Goal: Task Accomplishment & Management: Manage account settings

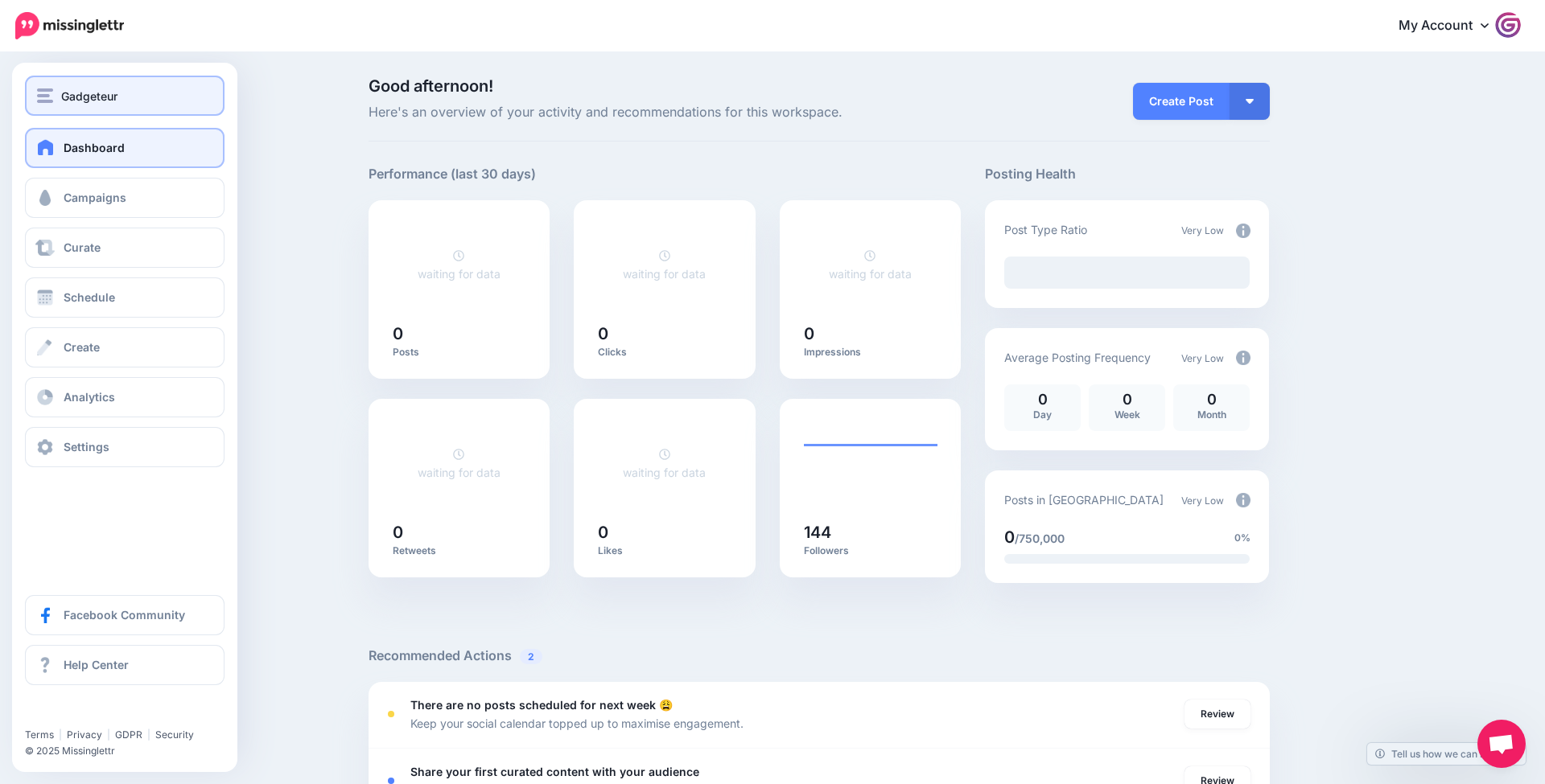
click at [135, 103] on div "Gadgeteur" at bounding box center [124, 96] width 176 height 19
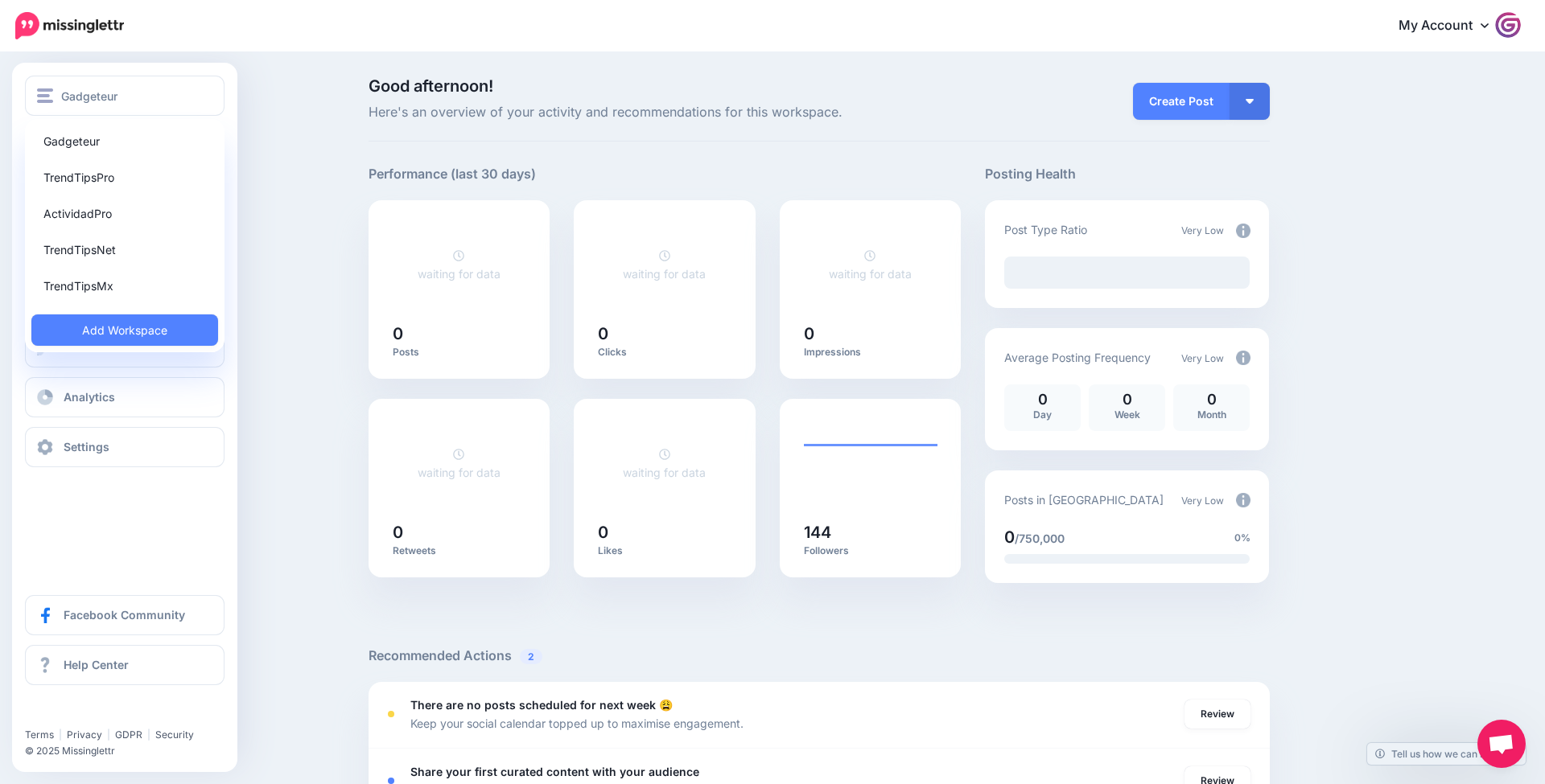
click at [124, 277] on link "TrendTipsMx" at bounding box center [124, 286] width 187 height 31
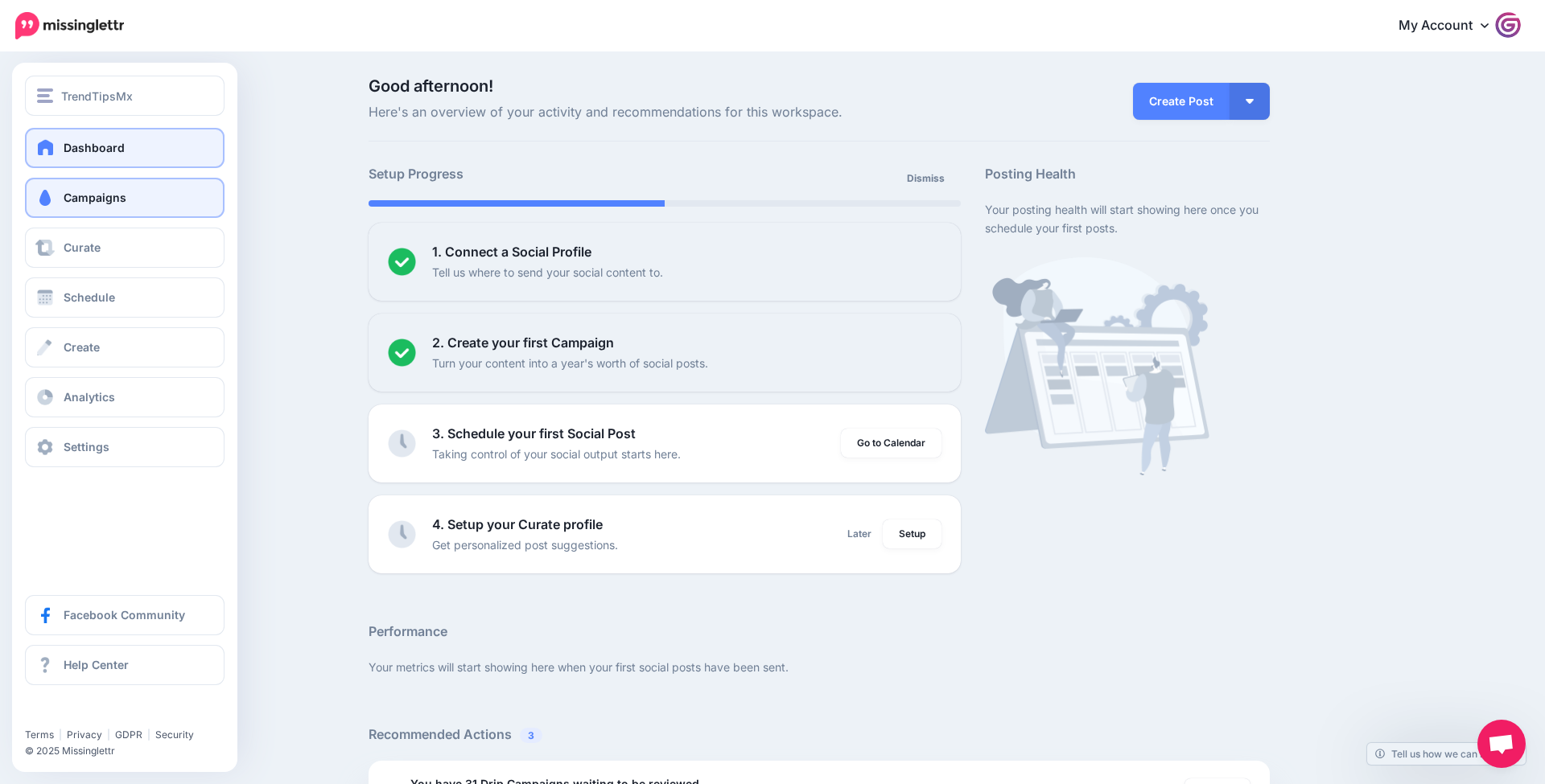
click at [49, 189] on link "Campaigns" at bounding box center [125, 197] width 199 height 40
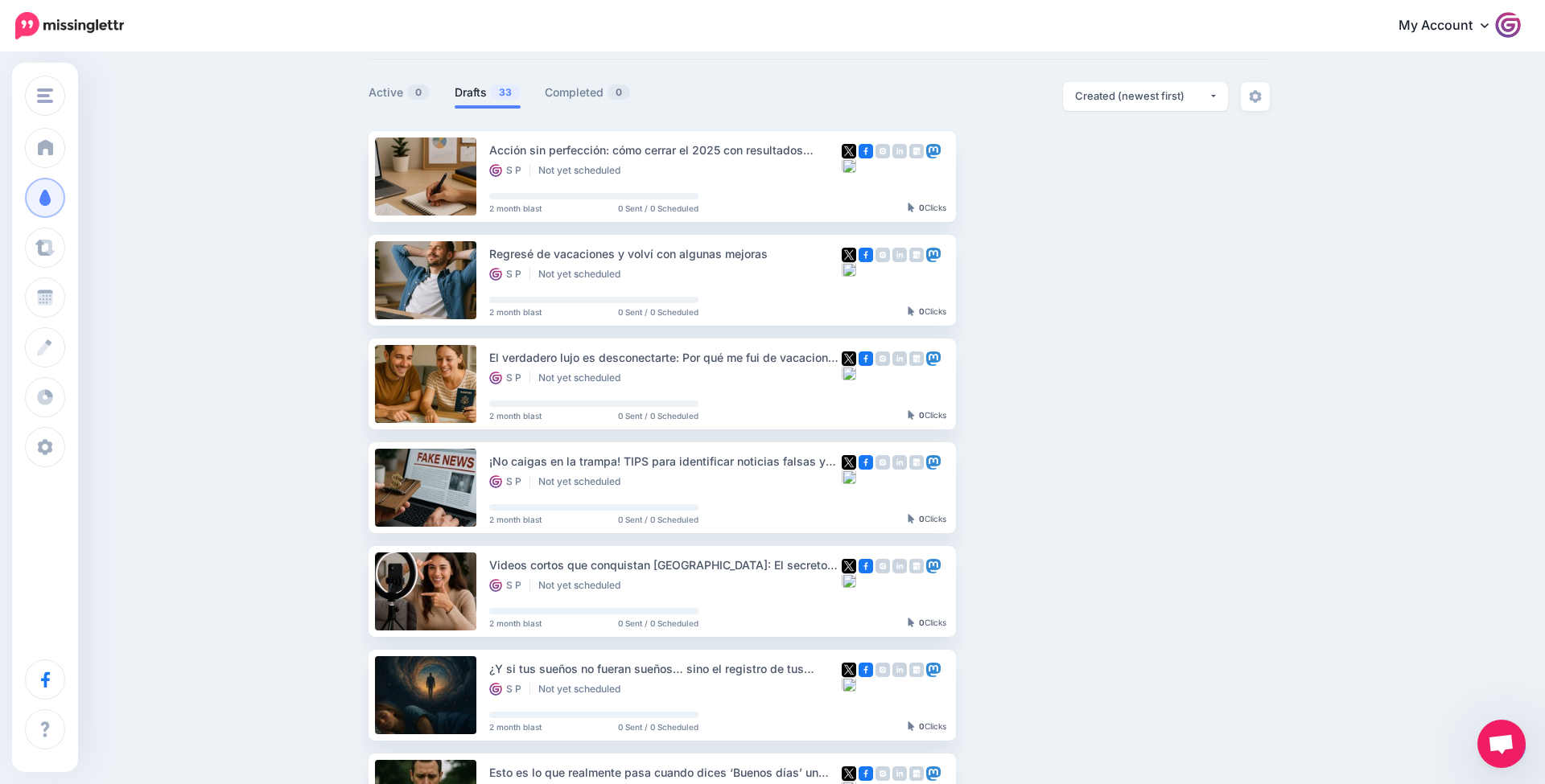
scroll to position [78, 0]
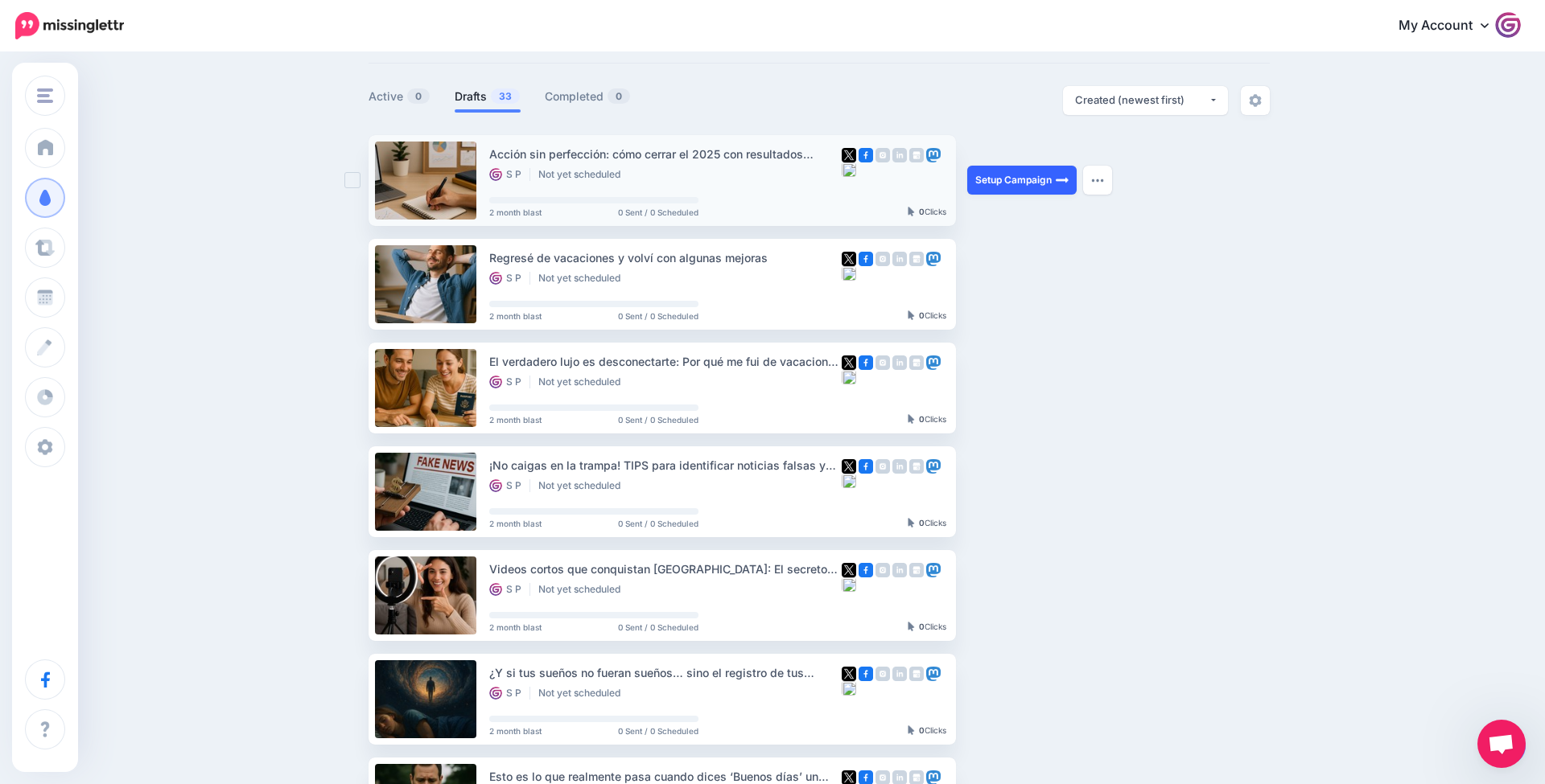
click at [1043, 184] on link "Setup Campaign" at bounding box center [1022, 180] width 109 height 29
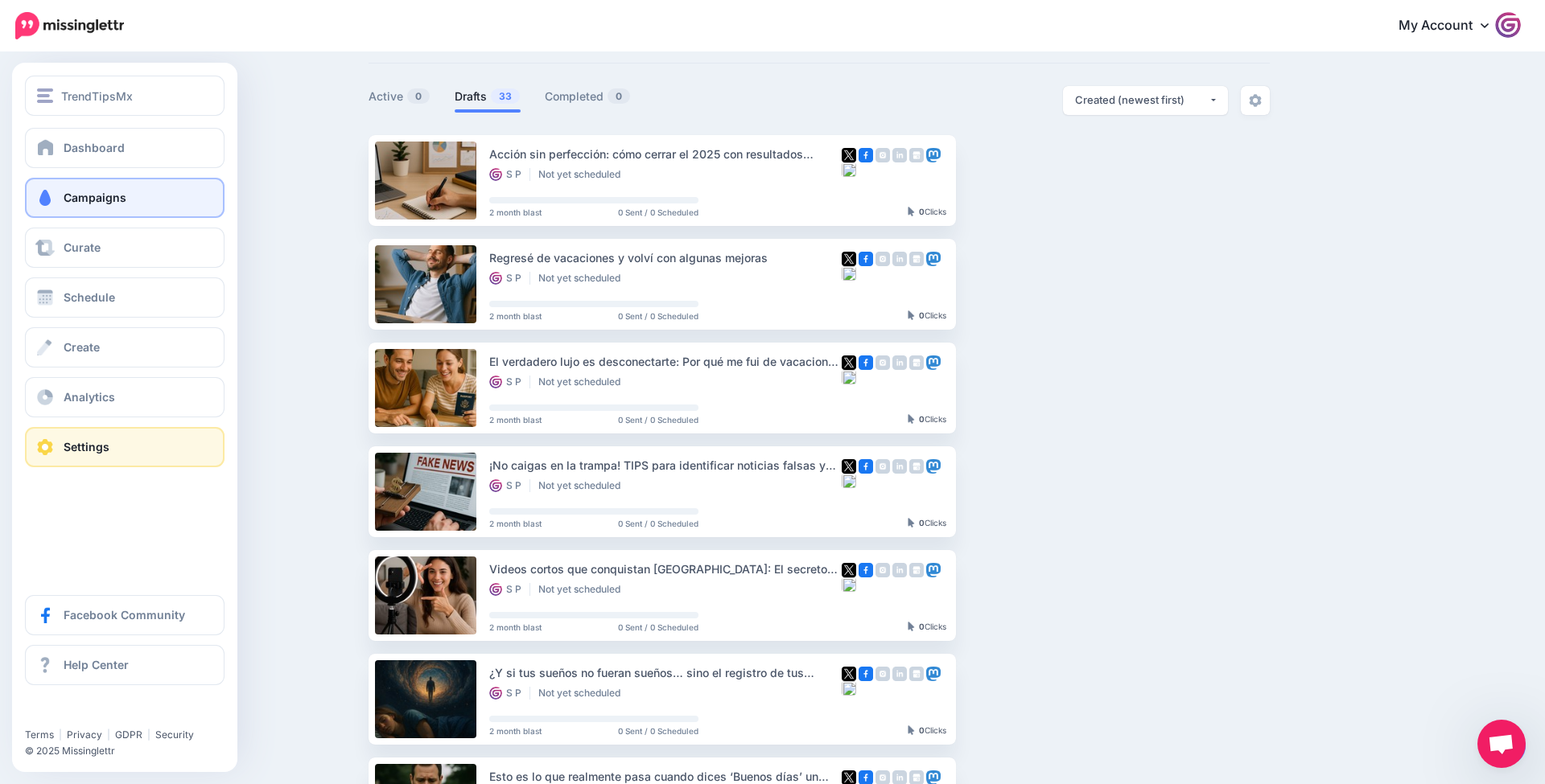
click at [104, 458] on link "Settings" at bounding box center [125, 447] width 199 height 40
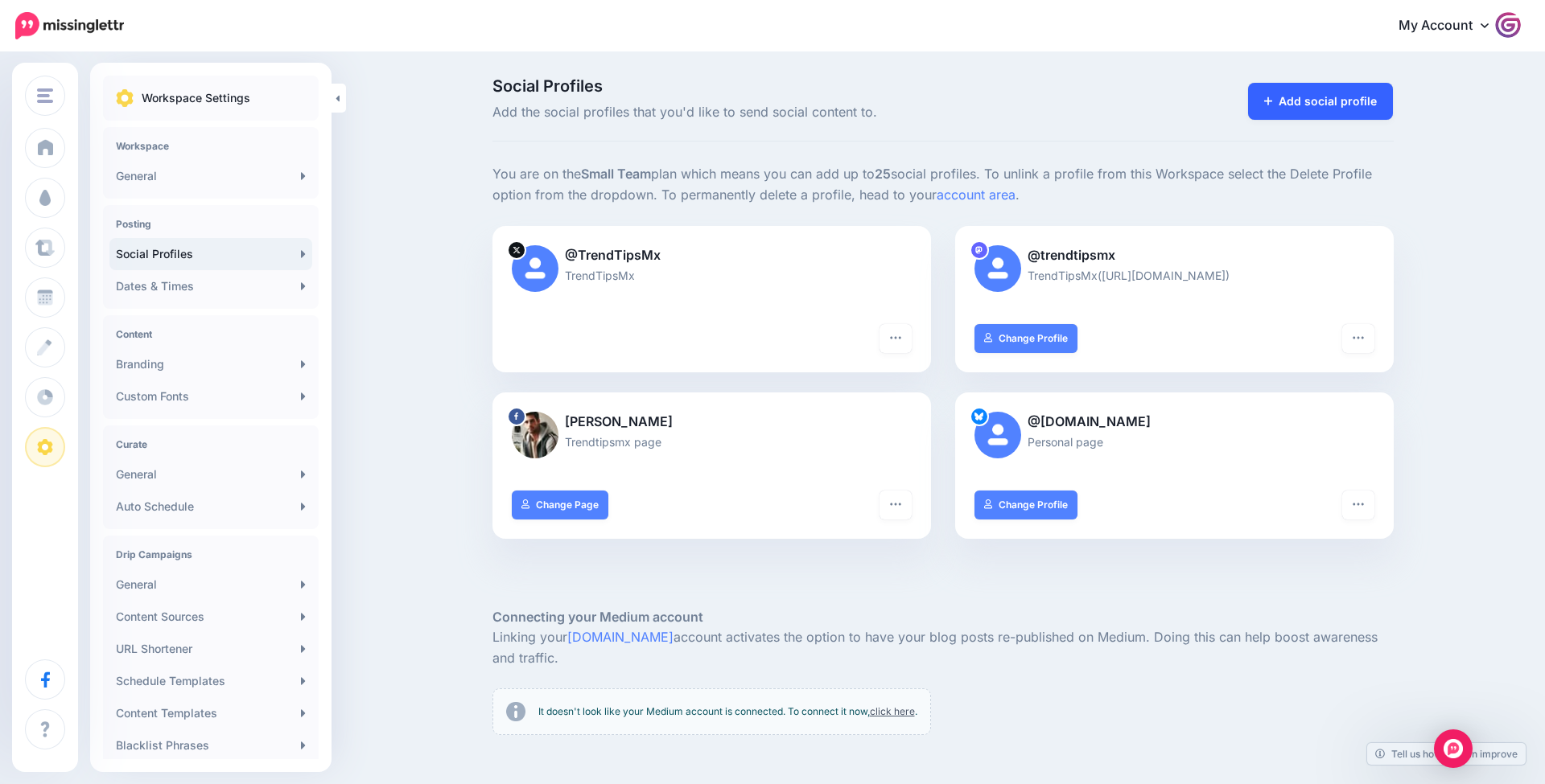
click at [1339, 89] on link "Add social profile" at bounding box center [1320, 101] width 146 height 37
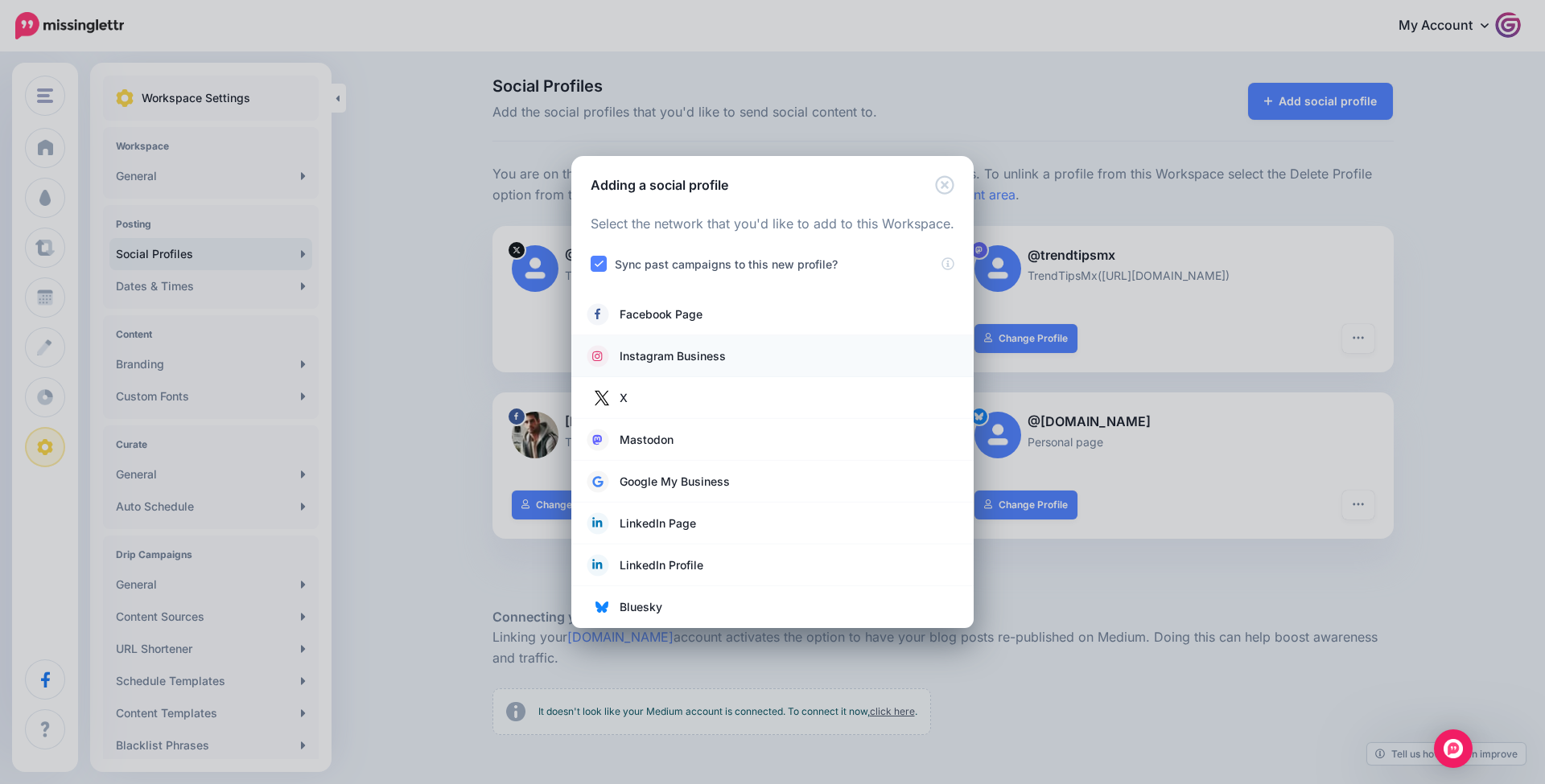
click at [739, 364] on link "Instagram Business" at bounding box center [773, 356] width 370 height 23
click at [620, 361] on span "Instagram Business" at bounding box center [672, 356] width 106 height 20
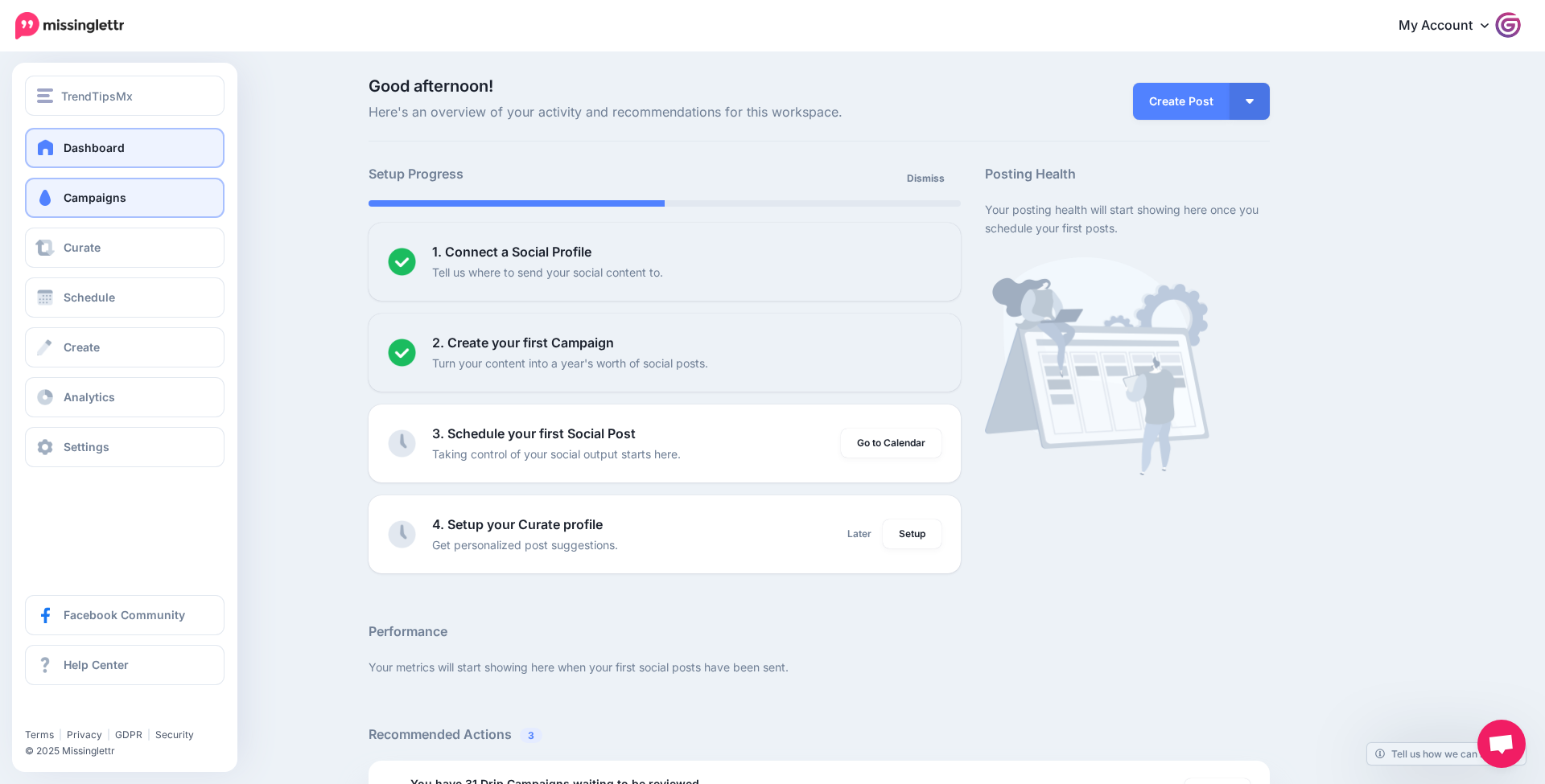
click at [74, 209] on link "Campaigns" at bounding box center [125, 197] width 199 height 40
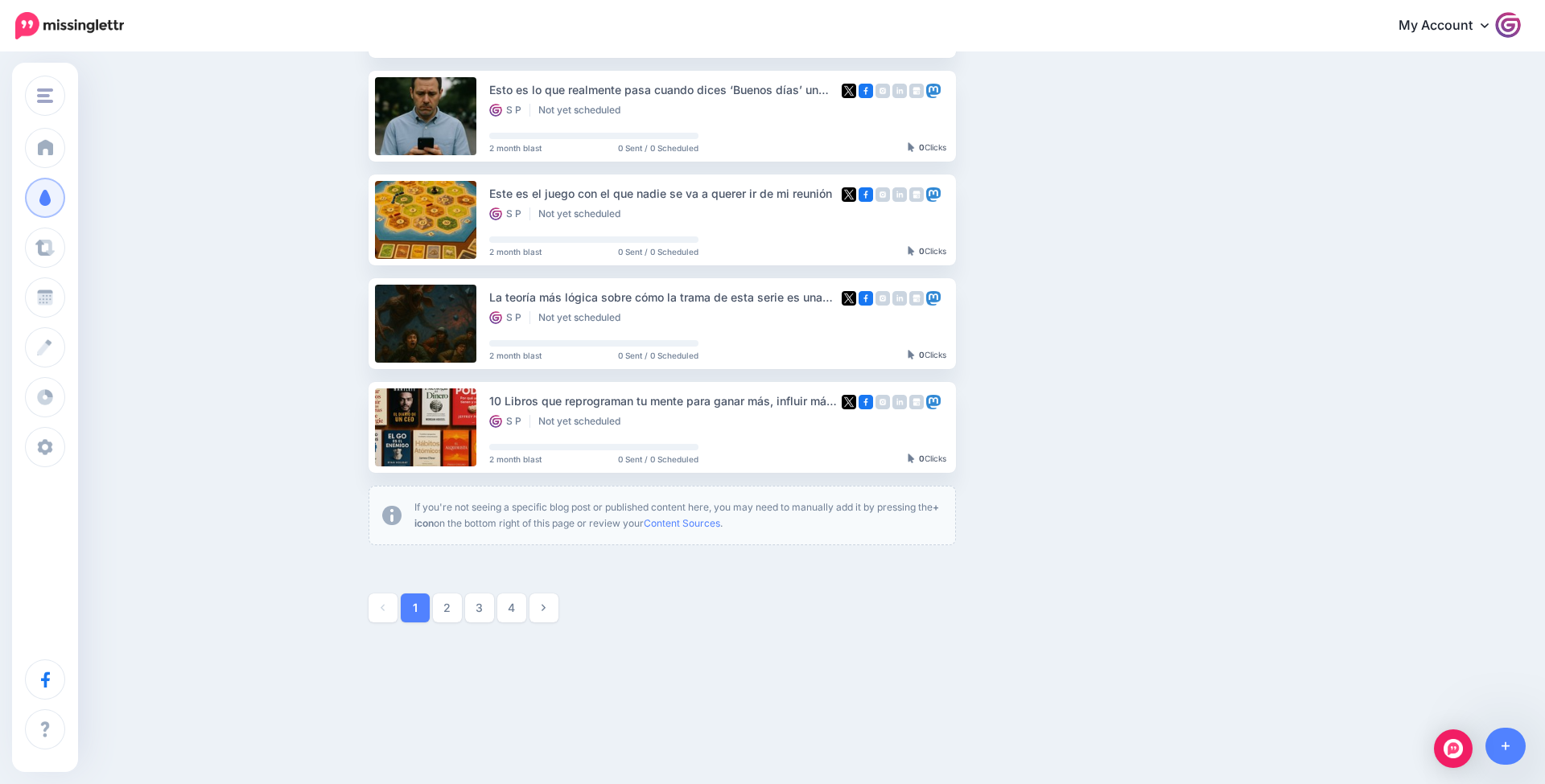
scroll to position [764, 0]
click at [507, 614] on link "4" at bounding box center [512, 608] width 29 height 29
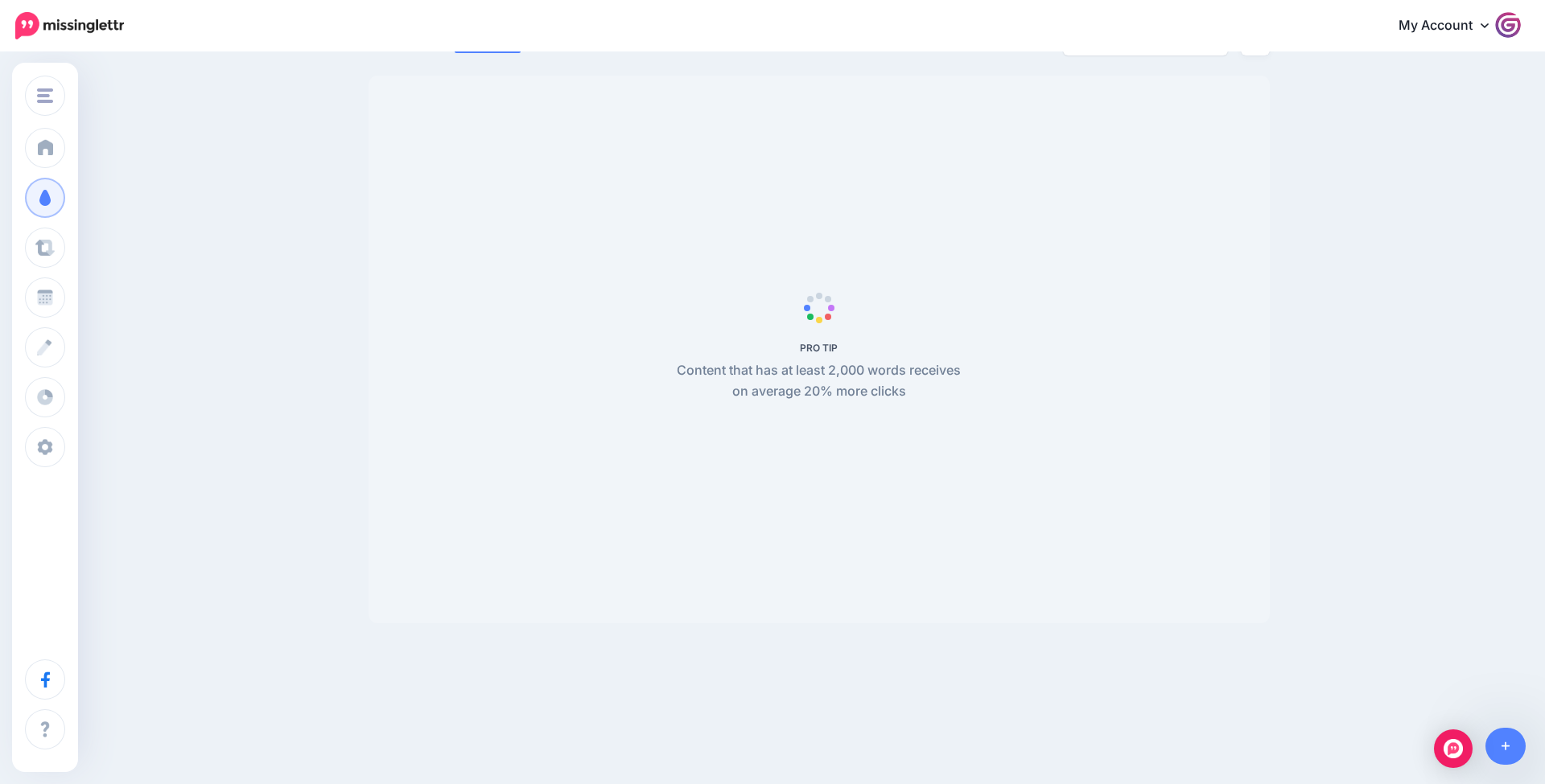
scroll to position [38, 0]
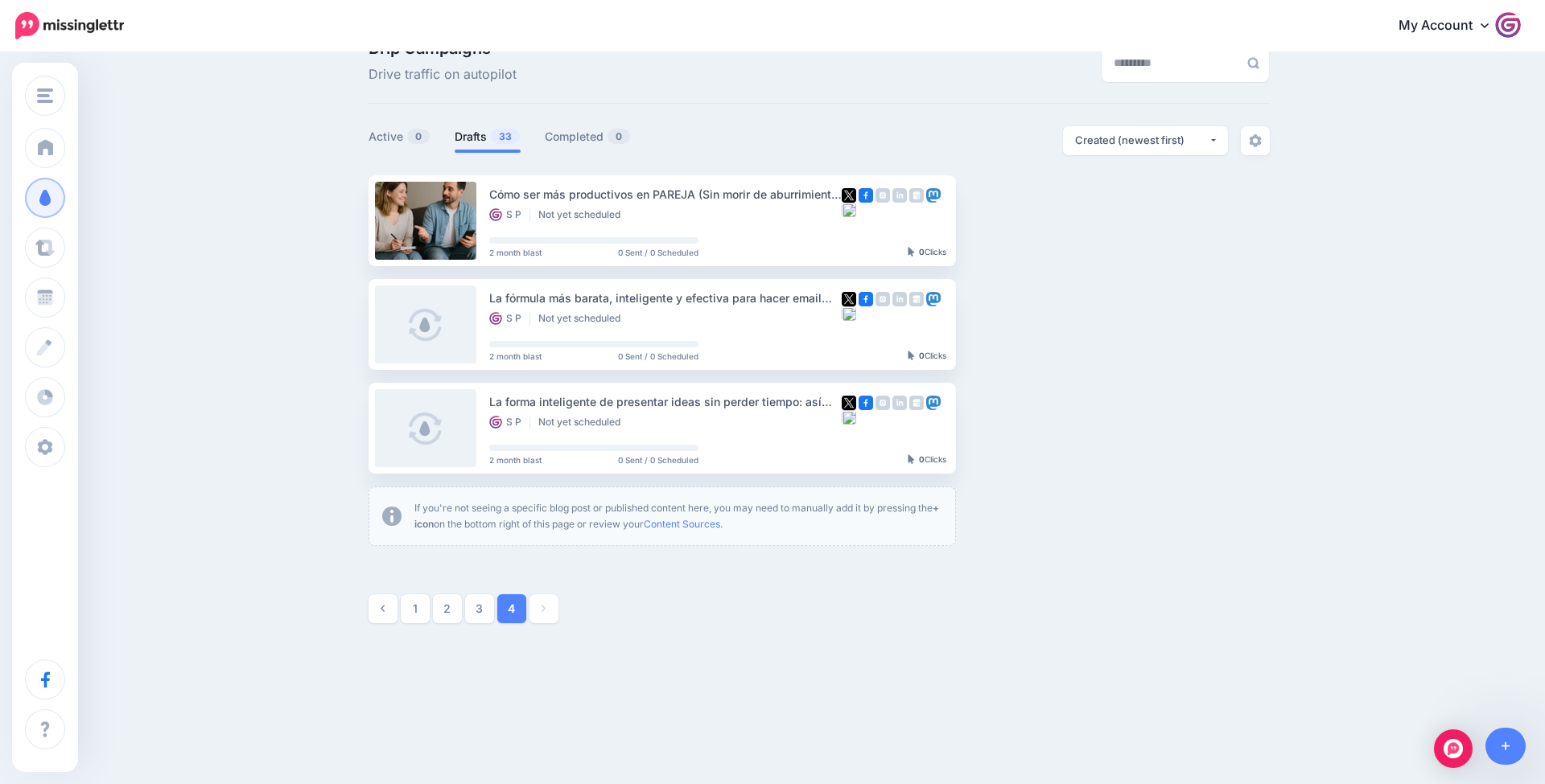
click at [481, 614] on link "3" at bounding box center [480, 608] width 29 height 29
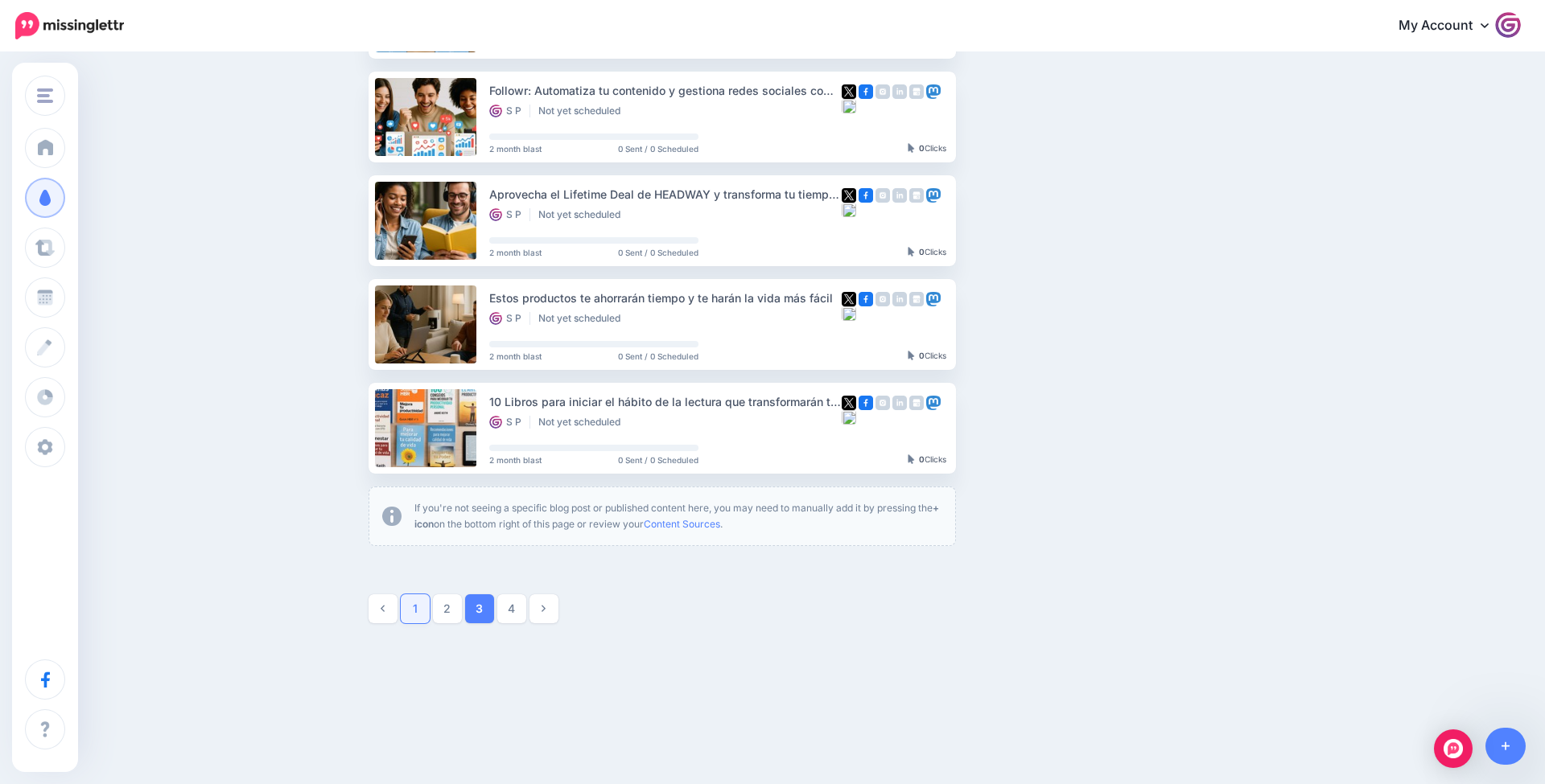
click at [410, 602] on link "1" at bounding box center [415, 608] width 29 height 29
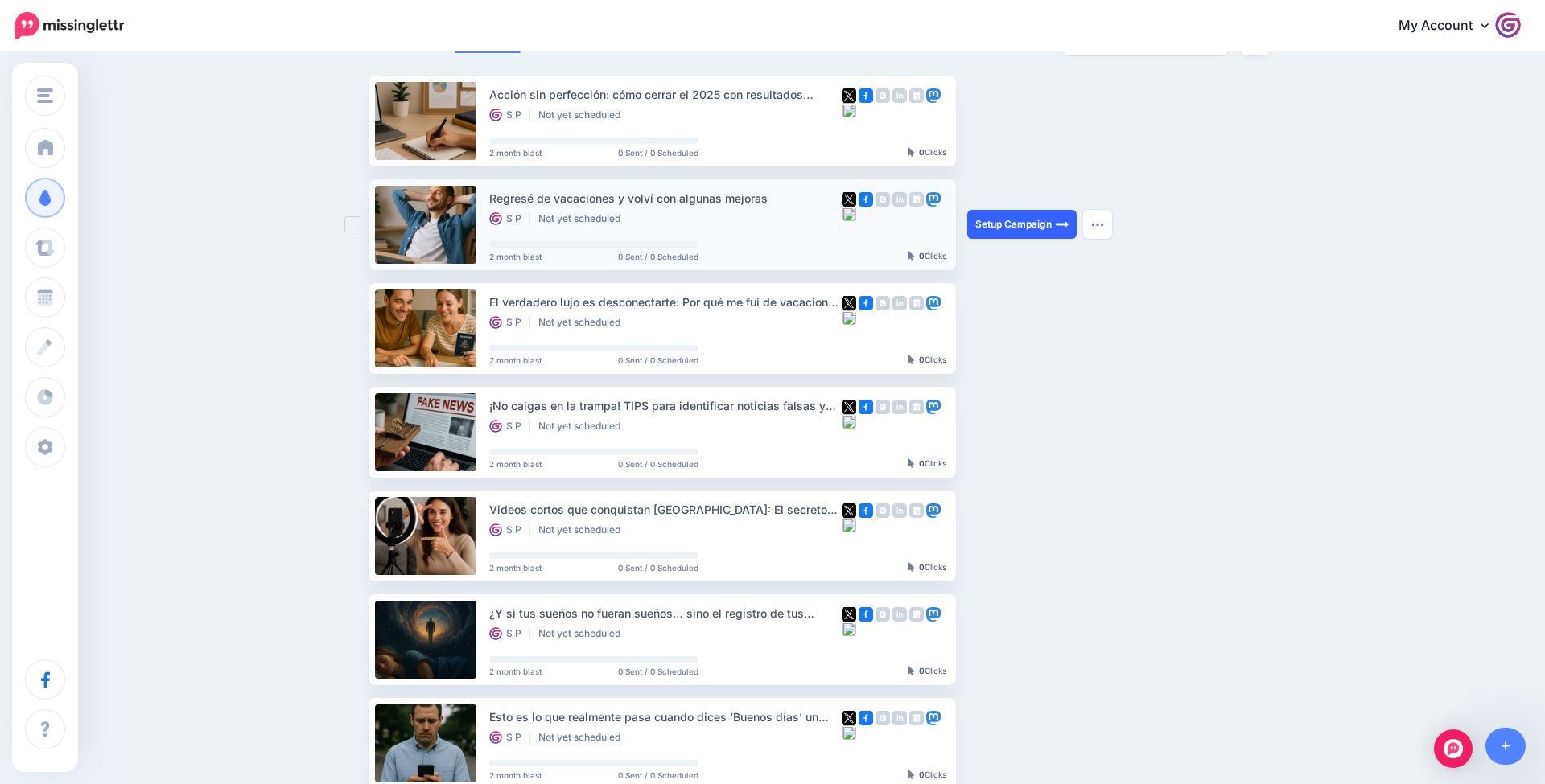
click at [1001, 231] on link "Setup Campaign" at bounding box center [1022, 224] width 109 height 29
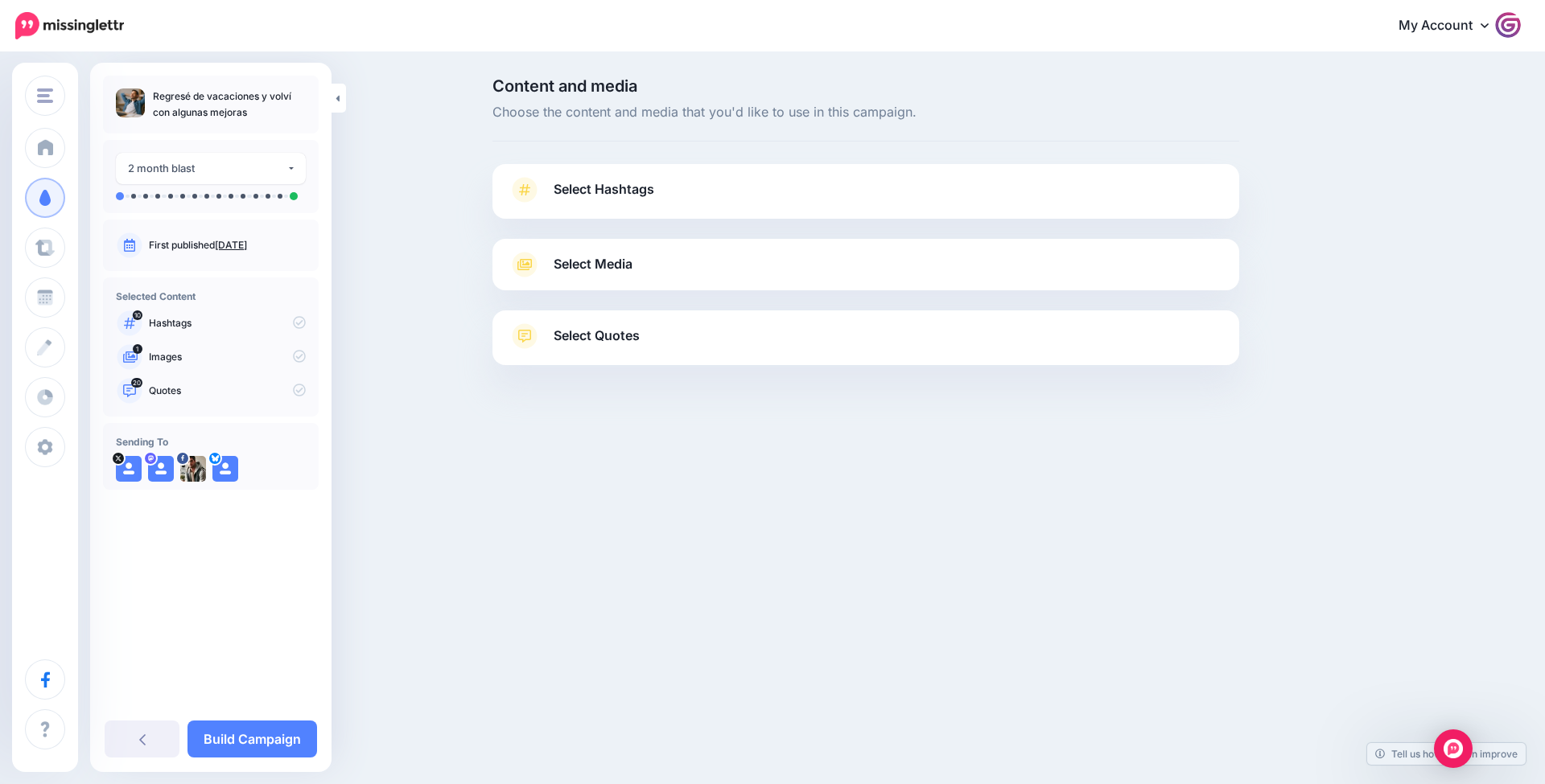
click at [617, 189] on span "Select Hashtags" at bounding box center [604, 189] width 101 height 22
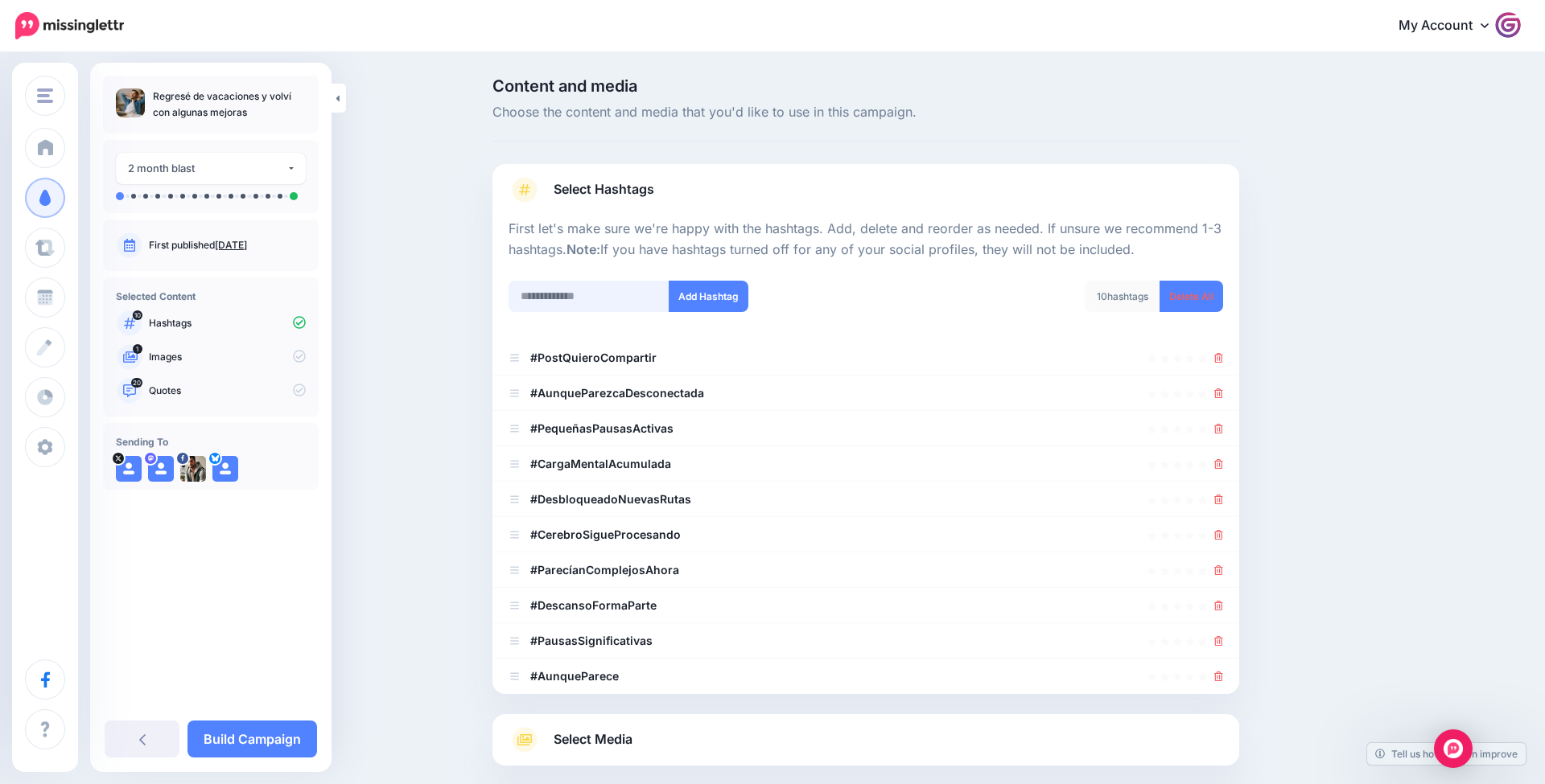
click at [616, 294] on input "text" at bounding box center [589, 296] width 161 height 31
click at [1194, 298] on link "Delete All" at bounding box center [1191, 296] width 64 height 31
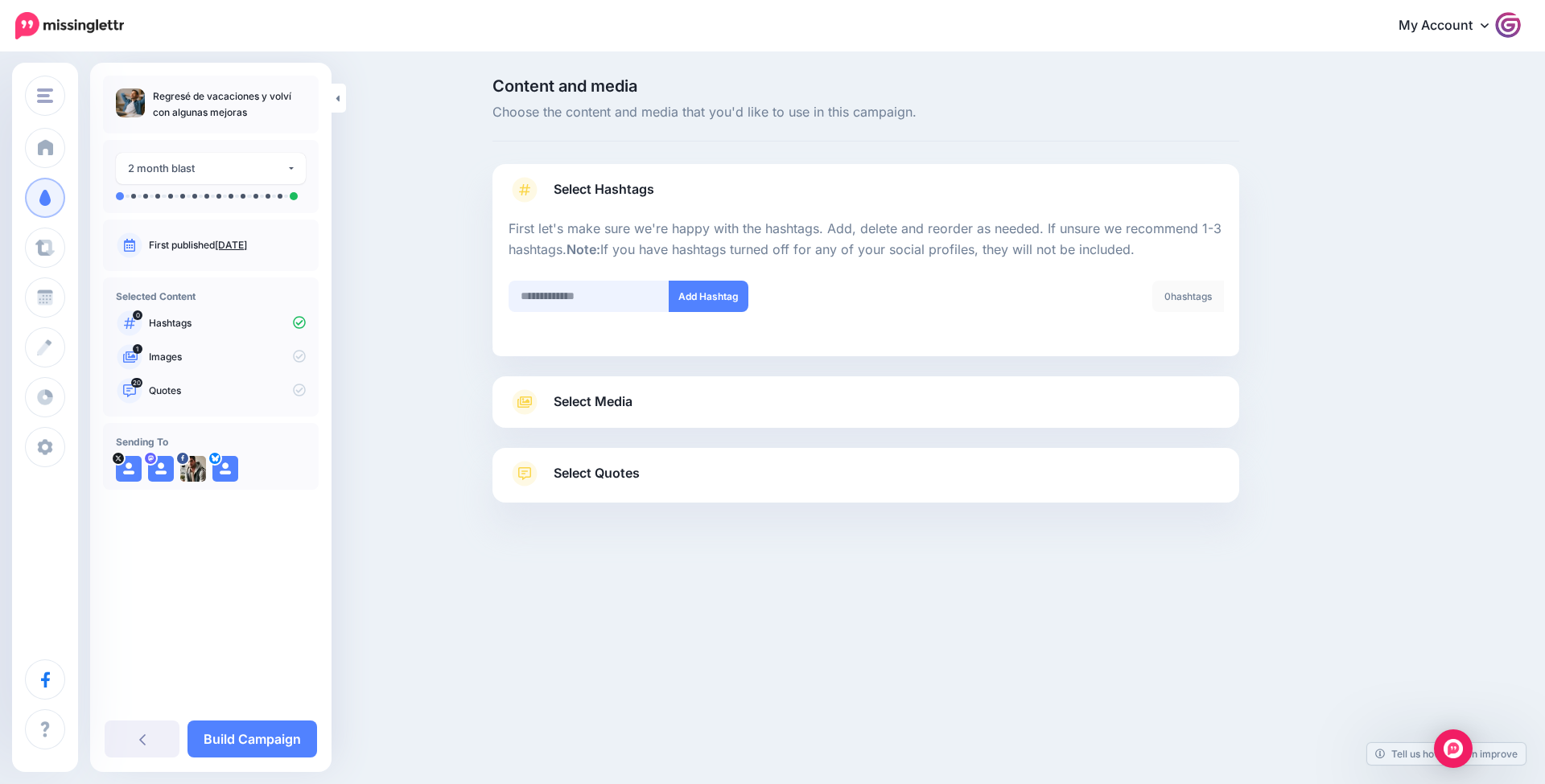
click at [558, 292] on input "text" at bounding box center [589, 296] width 161 height 31
type input "**********"
click at [700, 296] on button "Add Hashtag" at bounding box center [708, 296] width 80 height 31
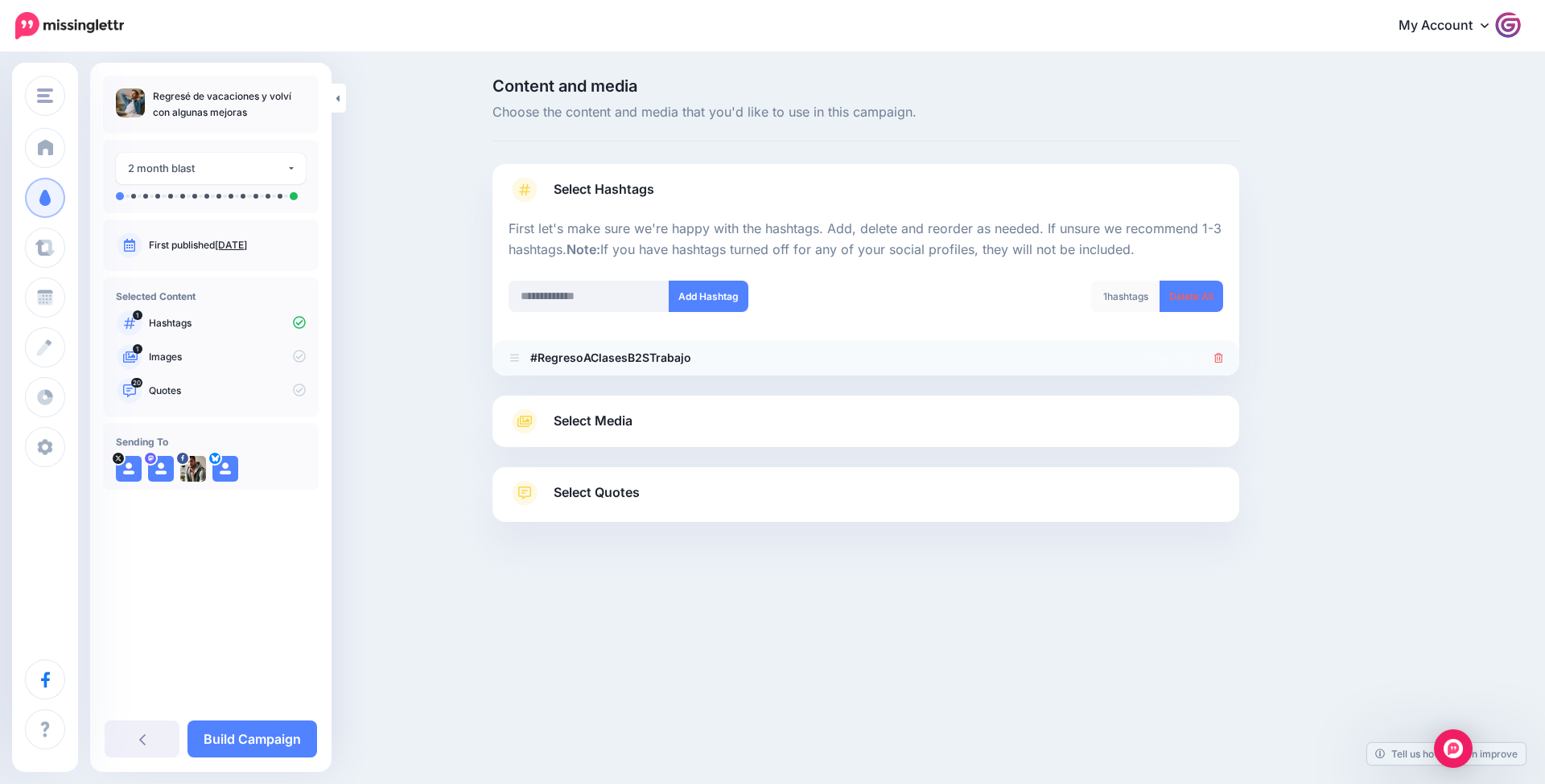
click at [1212, 354] on div at bounding box center [866, 358] width 715 height 20
click at [1213, 355] on li "#RegresoAClasesB2STrabajo" at bounding box center [866, 358] width 747 height 36
click at [1194, 287] on link "Delete All" at bounding box center [1191, 296] width 64 height 31
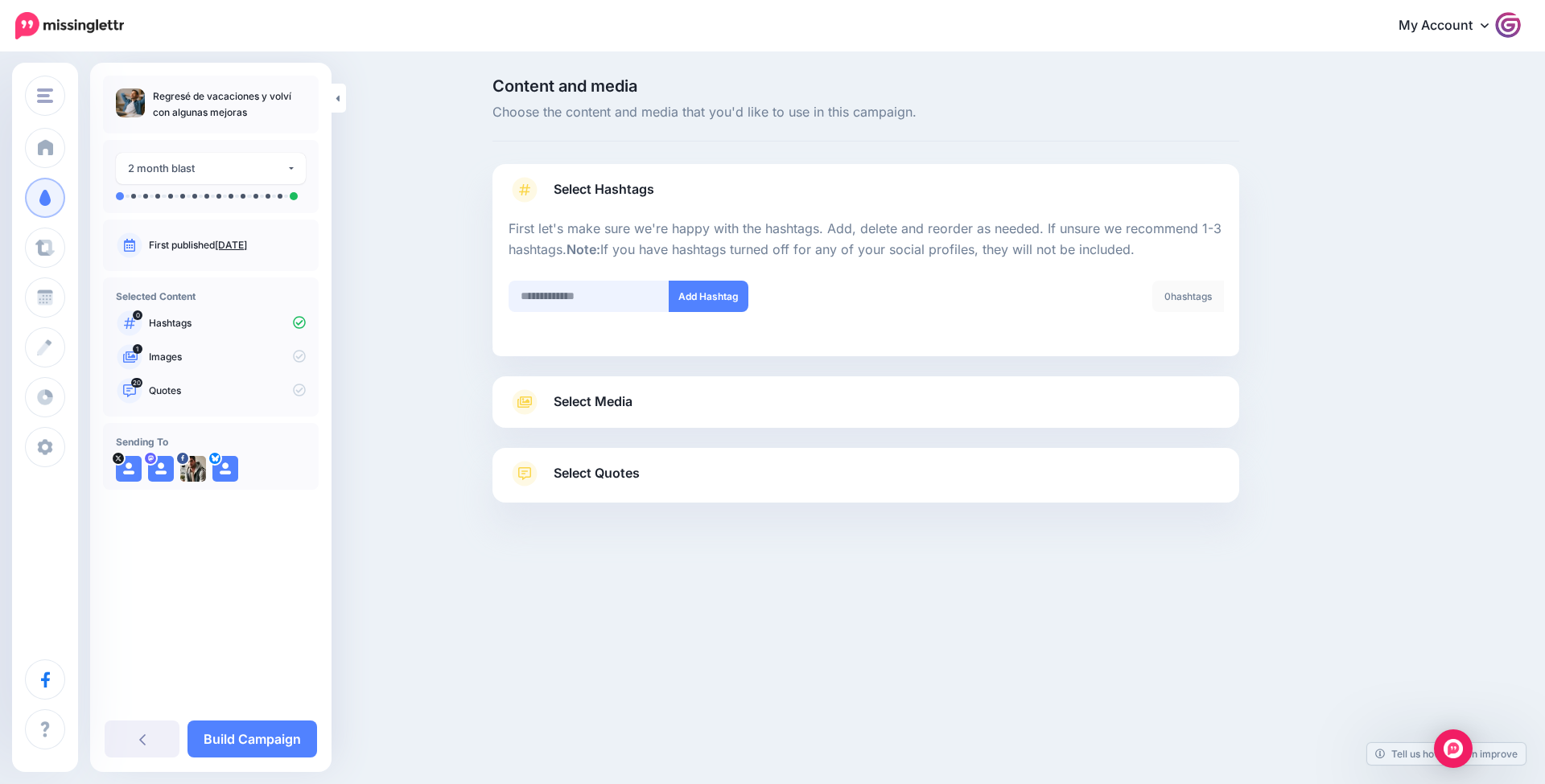
click at [651, 296] on input "text" at bounding box center [589, 296] width 161 height 31
type input "**********"
type input "*"
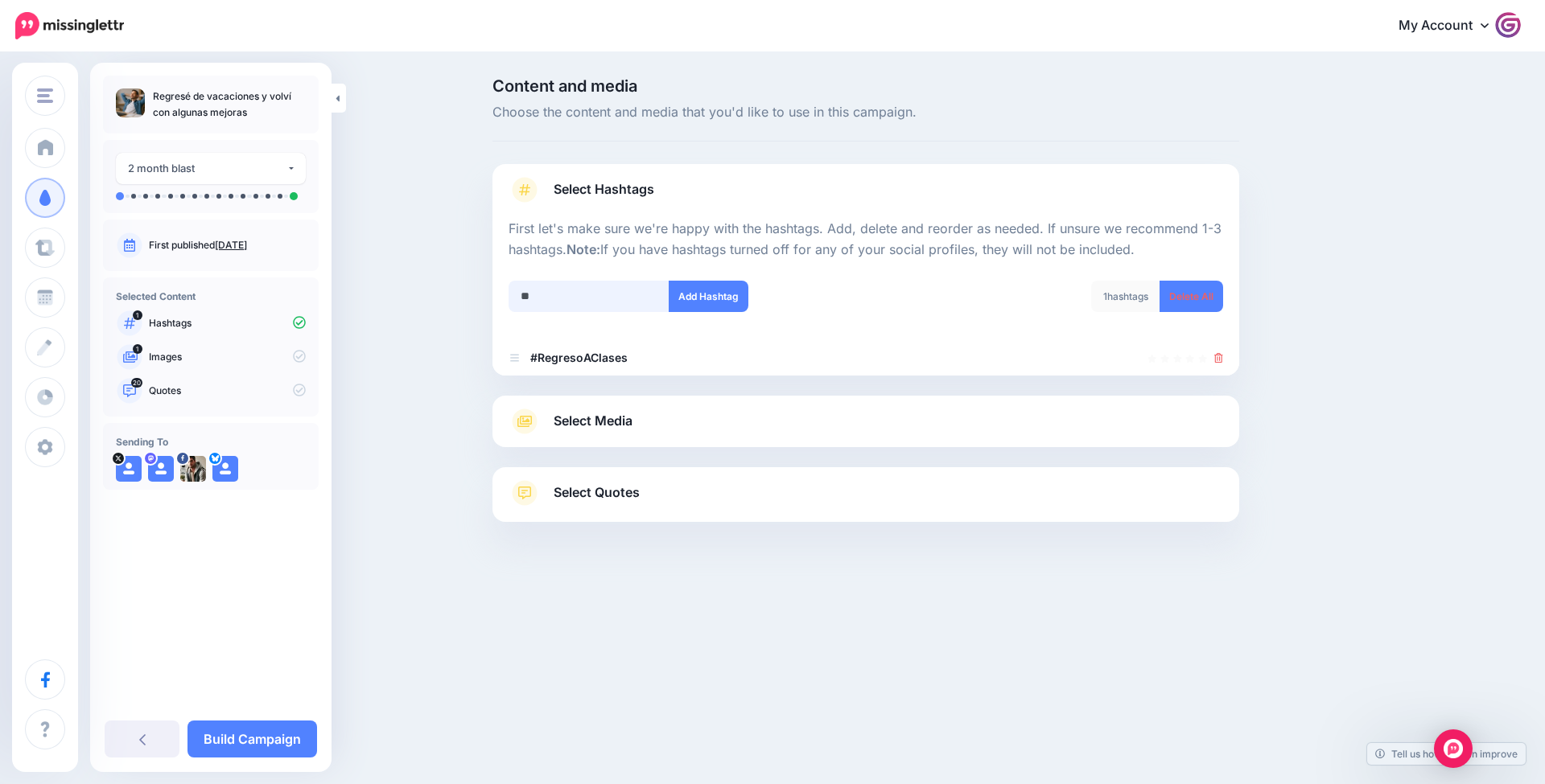
type input "***"
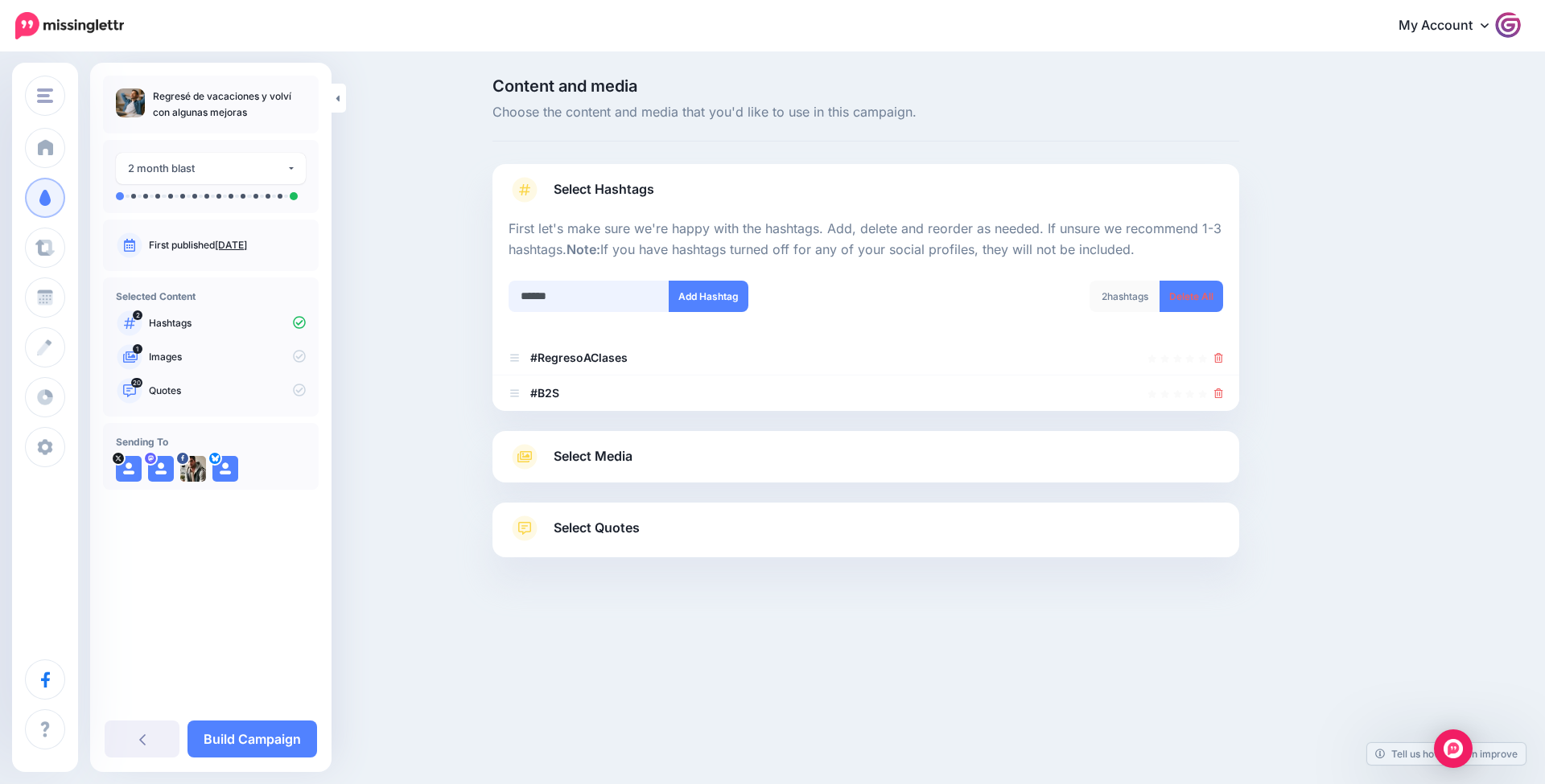
type input "*******"
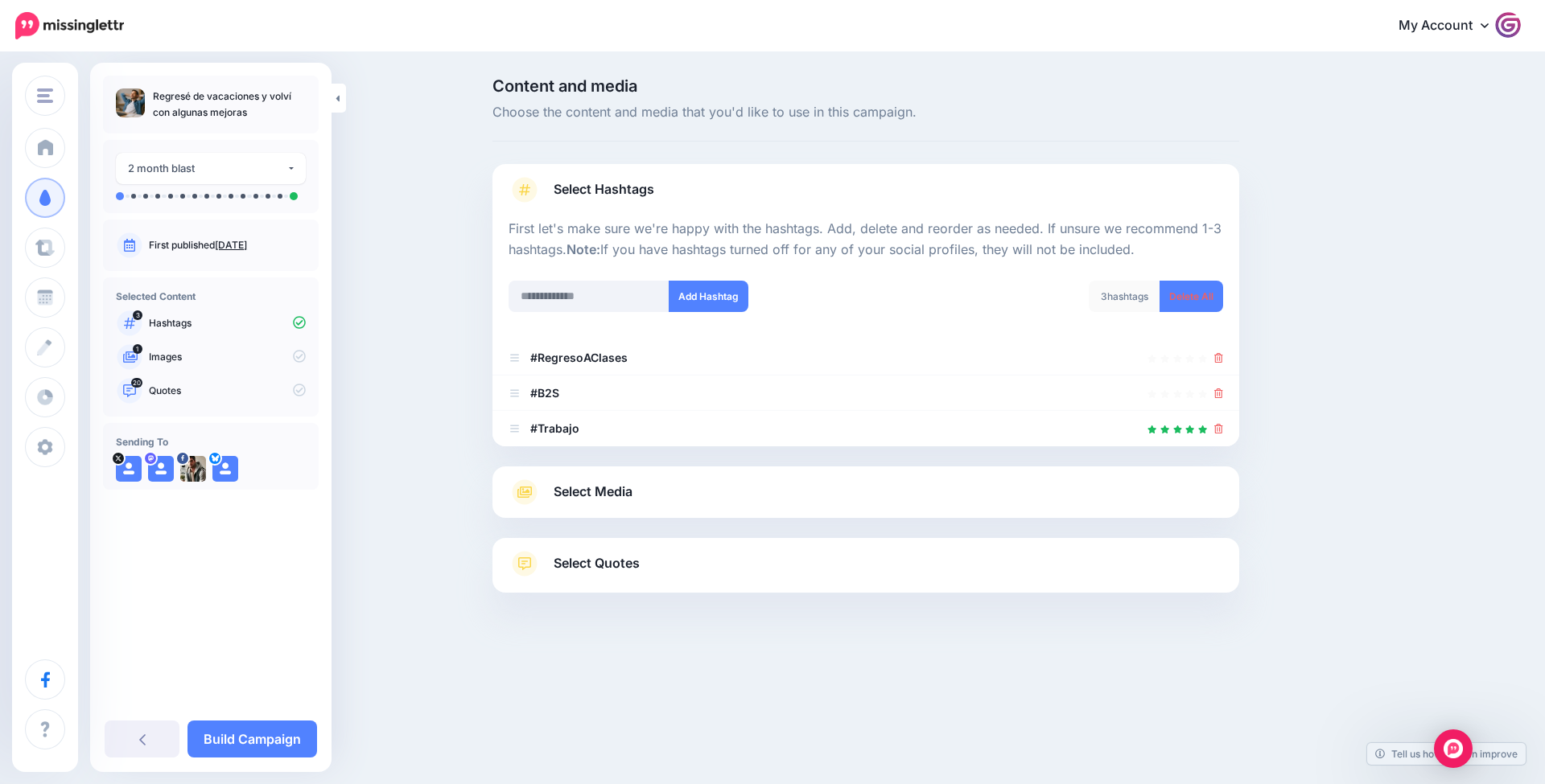
click at [700, 494] on link "Select Media" at bounding box center [866, 492] width 715 height 25
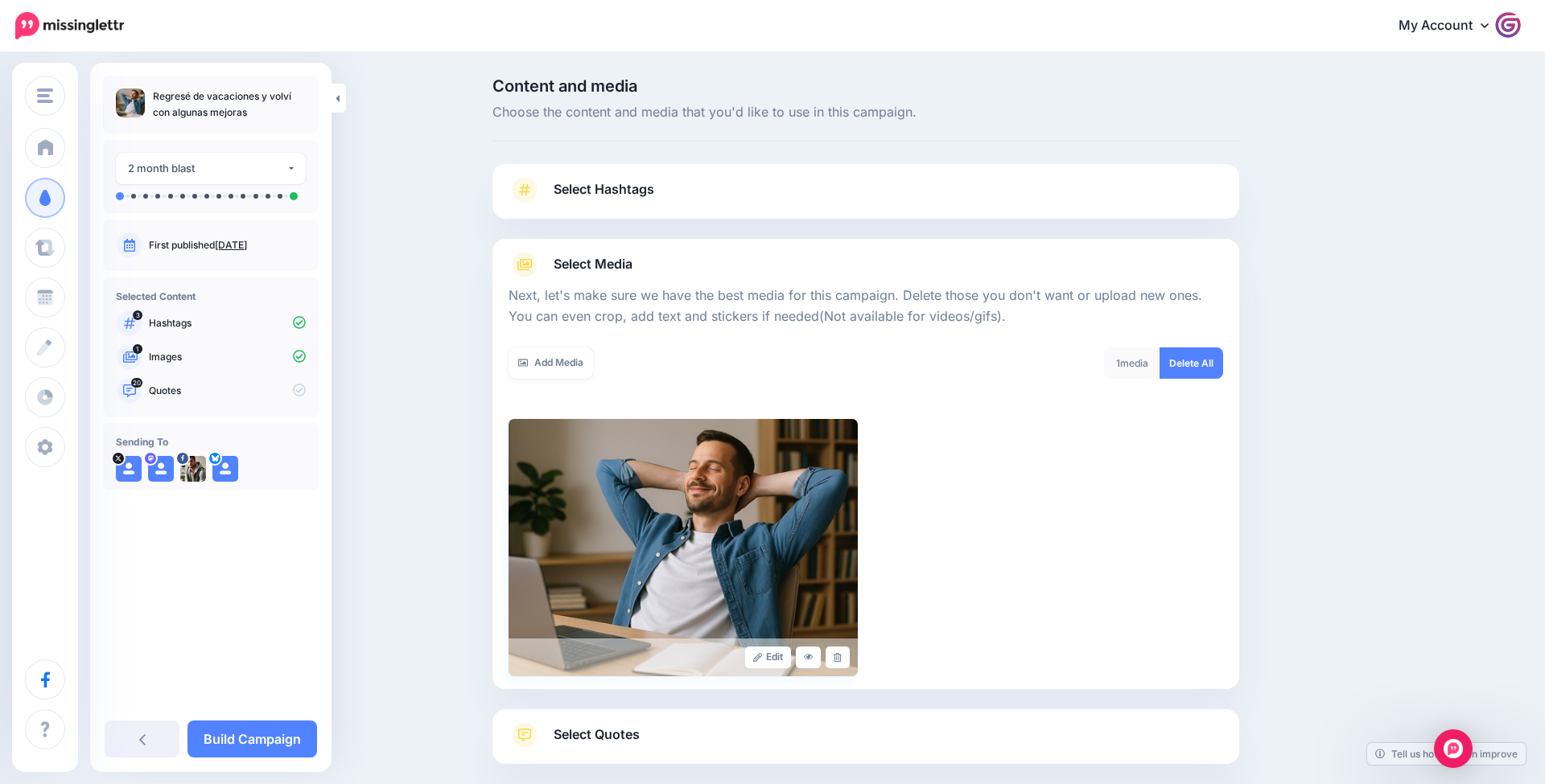
click at [700, 494] on img at bounding box center [683, 548] width 349 height 258
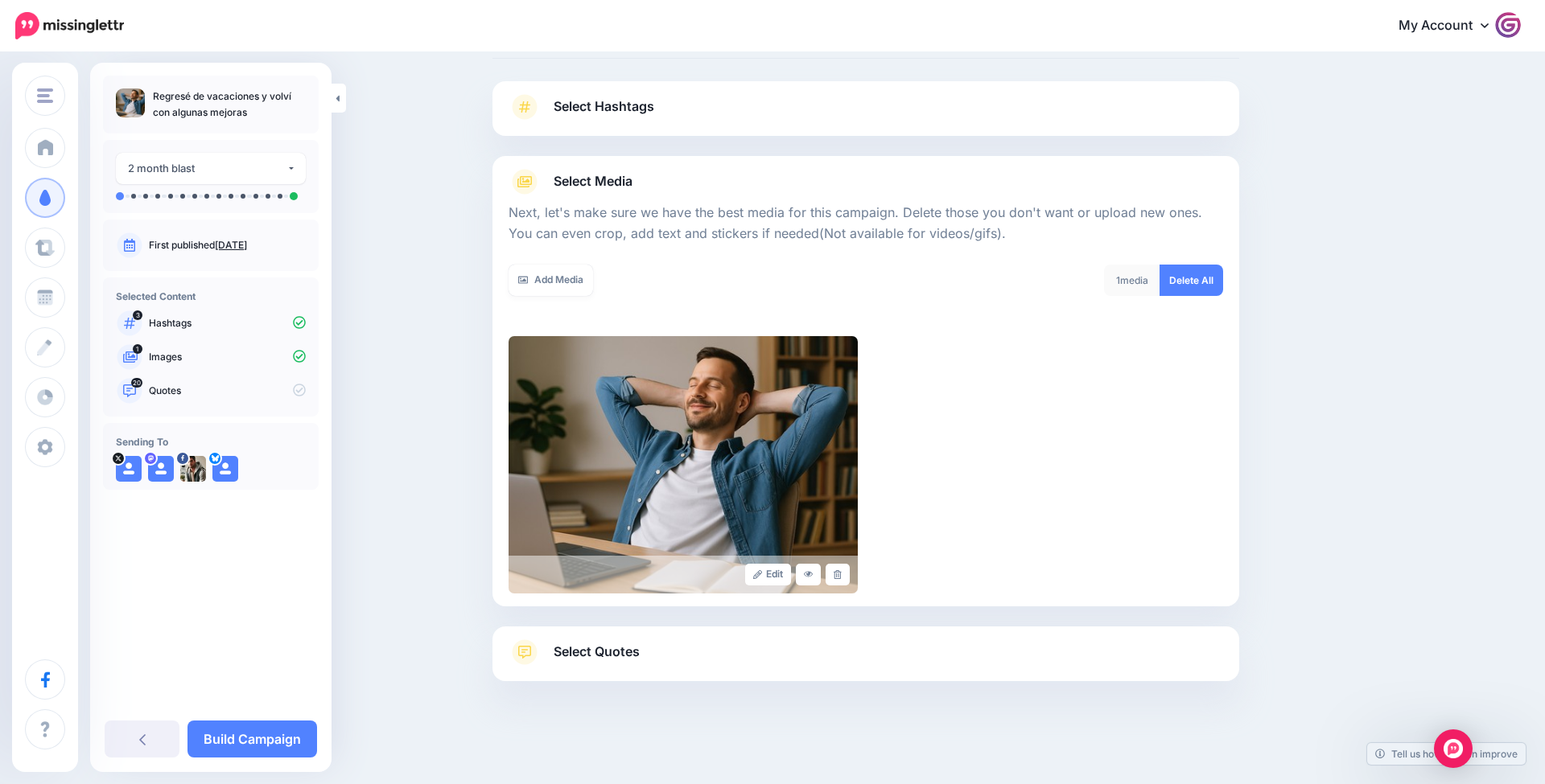
scroll to position [82, 0]
click at [697, 490] on img at bounding box center [683, 466] width 349 height 258
click at [566, 279] on link "Add Media" at bounding box center [551, 280] width 85 height 31
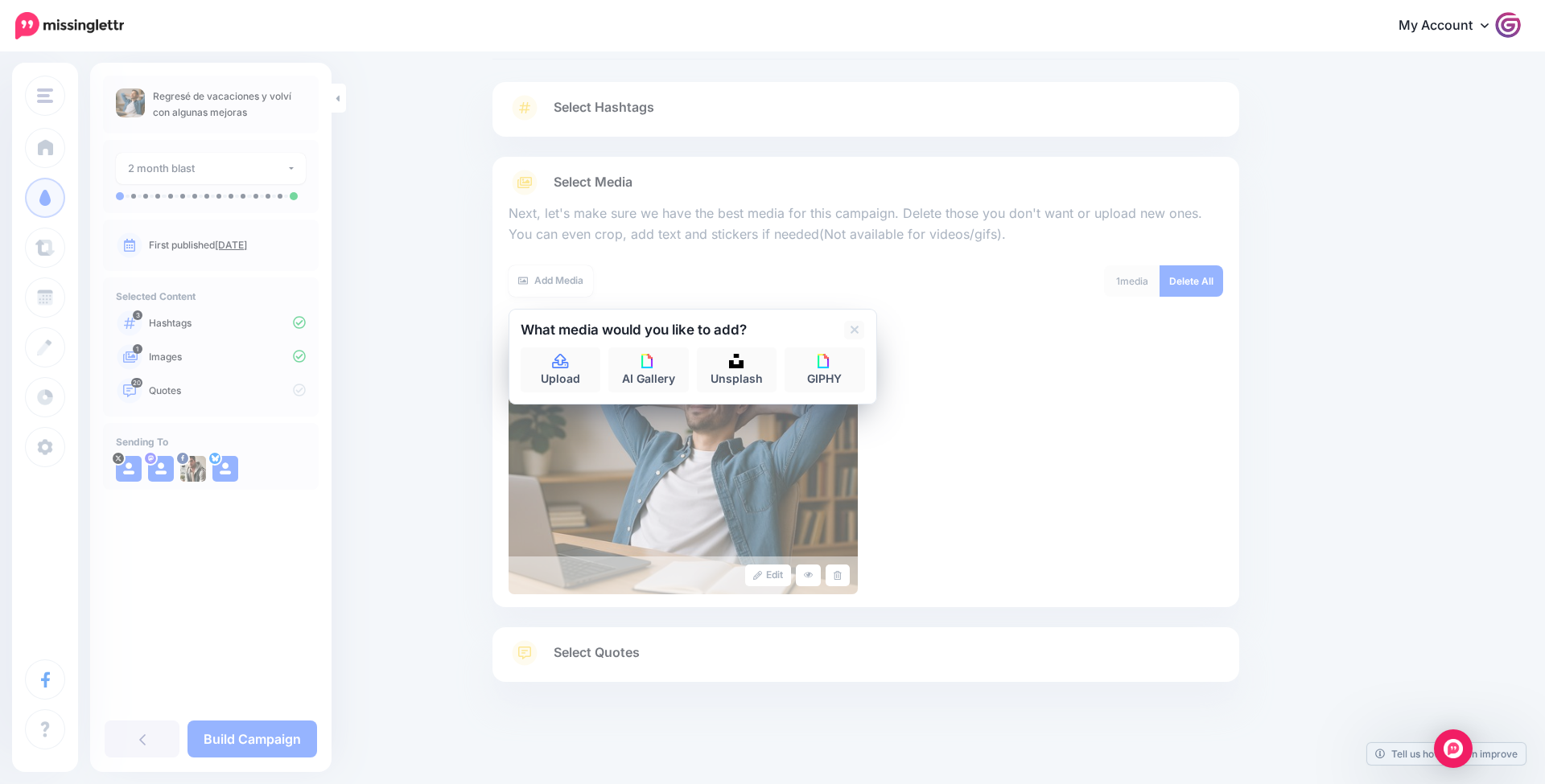
click at [972, 348] on div "Edit" at bounding box center [866, 466] width 715 height 258
click at [852, 327] on icon at bounding box center [854, 330] width 8 height 13
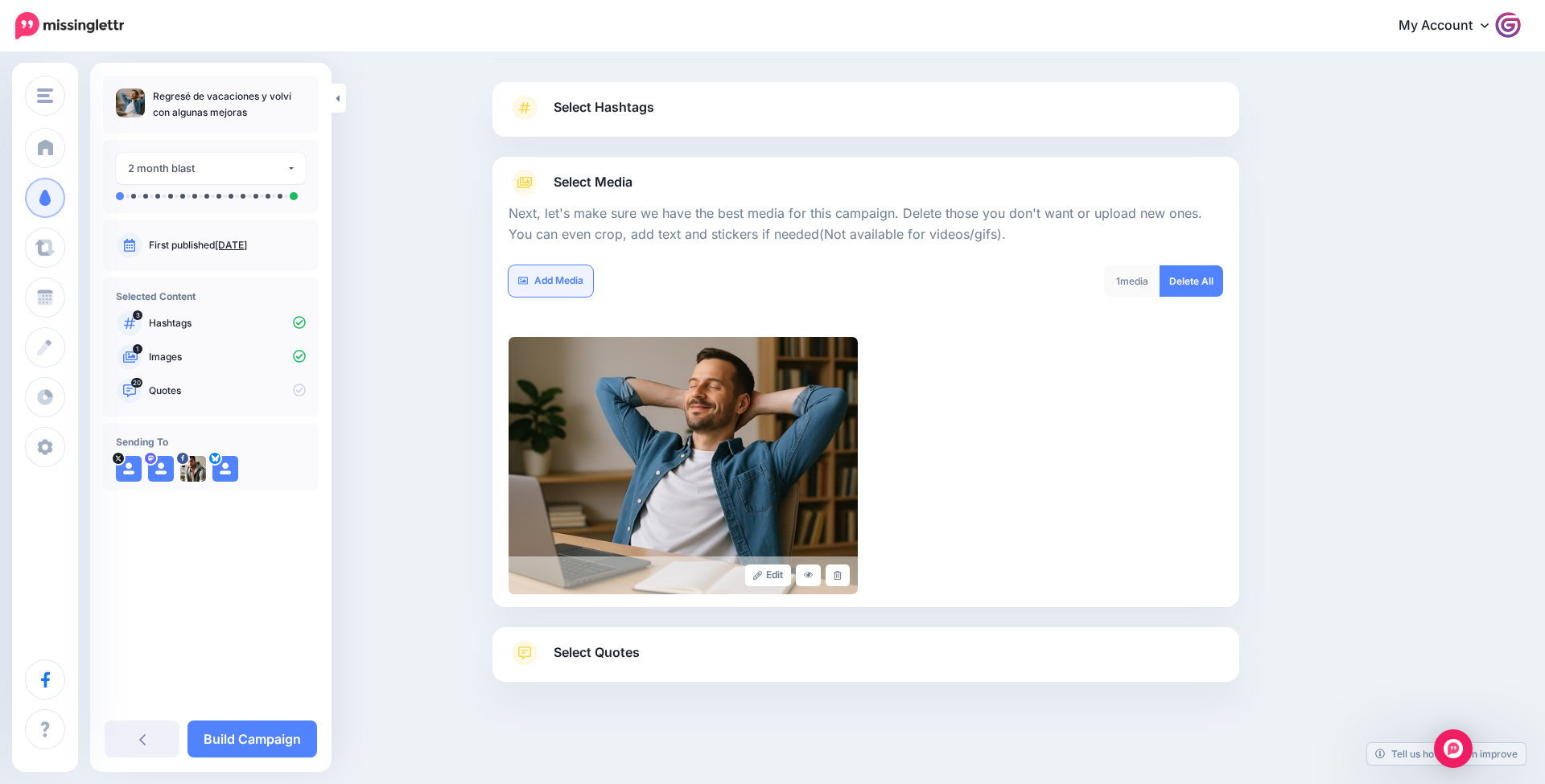
click at [563, 289] on link "Add Media" at bounding box center [551, 280] width 85 height 31
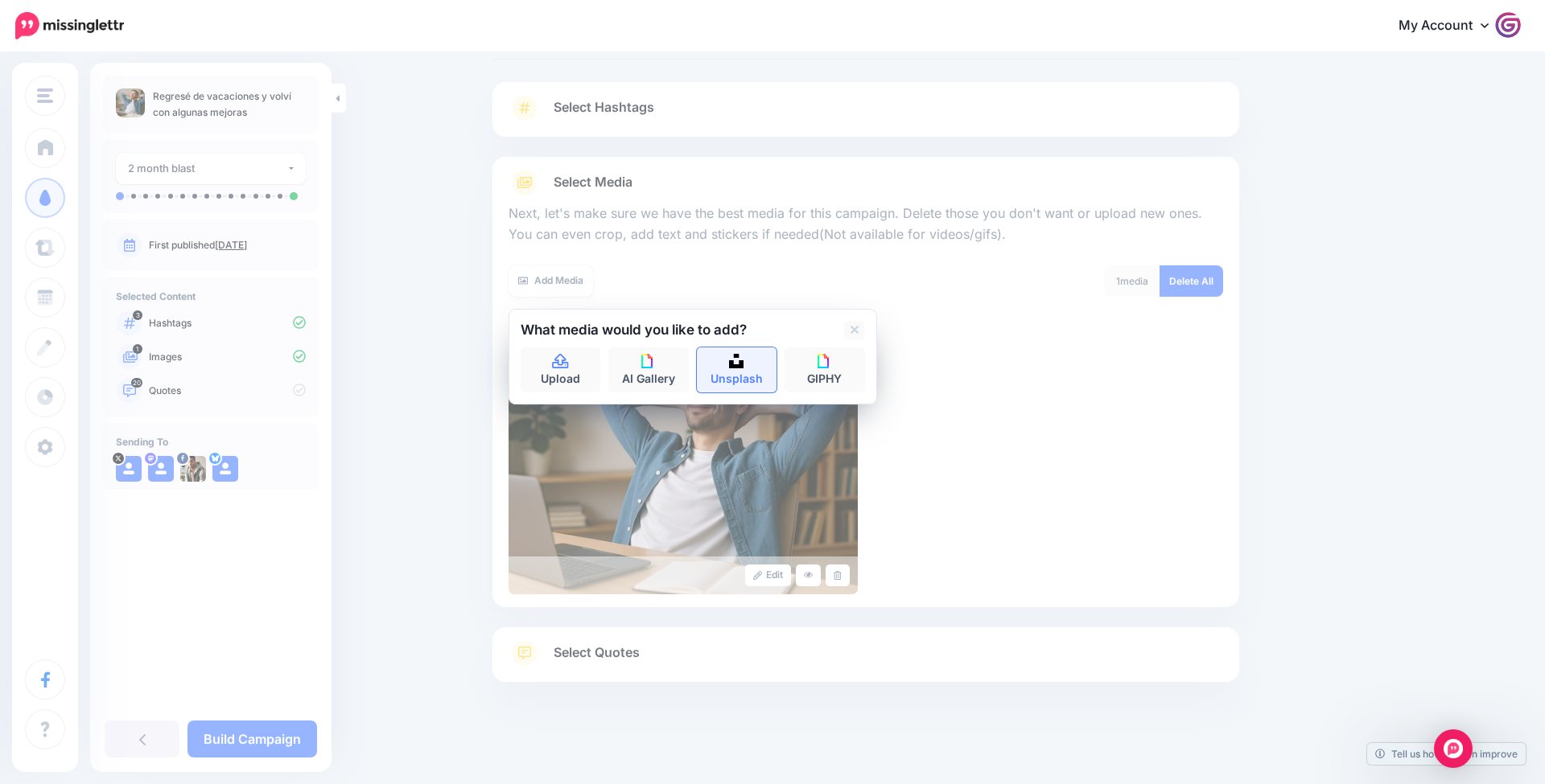
click at [713, 376] on link "Unsplash" at bounding box center [737, 370] width 81 height 45
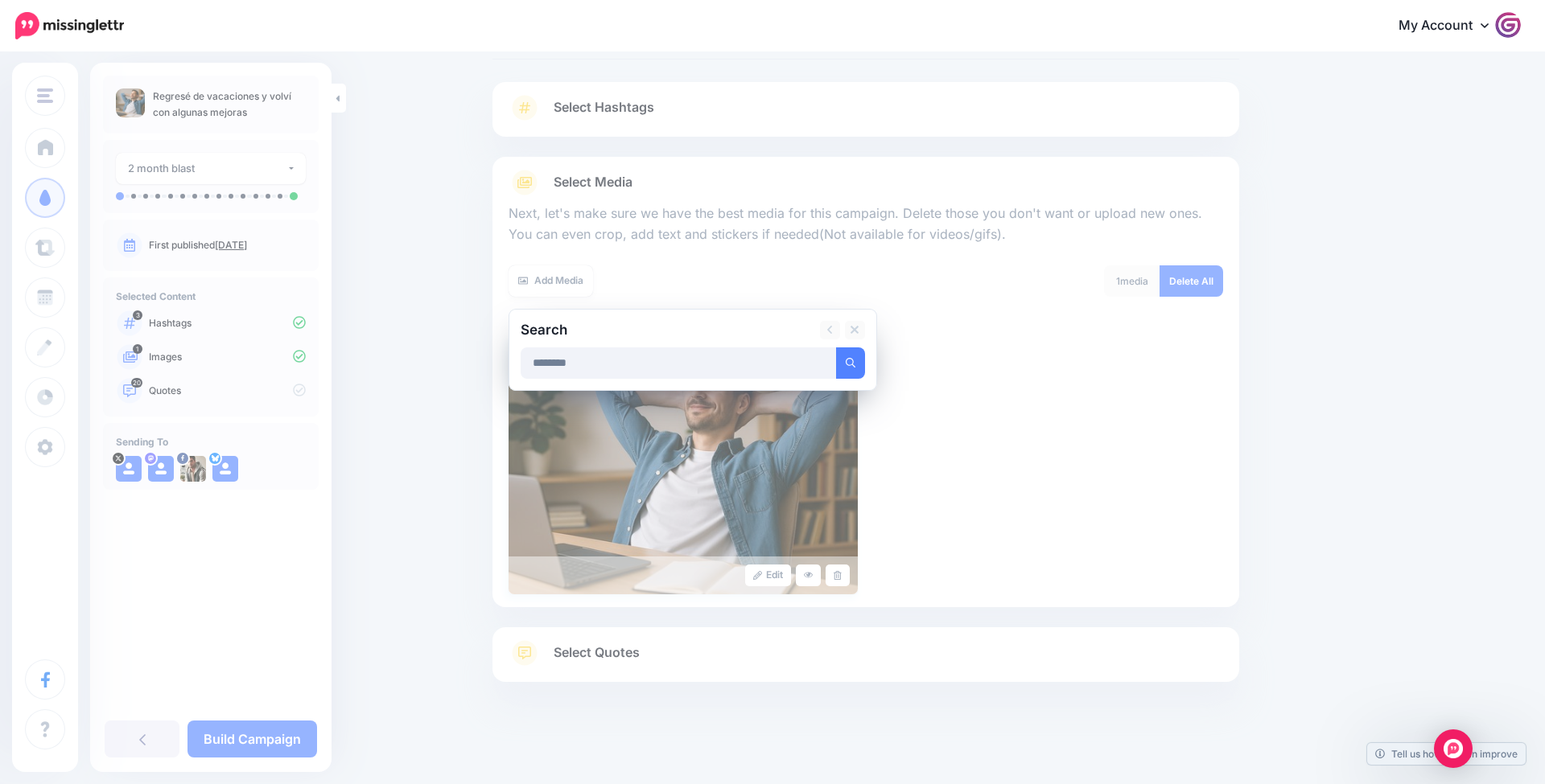
type input "********"
click at [850, 360] on button "submit" at bounding box center [850, 363] width 29 height 31
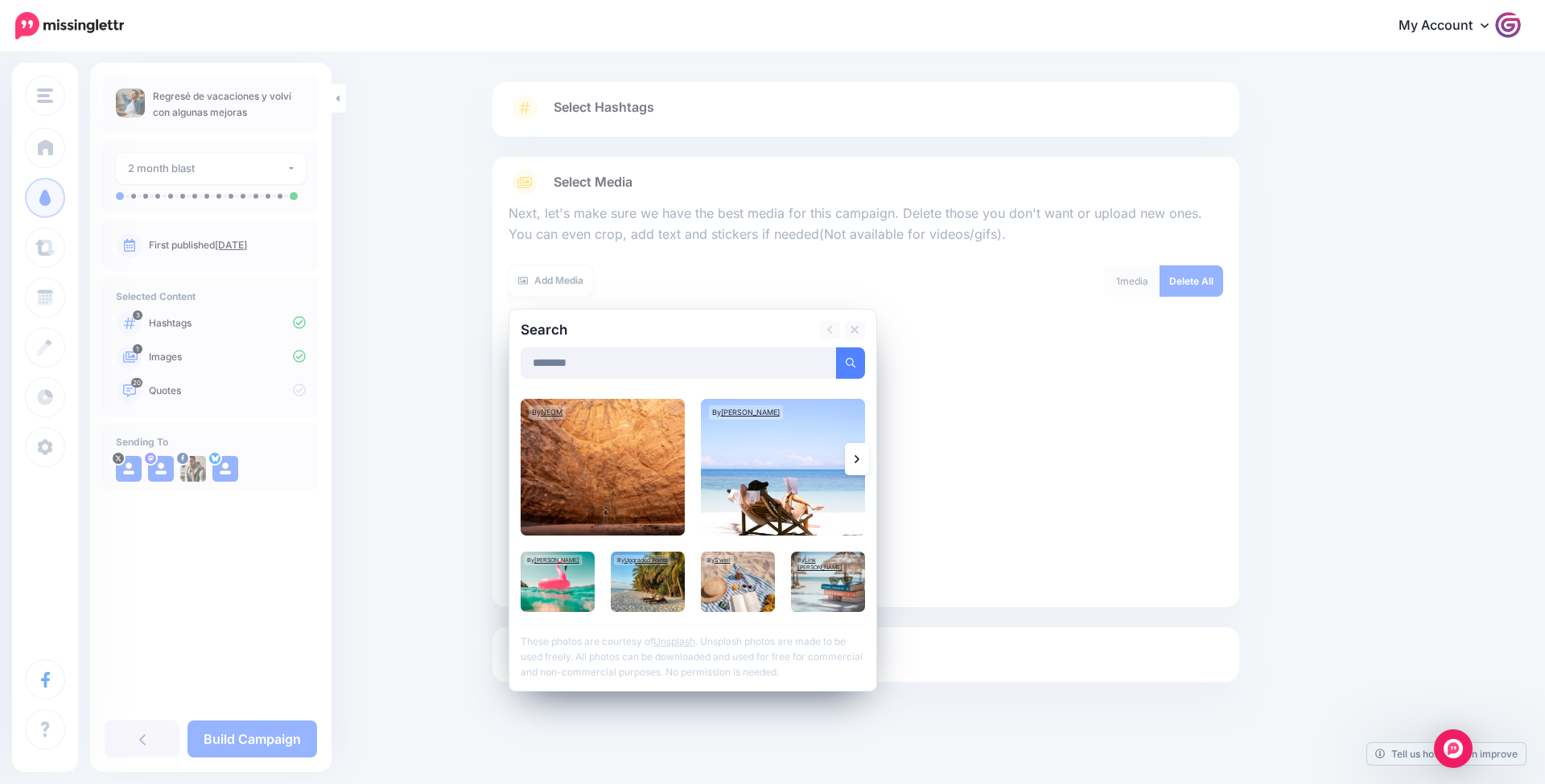
click at [862, 457] on link at bounding box center [857, 459] width 24 height 32
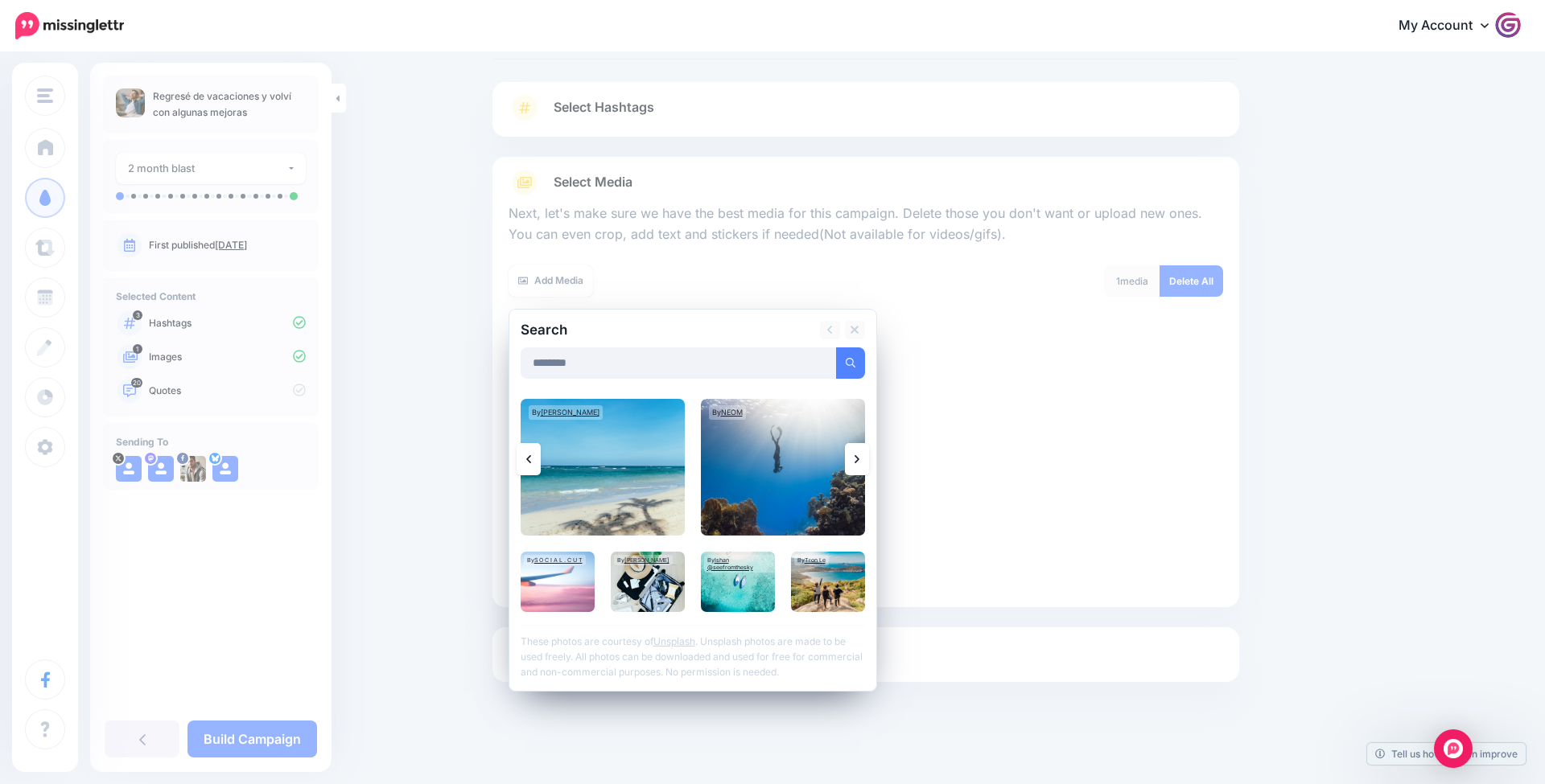
click at [855, 460] on icon at bounding box center [857, 460] width 5 height 13
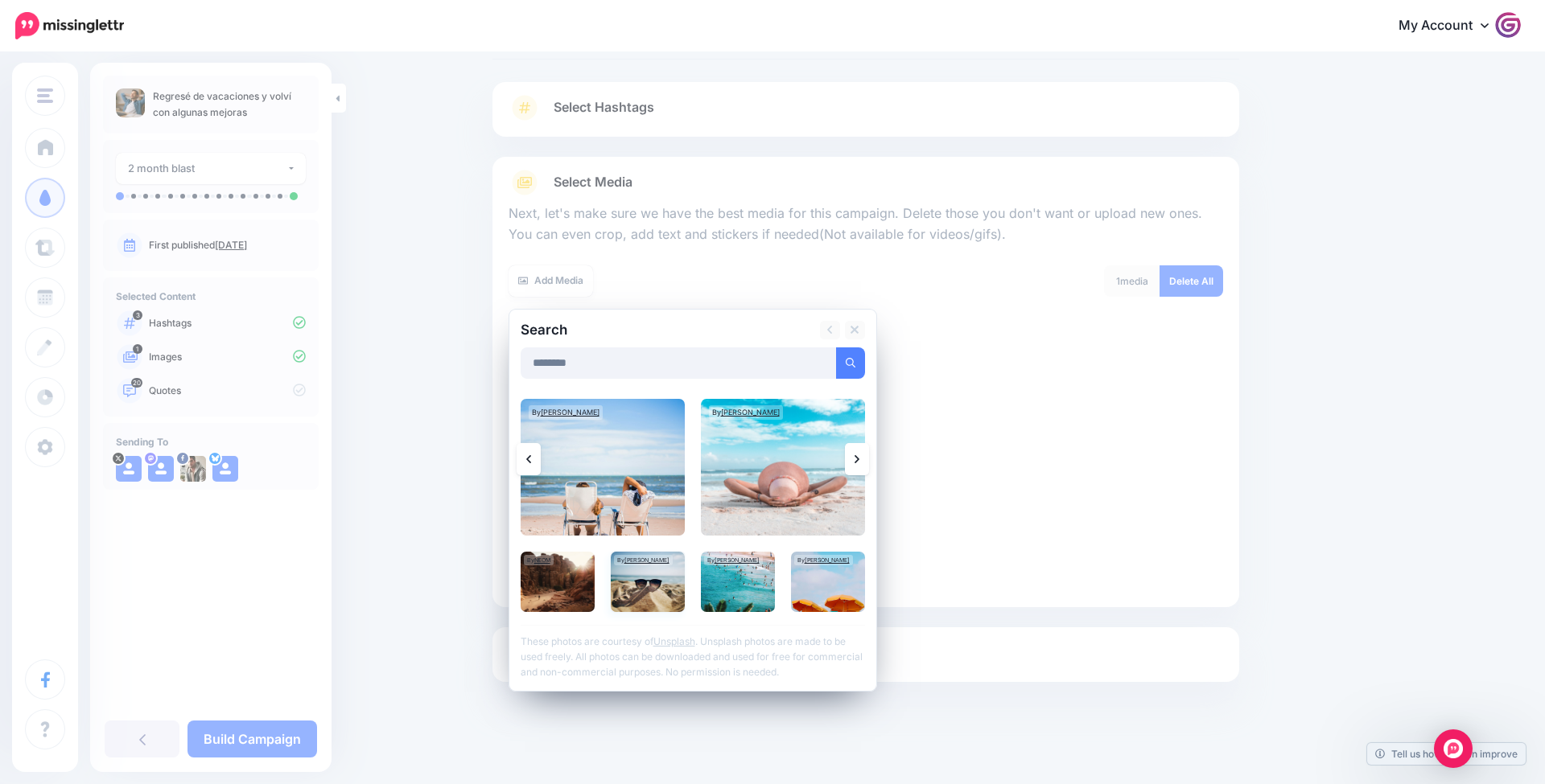
click at [639, 583] on img at bounding box center [647, 582] width 74 height 60
click at [841, 356] on link "Add Media" at bounding box center [830, 363] width 69 height 31
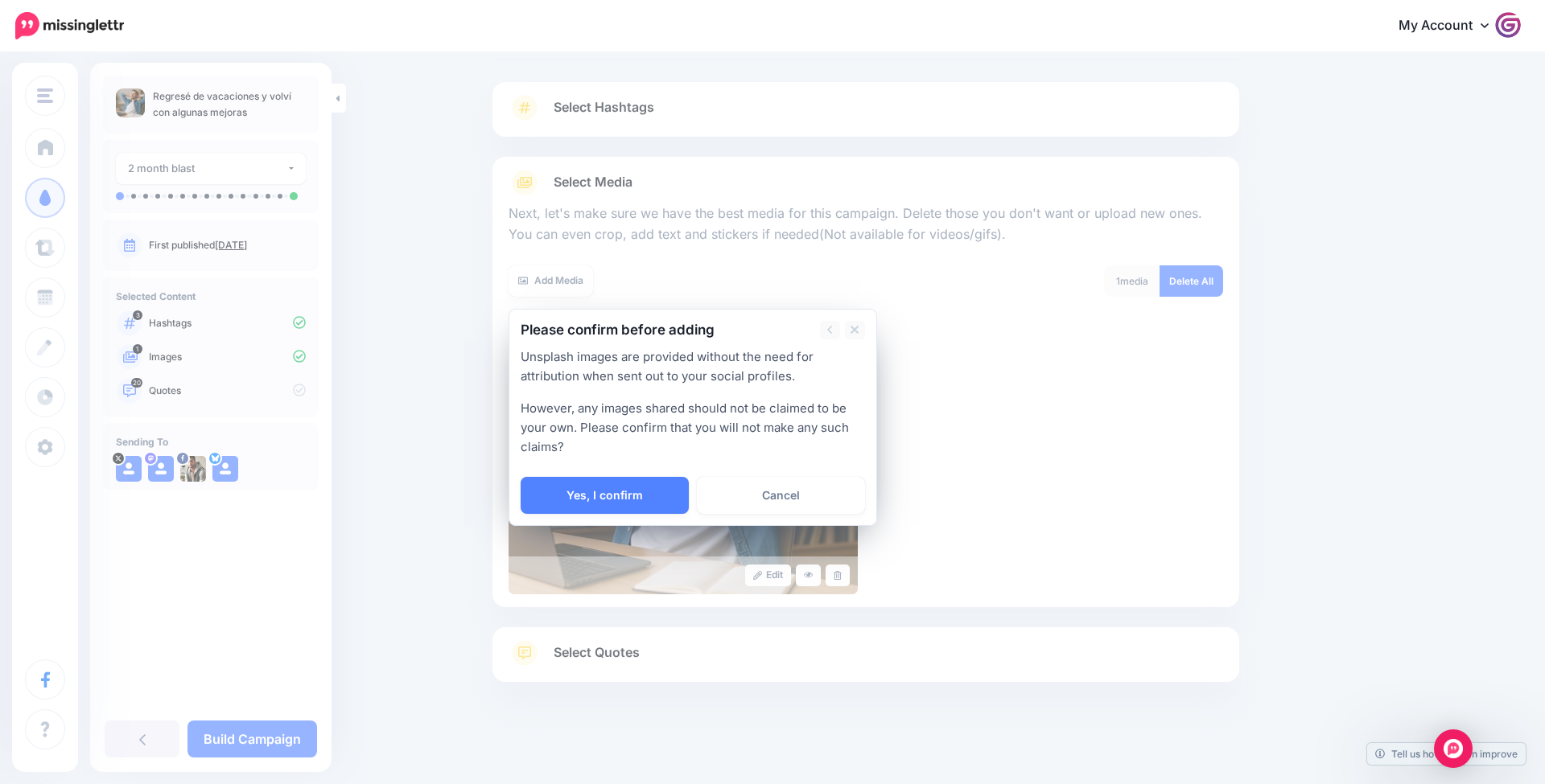
click at [605, 516] on div "Please confirm before adding Unsplash images are provided without the need for …" at bounding box center [693, 417] width 369 height 217
click at [607, 510] on link "Yes, I confirm" at bounding box center [605, 494] width 168 height 37
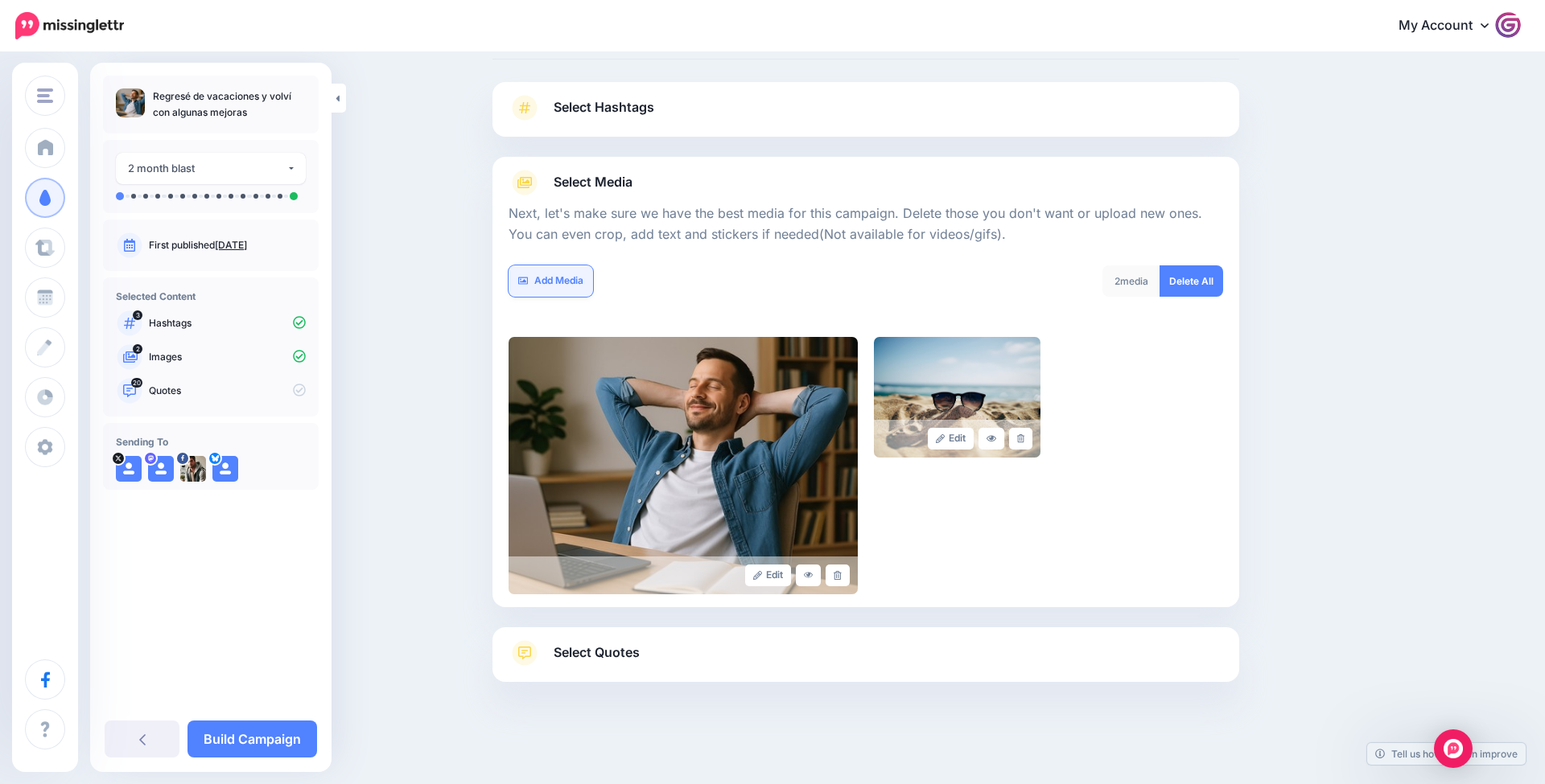
click at [566, 282] on link "Add Media" at bounding box center [551, 280] width 85 height 31
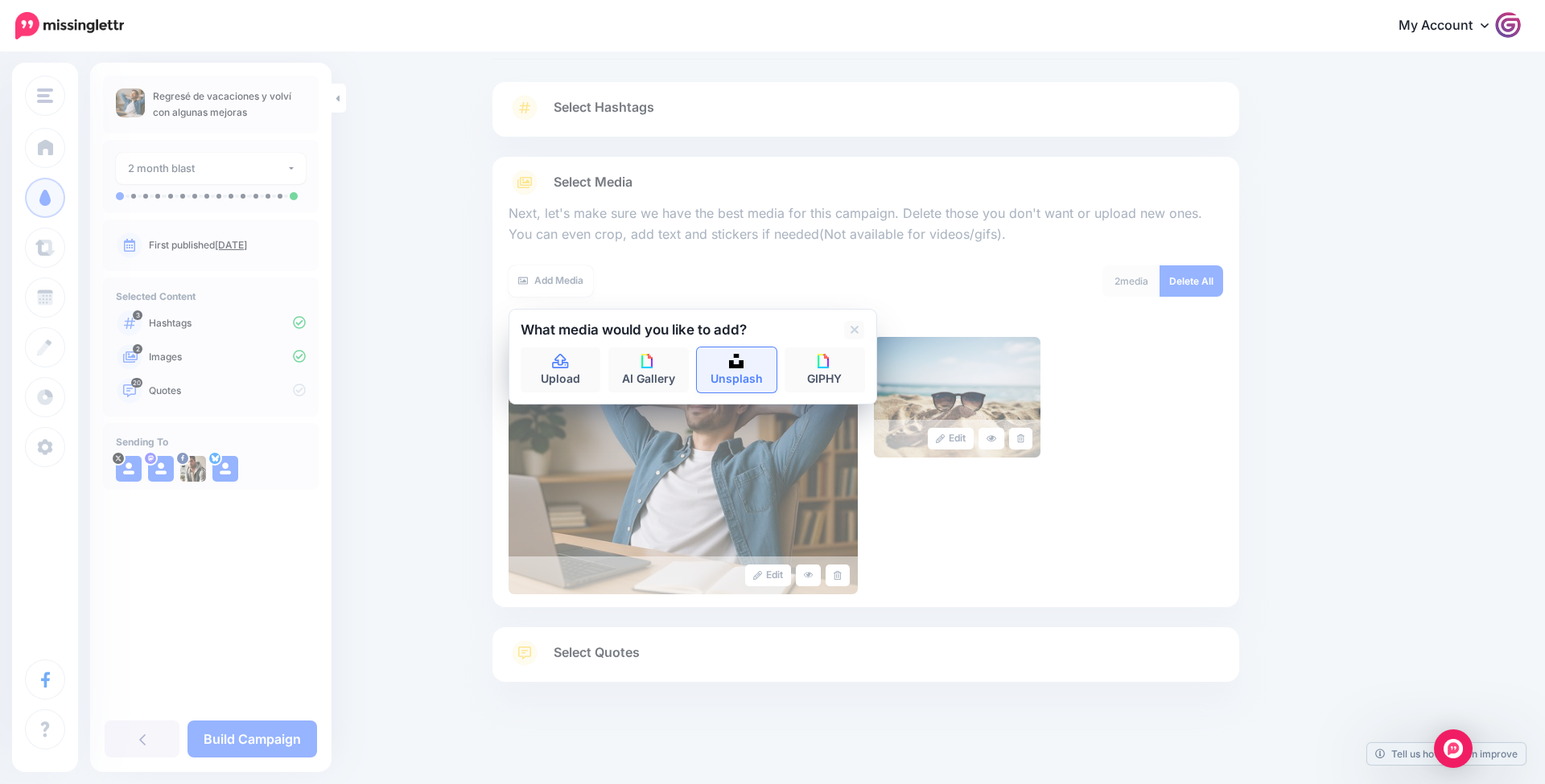
click at [722, 354] on link "Unsplash" at bounding box center [737, 370] width 81 height 45
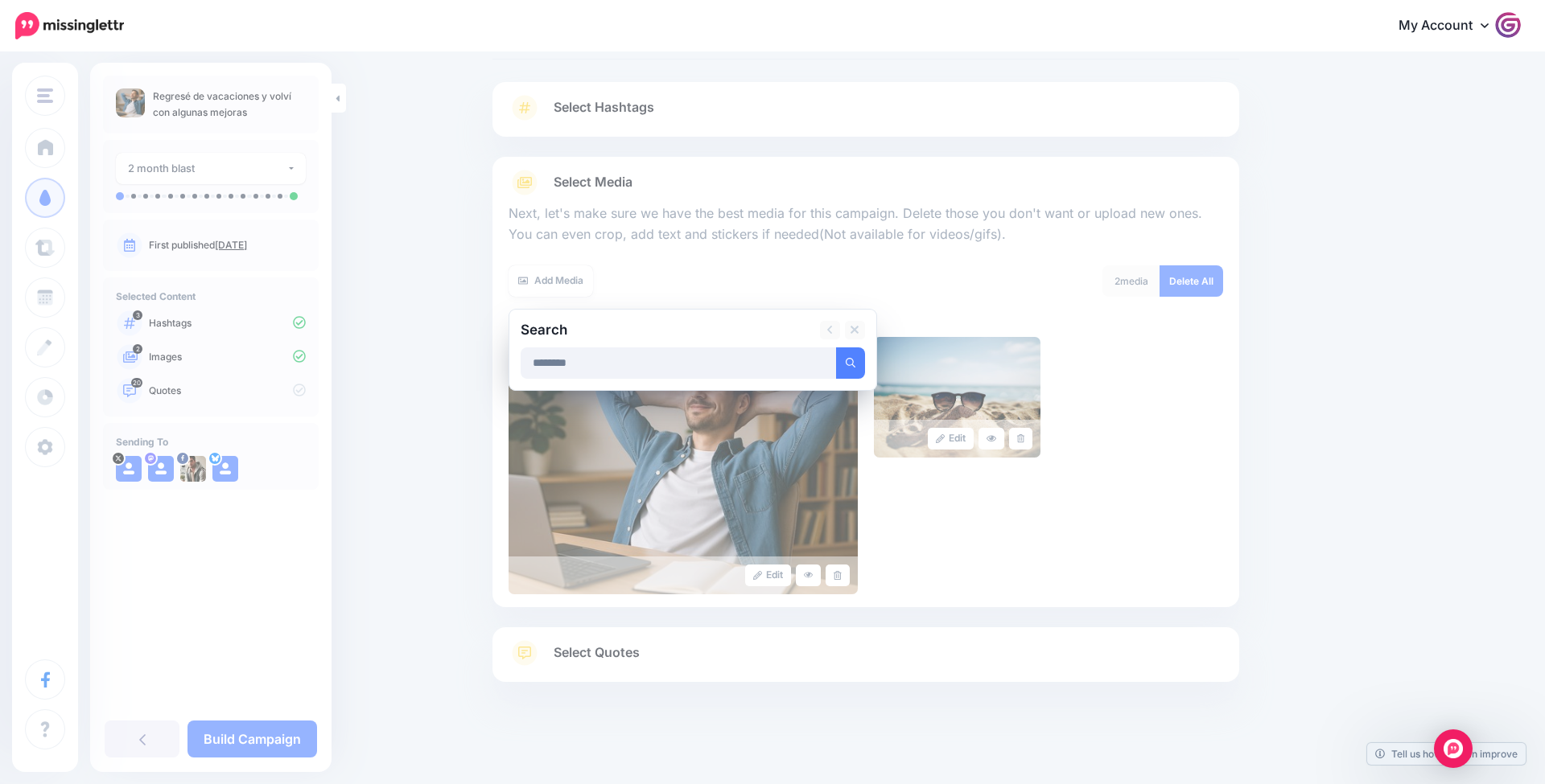
type input "********"
click at [850, 360] on button "submit" at bounding box center [850, 363] width 29 height 31
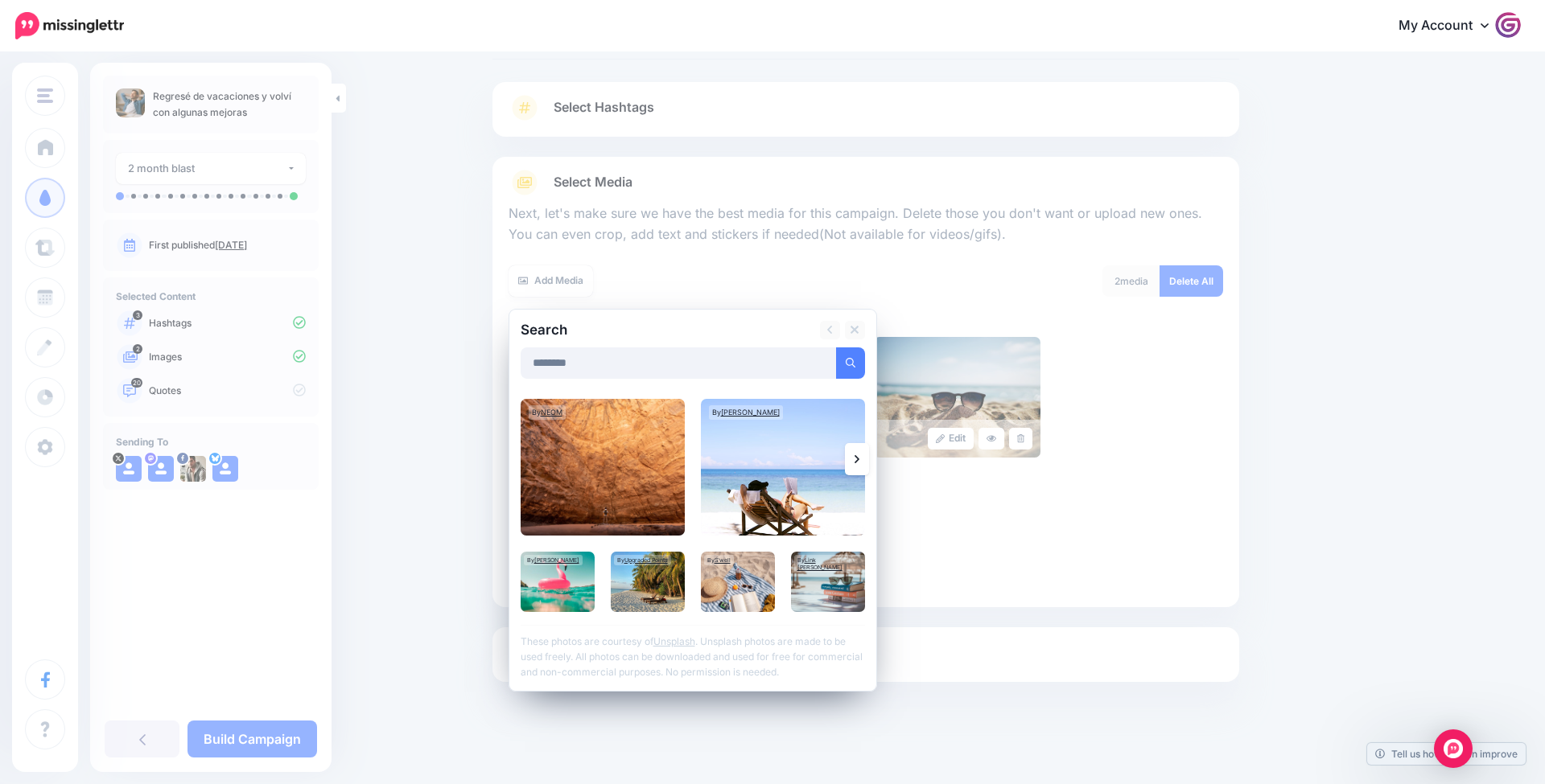
click at [864, 469] on link at bounding box center [857, 459] width 24 height 32
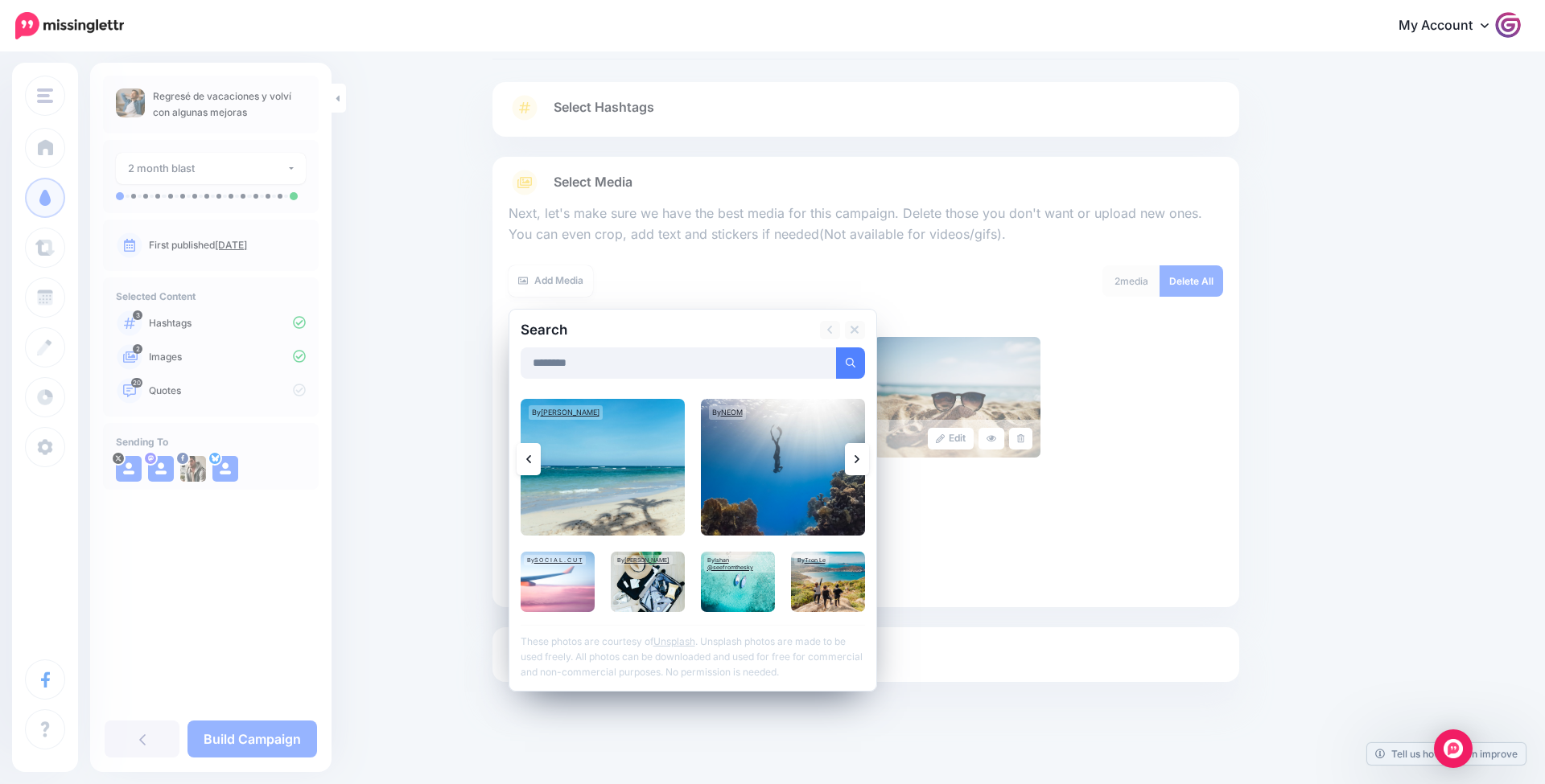
click at [865, 469] on link at bounding box center [857, 459] width 24 height 32
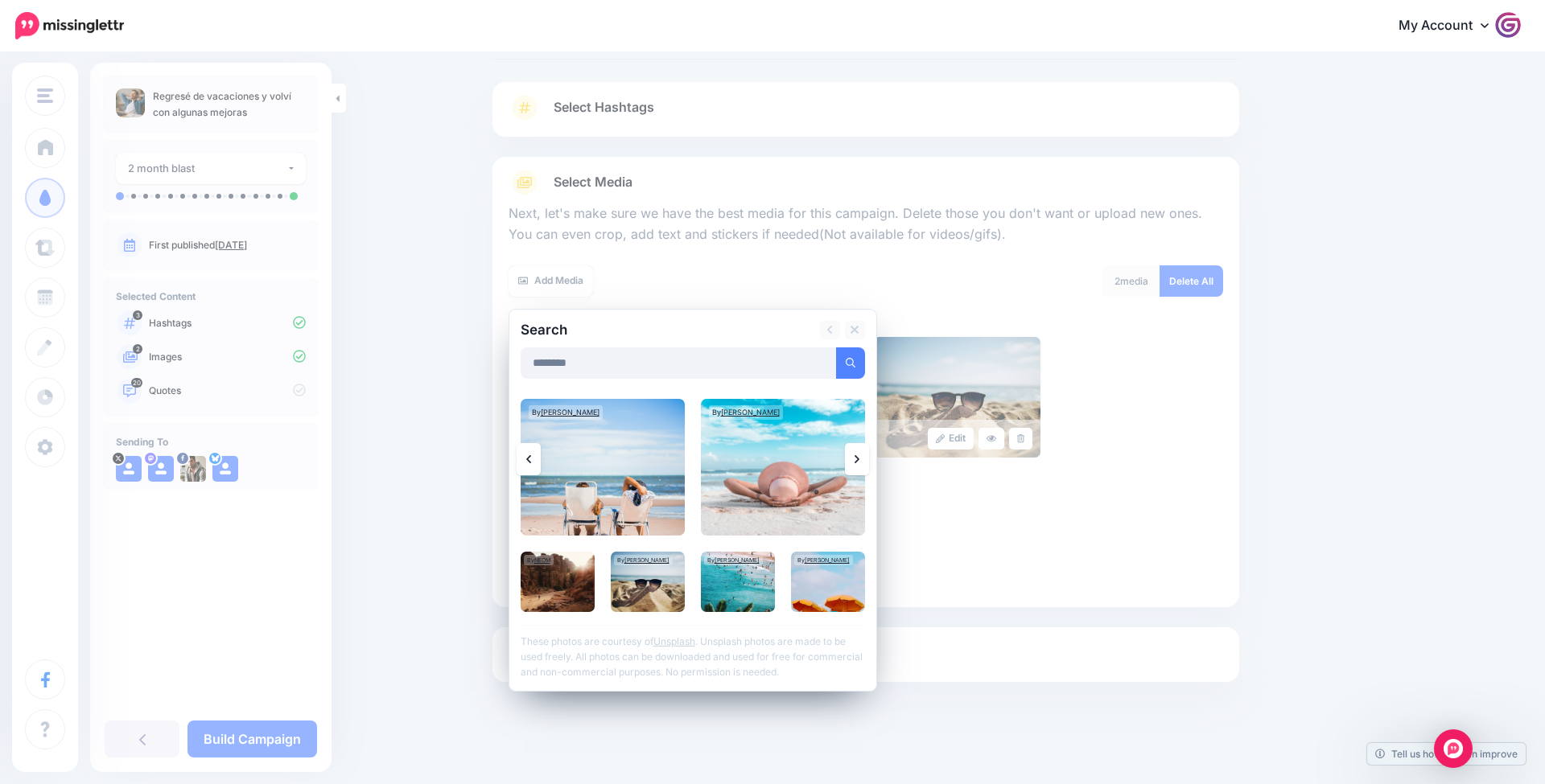
click at [864, 469] on link at bounding box center [857, 459] width 24 height 32
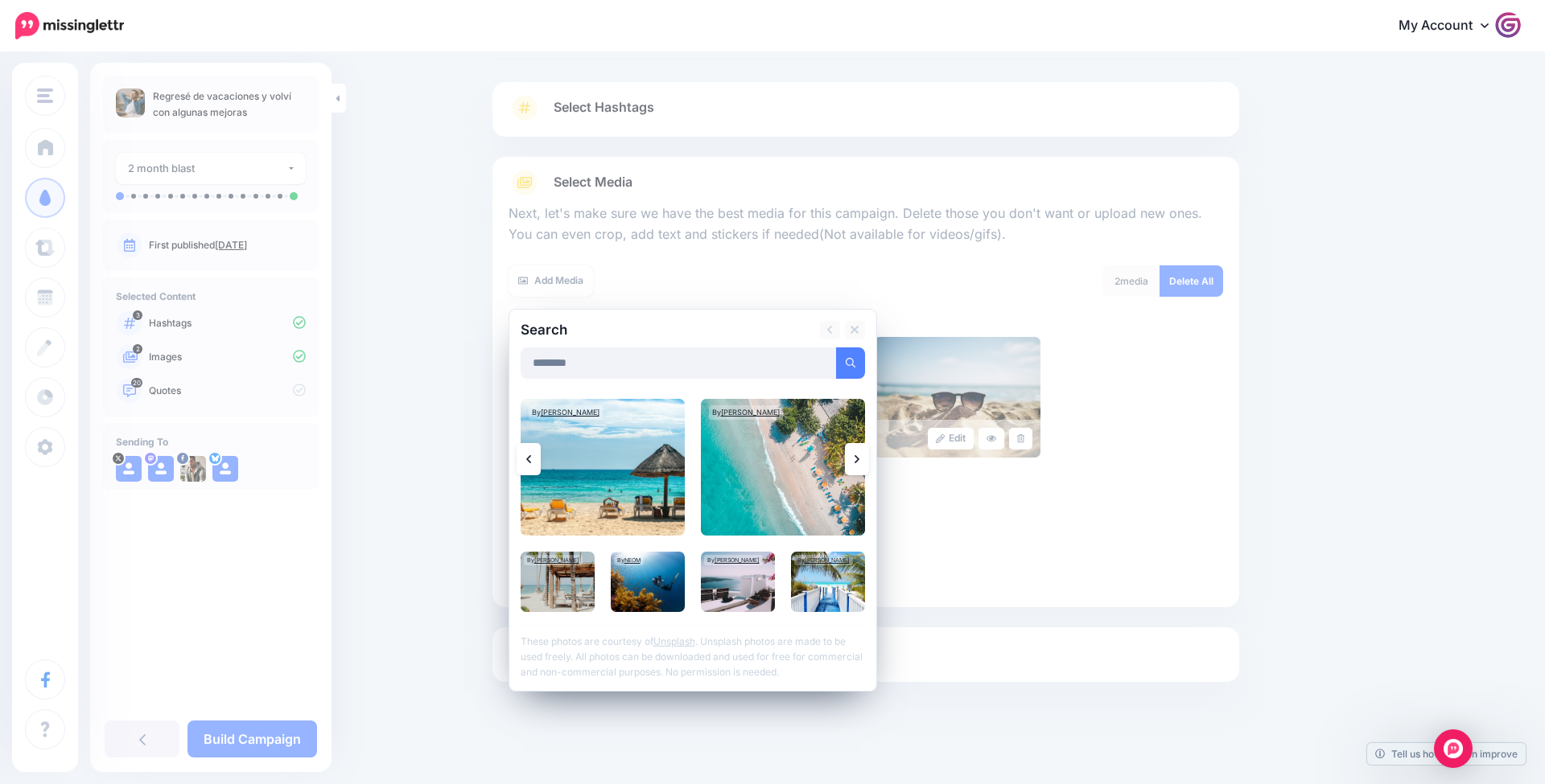
click at [861, 463] on link at bounding box center [857, 459] width 24 height 32
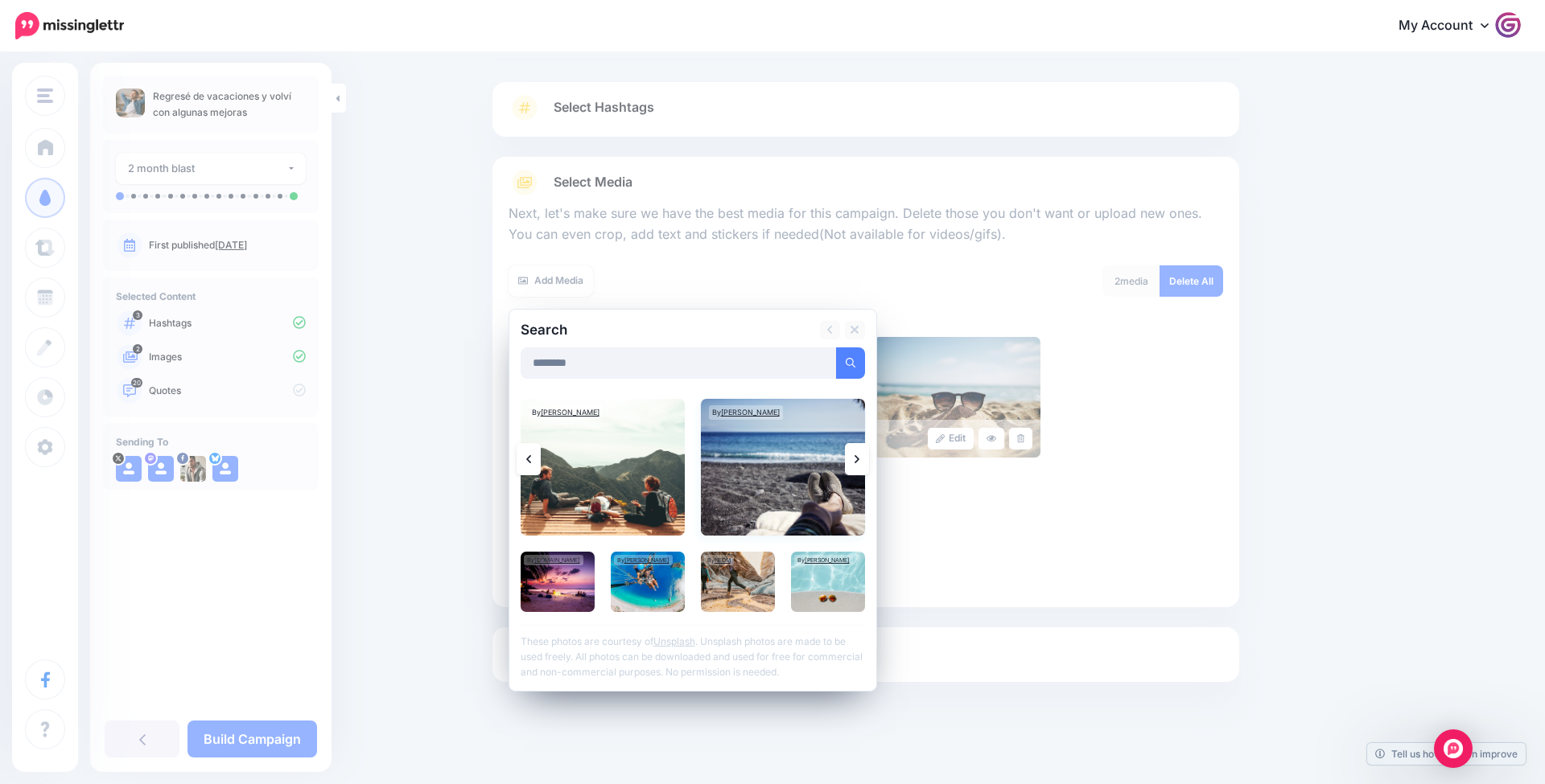
click at [813, 468] on img at bounding box center [782, 466] width 165 height 136
click at [861, 463] on link at bounding box center [857, 459] width 24 height 32
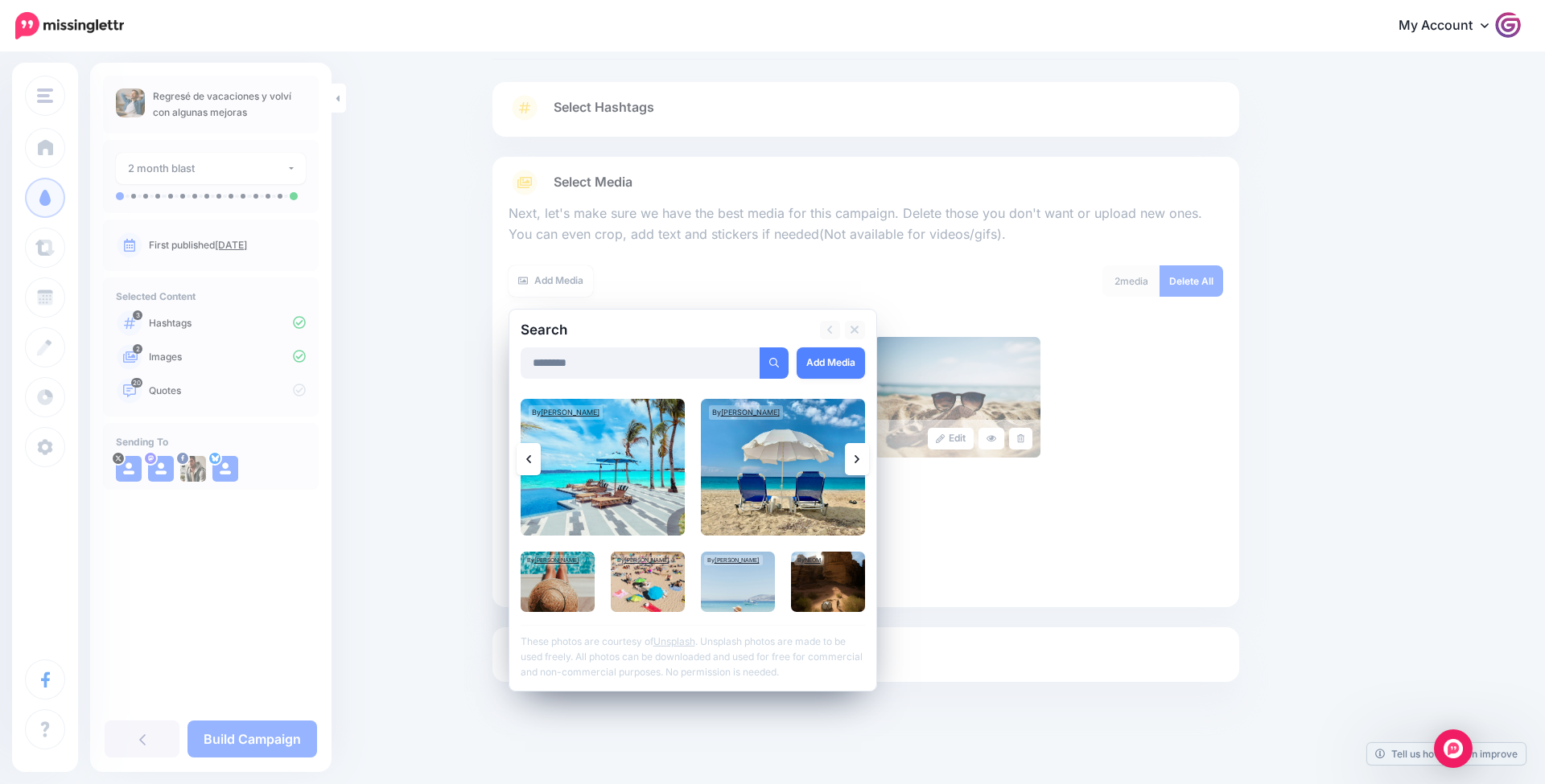
click at [528, 453] on icon at bounding box center [528, 460] width 5 height 13
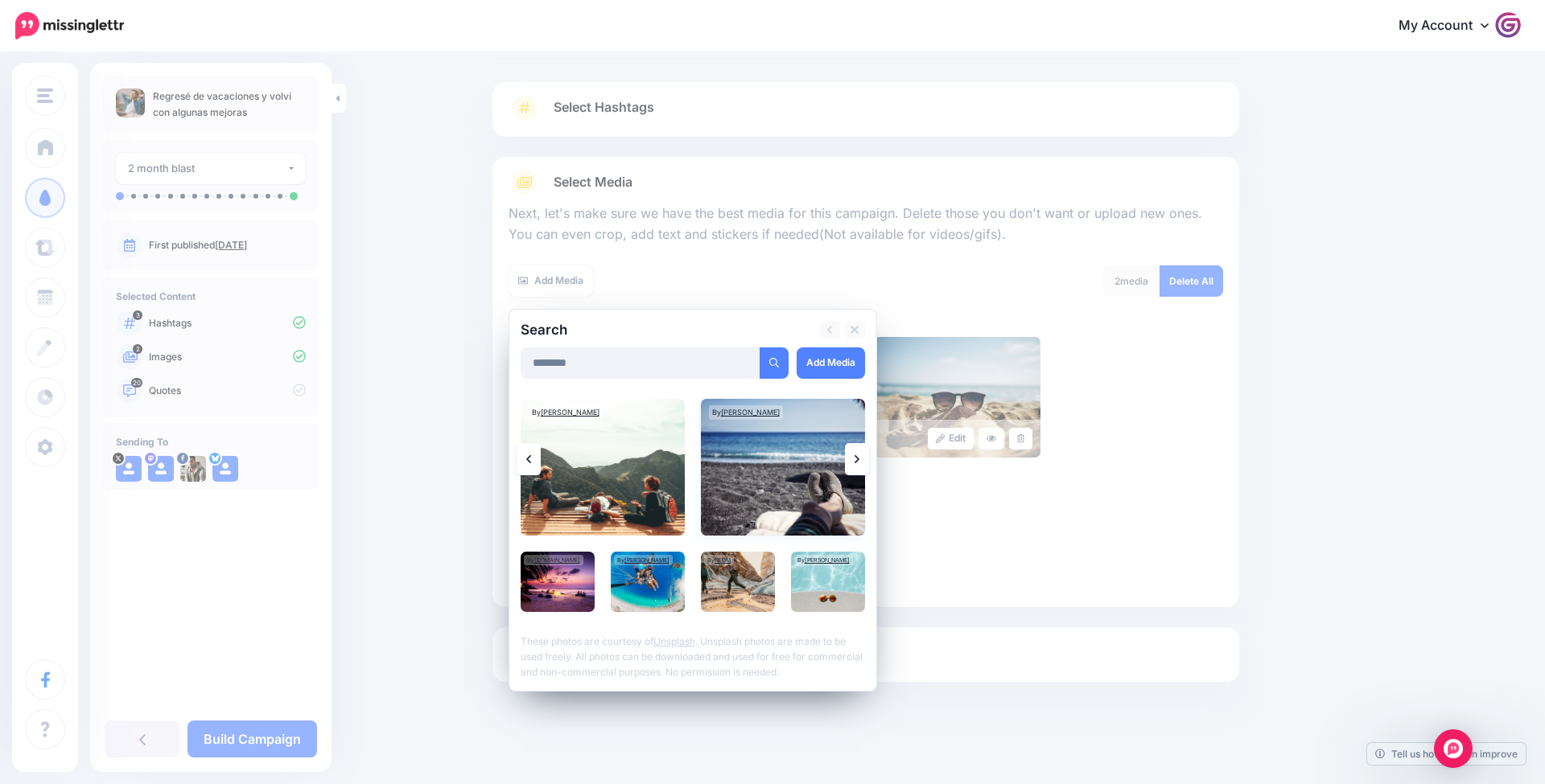
click at [771, 464] on img at bounding box center [782, 466] width 165 height 136
click at [830, 369] on link "Add Media" at bounding box center [830, 363] width 69 height 31
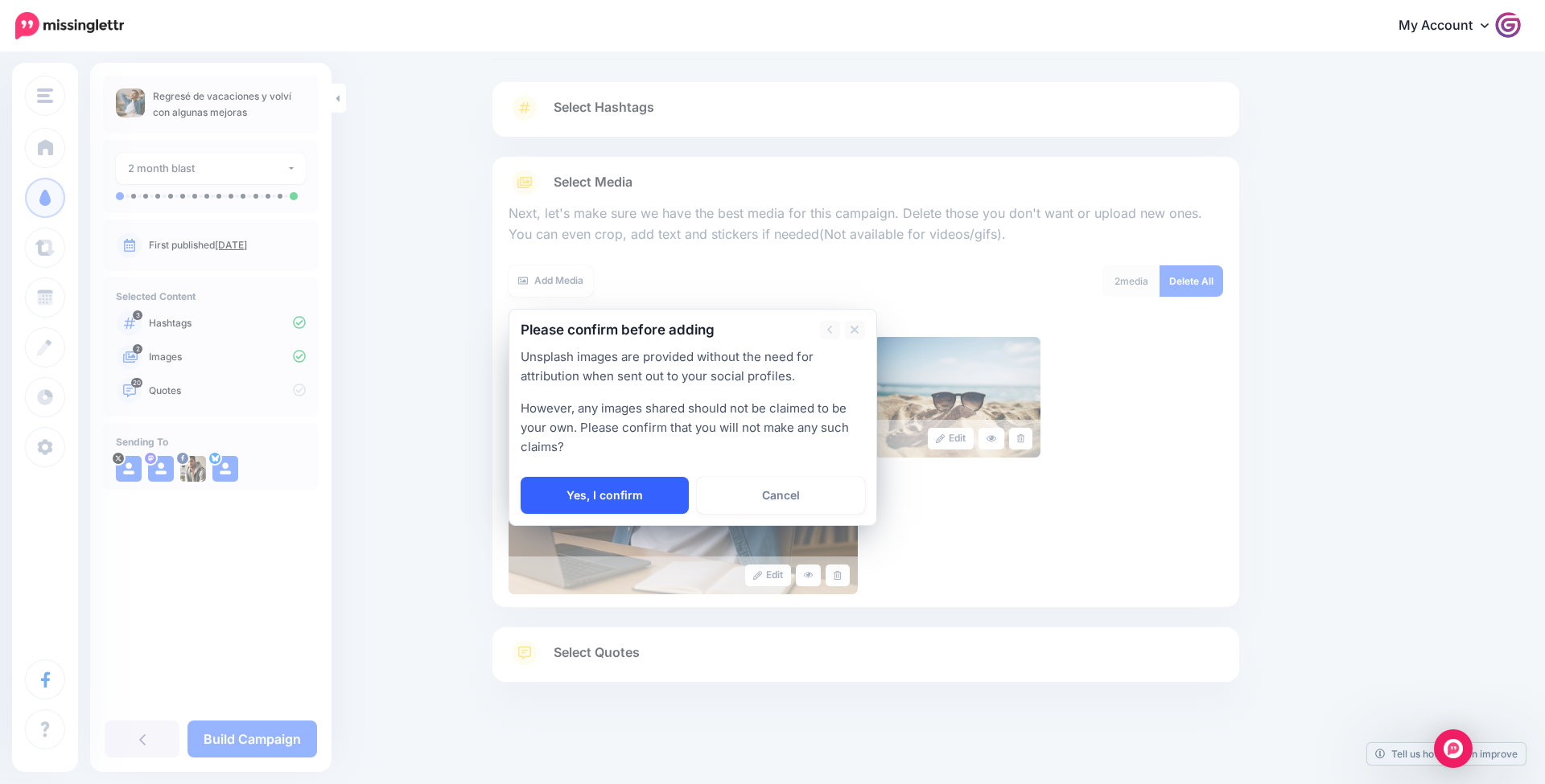
click at [631, 490] on link "Yes, I confirm" at bounding box center [605, 494] width 168 height 37
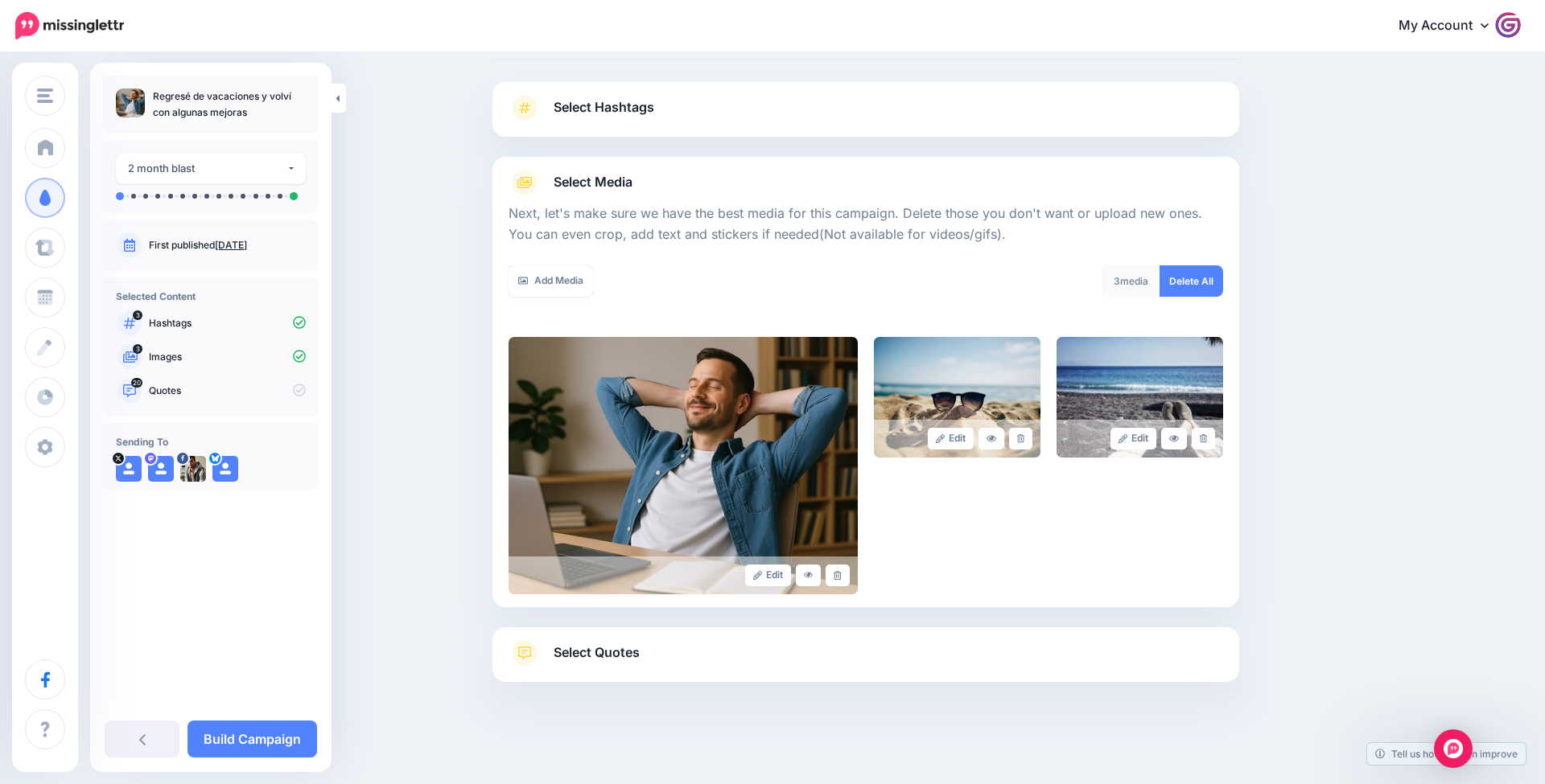
click at [608, 644] on span "Select Quotes" at bounding box center [597, 652] width 87 height 22
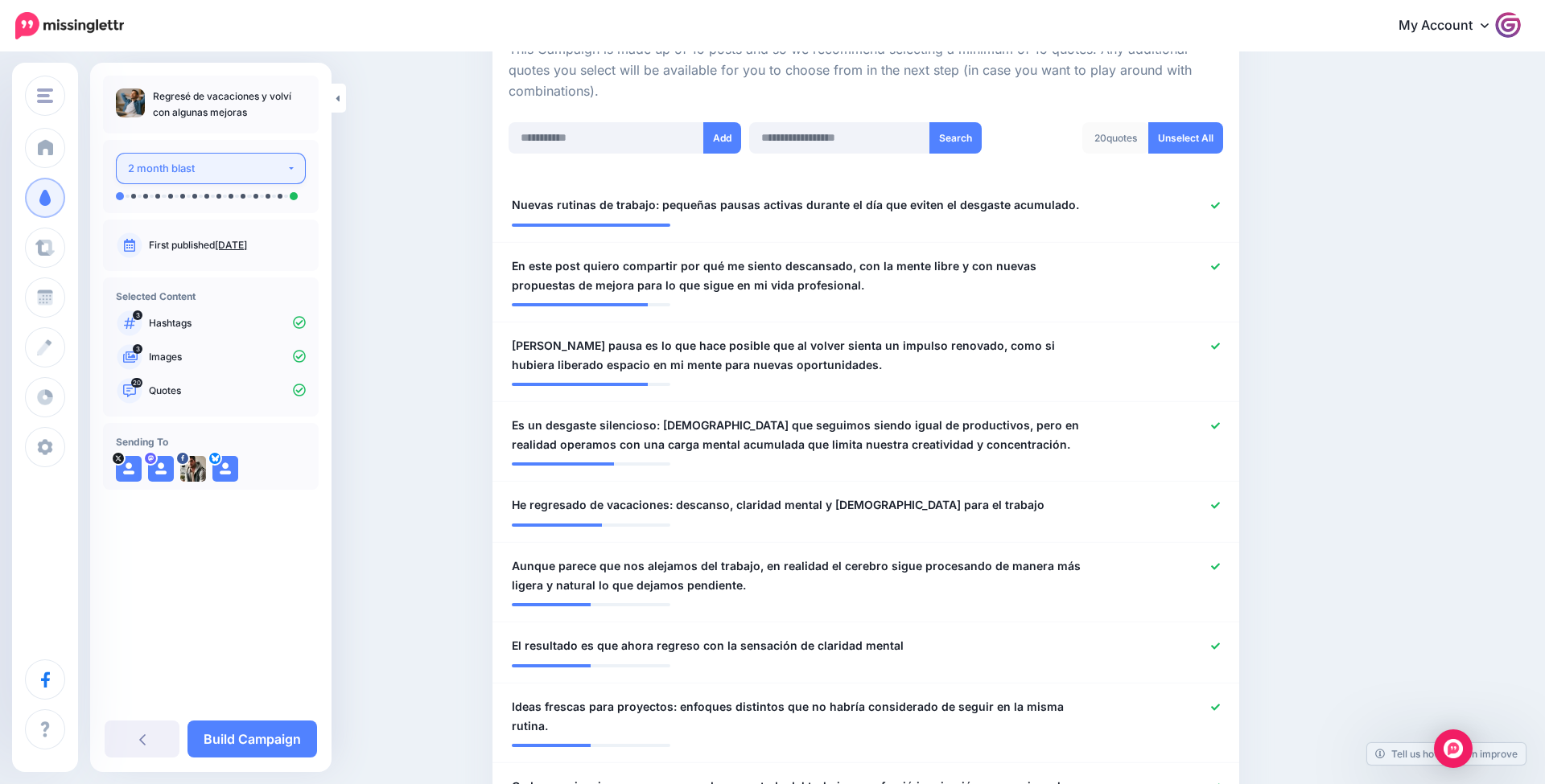
scroll to position [378, 0]
click at [284, 159] on div "2 month blast" at bounding box center [207, 168] width 159 height 19
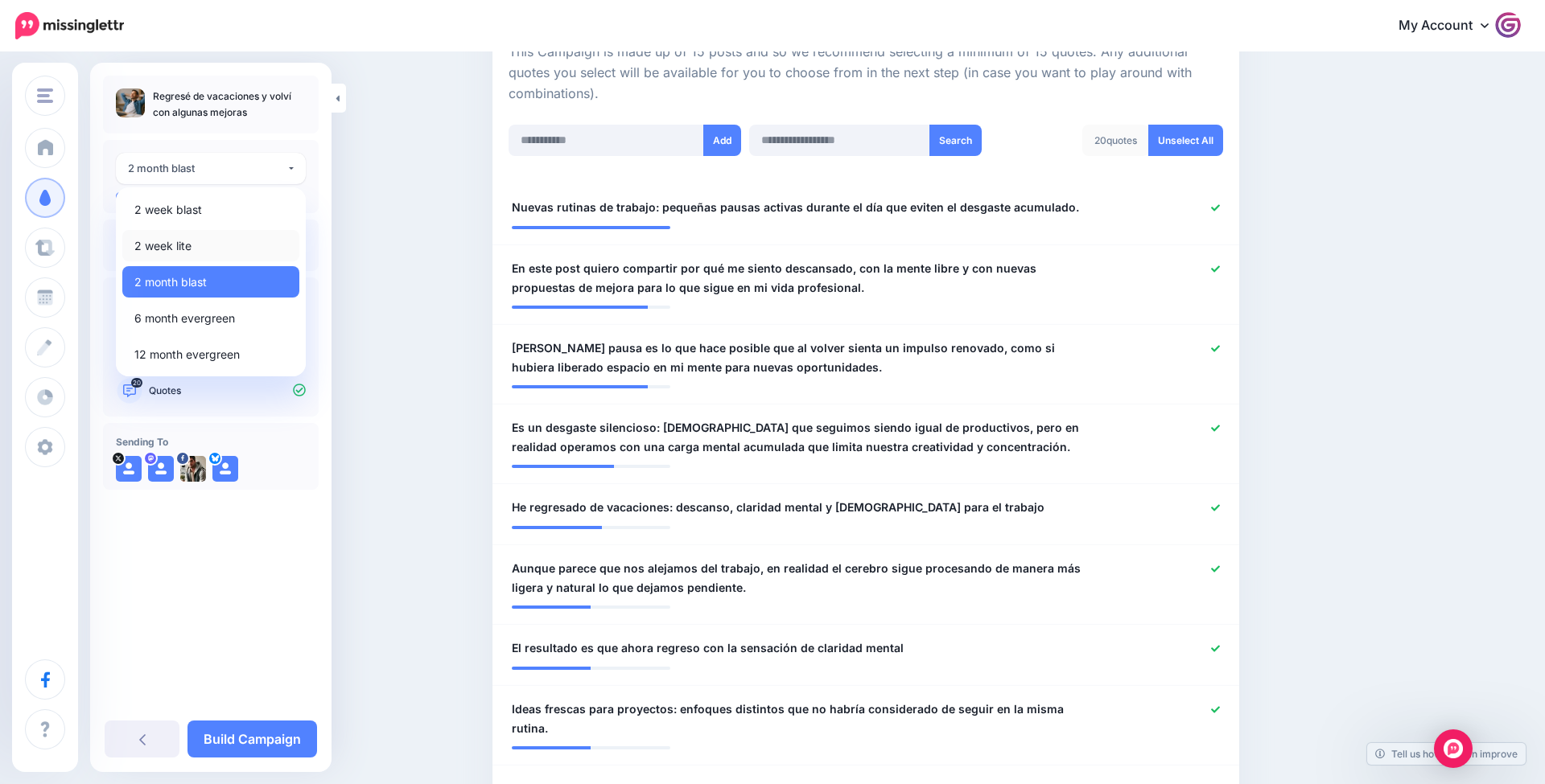
click at [221, 254] on link "2 week lite" at bounding box center [211, 245] width 177 height 31
select select "******"
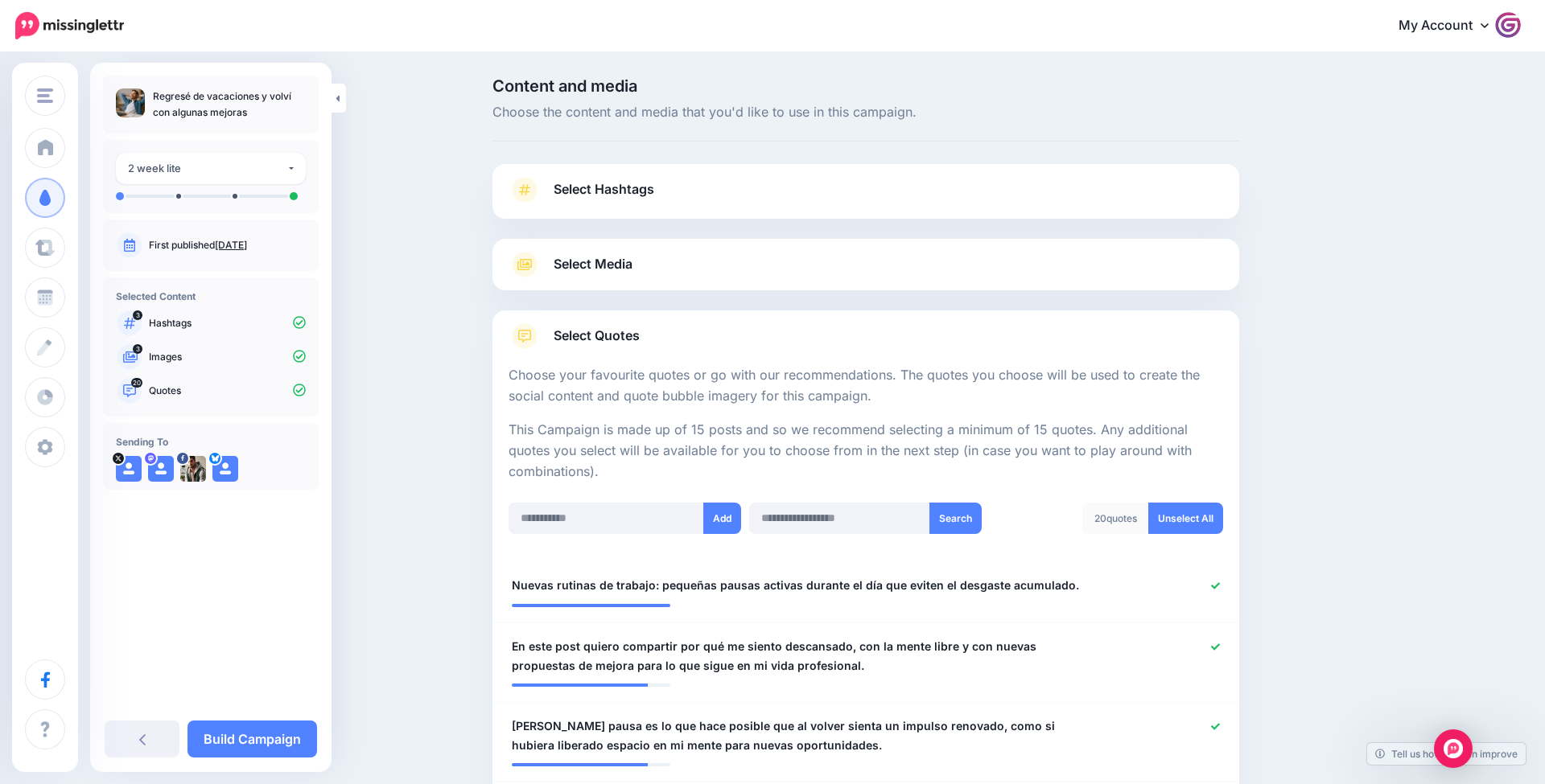
scroll to position [0, 0]
click at [1207, 515] on link "Unselect All" at bounding box center [1186, 518] width 75 height 31
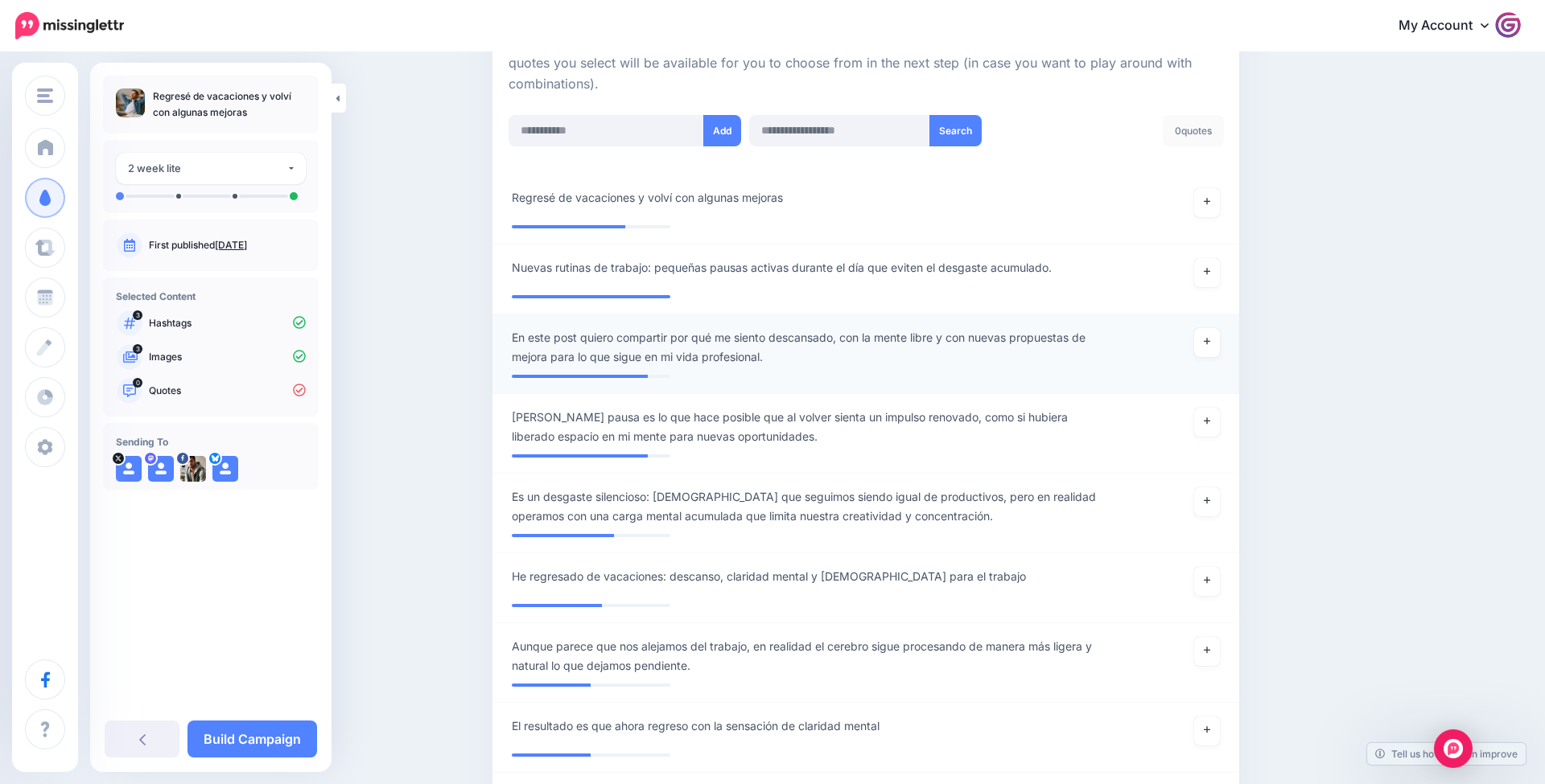
scroll to position [379, 0]
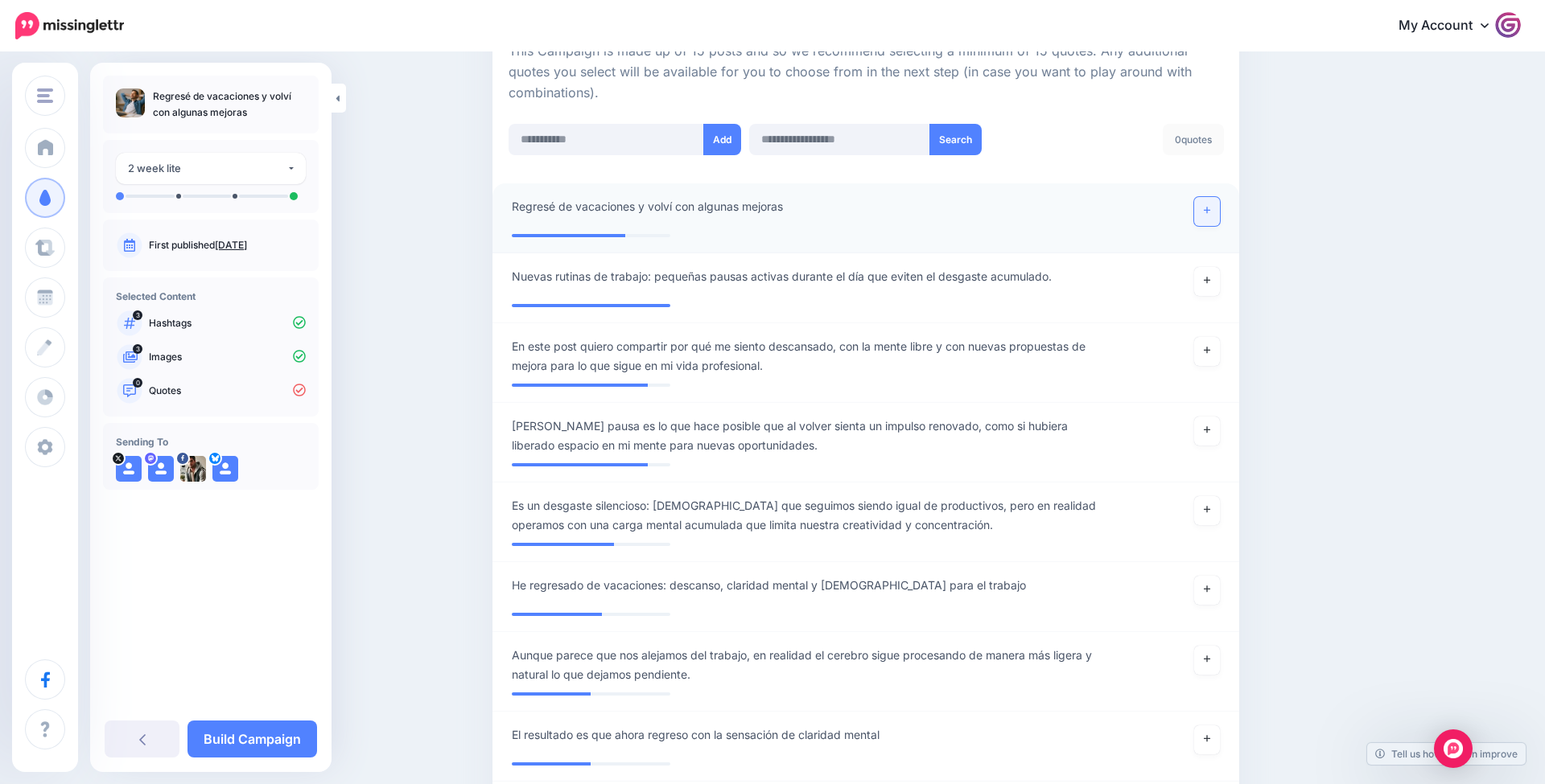
click at [1196, 209] on link at bounding box center [1206, 212] width 25 height 29
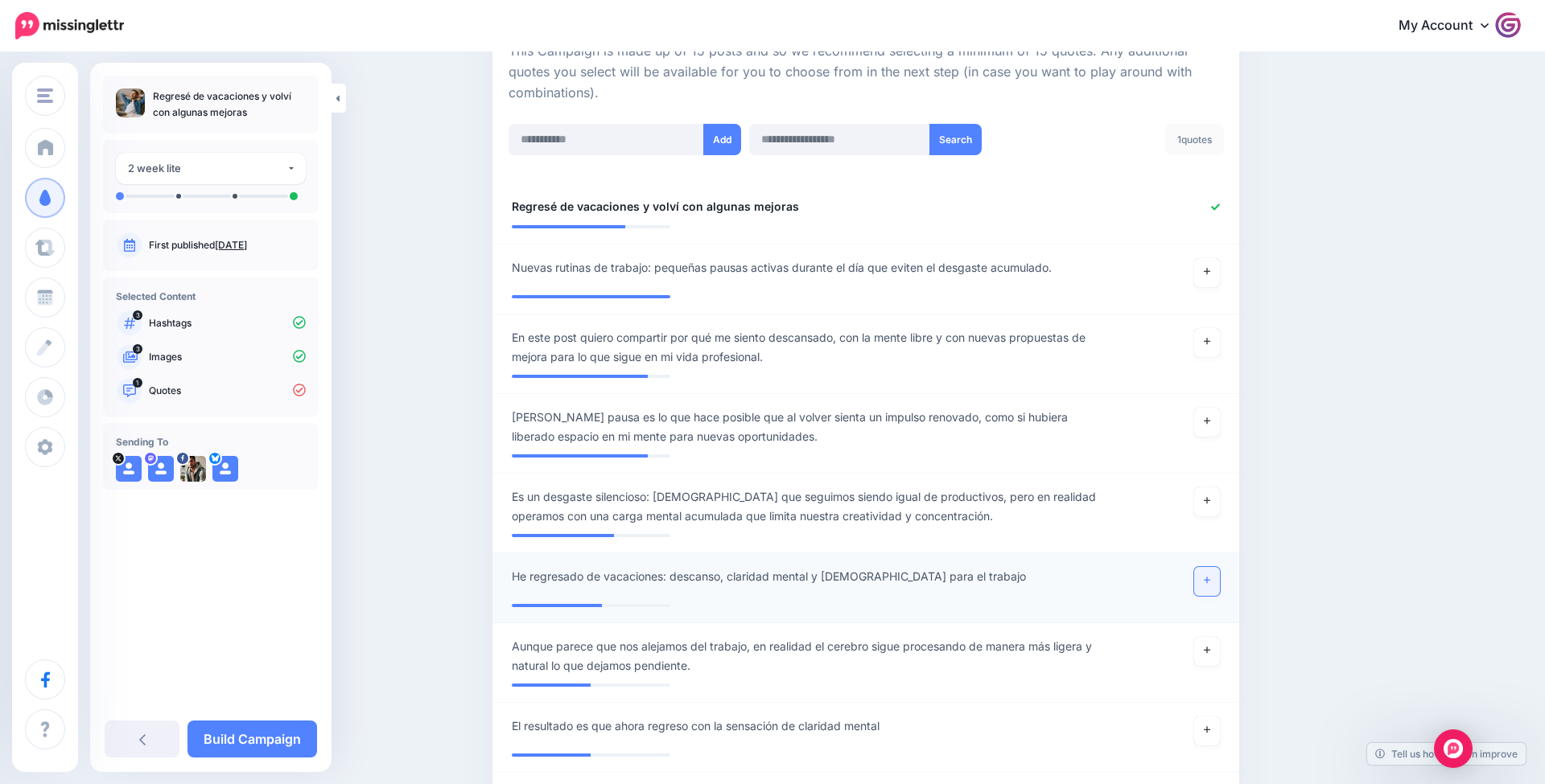
click at [1211, 575] on link at bounding box center [1206, 581] width 25 height 29
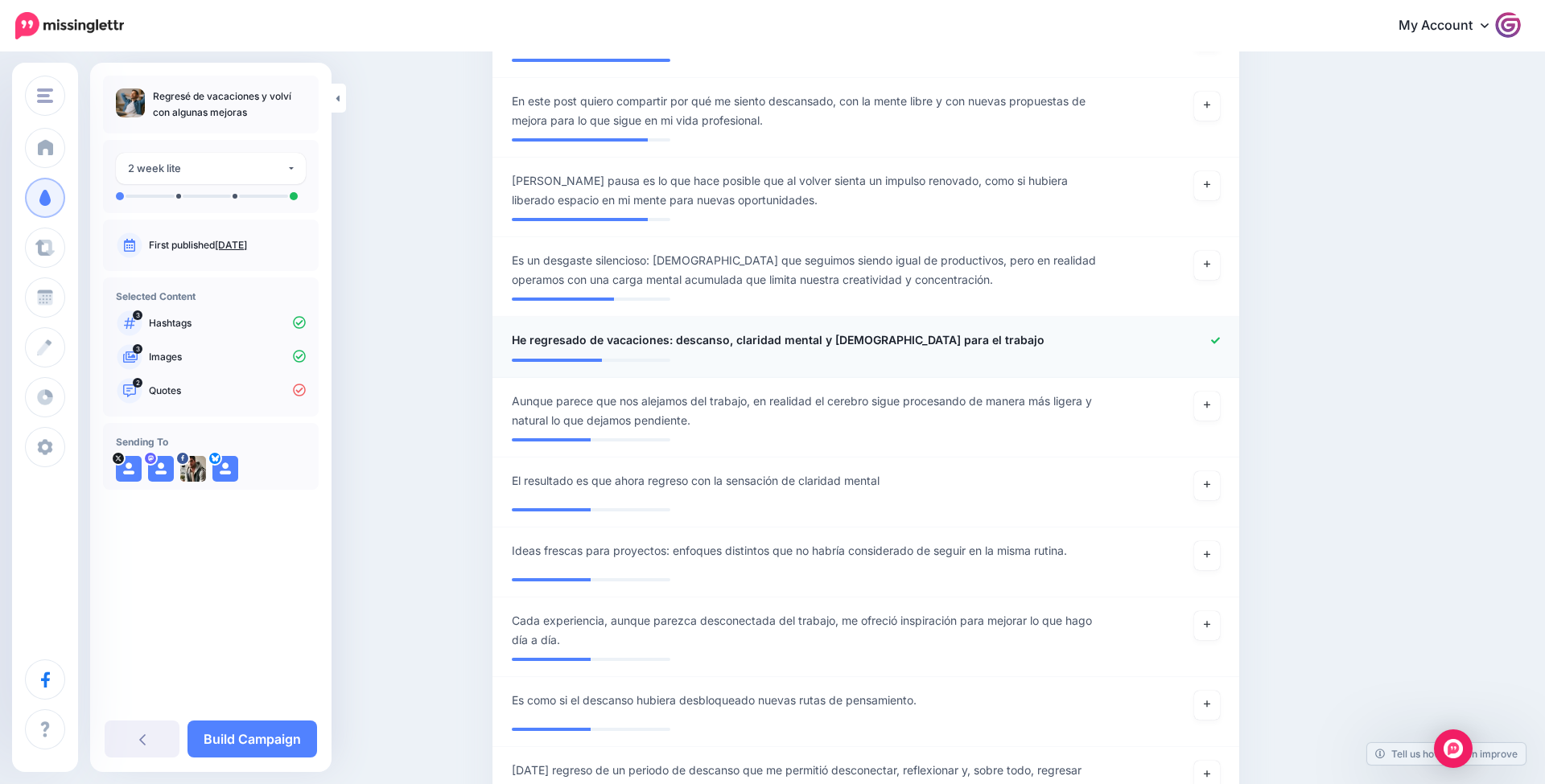
scroll to position [653, 0]
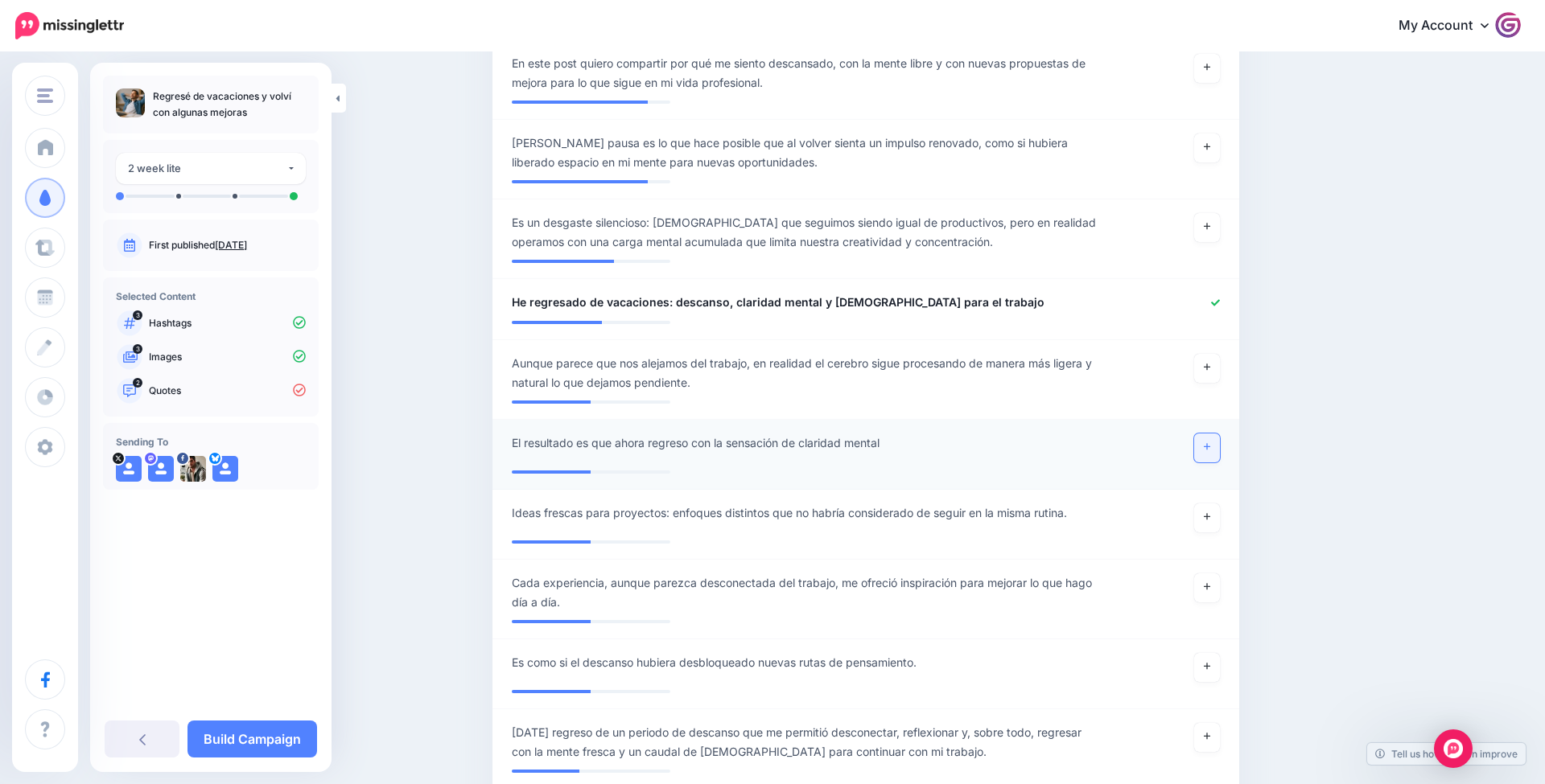
click at [1205, 450] on link at bounding box center [1206, 447] width 25 height 29
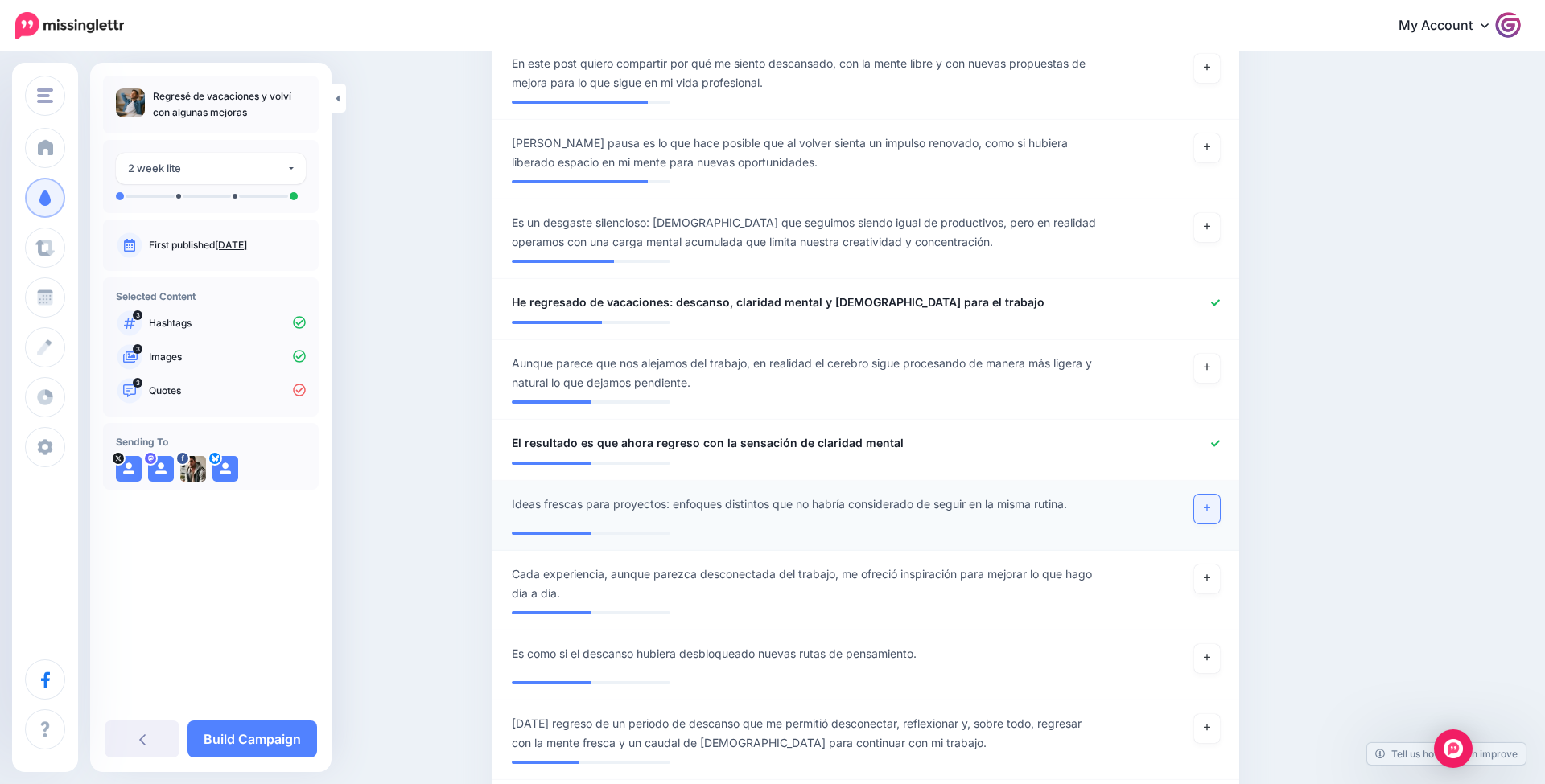
click at [1202, 516] on link at bounding box center [1206, 509] width 25 height 29
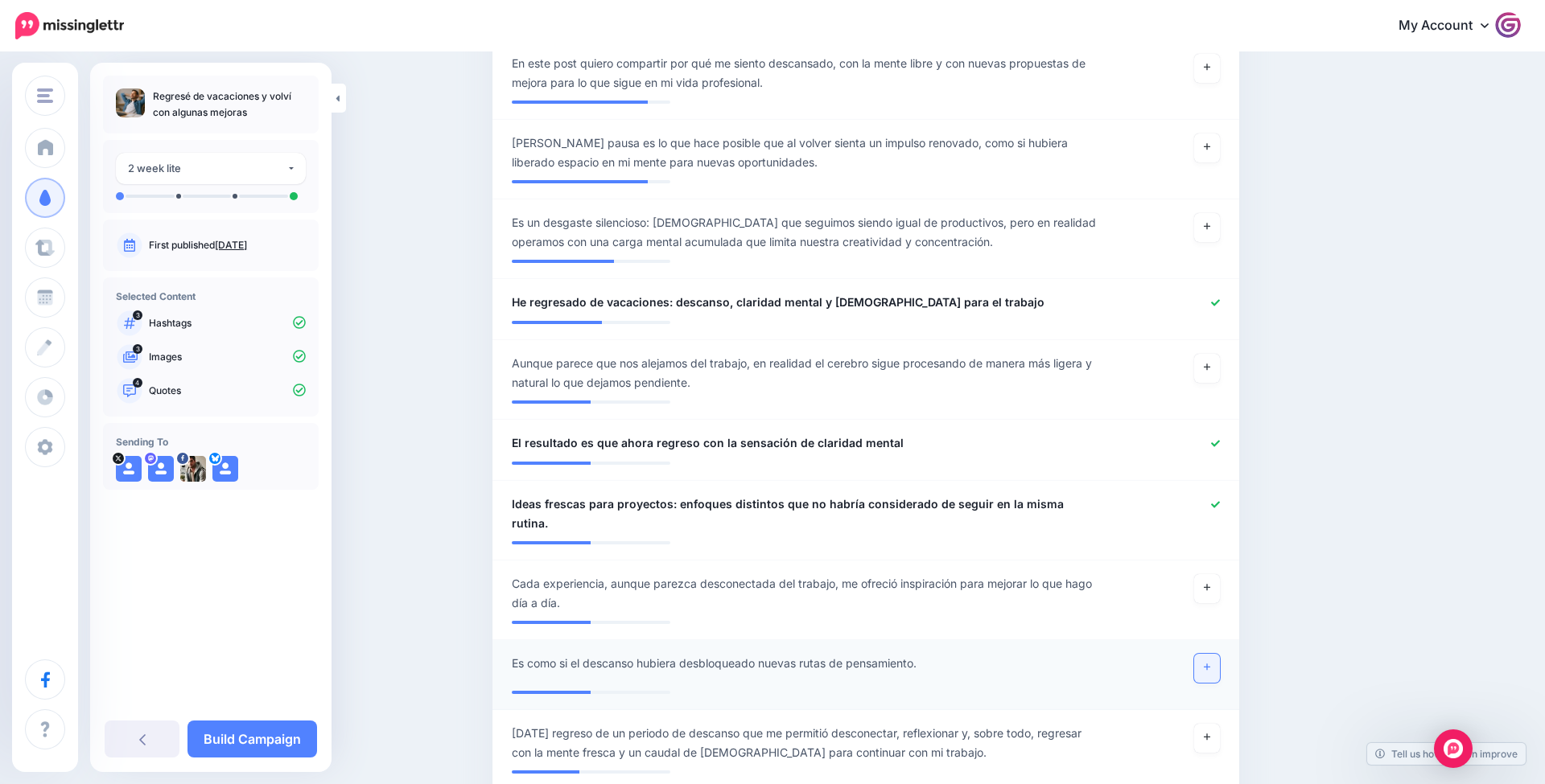
click at [1204, 663] on icon at bounding box center [1206, 666] width 7 height 8
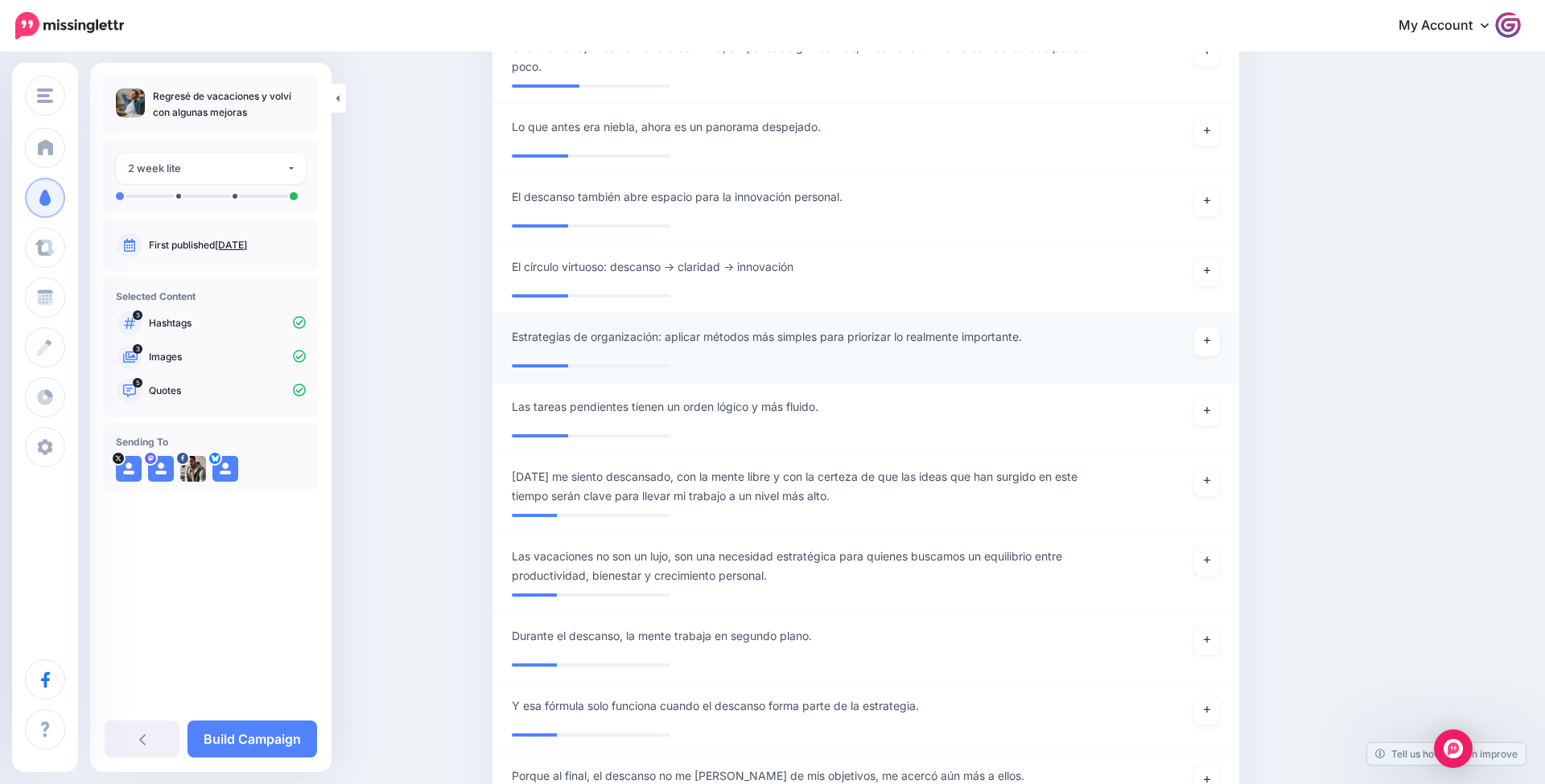
scroll to position [1490, 0]
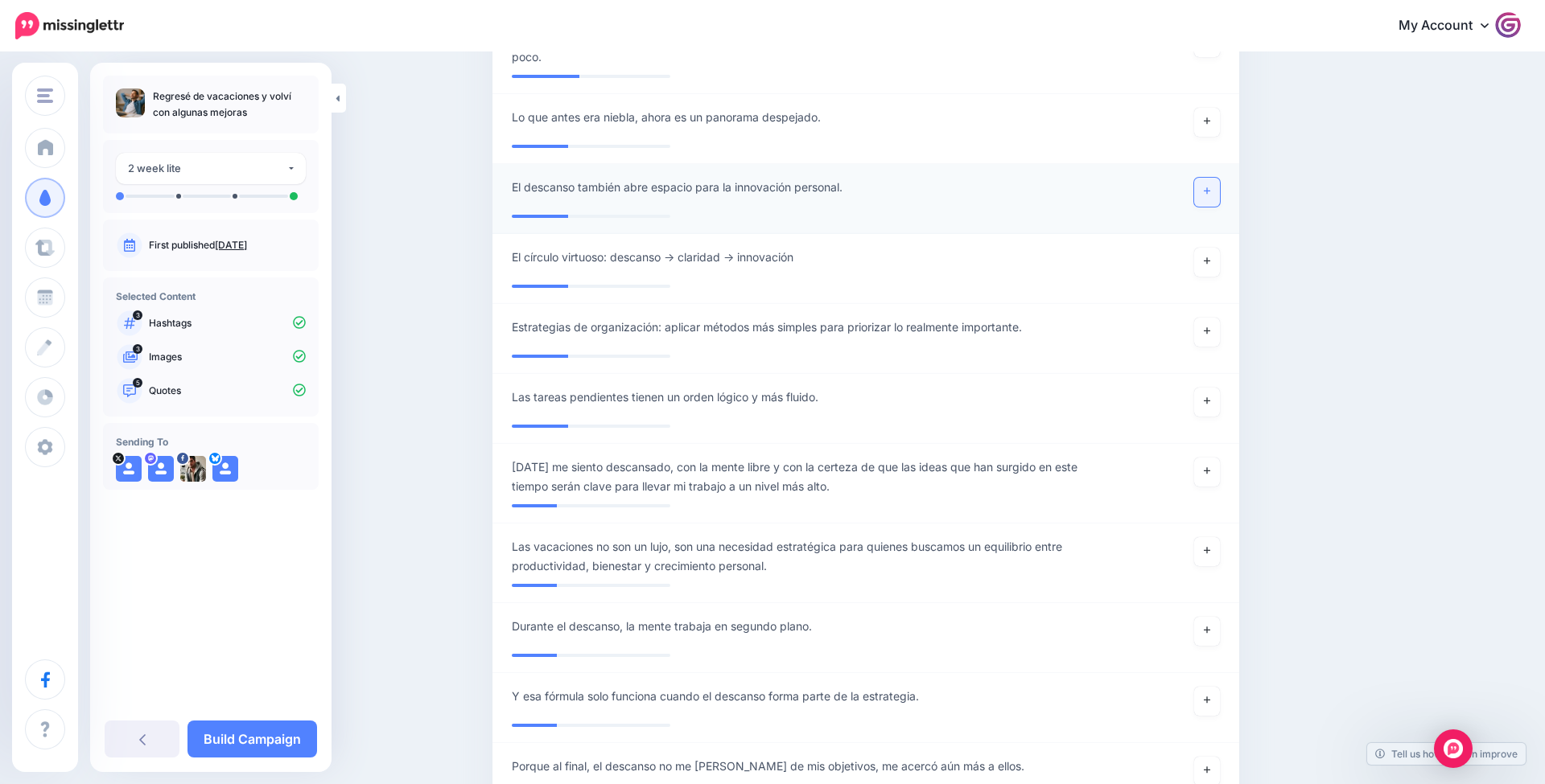
click at [1214, 178] on link at bounding box center [1206, 192] width 25 height 29
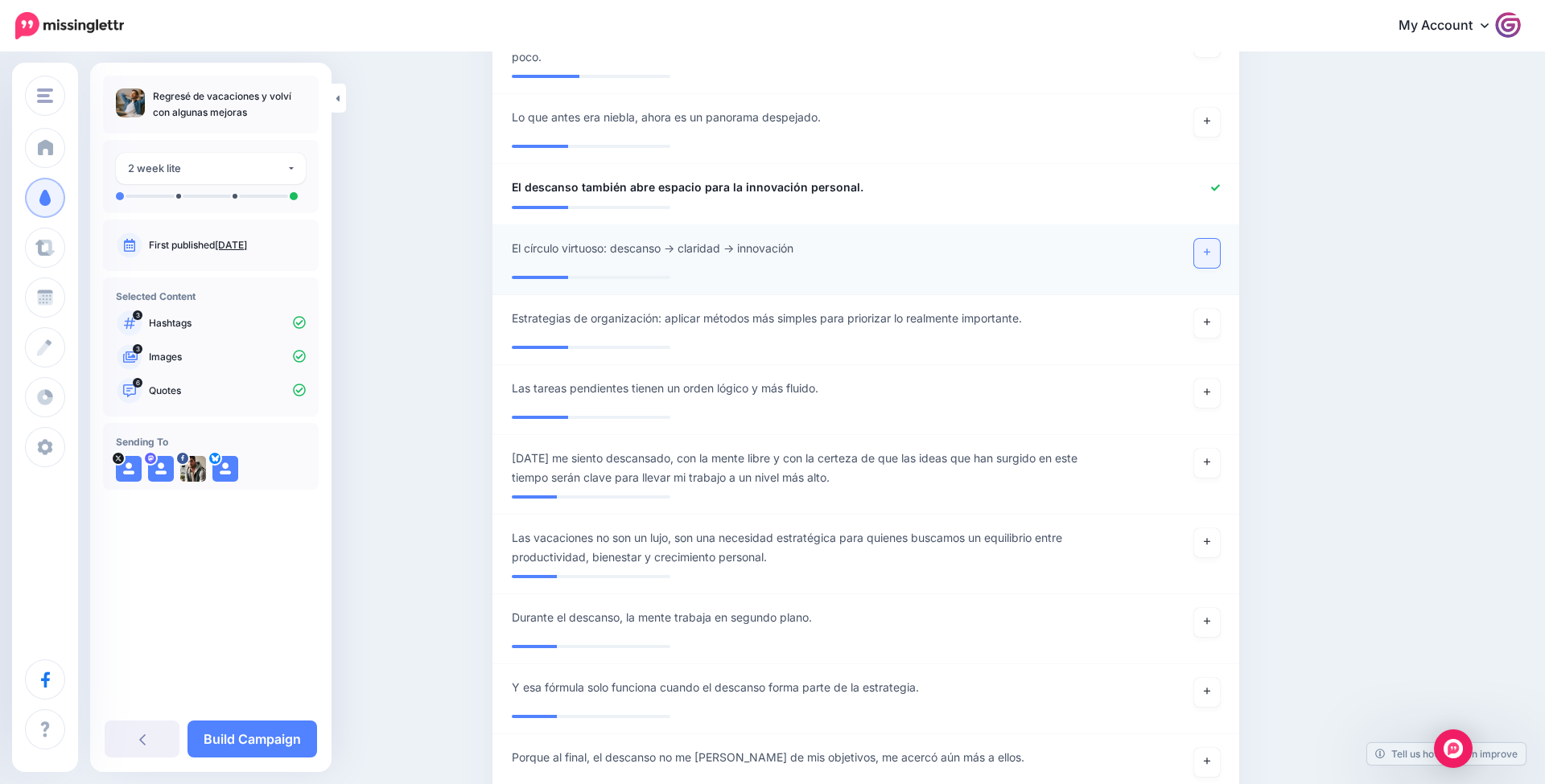
click at [1207, 239] on link at bounding box center [1206, 253] width 25 height 29
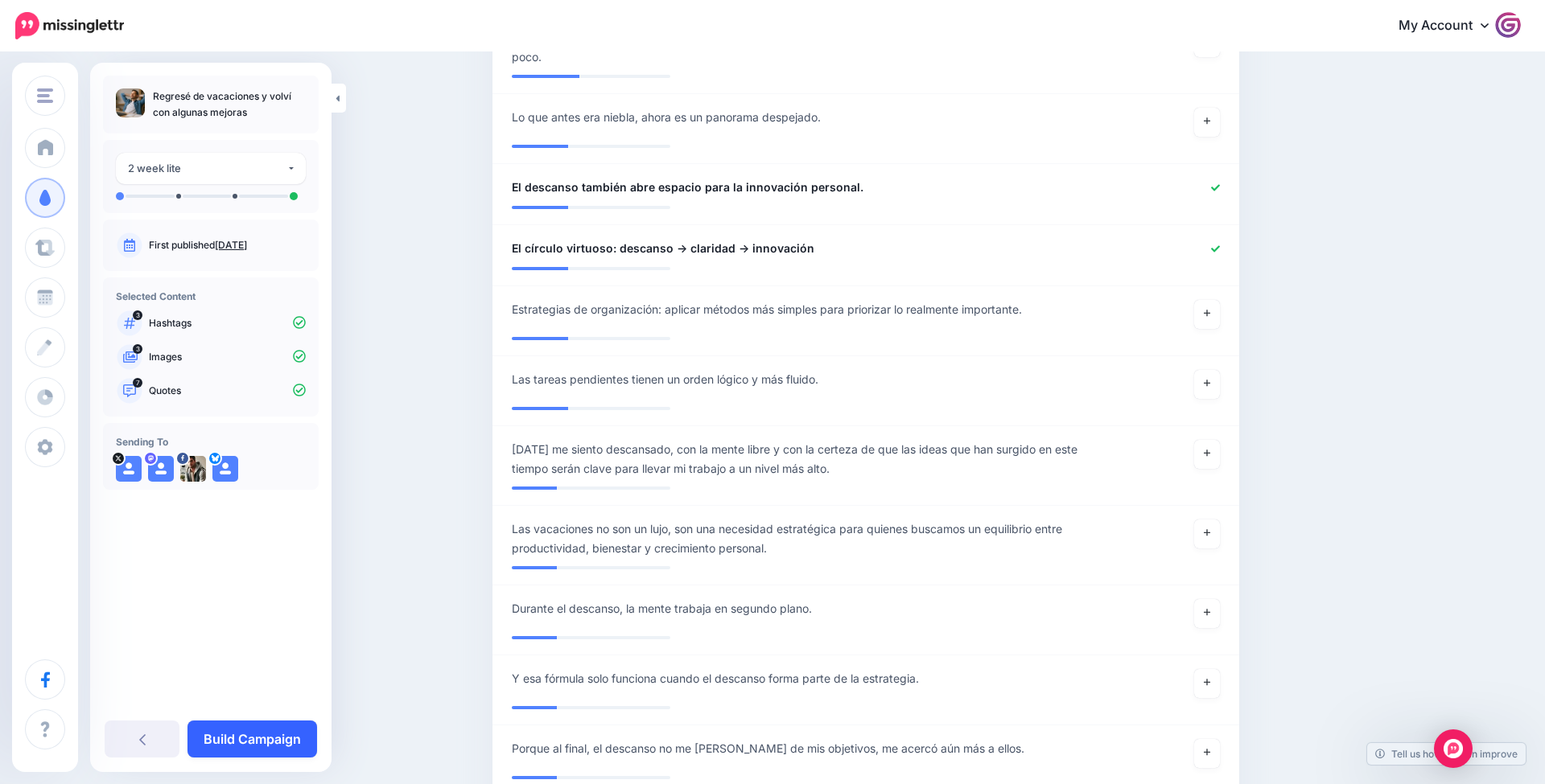
click at [272, 733] on link "Build Campaign" at bounding box center [252, 739] width 130 height 37
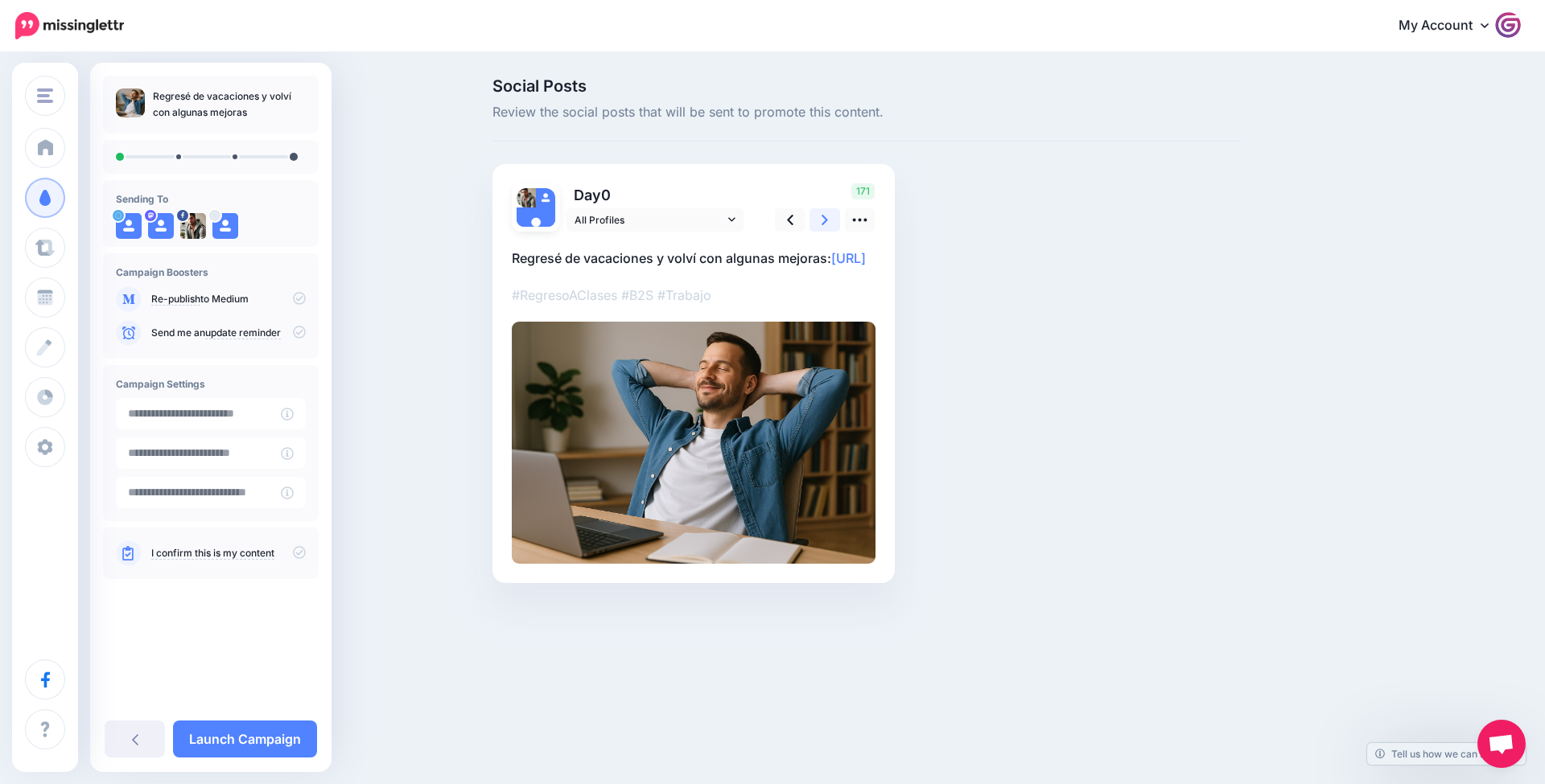
click at [823, 220] on icon at bounding box center [825, 220] width 7 height 17
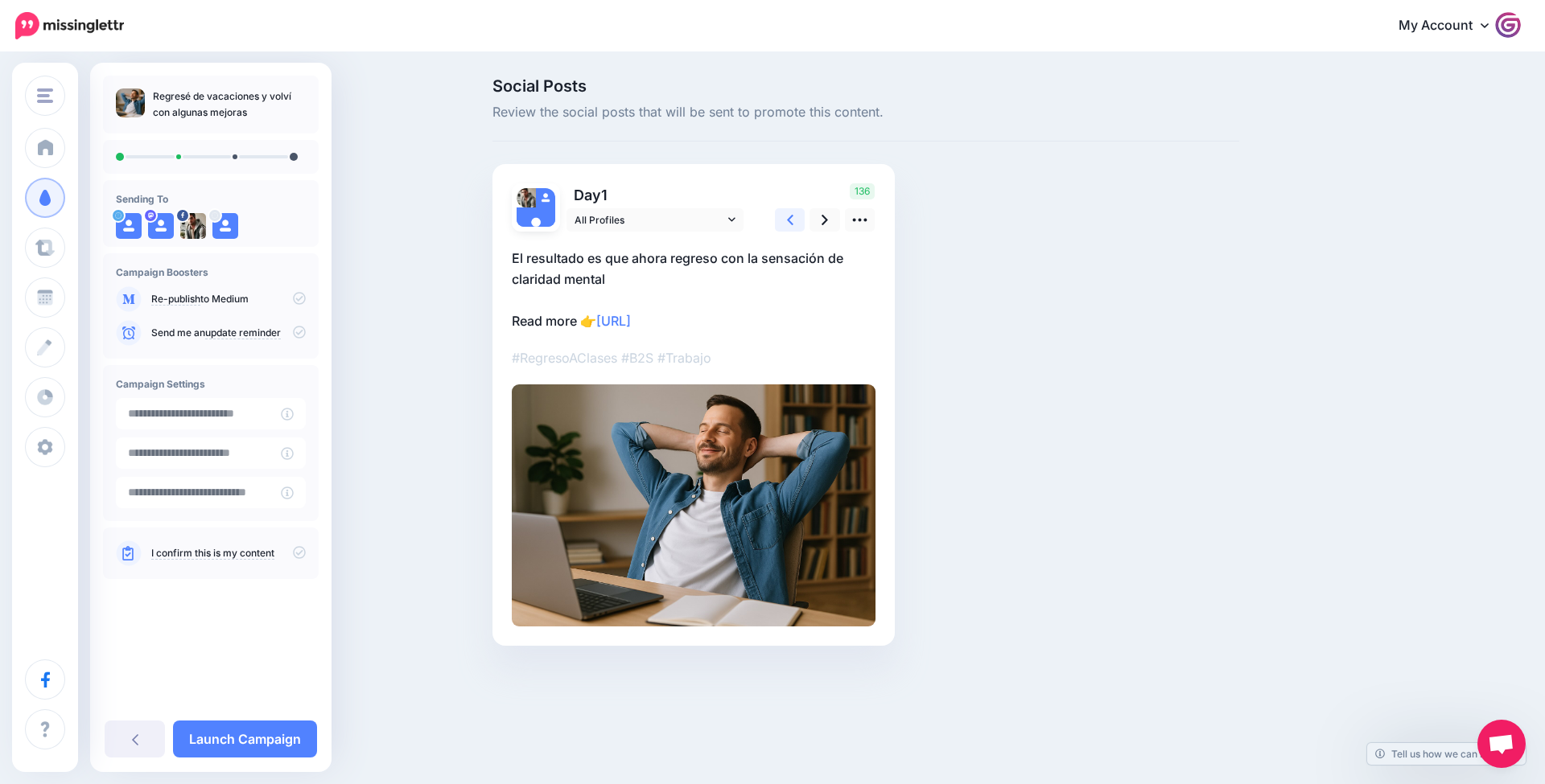
click at [800, 220] on link at bounding box center [790, 220] width 31 height 24
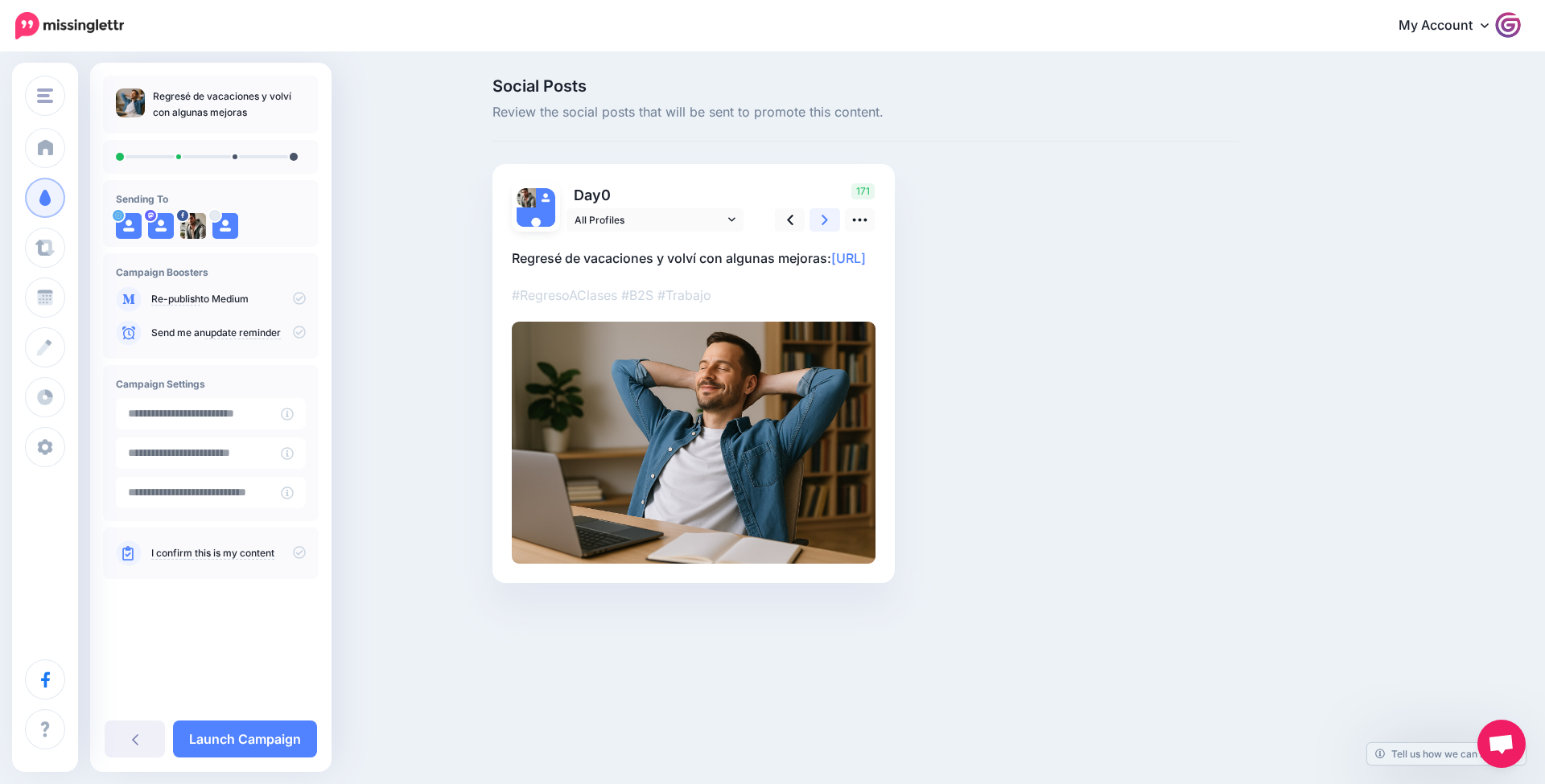
click at [817, 220] on link at bounding box center [825, 220] width 31 height 24
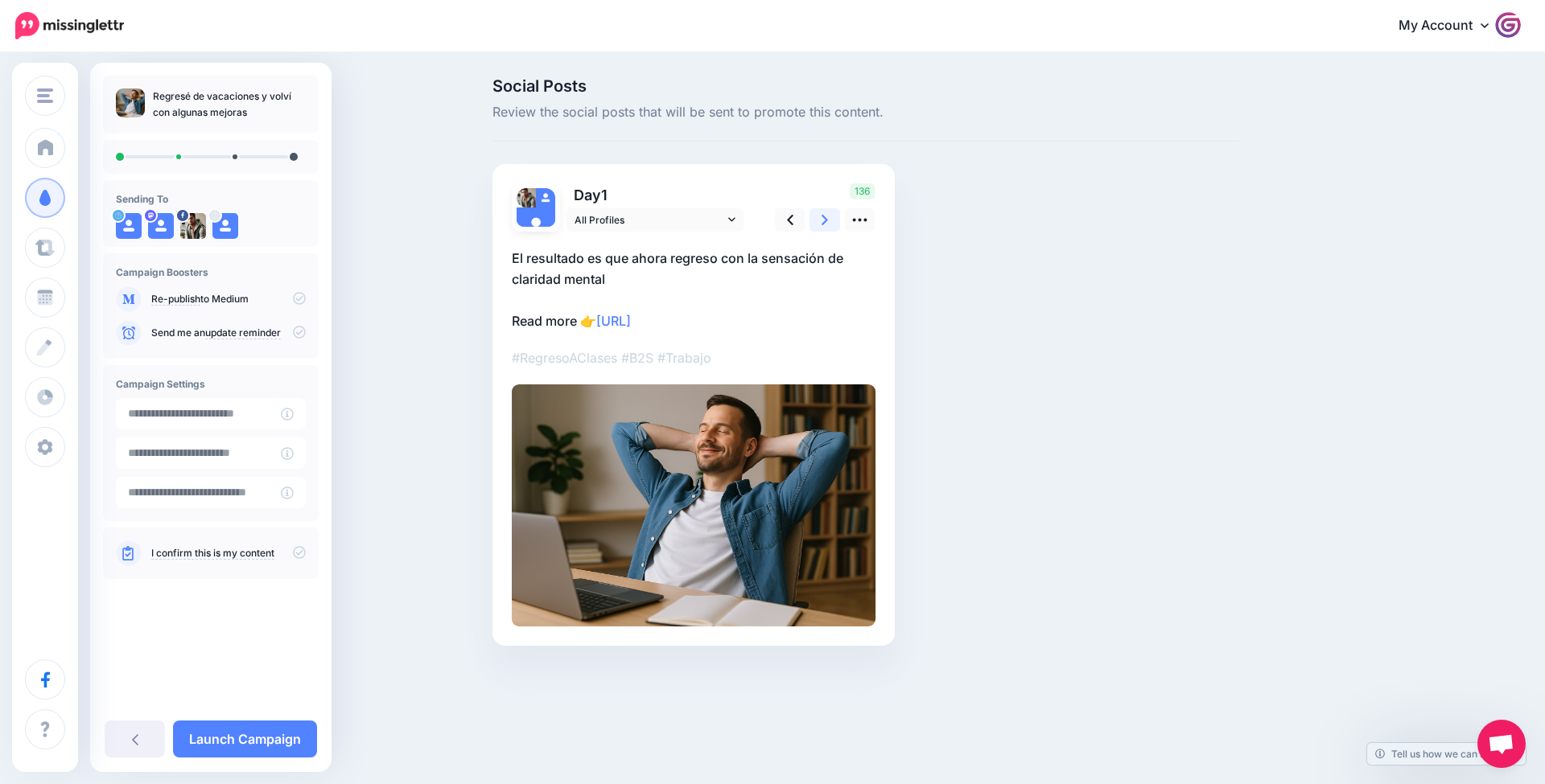
click at [833, 220] on link at bounding box center [825, 220] width 31 height 24
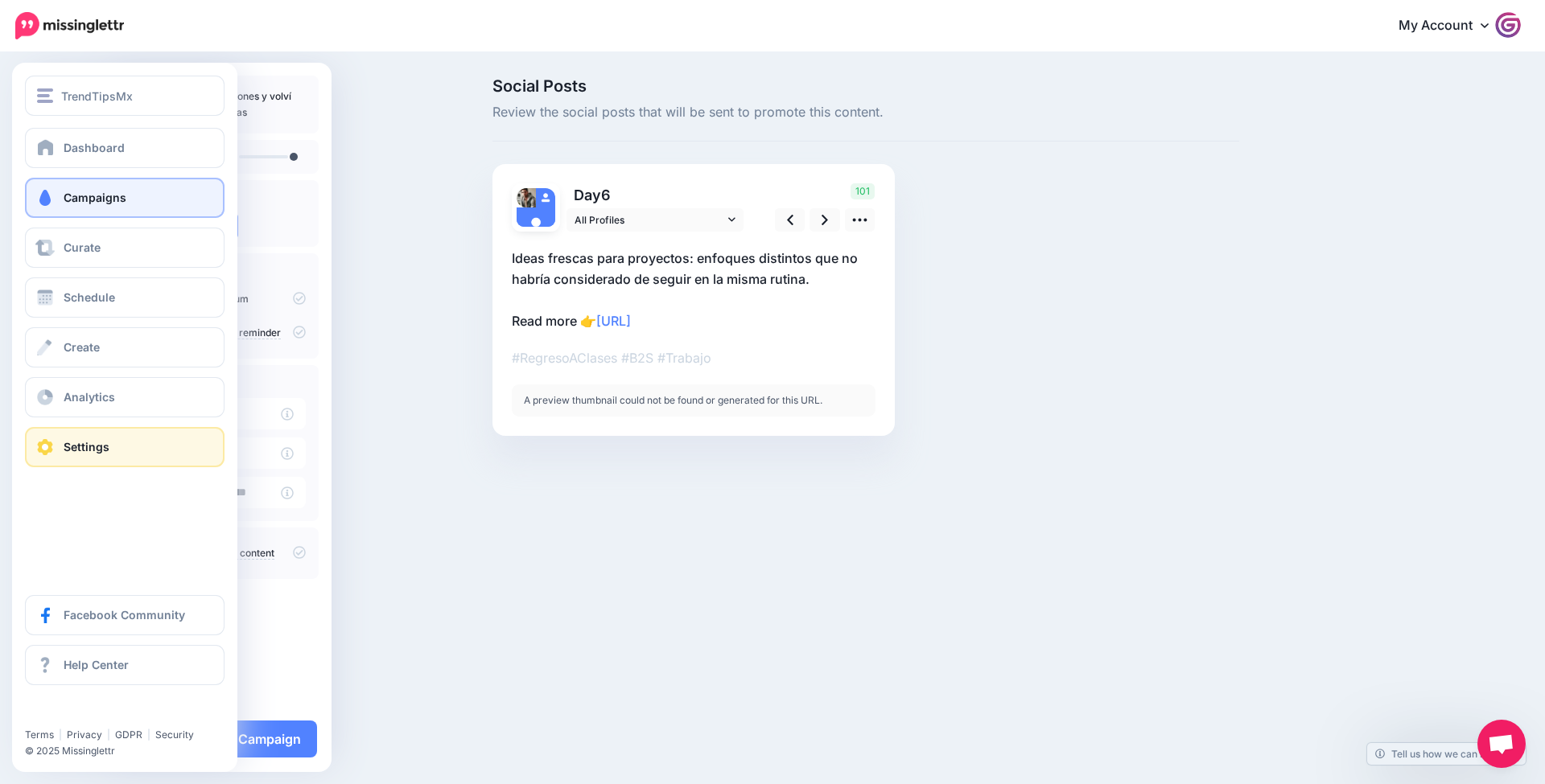
click at [90, 440] on span "Settings" at bounding box center [87, 447] width 46 height 14
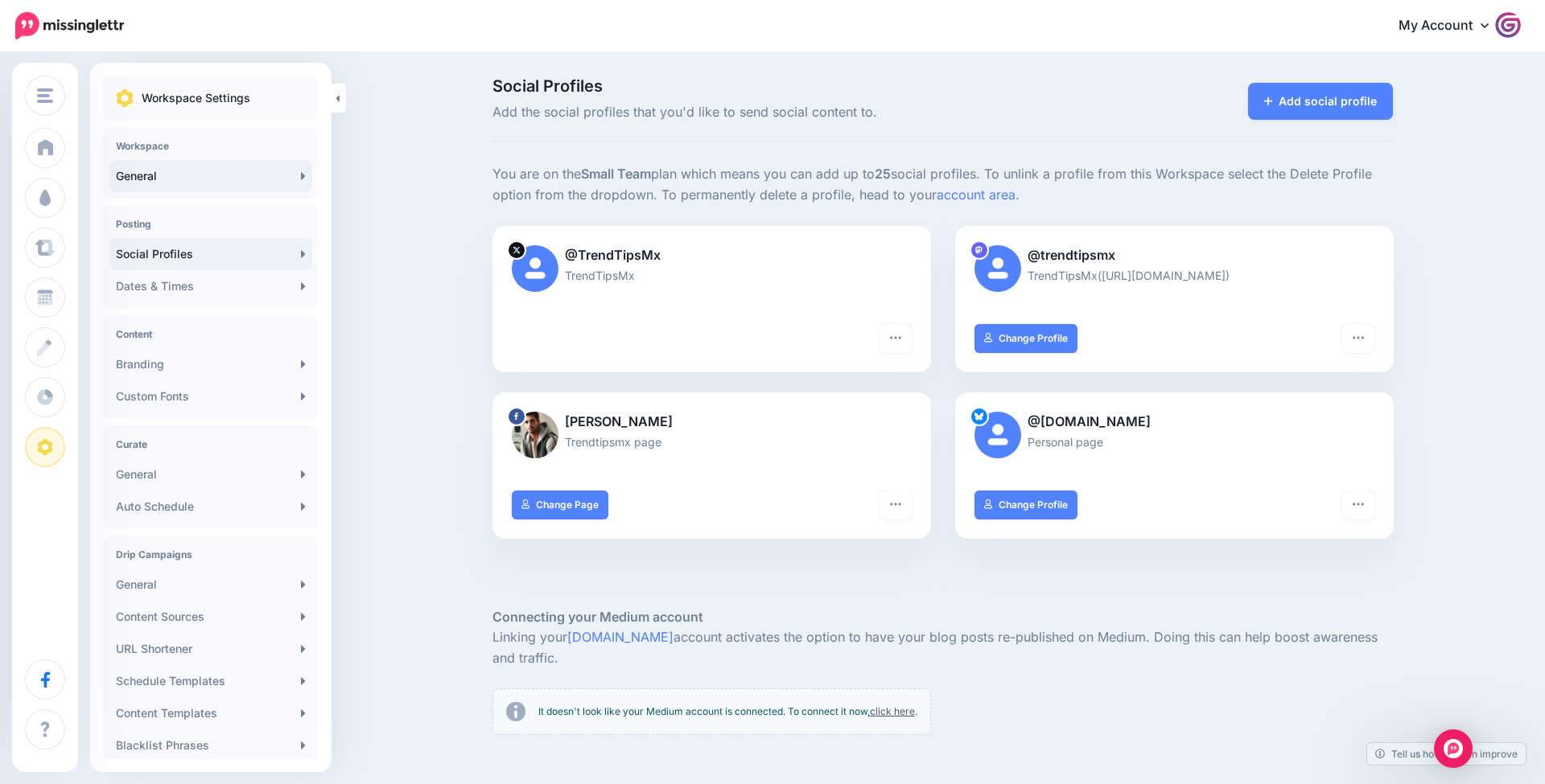
click at [245, 176] on link "General" at bounding box center [211, 176] width 203 height 32
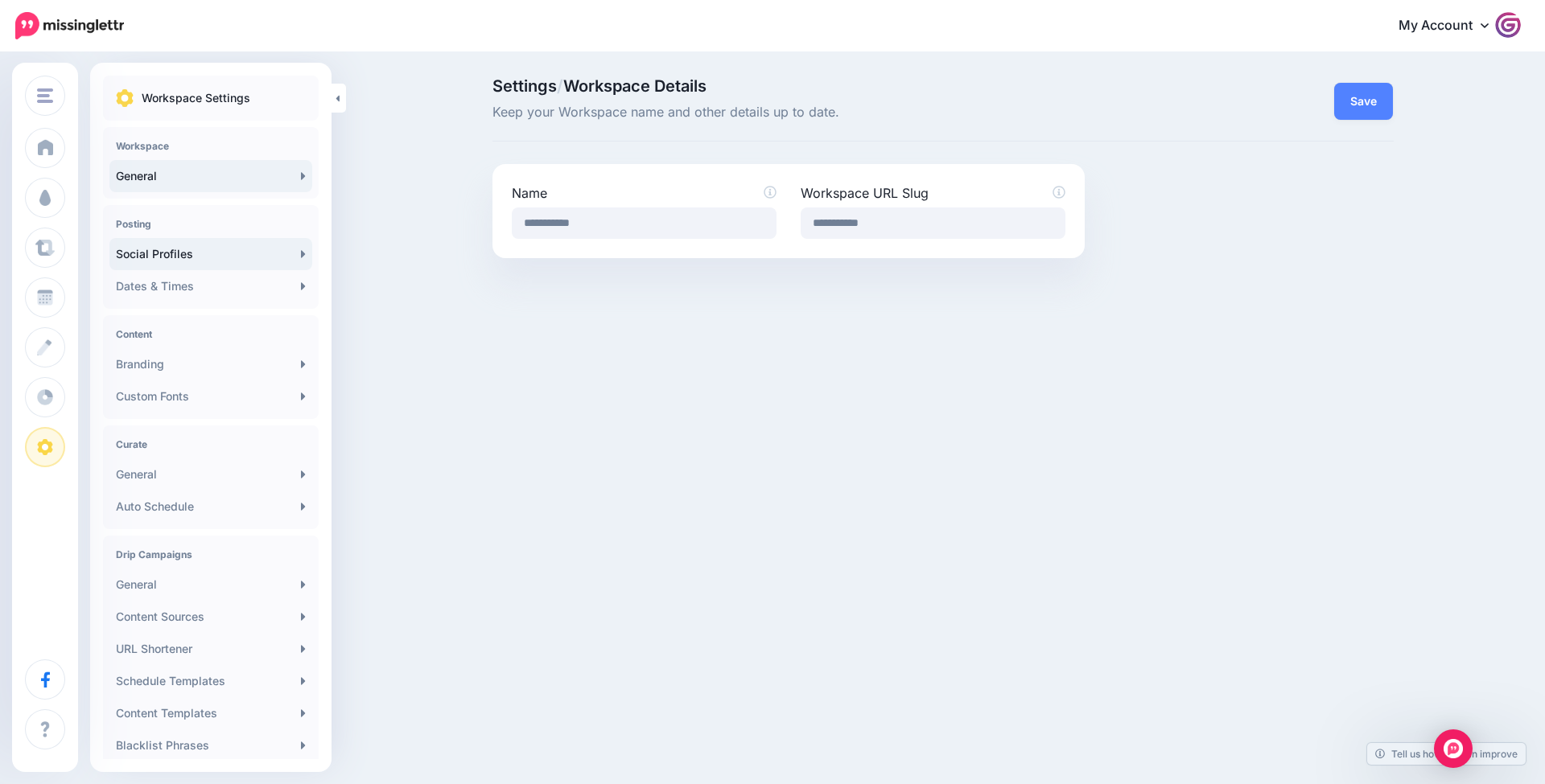
click at [205, 250] on link "Social Profiles" at bounding box center [211, 254] width 203 height 32
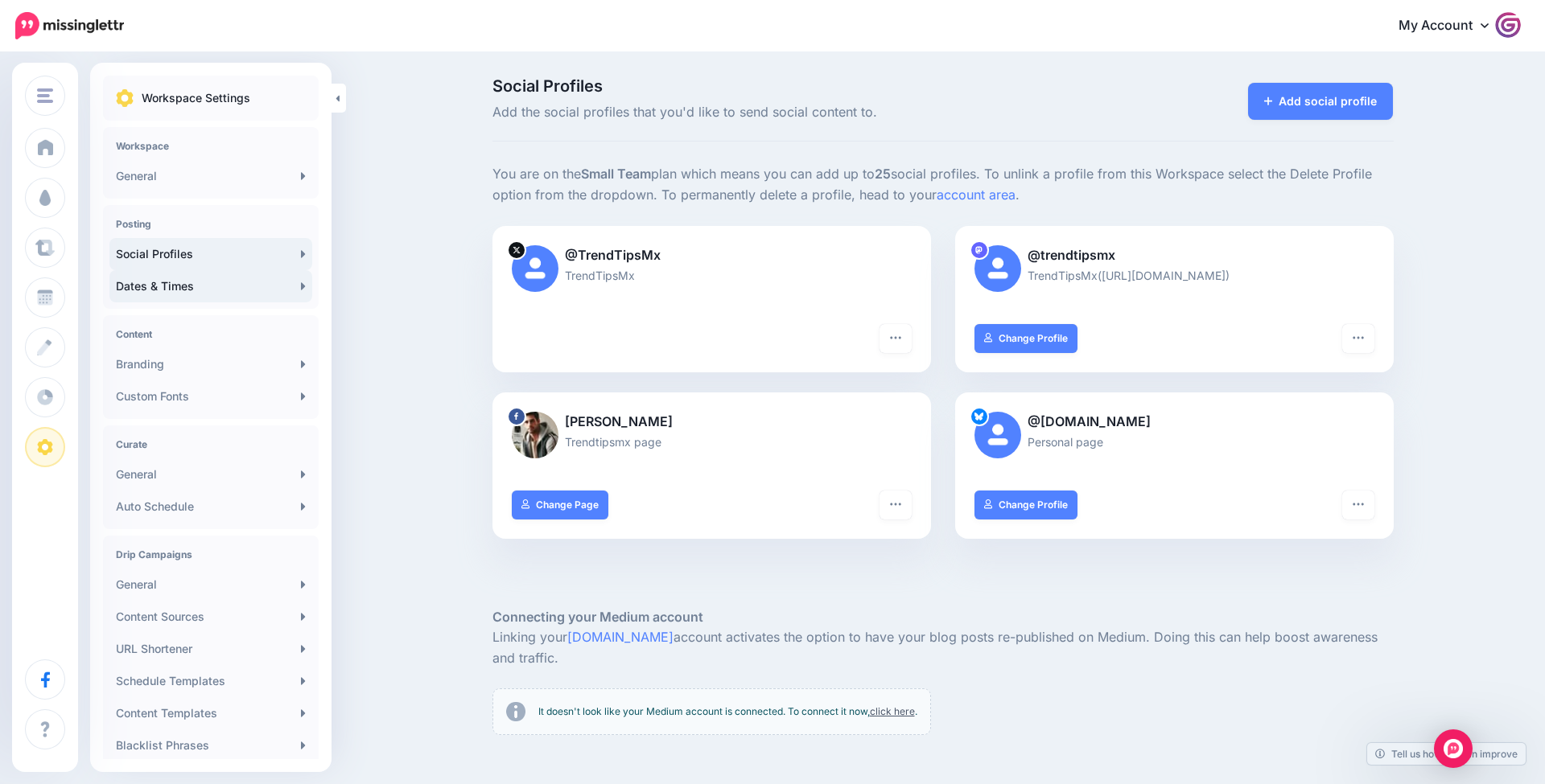
click at [198, 280] on link "Dates & Times" at bounding box center [211, 287] width 203 height 32
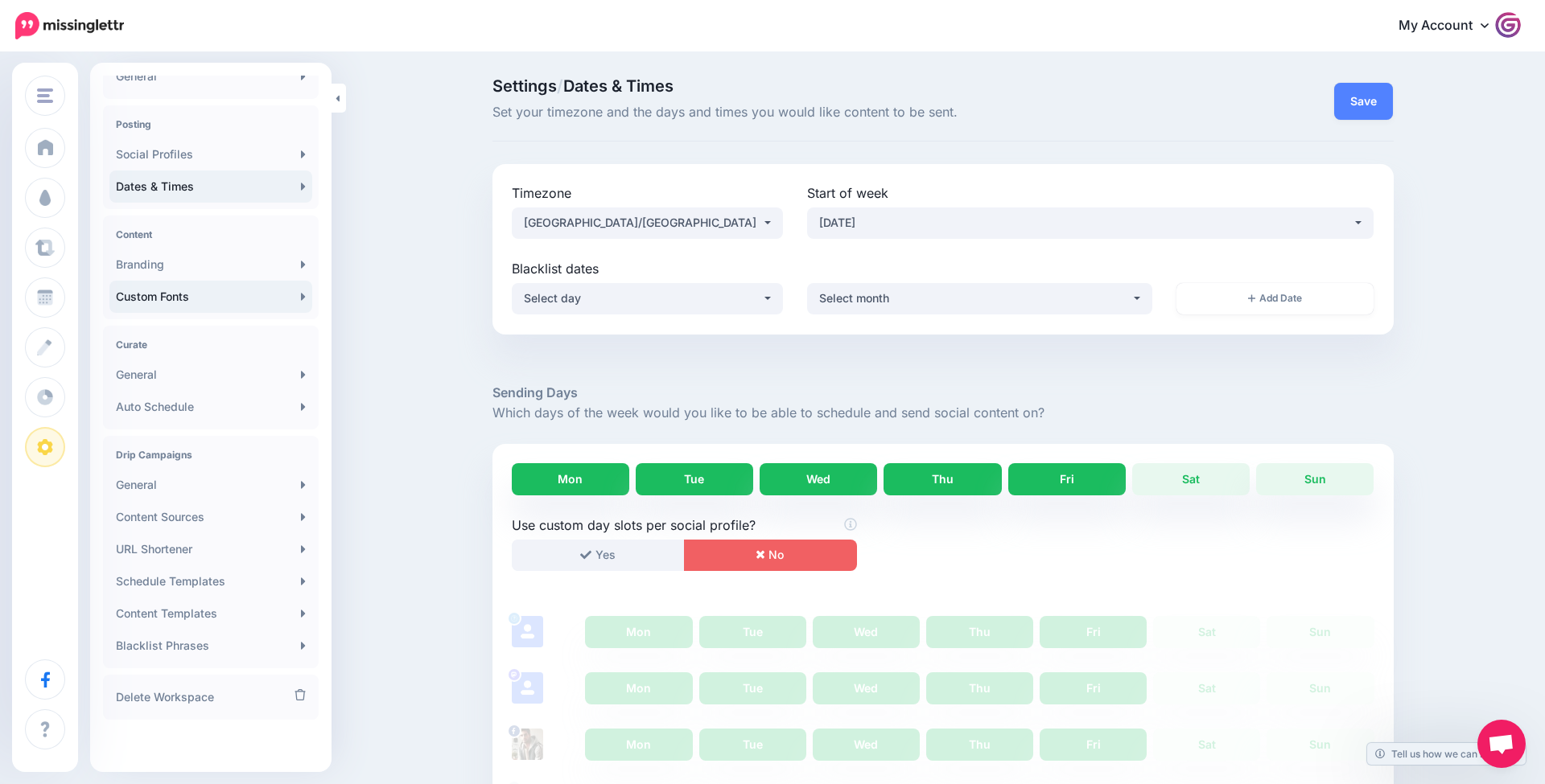
scroll to position [100, 0]
click at [224, 382] on link "General" at bounding box center [211, 375] width 203 height 32
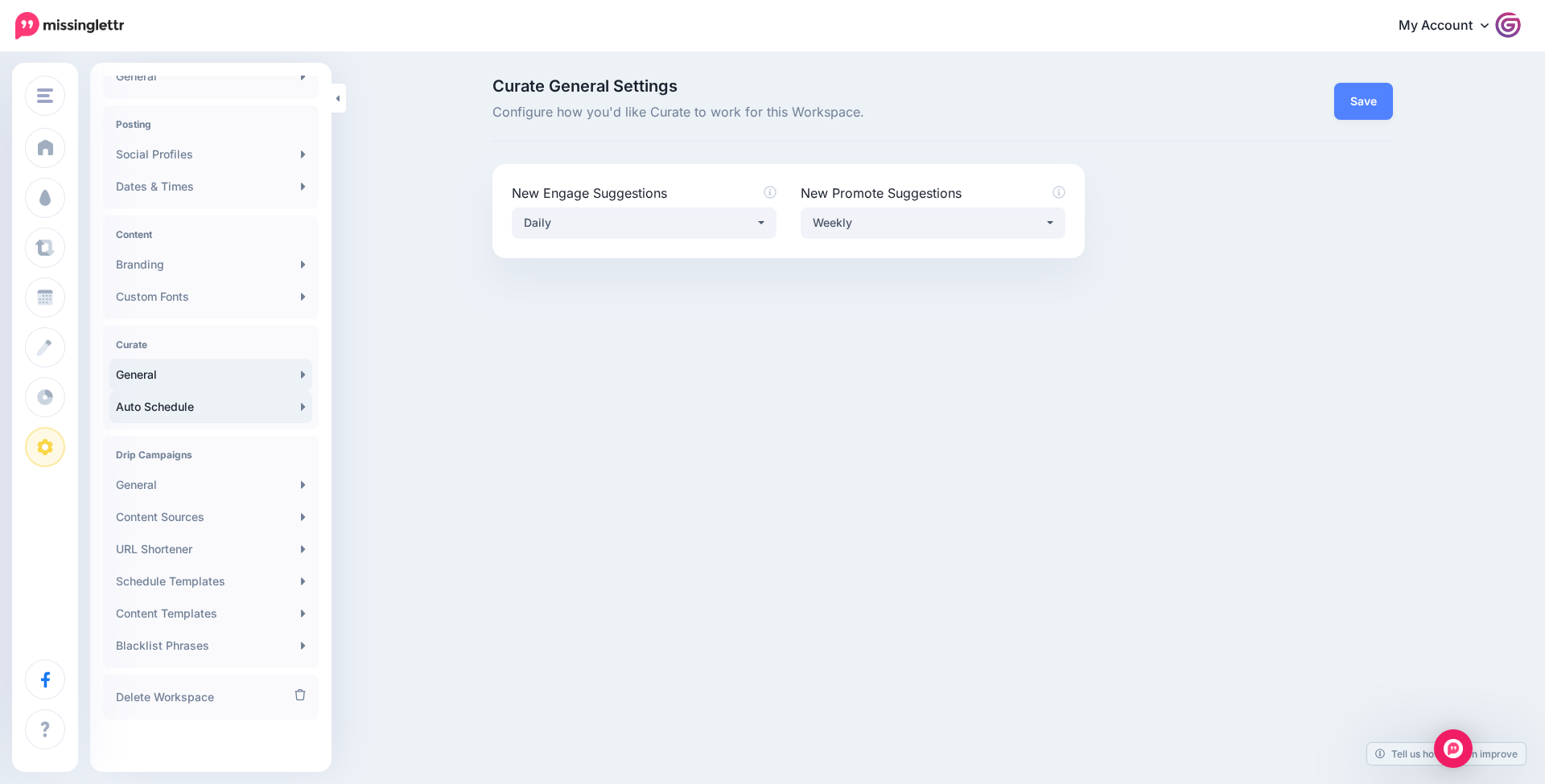
scroll to position [100, 0]
click at [208, 485] on link "General" at bounding box center [211, 485] width 203 height 32
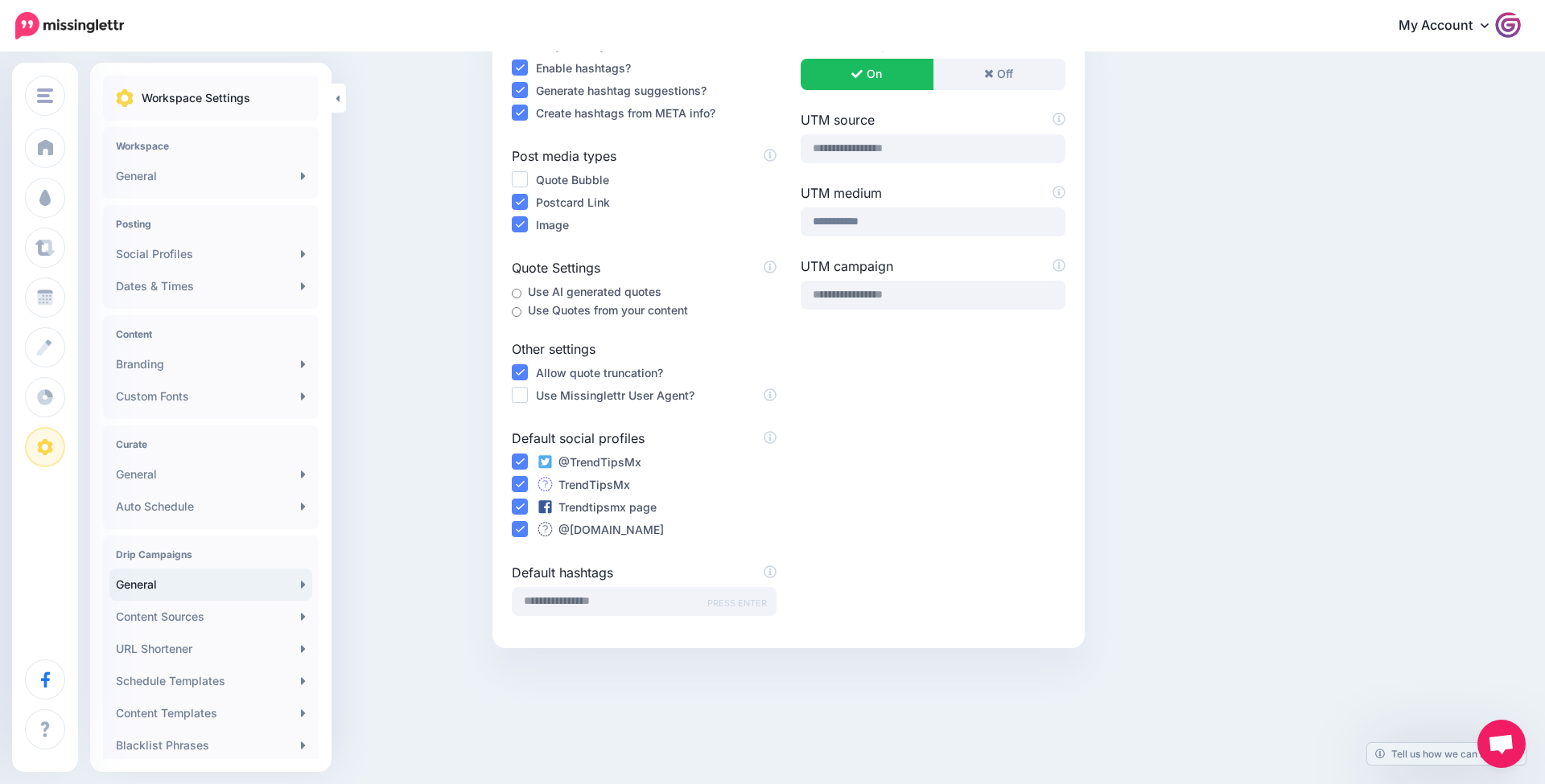
scroll to position [213, 0]
click at [201, 500] on link "Auto Schedule" at bounding box center [211, 507] width 203 height 32
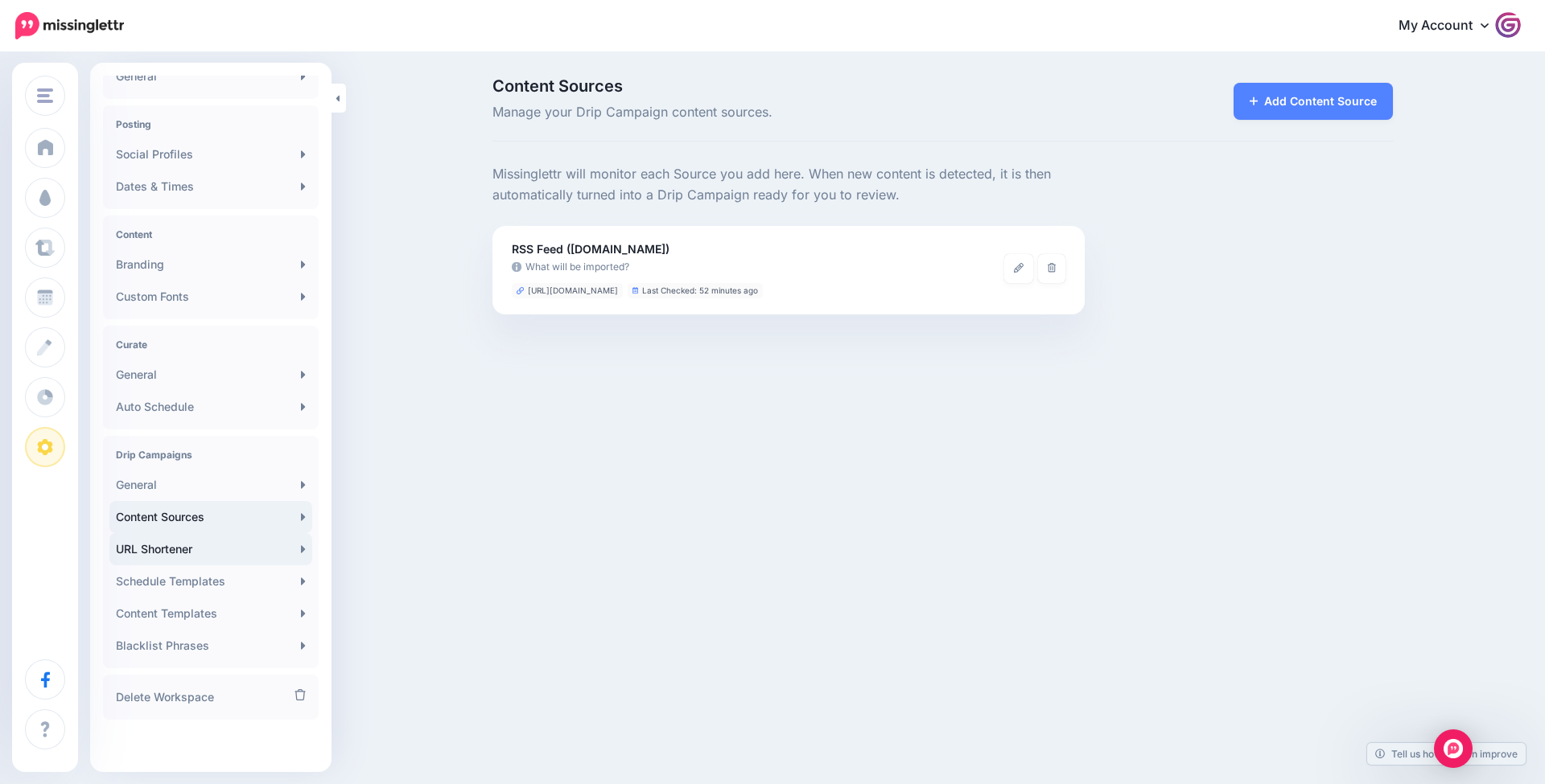
scroll to position [100, 0]
click at [197, 553] on link "URL Shortener" at bounding box center [211, 549] width 203 height 32
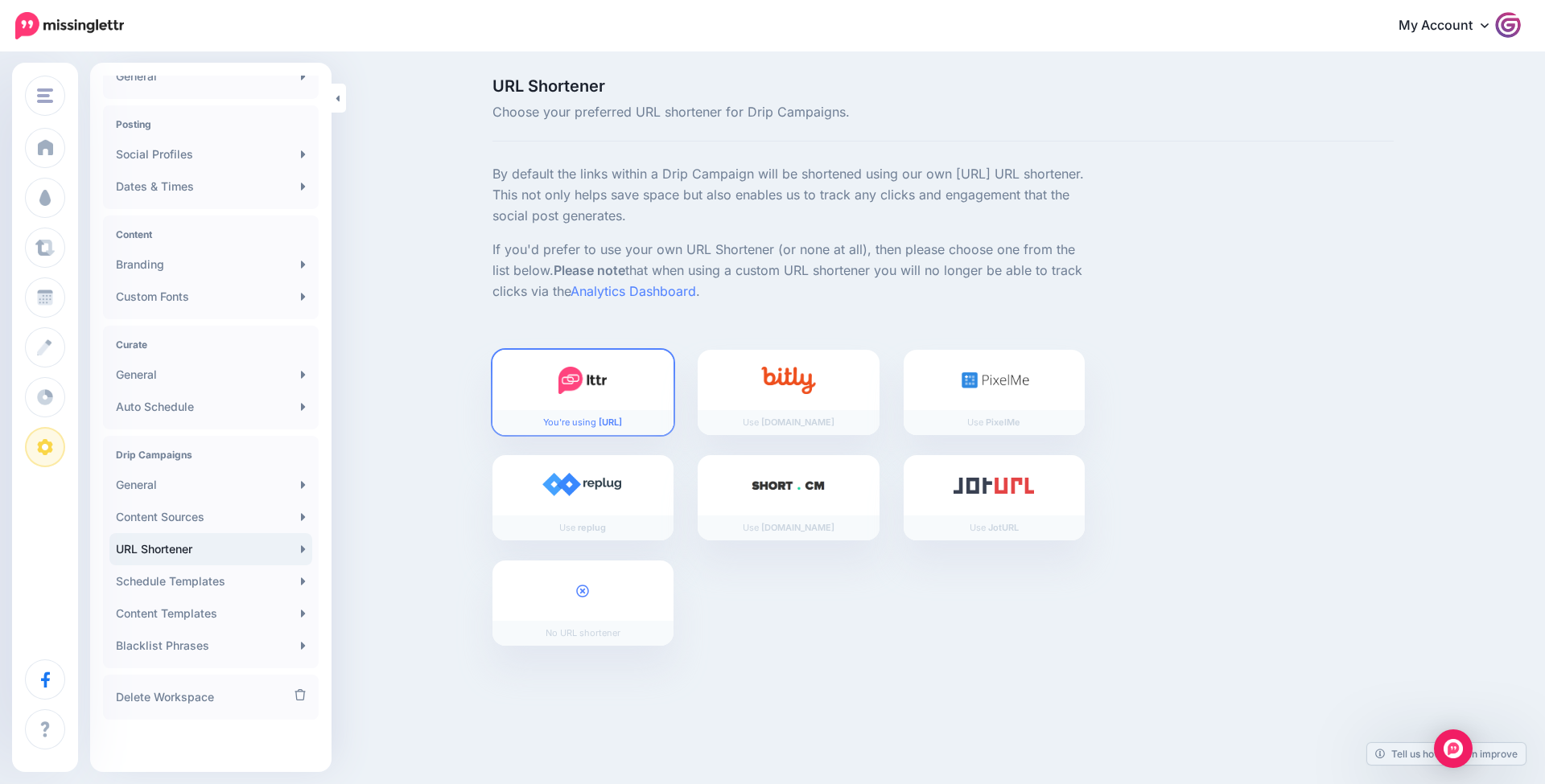
scroll to position [100, 0]
click at [192, 604] on link "Content Templates" at bounding box center [211, 614] width 203 height 32
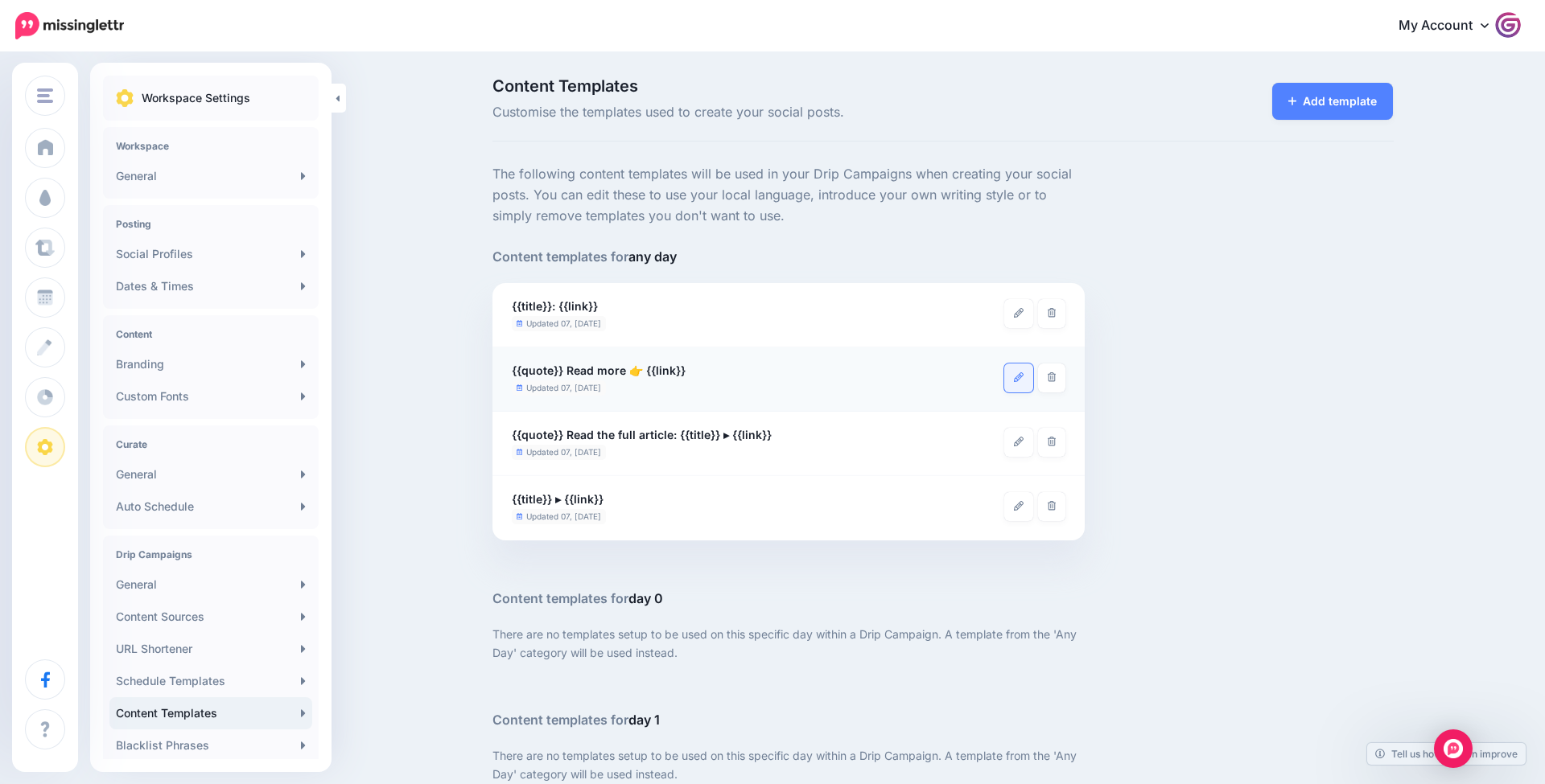
click at [1017, 379] on icon at bounding box center [1018, 377] width 9 height 9
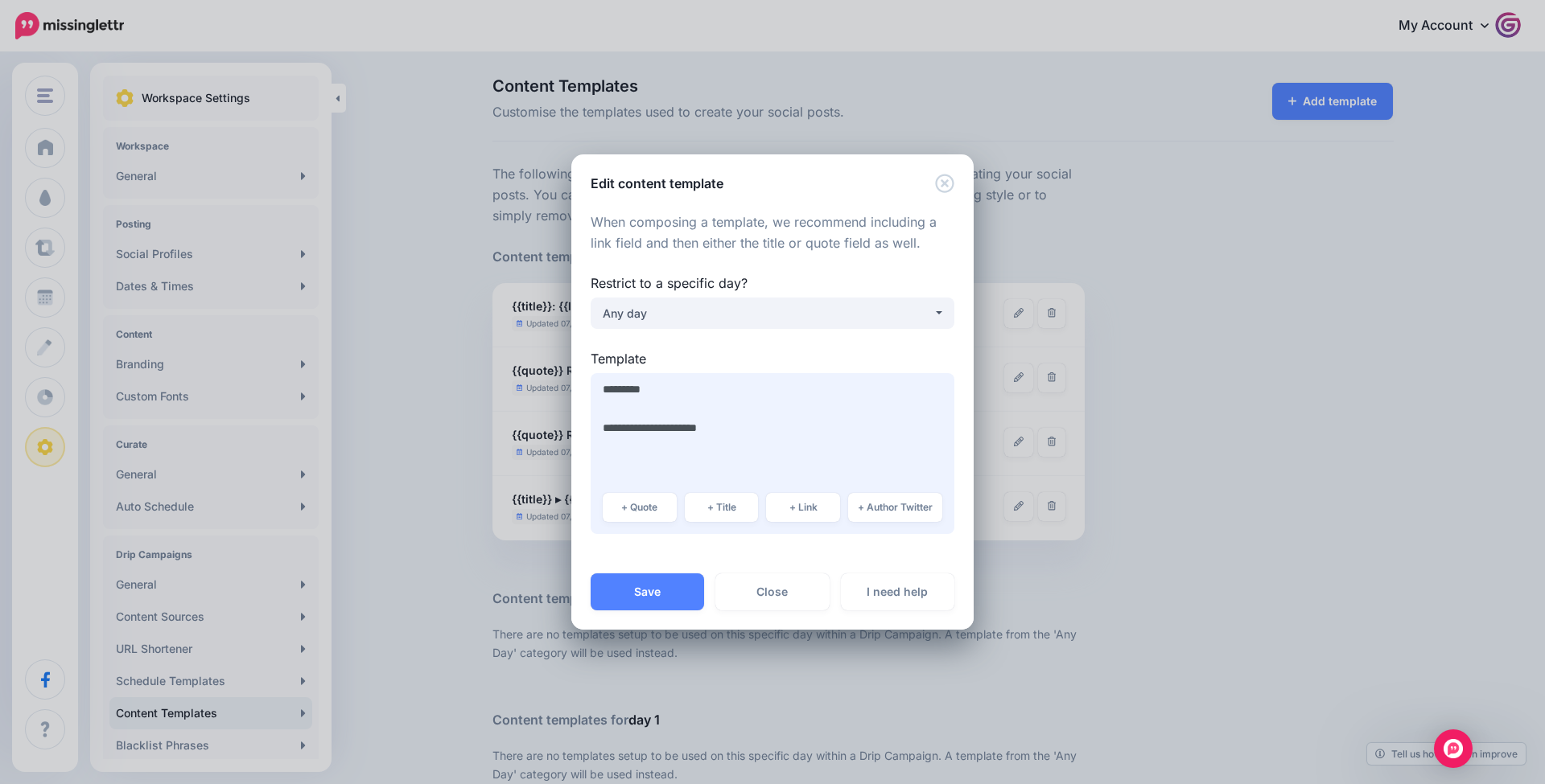
drag, startPoint x: 658, startPoint y: 431, endPoint x: 558, endPoint y: 423, distance: 100.3
click at [559, 423] on div "Edit content template When composing a template, we recommend including a link …" at bounding box center [772, 392] width 1545 height 784
type textarea "**********"
click at [639, 596] on button "Save" at bounding box center [647, 591] width 114 height 37
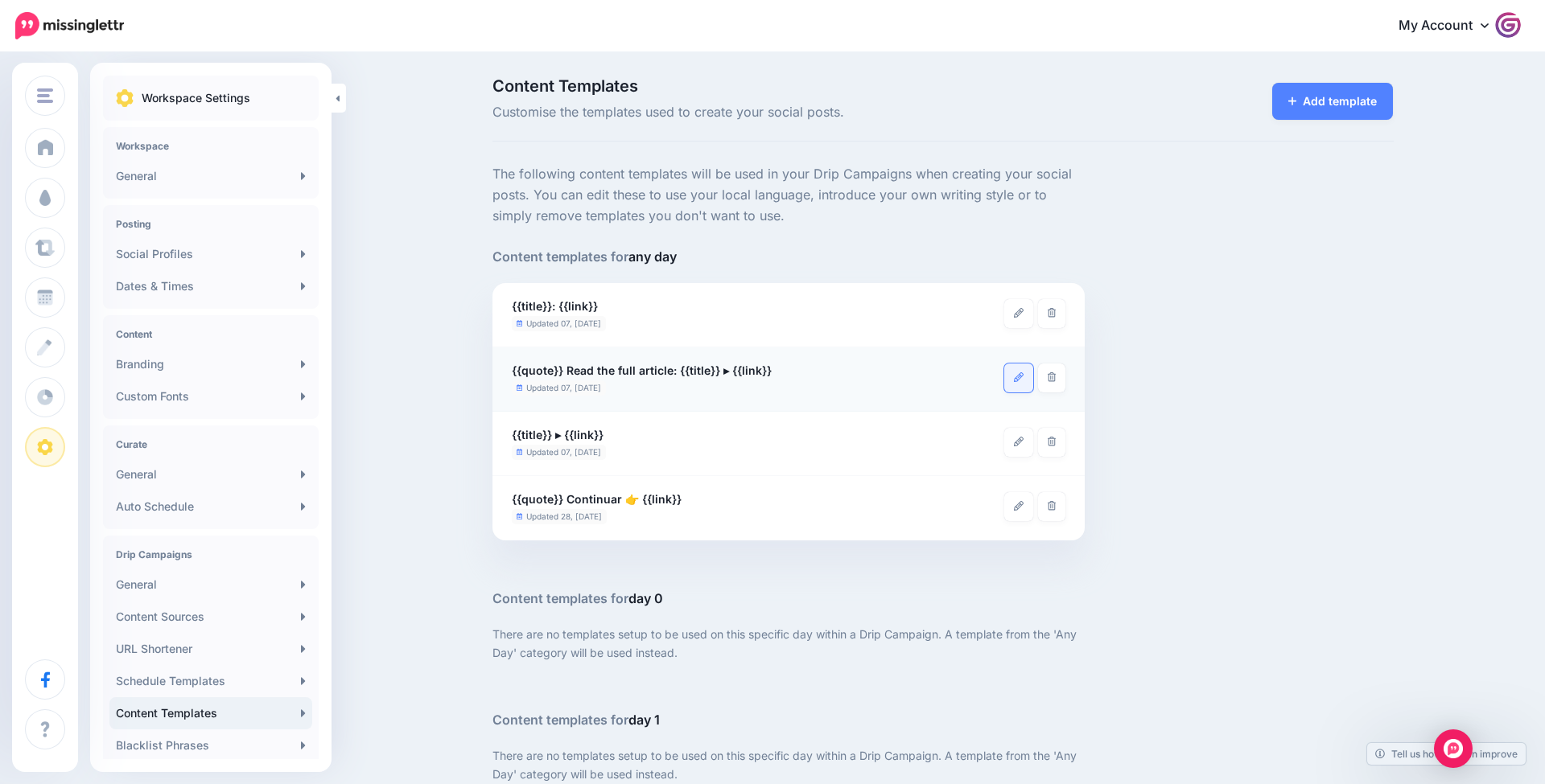
click at [1014, 372] on icon at bounding box center [1018, 377] width 9 height 9
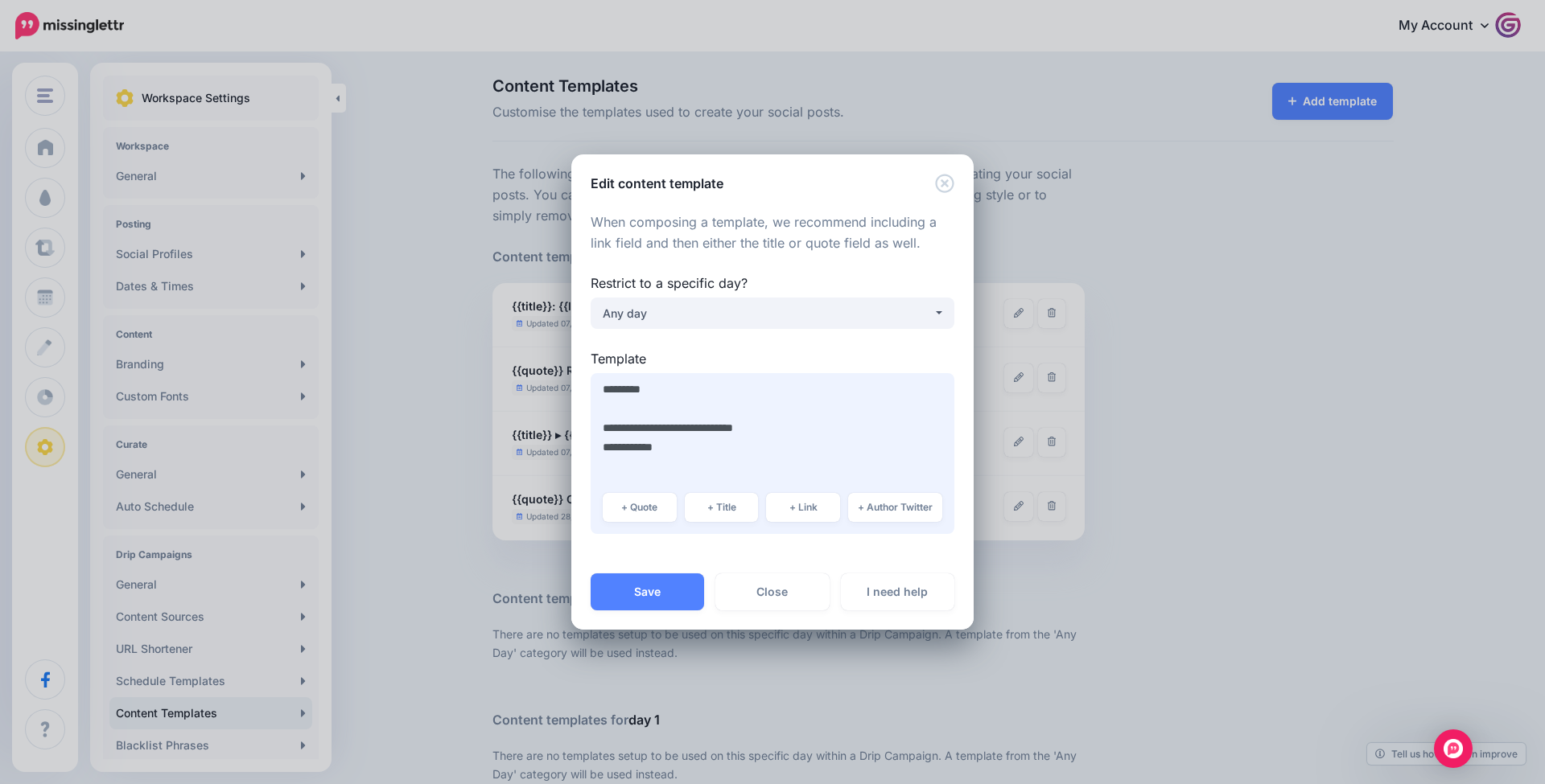
drag, startPoint x: 605, startPoint y: 427, endPoint x: 708, endPoint y: 427, distance: 103.0
click at [708, 427] on textarea "**********" at bounding box center [772, 453] width 364 height 161
type textarea "**********"
click at [657, 601] on button "Save" at bounding box center [647, 591] width 114 height 37
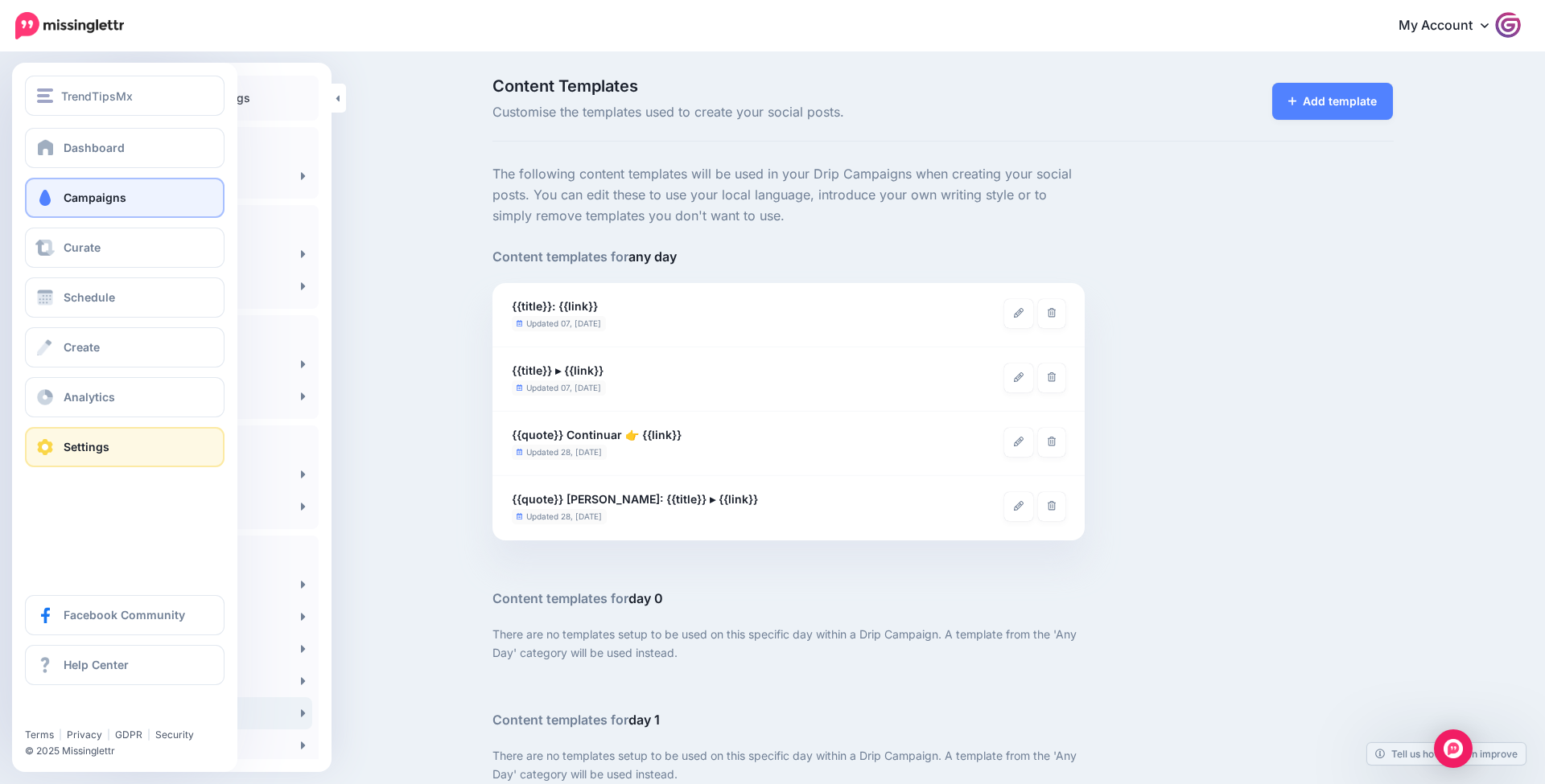
click at [69, 193] on span "Campaigns" at bounding box center [95, 197] width 63 height 14
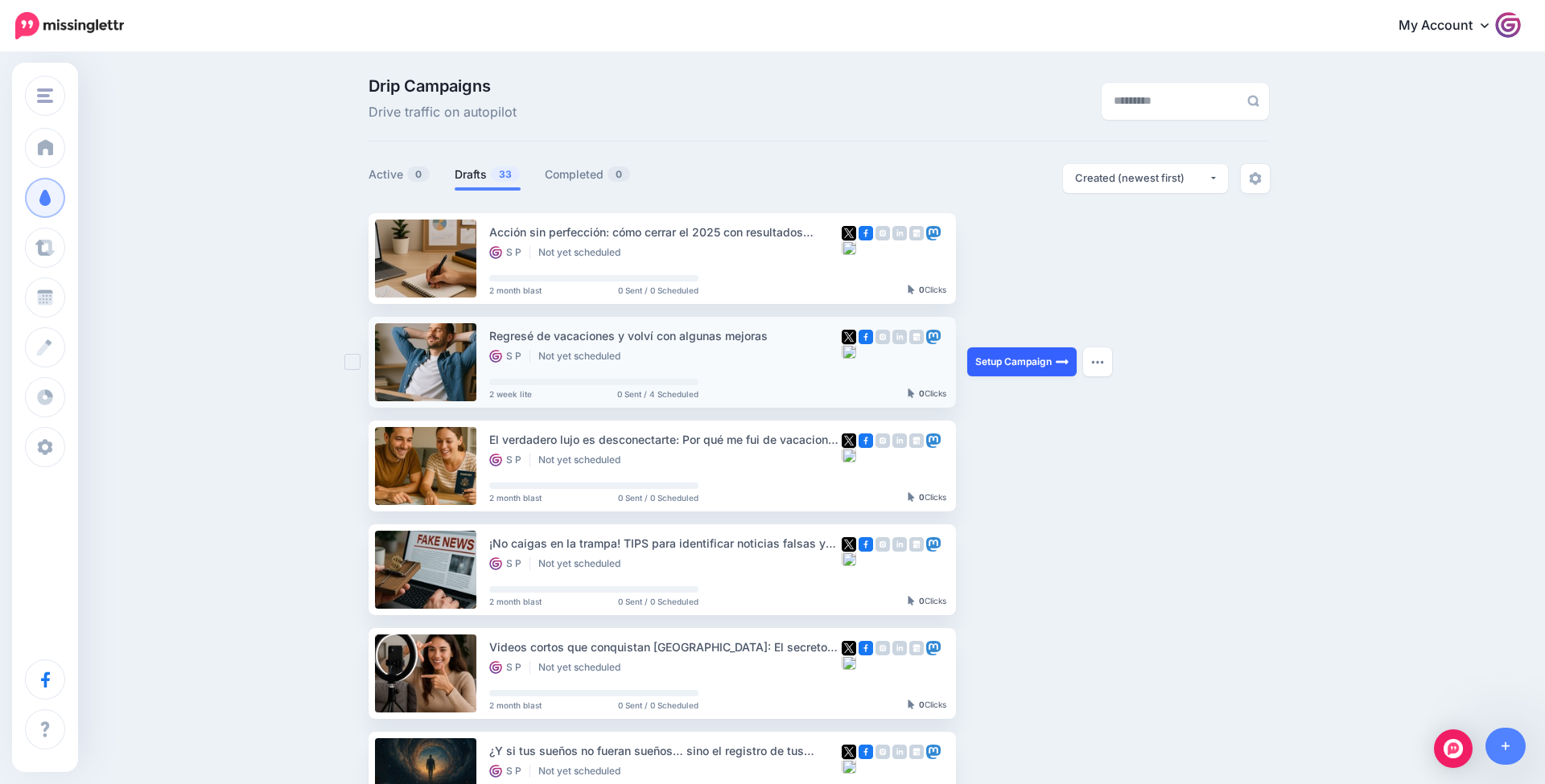
click at [975, 349] on link "Setup Campaign" at bounding box center [1022, 362] width 109 height 29
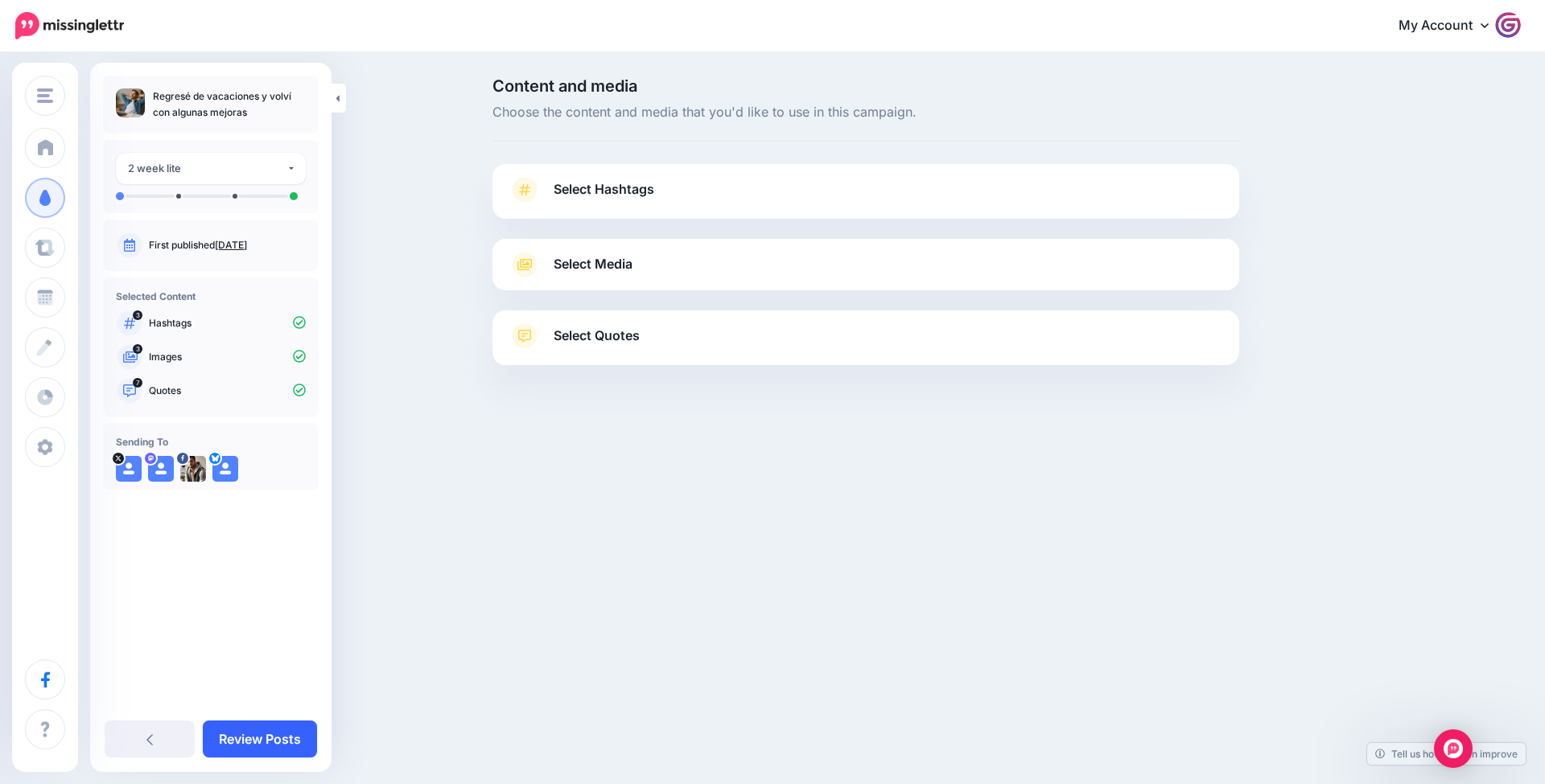
click at [251, 735] on link "Review Posts" at bounding box center [260, 739] width 115 height 37
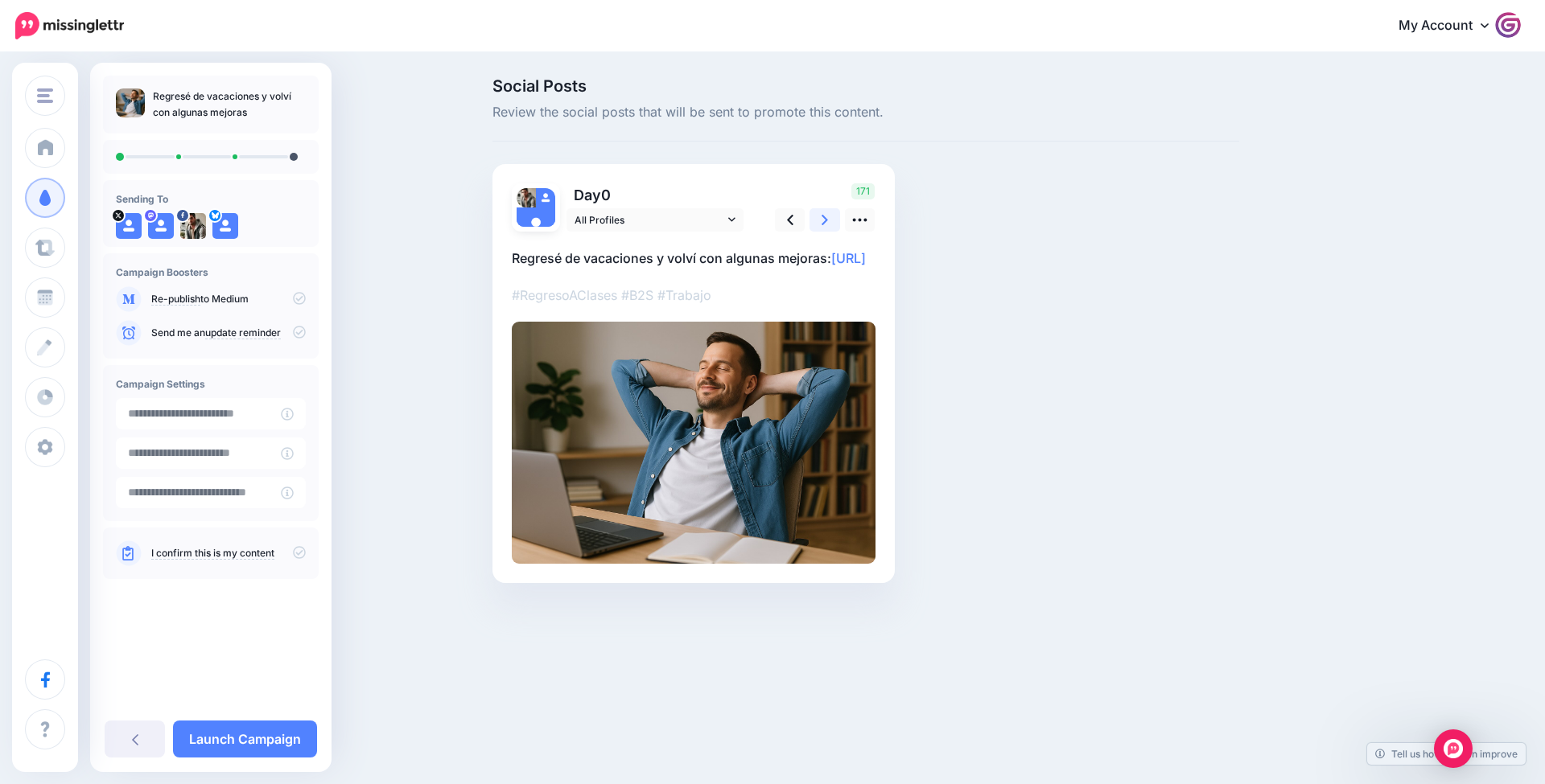
click at [816, 212] on link at bounding box center [825, 220] width 31 height 24
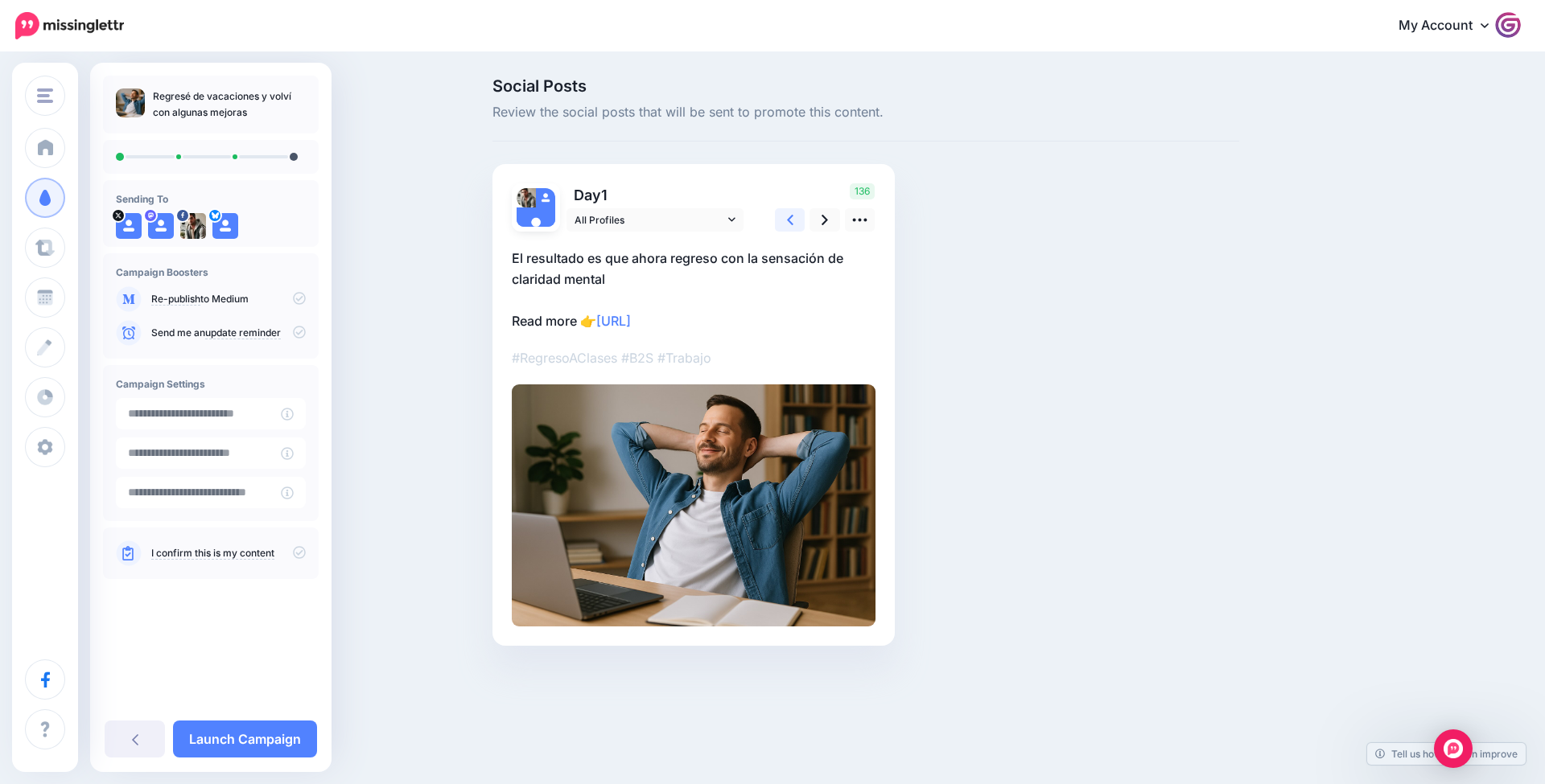
click at [792, 214] on icon at bounding box center [790, 220] width 7 height 17
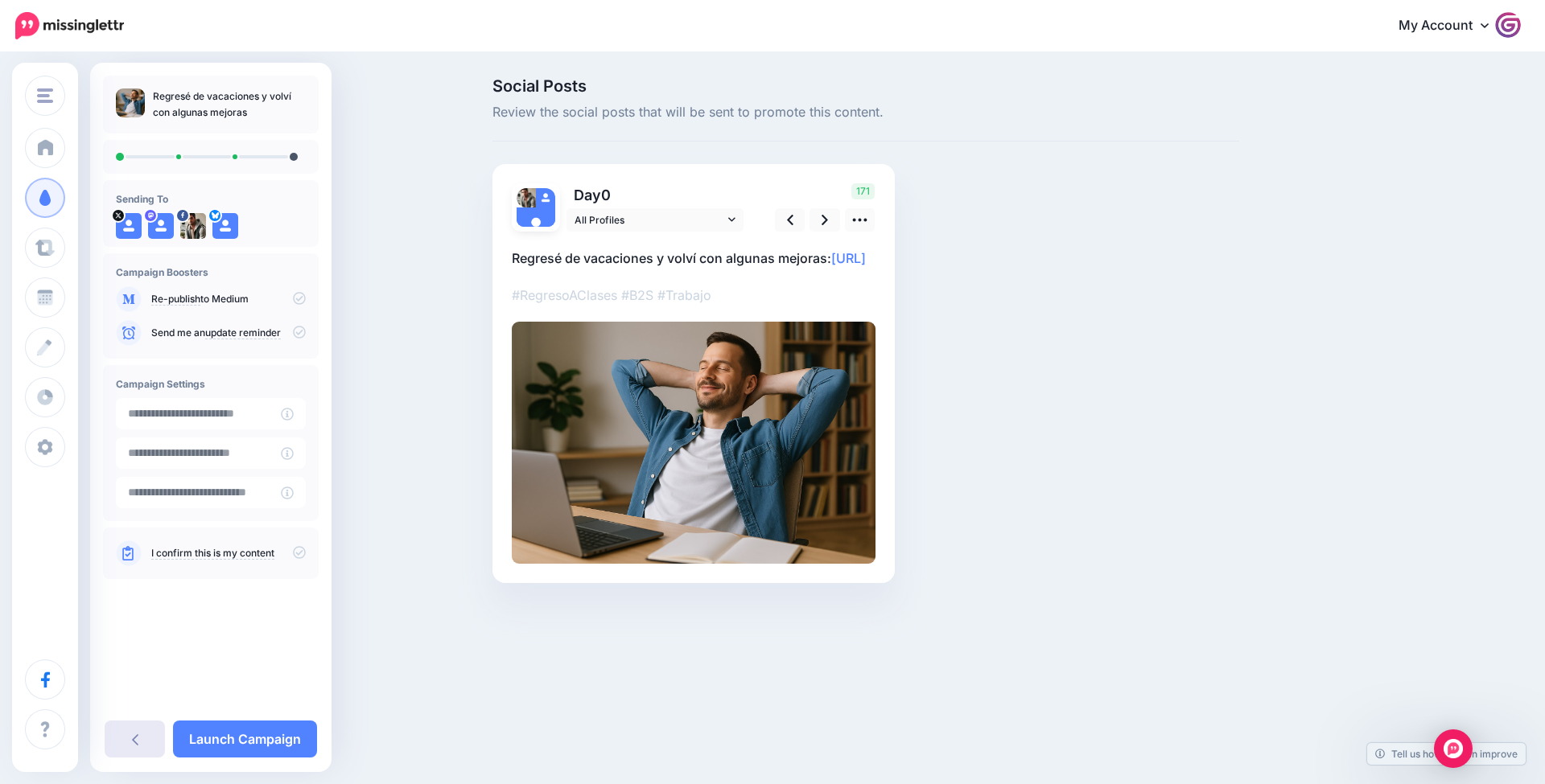
click at [159, 732] on link at bounding box center [134, 739] width 60 height 37
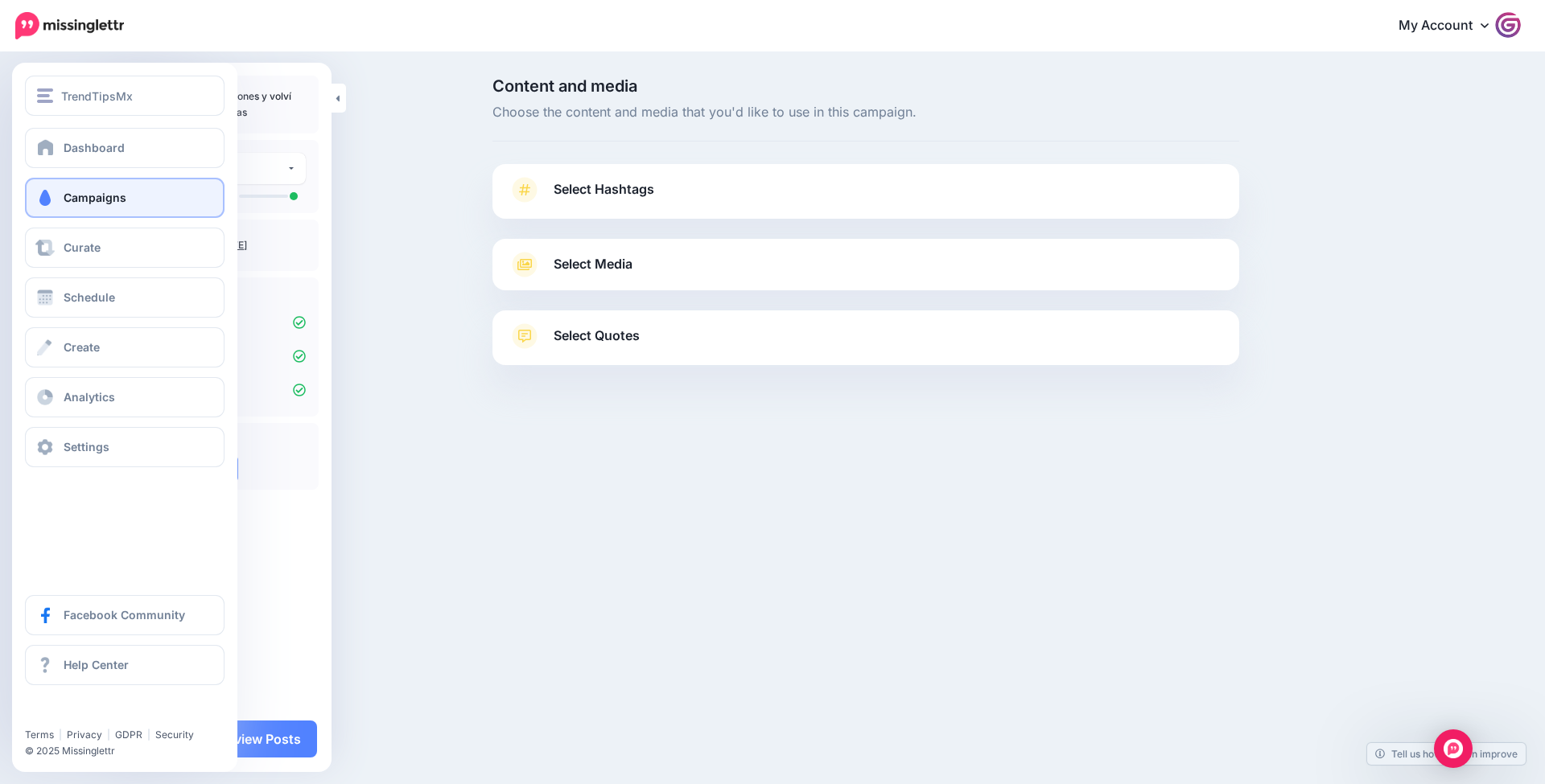
click at [87, 204] on span "Campaigns" at bounding box center [95, 197] width 63 height 14
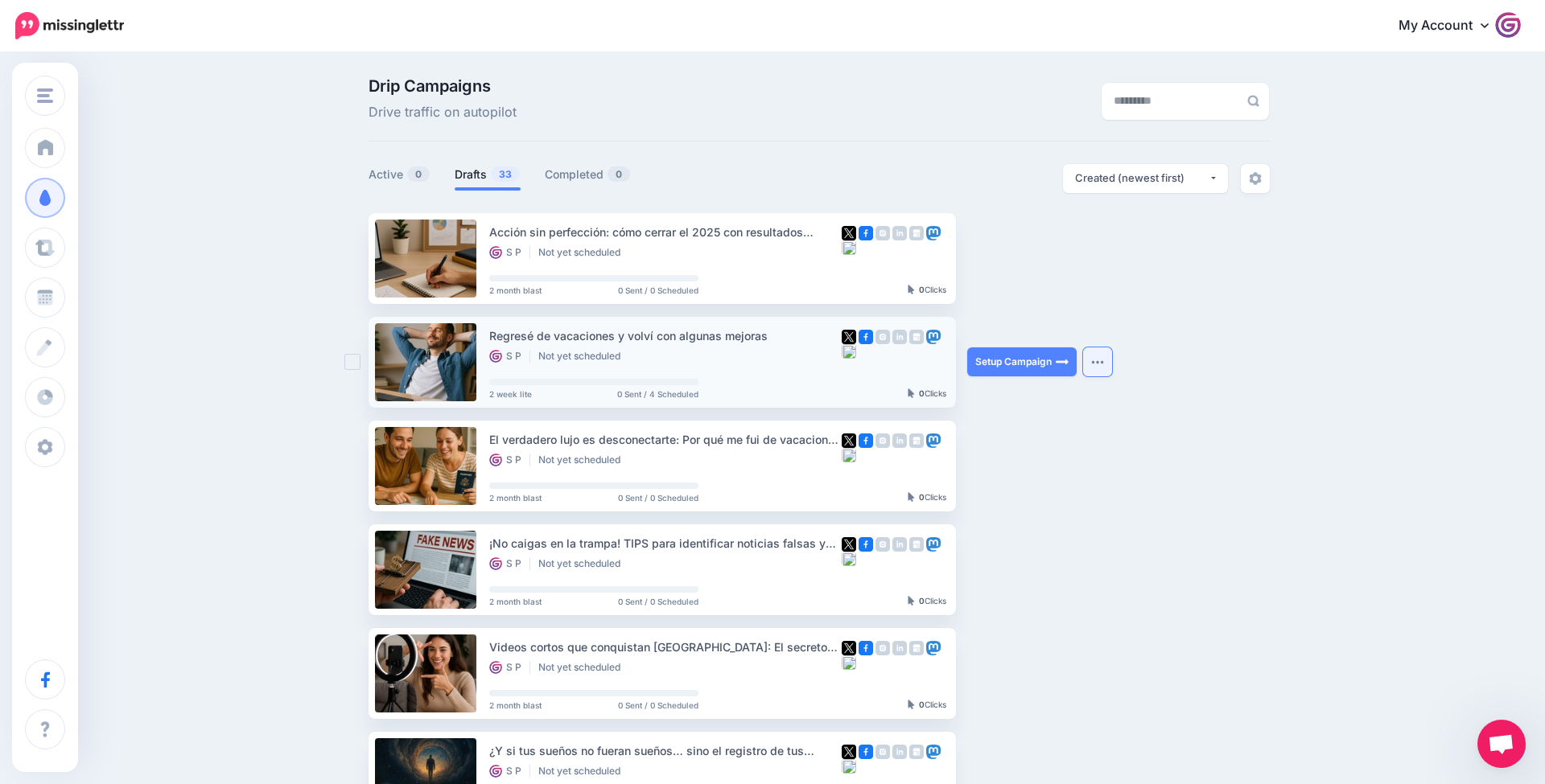
click at [1102, 367] on button "button" at bounding box center [1097, 362] width 29 height 29
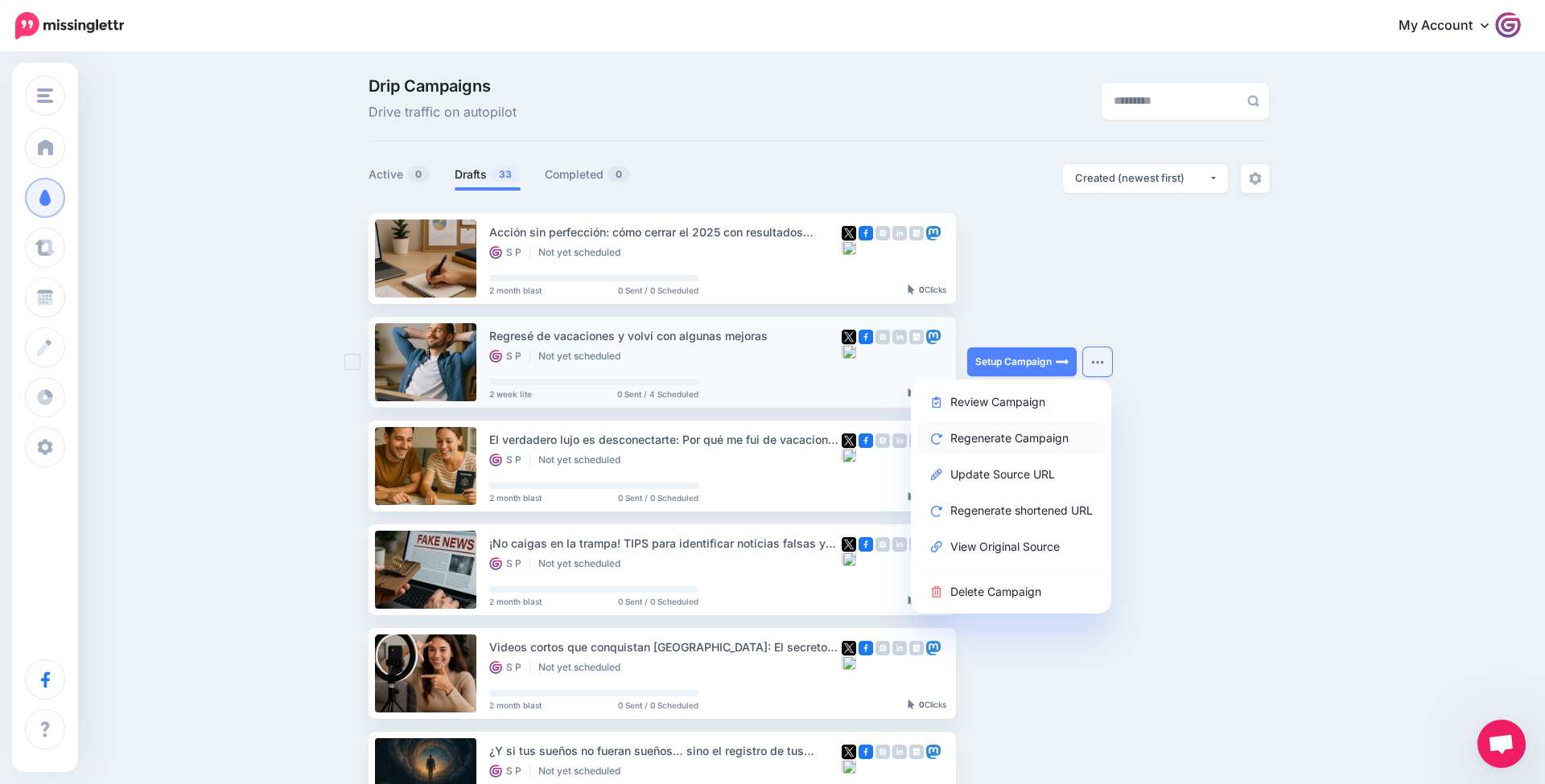
click at [1073, 435] on link "Regenerate Campaign" at bounding box center [1010, 437] width 187 height 31
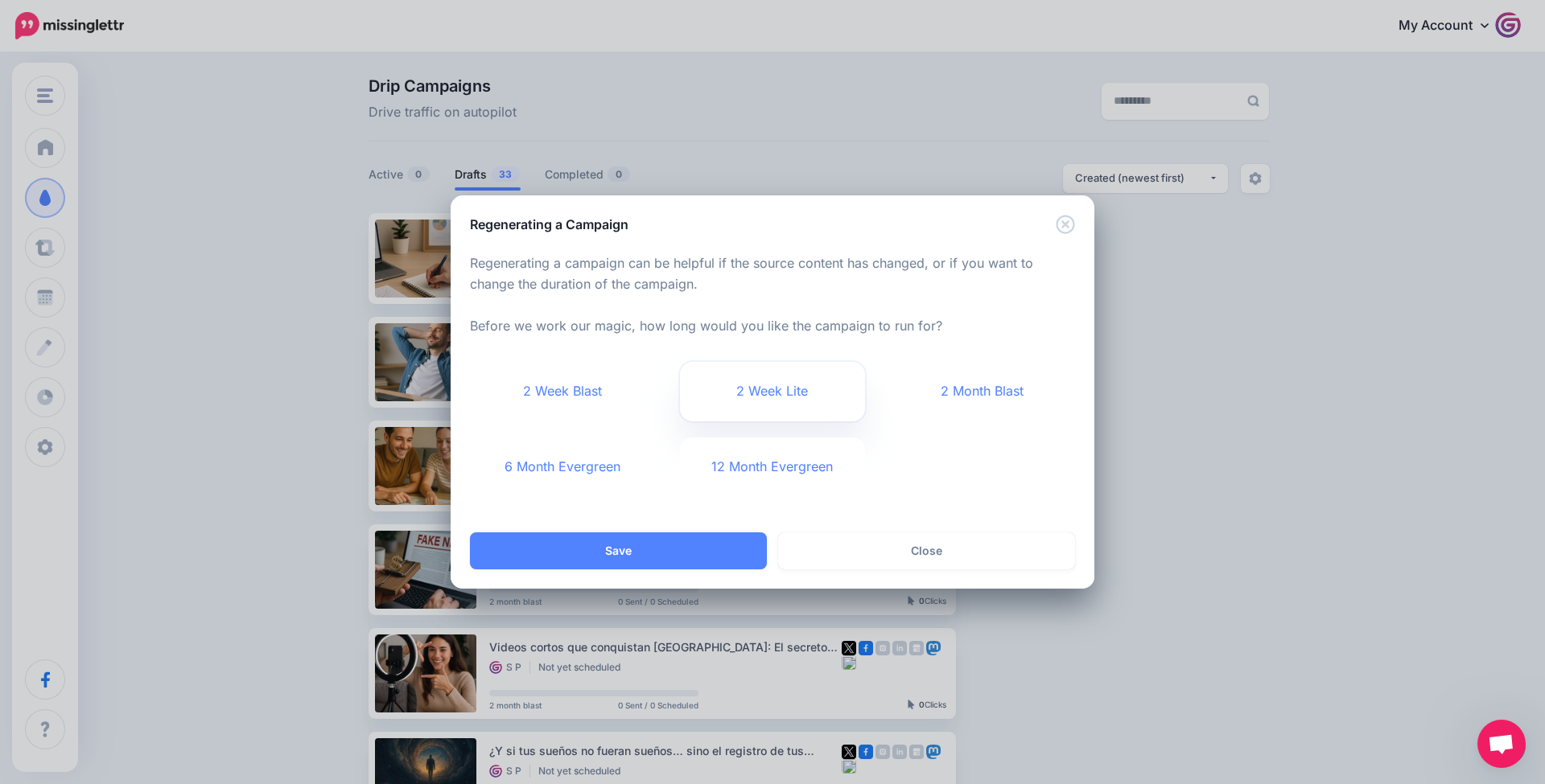
click at [718, 400] on link "2 Week Lite" at bounding box center [773, 391] width 186 height 59
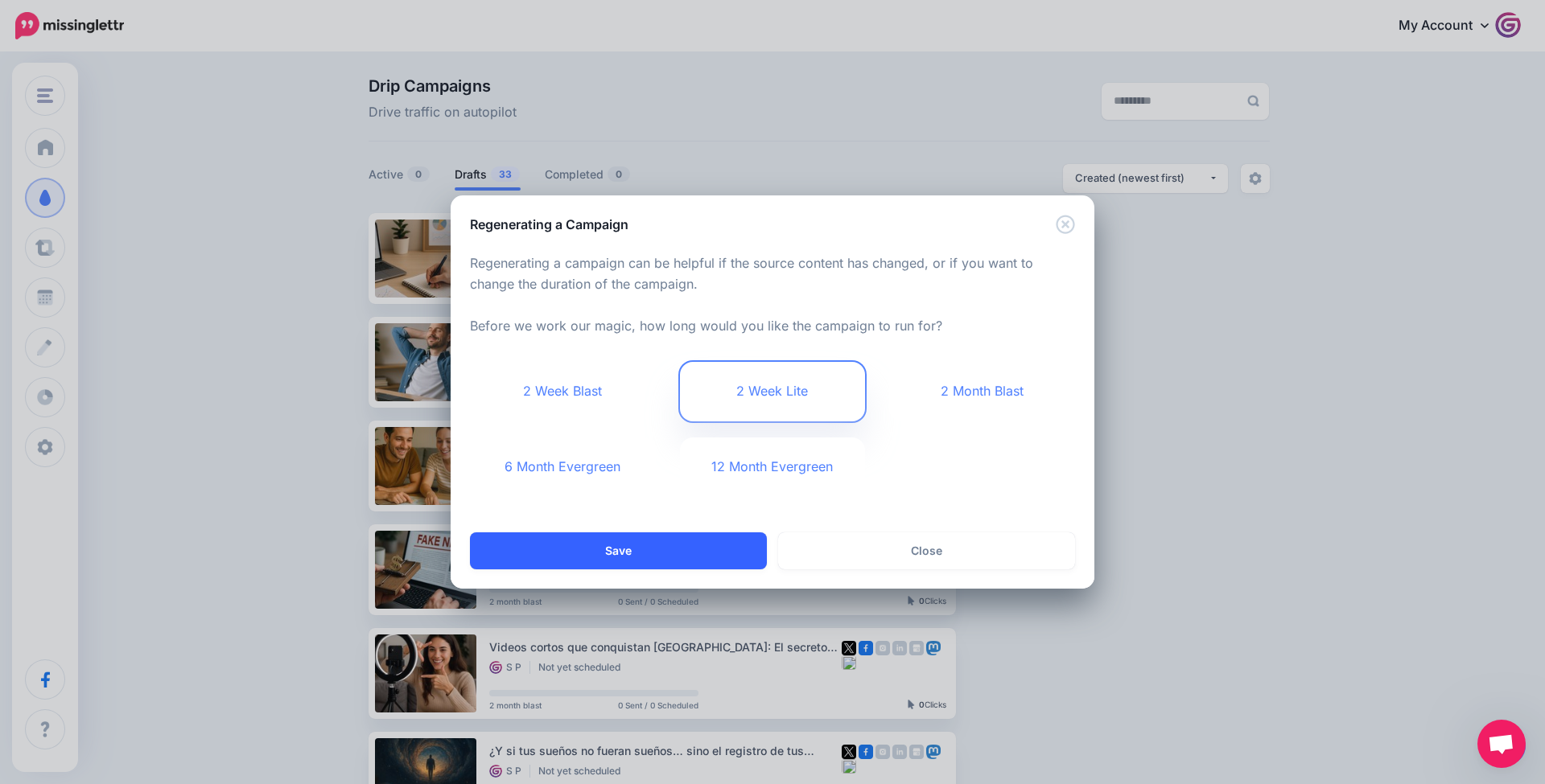
click at [639, 552] on button "Save" at bounding box center [619, 550] width 297 height 37
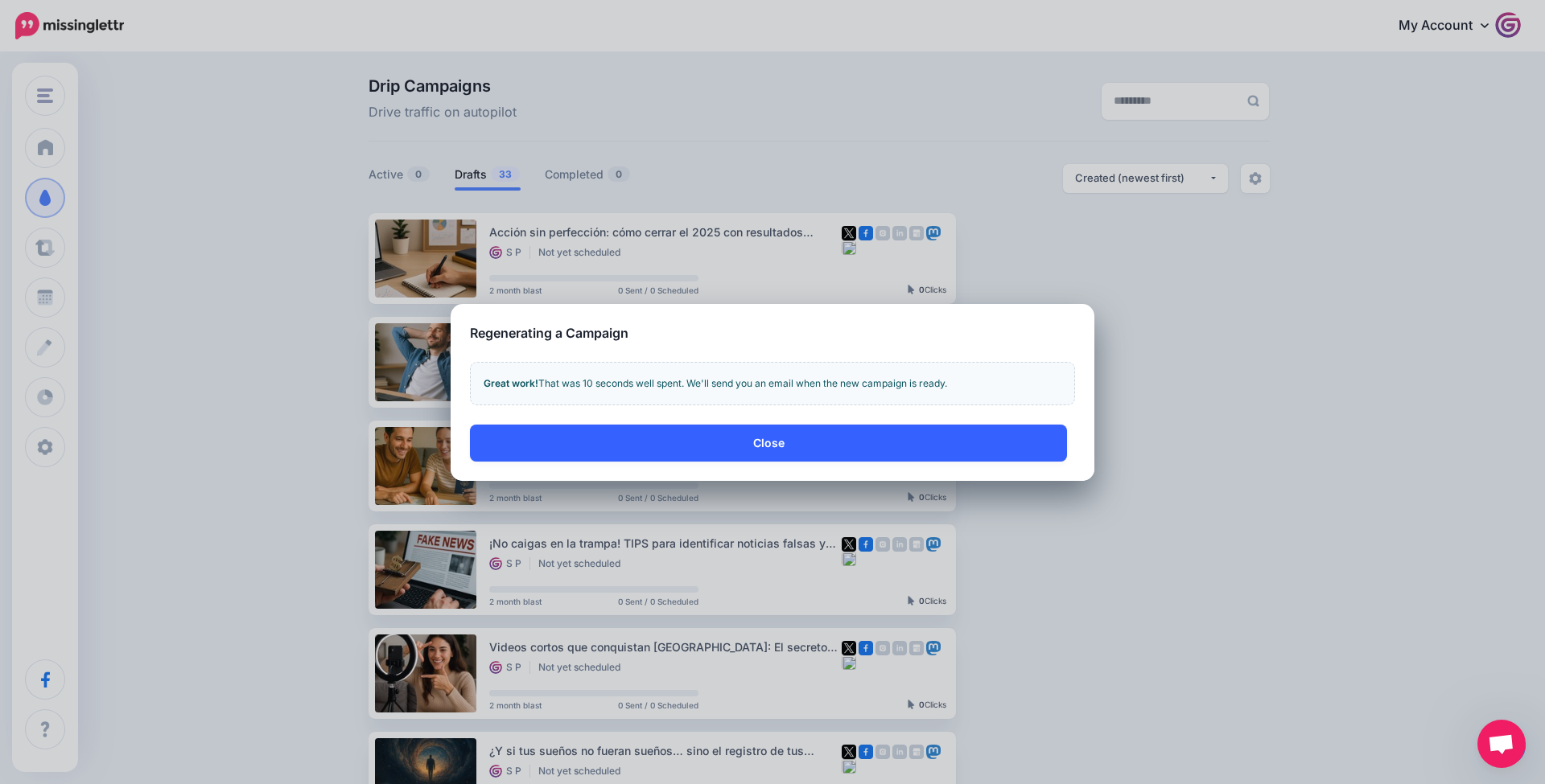
click at [754, 443] on button "Close" at bounding box center [768, 443] width 597 height 37
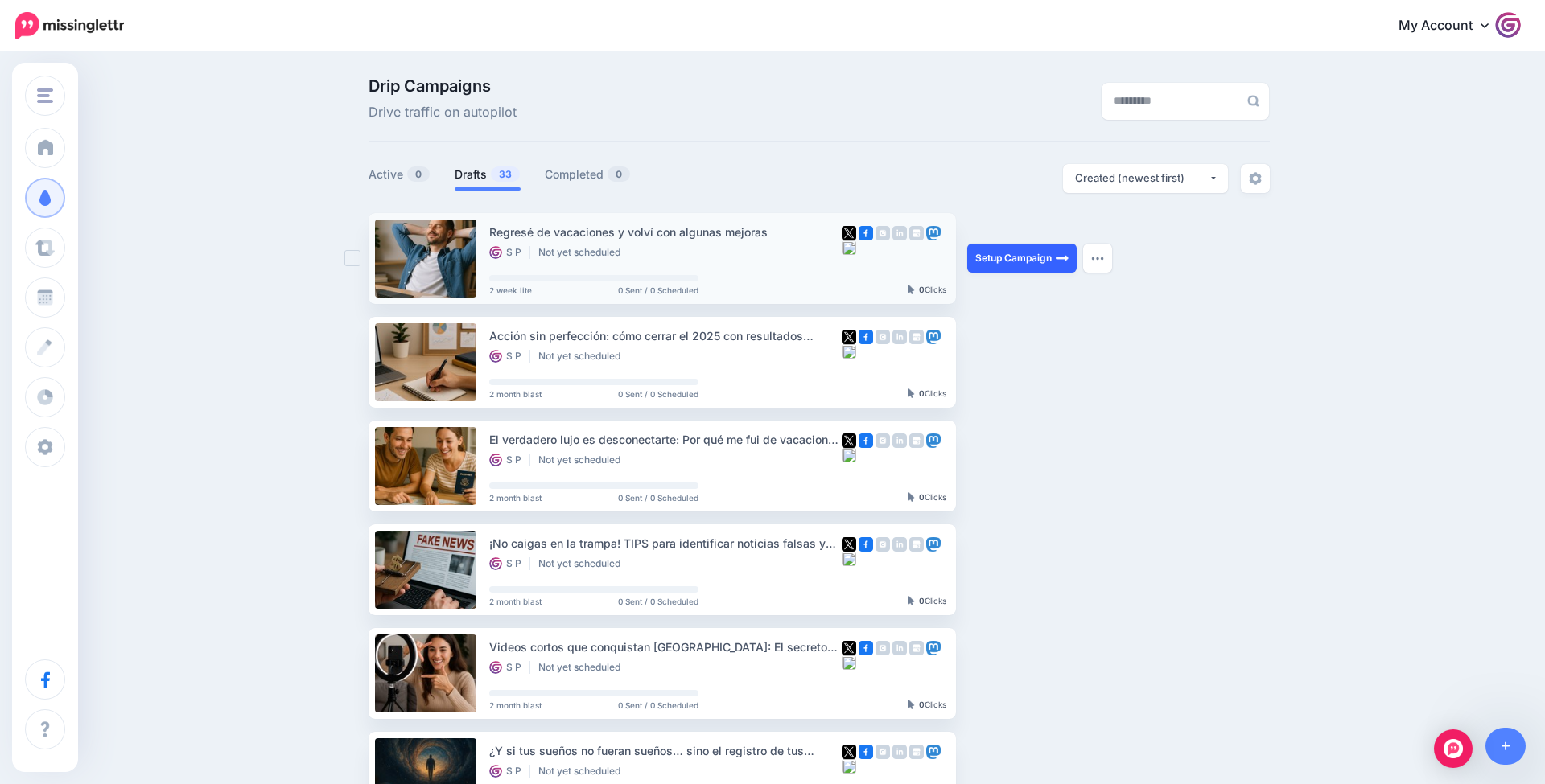
click at [1024, 259] on link "Setup Campaign" at bounding box center [1022, 258] width 109 height 29
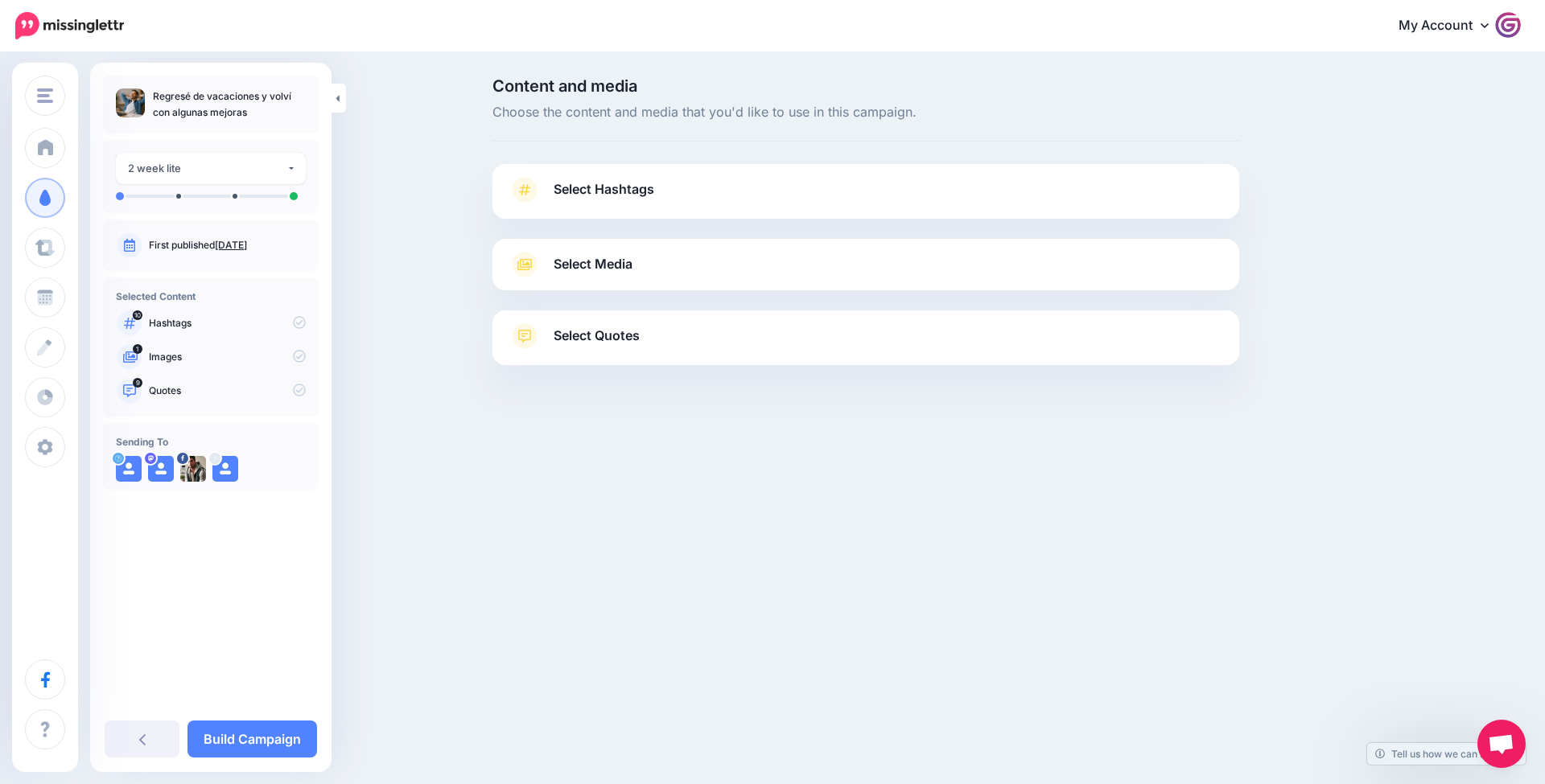
click at [873, 343] on link "Select Quotes" at bounding box center [866, 344] width 715 height 41
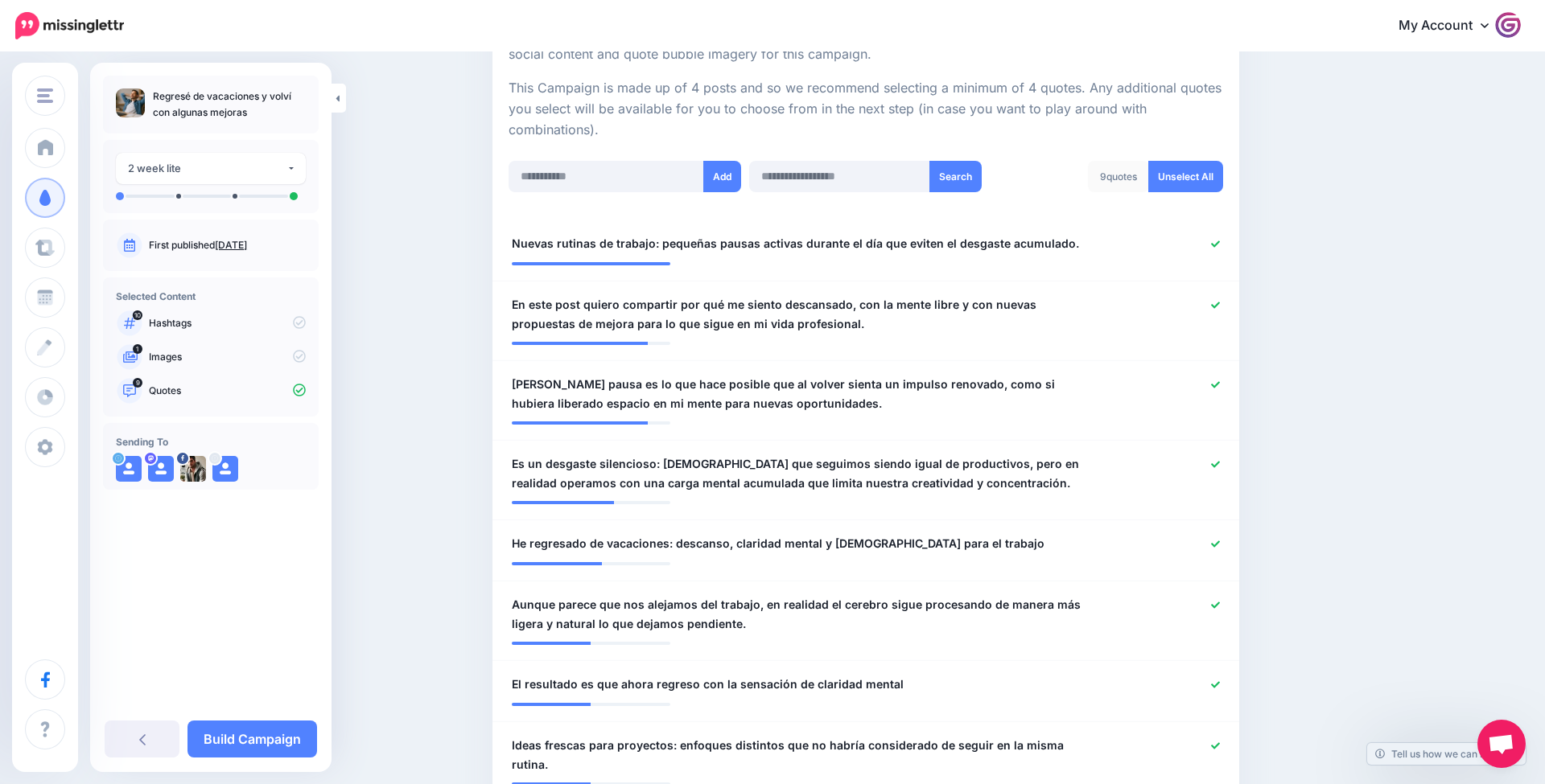
scroll to position [344, 0]
click at [1204, 159] on link "Unselect All" at bounding box center [1186, 174] width 75 height 31
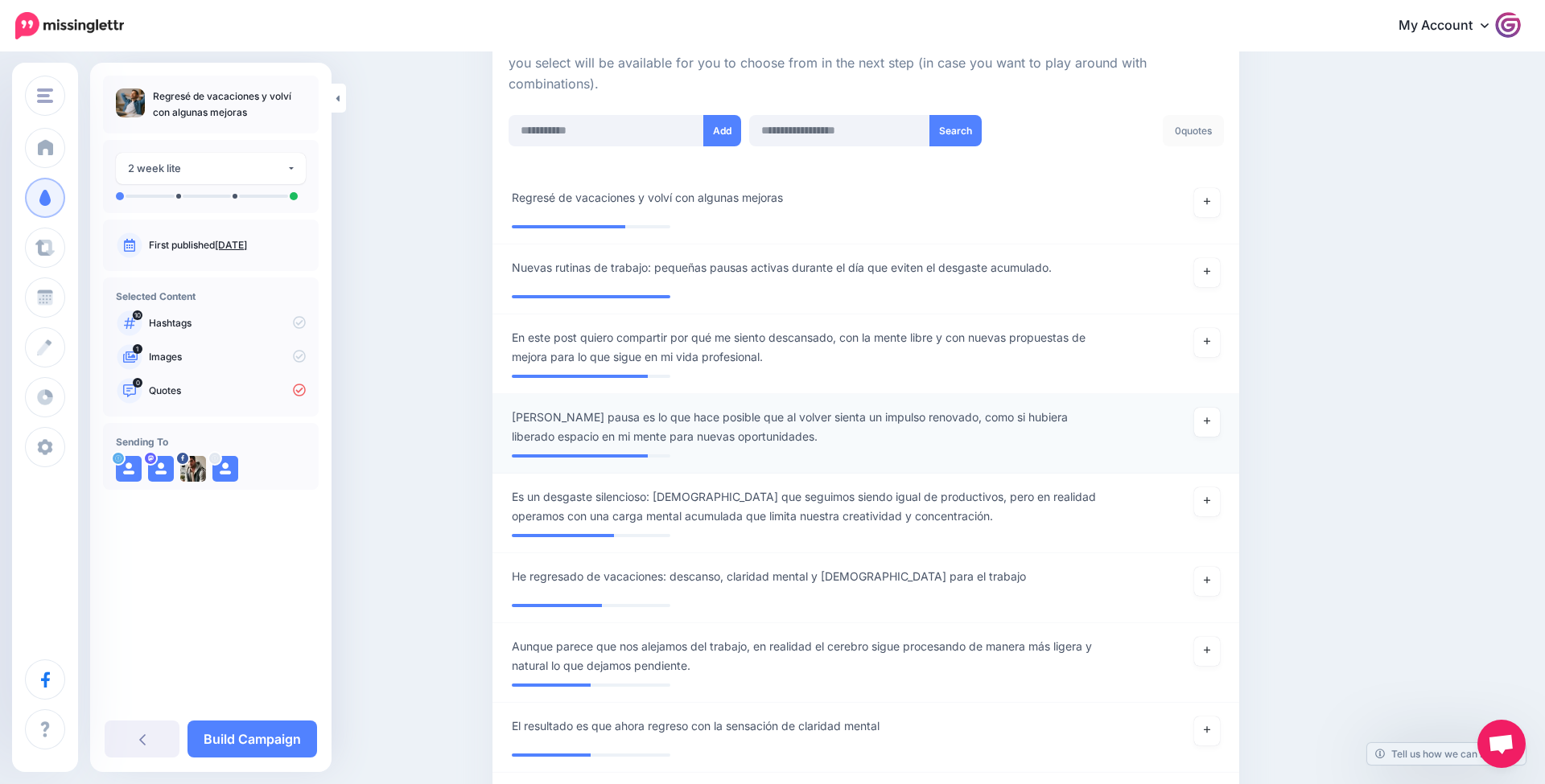
scroll to position [368, 0]
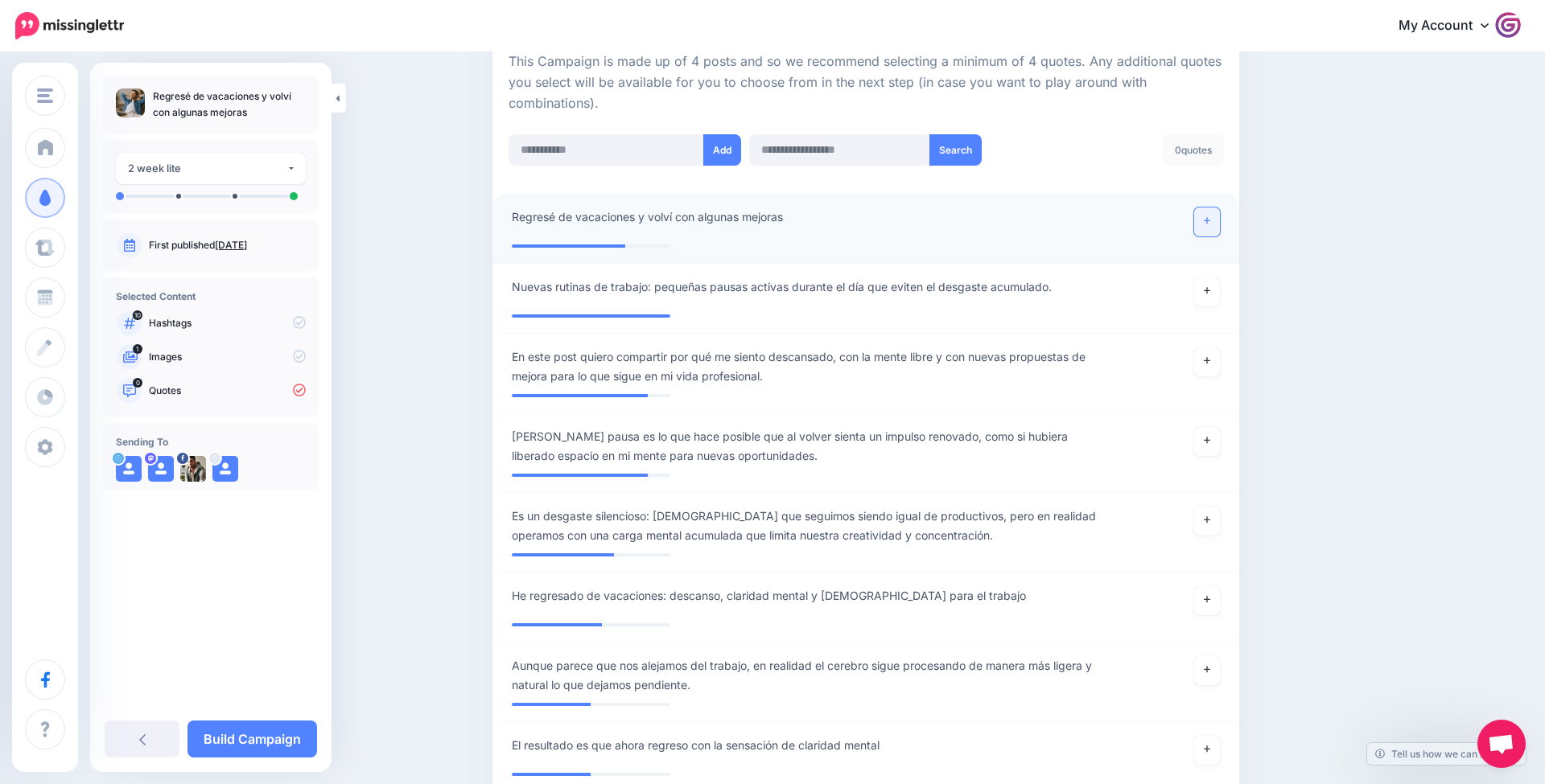
click at [1212, 222] on link at bounding box center [1206, 222] width 25 height 29
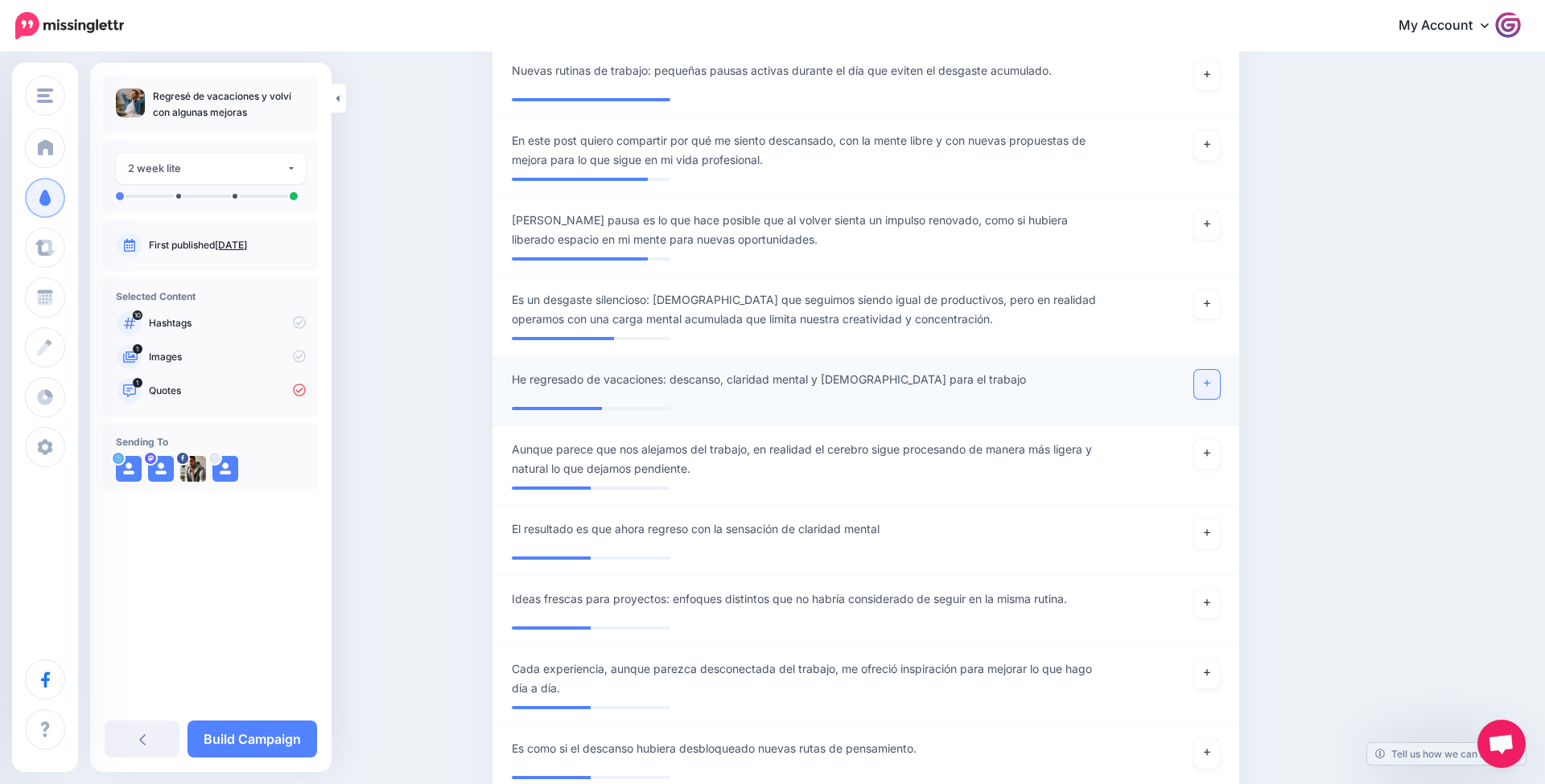
scroll to position [596, 0]
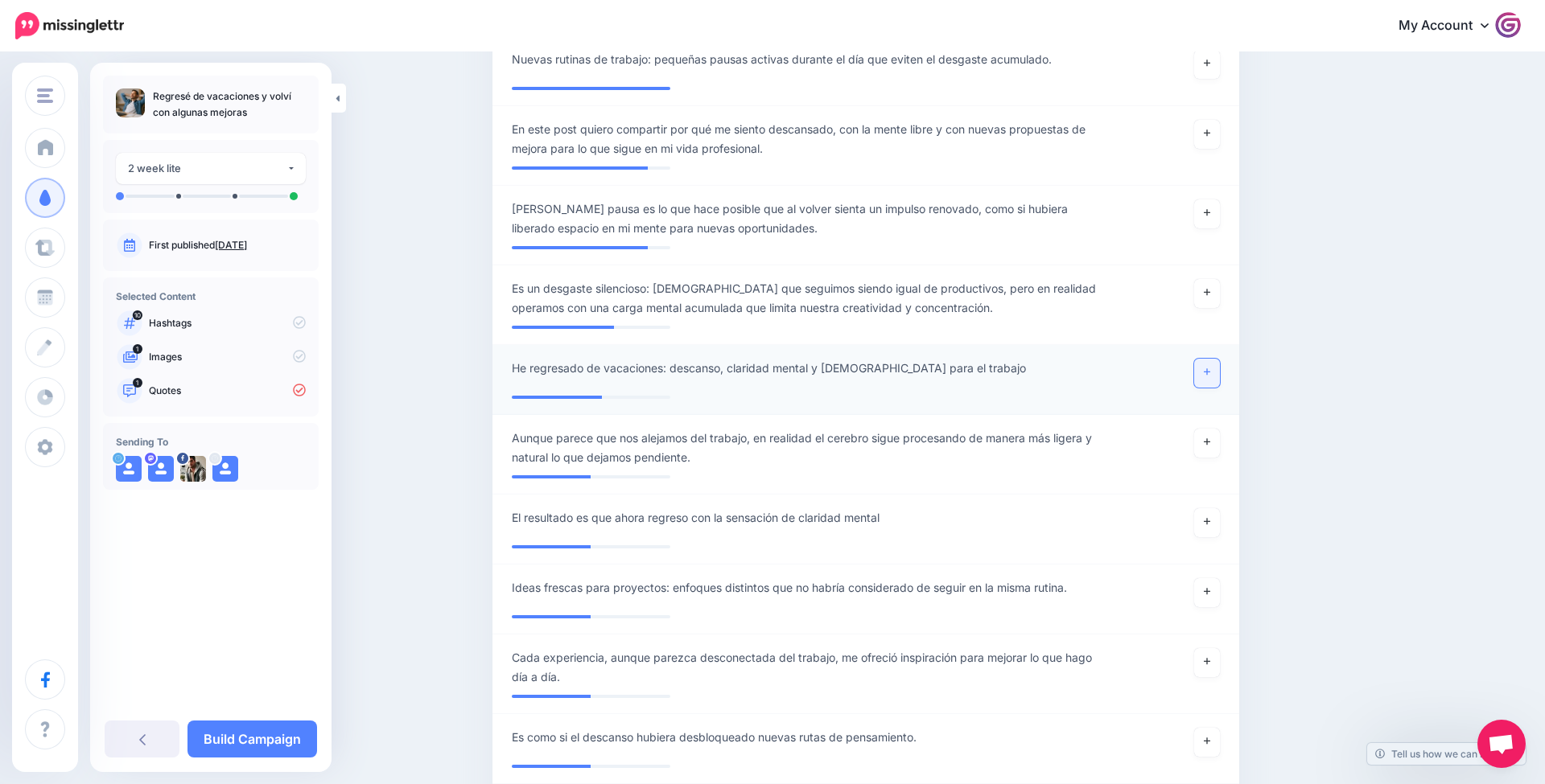
click at [1199, 370] on link at bounding box center [1206, 373] width 25 height 29
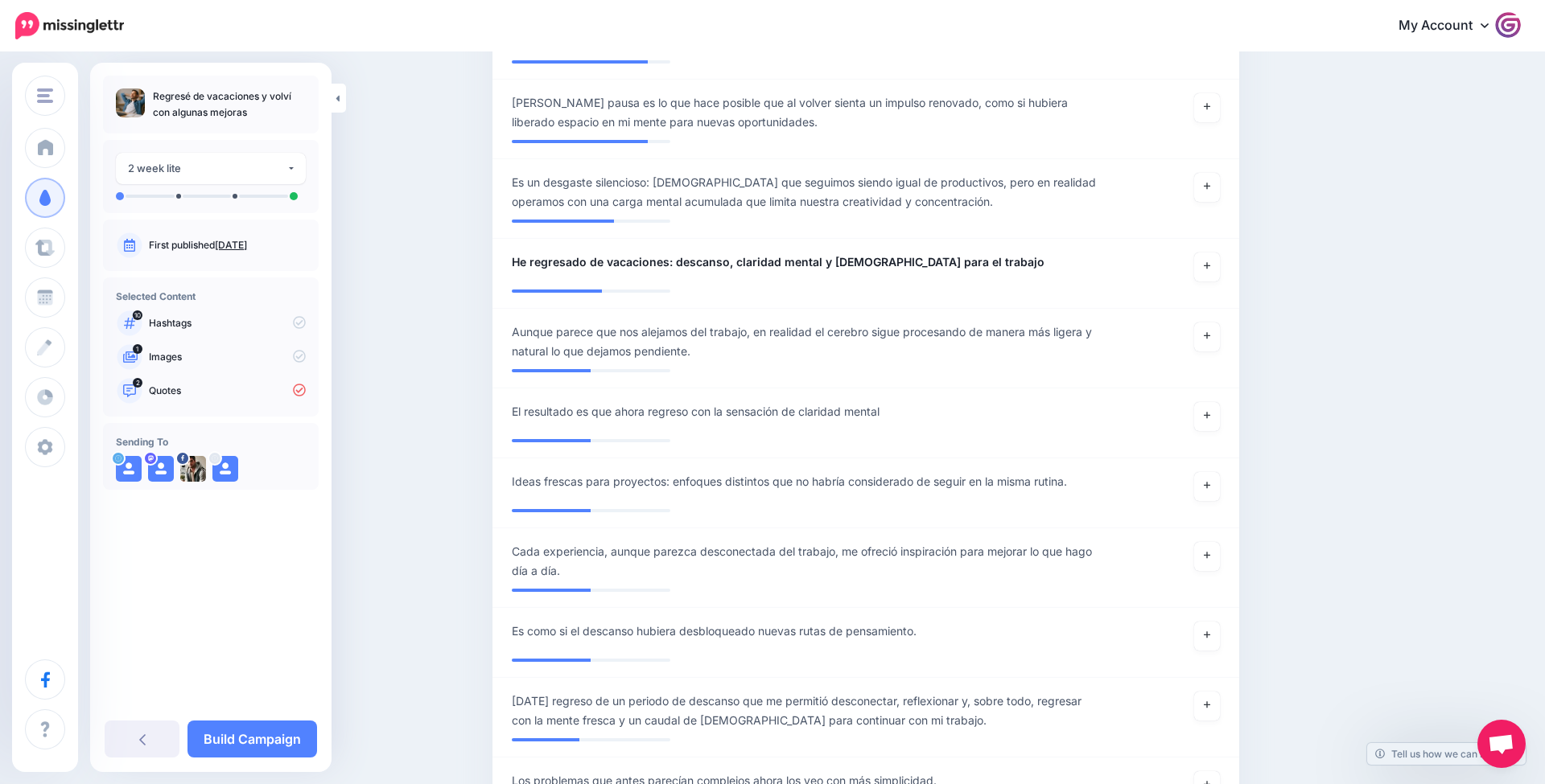
scroll to position [707, 0]
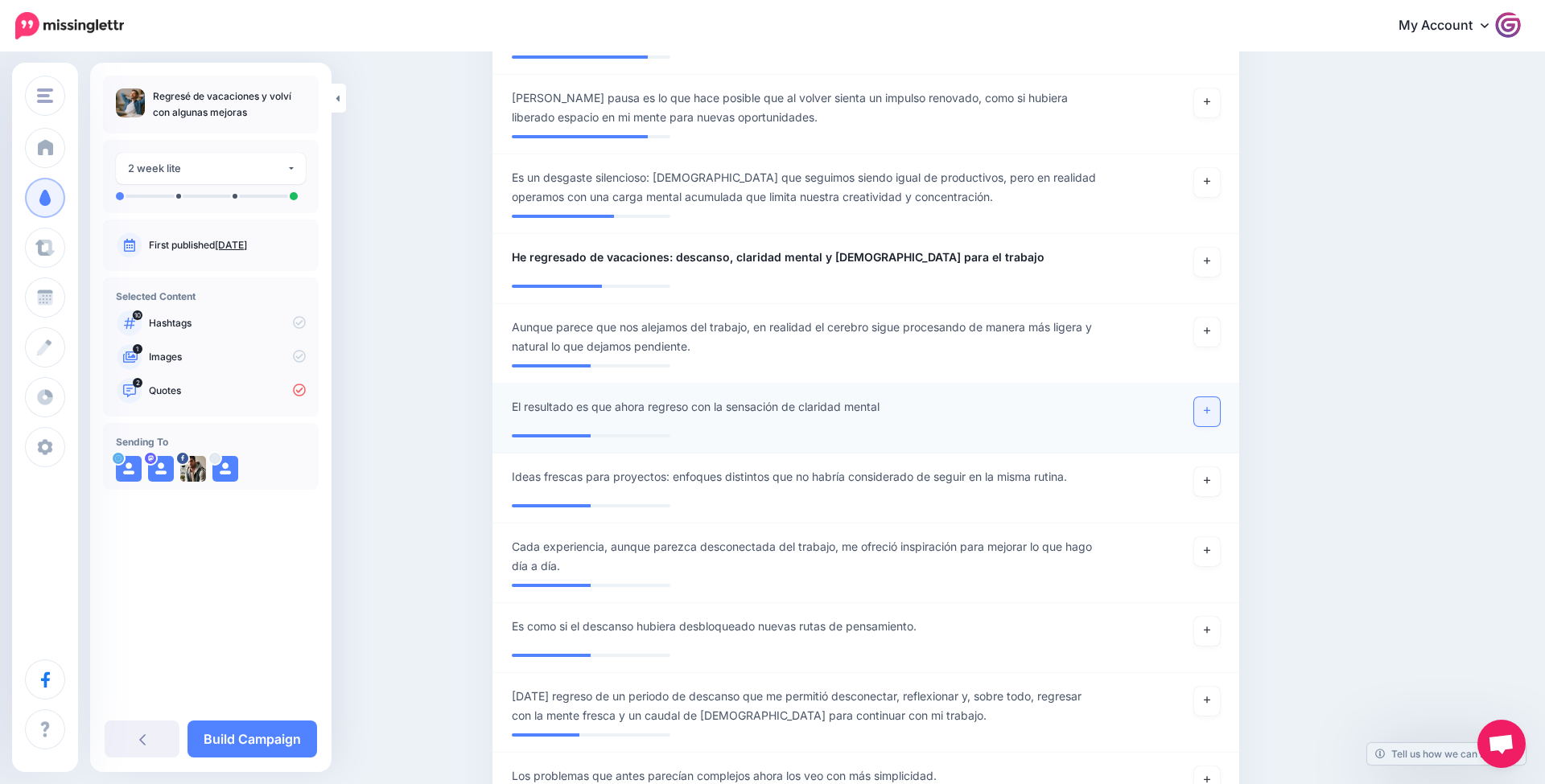
click at [1200, 399] on link at bounding box center [1206, 412] width 25 height 29
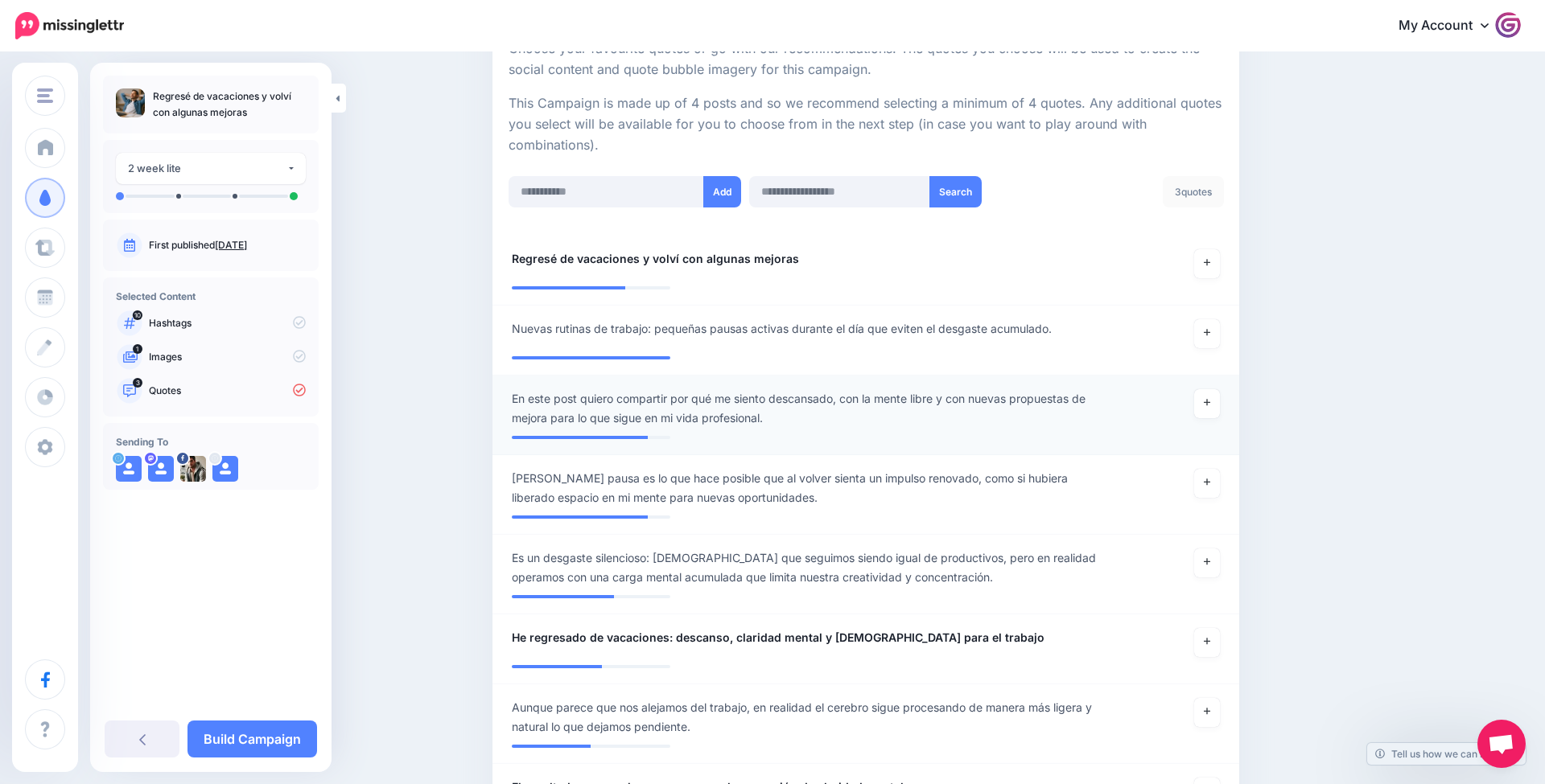
scroll to position [304, 0]
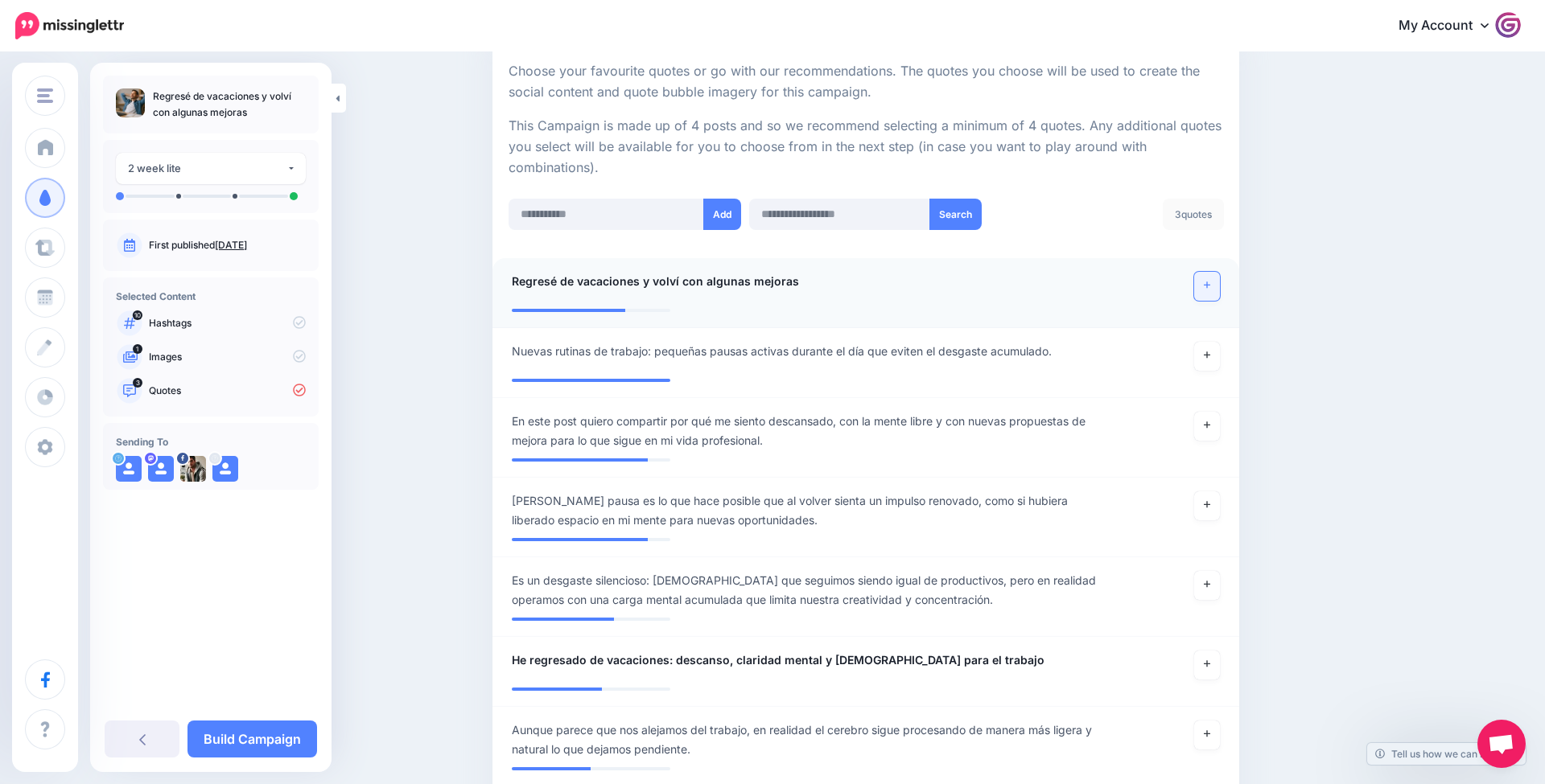
click at [1209, 281] on link at bounding box center [1206, 286] width 25 height 29
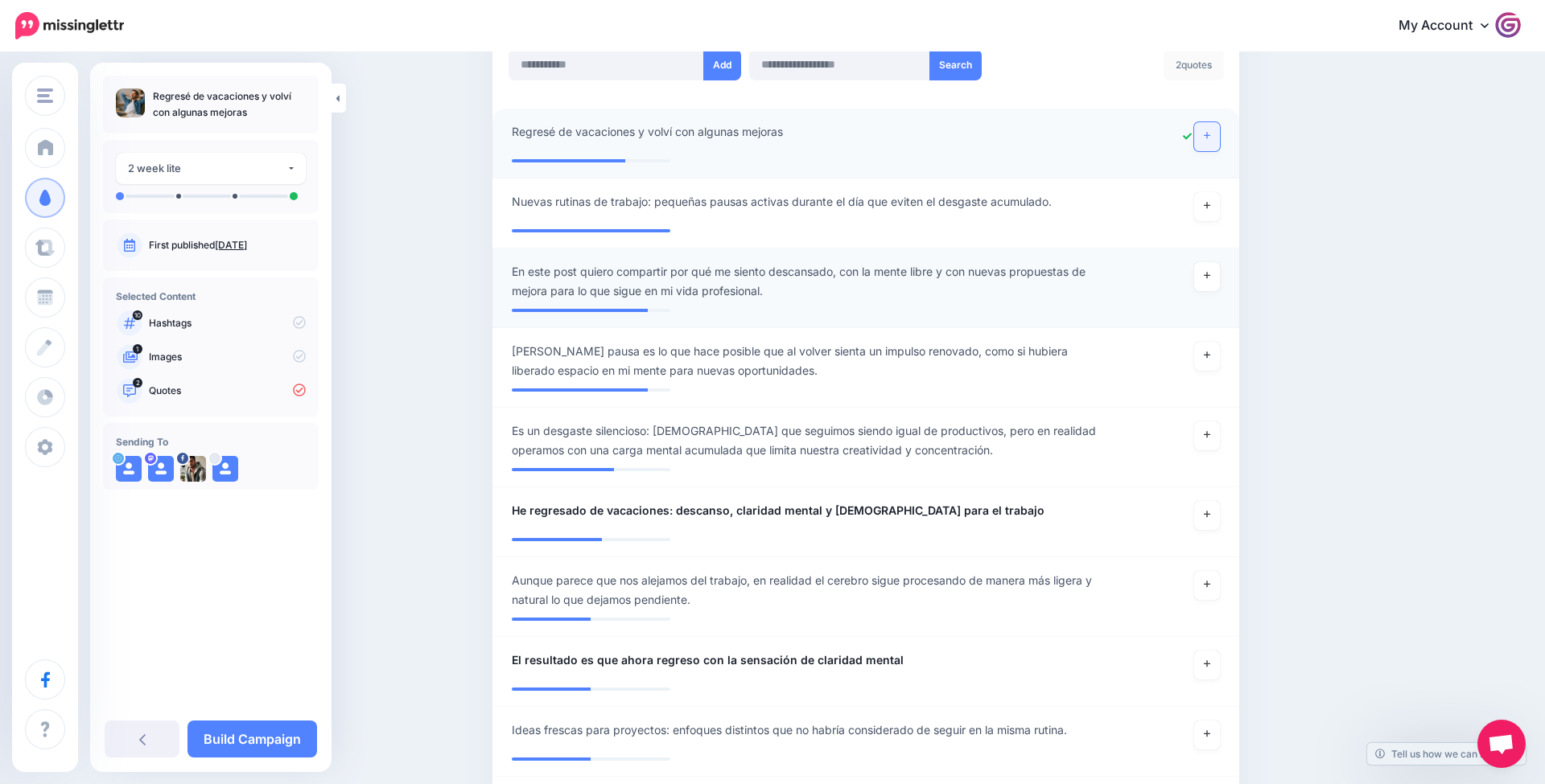
scroll to position [460, 0]
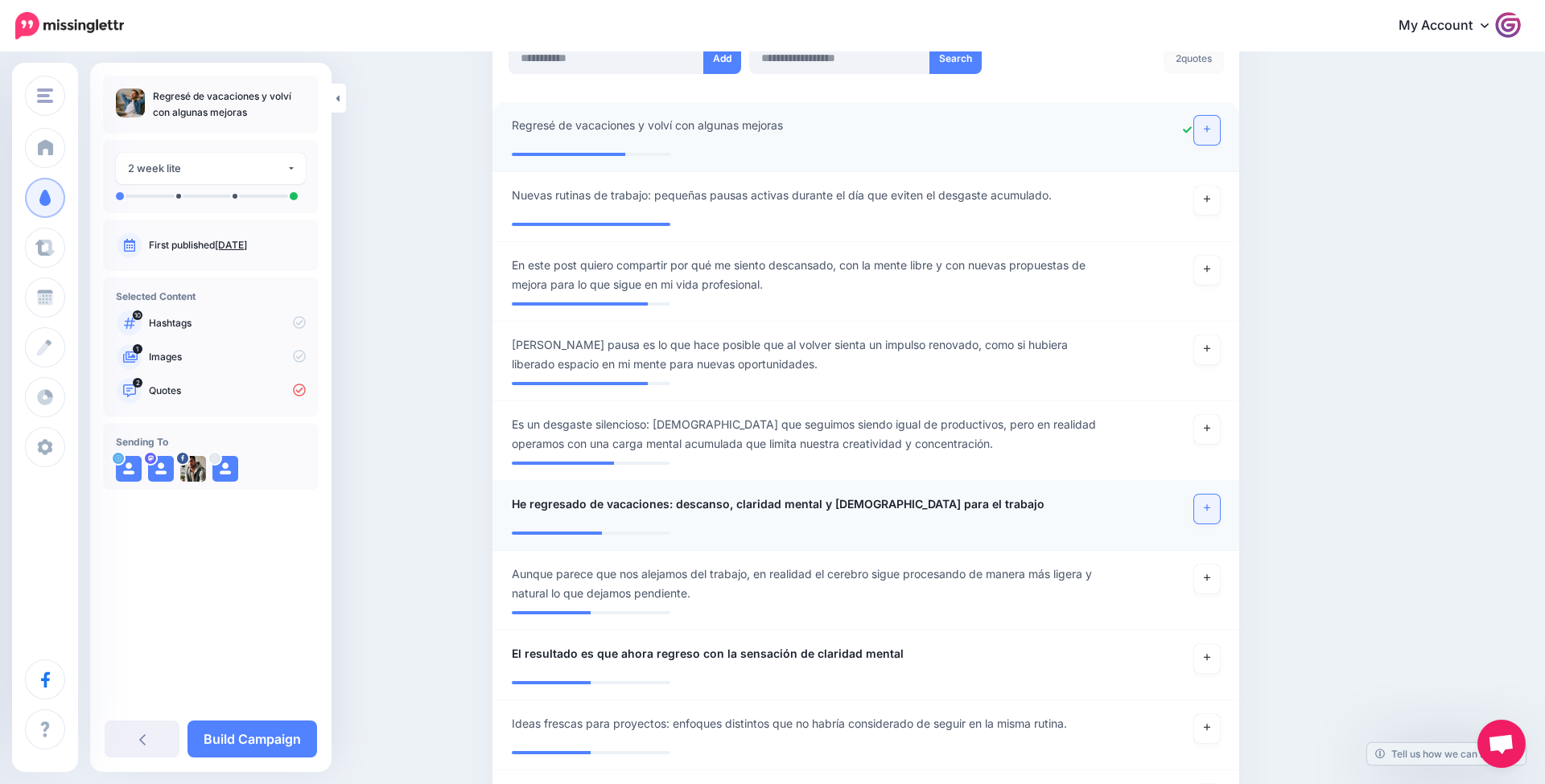
click at [1202, 502] on link at bounding box center [1206, 509] width 25 height 29
click at [1202, 501] on link at bounding box center [1206, 509] width 25 height 29
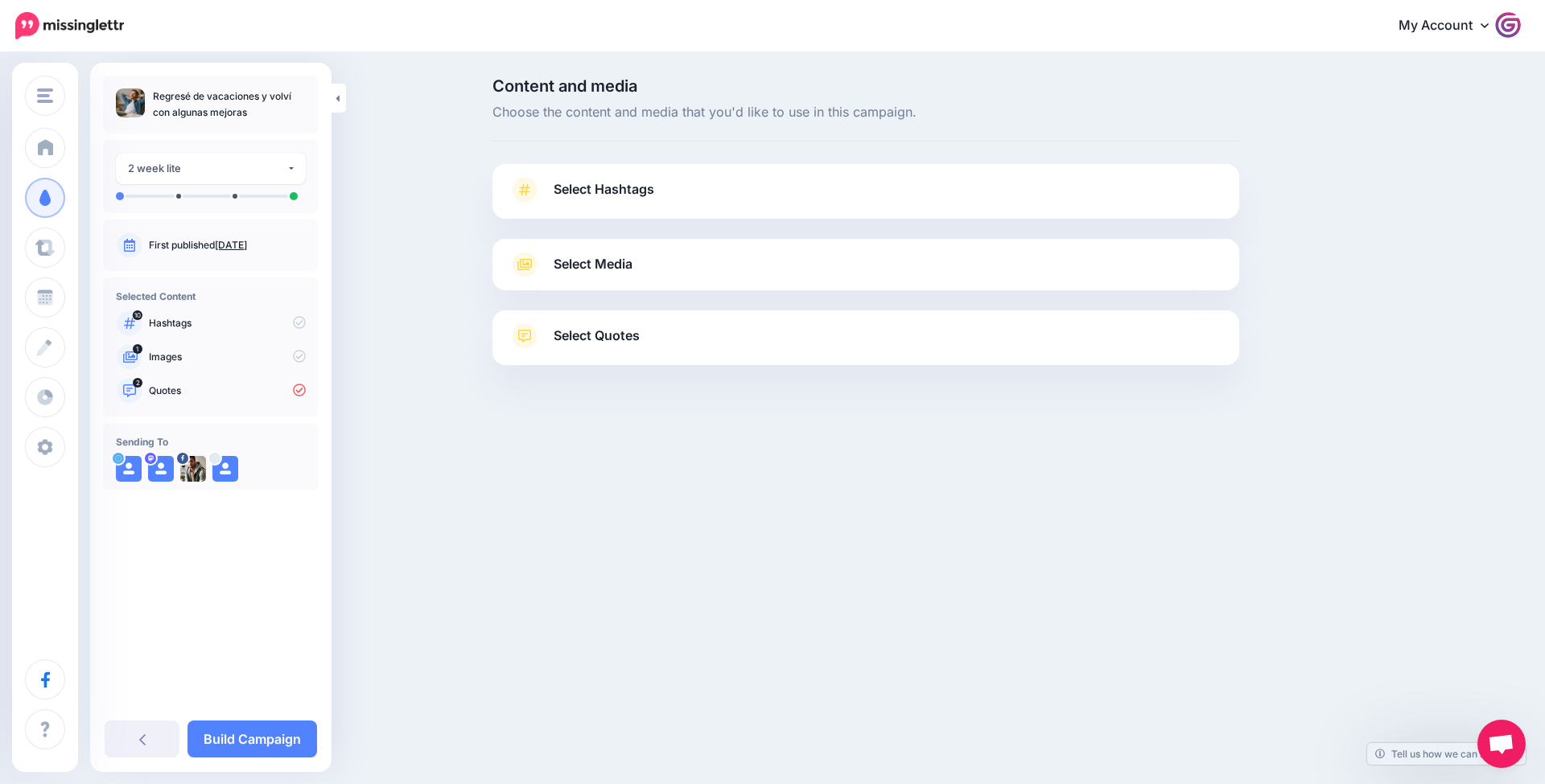
click at [890, 347] on link "Select Quotes" at bounding box center [866, 344] width 715 height 41
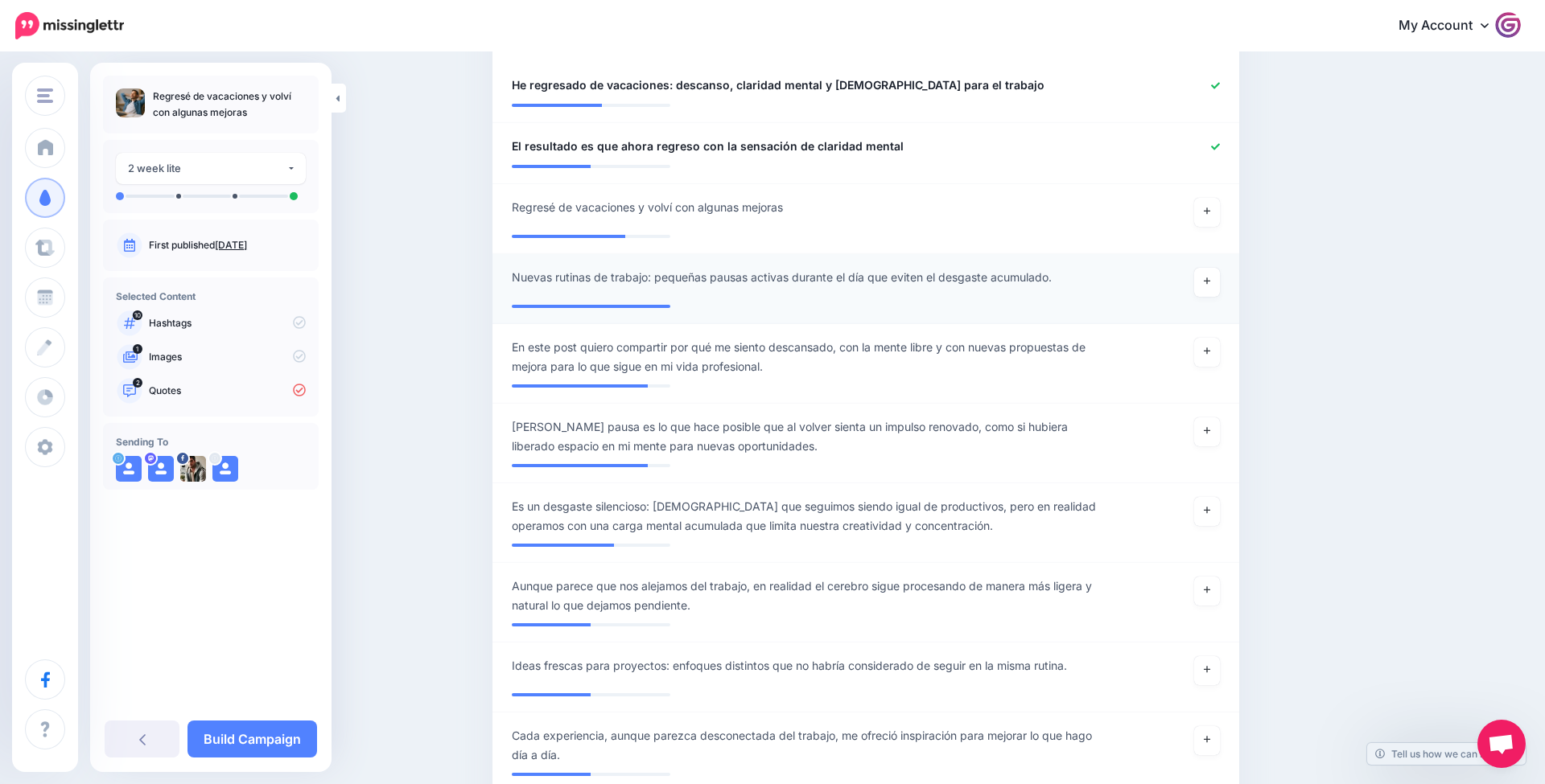
scroll to position [543, 0]
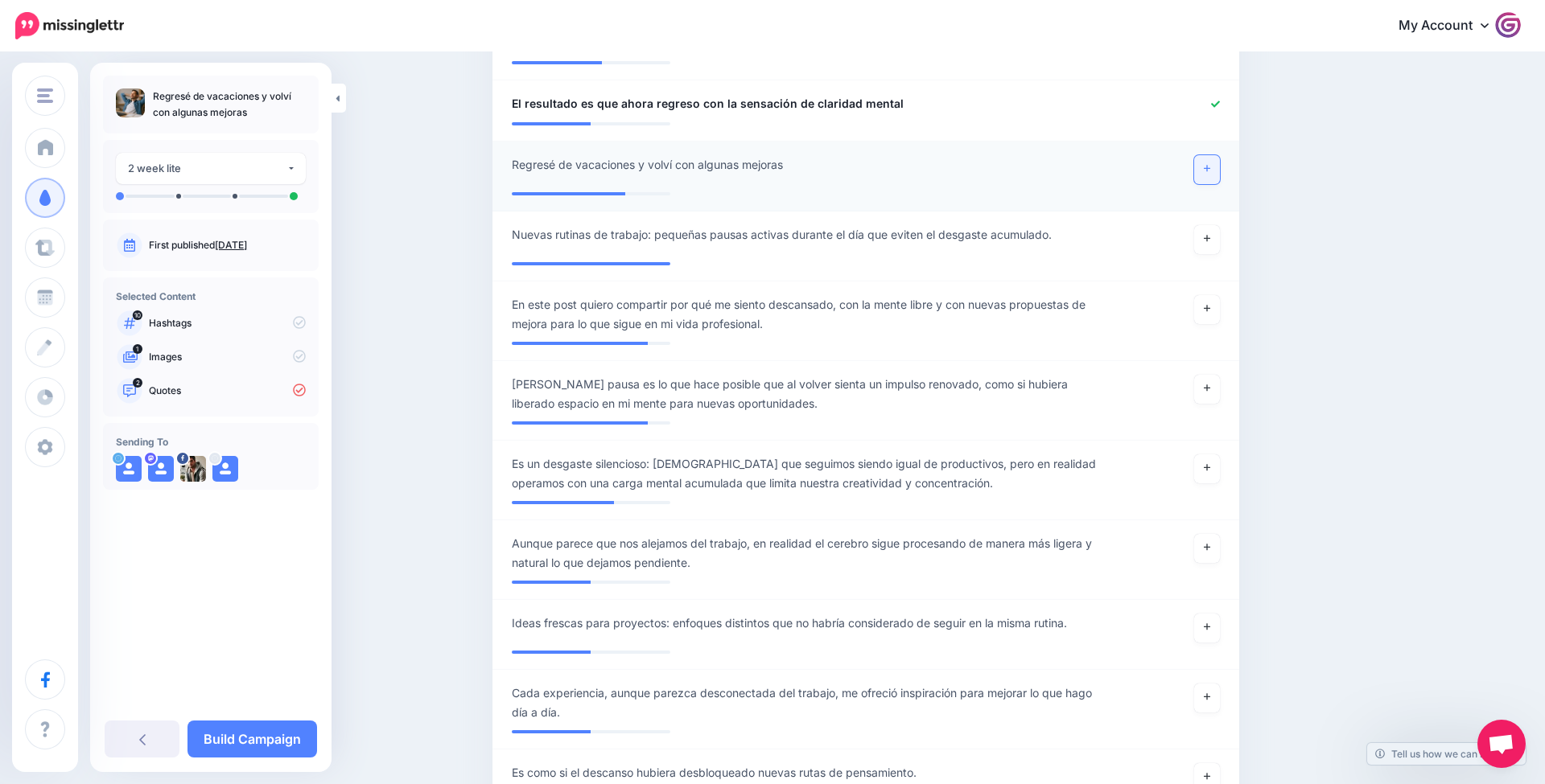
click at [1202, 156] on link at bounding box center [1206, 169] width 25 height 29
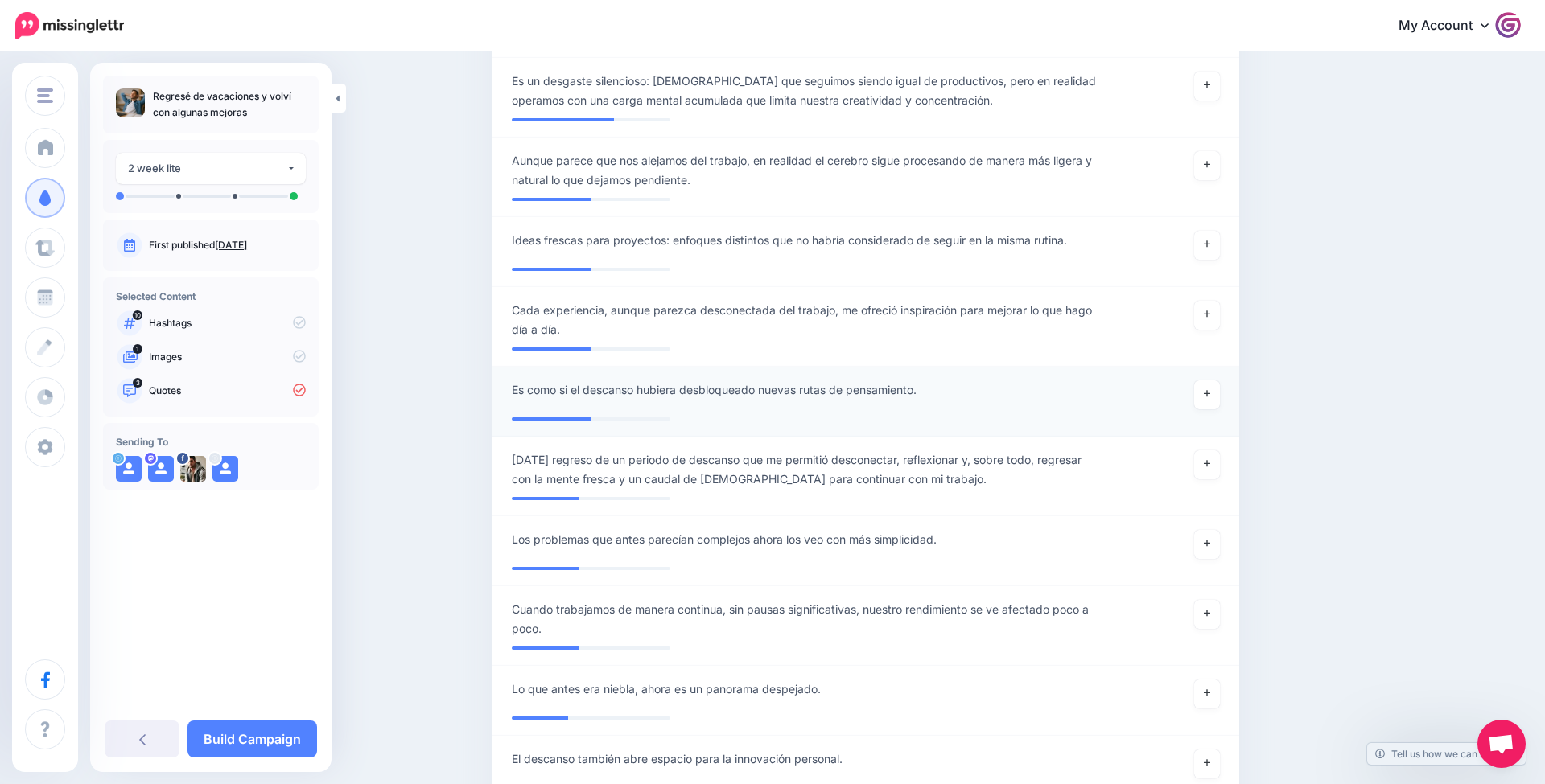
scroll to position [941, 0]
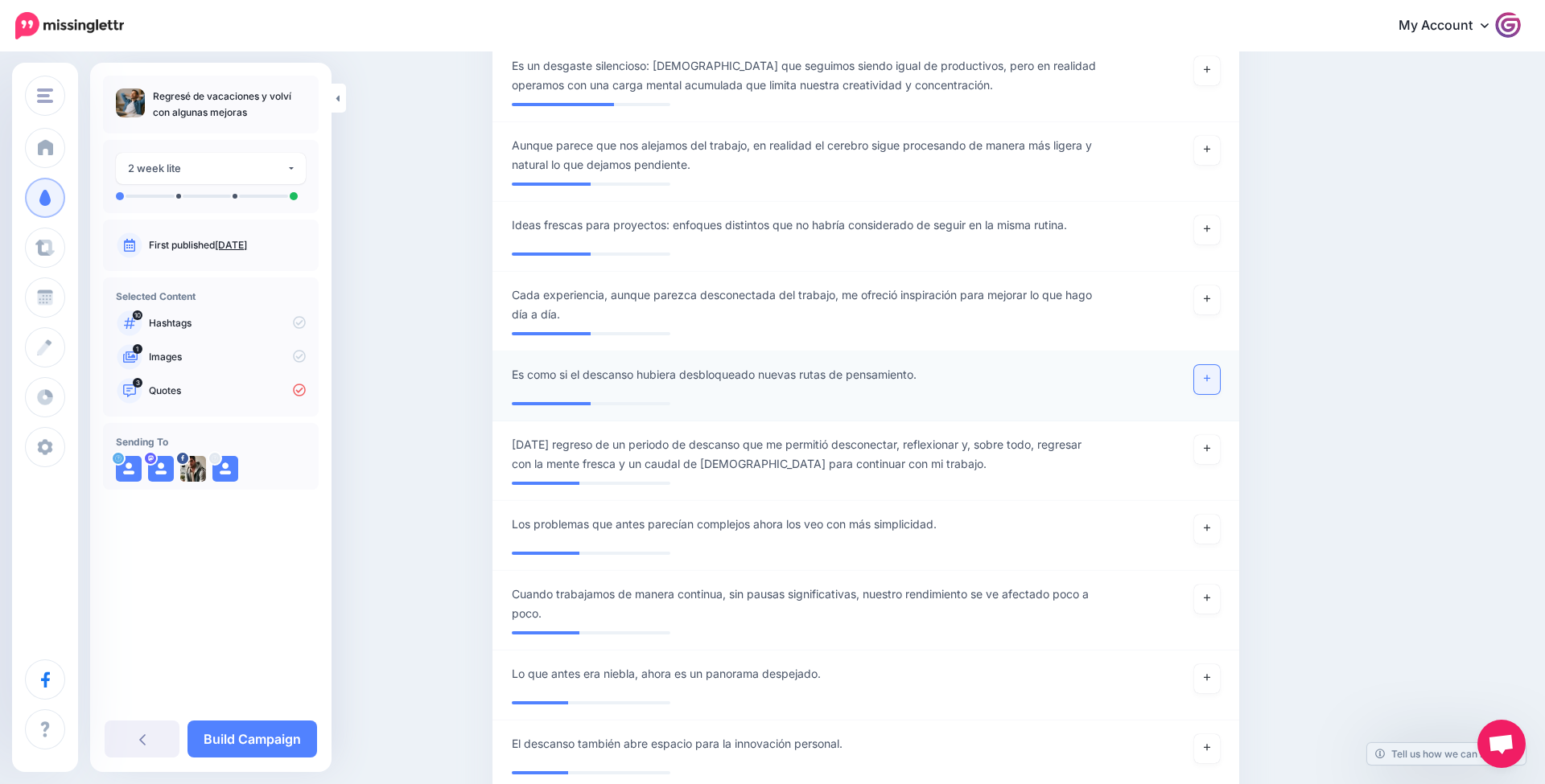
click at [1204, 379] on link at bounding box center [1206, 379] width 25 height 29
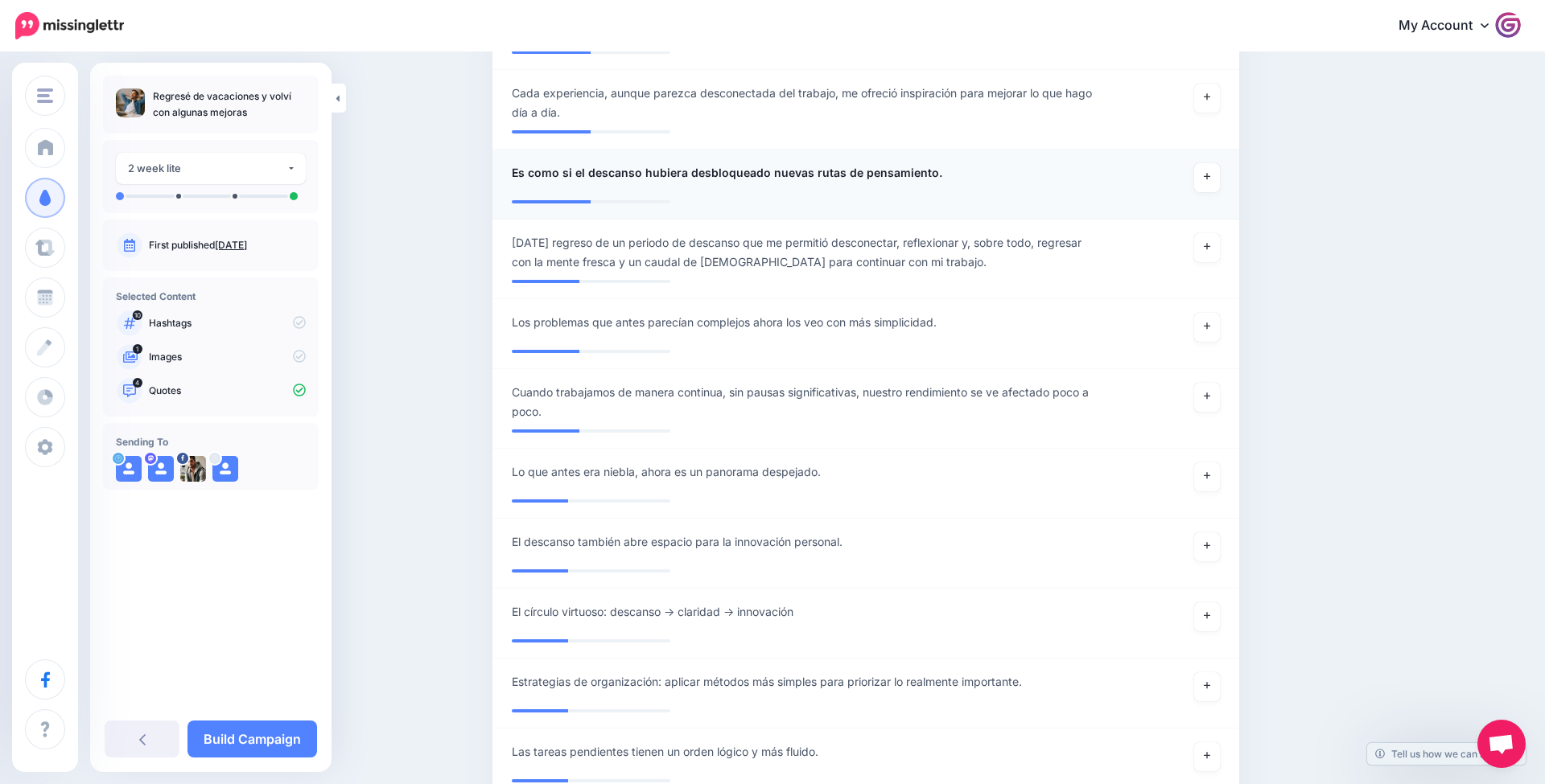
scroll to position [1156, 0]
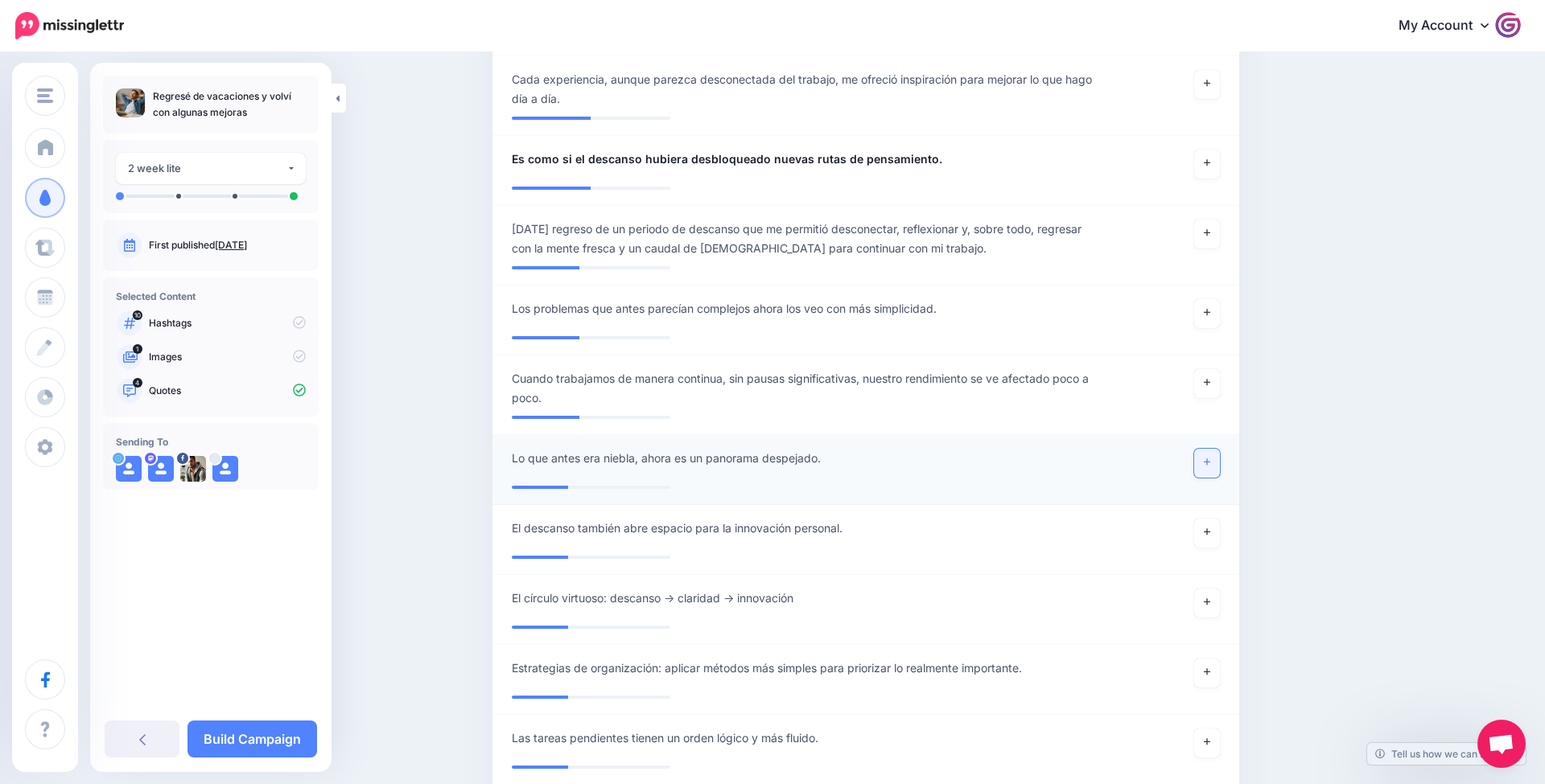
click at [1196, 455] on link at bounding box center [1206, 463] width 25 height 29
click at [1213, 533] on link at bounding box center [1206, 533] width 25 height 29
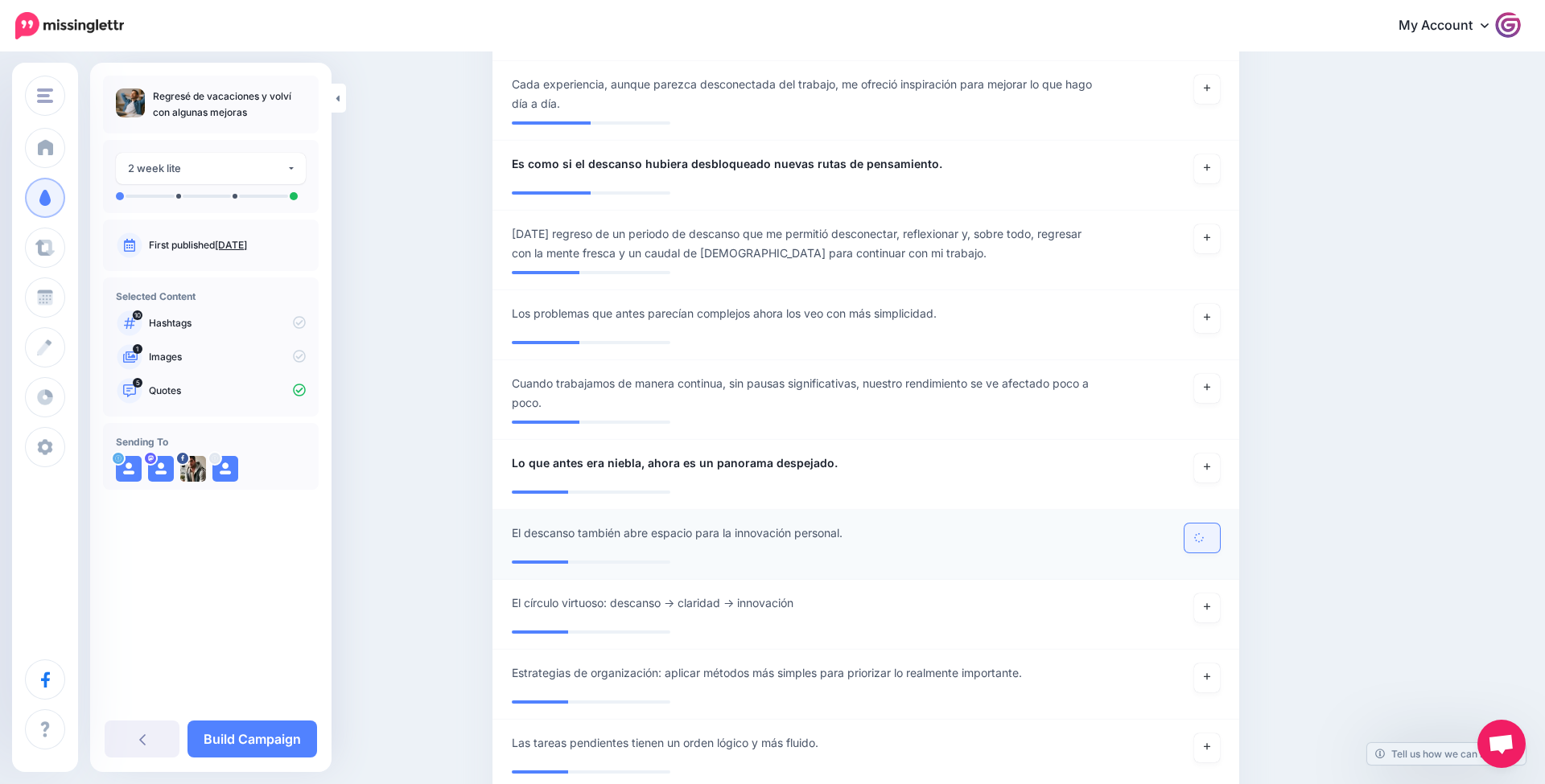
scroll to position [1151, 0]
click at [1210, 604] on link at bounding box center [1206, 609] width 25 height 29
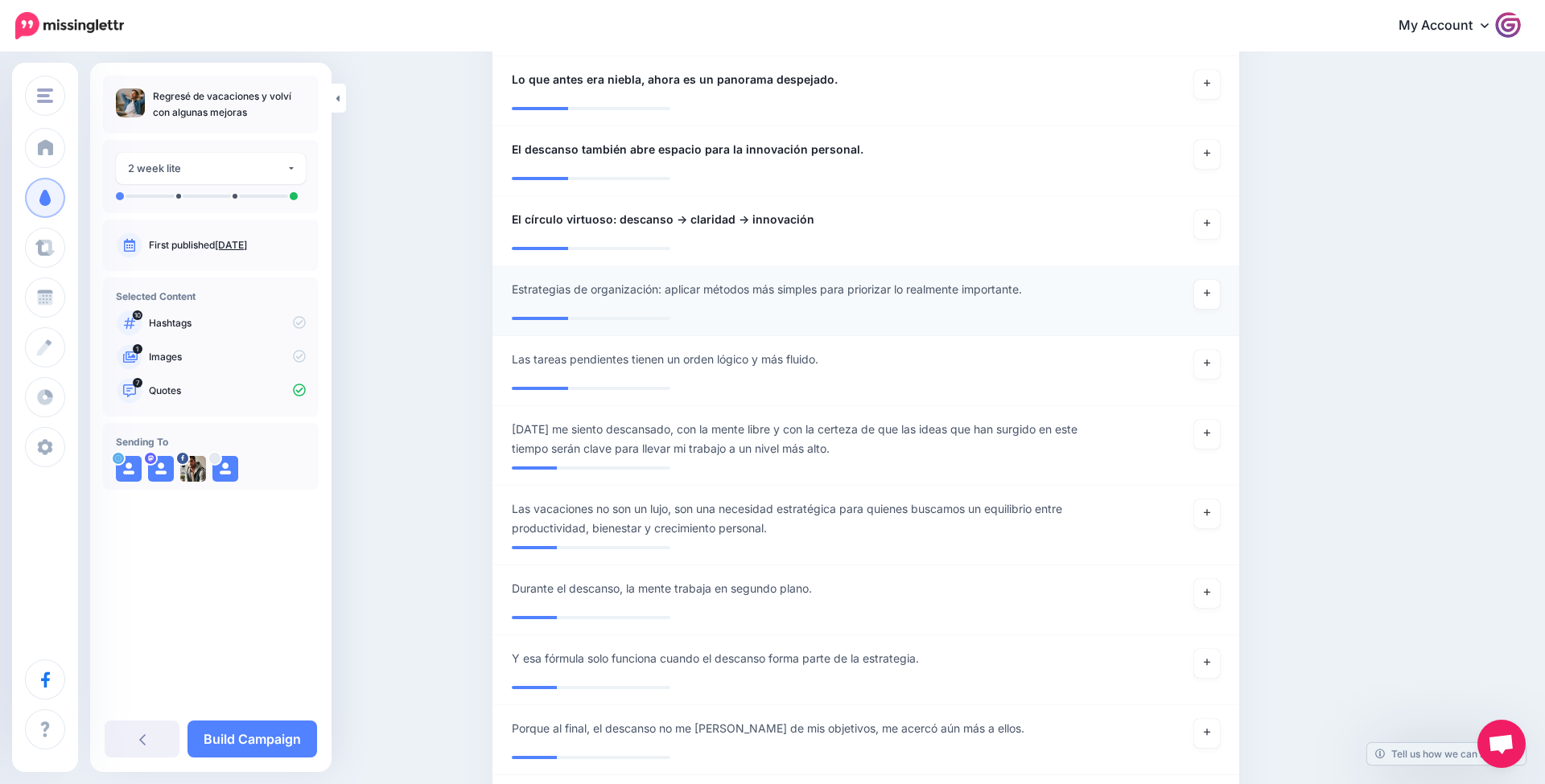
scroll to position [1538, 0]
click at [1202, 352] on link at bounding box center [1206, 362] width 25 height 29
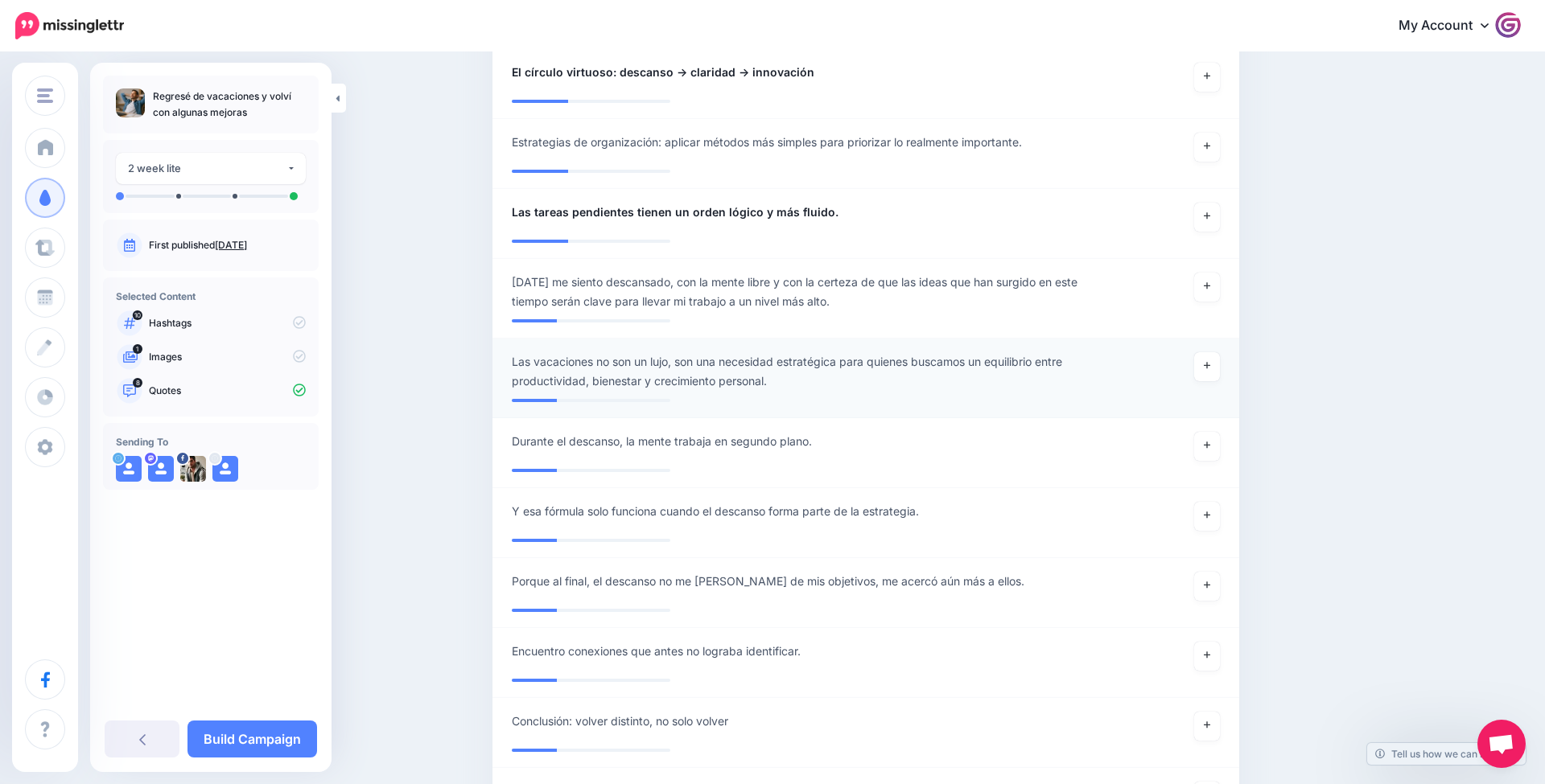
scroll to position [1687, 0]
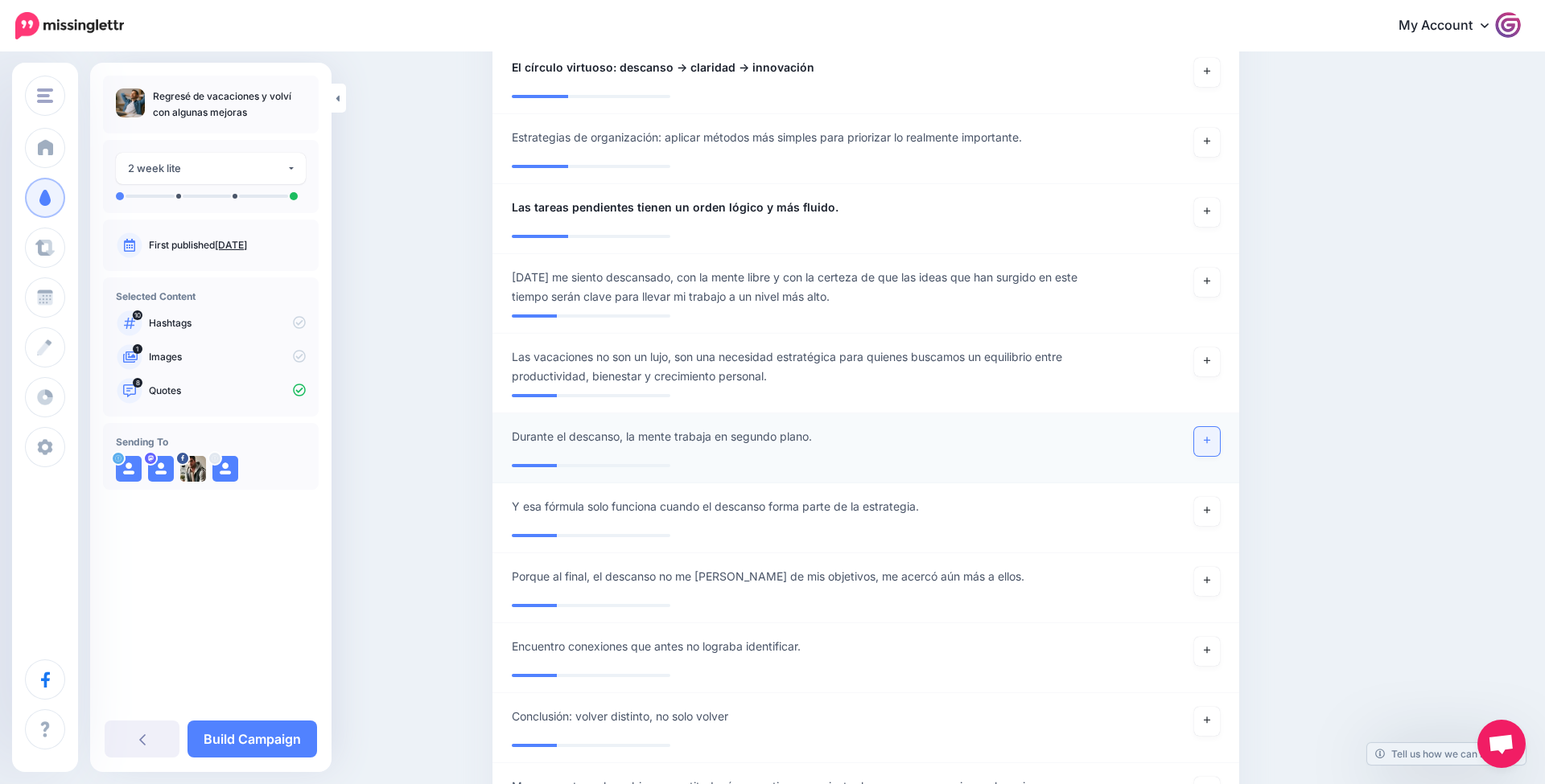
click at [1202, 438] on link at bounding box center [1206, 441] width 25 height 29
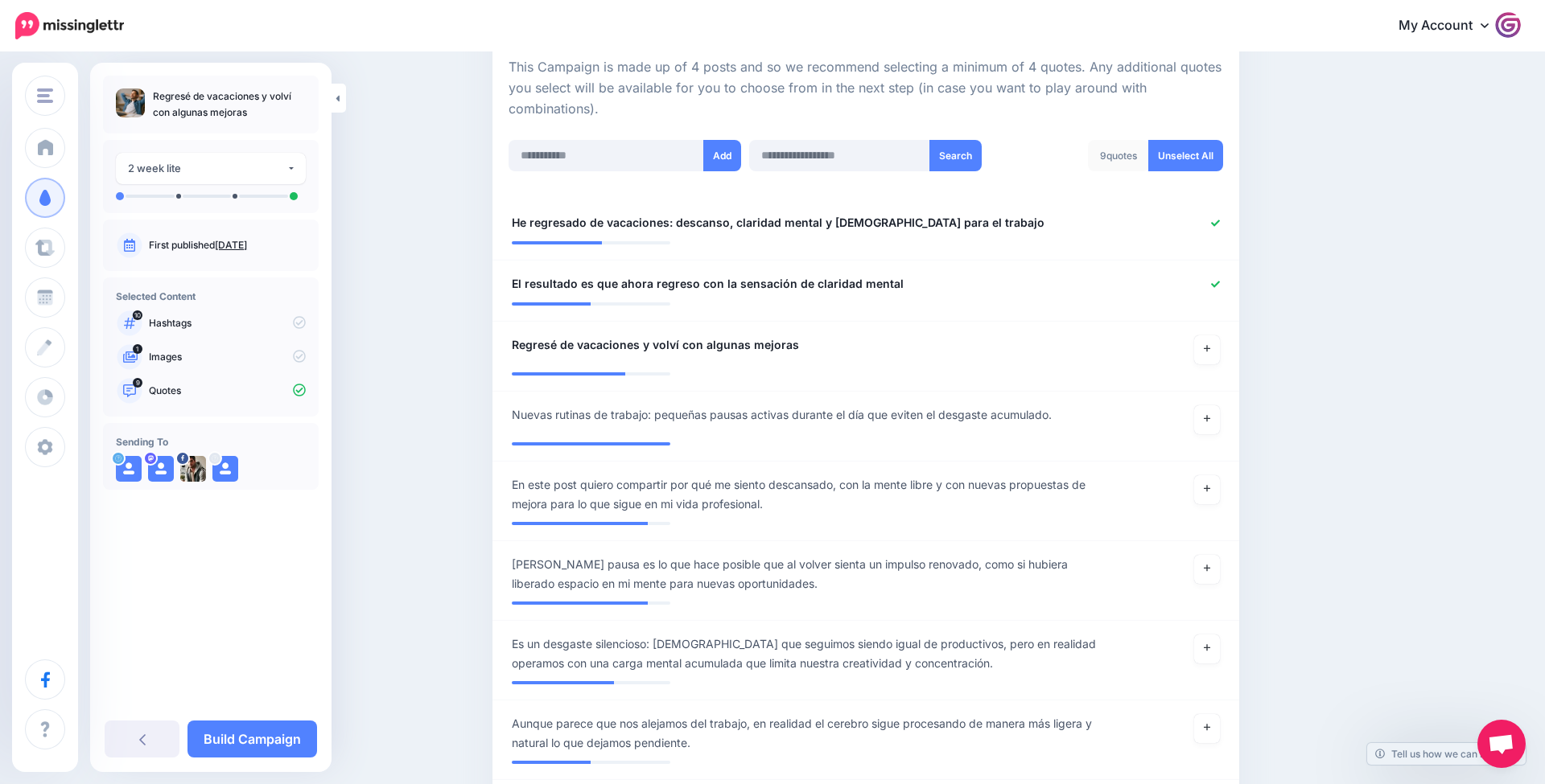
scroll to position [365, 0]
click at [264, 745] on link "Build Campaign" at bounding box center [252, 739] width 130 height 37
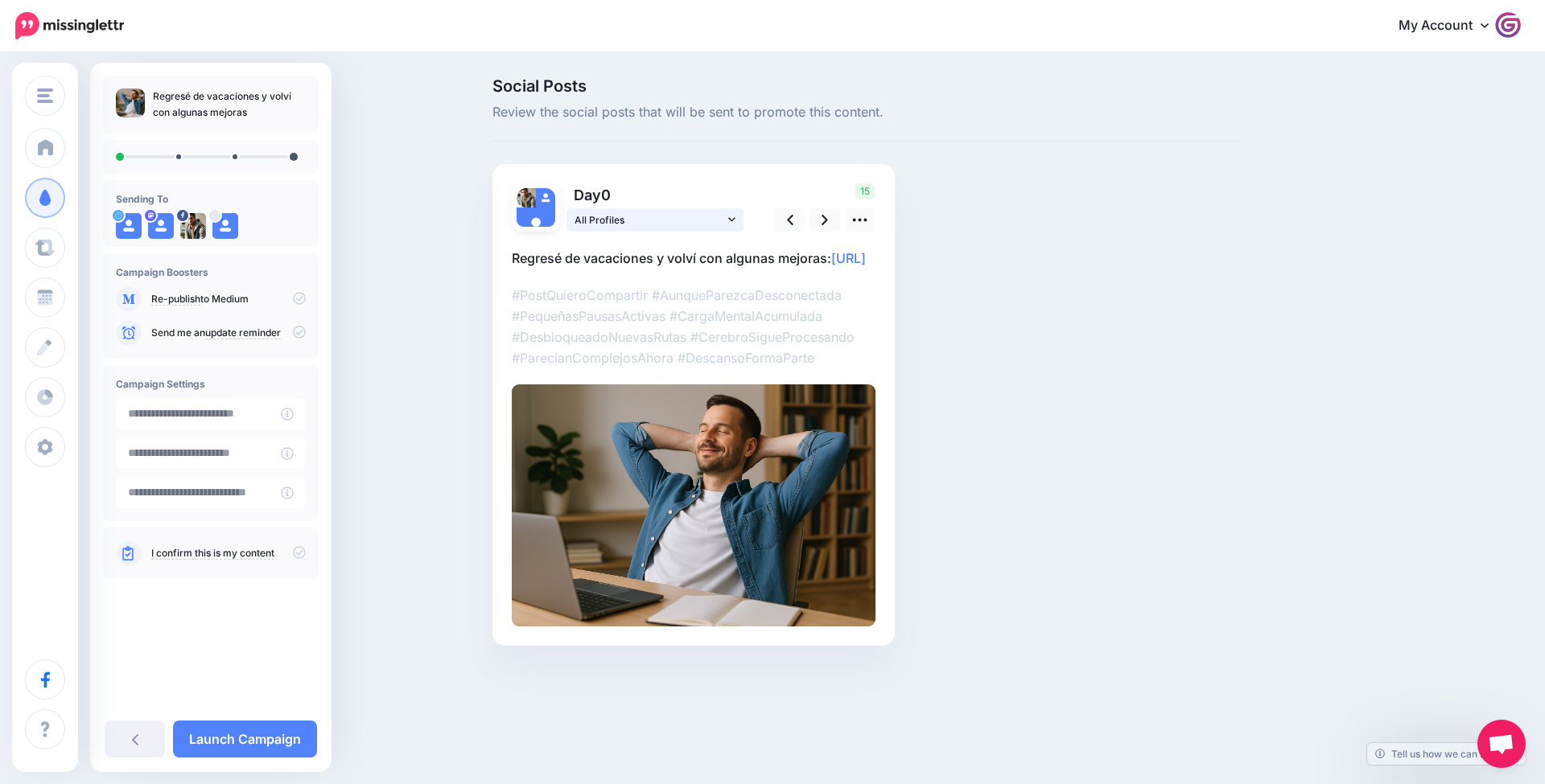
click at [736, 214] on link "All Profiles" at bounding box center [654, 220] width 177 height 24
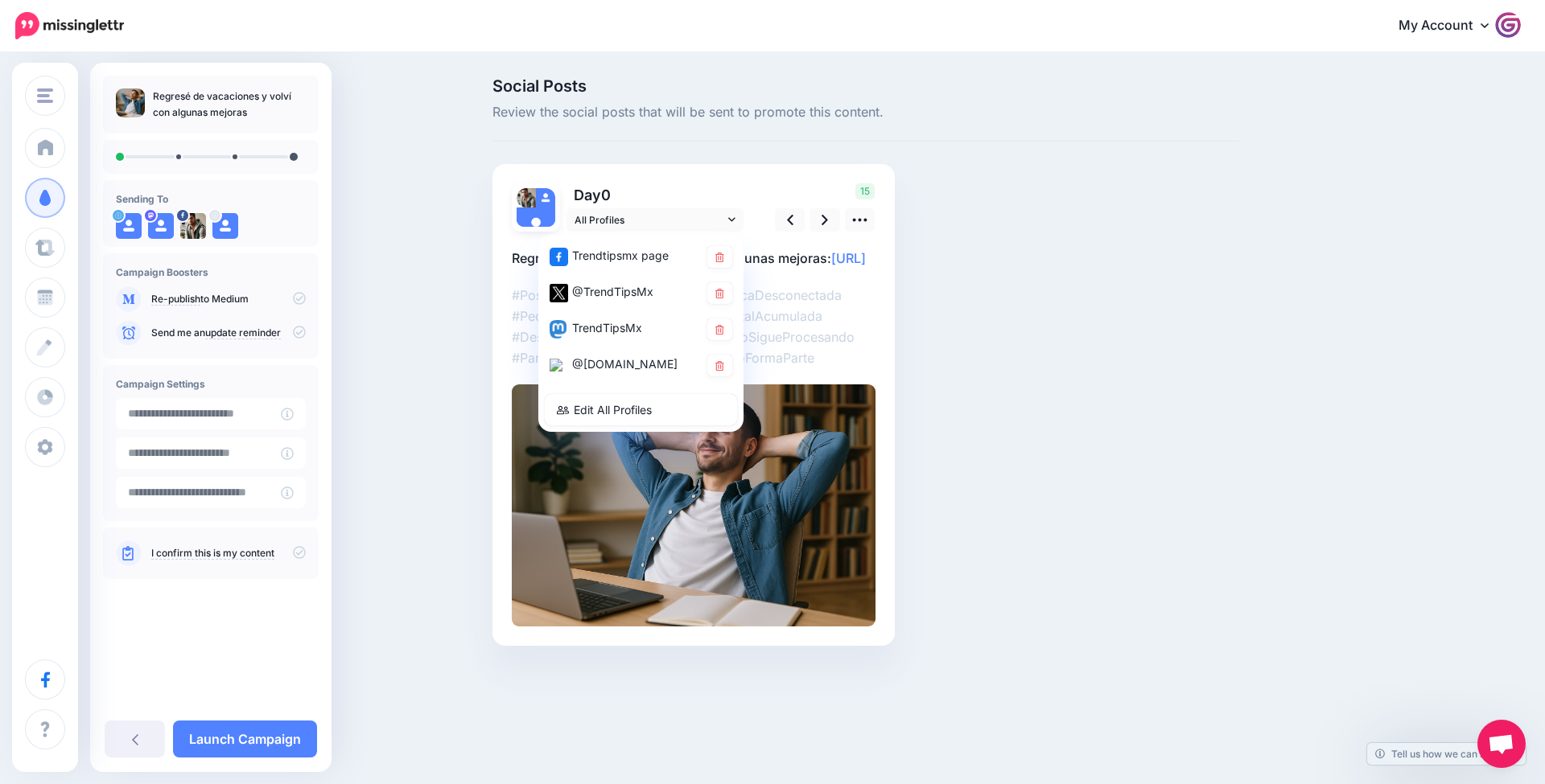
click at [853, 289] on div at bounding box center [693, 429] width 364 height 395
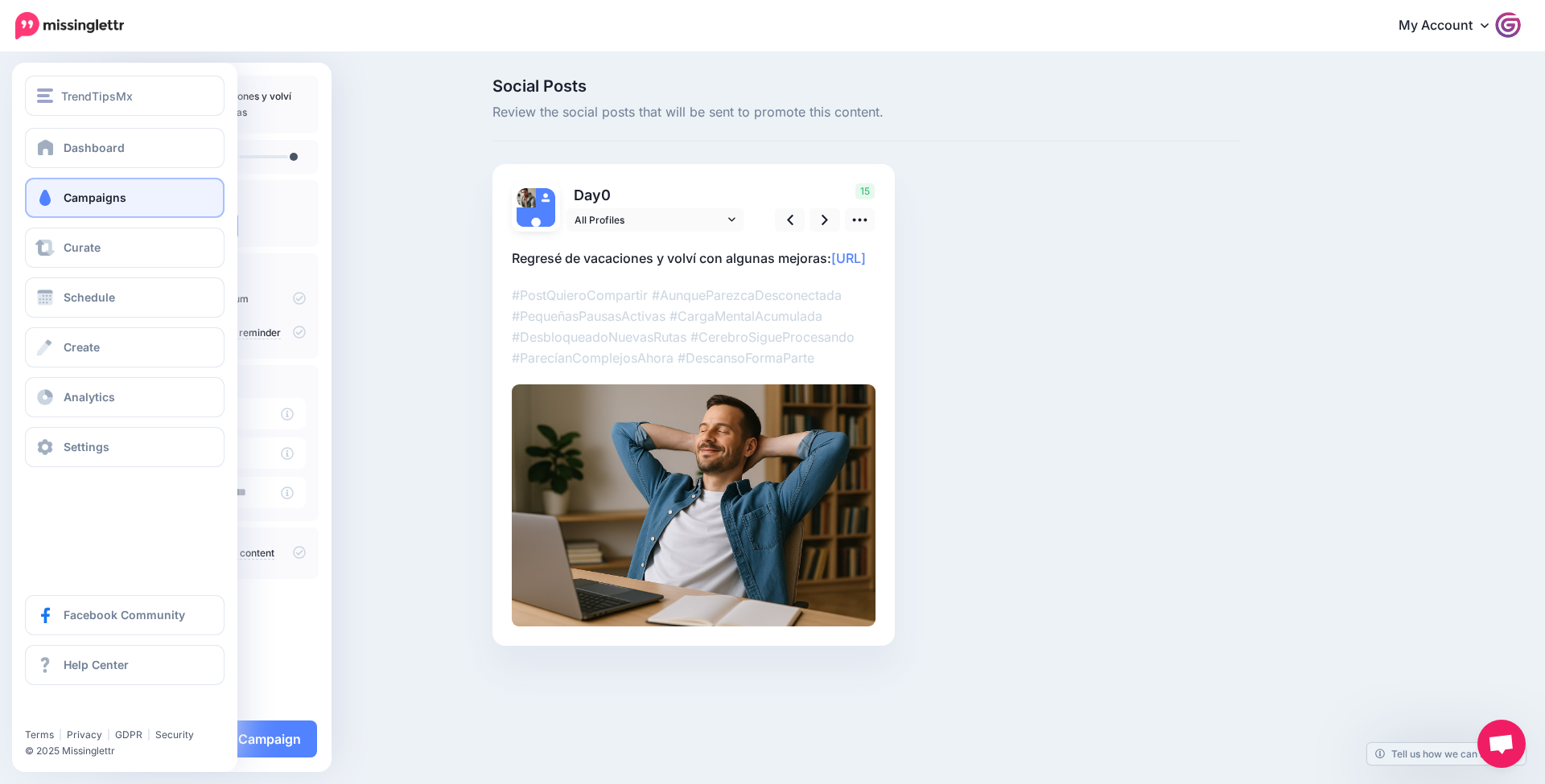
click at [125, 214] on link "Campaigns" at bounding box center [125, 197] width 199 height 40
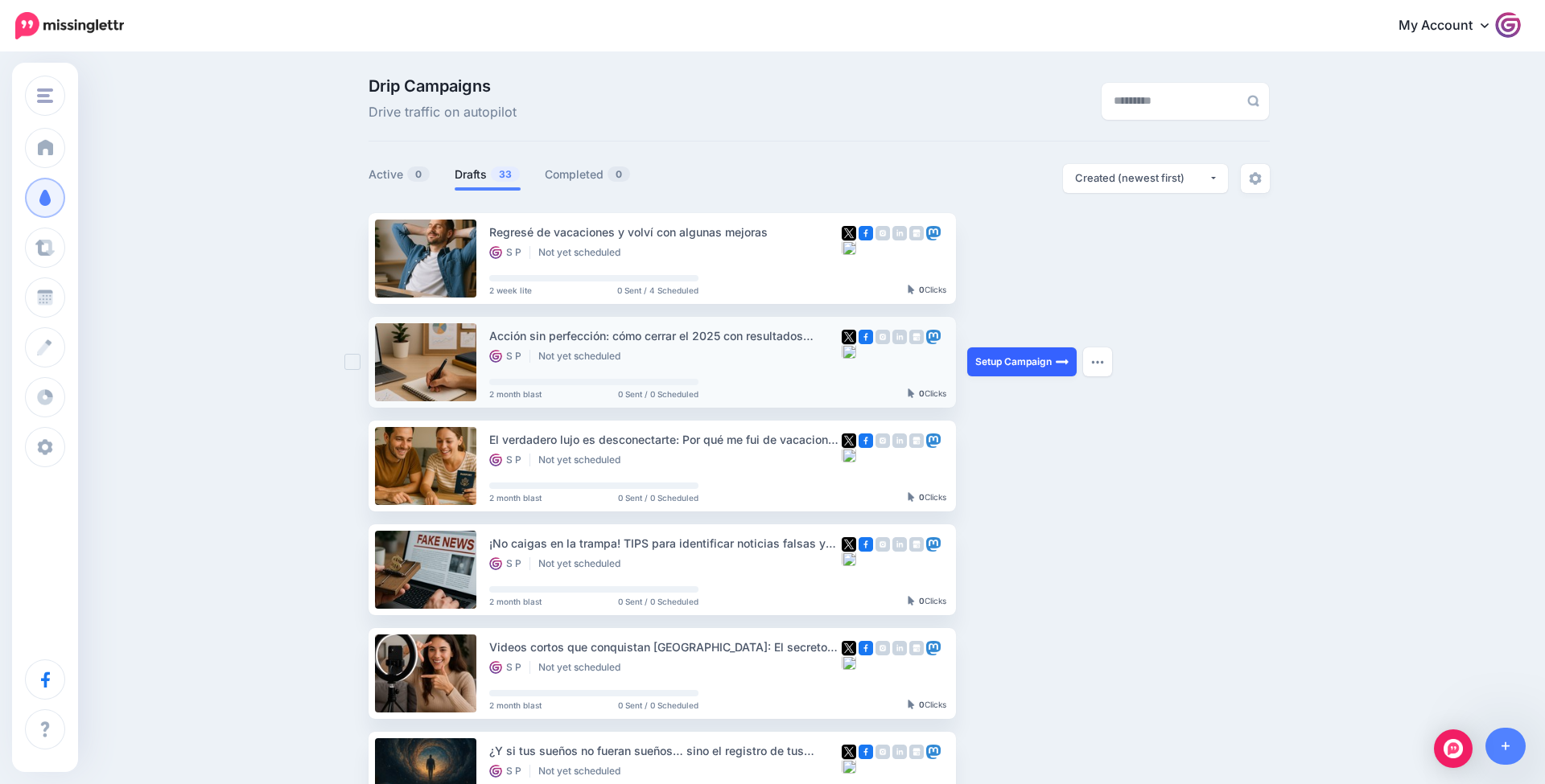
click at [1006, 362] on link "Setup Campaign" at bounding box center [1022, 362] width 109 height 29
click at [1035, 262] on link "Setup Campaign" at bounding box center [1022, 258] width 109 height 29
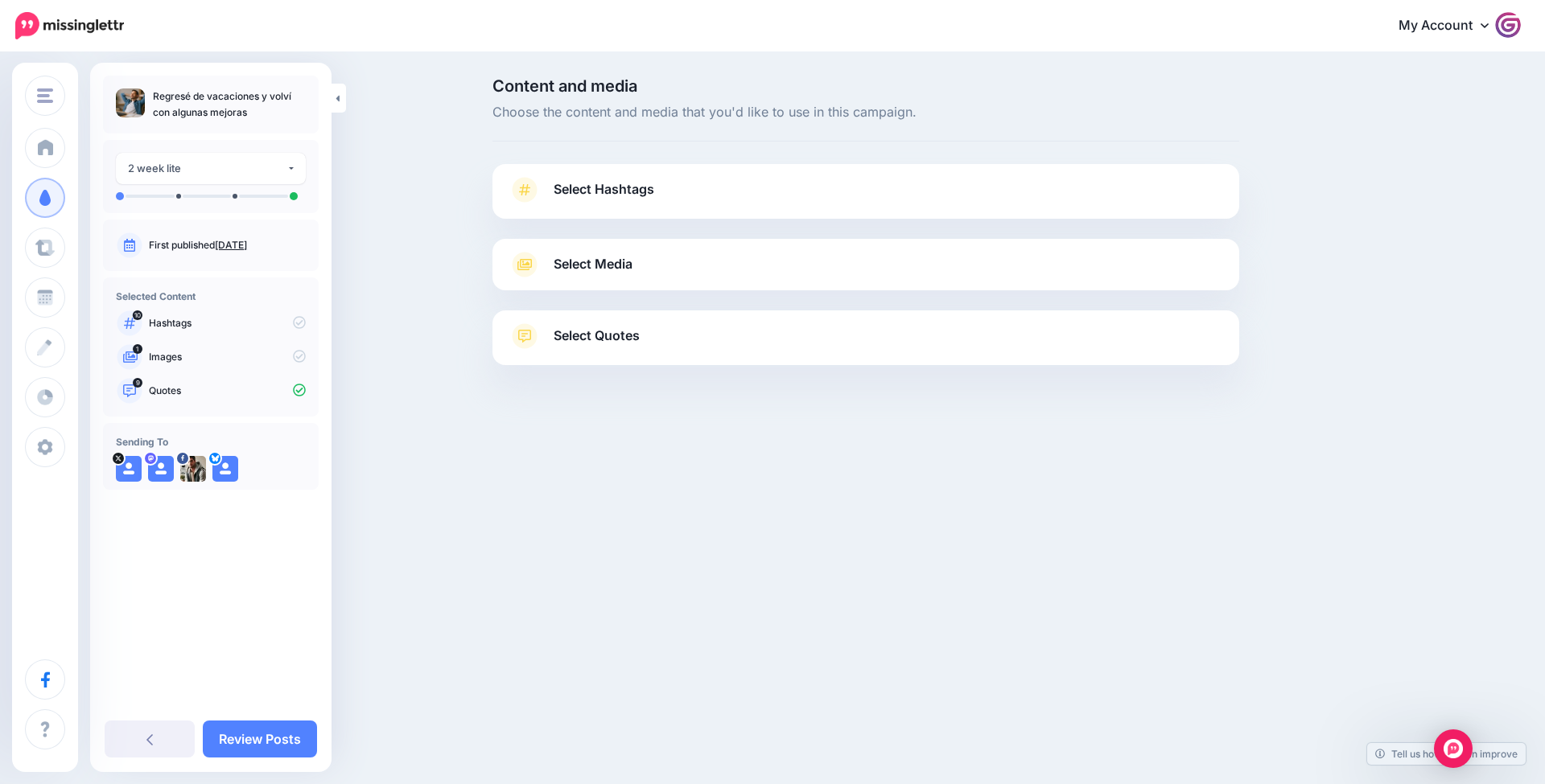
click at [892, 186] on link "Select Hashtags" at bounding box center [866, 197] width 715 height 41
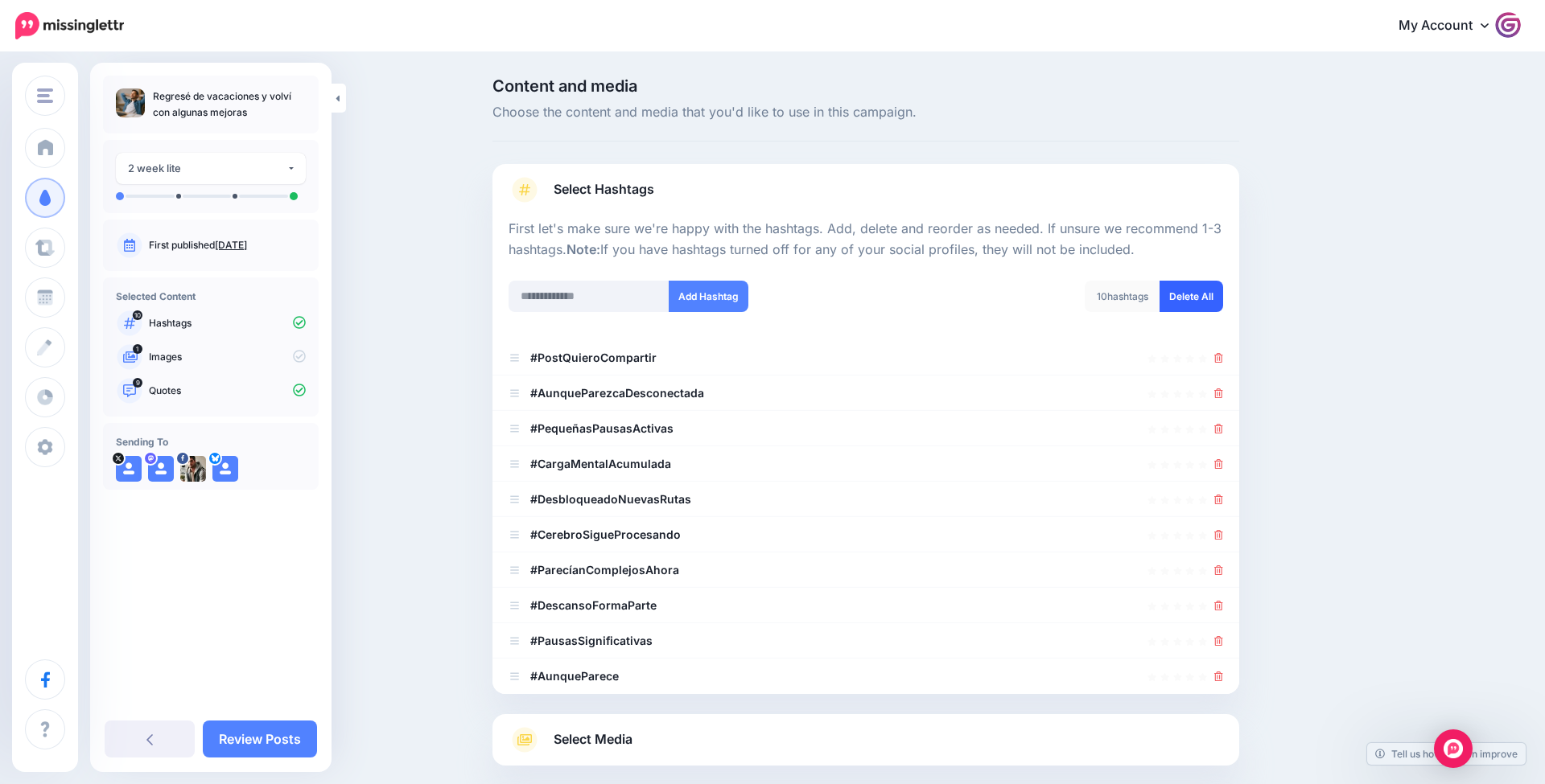
click at [1208, 289] on link "Delete All" at bounding box center [1191, 296] width 64 height 31
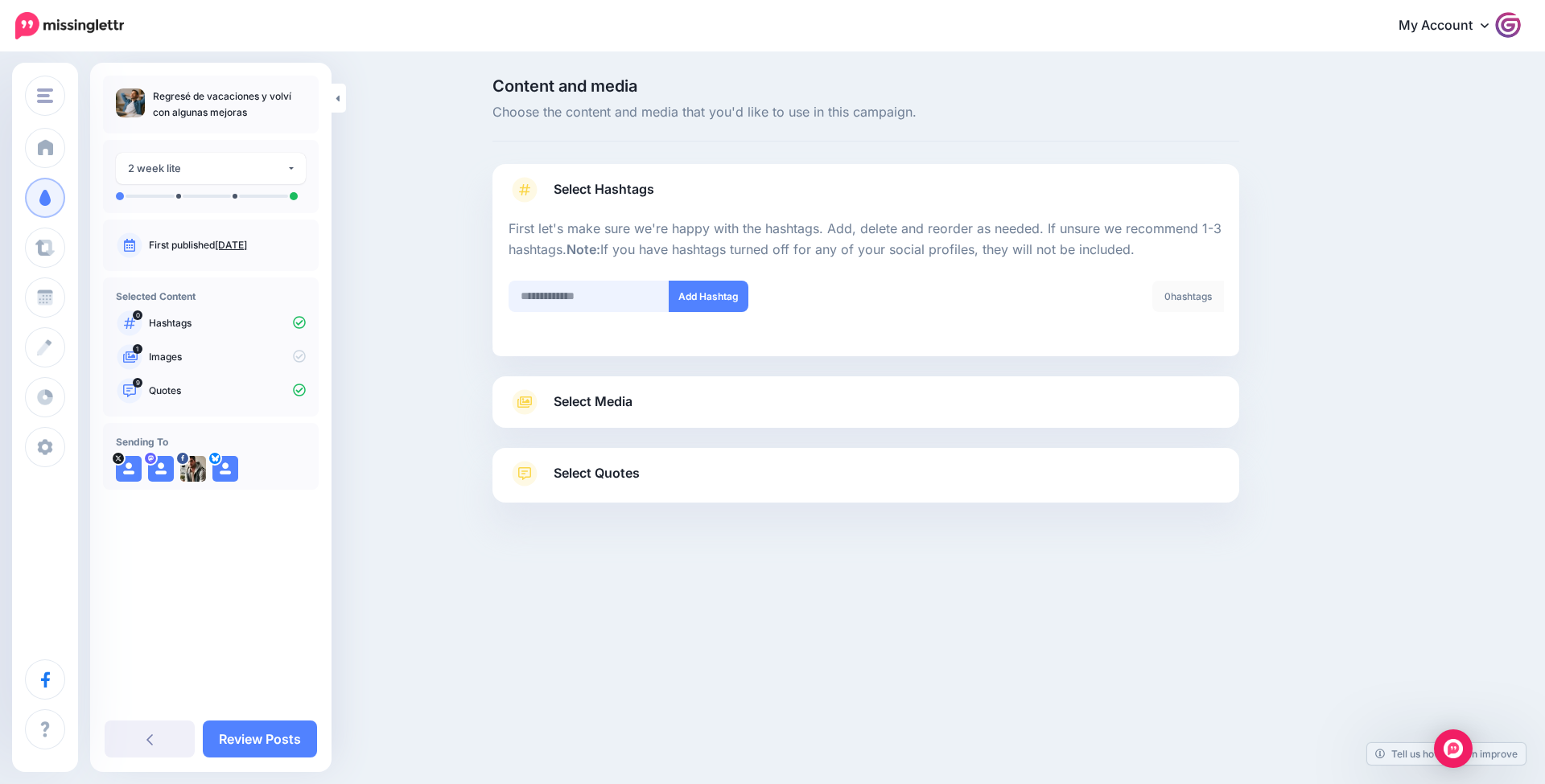
click at [656, 287] on input "text" at bounding box center [589, 296] width 161 height 31
type input "*"
type input "**********"
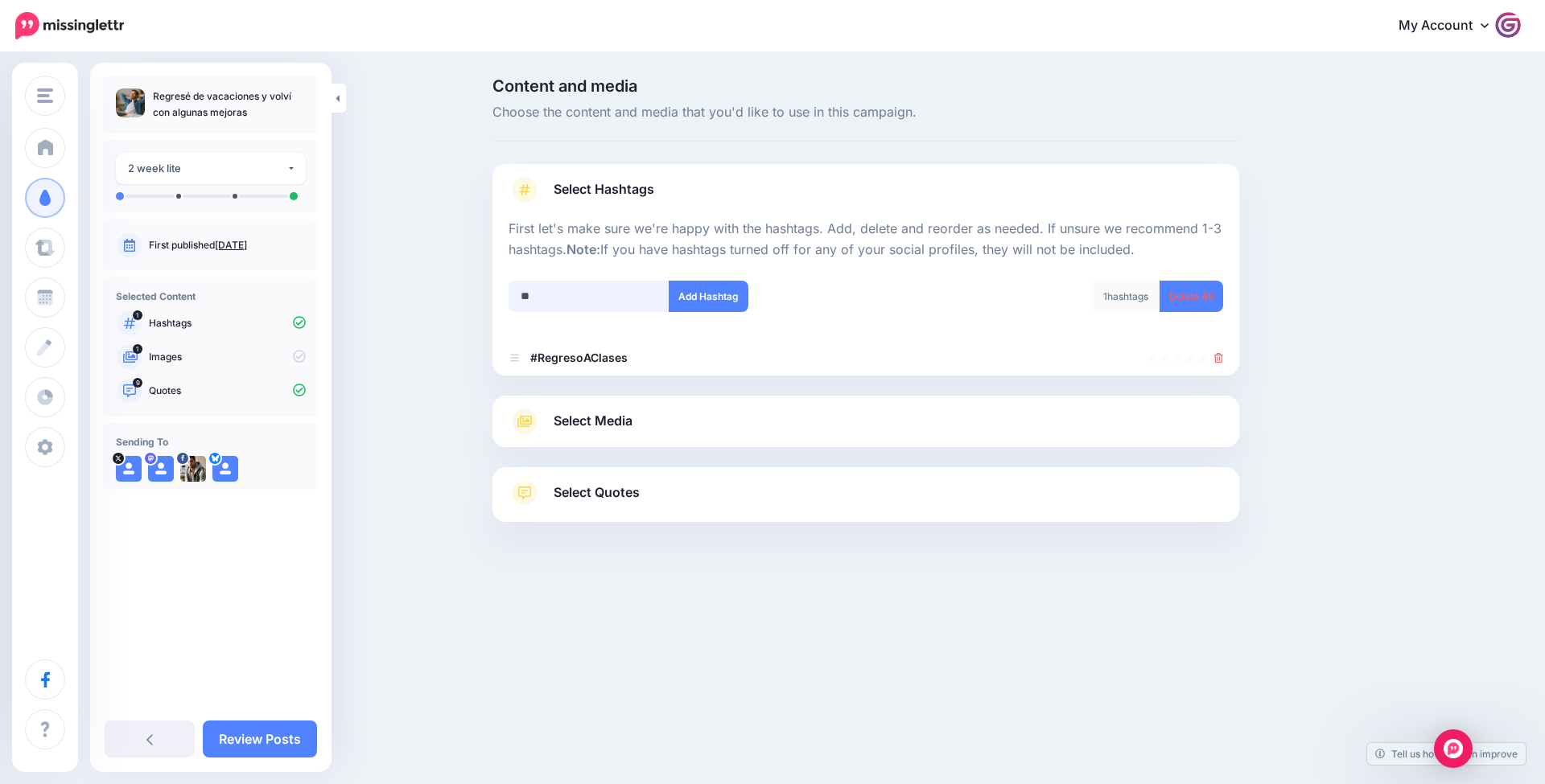
type input "***"
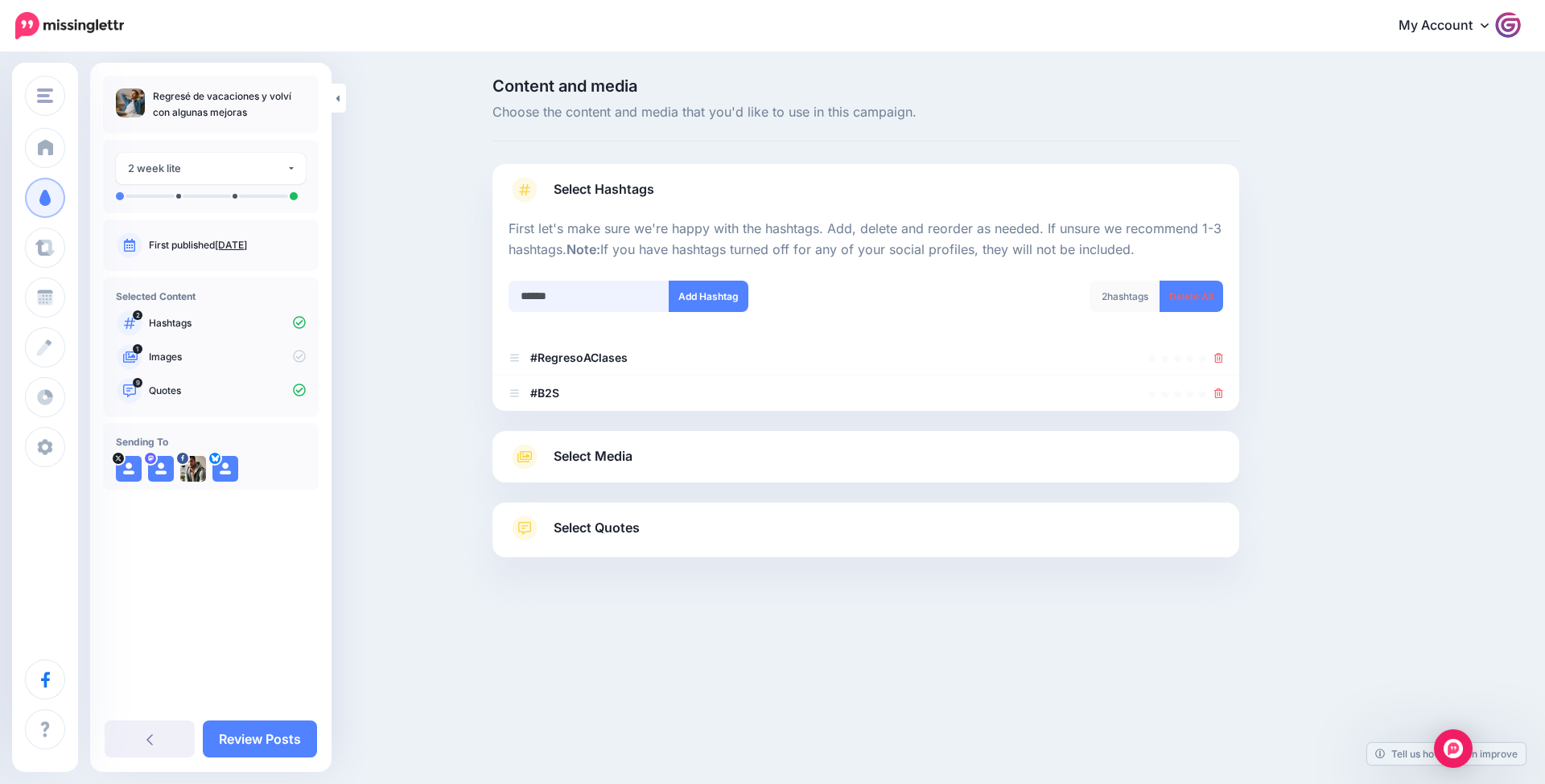
type input "*******"
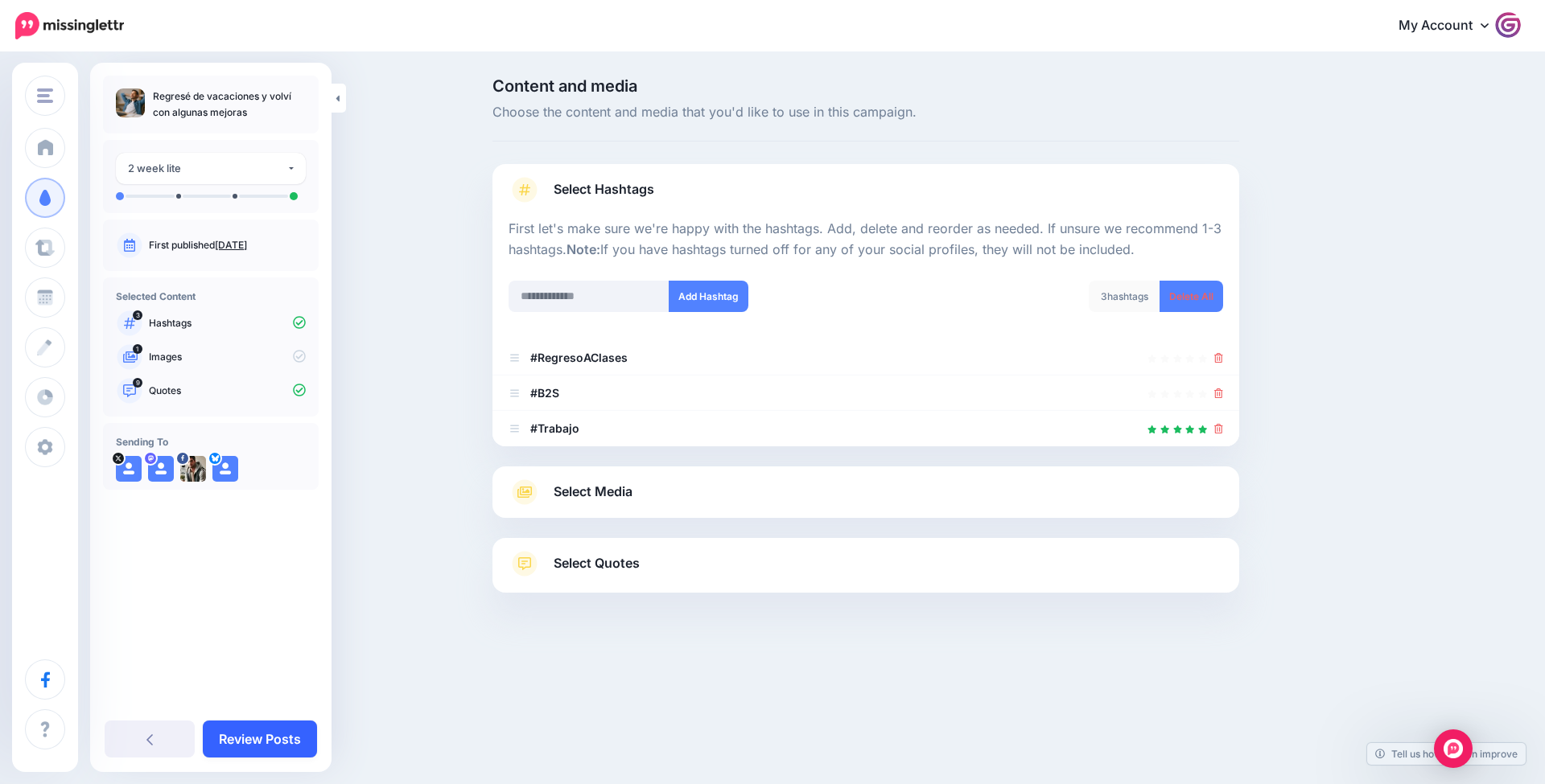
click at [253, 733] on link "Review Posts" at bounding box center [260, 739] width 115 height 37
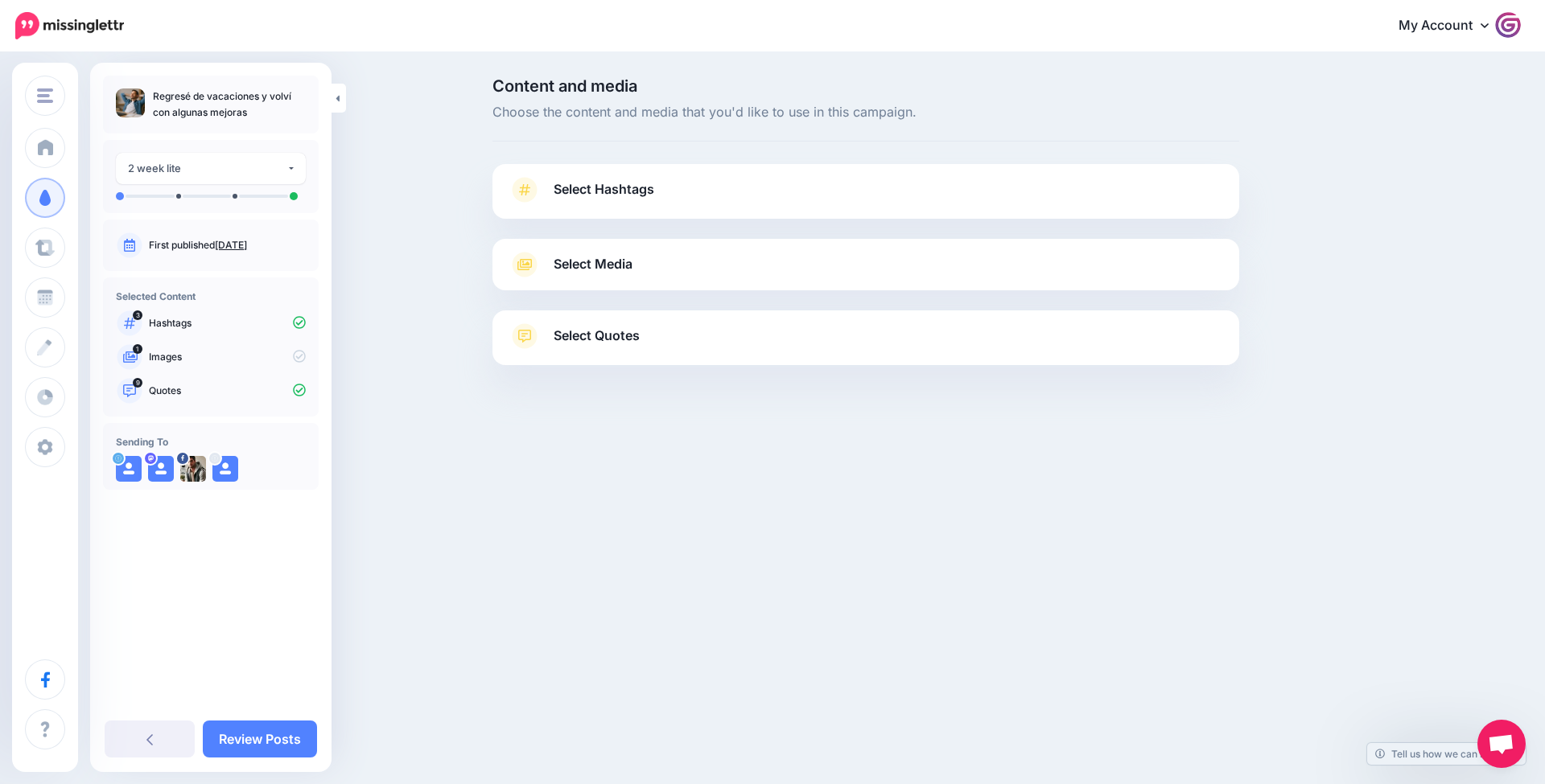
click at [589, 273] on span "Select Media" at bounding box center [593, 264] width 79 height 22
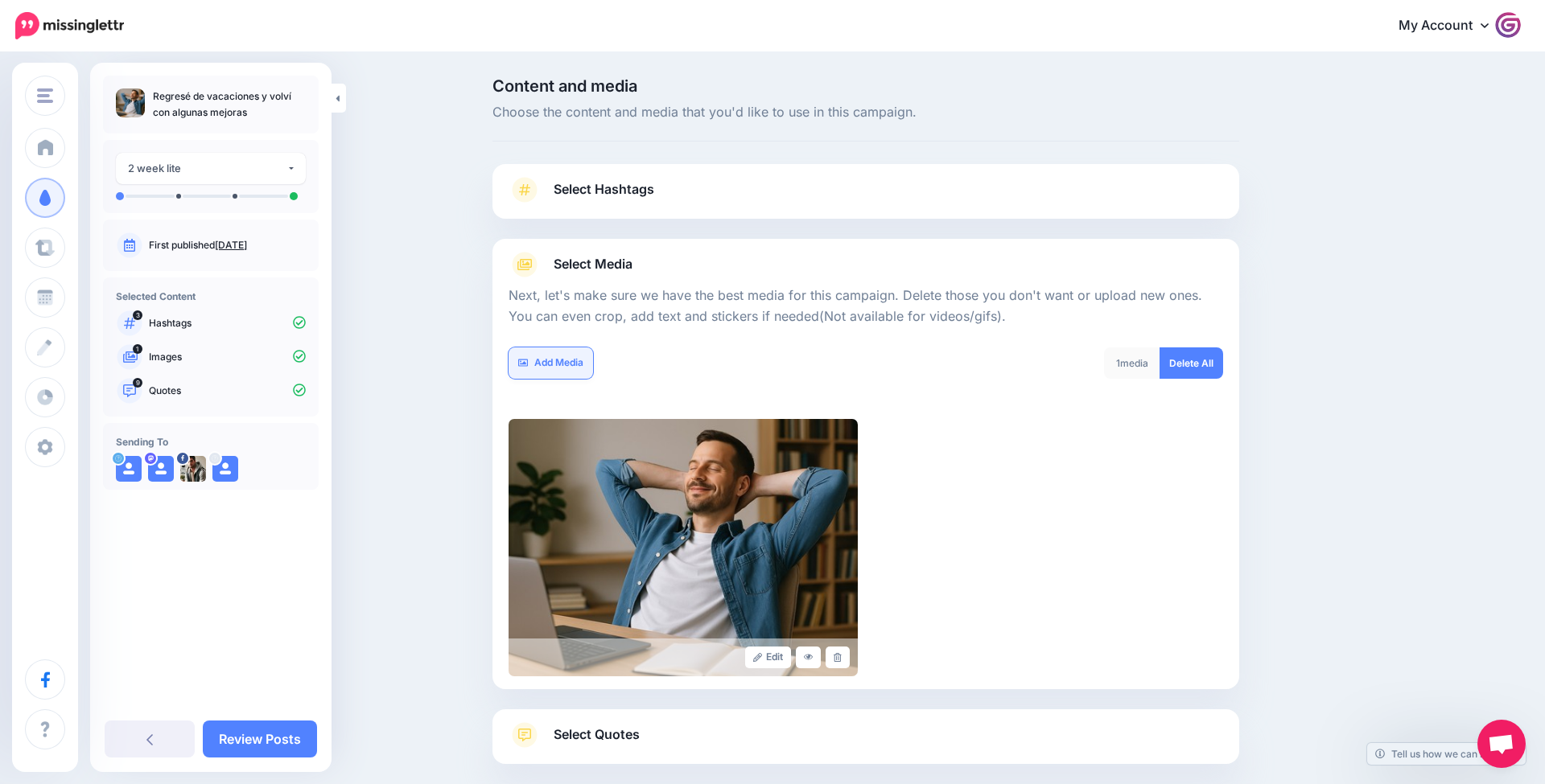
click at [560, 370] on link "Add Media" at bounding box center [551, 363] width 85 height 31
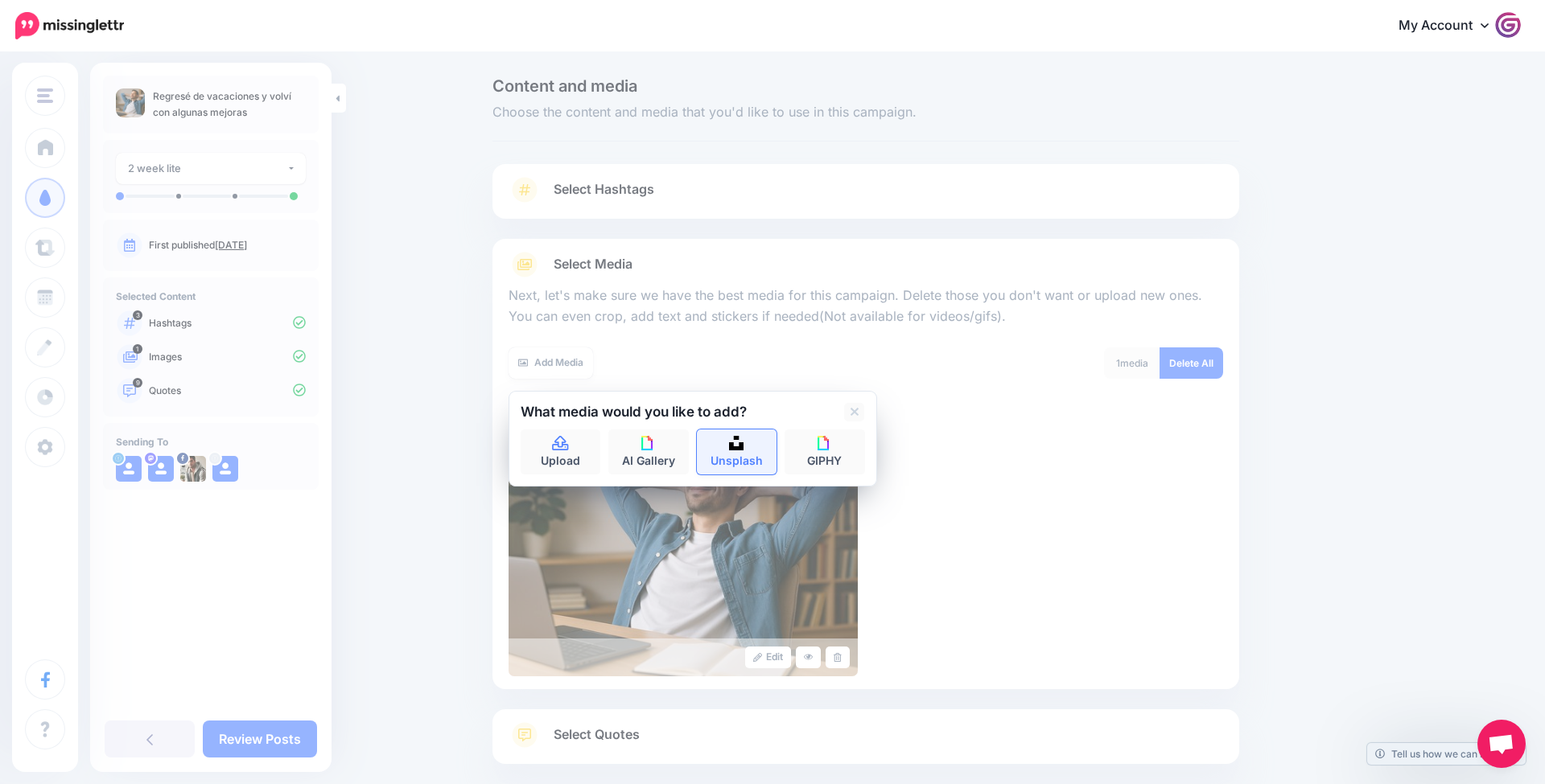
click at [728, 461] on link "Unsplash" at bounding box center [737, 452] width 81 height 45
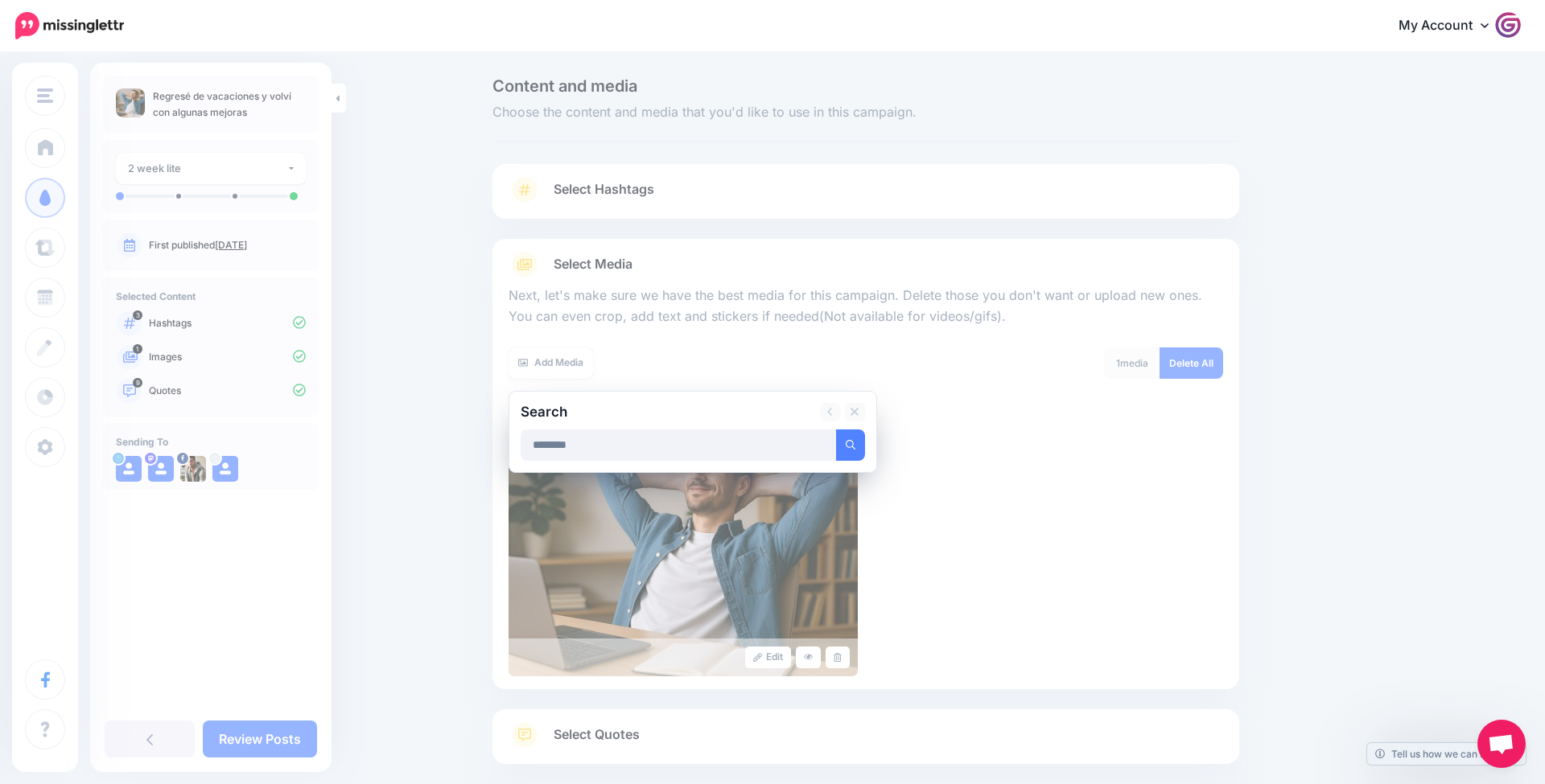
type input "********"
click at [850, 443] on button "submit" at bounding box center [850, 445] width 29 height 31
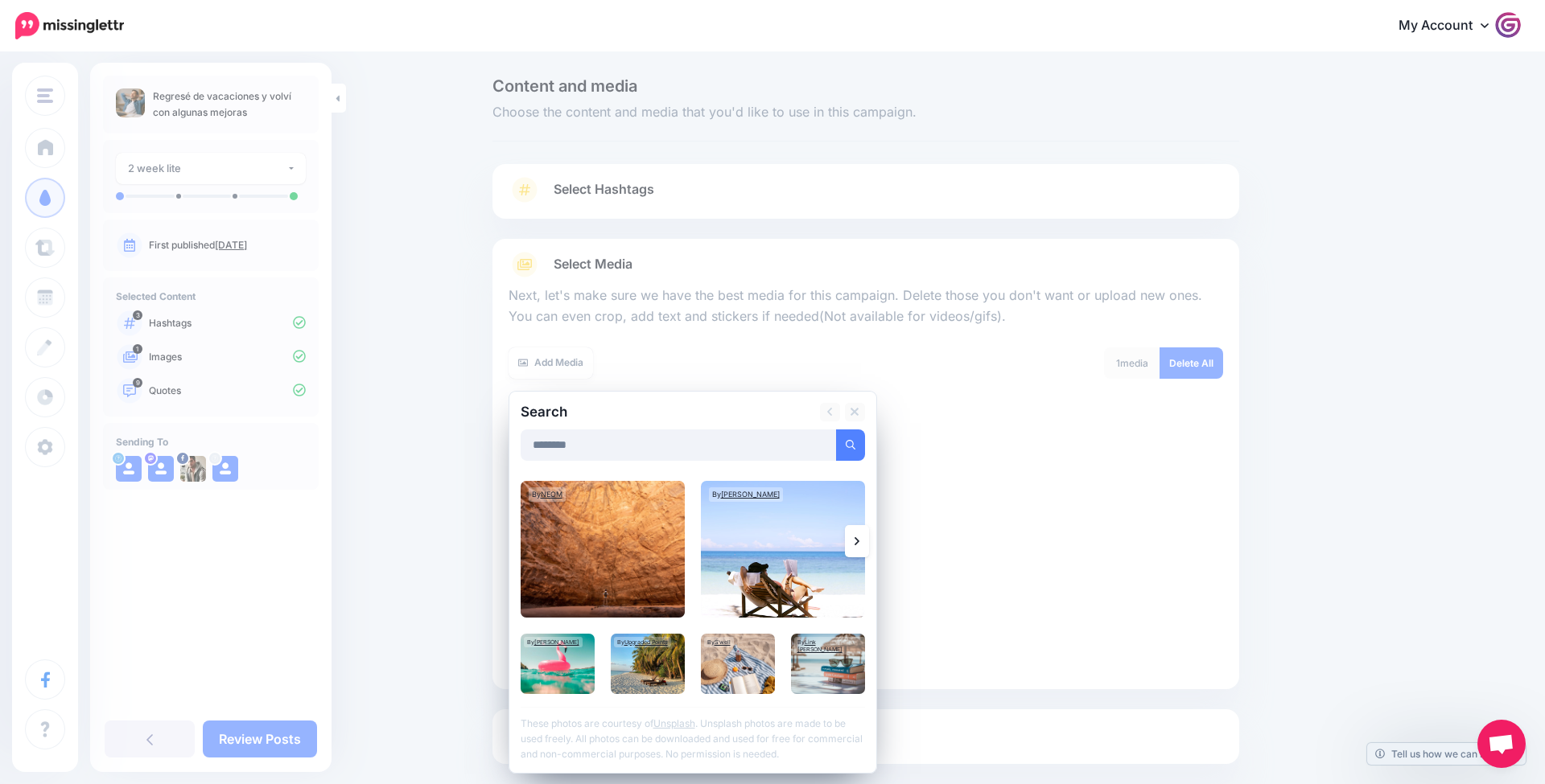
click at [856, 529] on link at bounding box center [857, 541] width 24 height 32
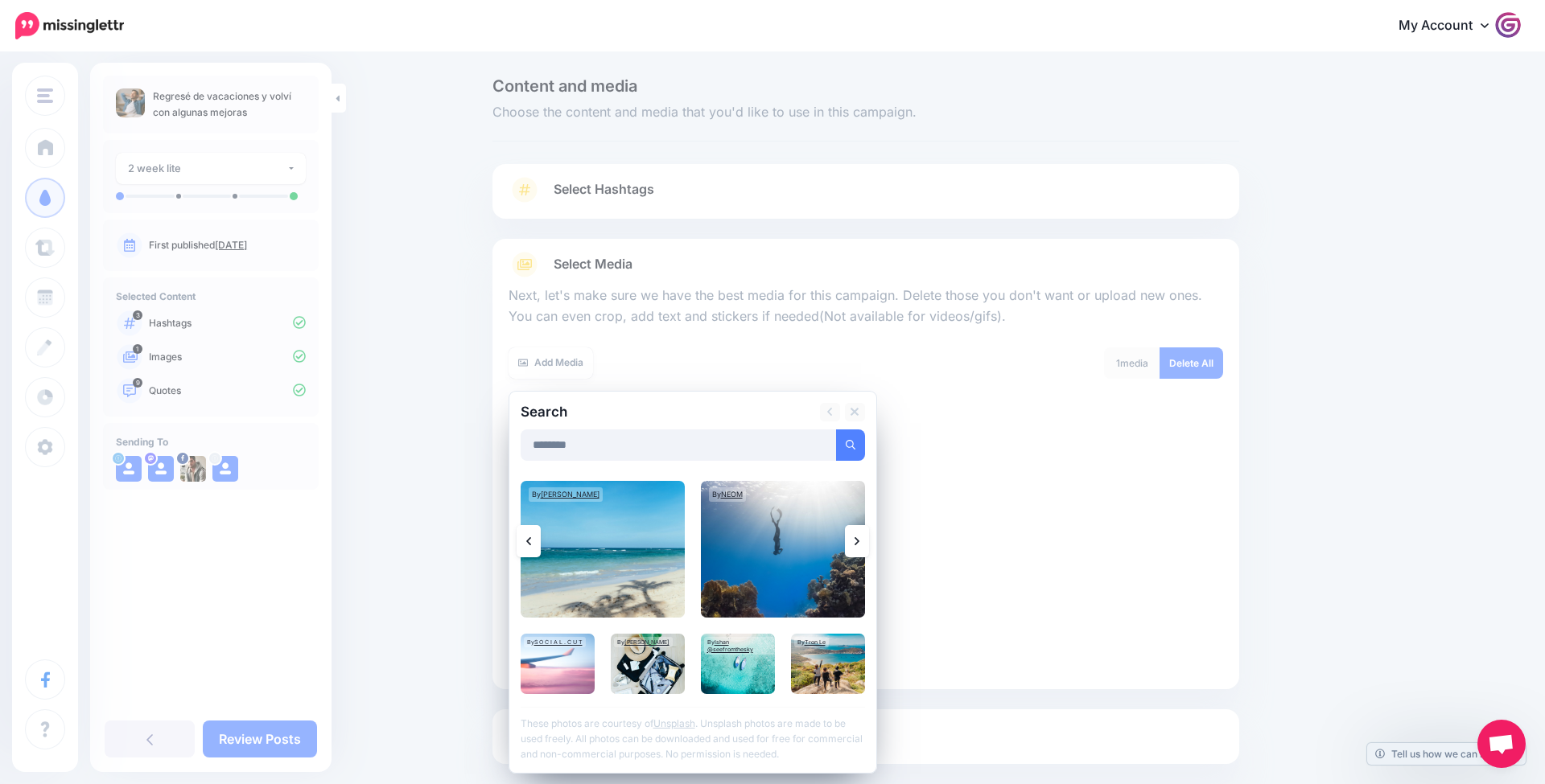
click at [855, 529] on link at bounding box center [857, 541] width 24 height 32
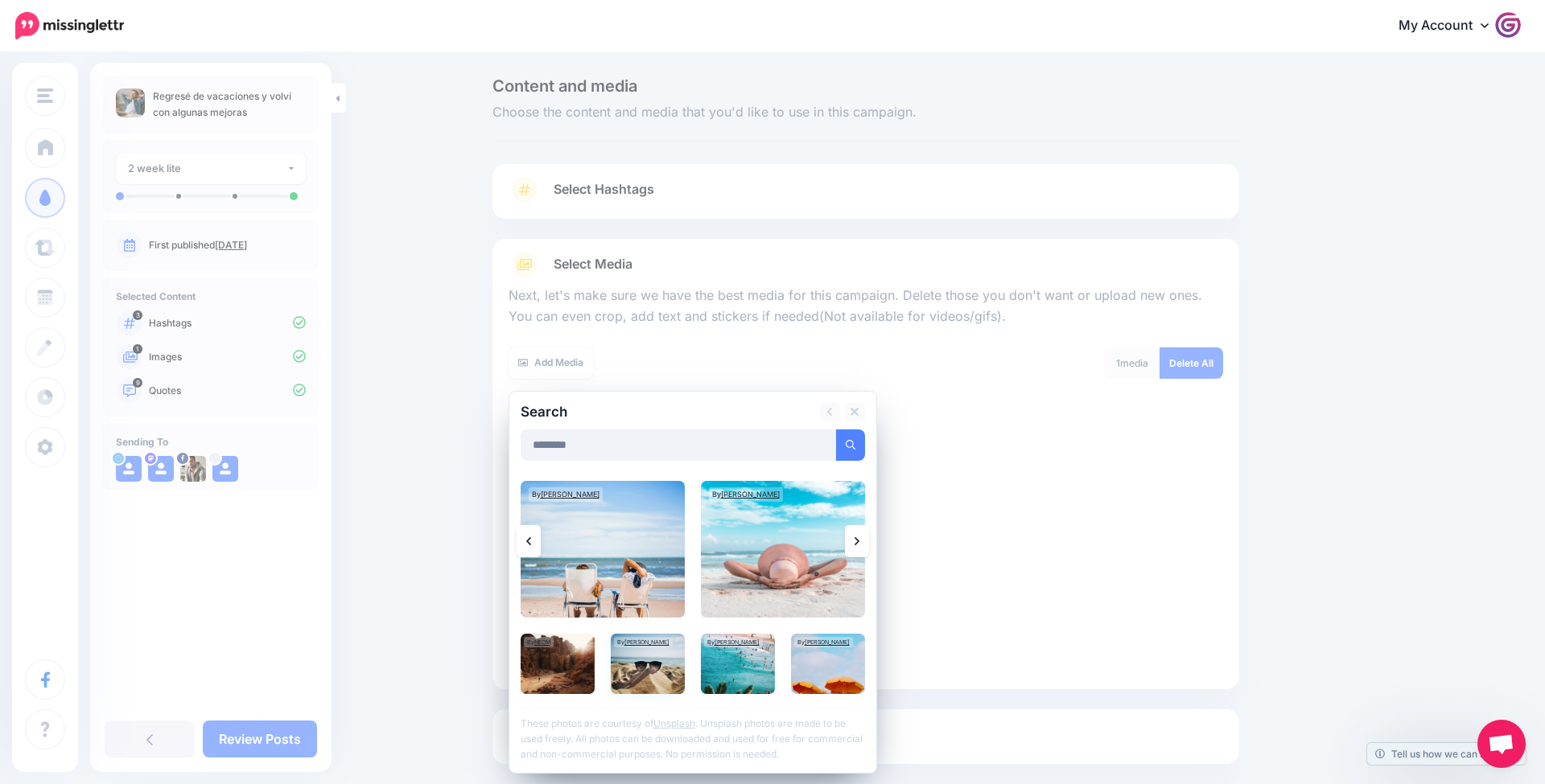
click at [652, 662] on img at bounding box center [647, 664] width 74 height 60
click at [828, 445] on link "Add Media" at bounding box center [830, 445] width 69 height 31
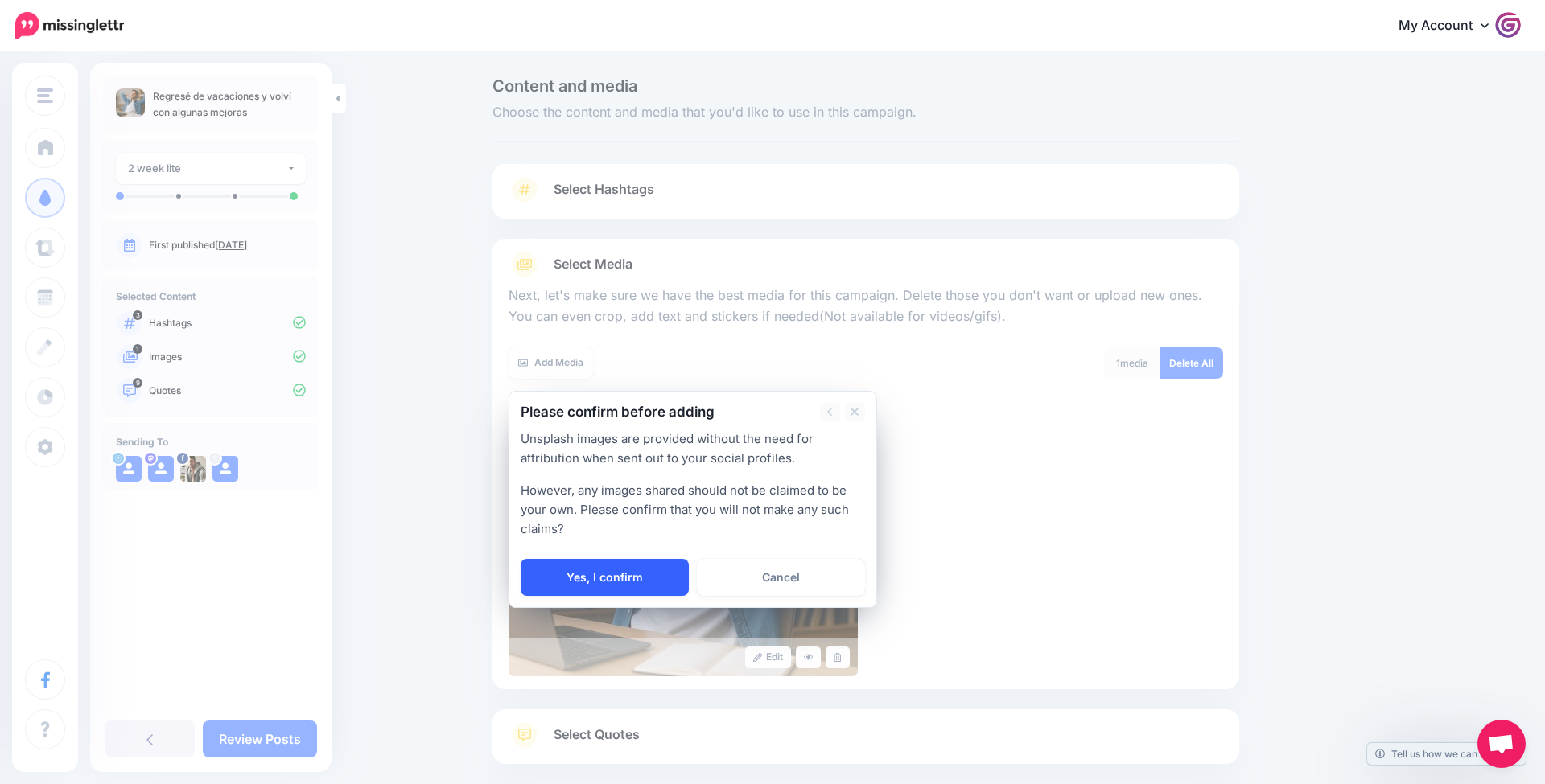
click at [605, 592] on link "Yes, I confirm" at bounding box center [605, 577] width 168 height 37
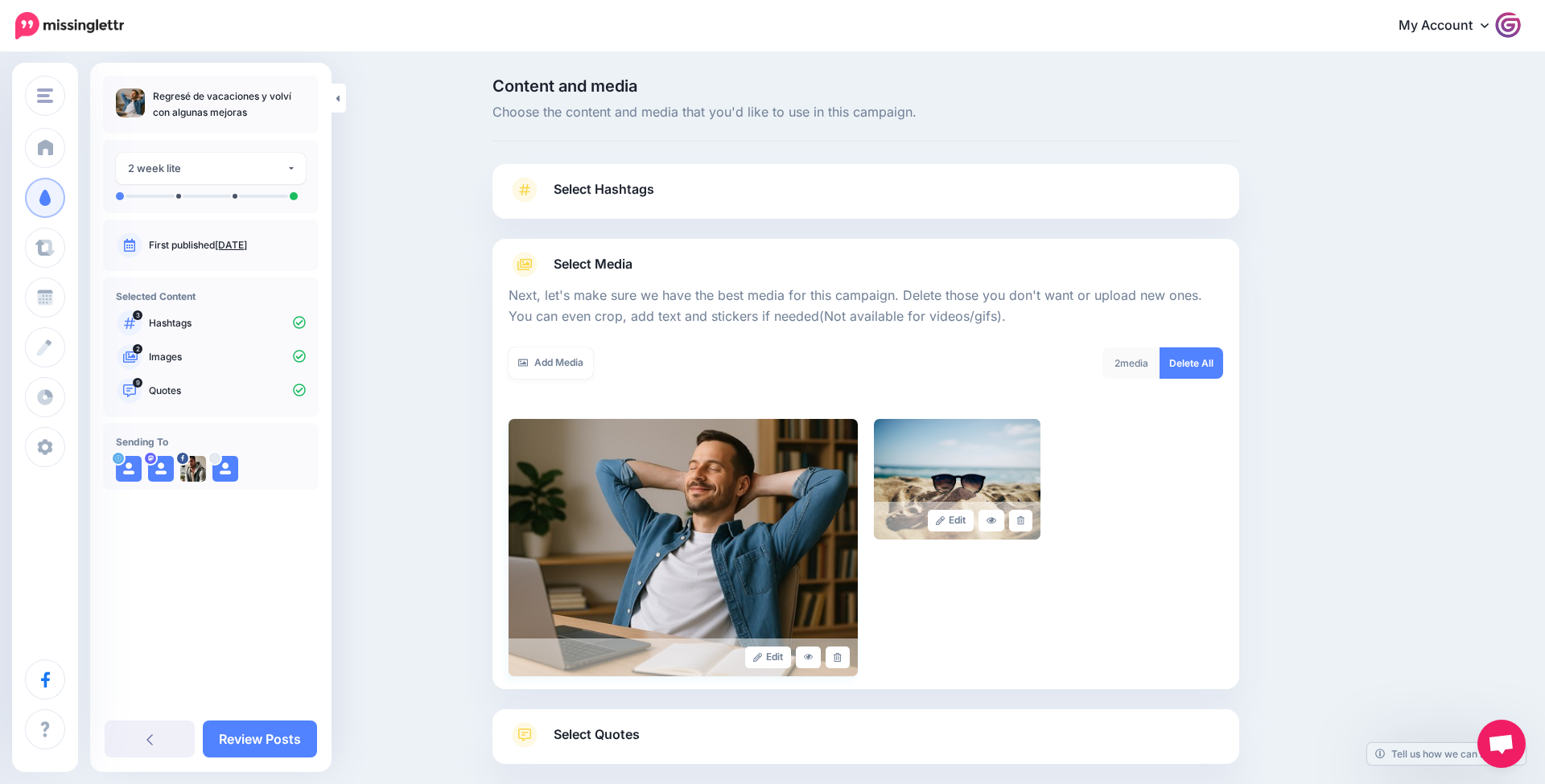
scroll to position [82, 0]
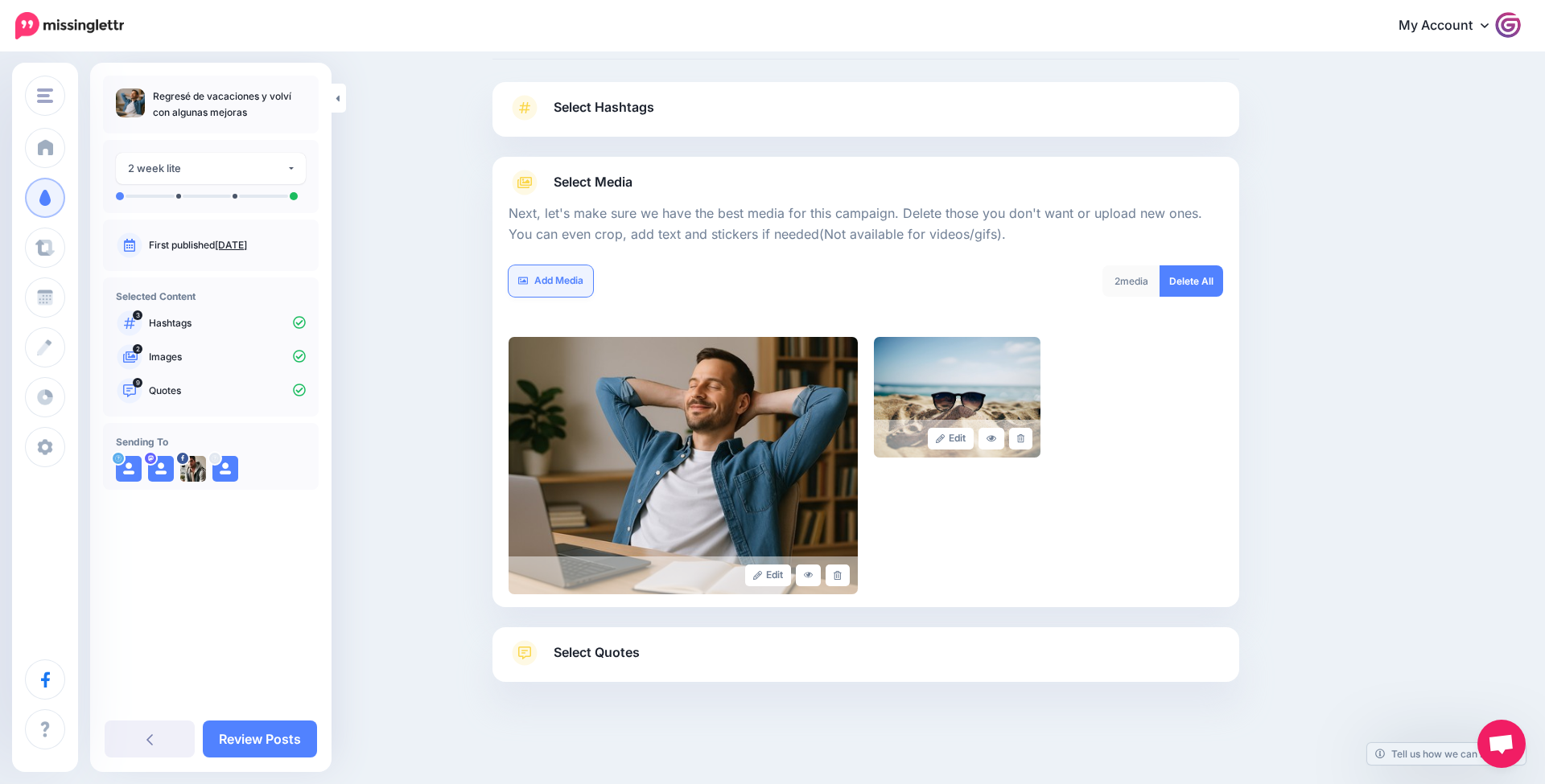
click at [560, 279] on link "Add Media" at bounding box center [551, 280] width 85 height 31
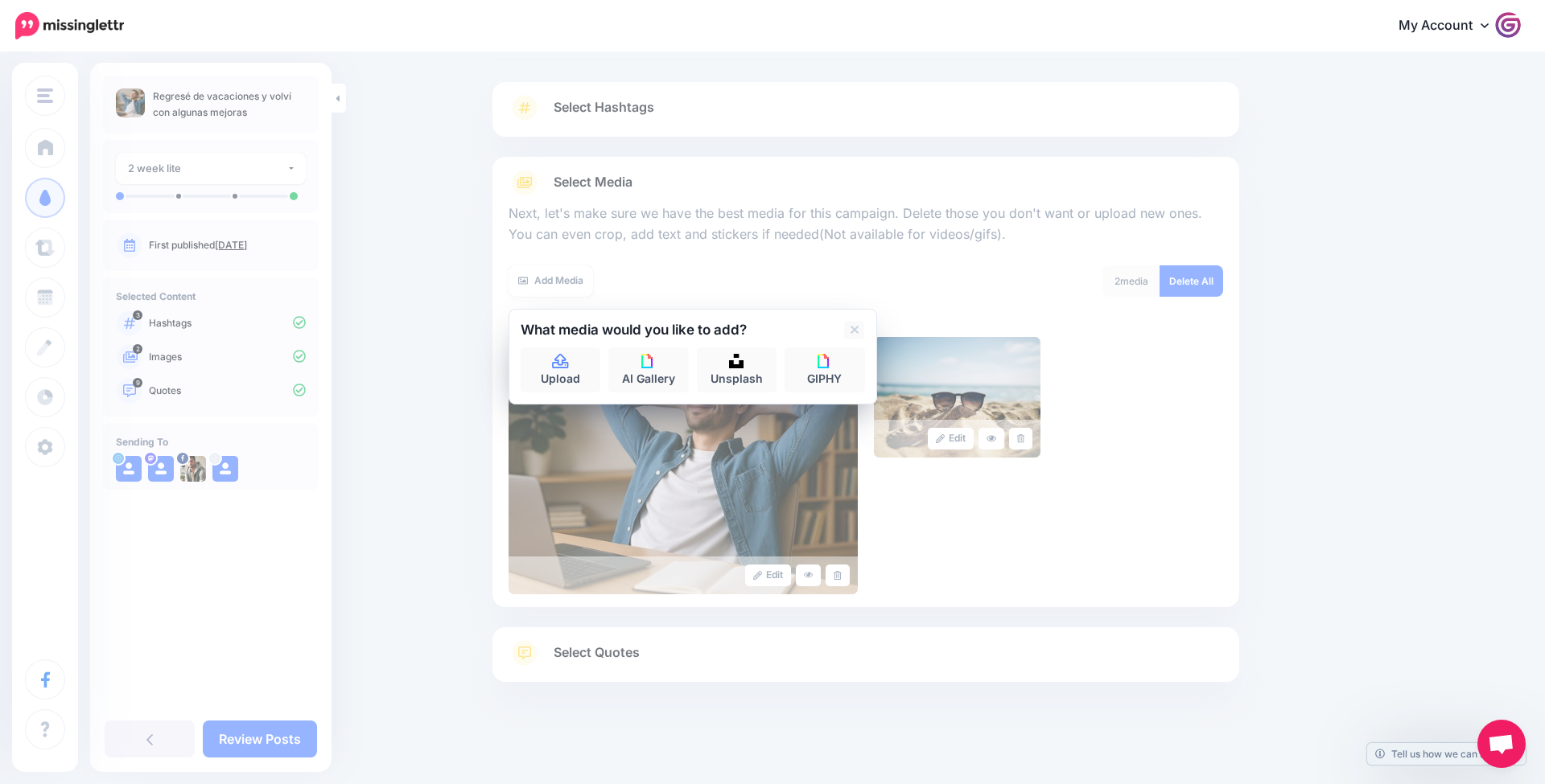
click at [722, 376] on link "Unsplash" at bounding box center [737, 370] width 81 height 45
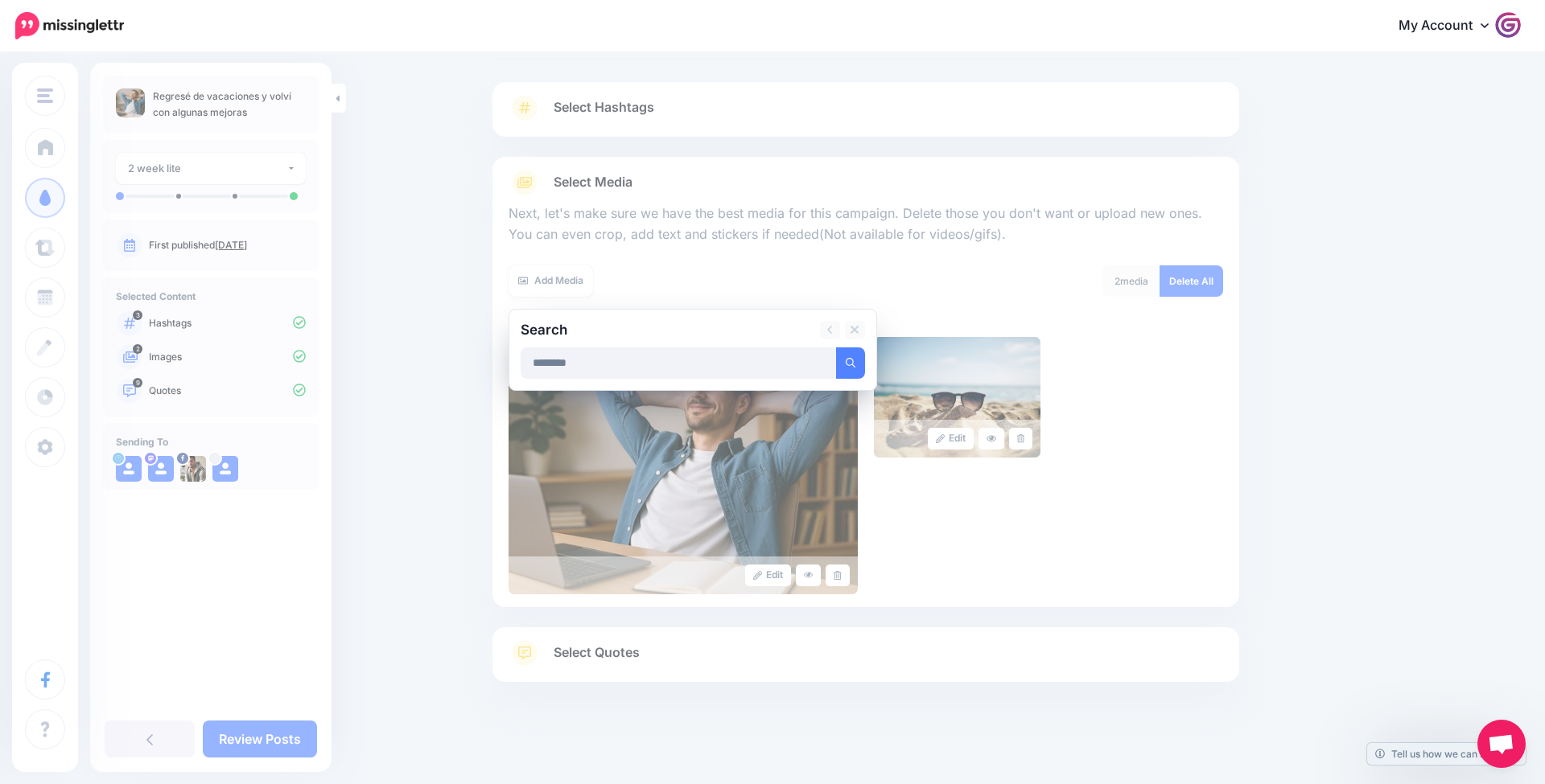
type input "********"
click at [850, 360] on button "submit" at bounding box center [850, 363] width 29 height 31
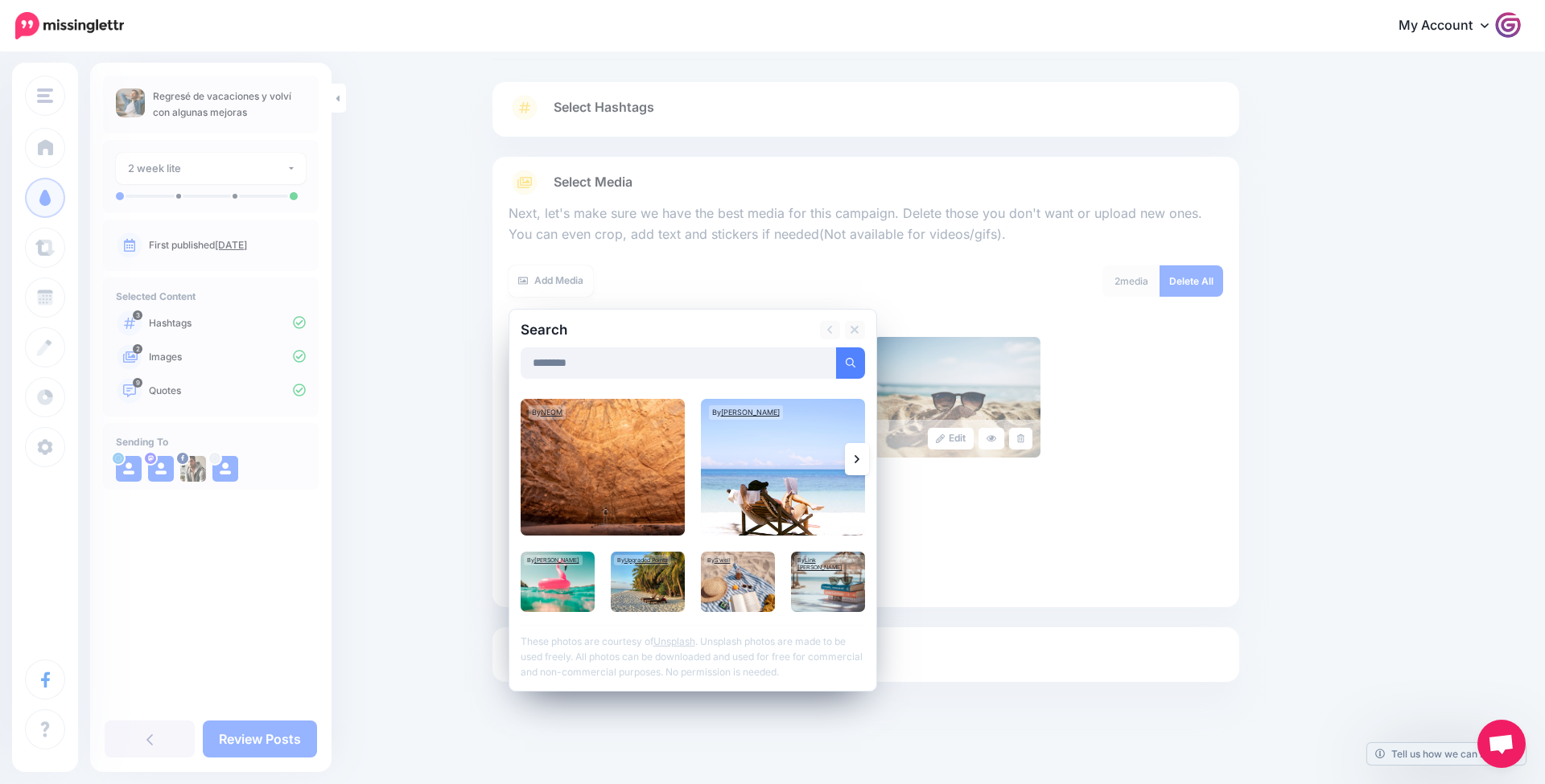
click at [858, 462] on icon at bounding box center [857, 460] width 5 height 13
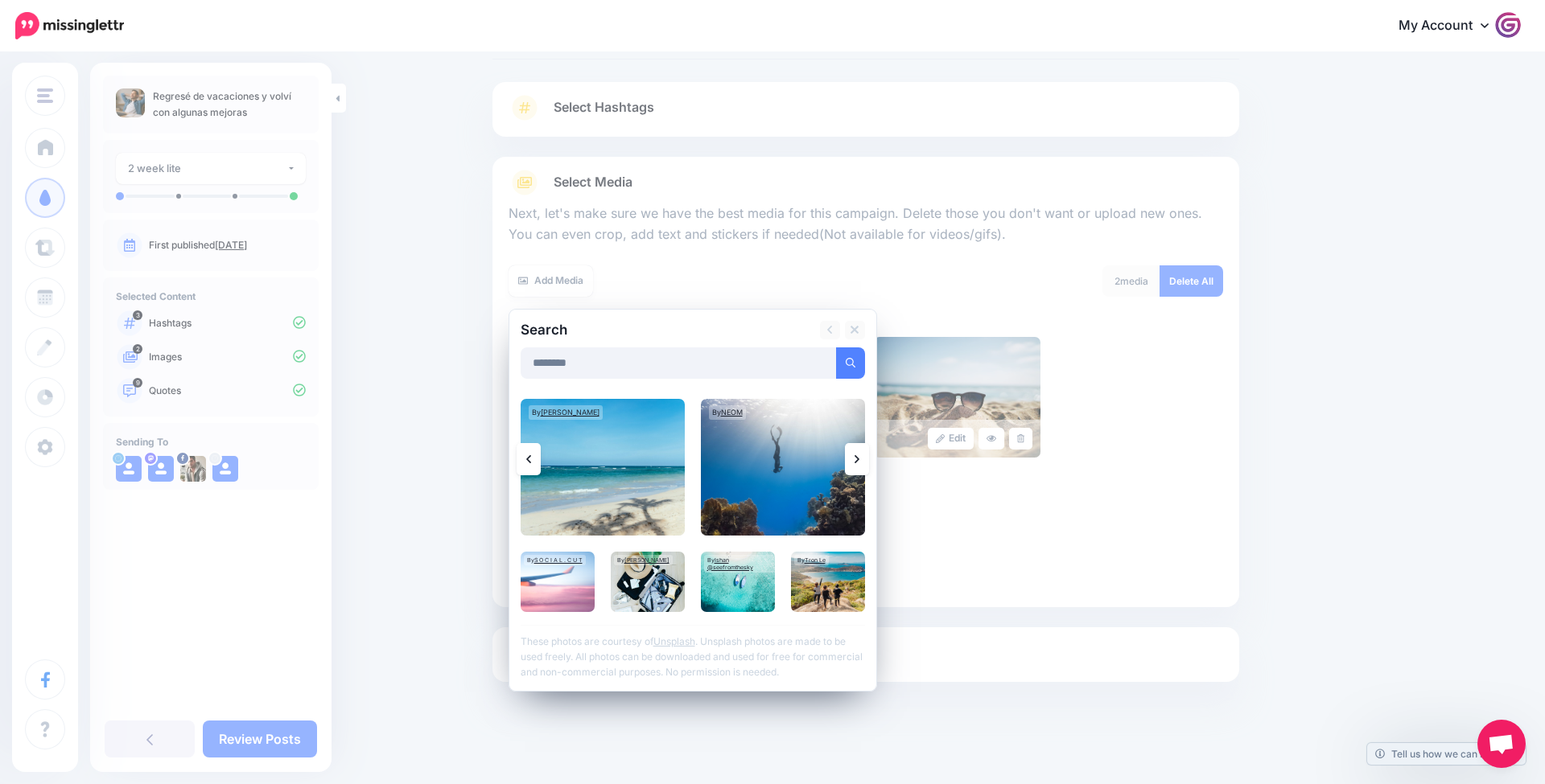
click at [858, 462] on icon at bounding box center [857, 460] width 5 height 13
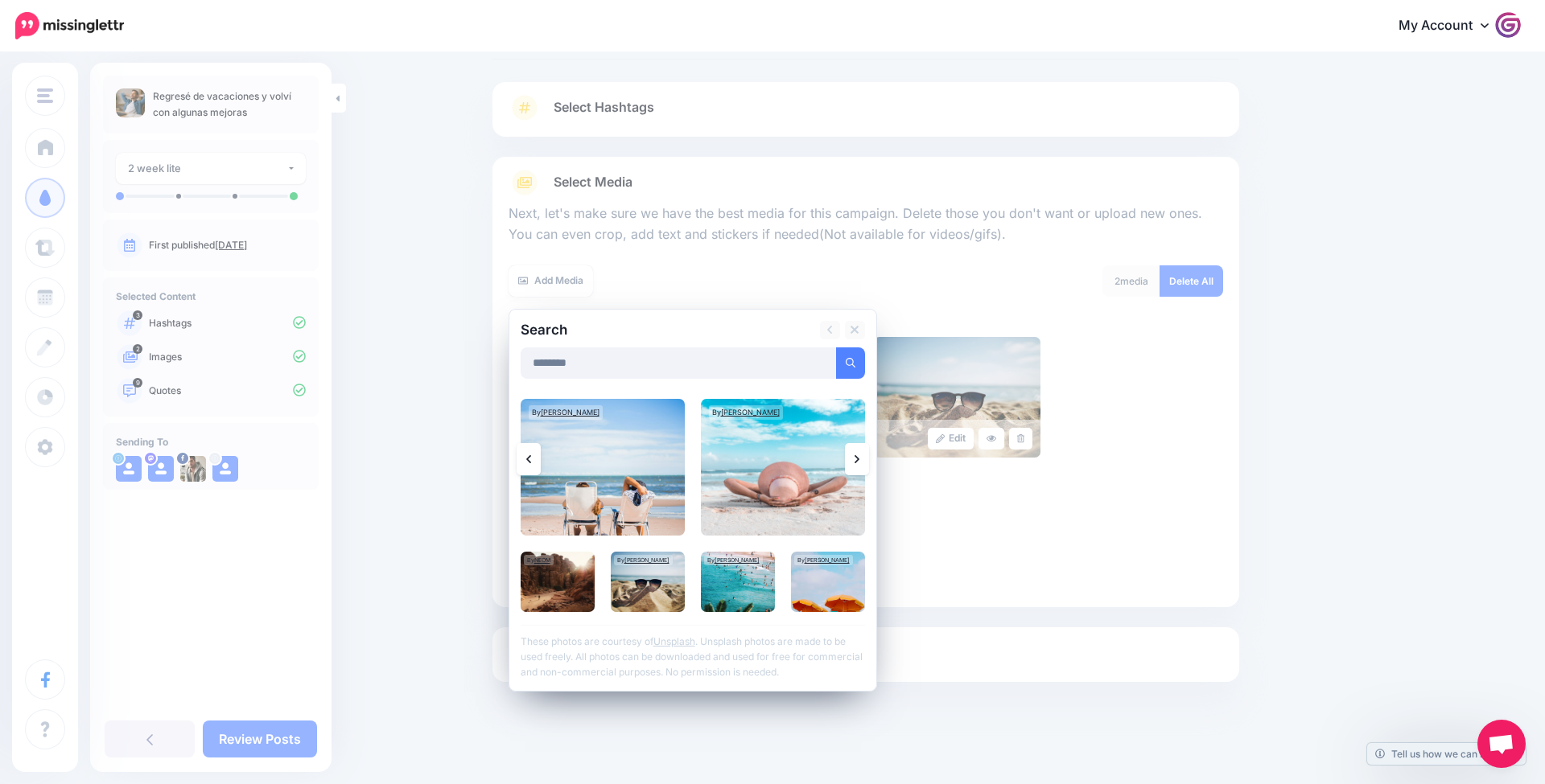
click at [858, 463] on icon at bounding box center [857, 460] width 5 height 13
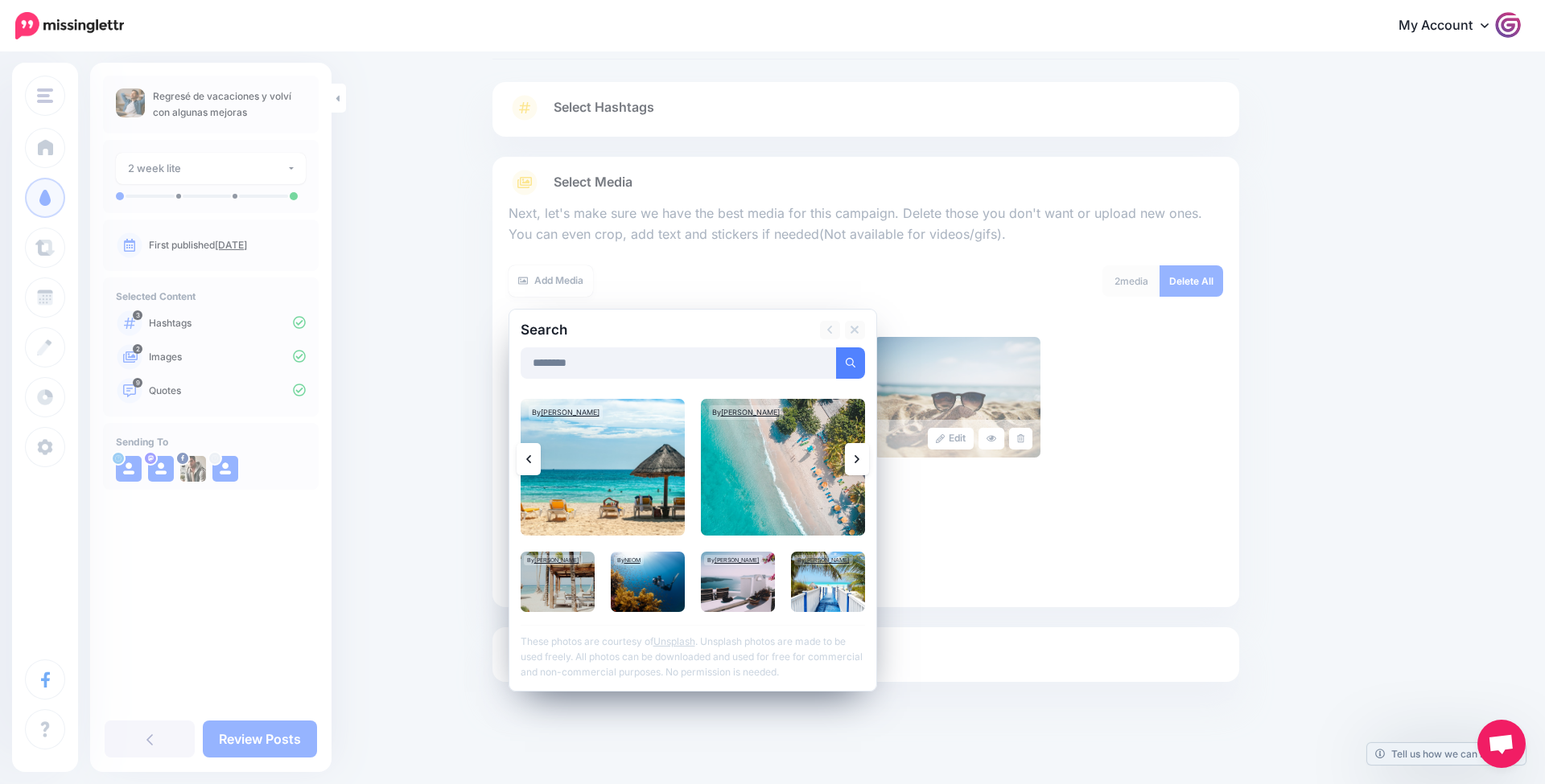
click at [858, 463] on icon at bounding box center [857, 460] width 5 height 13
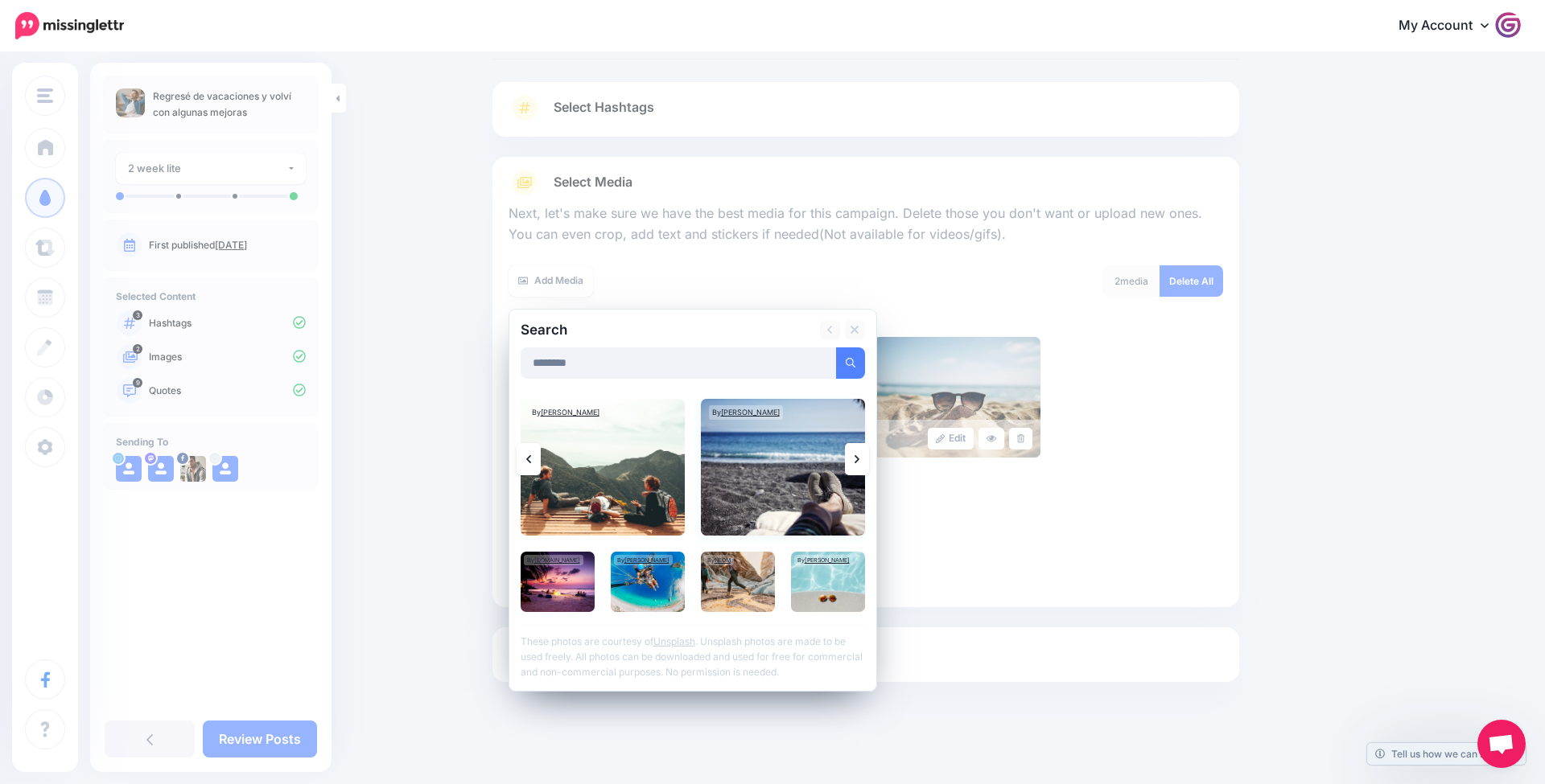
click at [764, 492] on img at bounding box center [782, 466] width 165 height 136
click at [845, 368] on link "Add Media" at bounding box center [830, 363] width 69 height 31
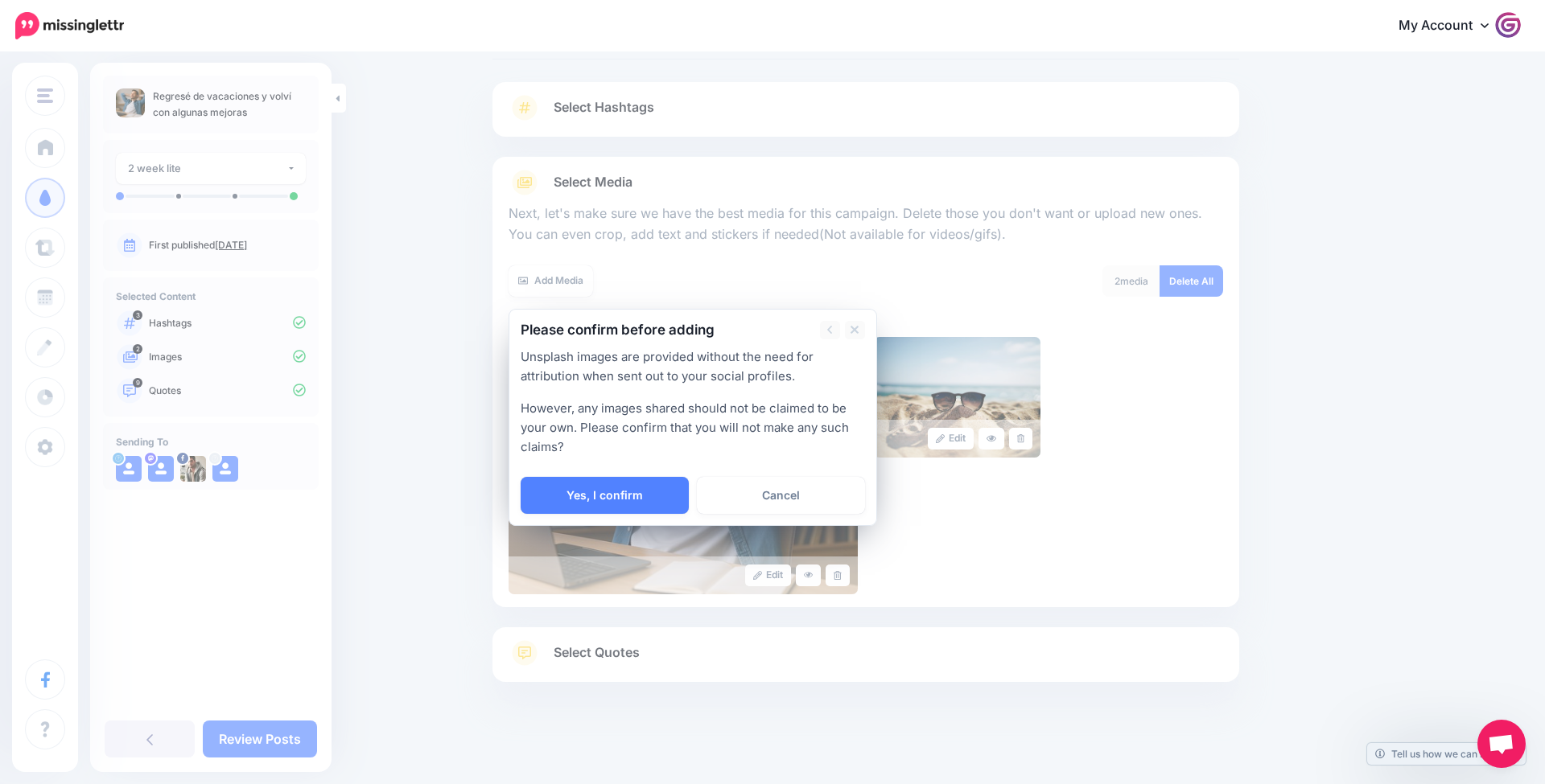
click at [593, 484] on link "Yes, I confirm" at bounding box center [605, 494] width 168 height 37
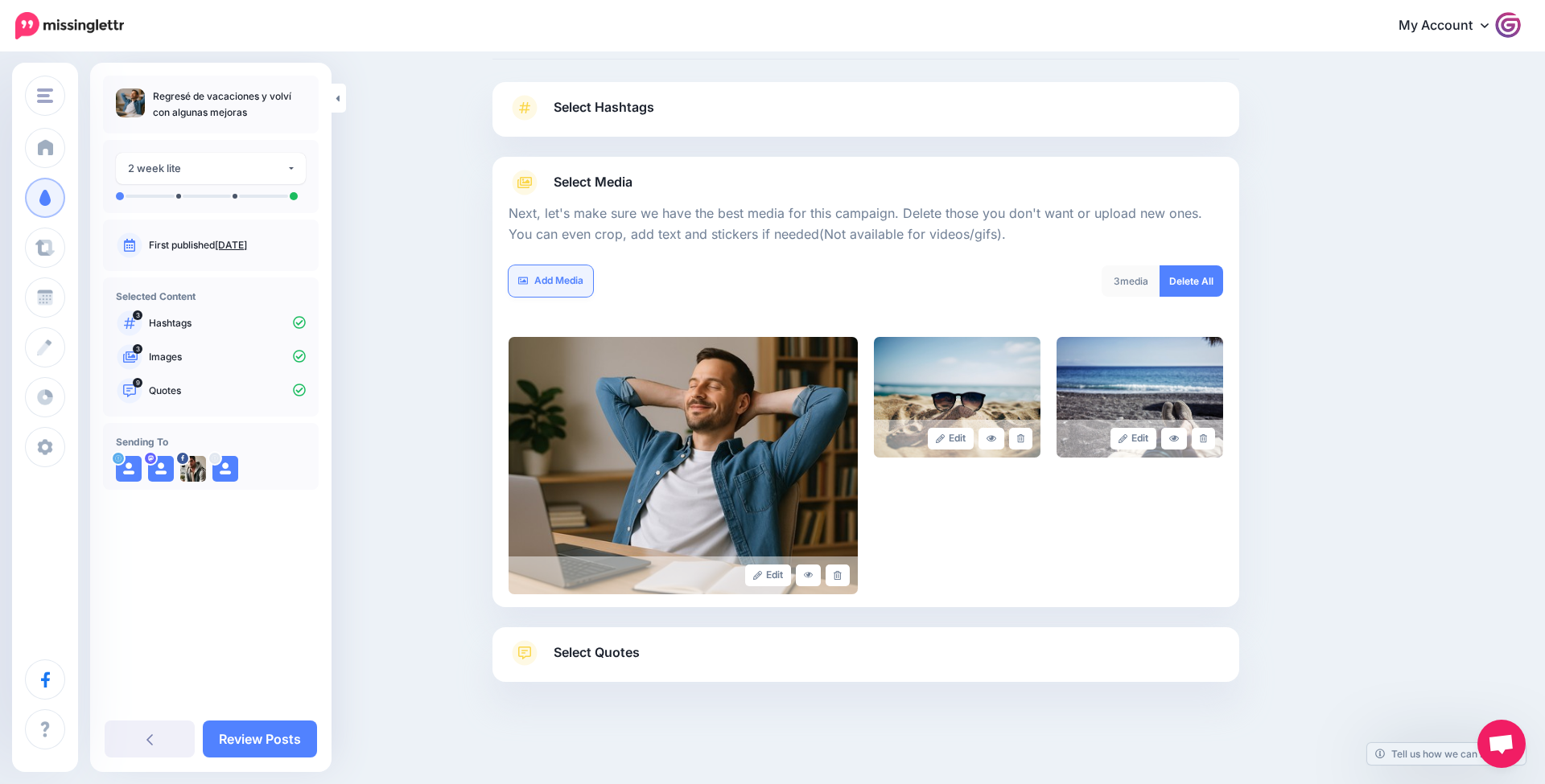
click at [573, 286] on link "Add Media" at bounding box center [551, 280] width 85 height 31
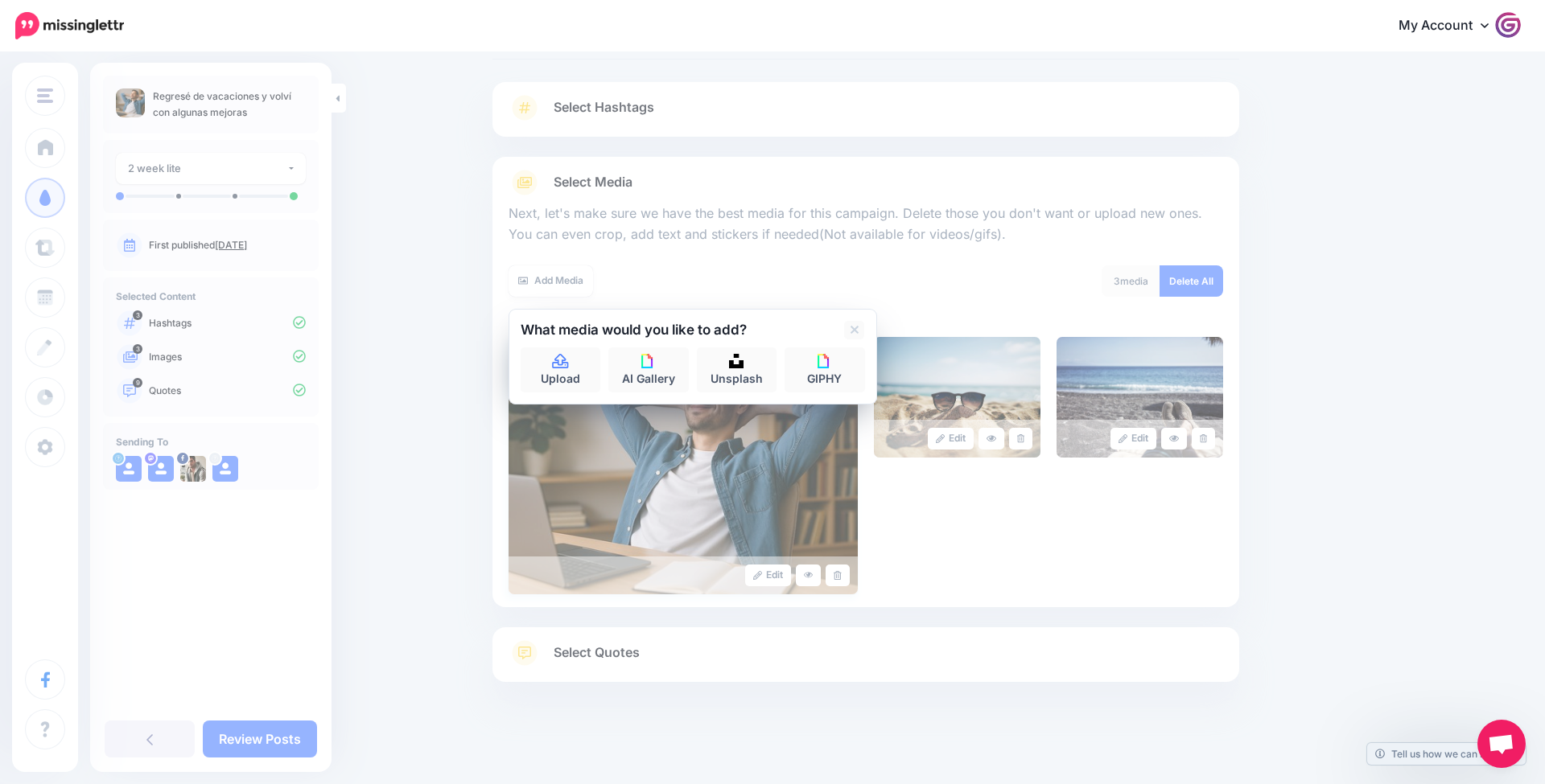
click at [648, 376] on link "AI Gallery" at bounding box center [649, 370] width 81 height 45
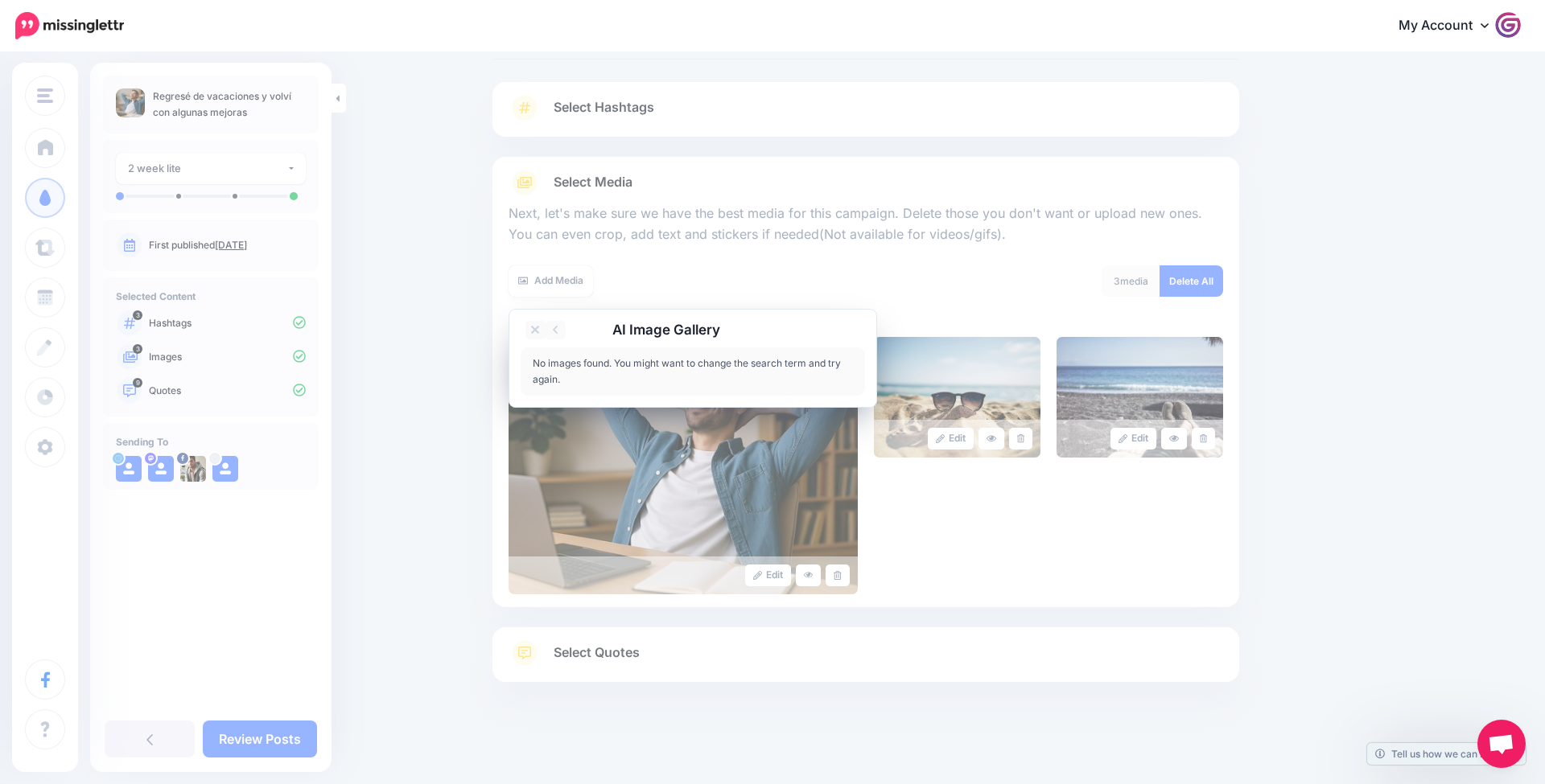
click at [536, 332] on icon at bounding box center [535, 330] width 8 height 13
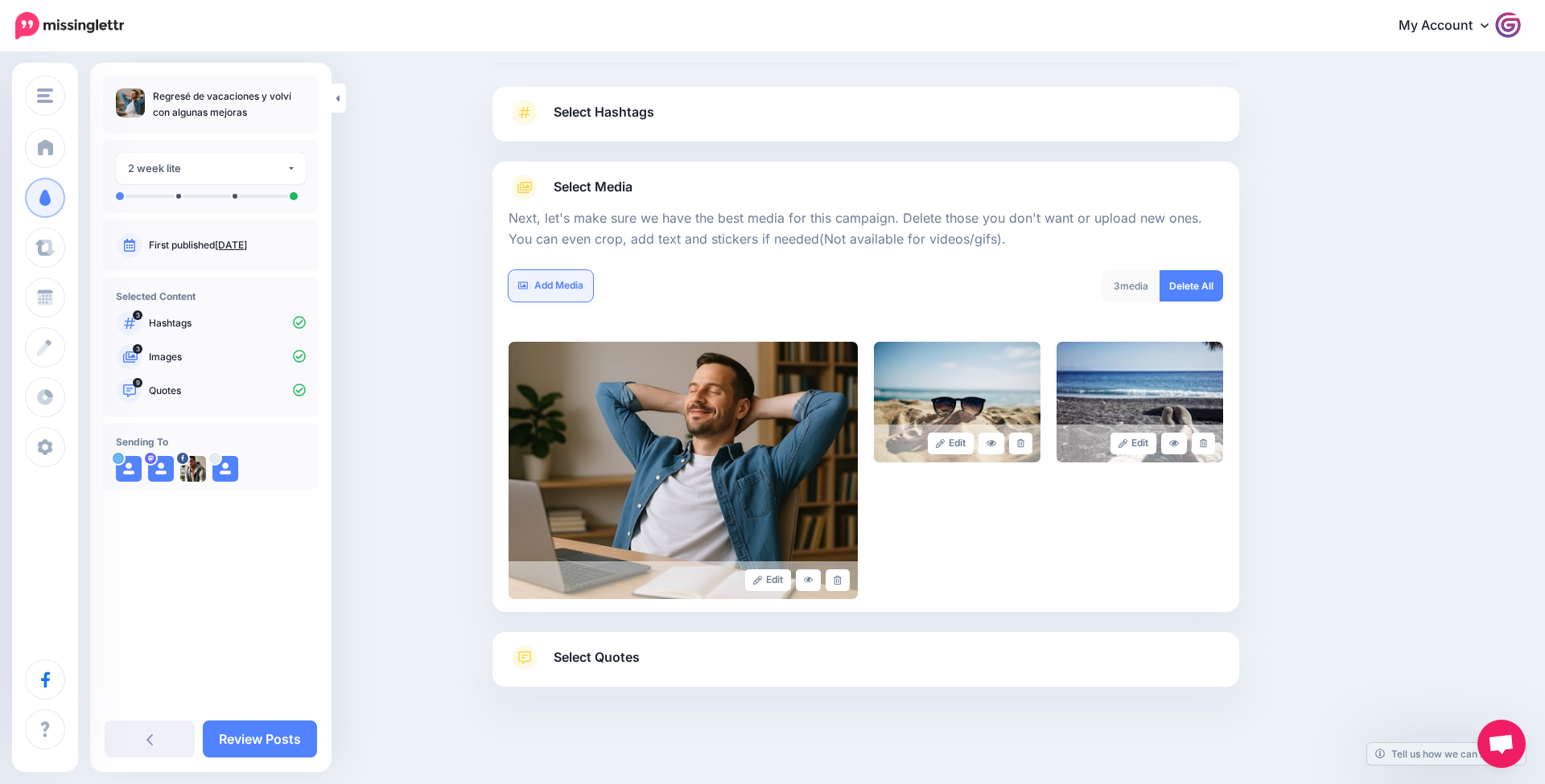
click at [538, 281] on link "Add Media" at bounding box center [551, 286] width 85 height 31
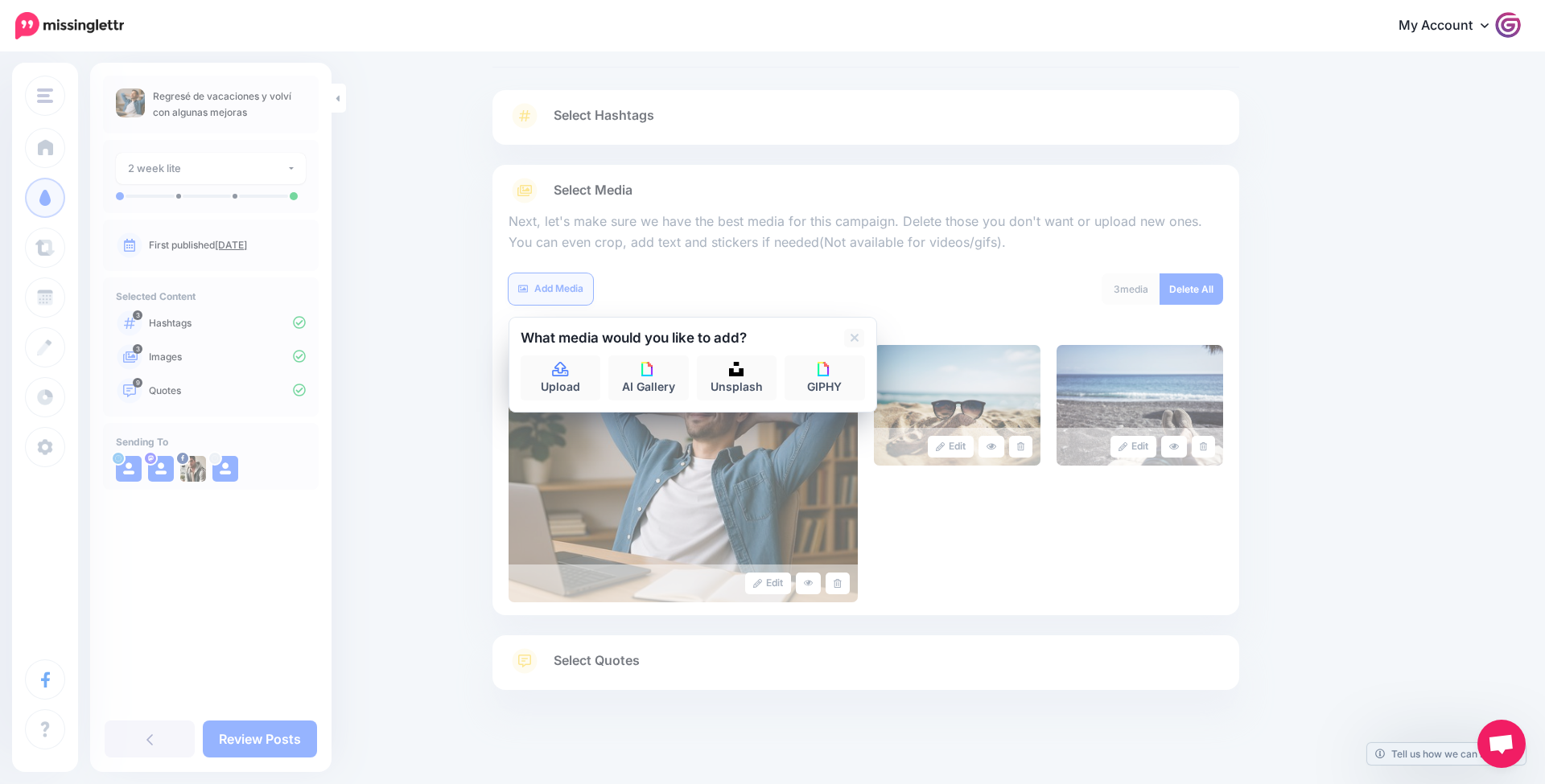
scroll to position [73, 0]
click at [958, 587] on div "Edit Edit Edit" at bounding box center [866, 475] width 715 height 258
click at [849, 330] on link at bounding box center [854, 338] width 20 height 19
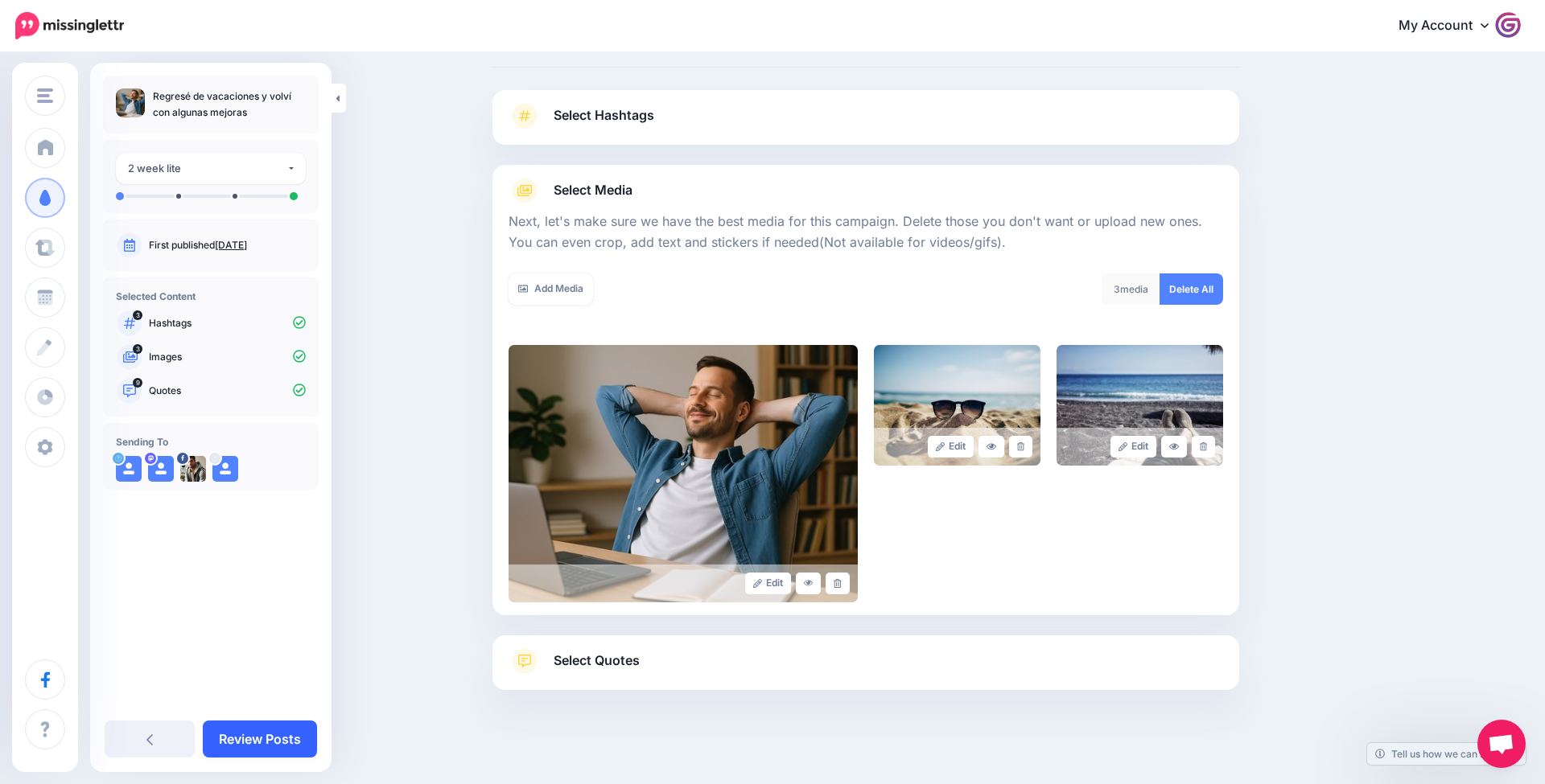
click at [254, 746] on link "Review Posts" at bounding box center [260, 739] width 115 height 37
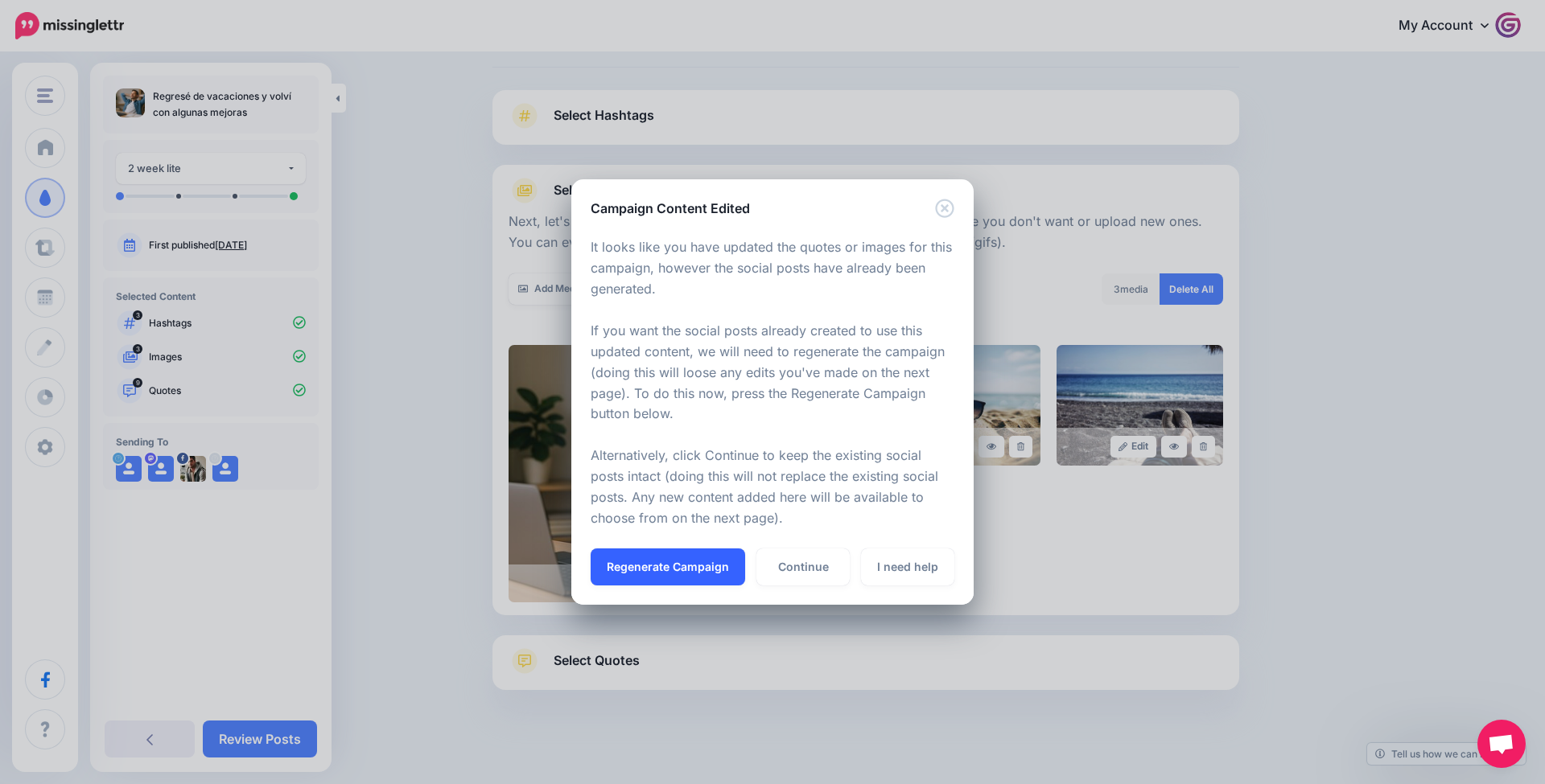
click at [627, 556] on button "Regenerate Campaign" at bounding box center [668, 567] width 154 height 37
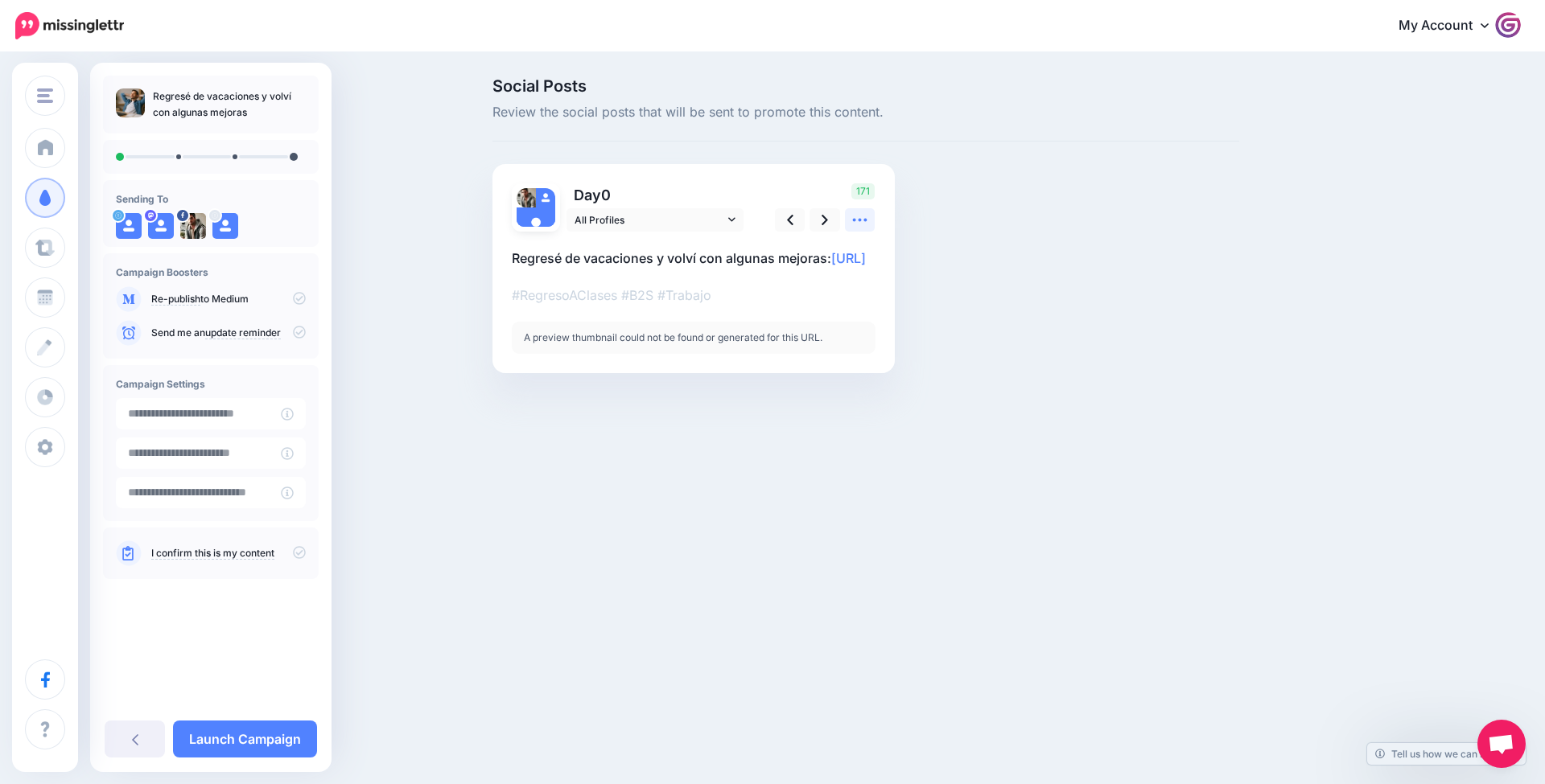
scroll to position [0, -1]
click at [850, 215] on link at bounding box center [859, 220] width 31 height 24
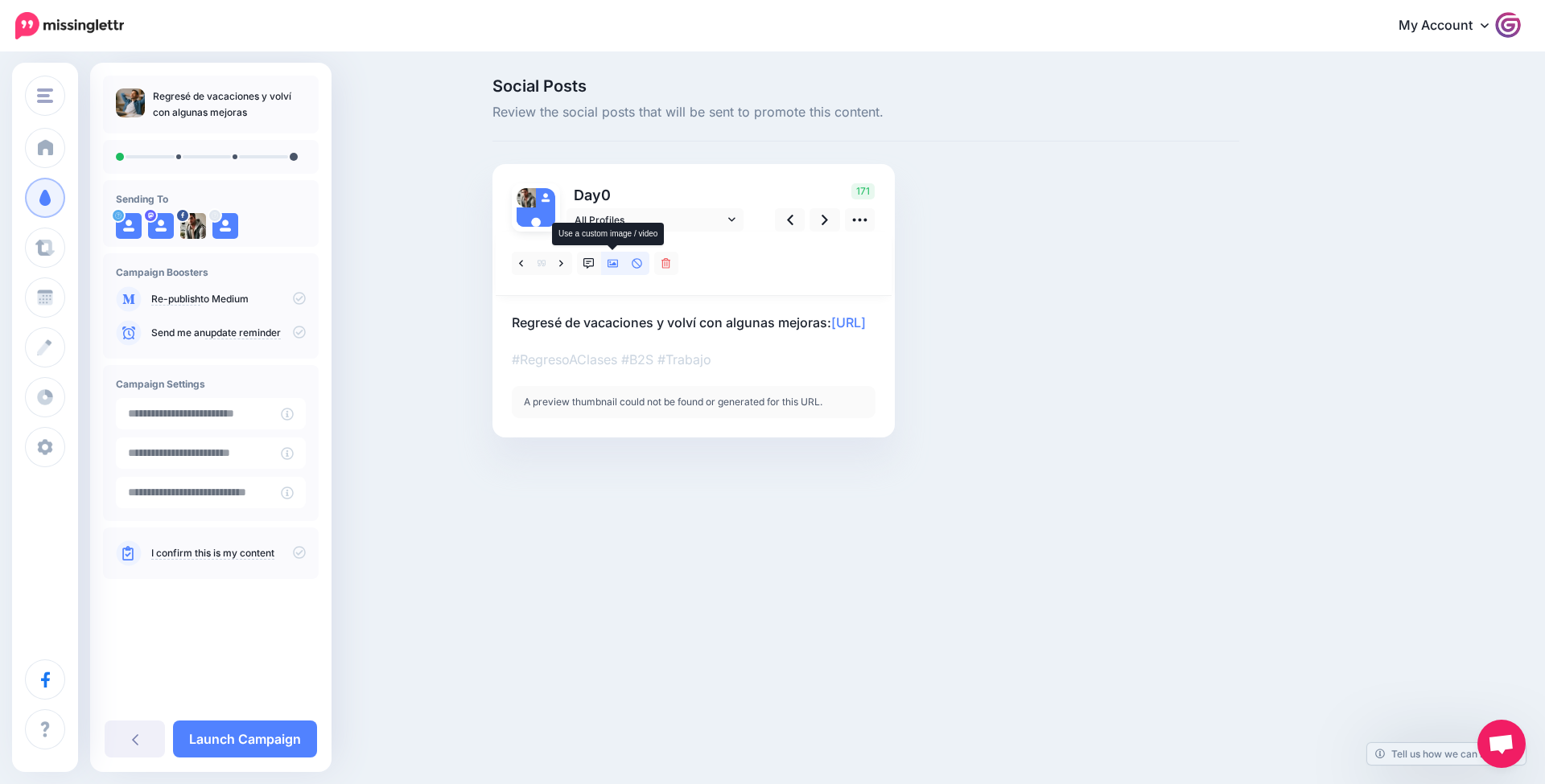
click at [610, 265] on icon at bounding box center [613, 263] width 11 height 8
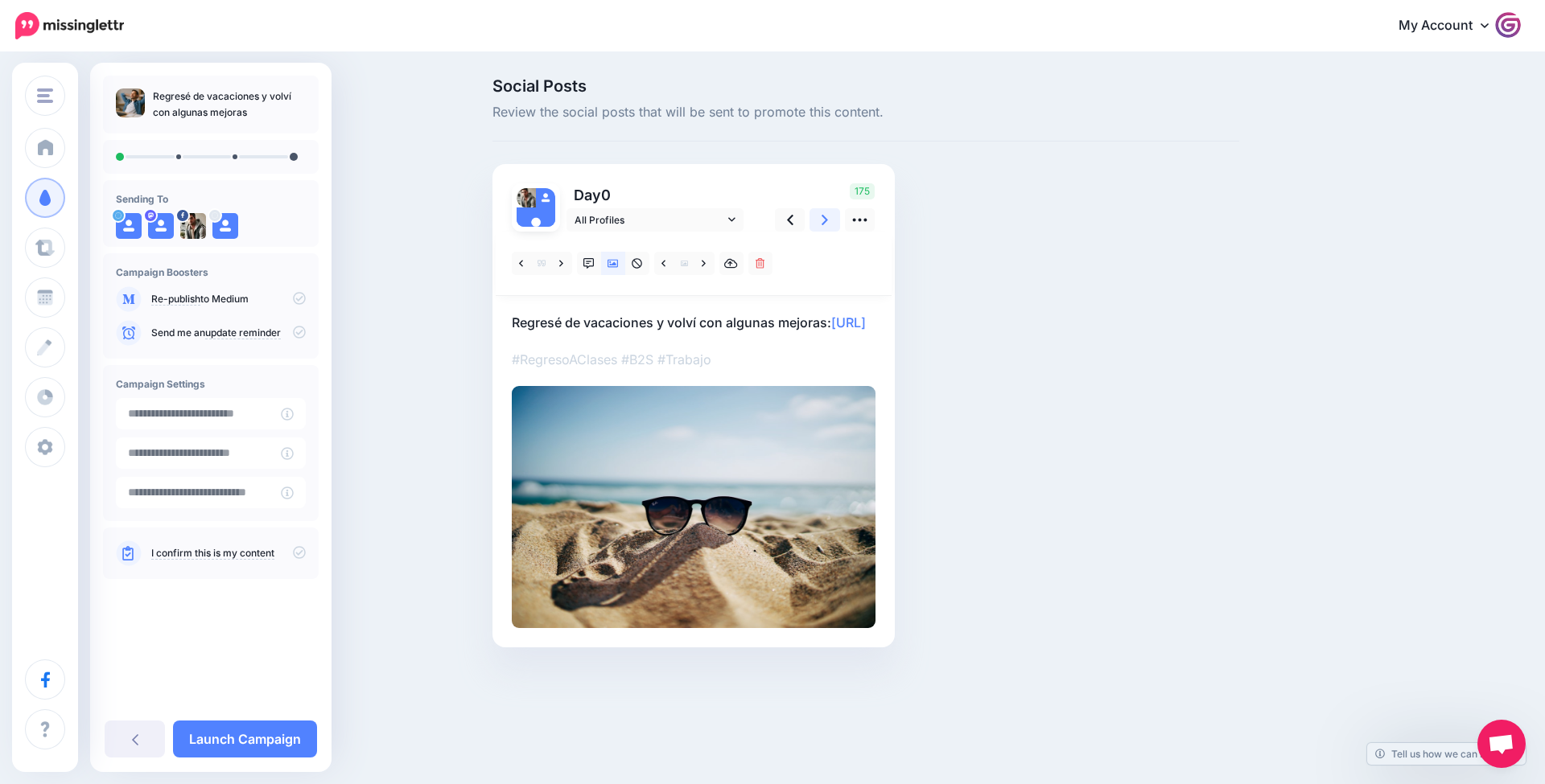
scroll to position [0, 1]
click at [832, 229] on link at bounding box center [825, 220] width 31 height 24
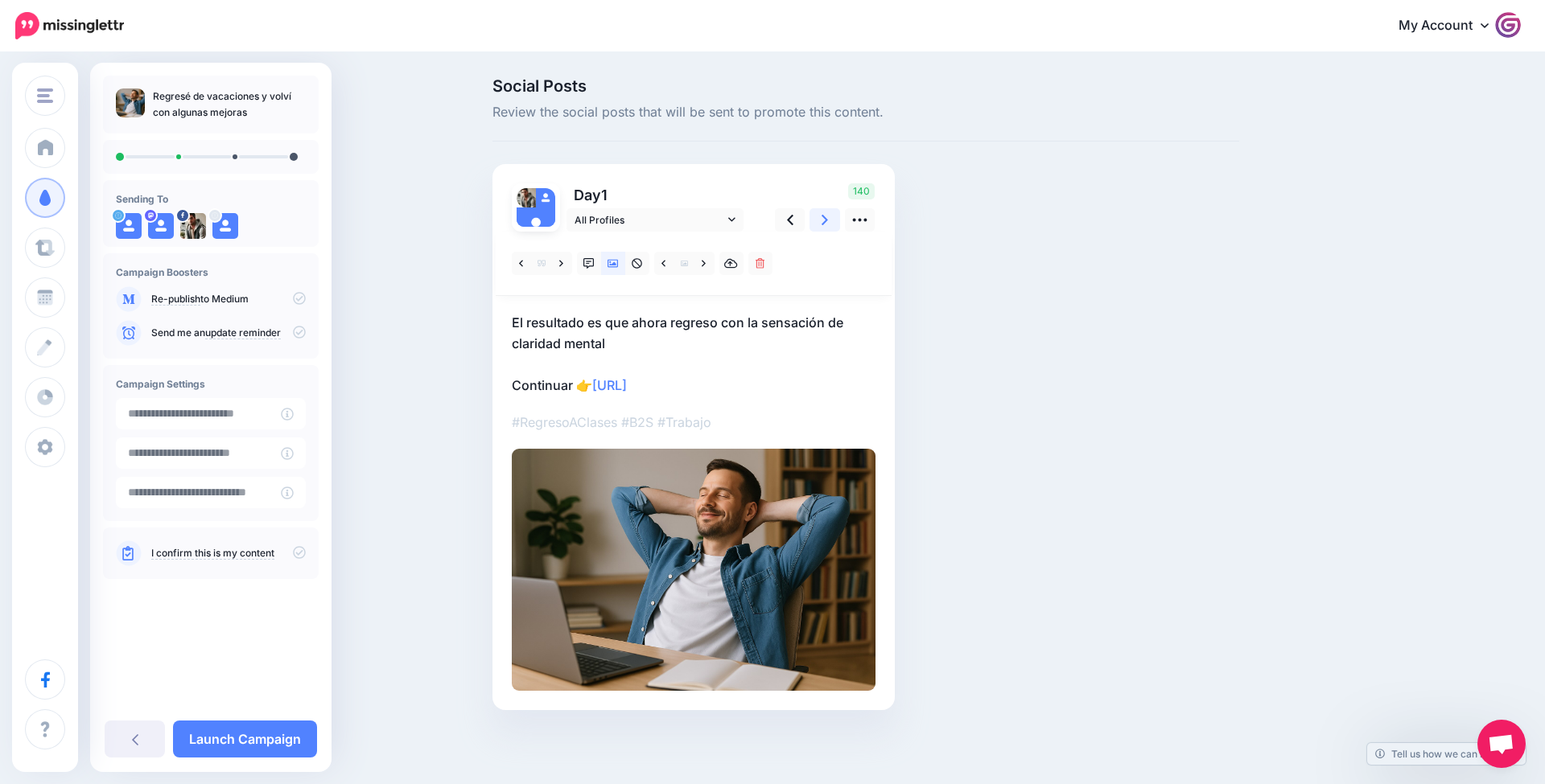
scroll to position [0, 0]
click at [831, 217] on link at bounding box center [825, 220] width 31 height 24
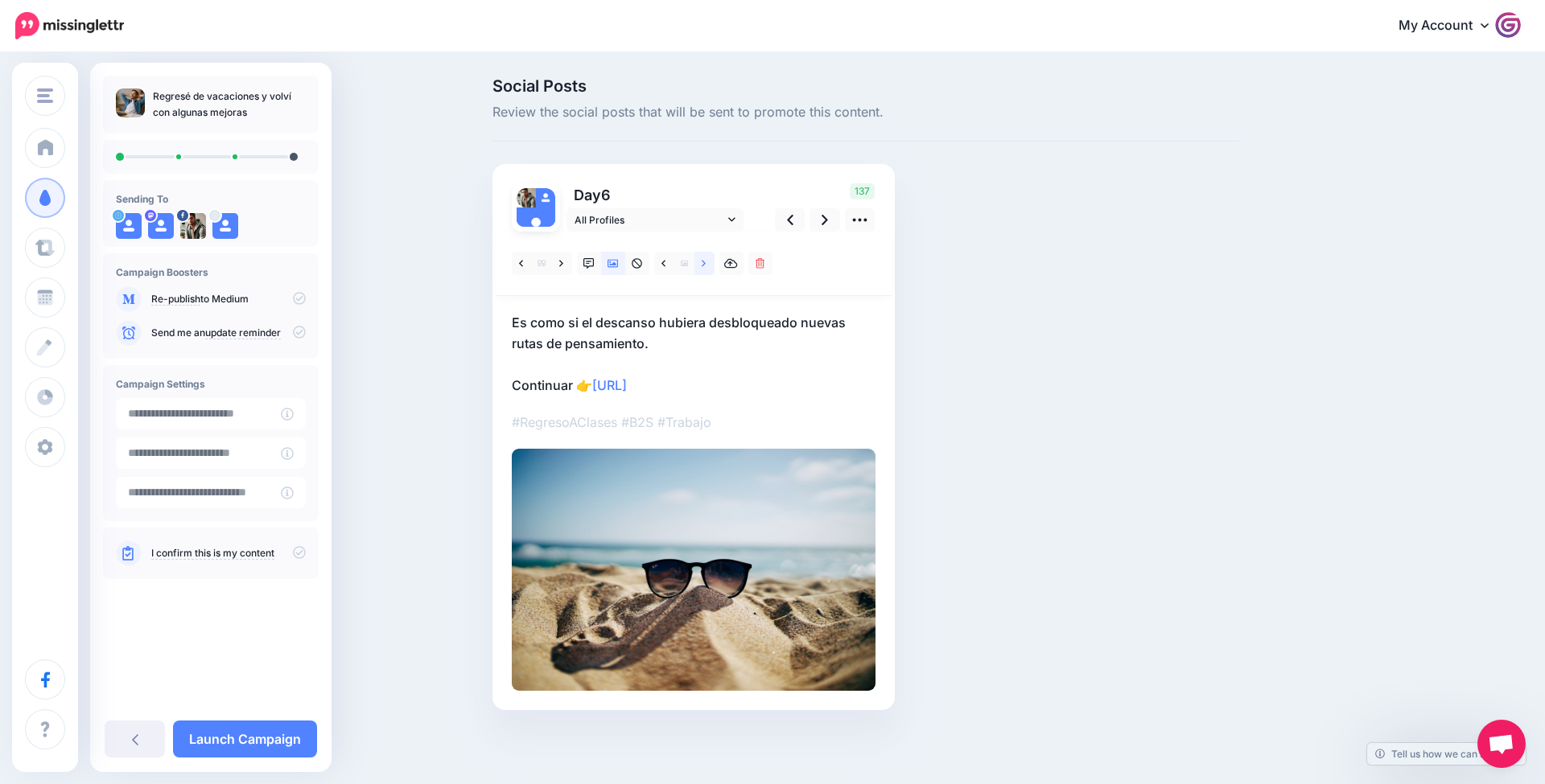
scroll to position [0, 1]
click at [703, 264] on icon at bounding box center [703, 262] width 4 height 7
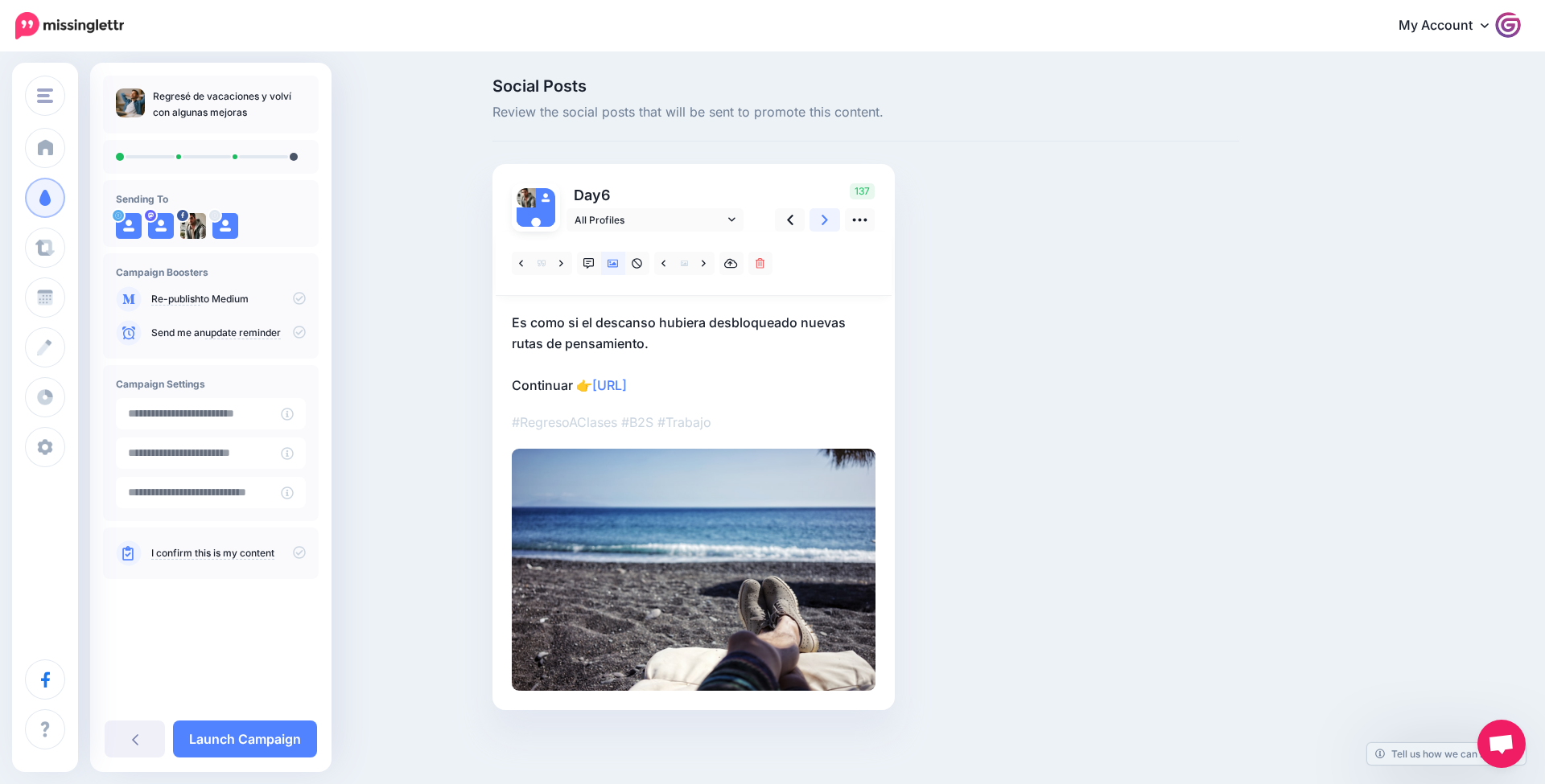
click at [827, 212] on icon at bounding box center [825, 220] width 7 height 17
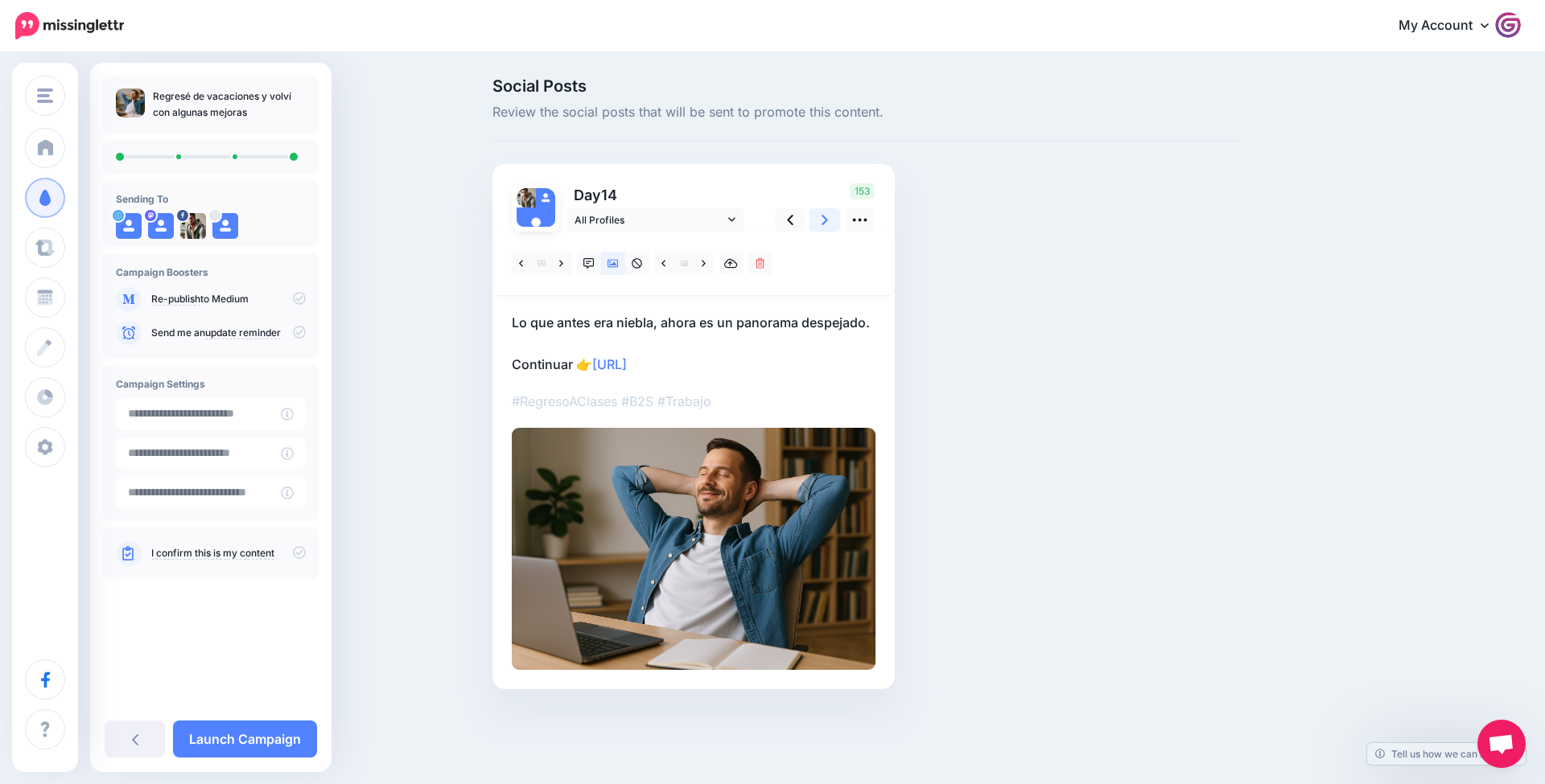
click at [827, 212] on icon at bounding box center [825, 220] width 7 height 17
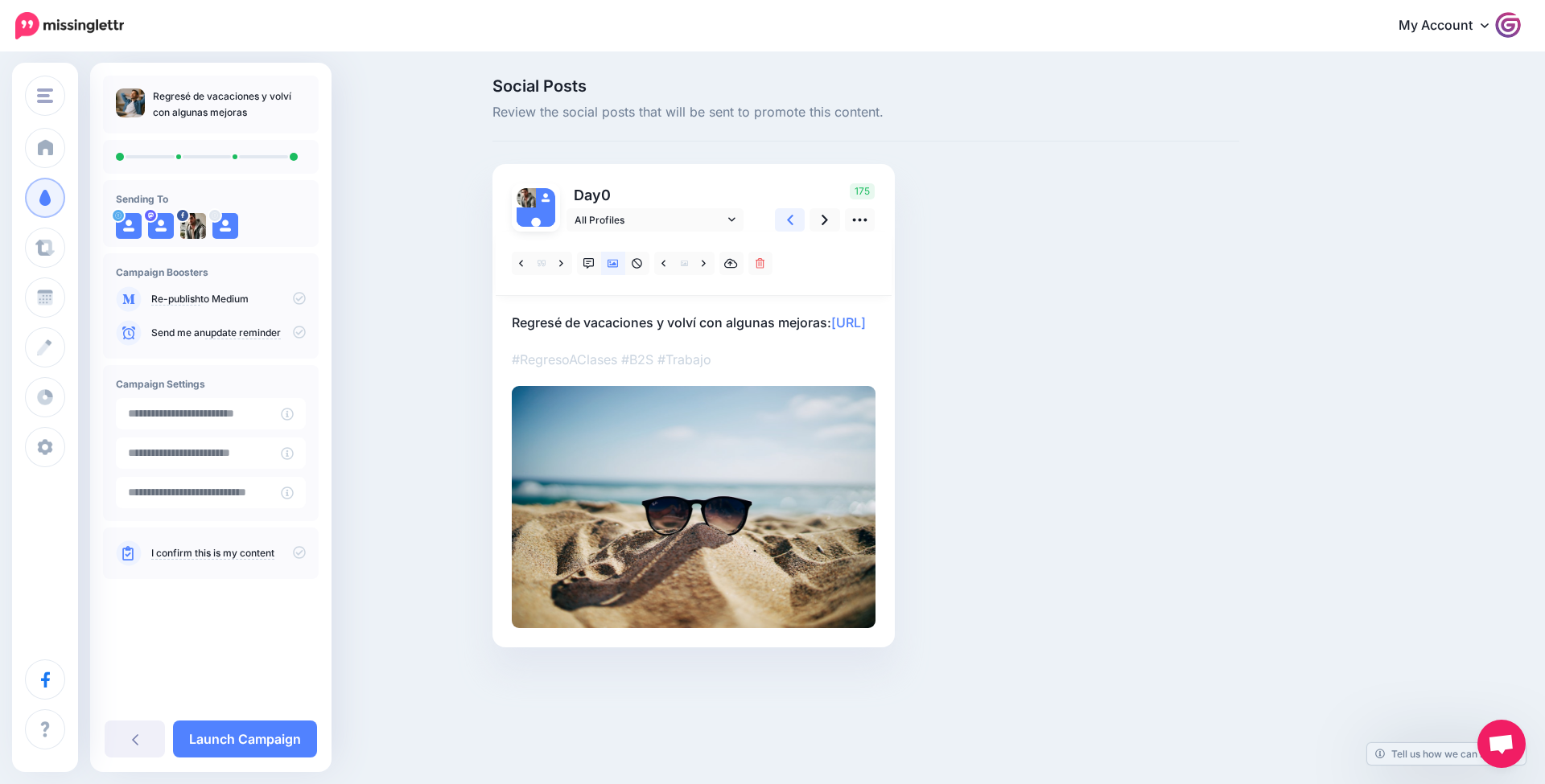
click at [790, 219] on icon at bounding box center [790, 220] width 7 height 17
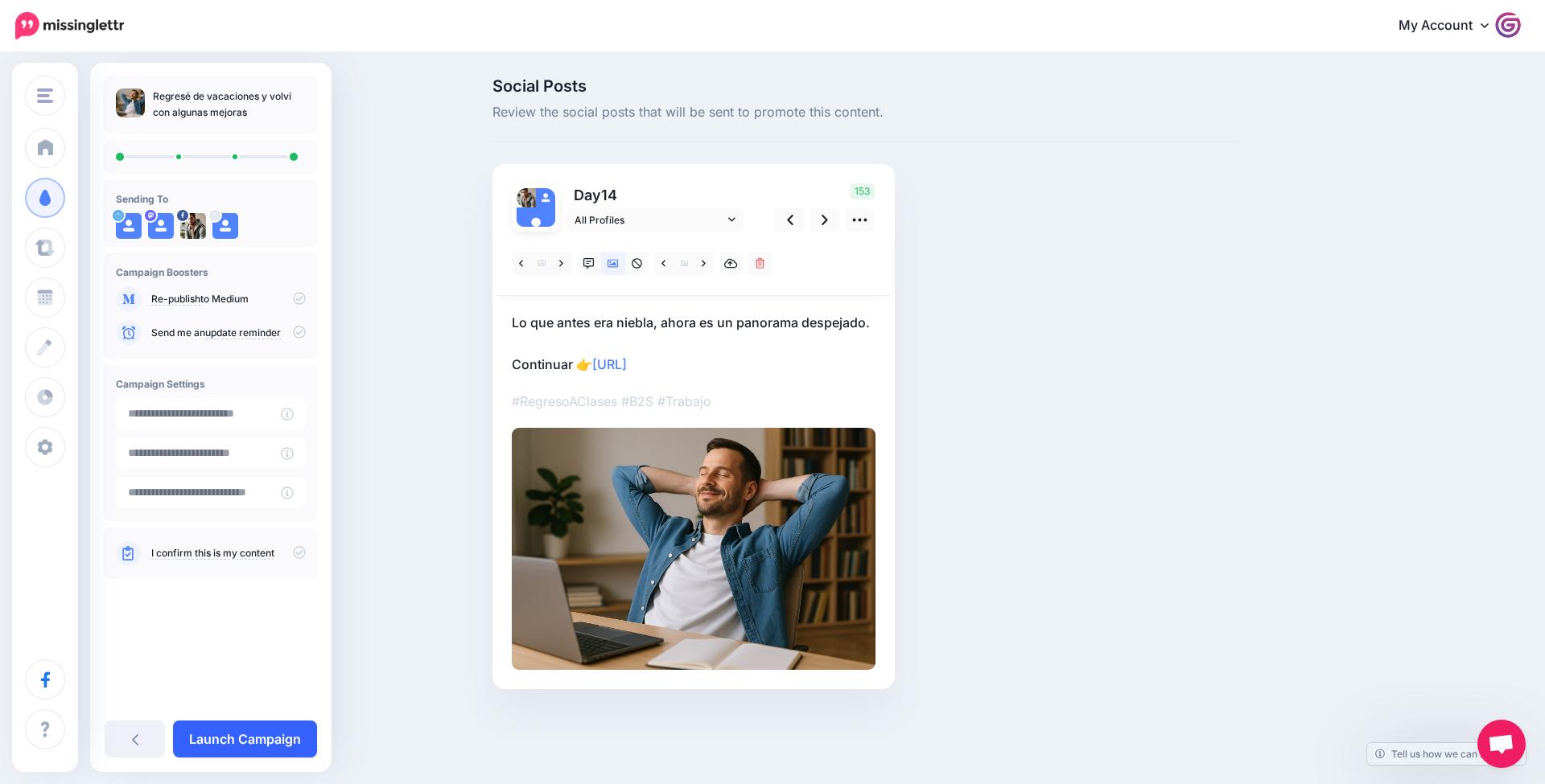
click at [263, 736] on link "Launch Campaign" at bounding box center [244, 739] width 144 height 37
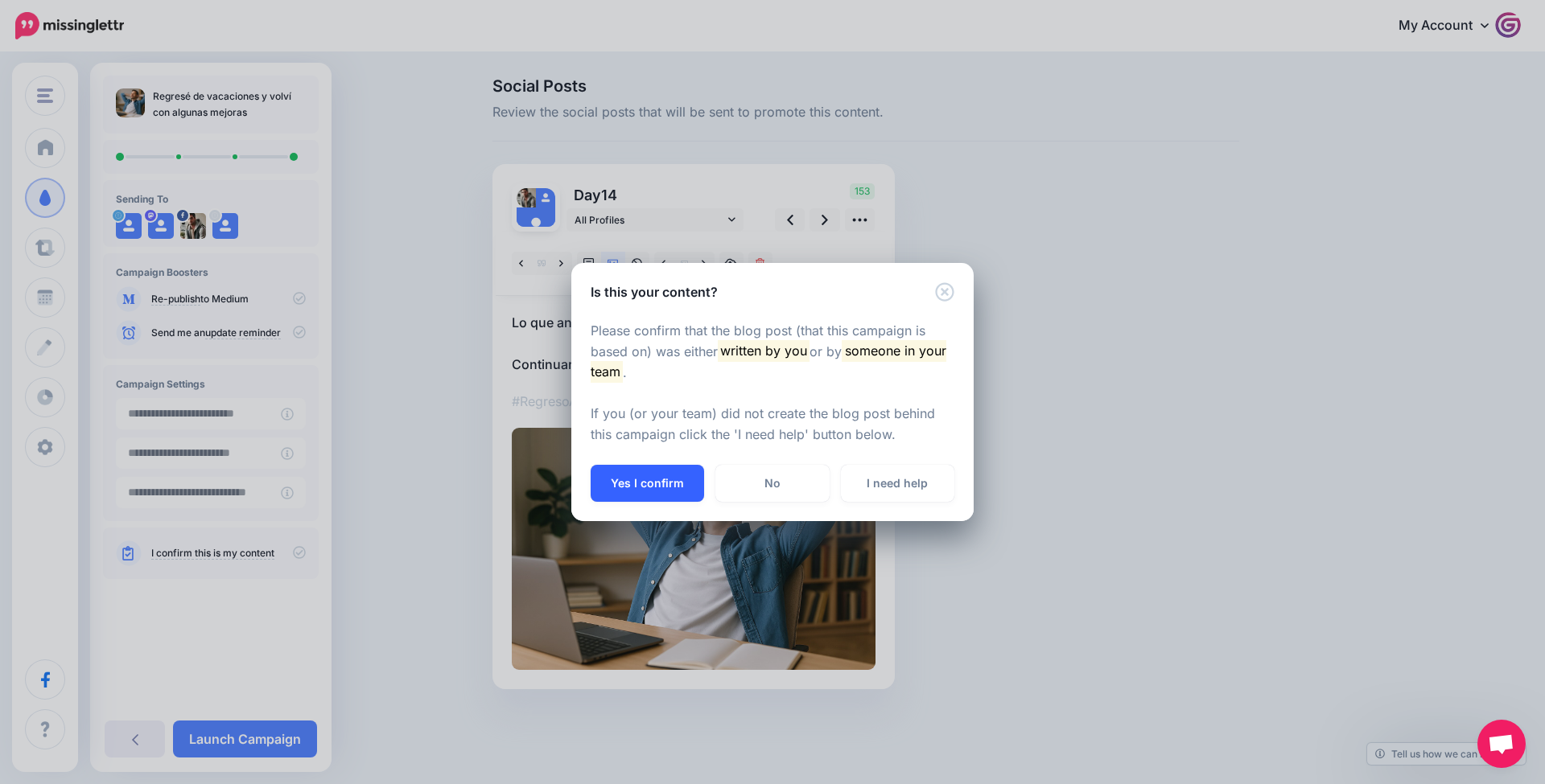
click at [670, 499] on button "Yes I confirm" at bounding box center [647, 483] width 114 height 37
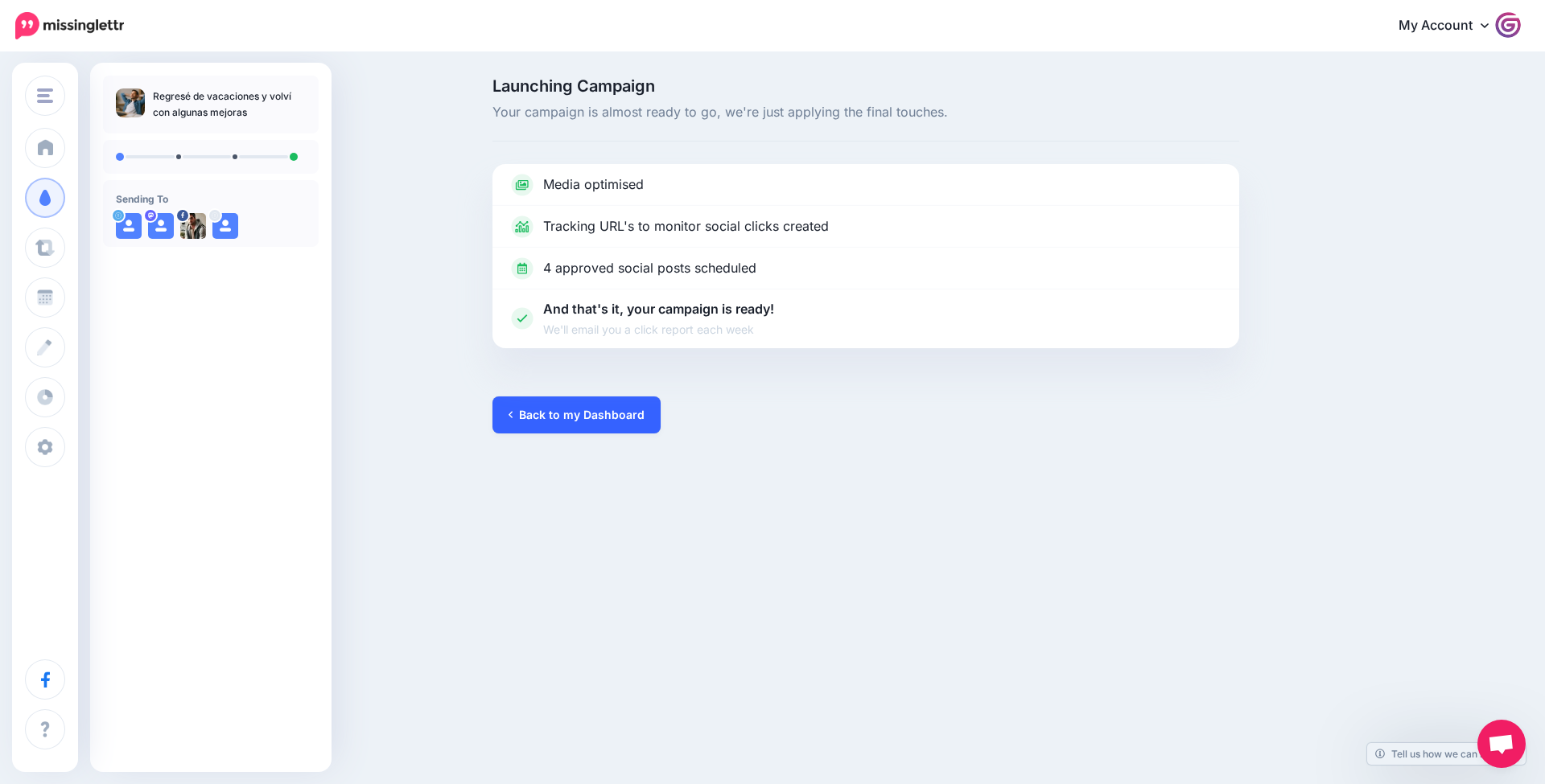
click at [595, 420] on link "Back to my Dashboard" at bounding box center [576, 415] width 168 height 37
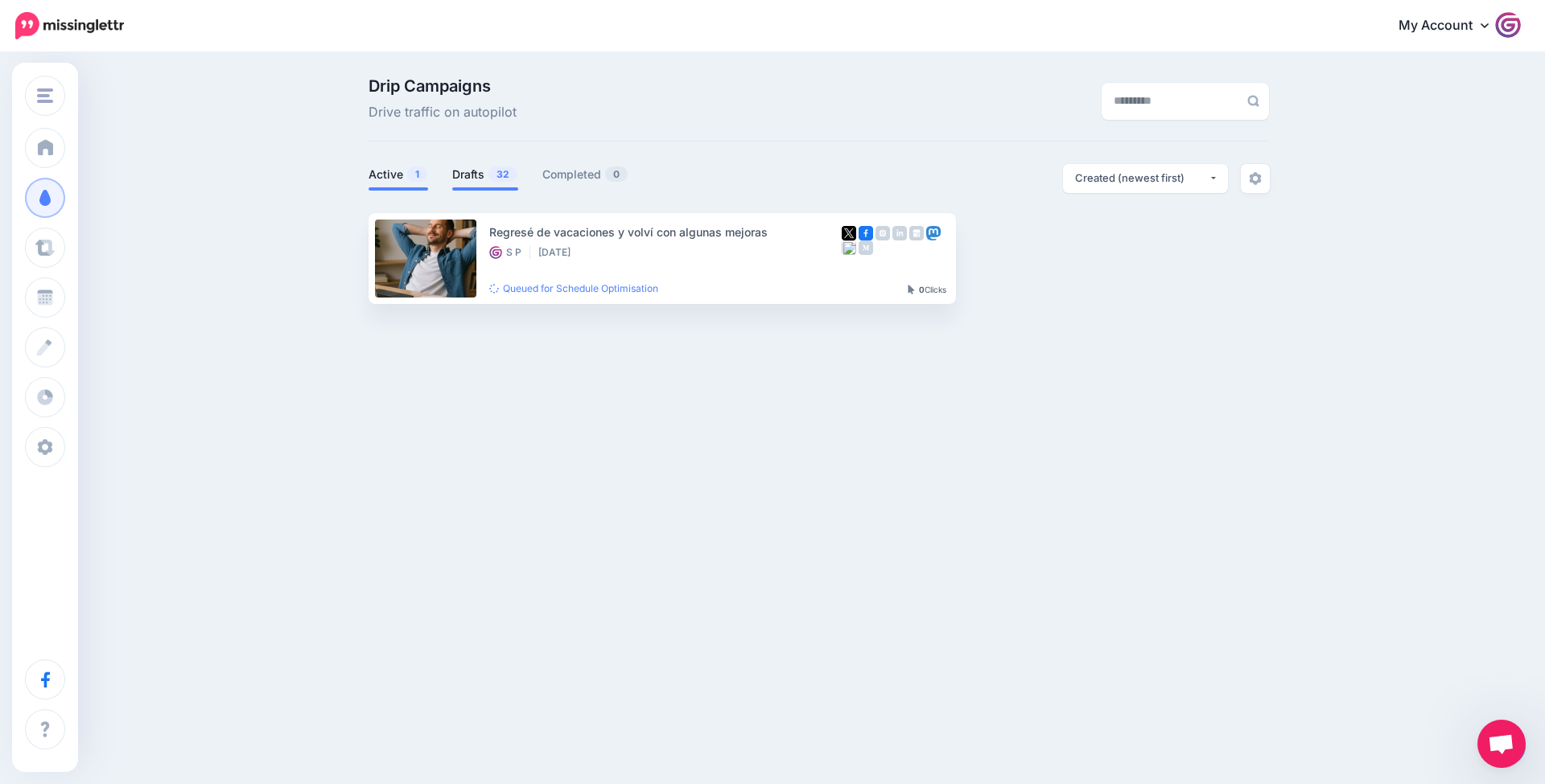
click at [478, 170] on link "Drafts 32" at bounding box center [485, 174] width 66 height 20
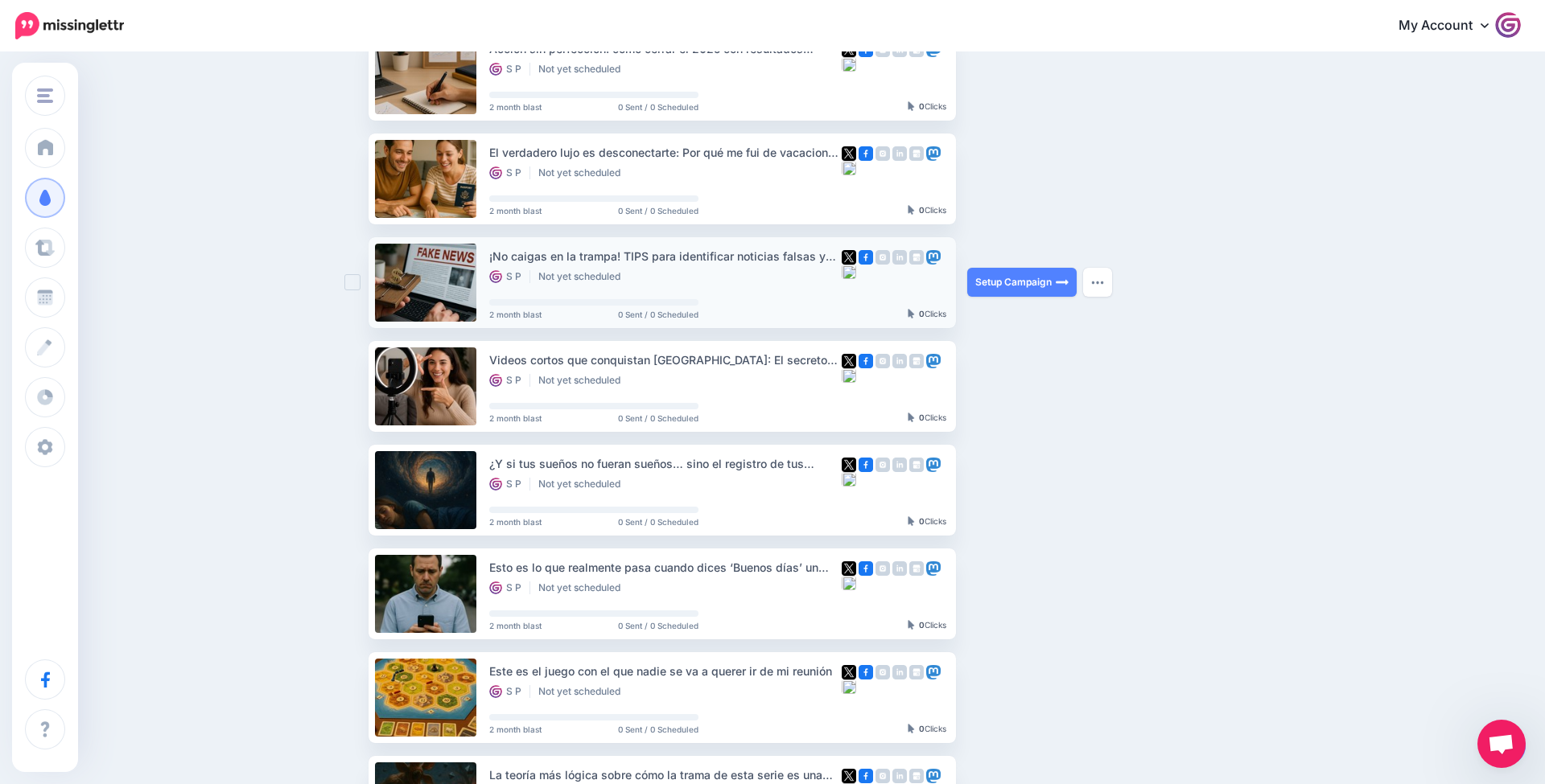
scroll to position [185, 0]
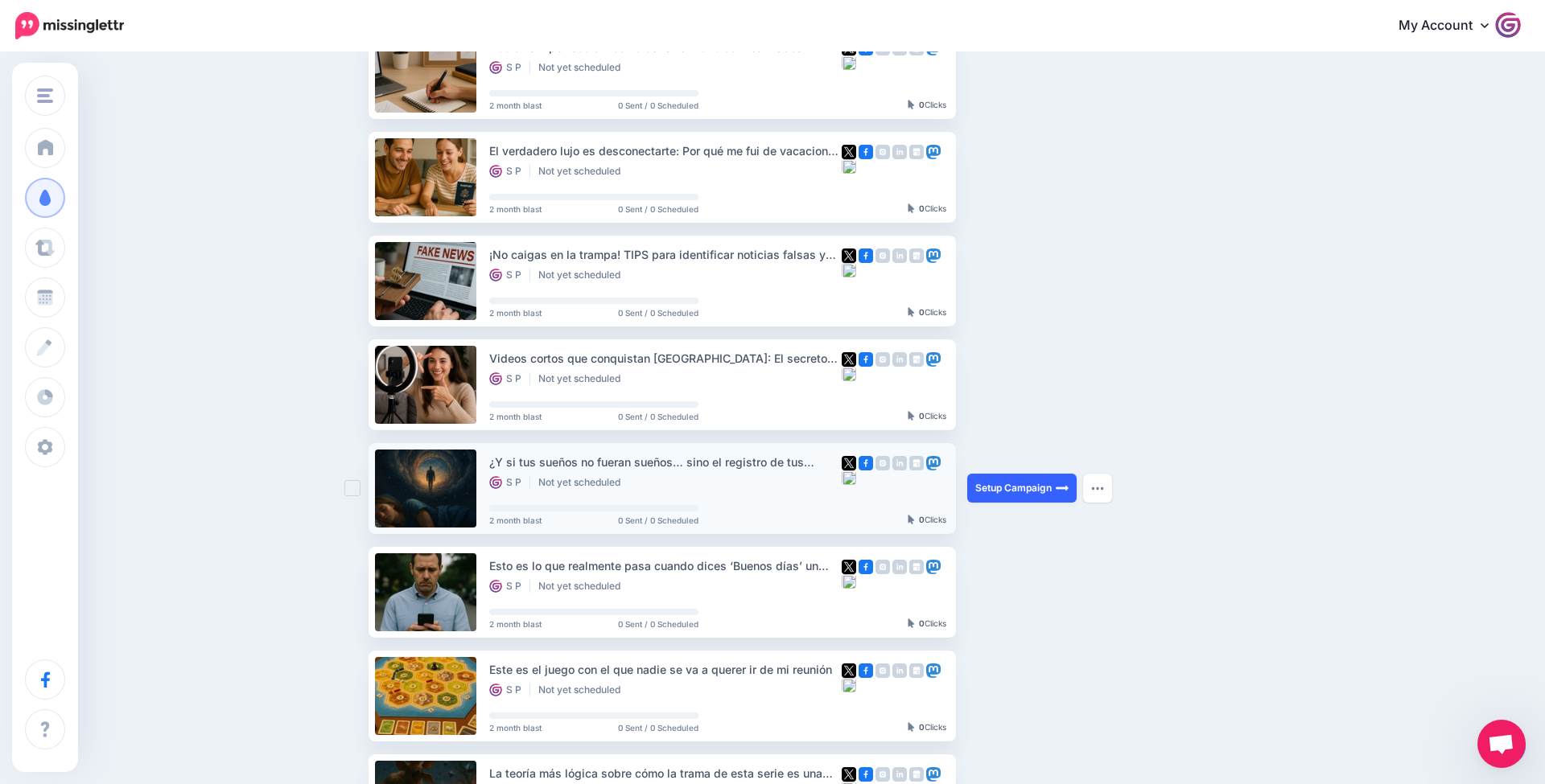
click at [1032, 486] on link "Setup Campaign" at bounding box center [1022, 488] width 109 height 29
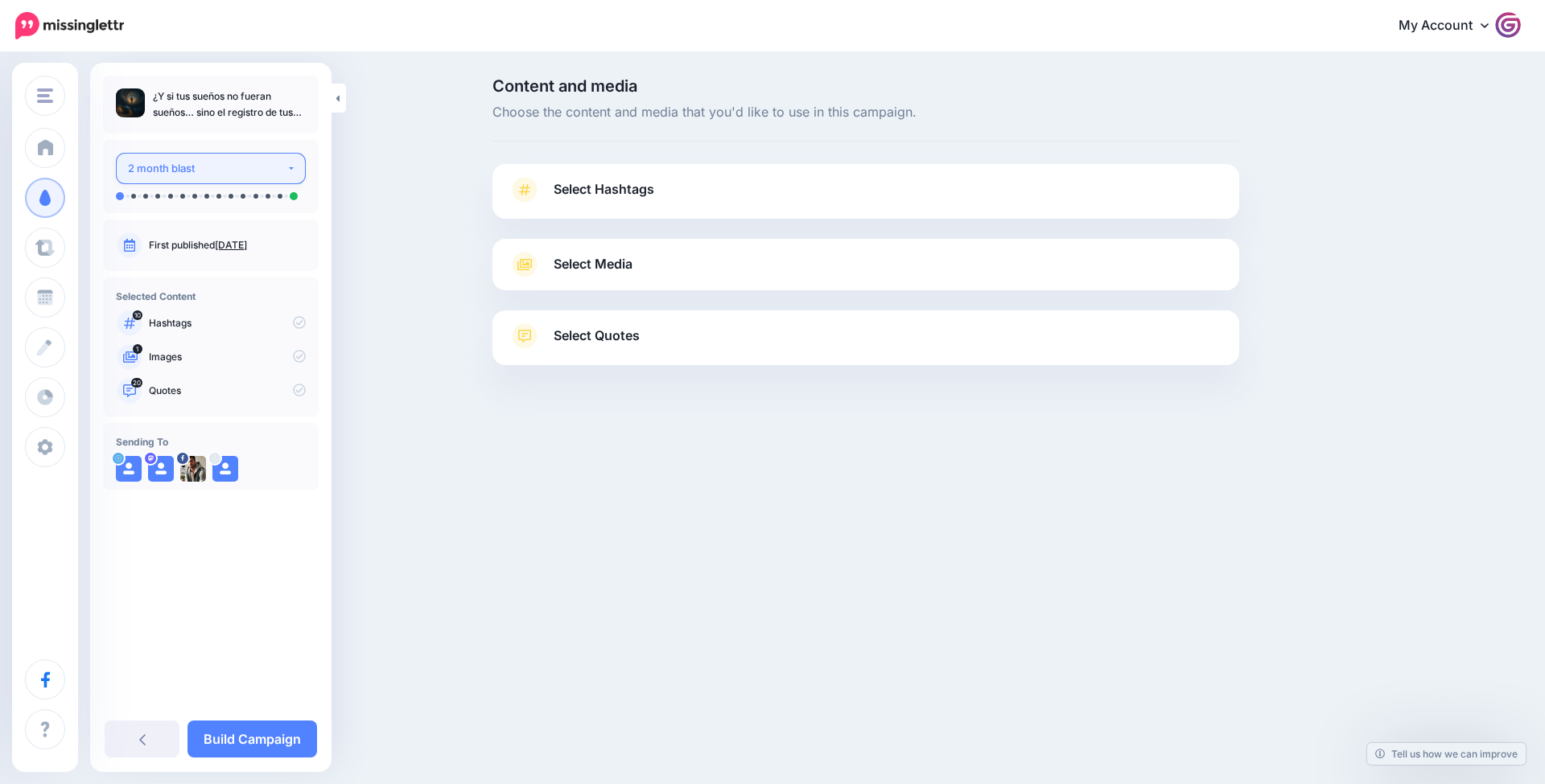
click at [241, 179] on button "2 month blast" at bounding box center [211, 168] width 190 height 31
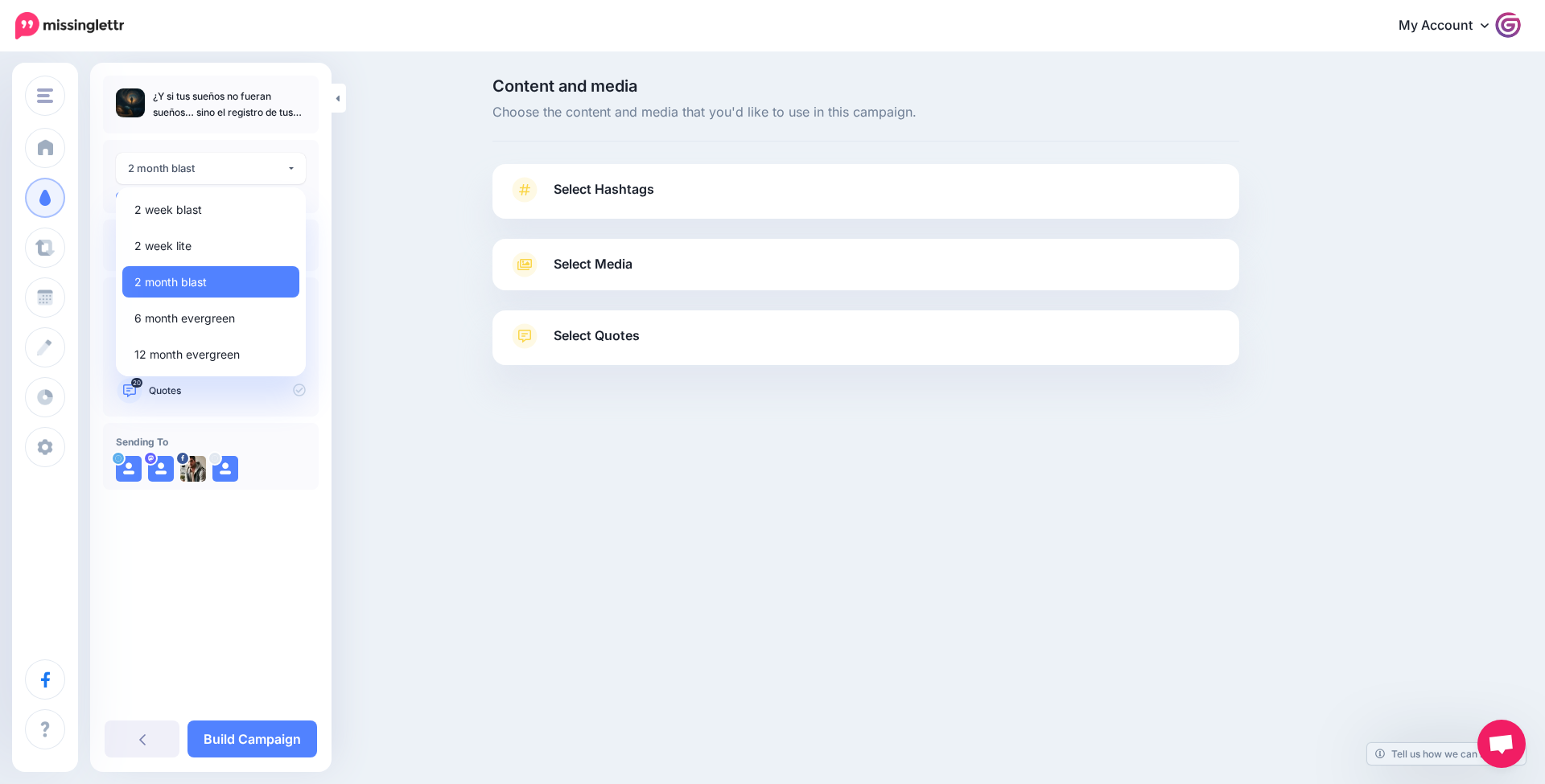
click at [417, 427] on div "Content and media Choose the content and media that you'd like to use in this c…" at bounding box center [772, 261] width 1545 height 416
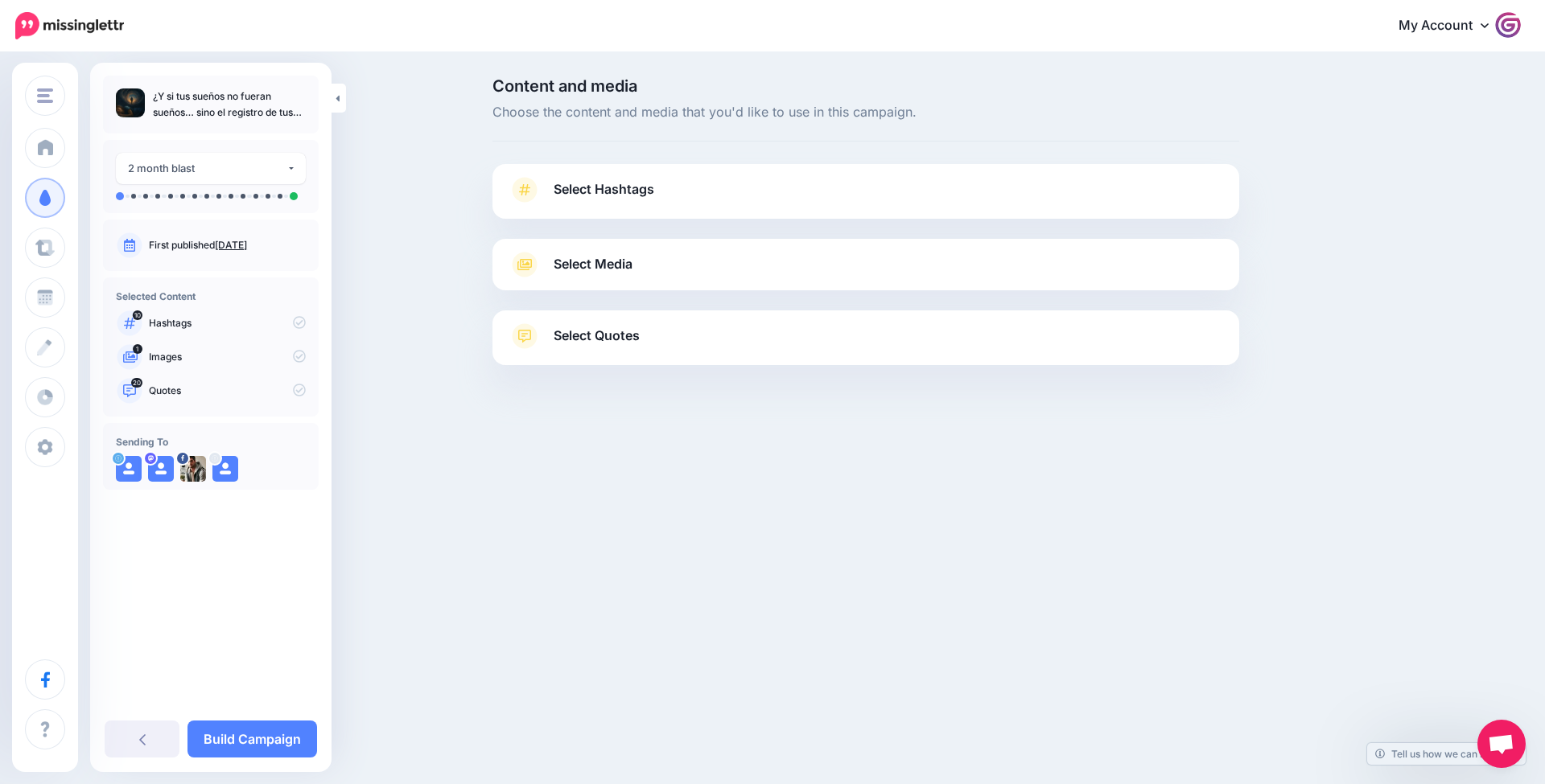
click at [610, 203] on link "Select Hashtags" at bounding box center [866, 197] width 715 height 41
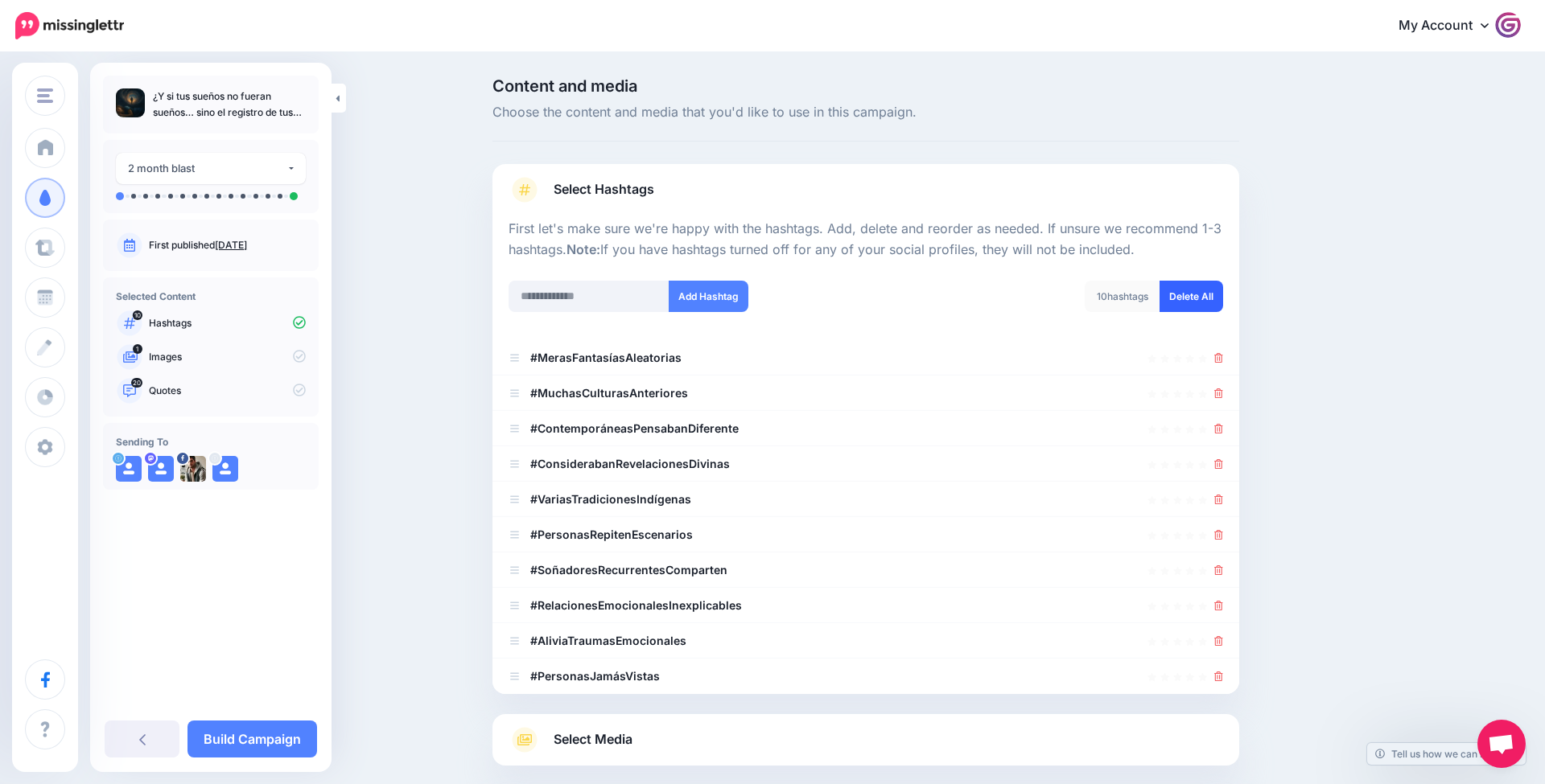
click at [1197, 292] on link "Delete All" at bounding box center [1191, 296] width 64 height 31
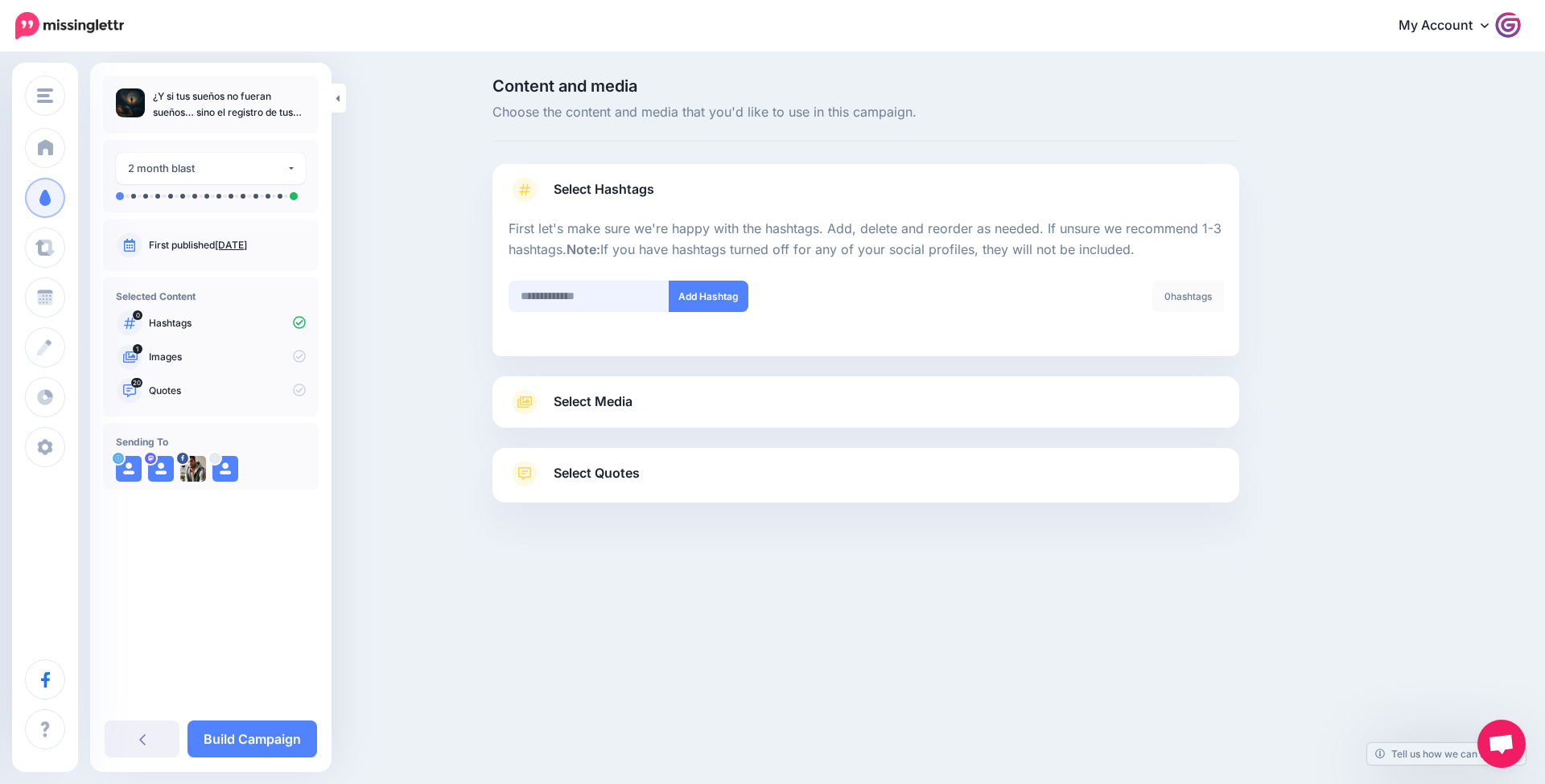
click at [611, 292] on input "text" at bounding box center [589, 296] width 161 height 31
type input "******"
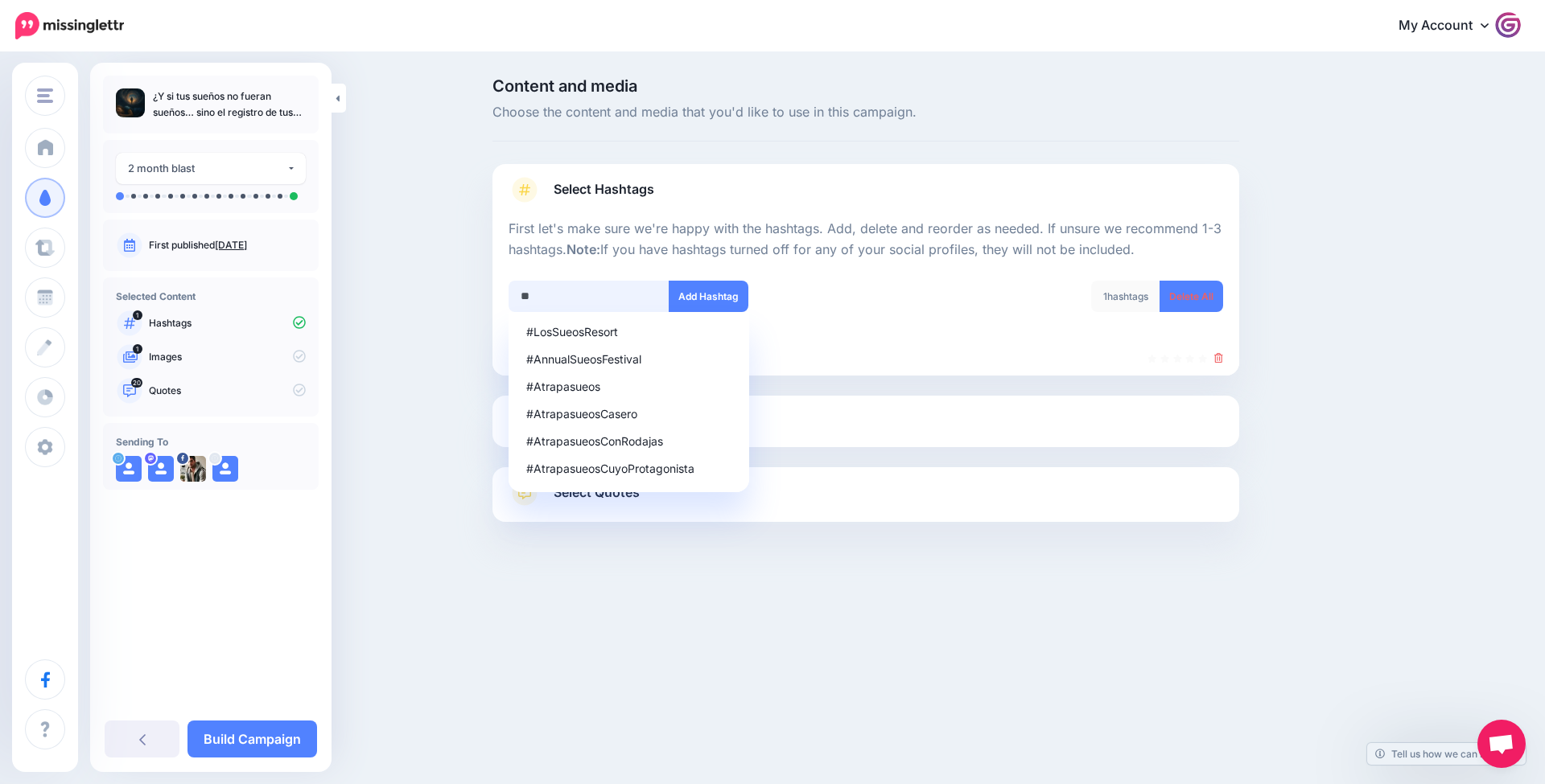
type input "*"
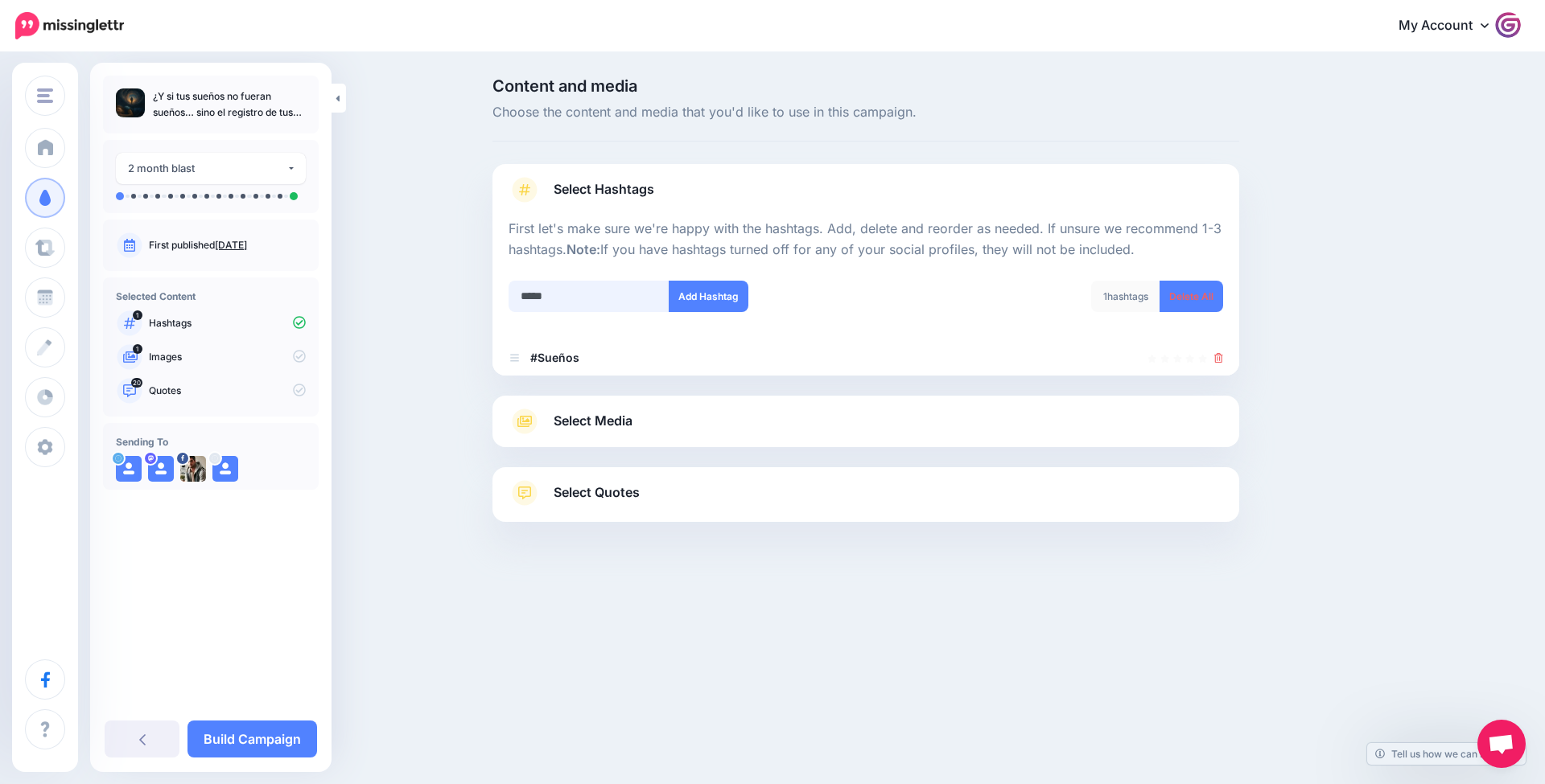
type input "******"
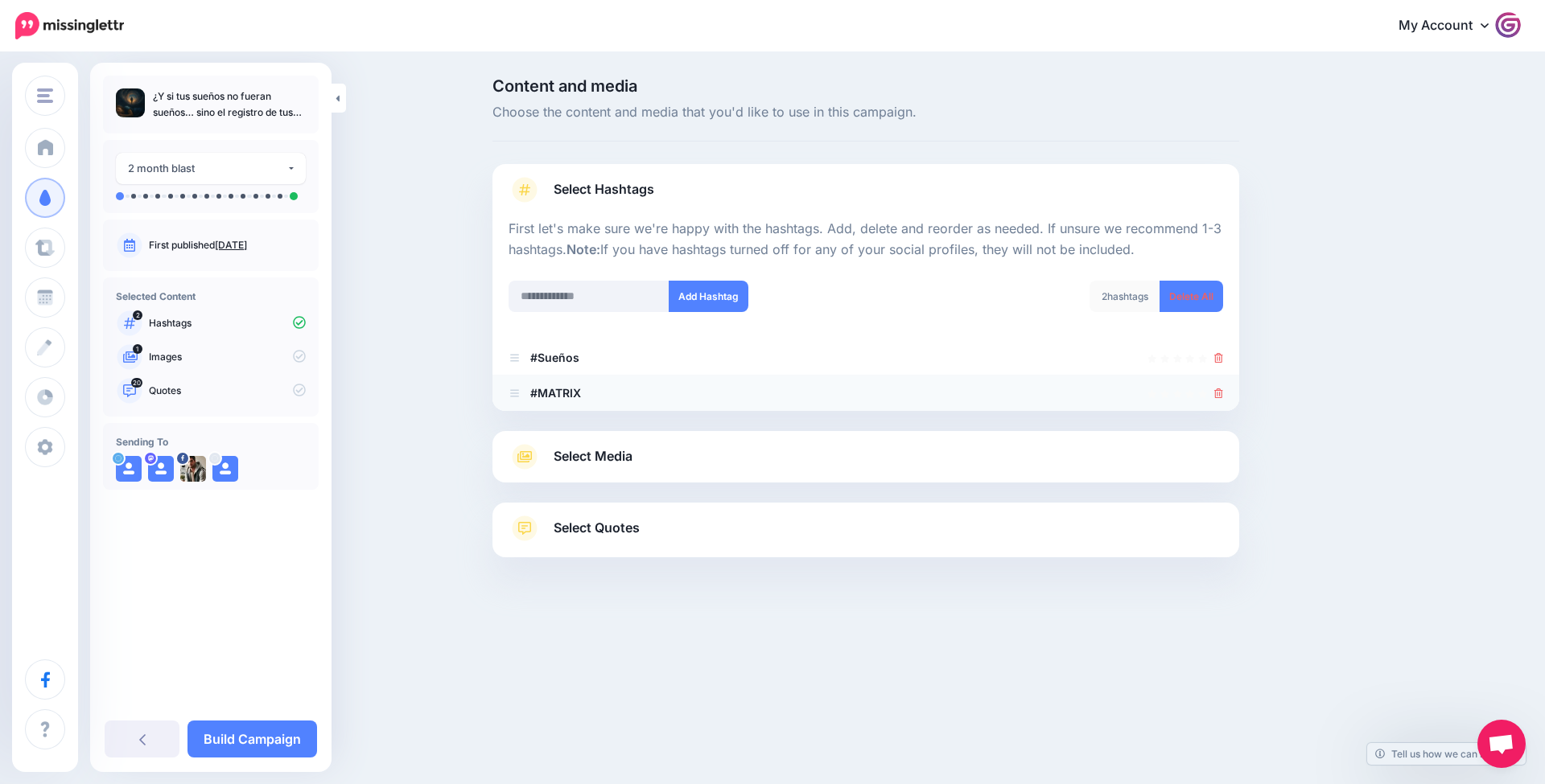
click at [1222, 392] on li "#MATRIX" at bounding box center [866, 394] width 747 height 36
click at [1219, 390] on icon at bounding box center [1218, 393] width 8 height 9
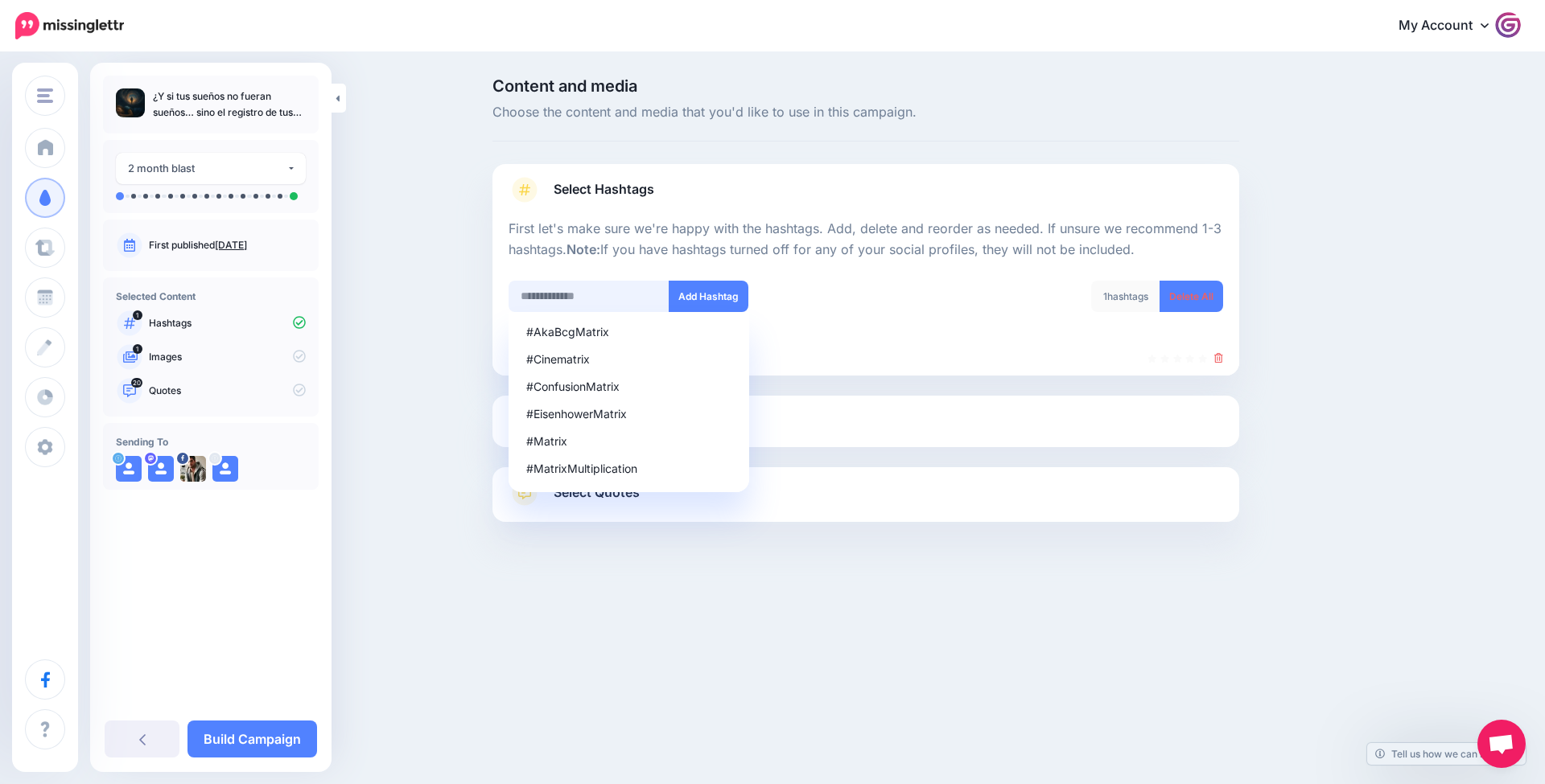
click at [637, 289] on input "text" at bounding box center [589, 296] width 161 height 31
type input "******"
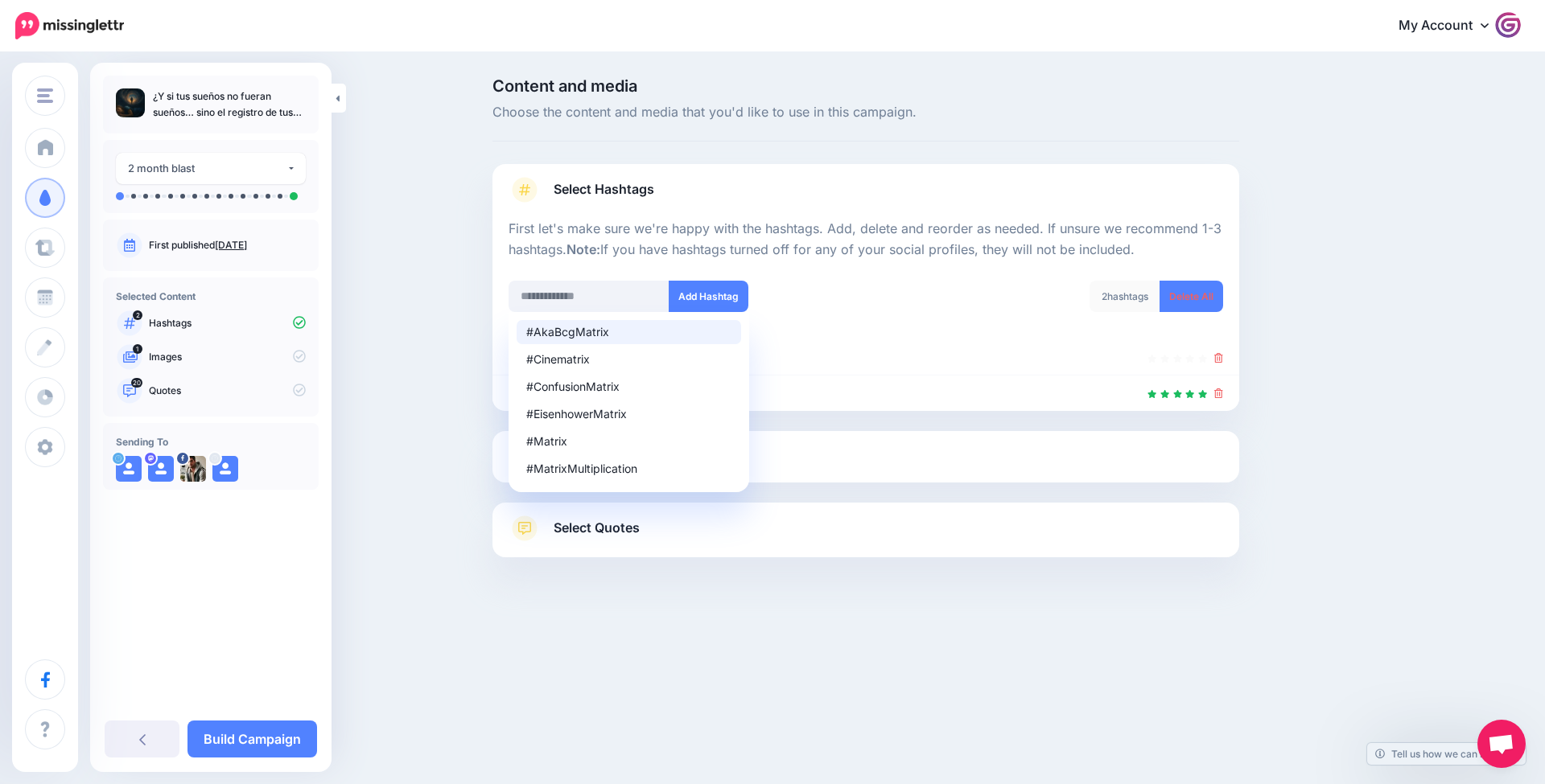
click at [1258, 592] on div "Content and media Choose the content and media that you'd like to use in this c…" at bounding box center [943, 358] width 925 height 560
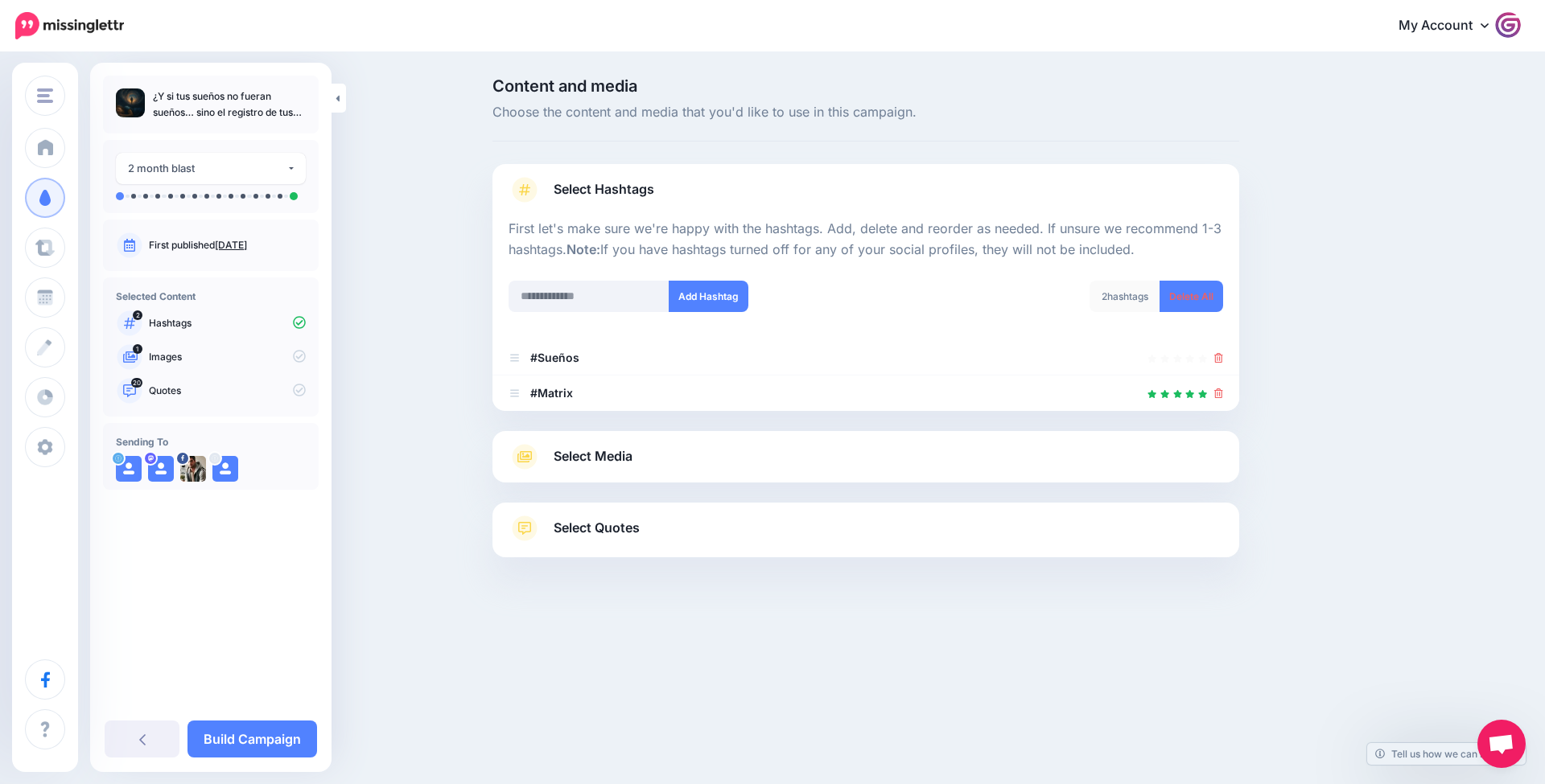
click at [759, 463] on link "Select Media" at bounding box center [866, 456] width 715 height 25
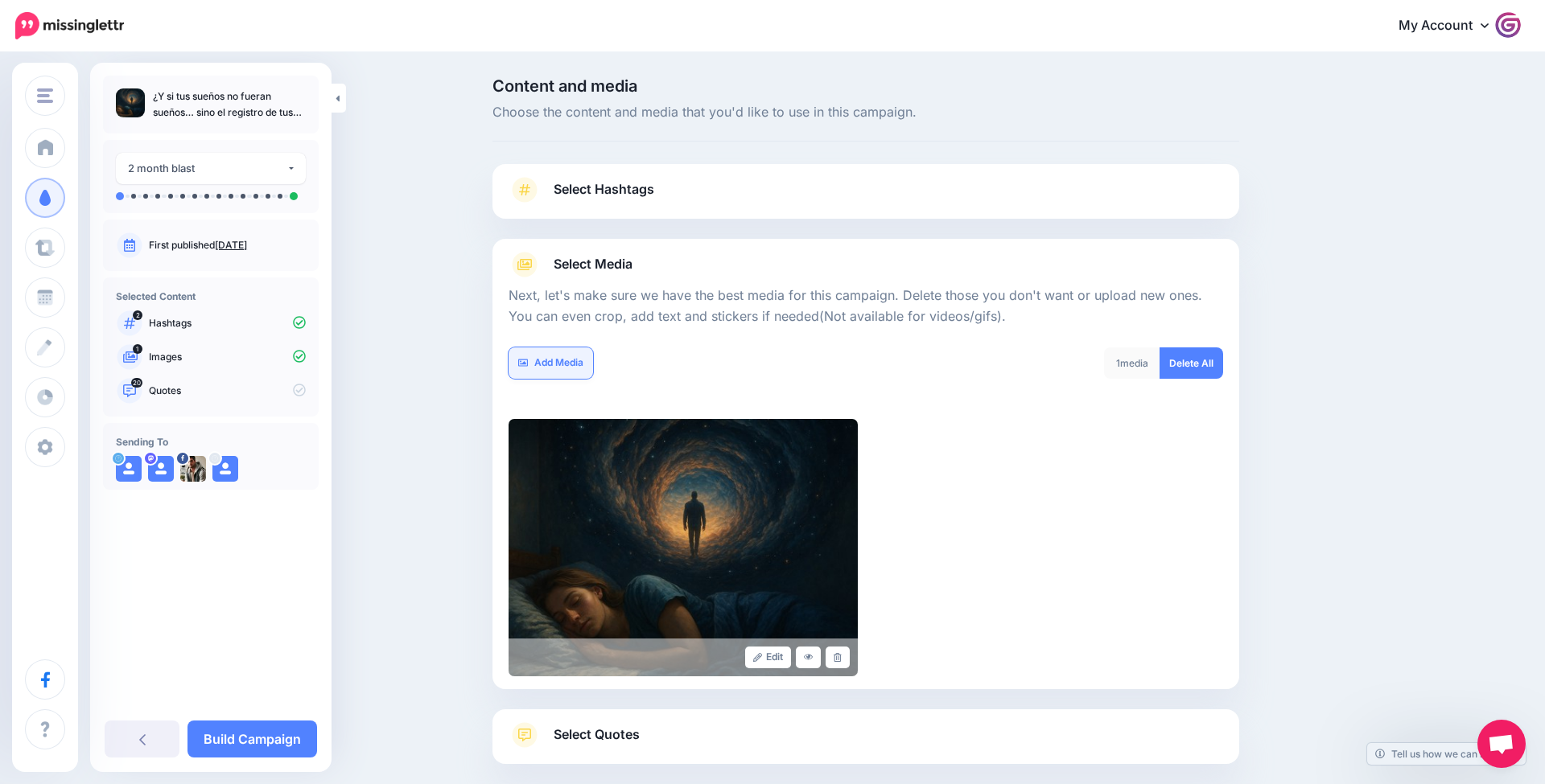
click at [573, 361] on link "Add Media" at bounding box center [551, 363] width 85 height 31
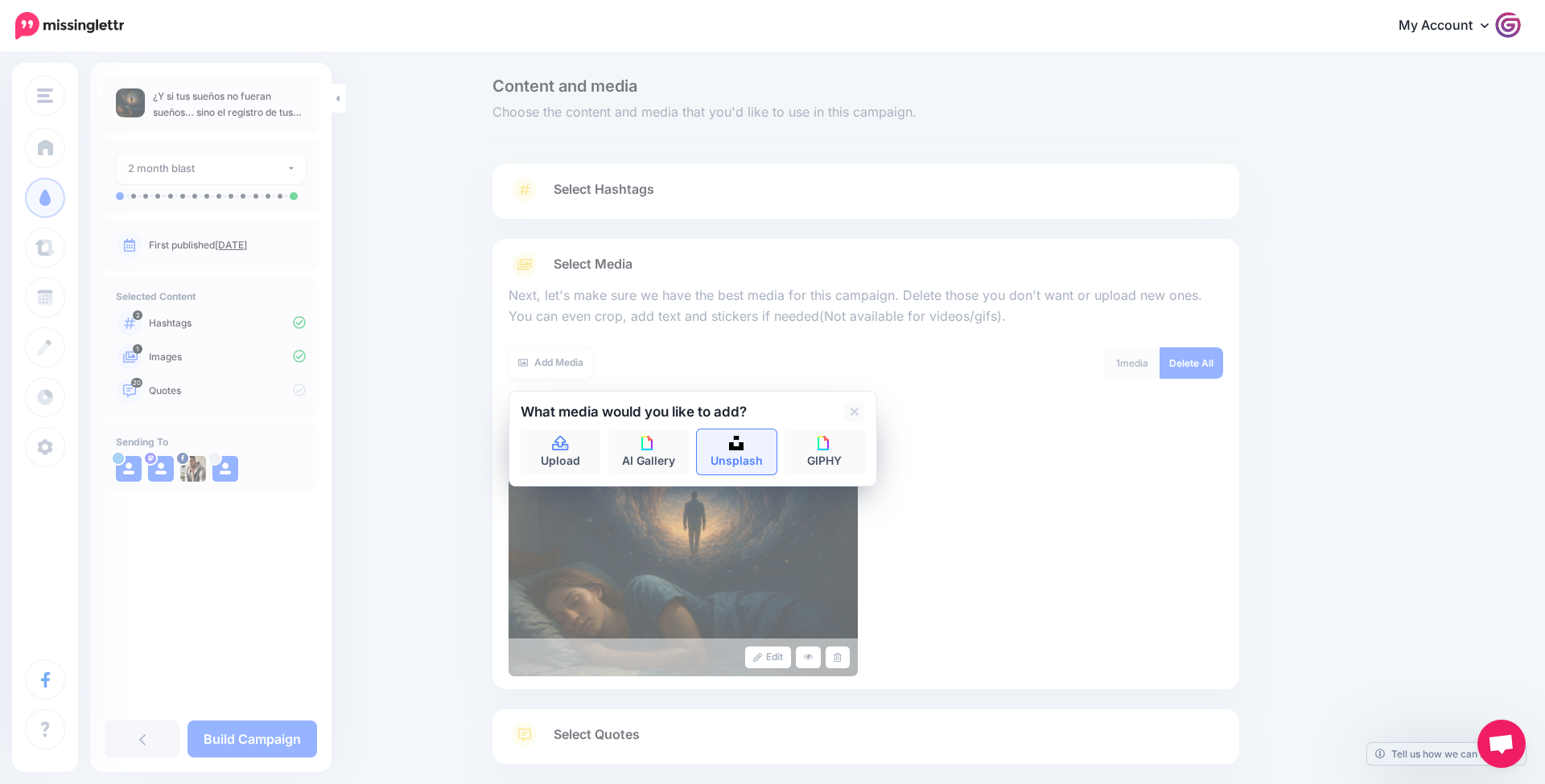
click at [727, 459] on link "Unsplash" at bounding box center [737, 452] width 81 height 45
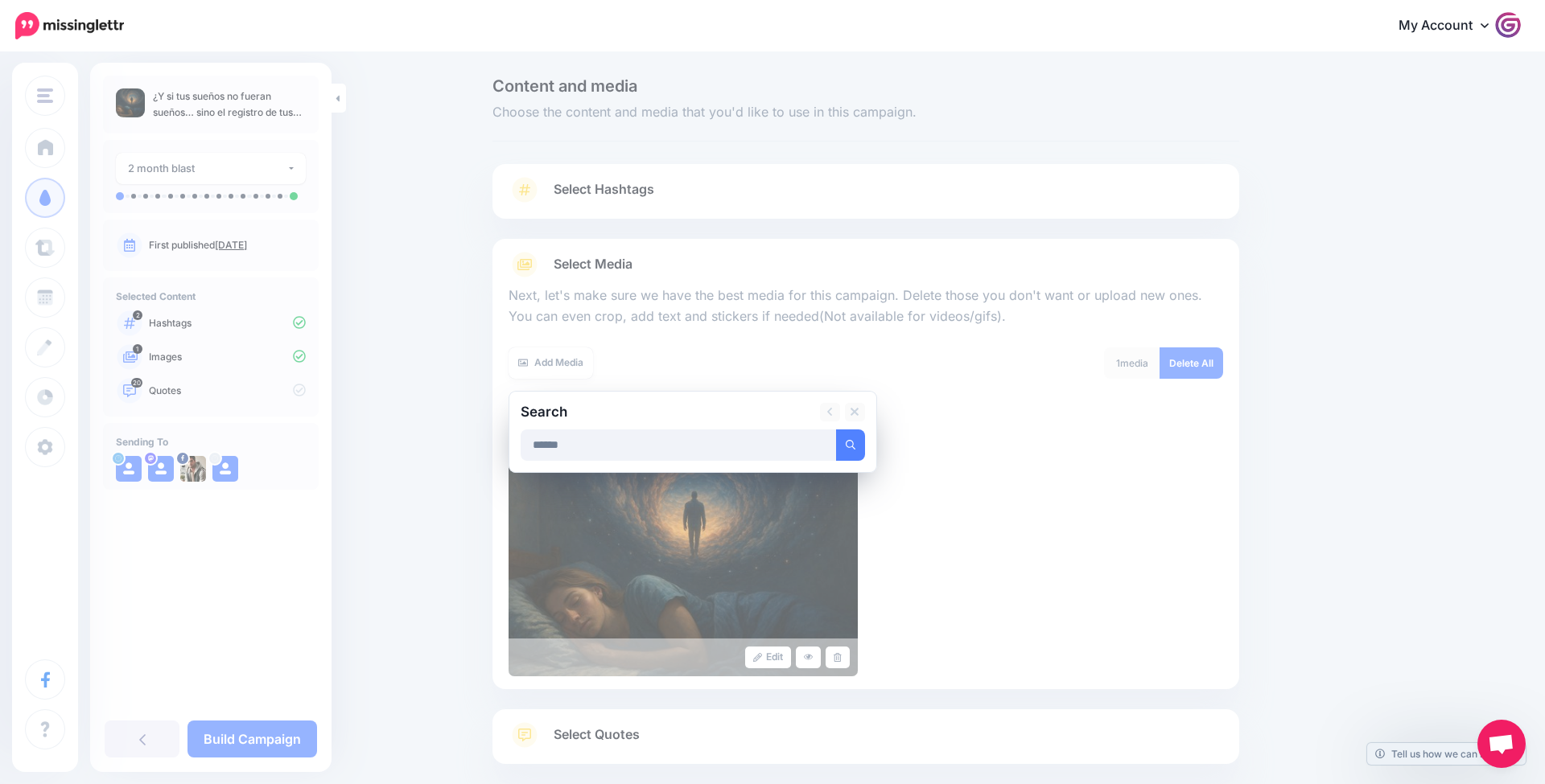
type input "******"
click at [850, 443] on button "submit" at bounding box center [850, 445] width 29 height 31
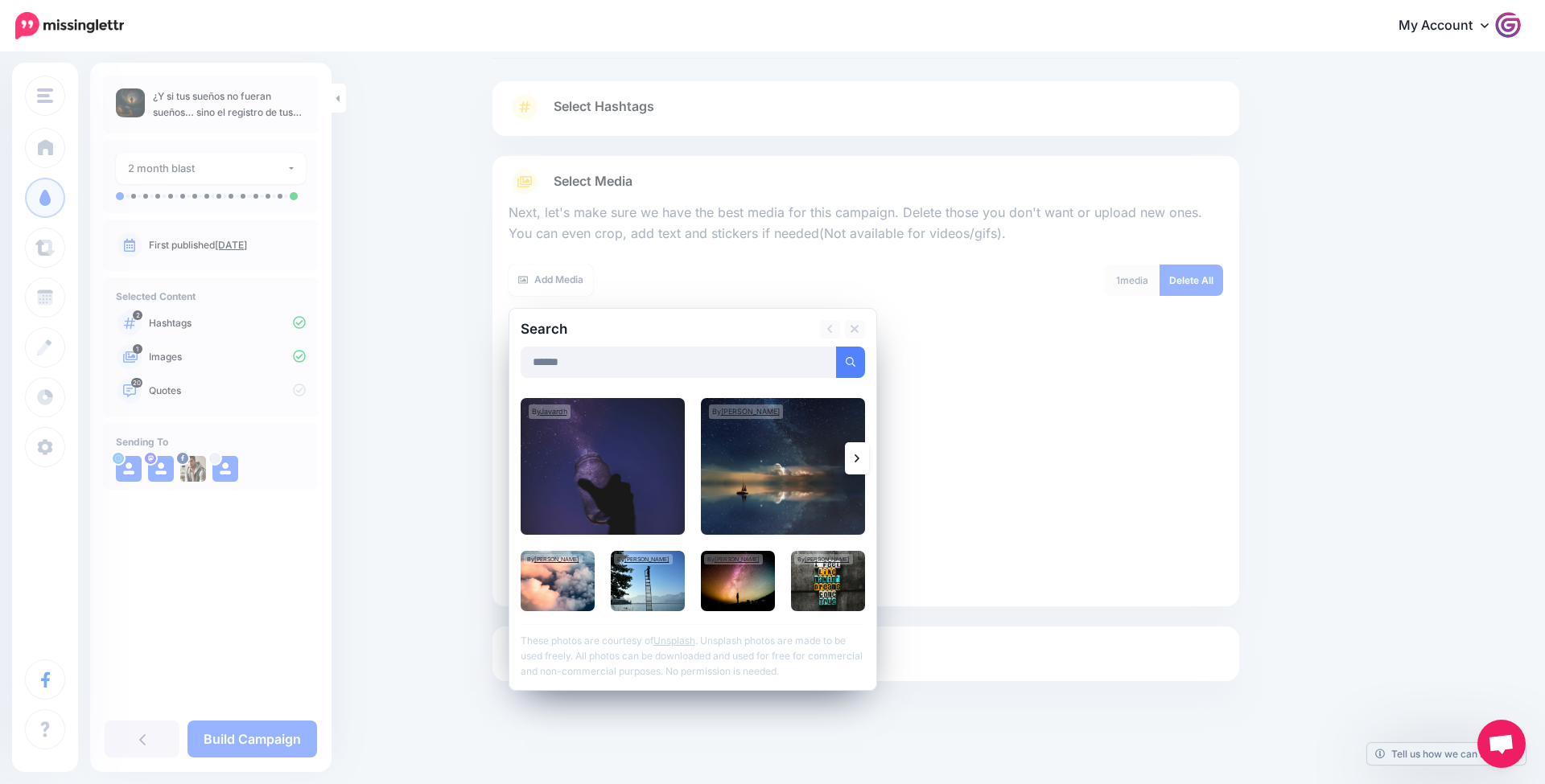
scroll to position [82, 0]
click at [729, 467] on img at bounding box center [782, 466] width 165 height 136
click at [823, 359] on link "Add Media" at bounding box center [830, 363] width 69 height 31
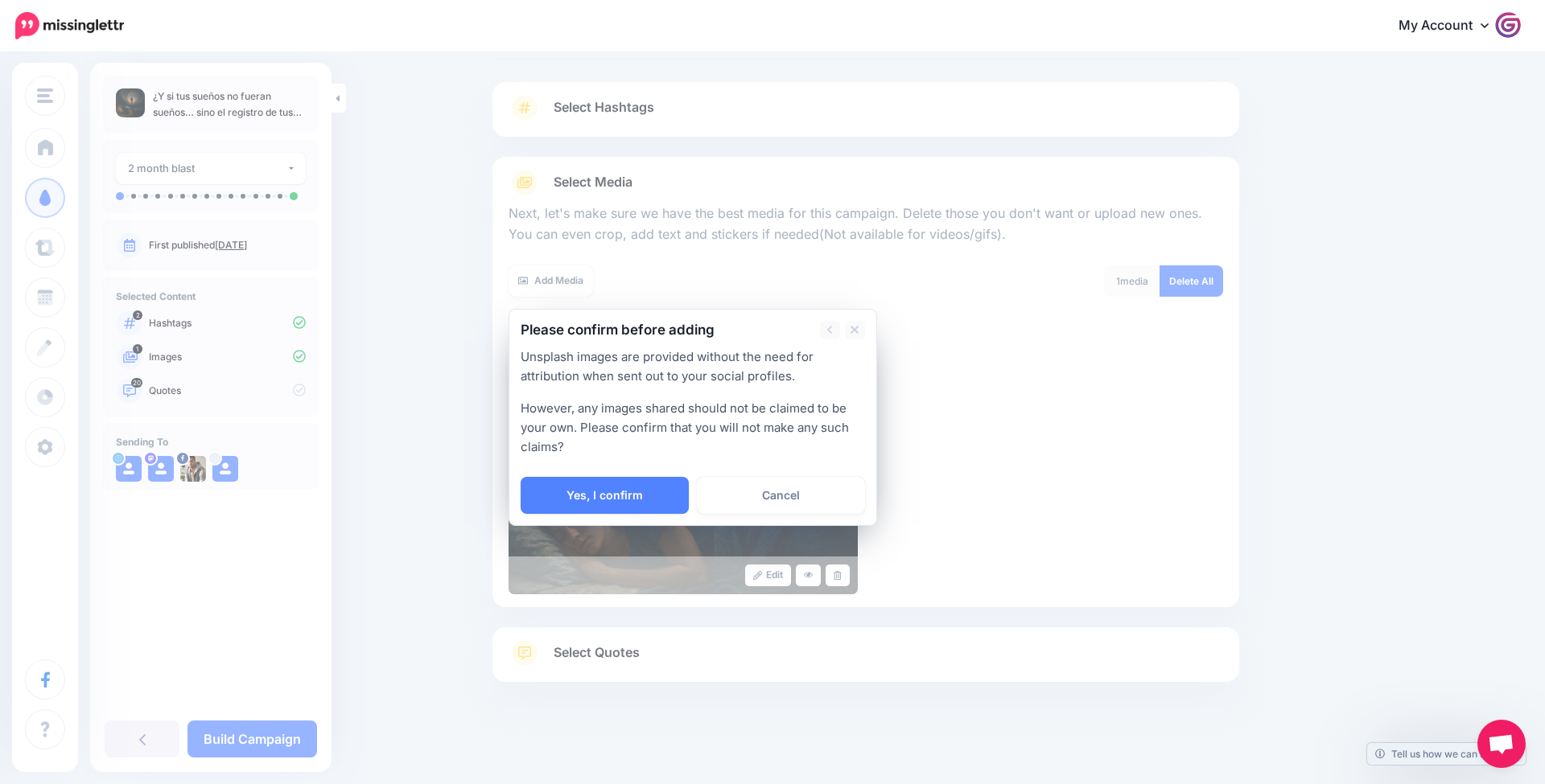
click at [615, 494] on link "Yes, I confirm" at bounding box center [605, 494] width 168 height 37
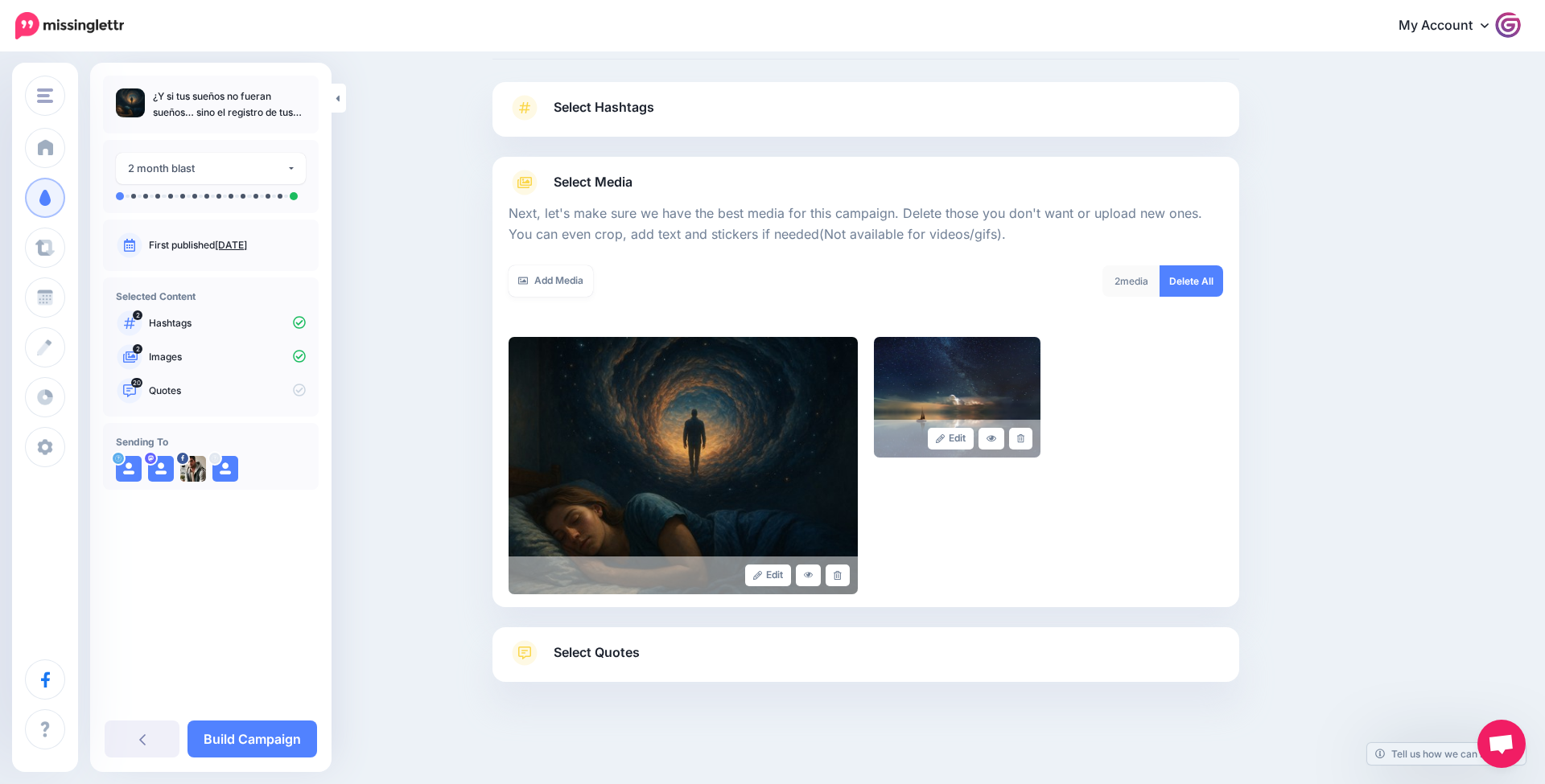
scroll to position [82, 1]
click at [565, 283] on link "Add Media" at bounding box center [551, 280] width 85 height 31
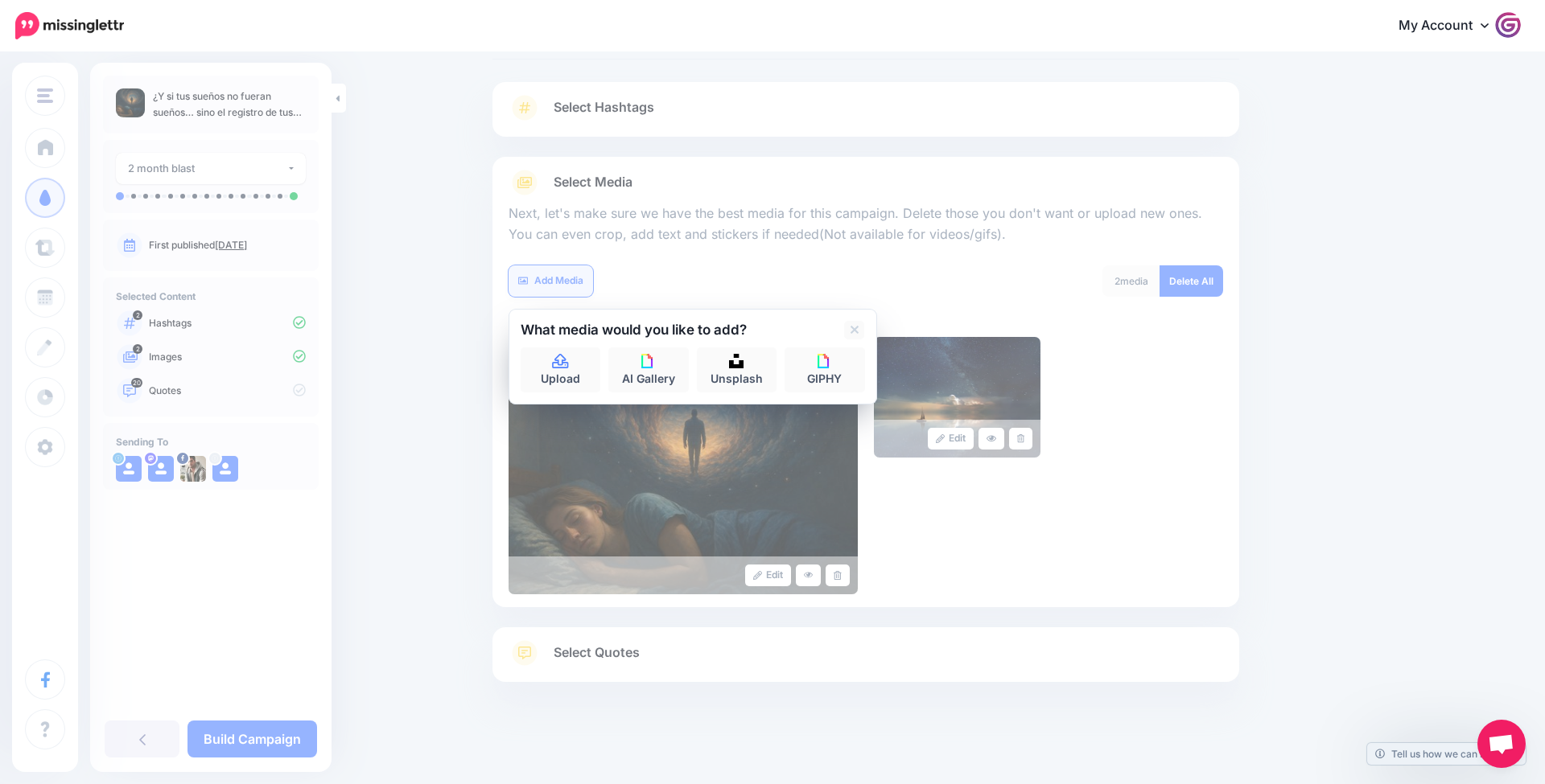
scroll to position [82, 0]
click at [638, 373] on link "AI Gallery" at bounding box center [649, 370] width 81 height 45
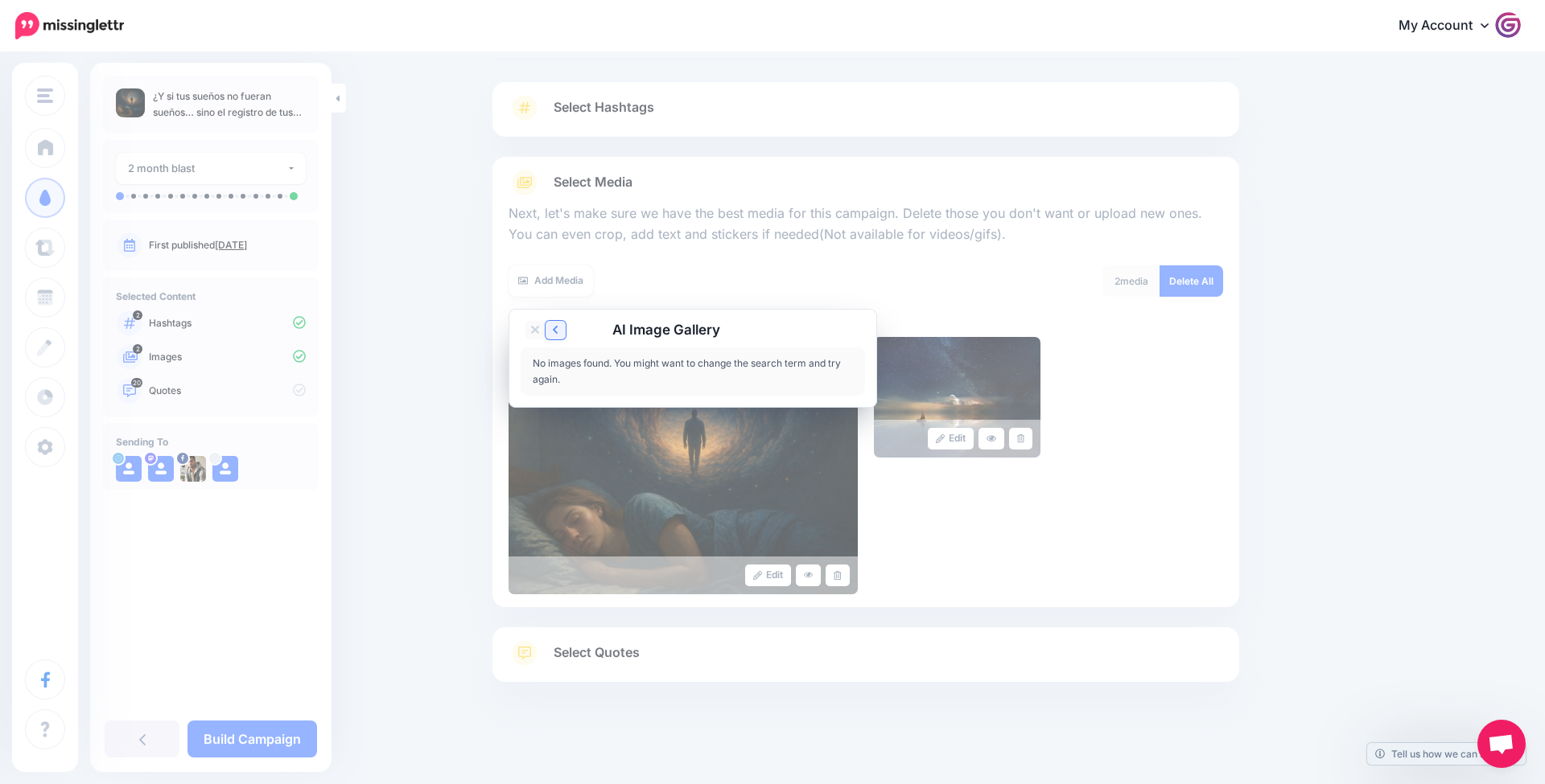
click at [556, 325] on icon at bounding box center [555, 330] width 5 height 13
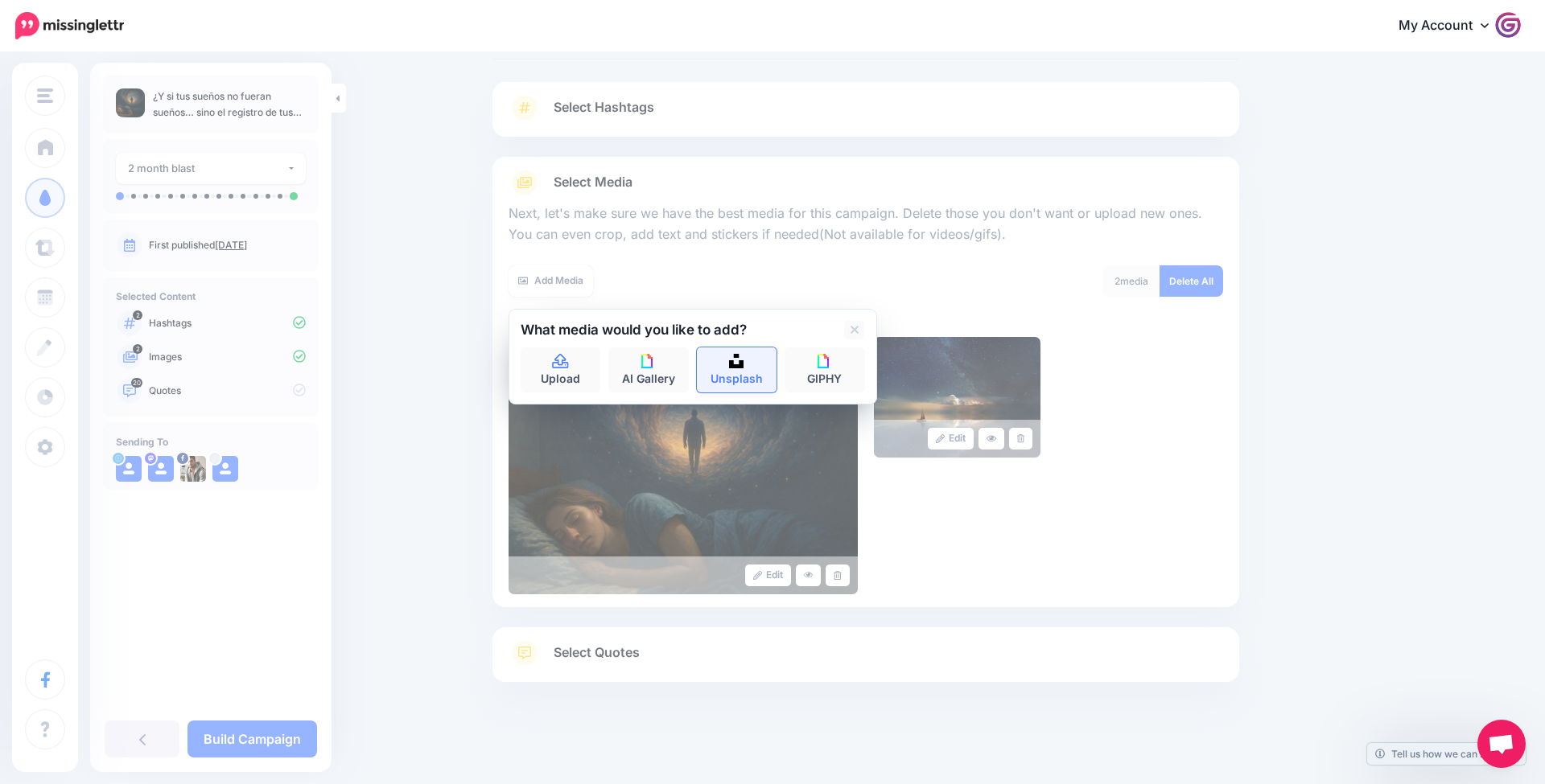
click at [743, 358] on img at bounding box center [735, 360] width 14 height 14
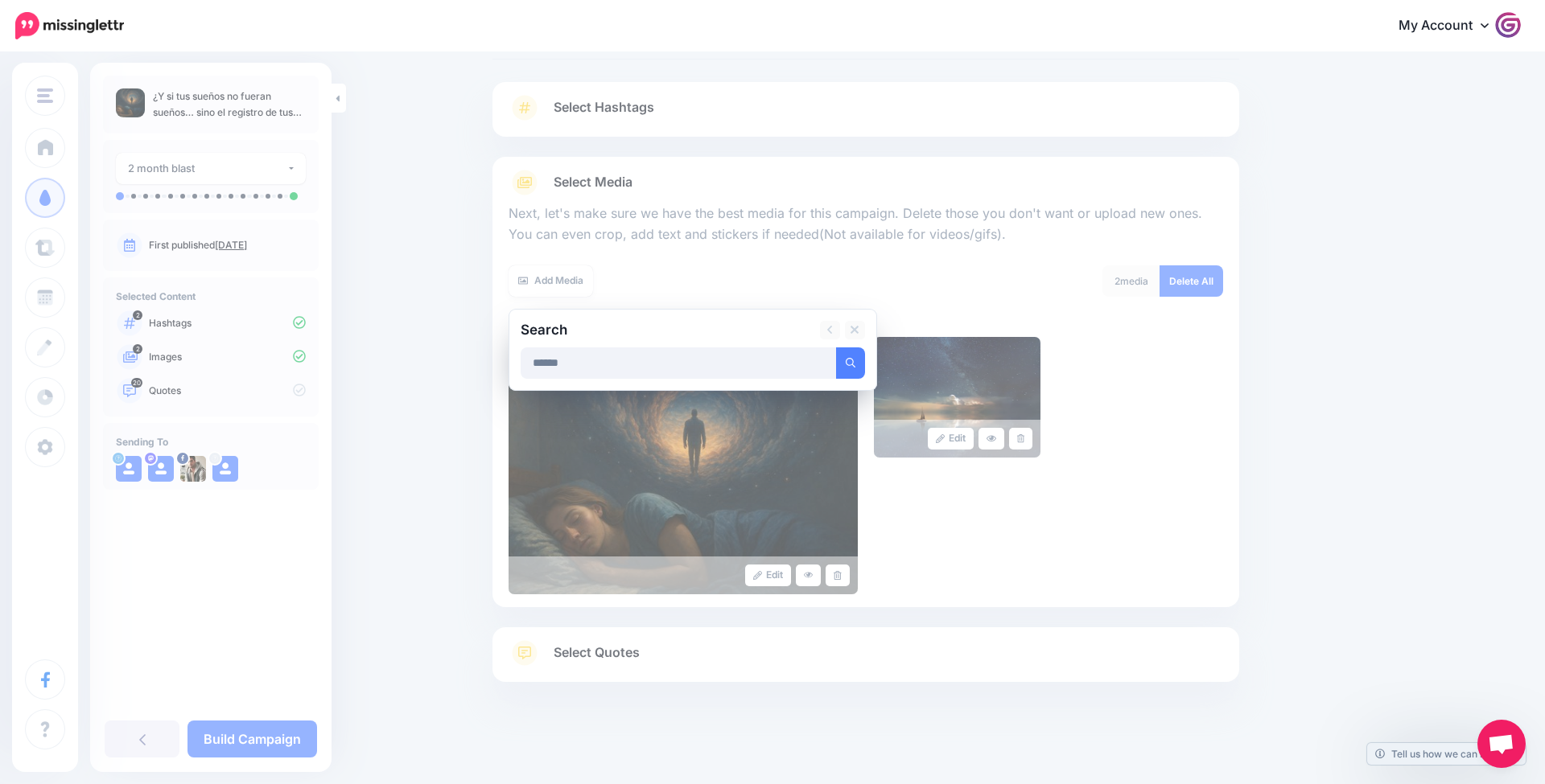
type input "******"
click at [850, 360] on button "submit" at bounding box center [850, 363] width 29 height 31
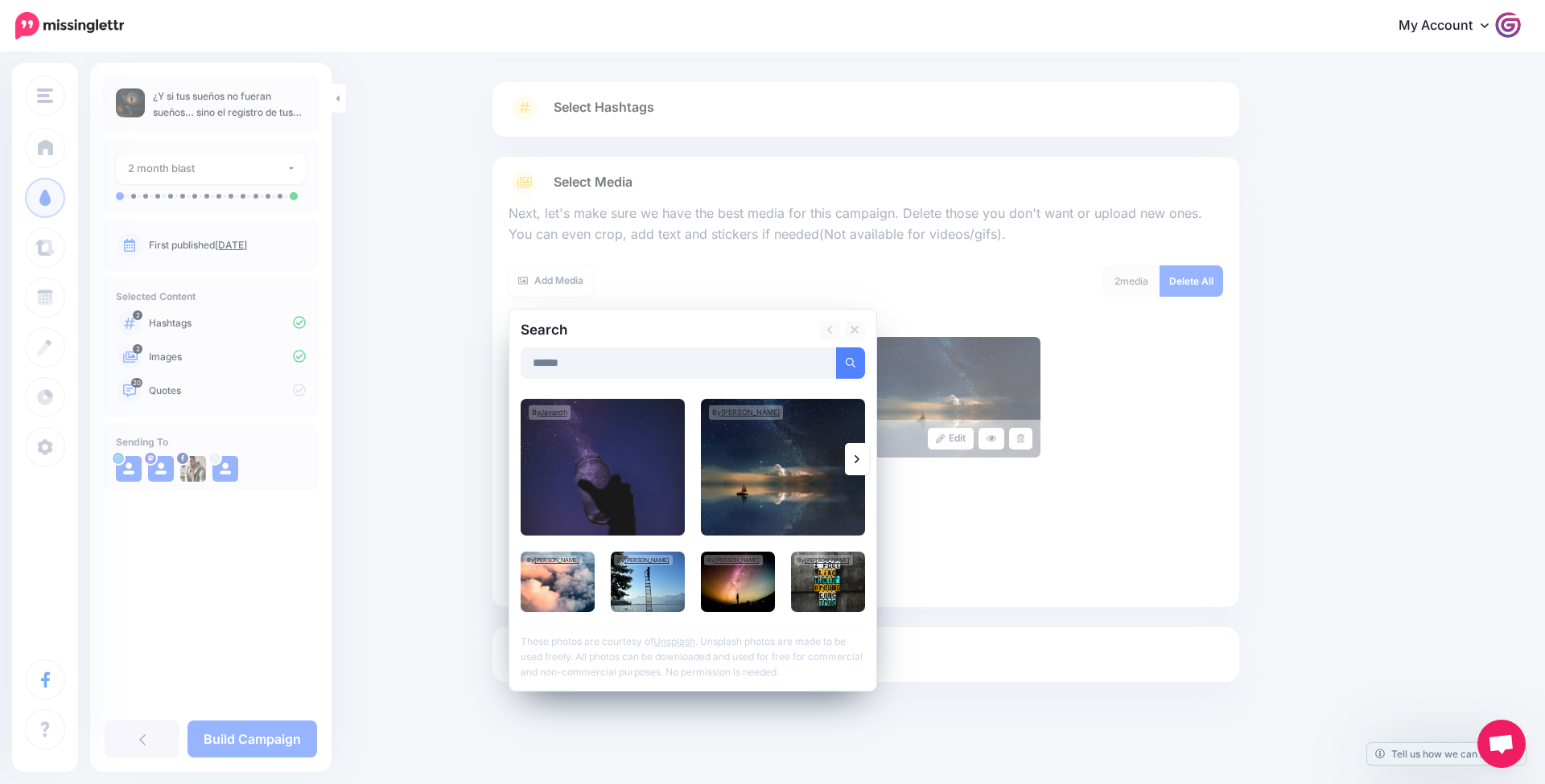
click at [862, 463] on link at bounding box center [857, 459] width 24 height 32
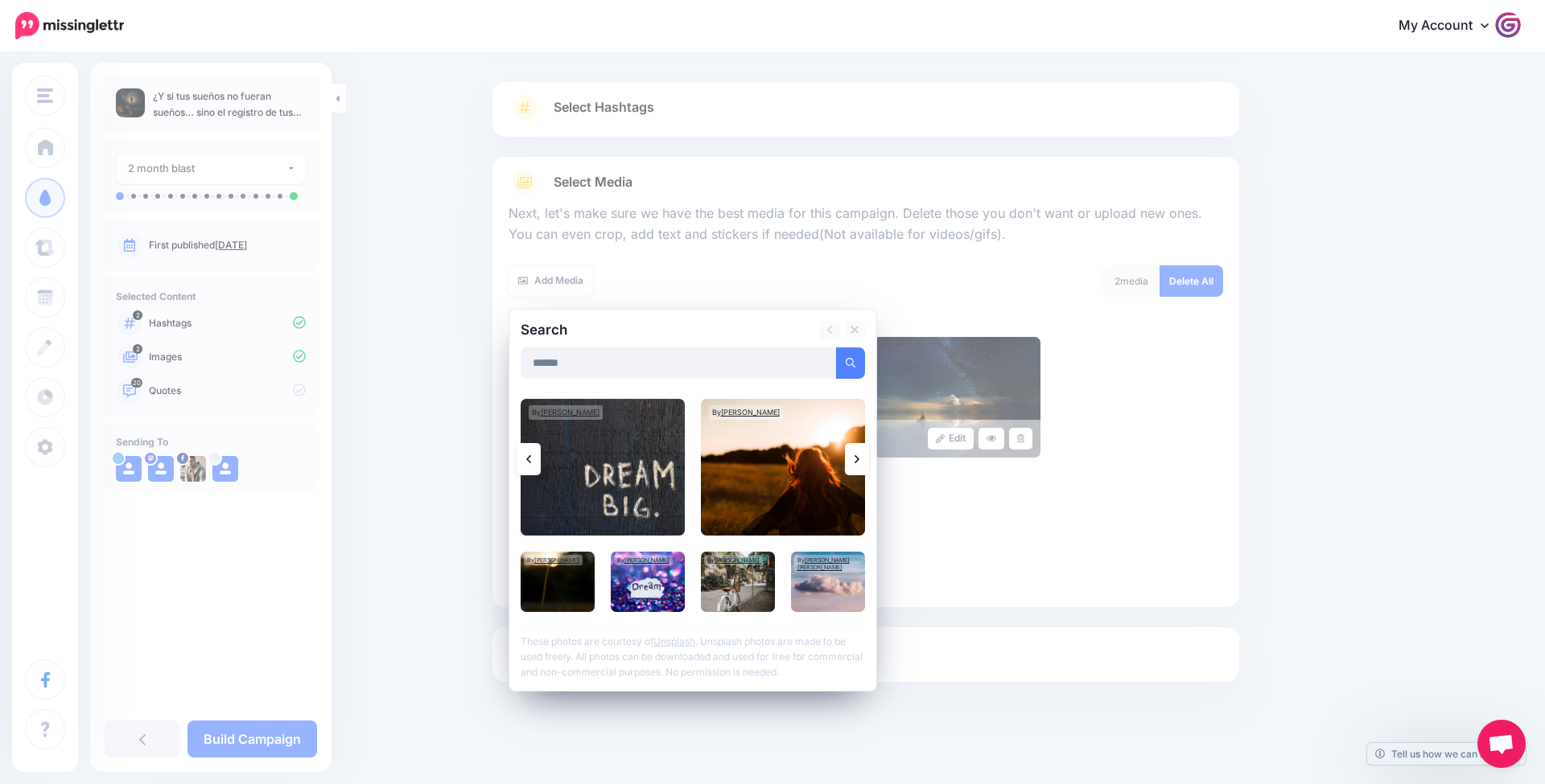
click at [853, 456] on link at bounding box center [857, 459] width 24 height 32
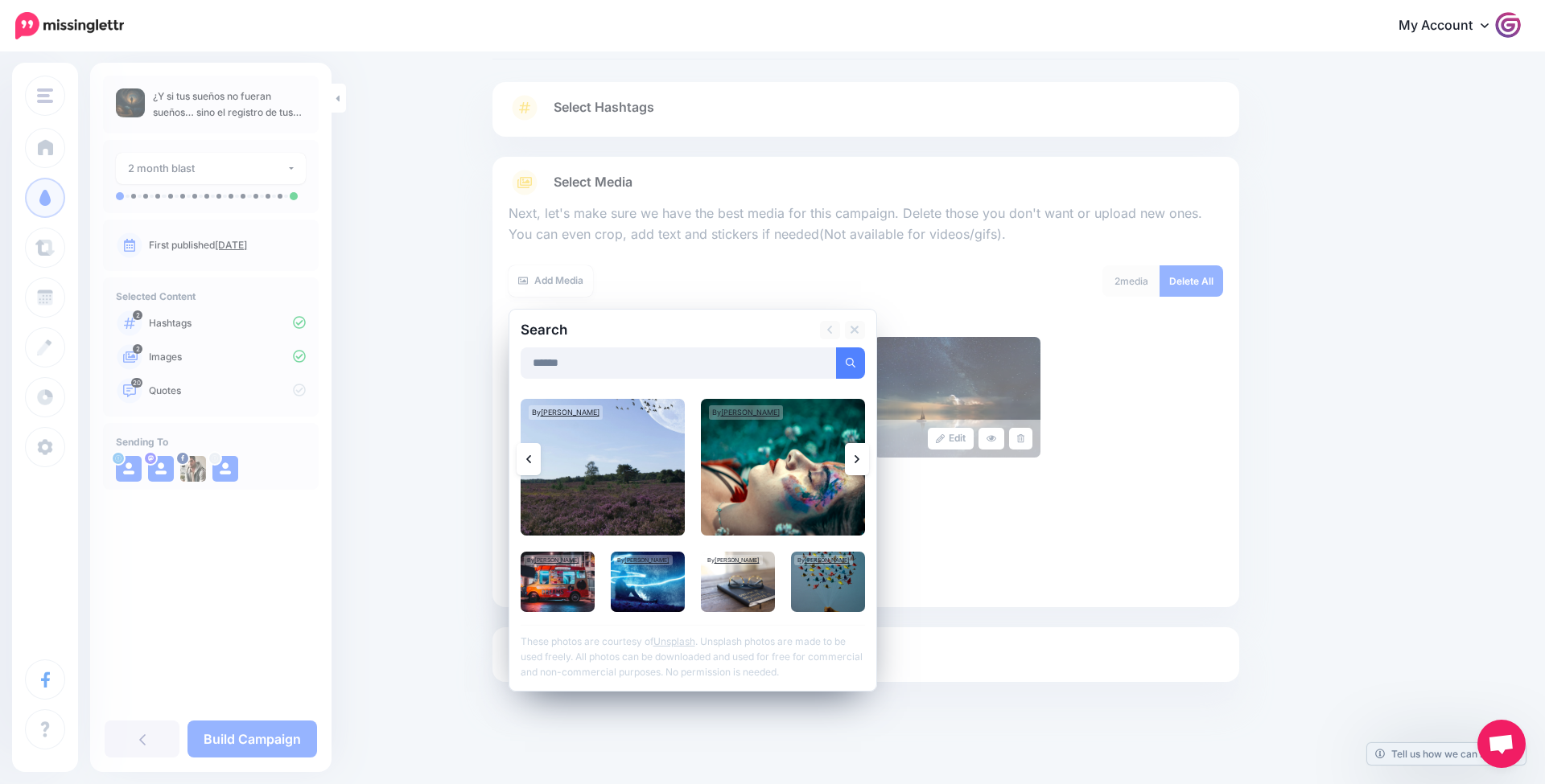
click at [853, 456] on link at bounding box center [857, 459] width 24 height 32
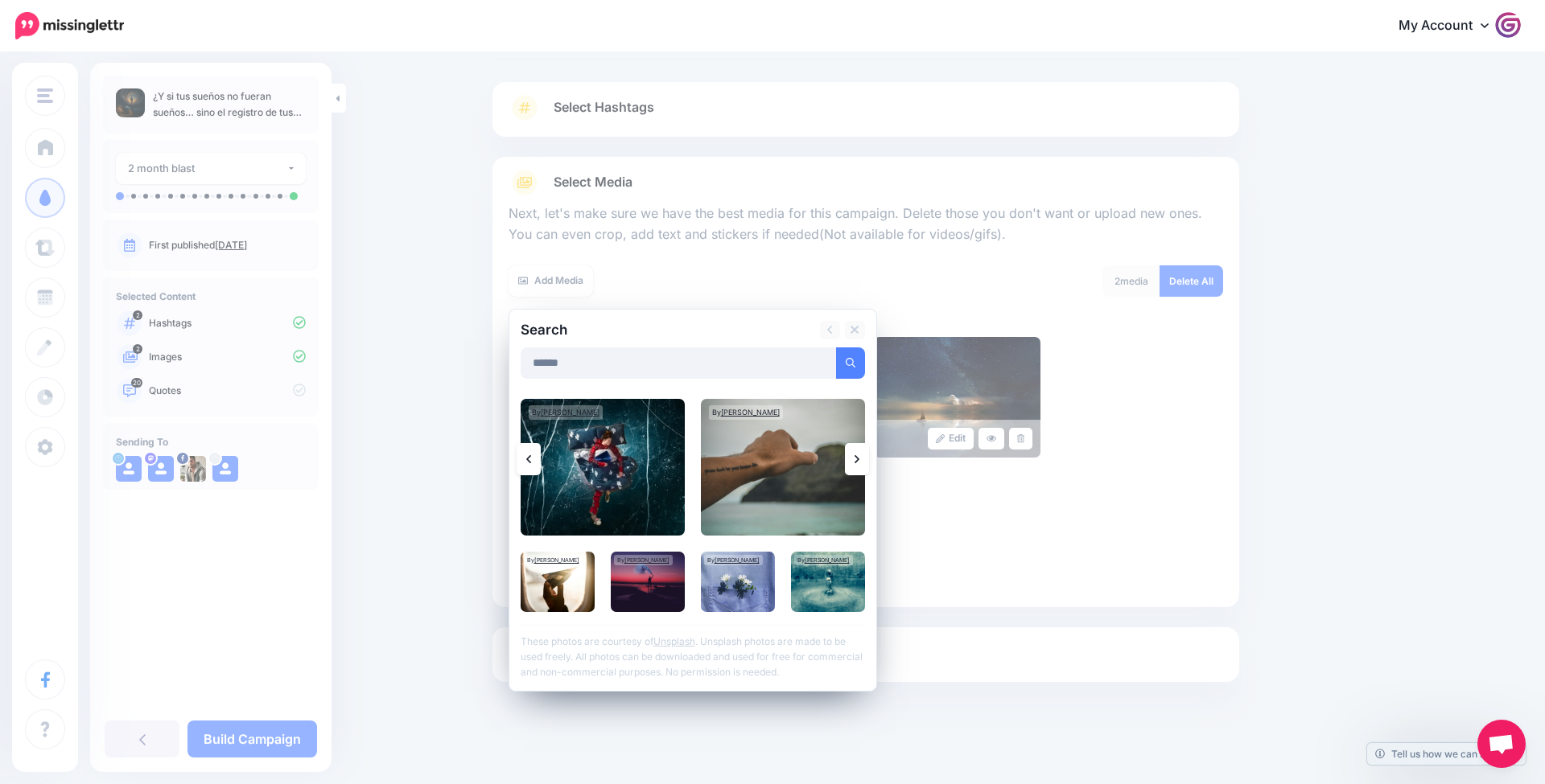
click at [853, 456] on link at bounding box center [857, 459] width 24 height 32
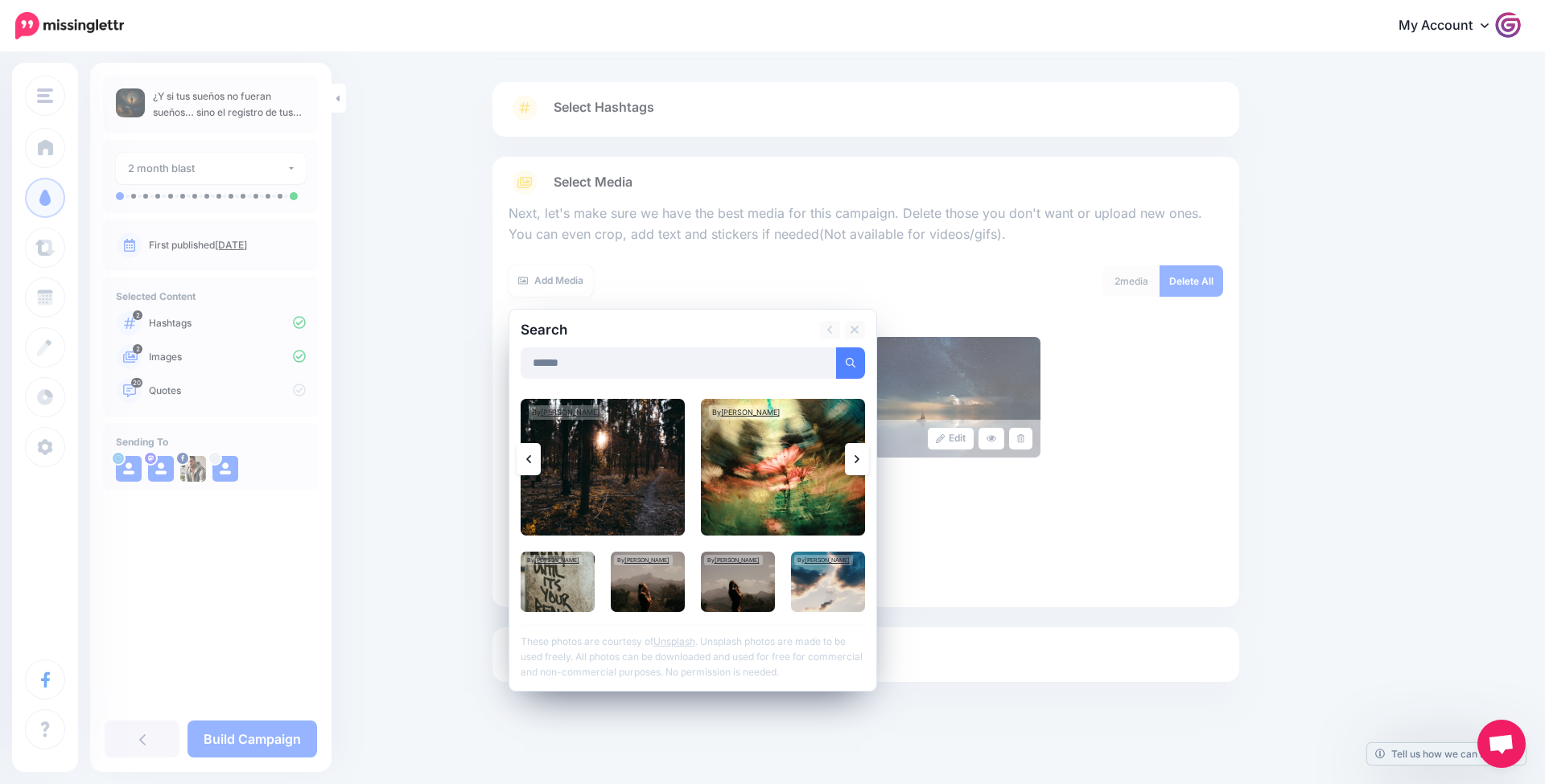
click at [853, 456] on link at bounding box center [857, 459] width 24 height 32
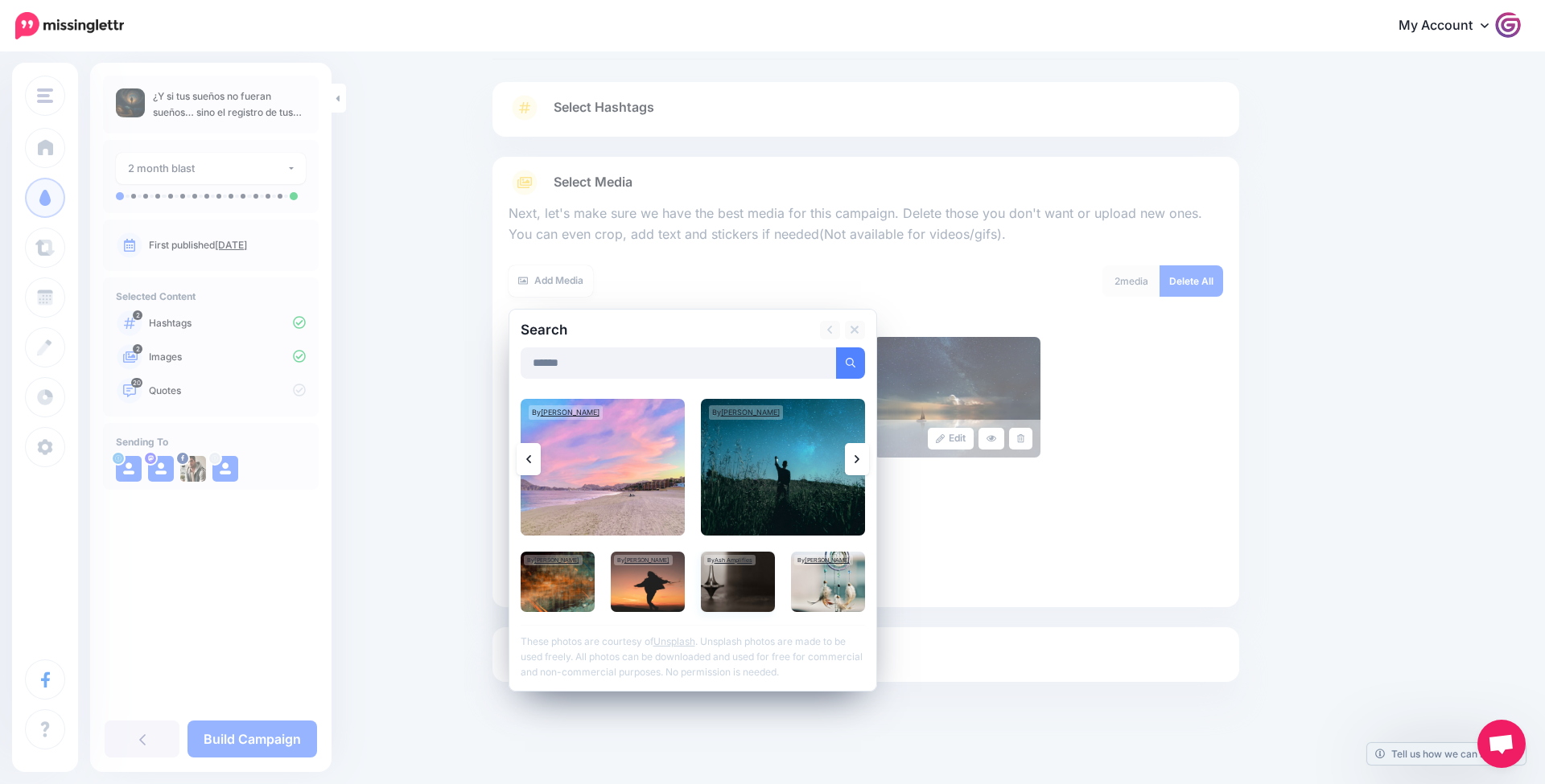
click at [728, 579] on img at bounding box center [737, 582] width 74 height 60
click at [856, 365] on link "Add Media" at bounding box center [830, 363] width 69 height 31
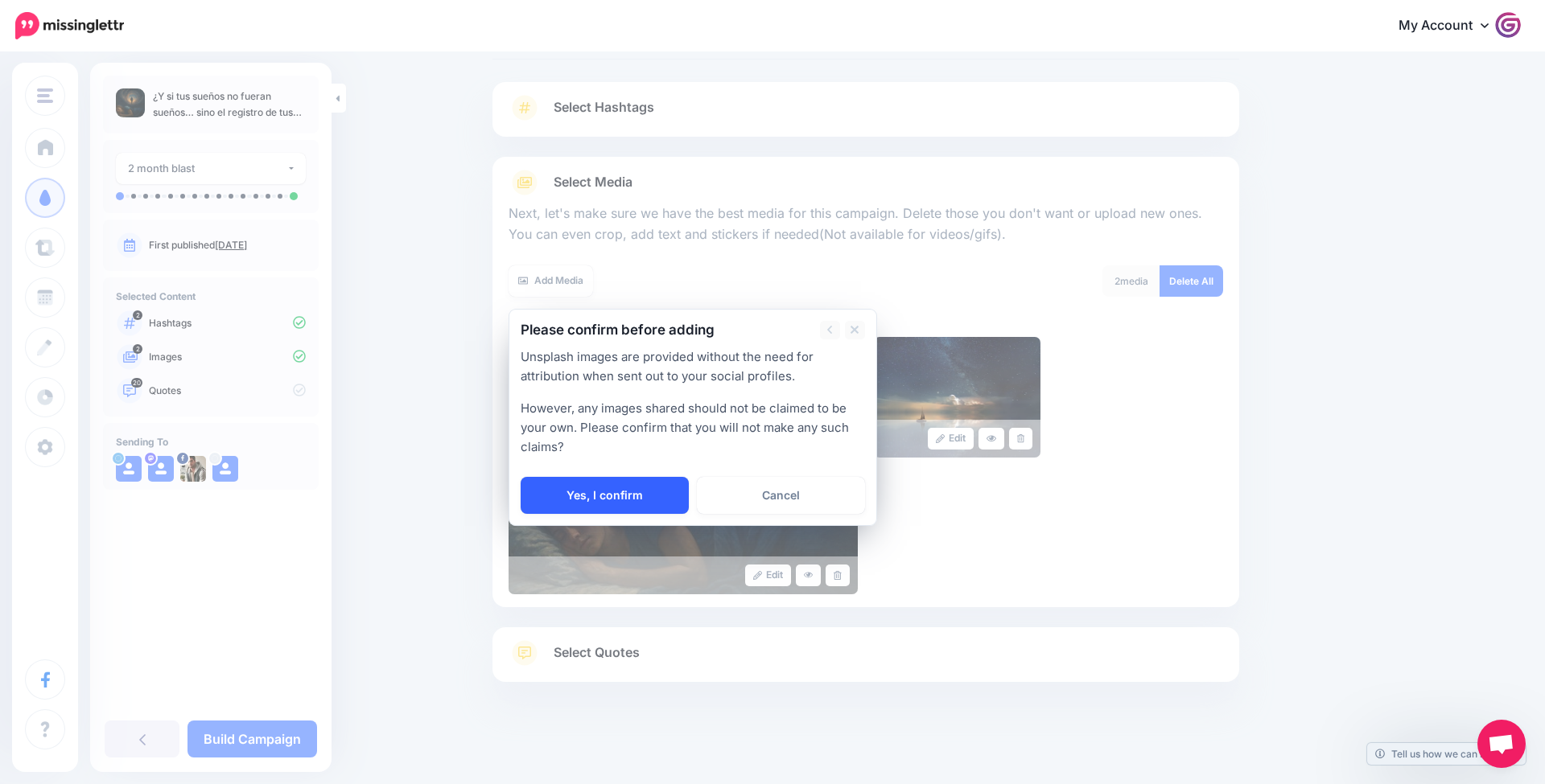
click at [682, 500] on link "Yes, I confirm" at bounding box center [605, 494] width 168 height 37
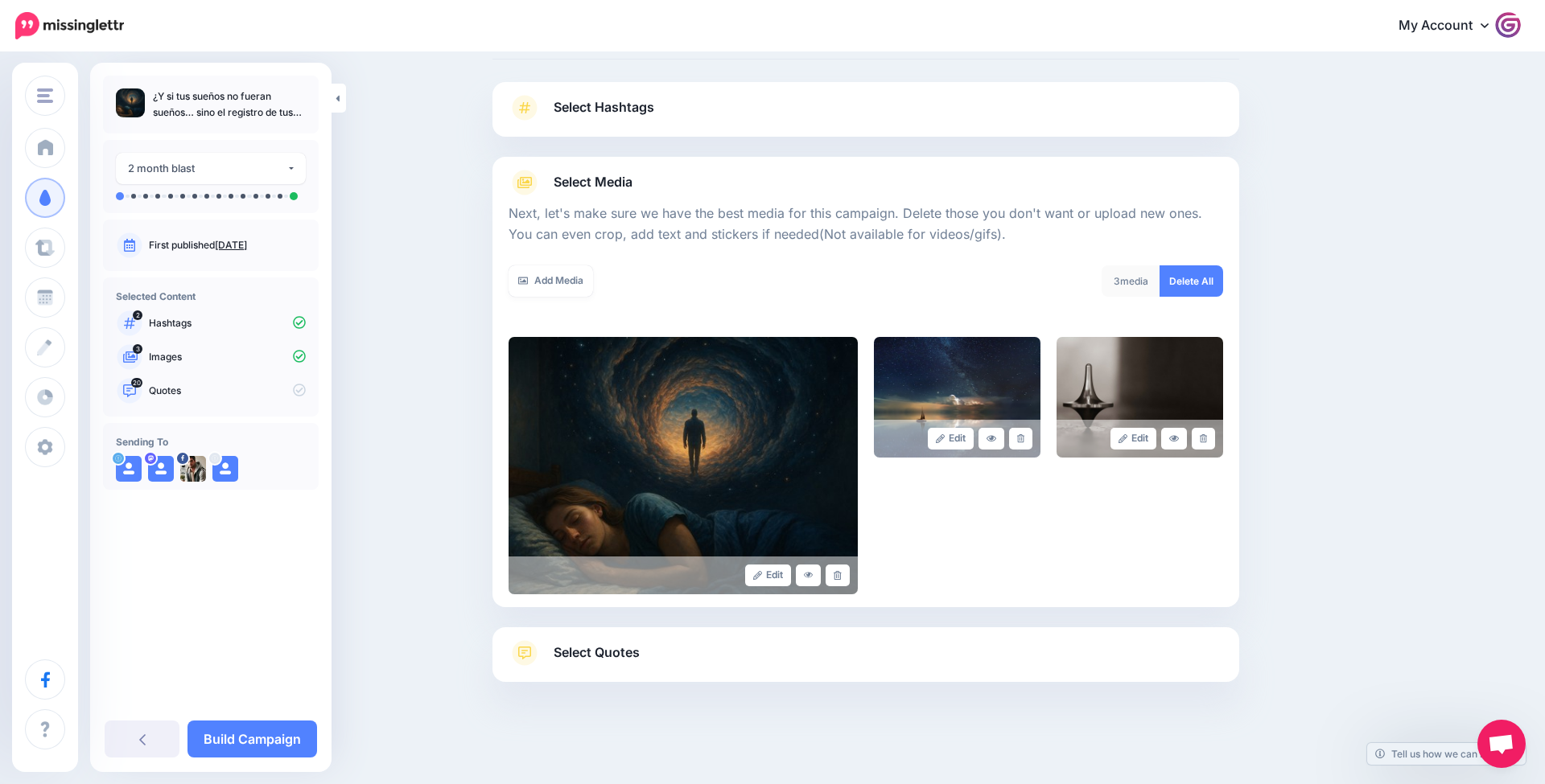
click at [699, 662] on link "Select Quotes" at bounding box center [866, 661] width 715 height 41
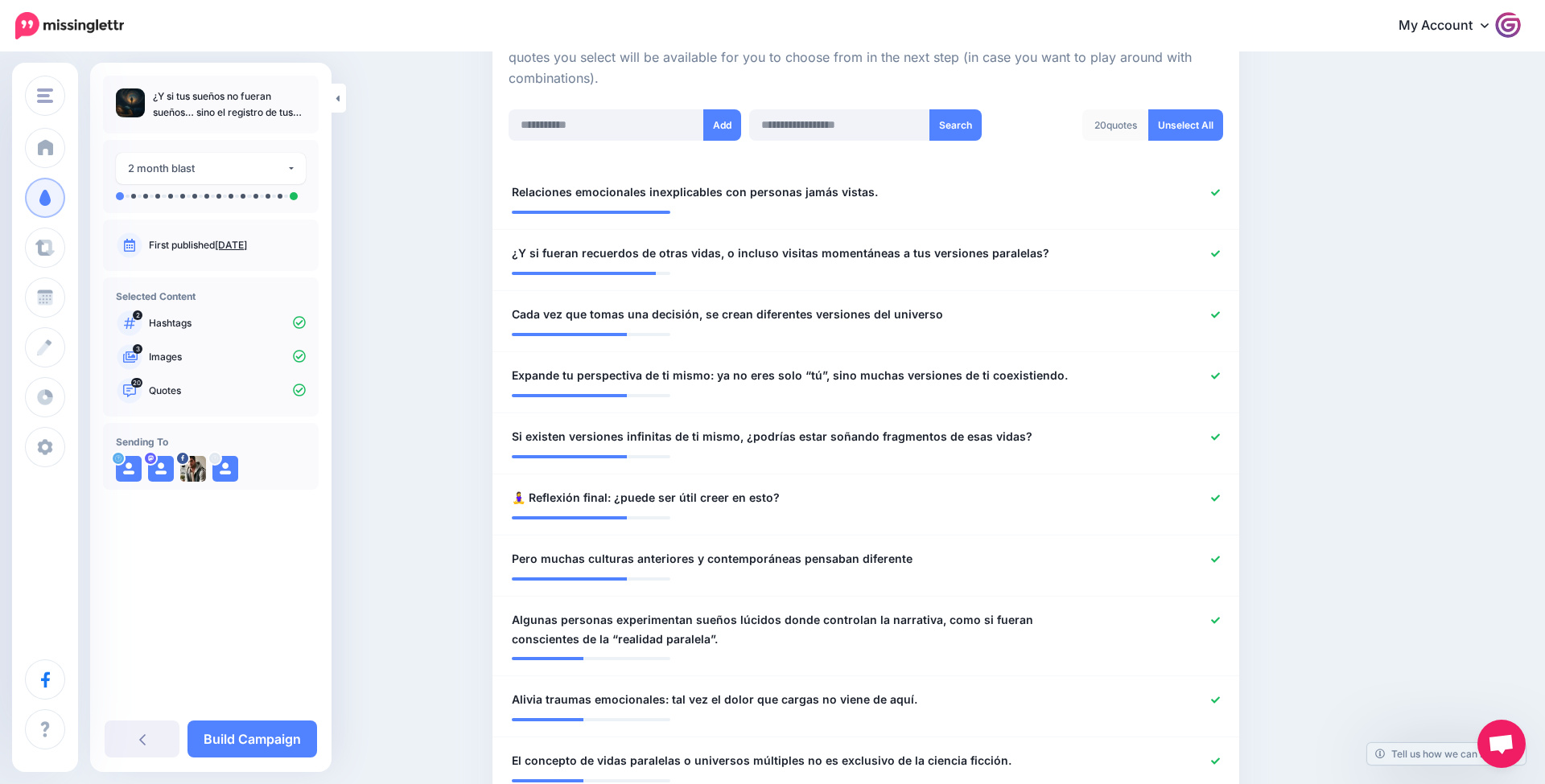
scroll to position [408, 0]
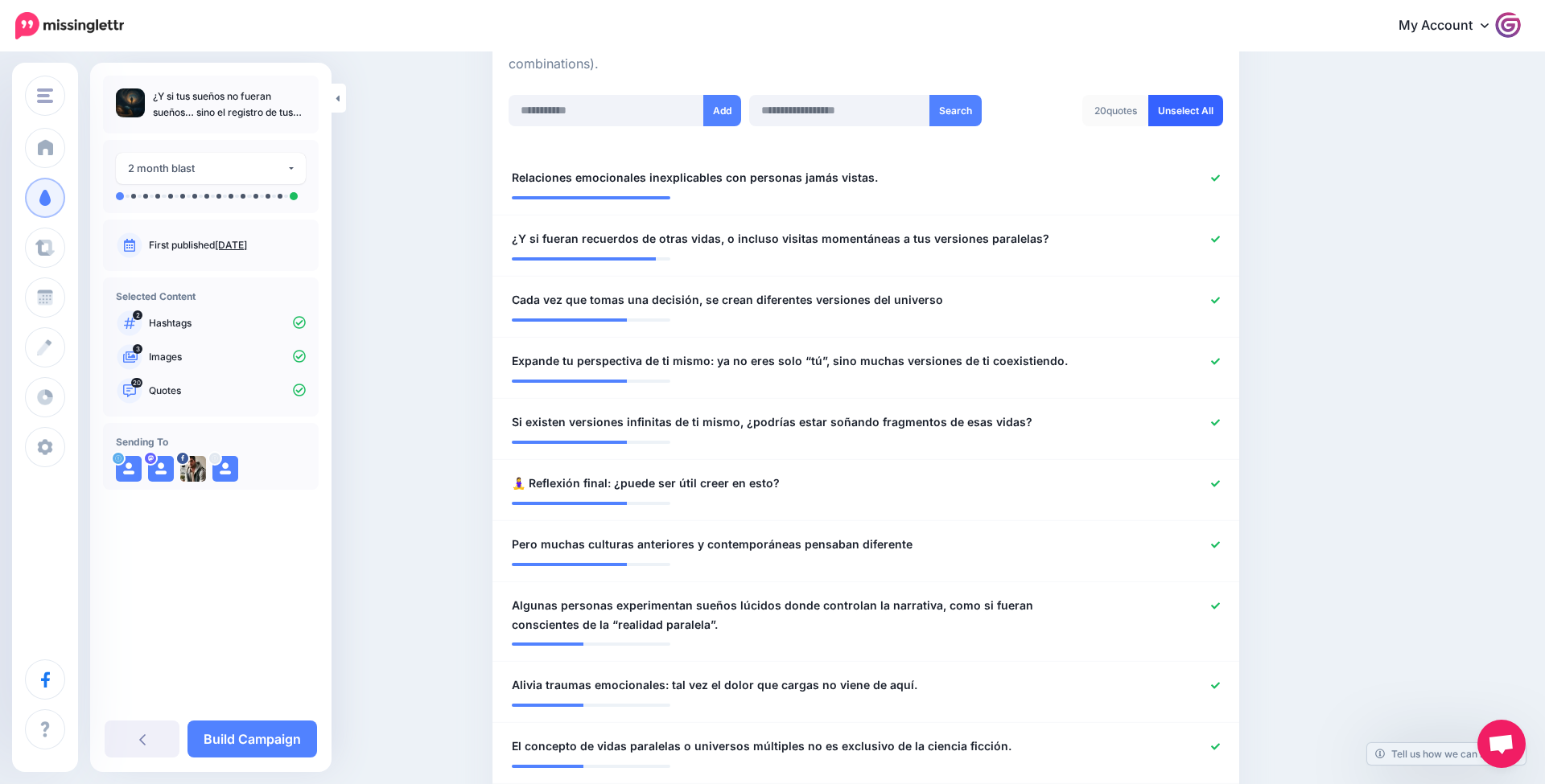
click at [1184, 114] on link "Unselect All" at bounding box center [1186, 110] width 75 height 31
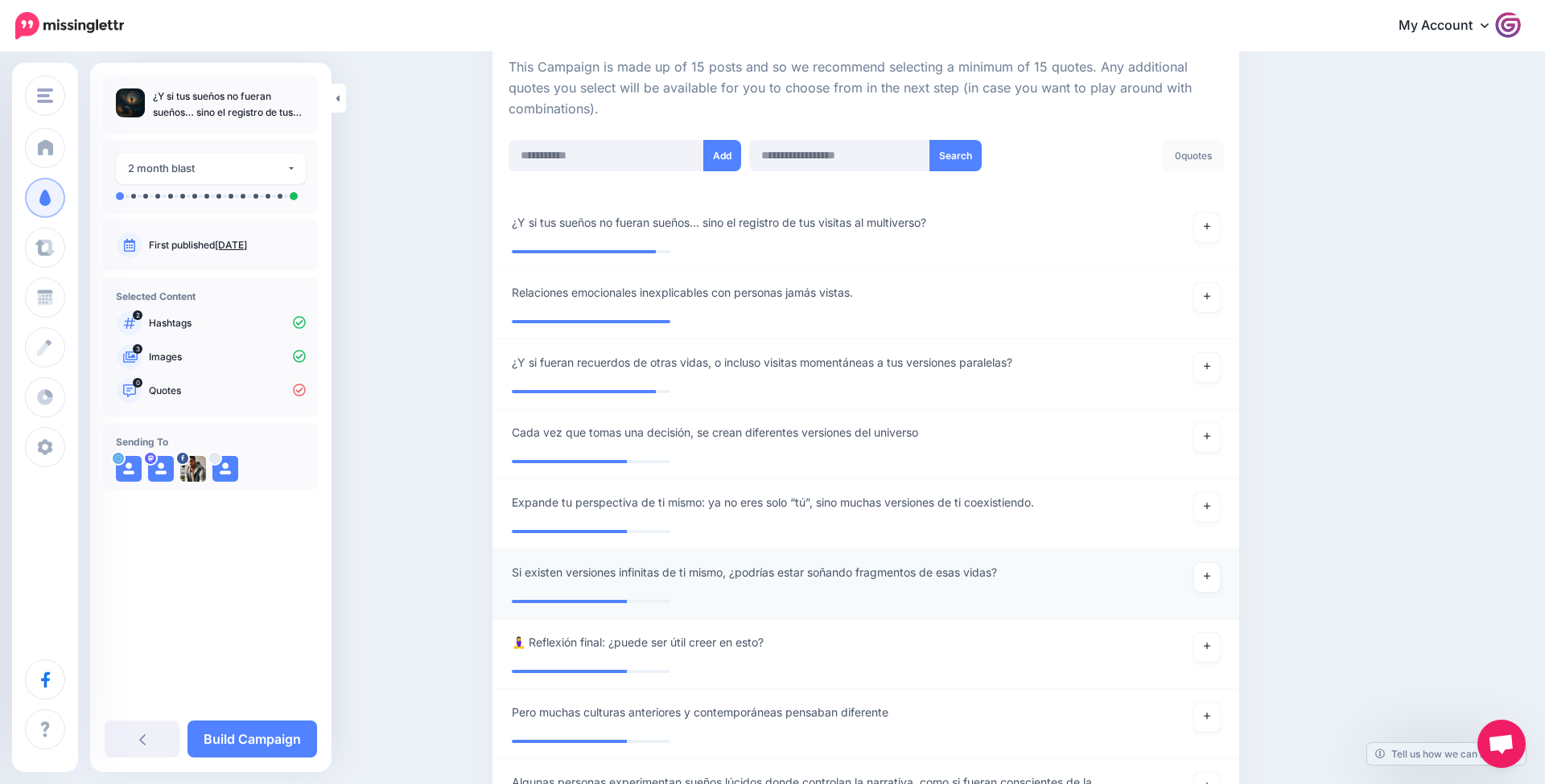
scroll to position [368, 0]
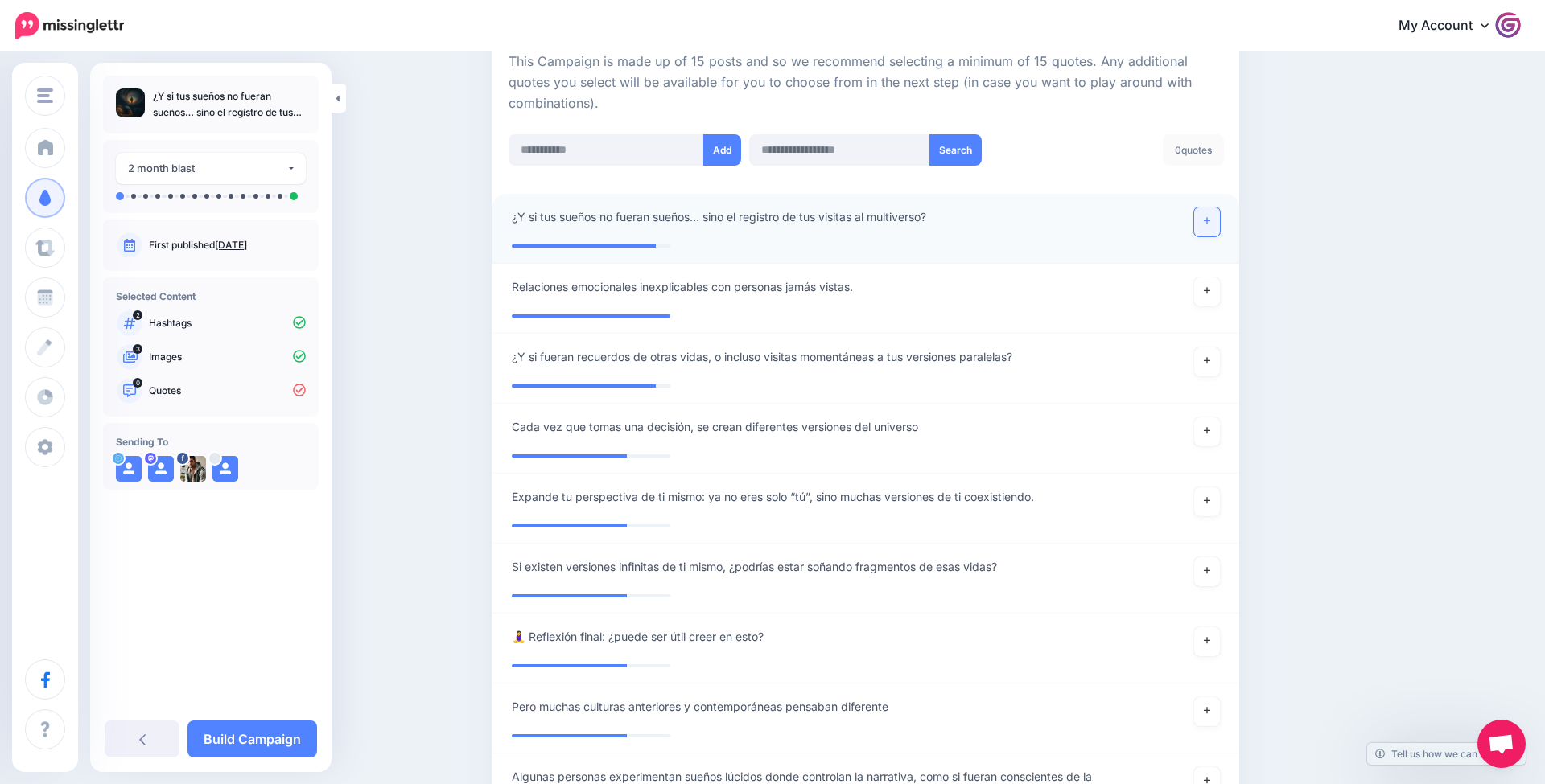
click at [1218, 221] on link at bounding box center [1206, 222] width 25 height 29
click at [1214, 288] on link at bounding box center [1206, 291] width 25 height 29
click at [1213, 365] on link at bounding box center [1206, 362] width 25 height 29
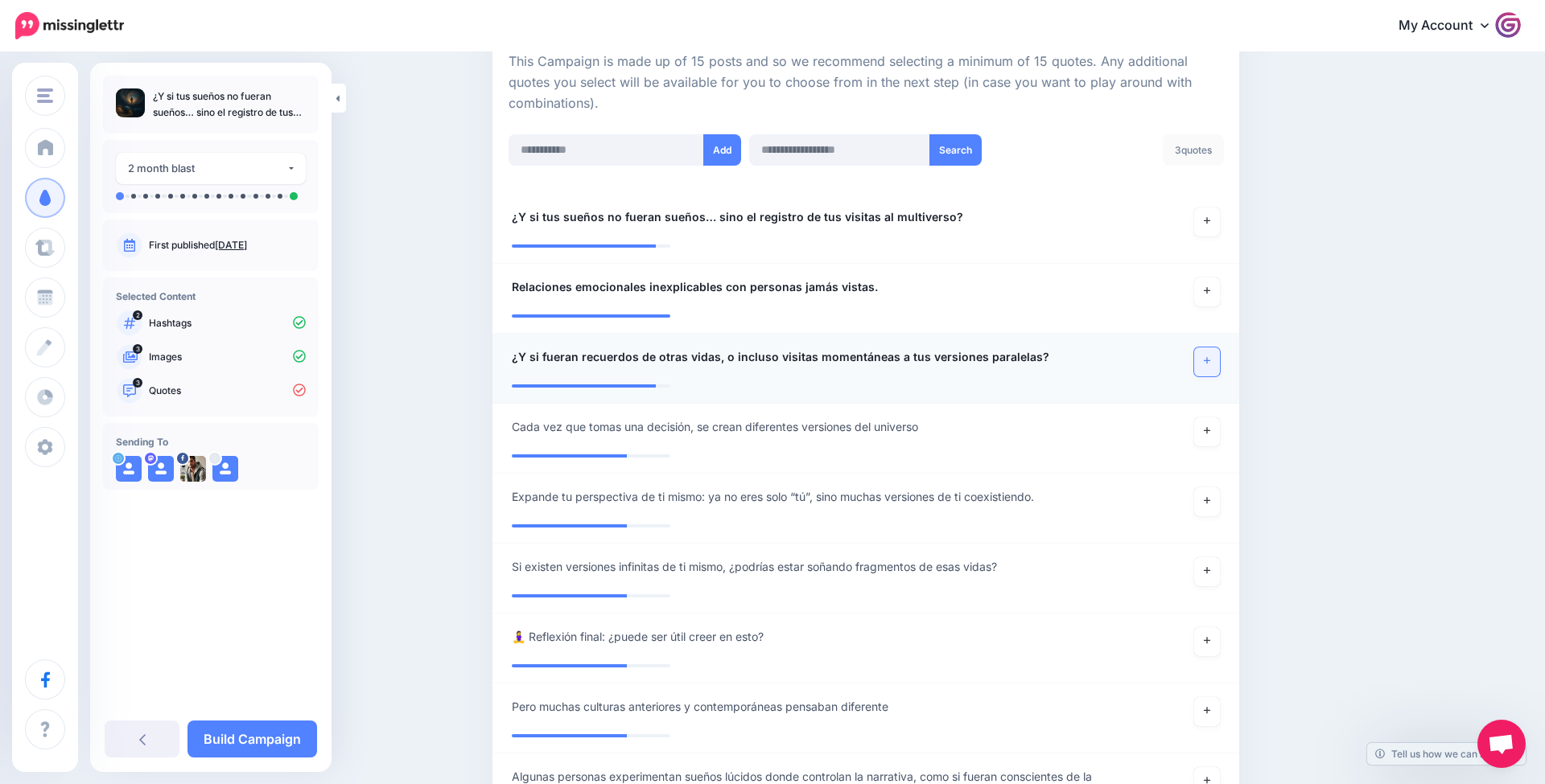
scroll to position [368, 1]
click at [1202, 420] on link at bounding box center [1206, 431] width 25 height 29
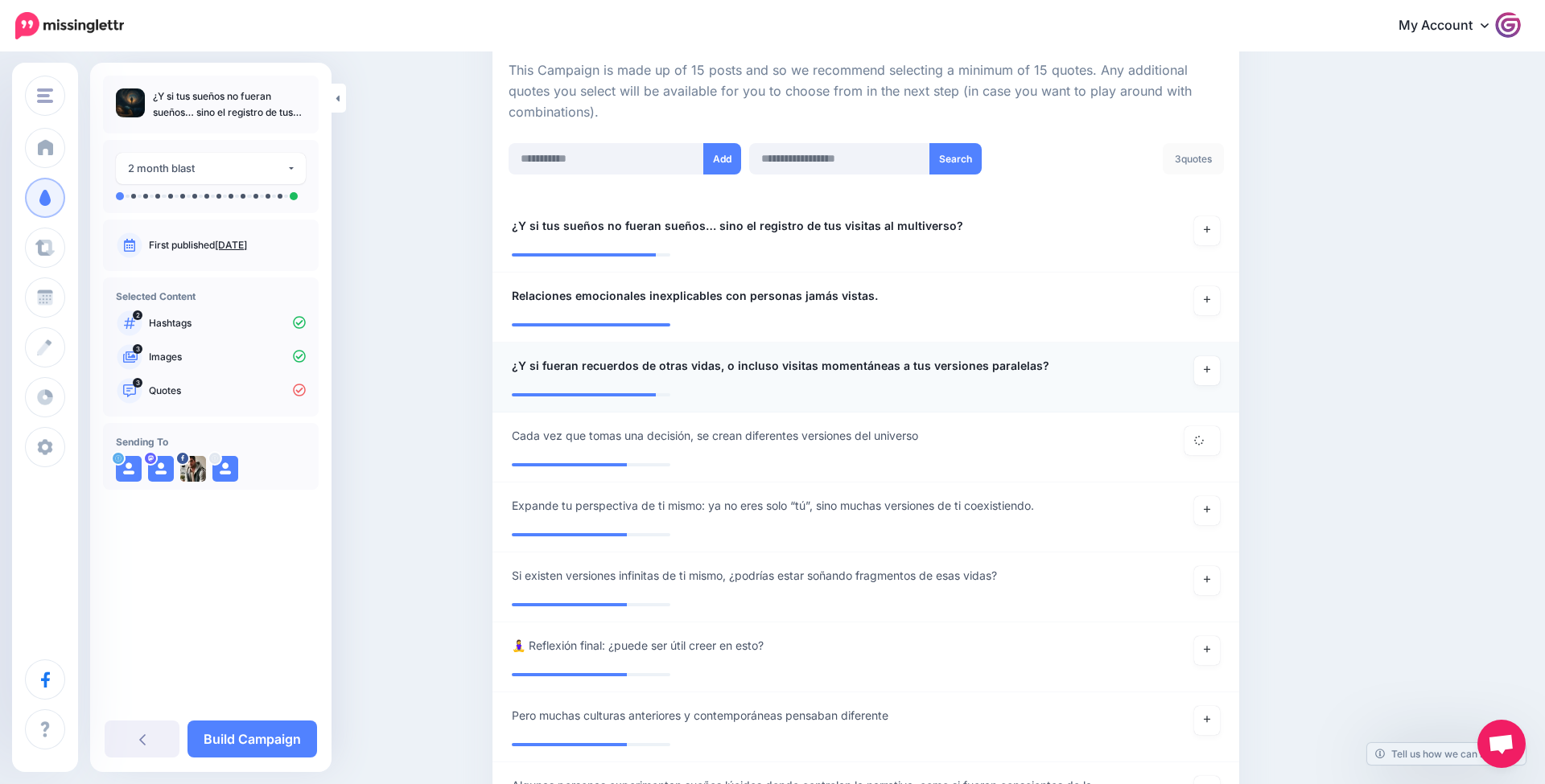
scroll to position [356, 0]
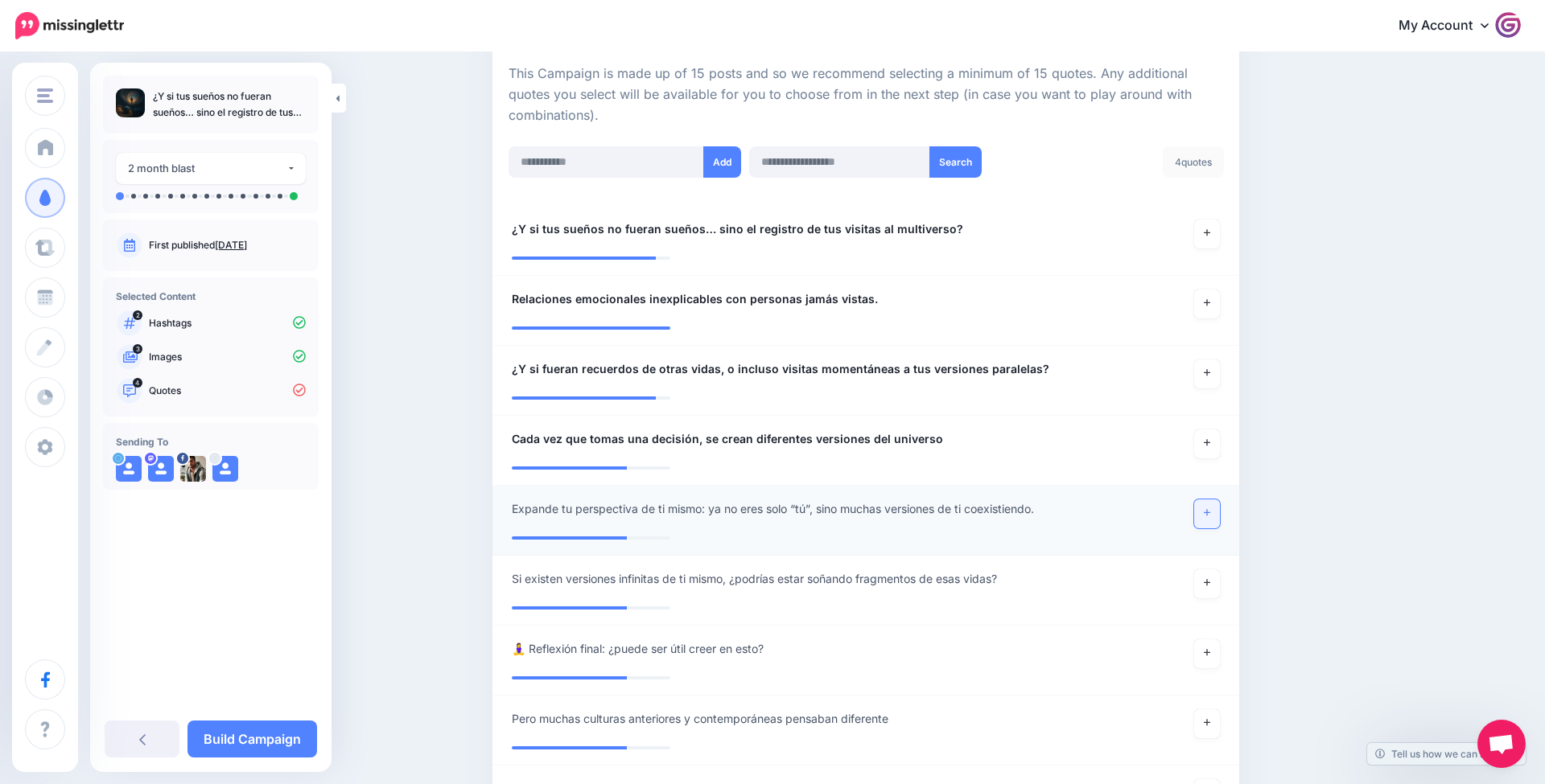
click at [1213, 522] on link at bounding box center [1206, 513] width 25 height 29
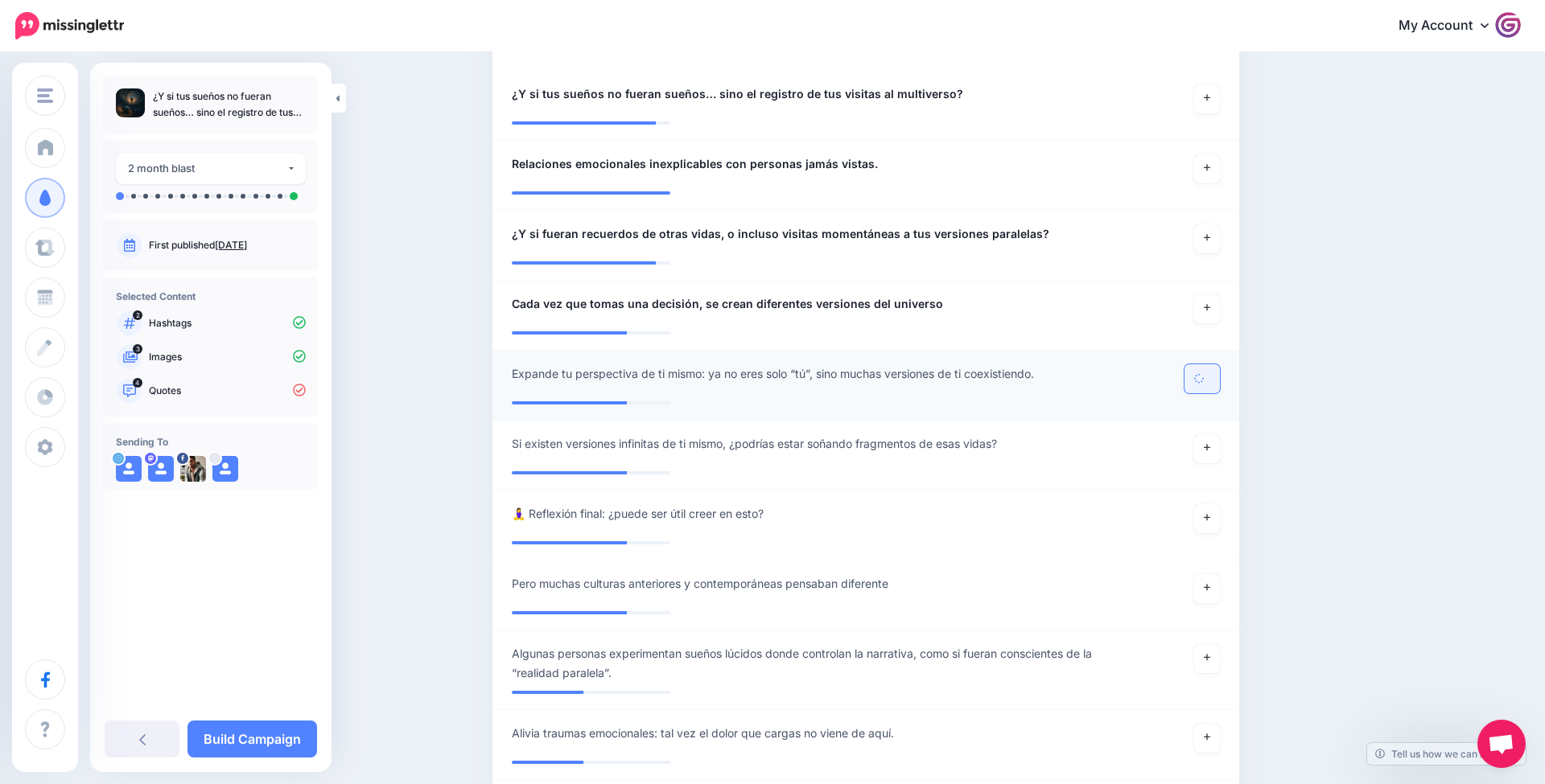
scroll to position [499, 0]
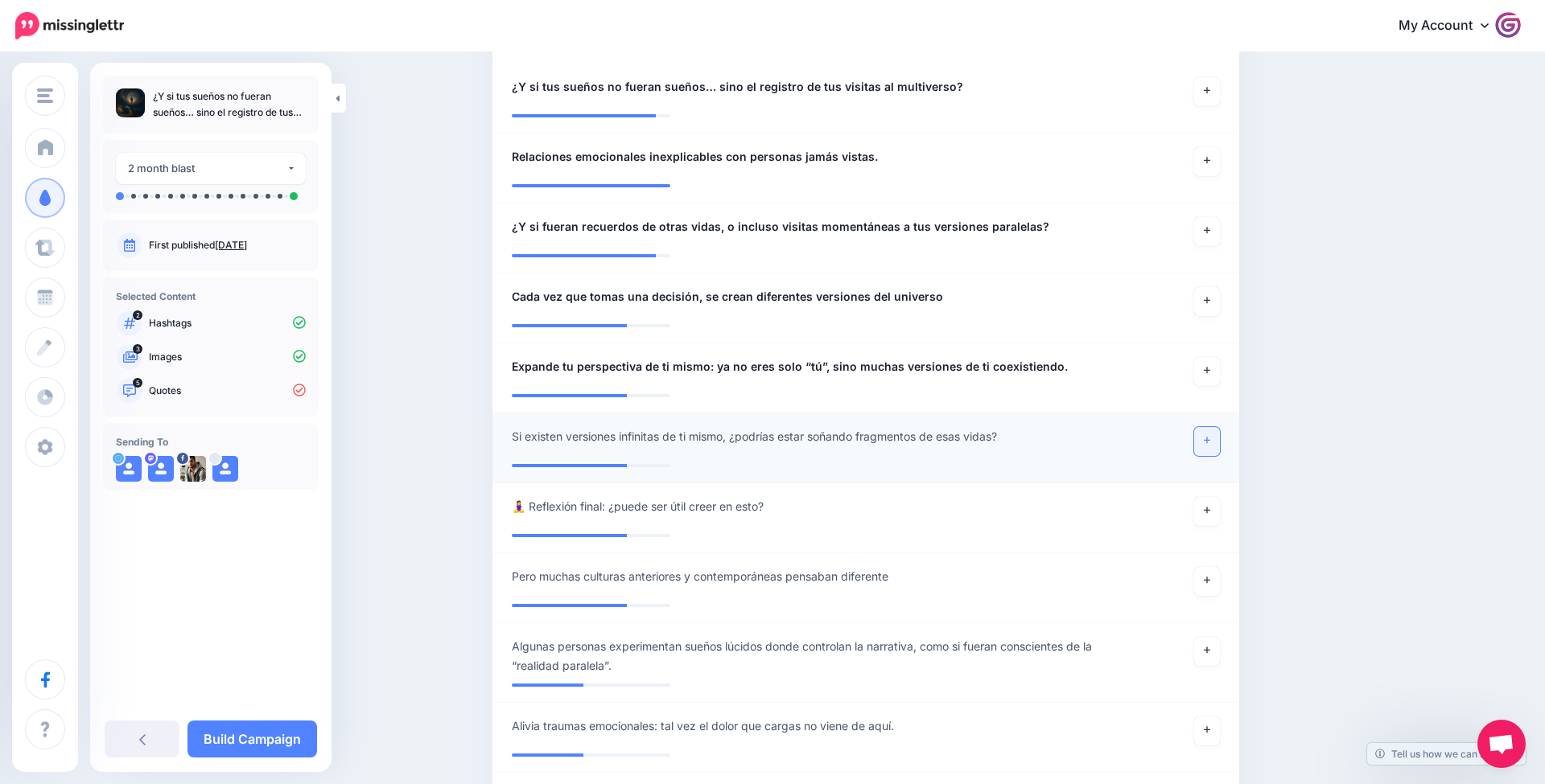
click at [1212, 440] on link at bounding box center [1206, 441] width 25 height 29
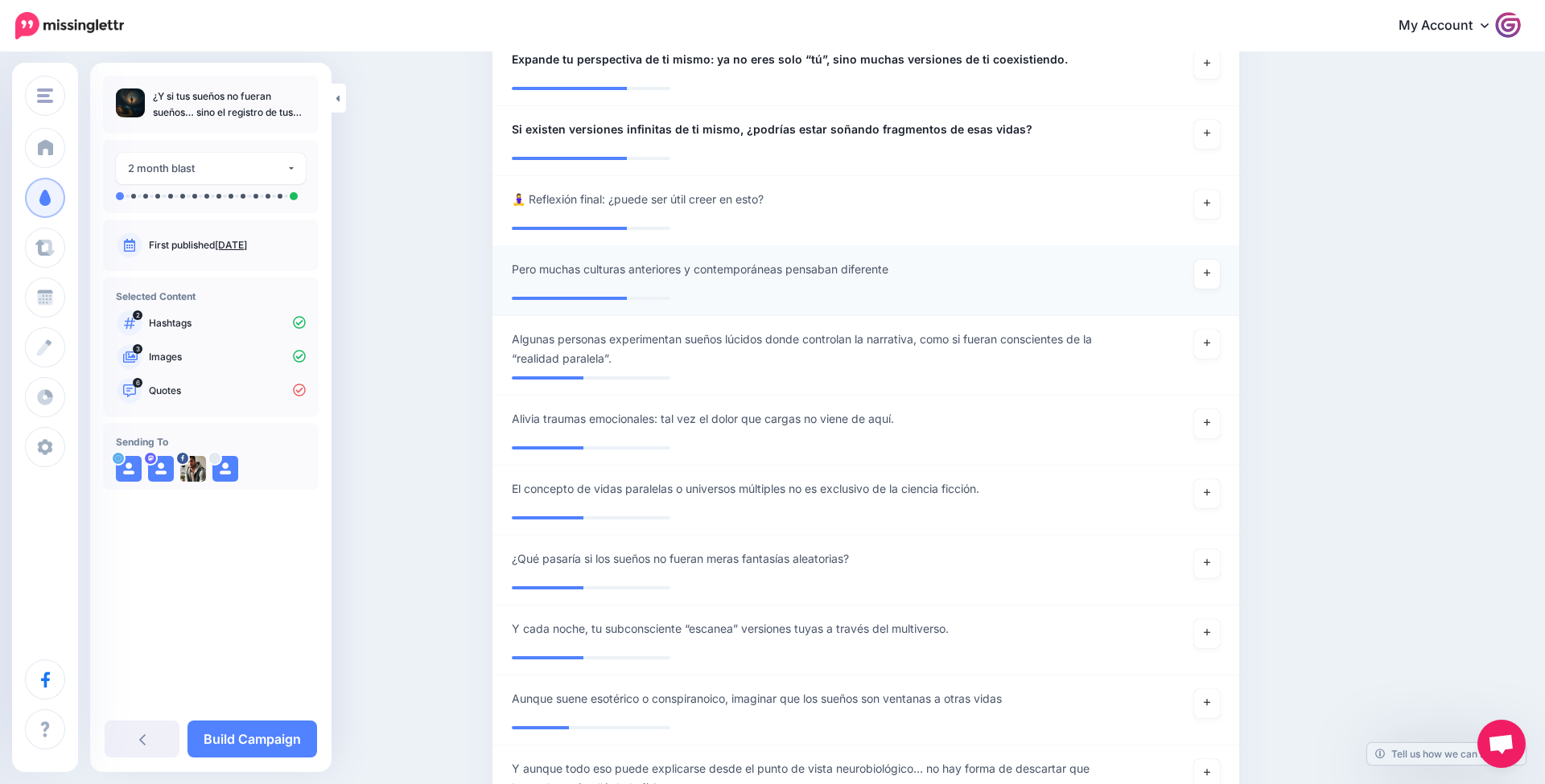
scroll to position [823, 0]
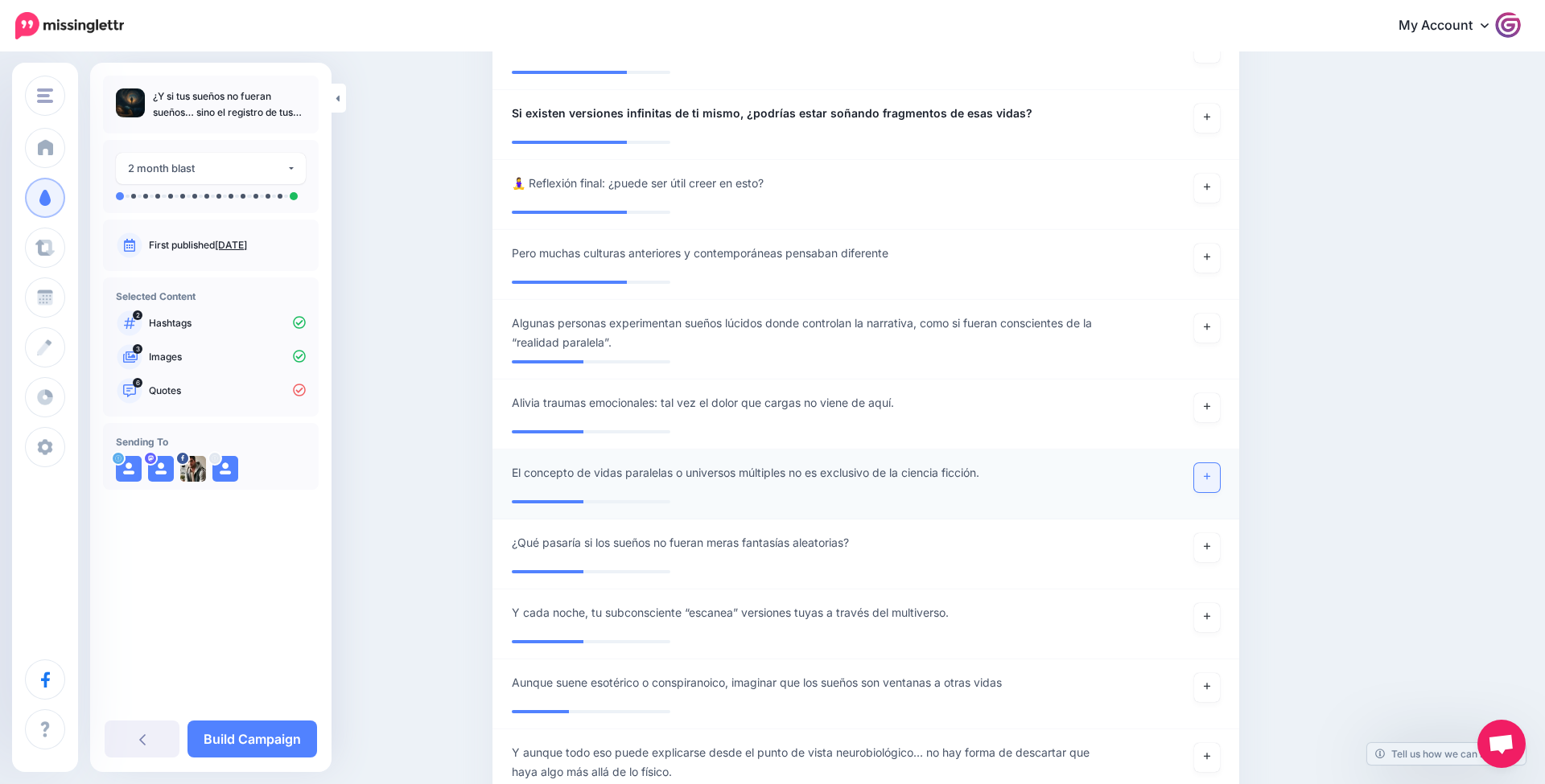
click at [1210, 482] on link at bounding box center [1206, 478] width 25 height 29
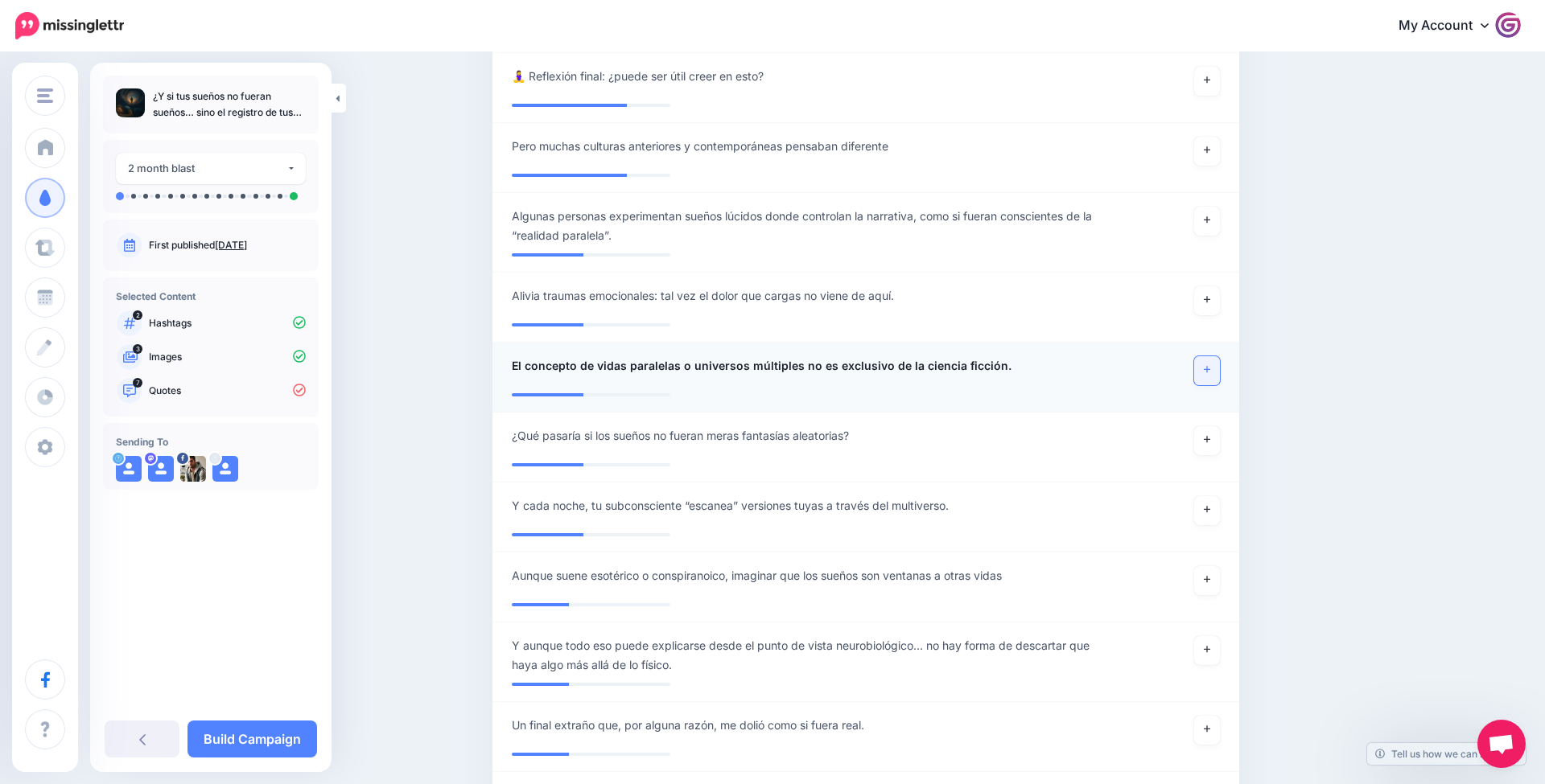
scroll to position [931, 0]
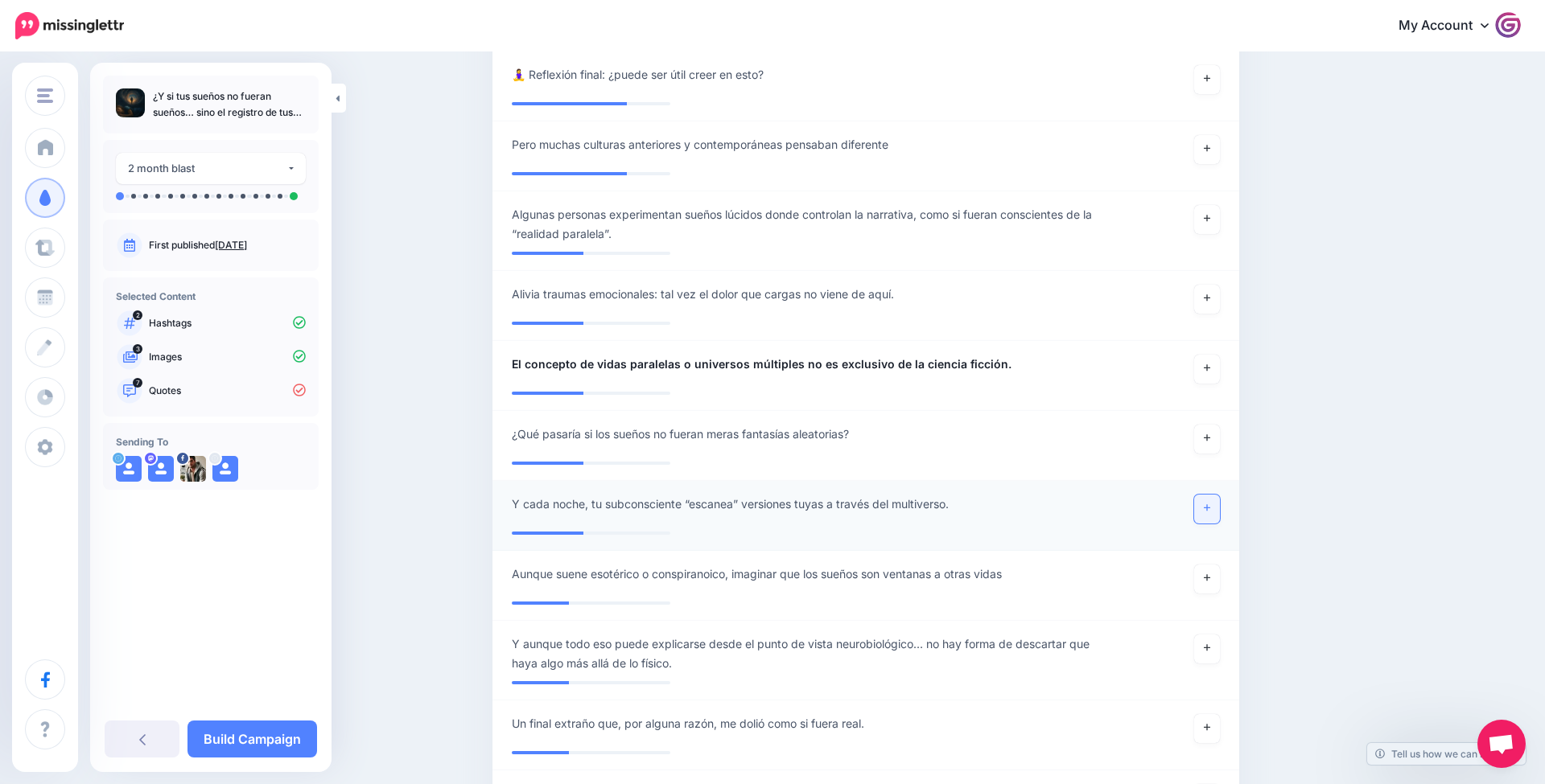
click at [1202, 509] on link at bounding box center [1206, 509] width 25 height 29
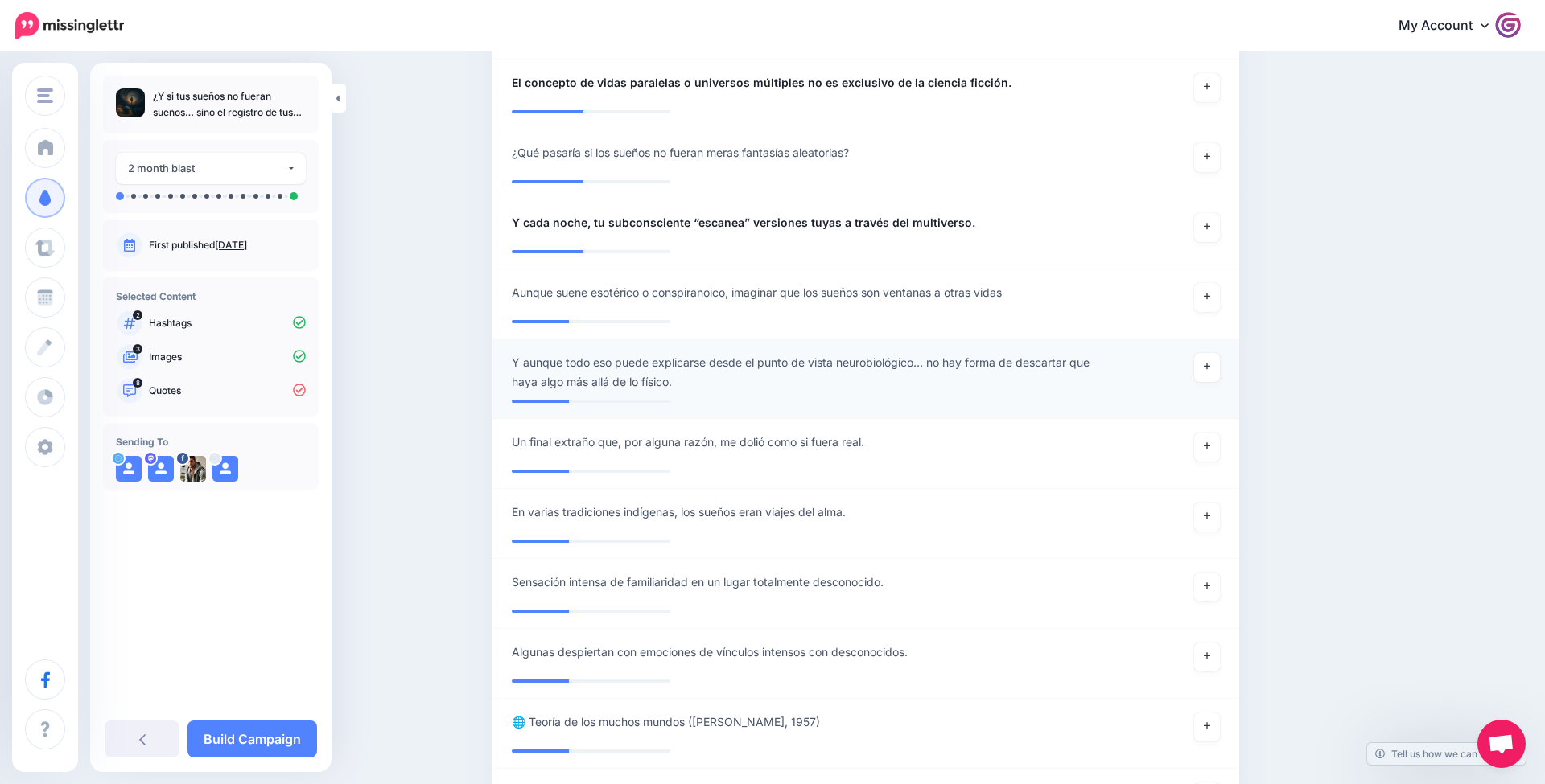
scroll to position [1218, 0]
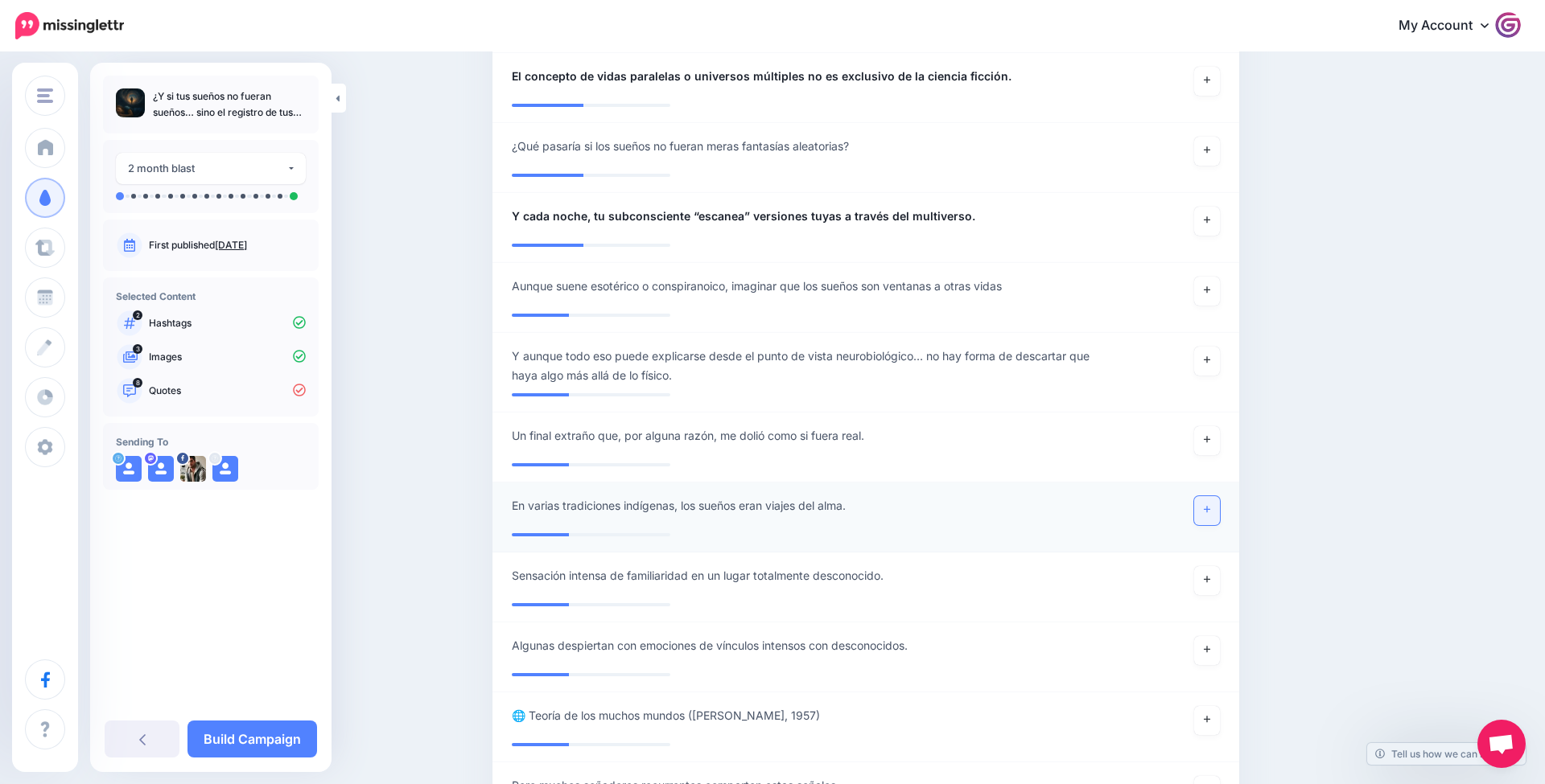
click at [1212, 510] on link at bounding box center [1206, 510] width 25 height 29
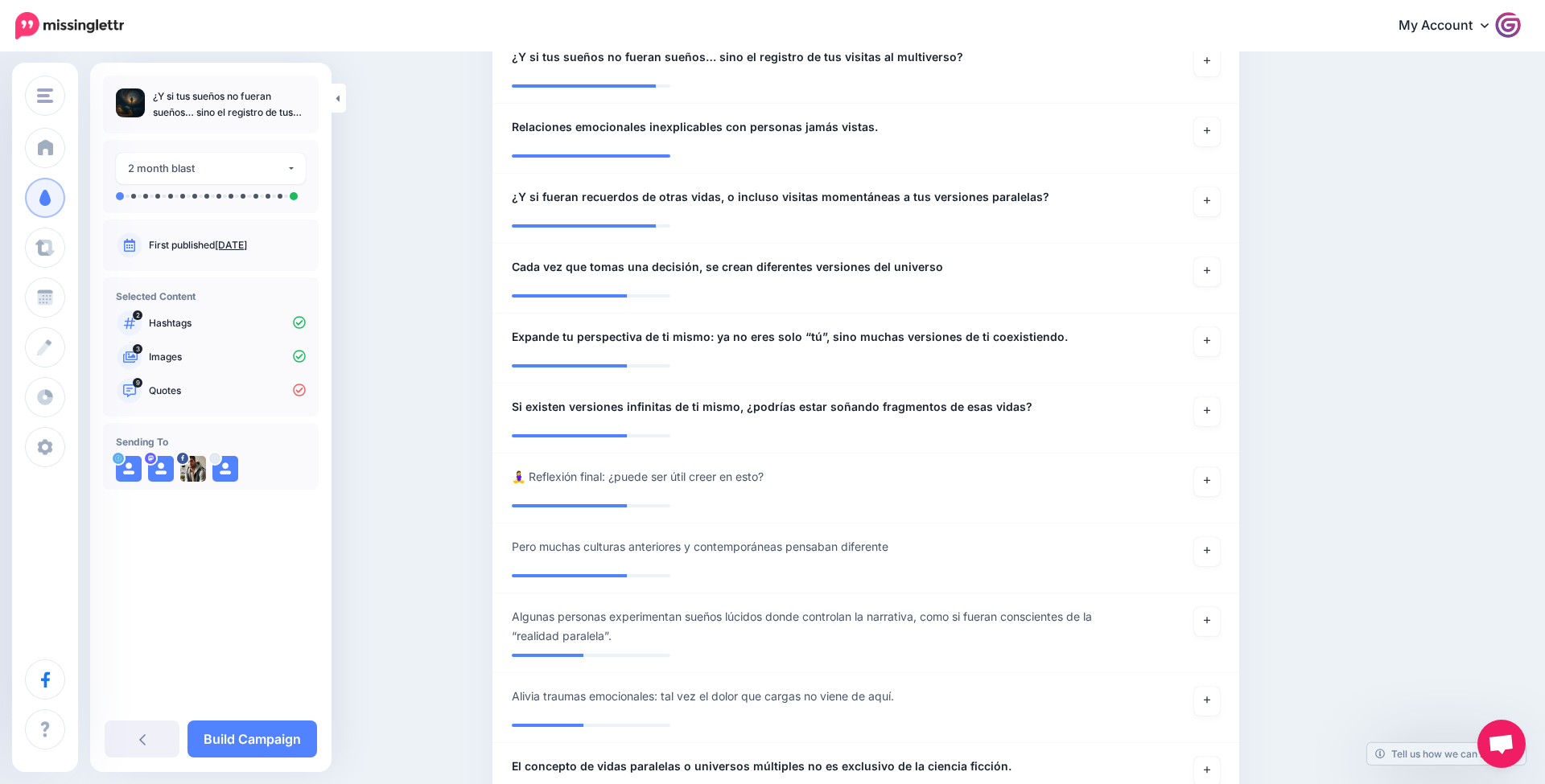
scroll to position [855, 0]
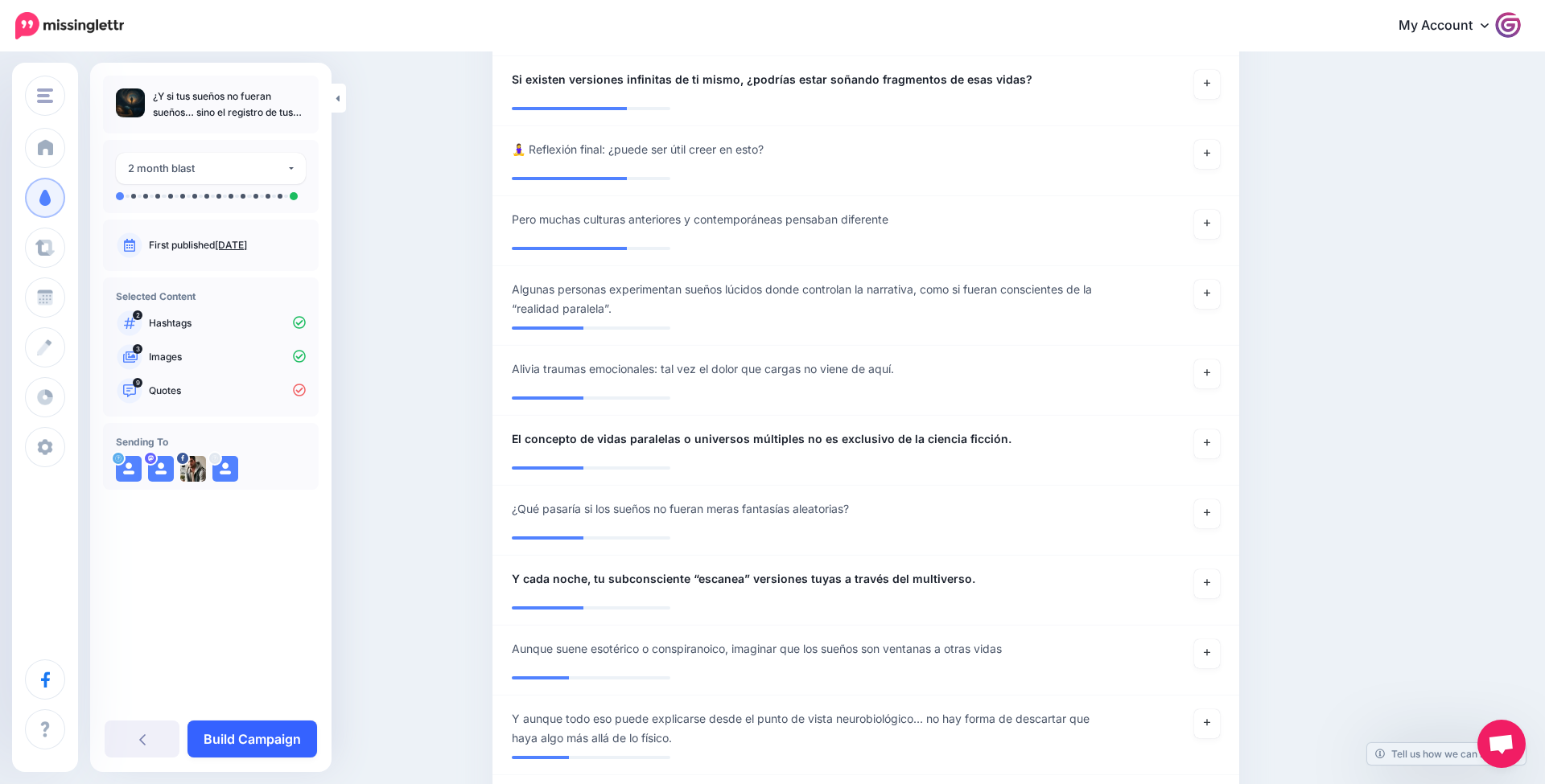
click at [281, 739] on link "Build Campaign" at bounding box center [252, 739] width 130 height 37
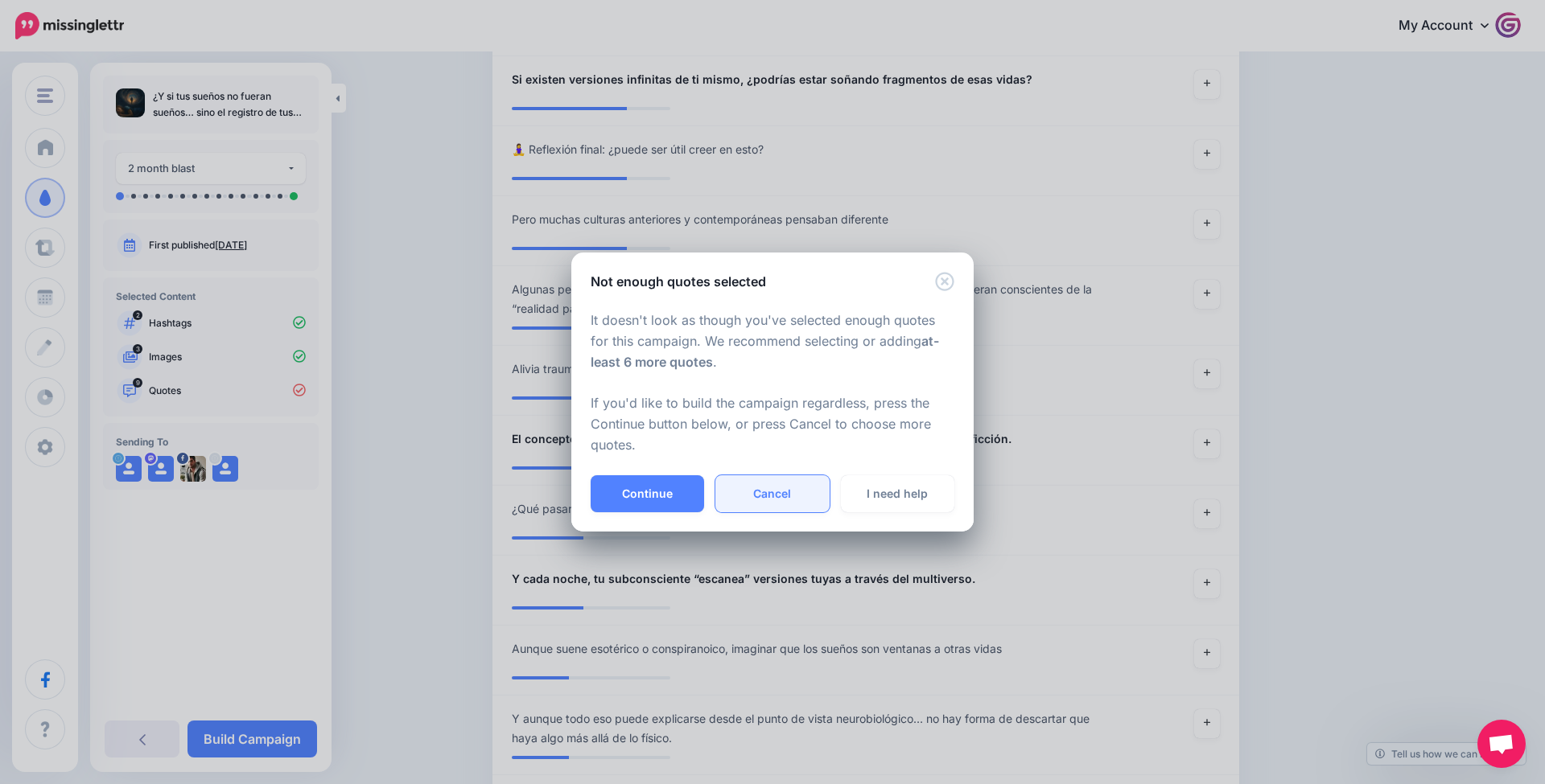
click at [733, 491] on link "Cancel" at bounding box center [772, 494] width 114 height 37
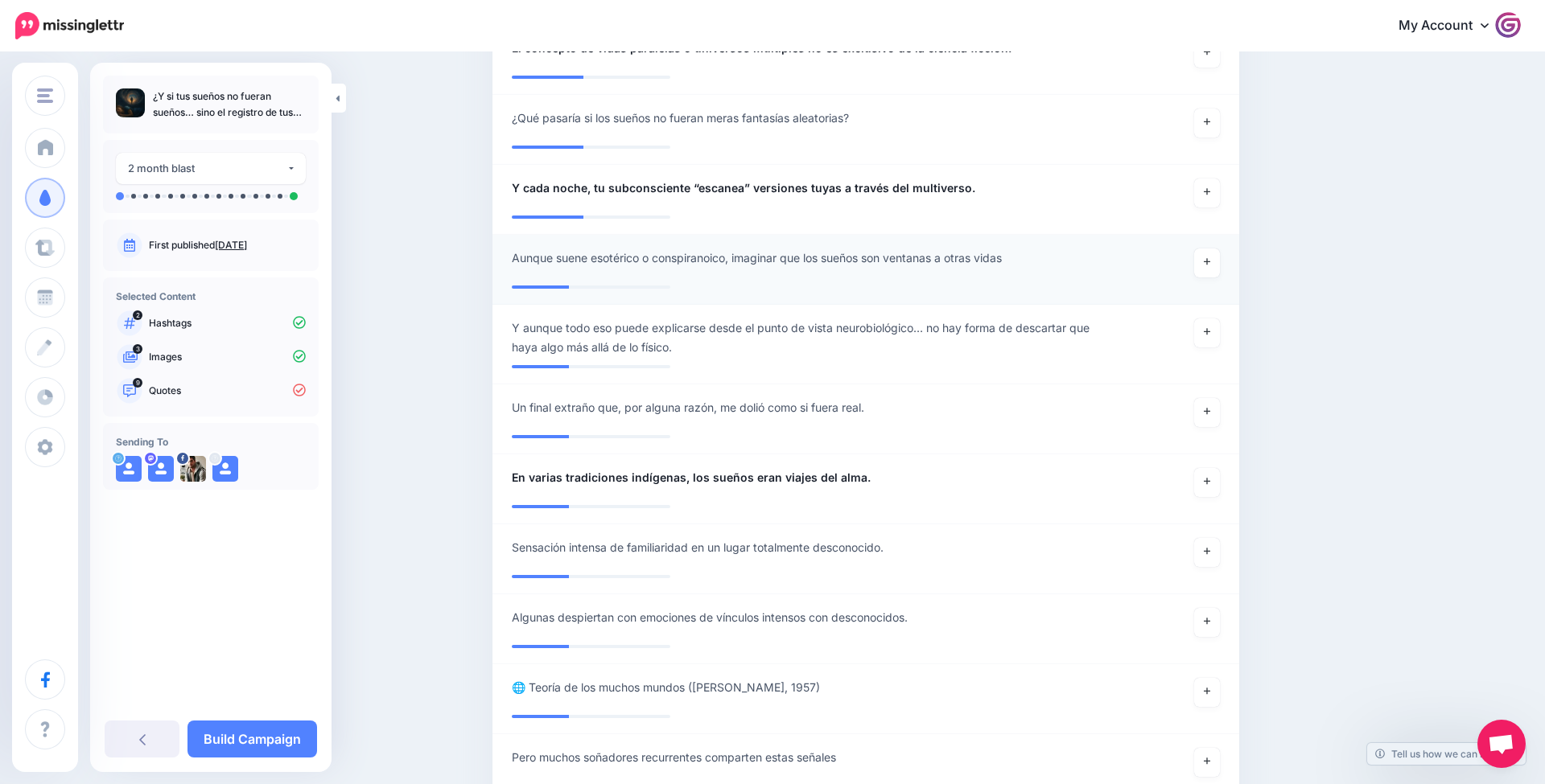
scroll to position [1252, 0]
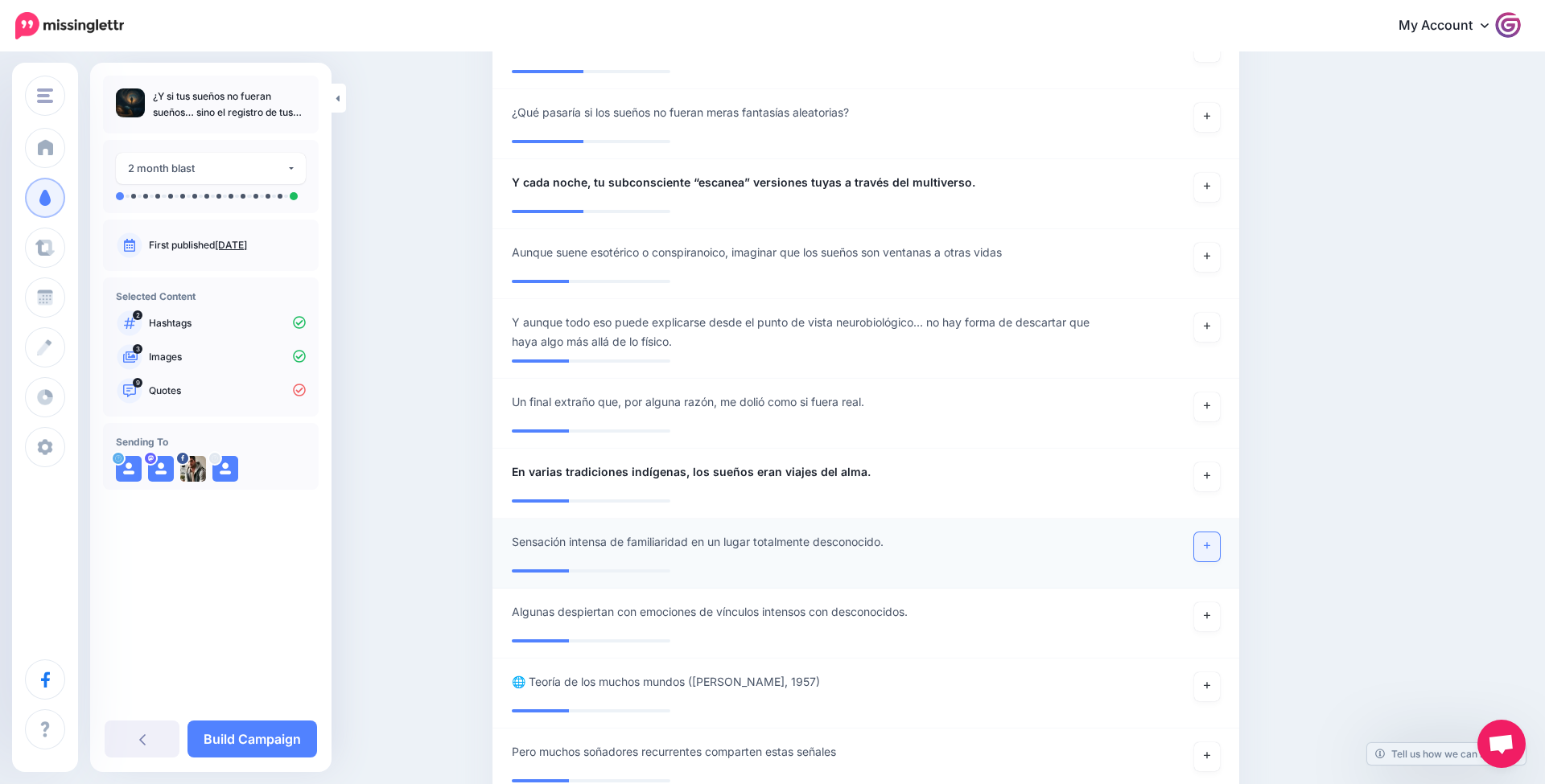
click at [1209, 543] on link at bounding box center [1206, 546] width 25 height 29
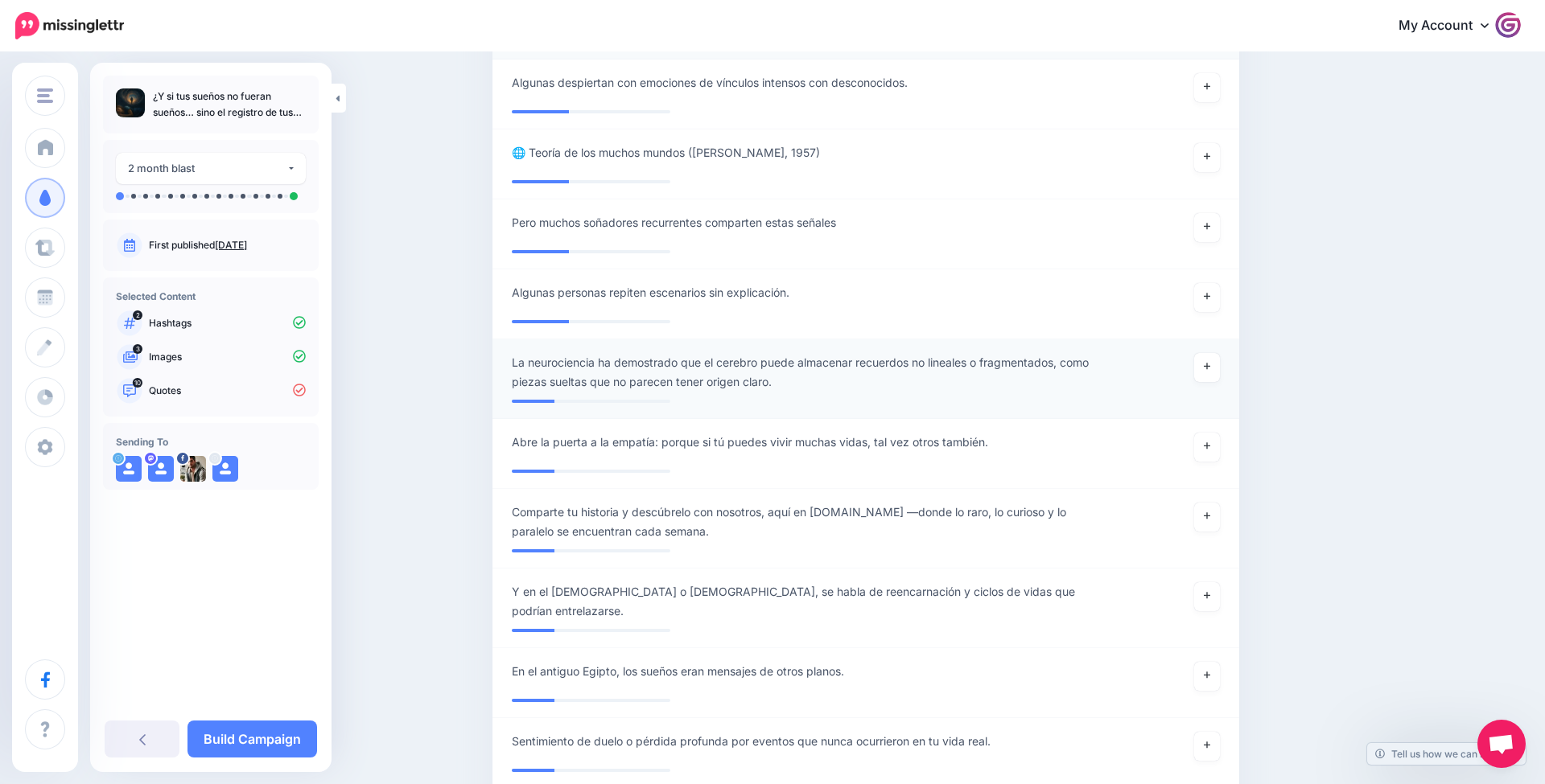
scroll to position [1800, 0]
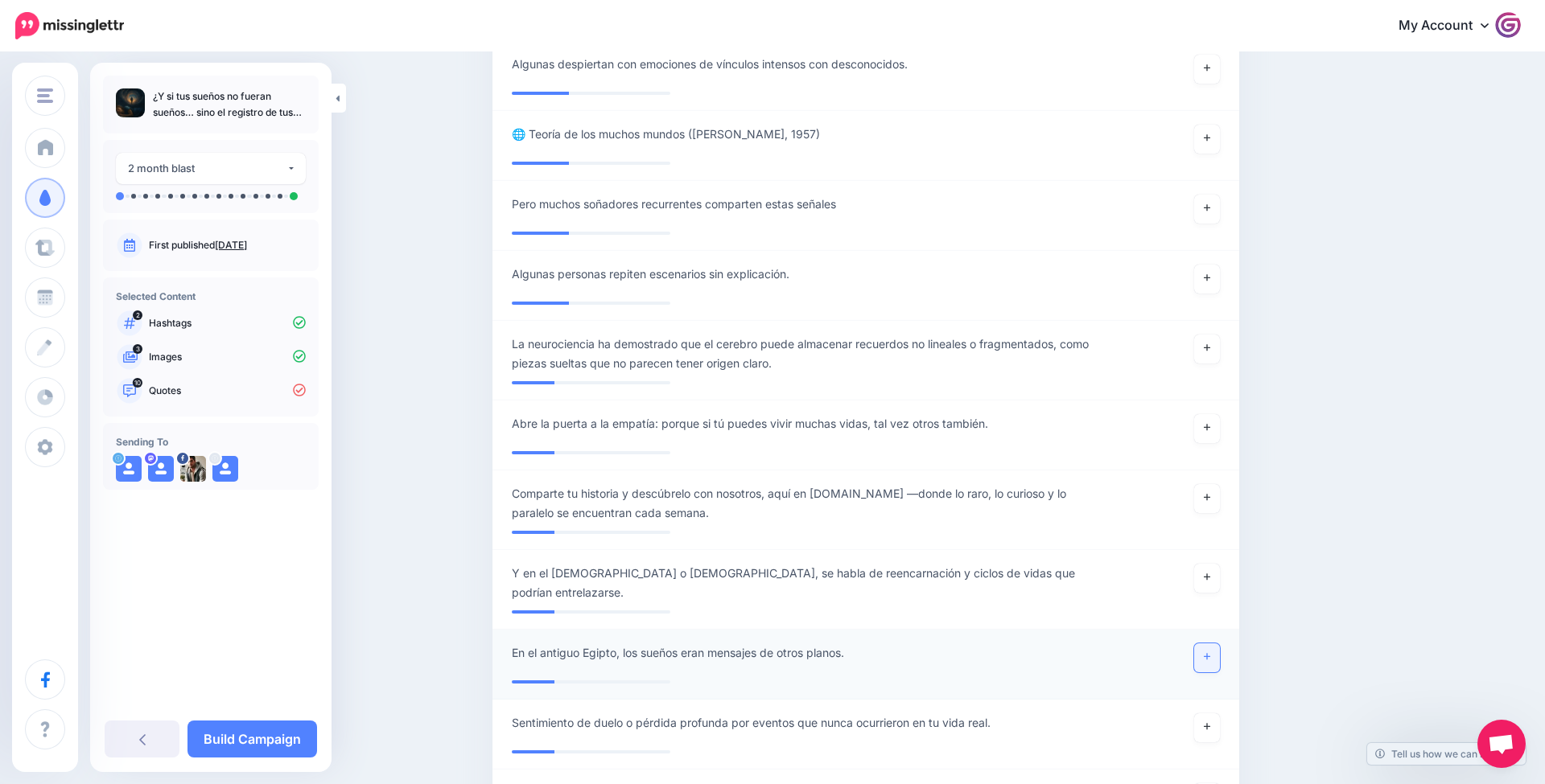
click at [1205, 652] on icon at bounding box center [1206, 656] width 7 height 8
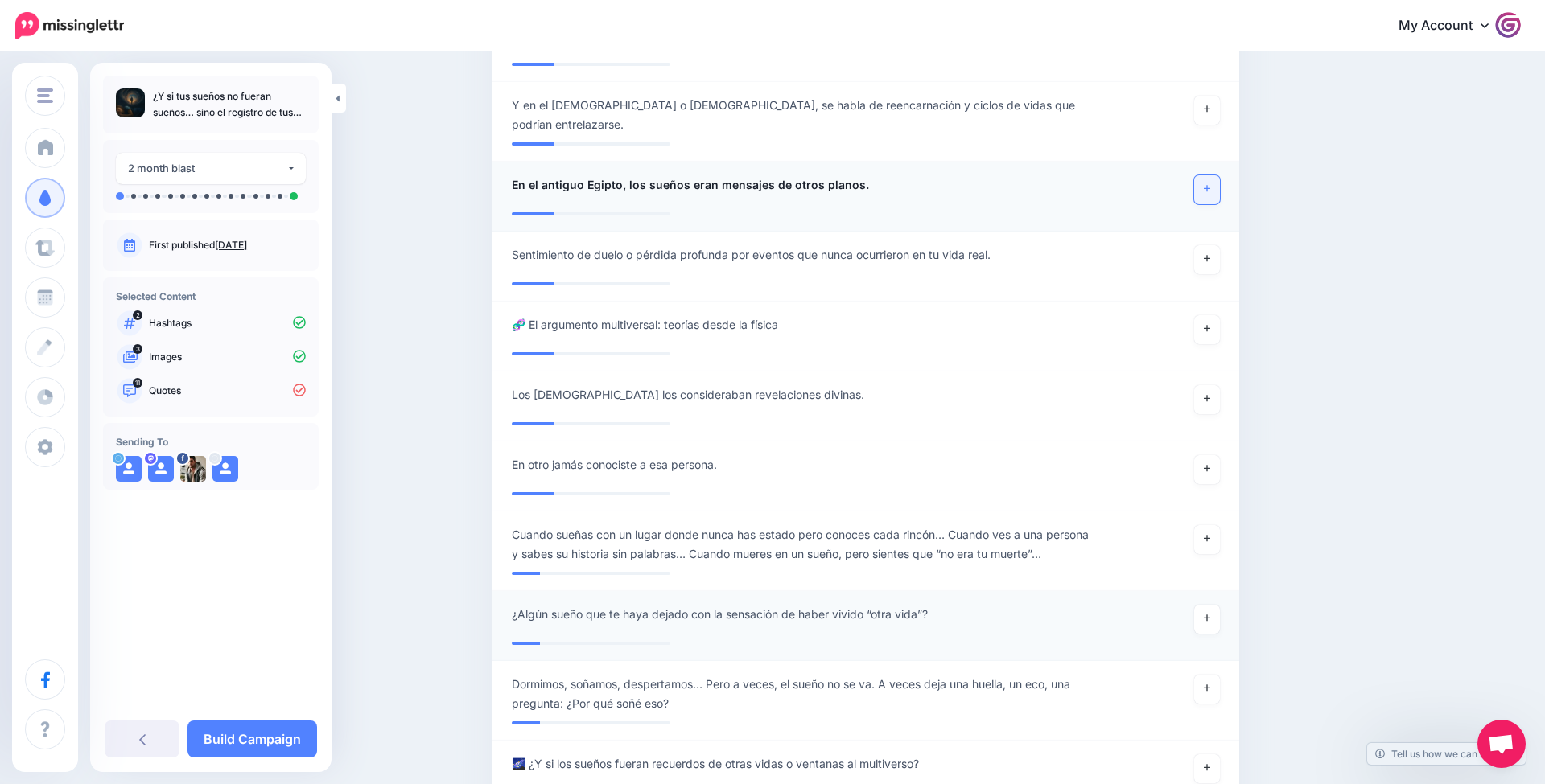
scroll to position [2268, 0]
click at [1198, 611] on link at bounding box center [1206, 619] width 25 height 29
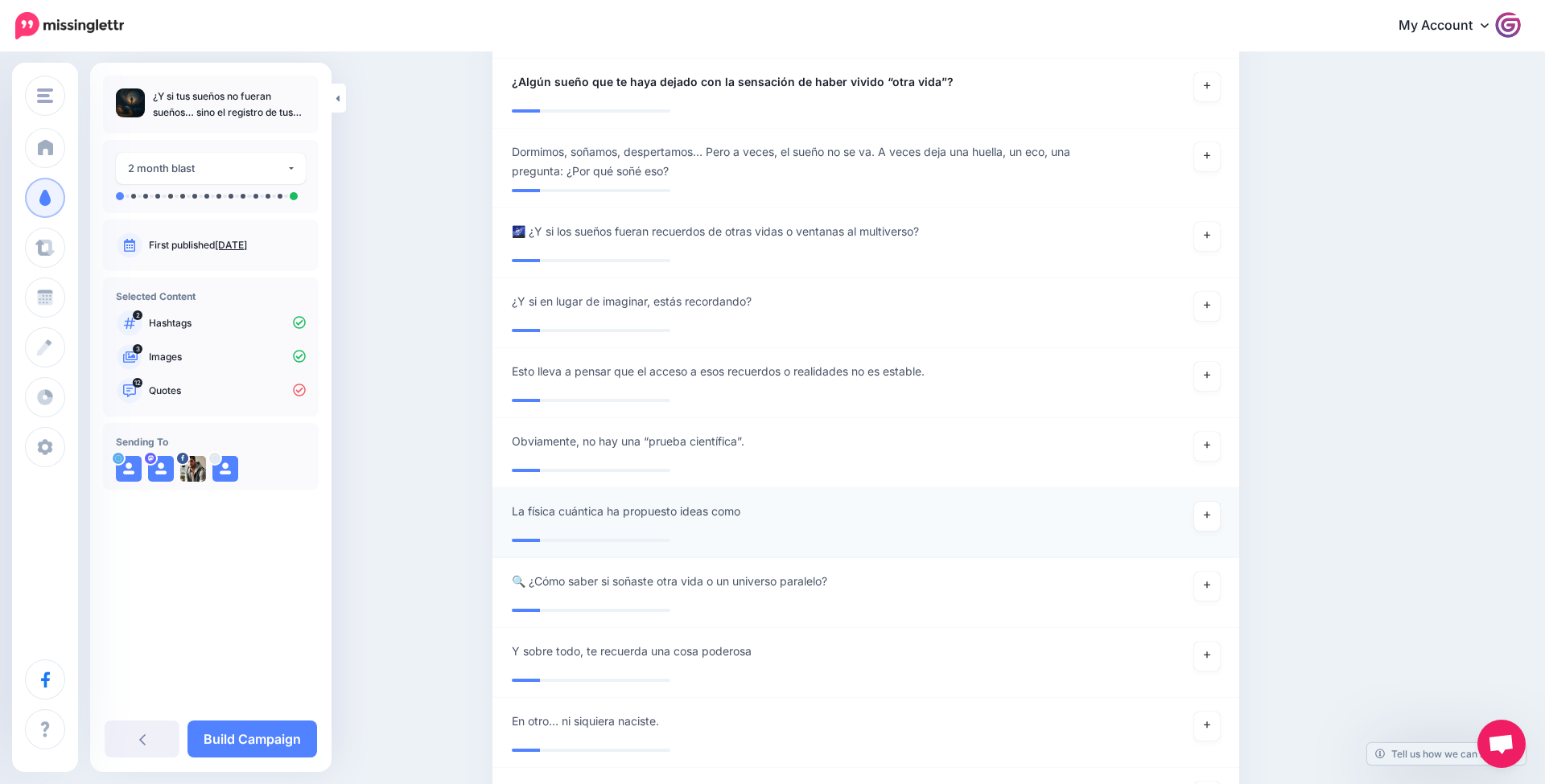
scroll to position [2812, 0]
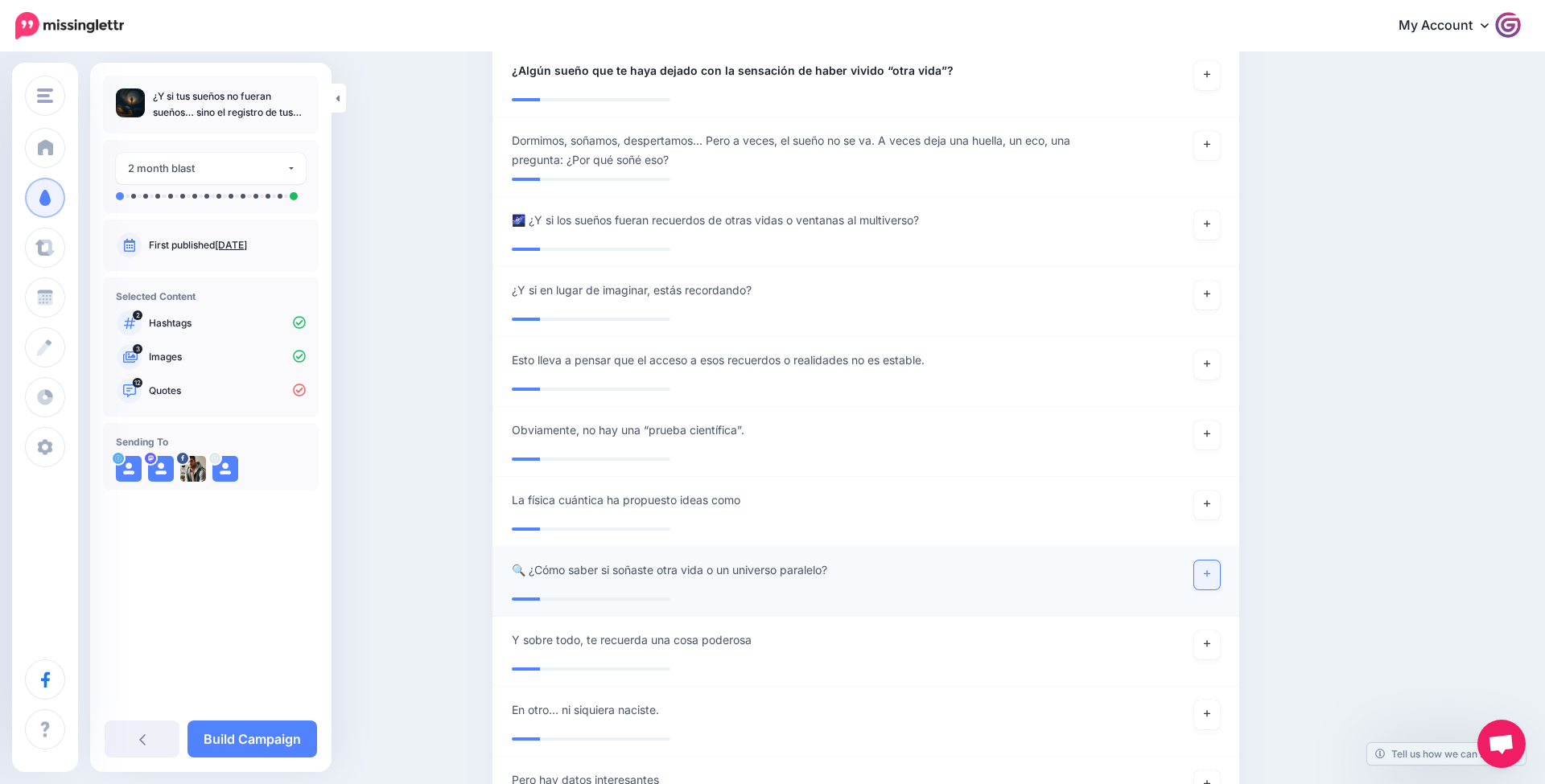
click at [1209, 570] on icon at bounding box center [1206, 573] width 7 height 8
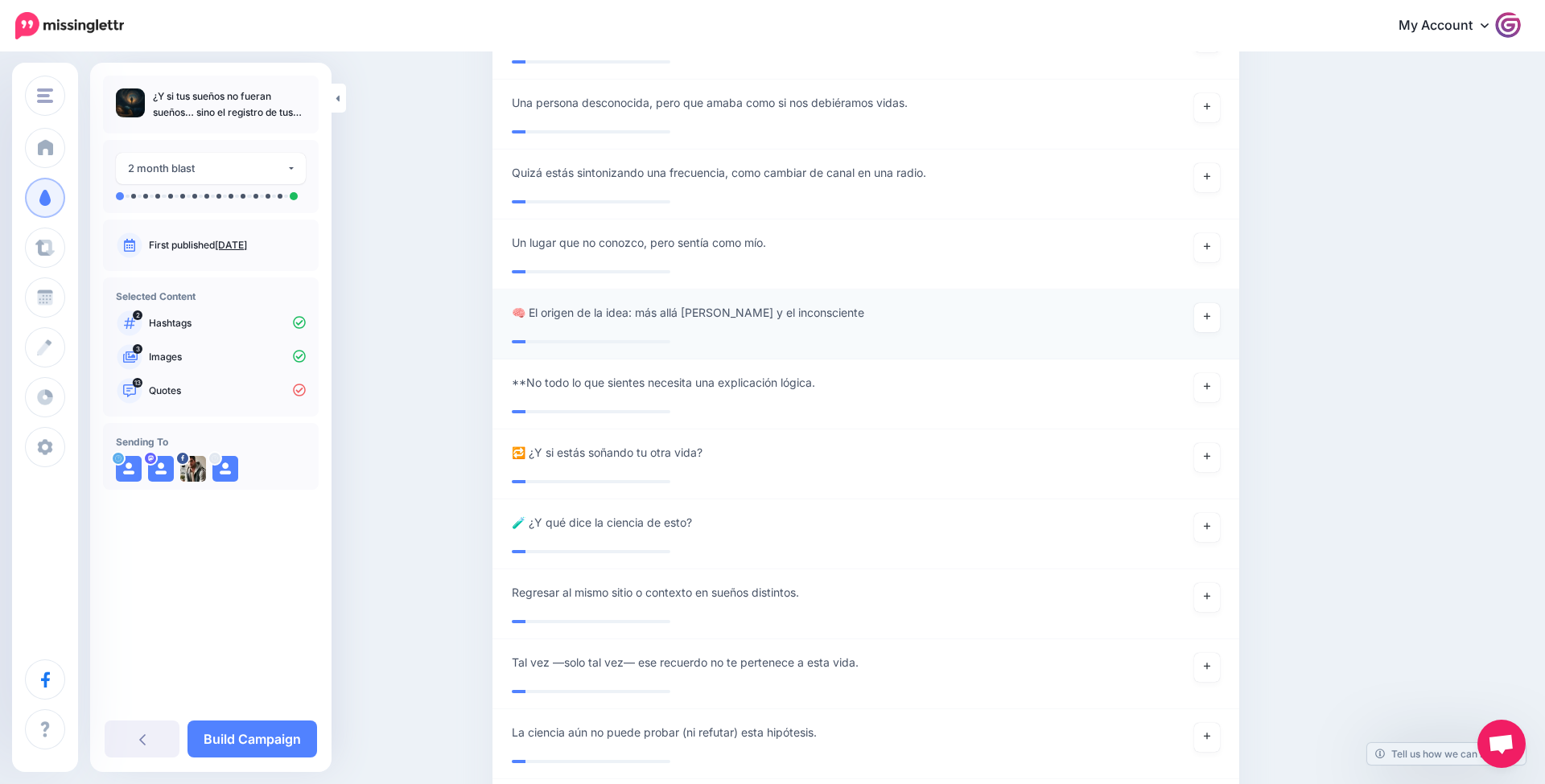
scroll to position [3704, 0]
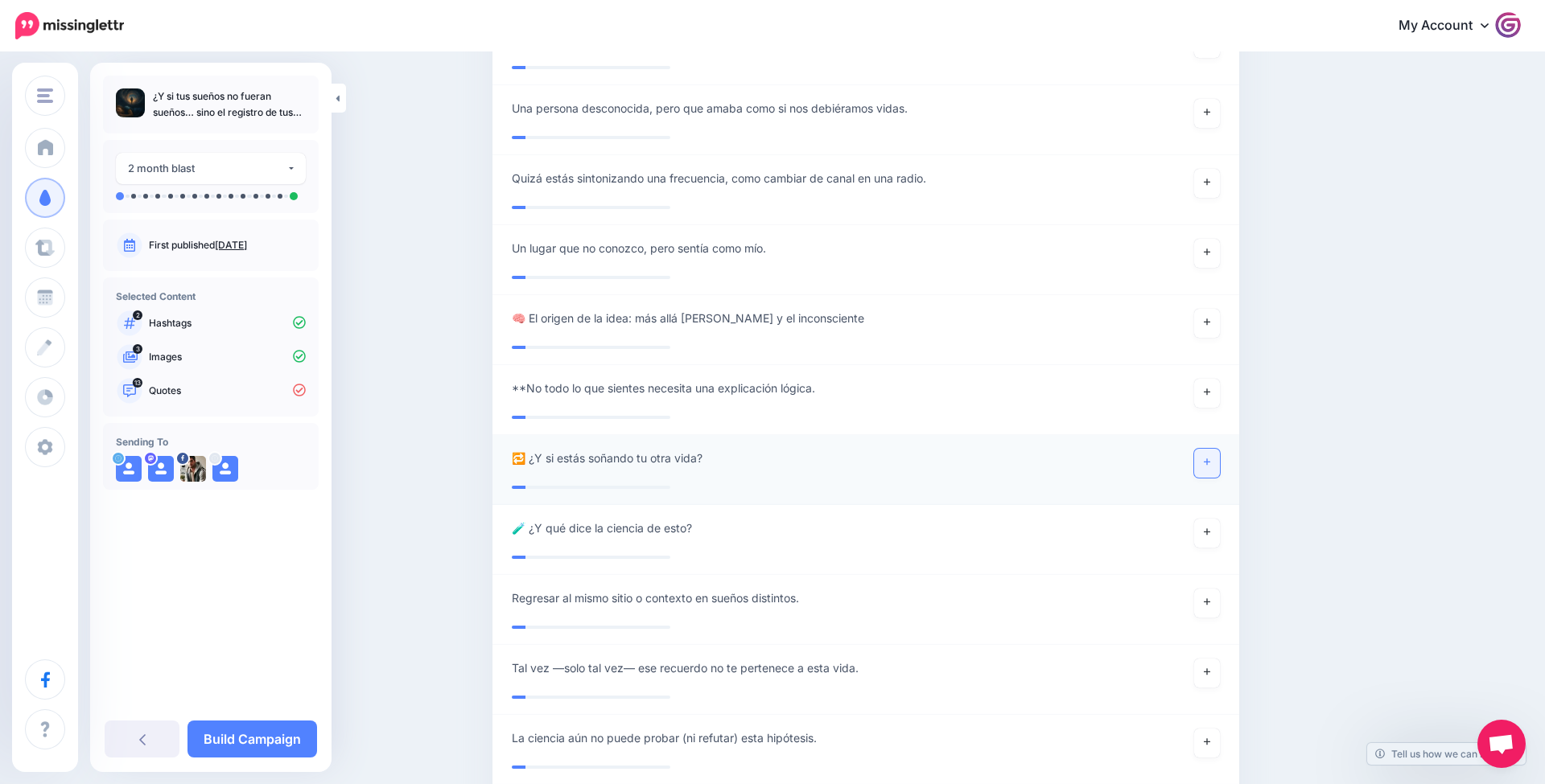
click at [1200, 449] on link at bounding box center [1206, 463] width 25 height 29
click at [275, 730] on link "Build Campaign" at bounding box center [252, 739] width 130 height 37
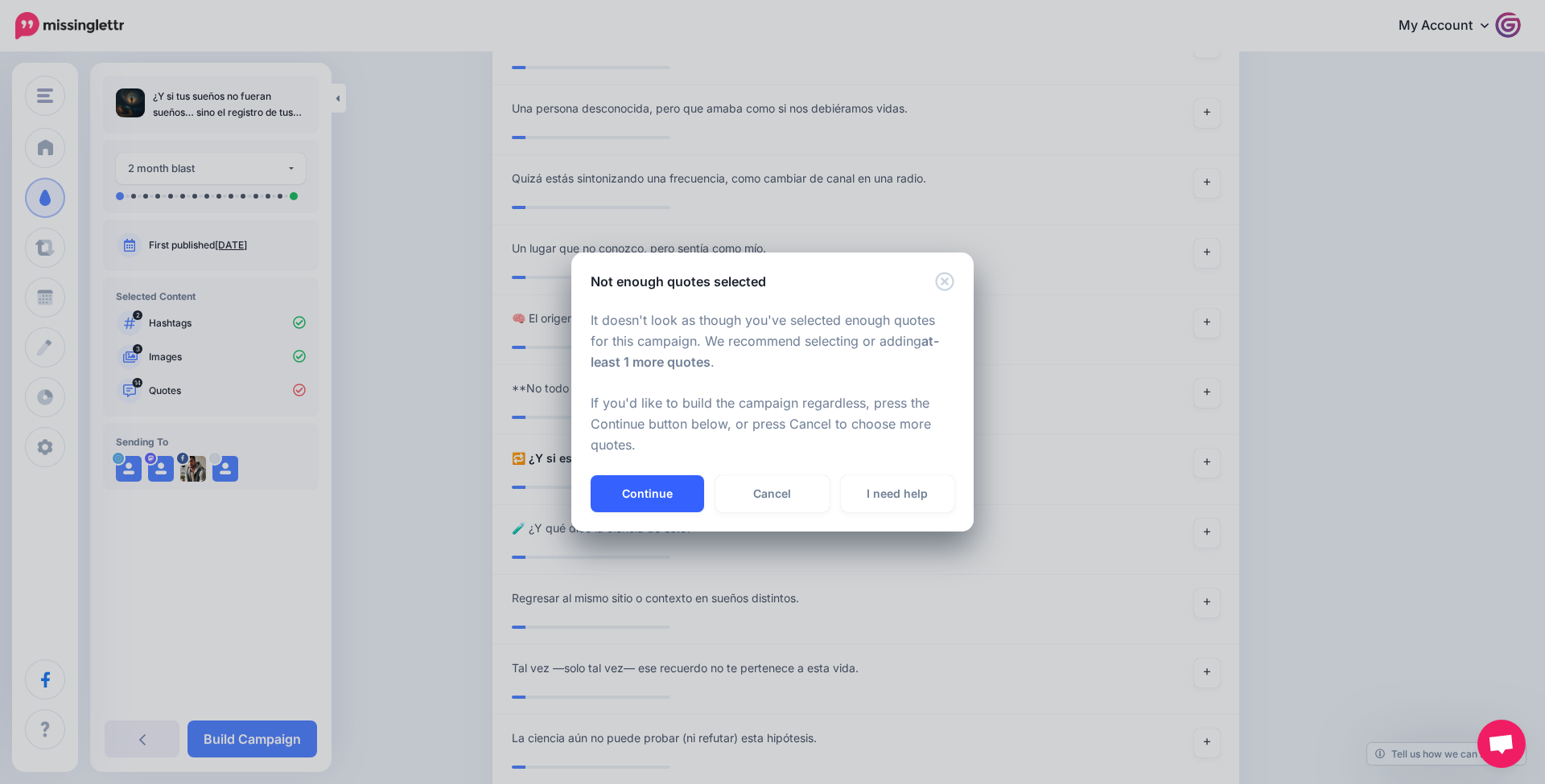
click at [639, 508] on button "Continue" at bounding box center [647, 494] width 114 height 37
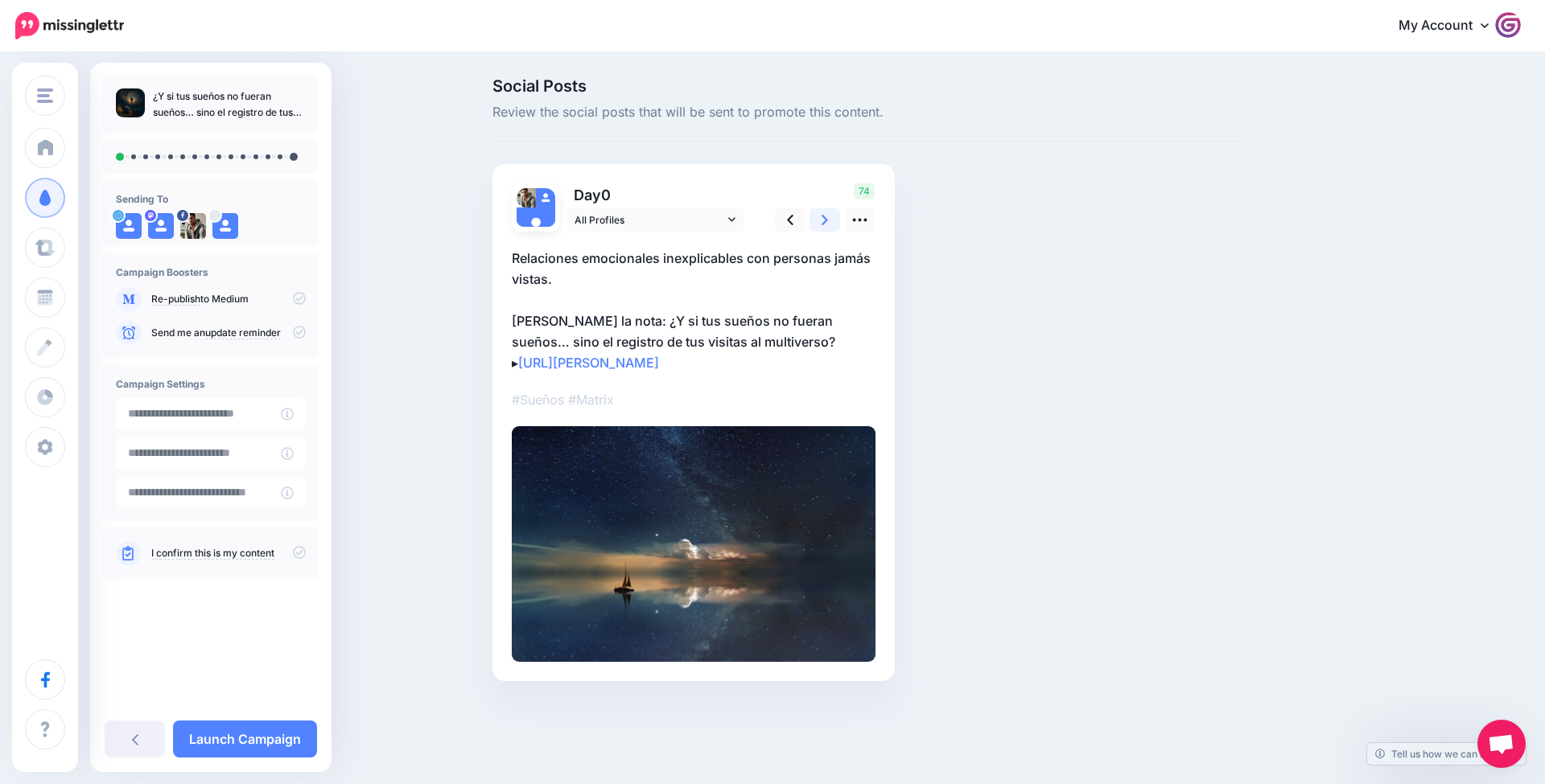
click at [827, 220] on icon at bounding box center [825, 219] width 7 height 10
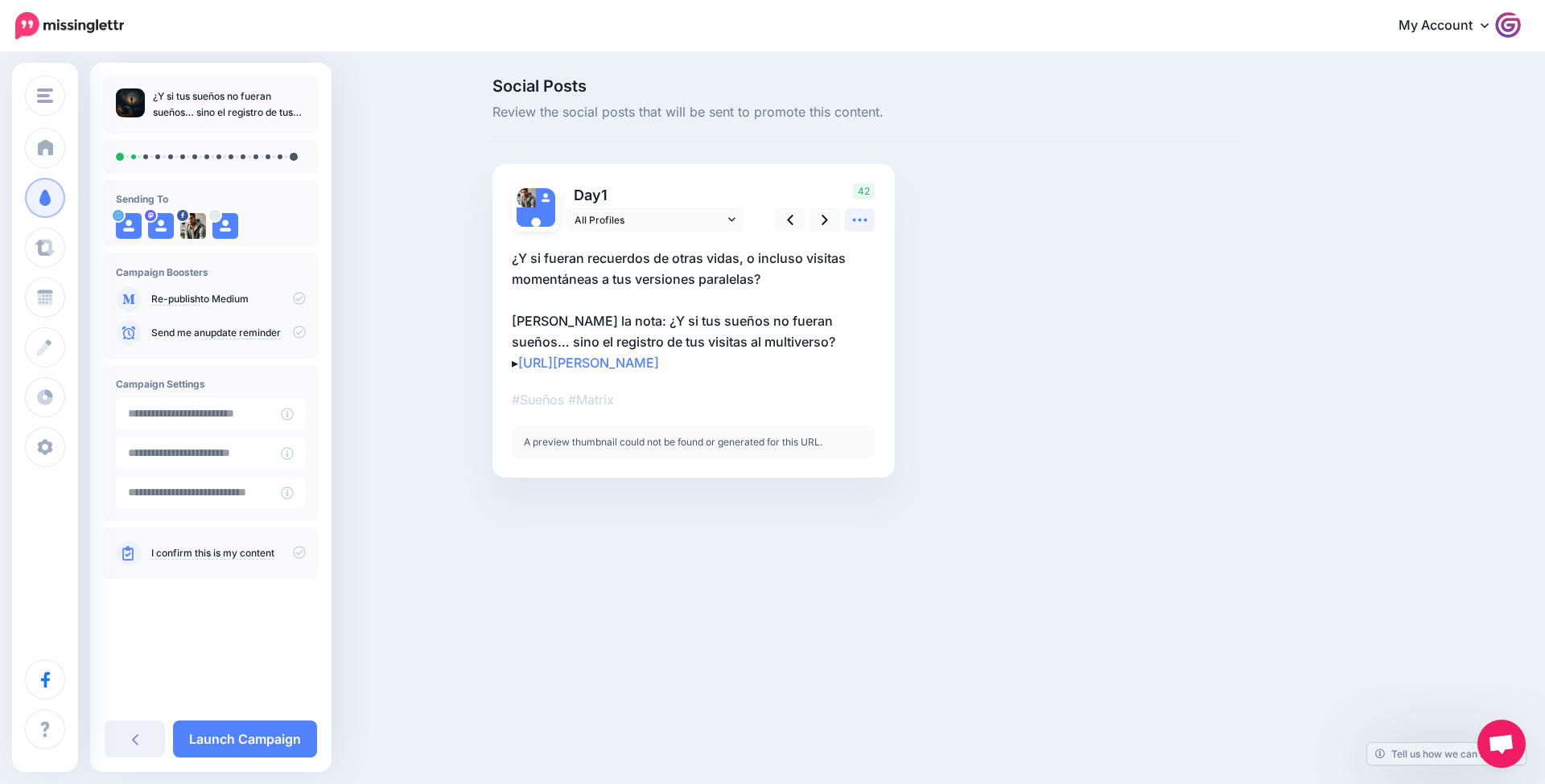
click at [851, 220] on icon at bounding box center [859, 220] width 17 height 17
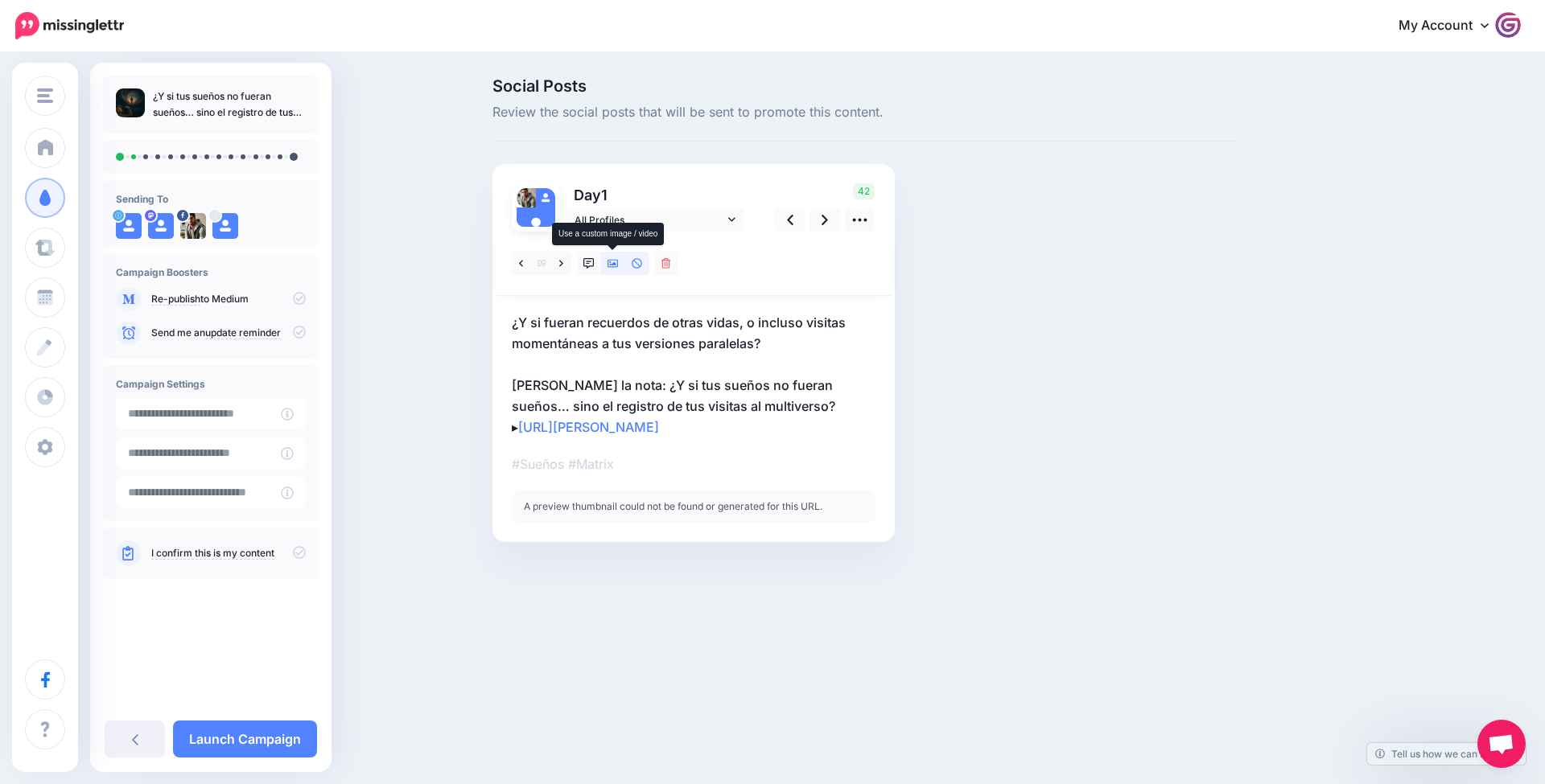
click at [610, 271] on link at bounding box center [613, 263] width 24 height 24
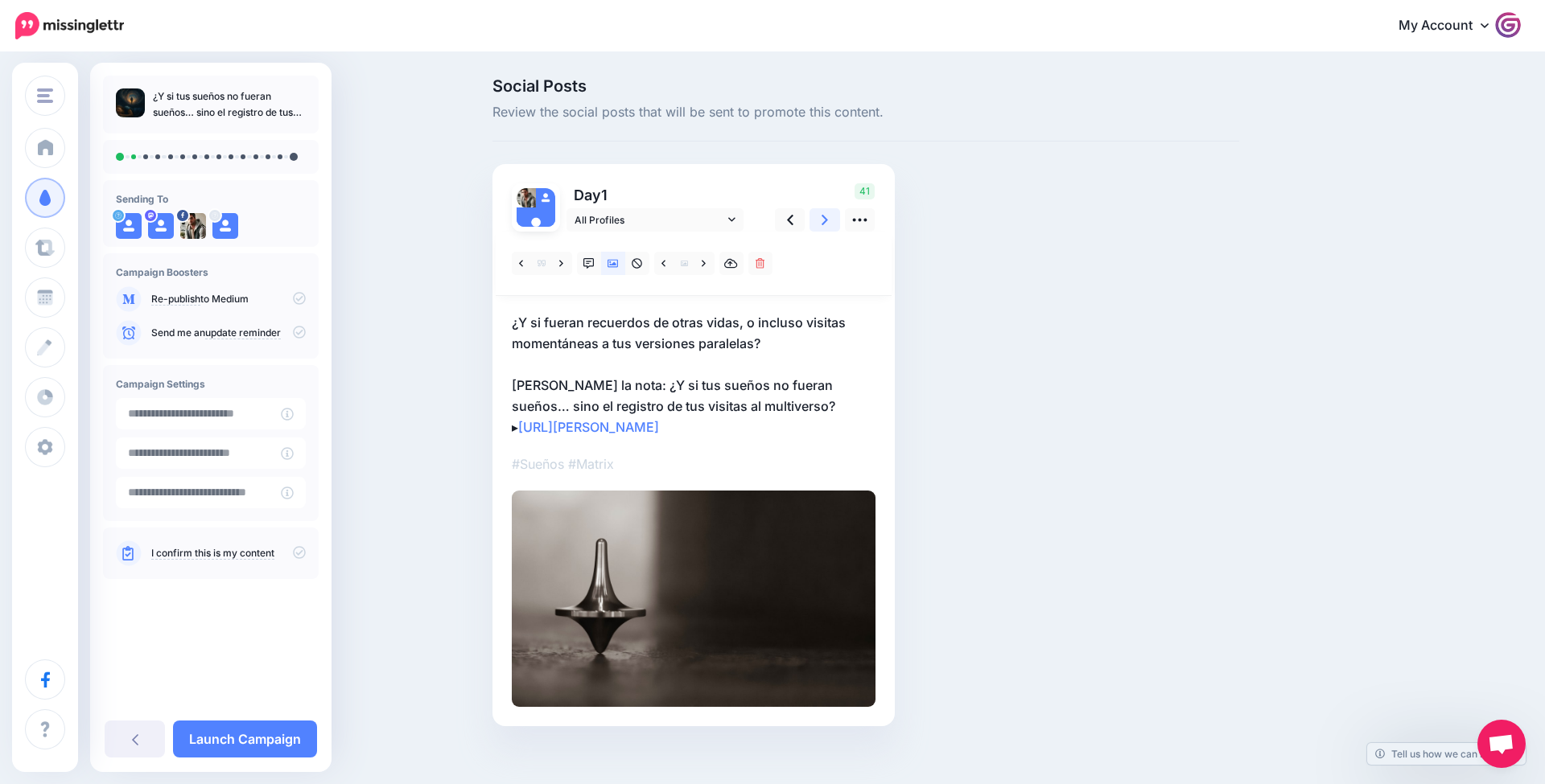
click at [820, 219] on link at bounding box center [825, 220] width 31 height 24
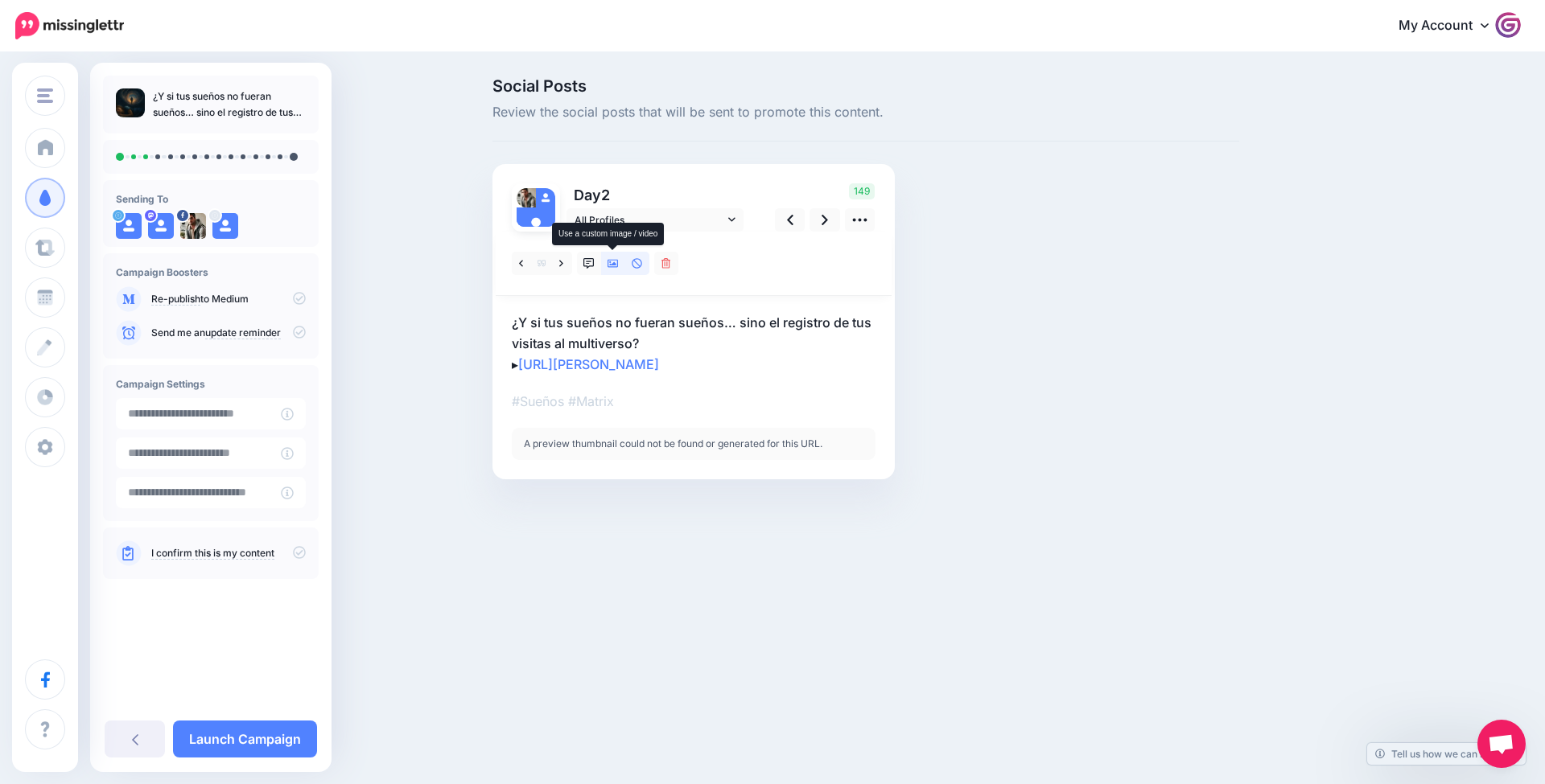
click at [605, 266] on link at bounding box center [613, 263] width 24 height 24
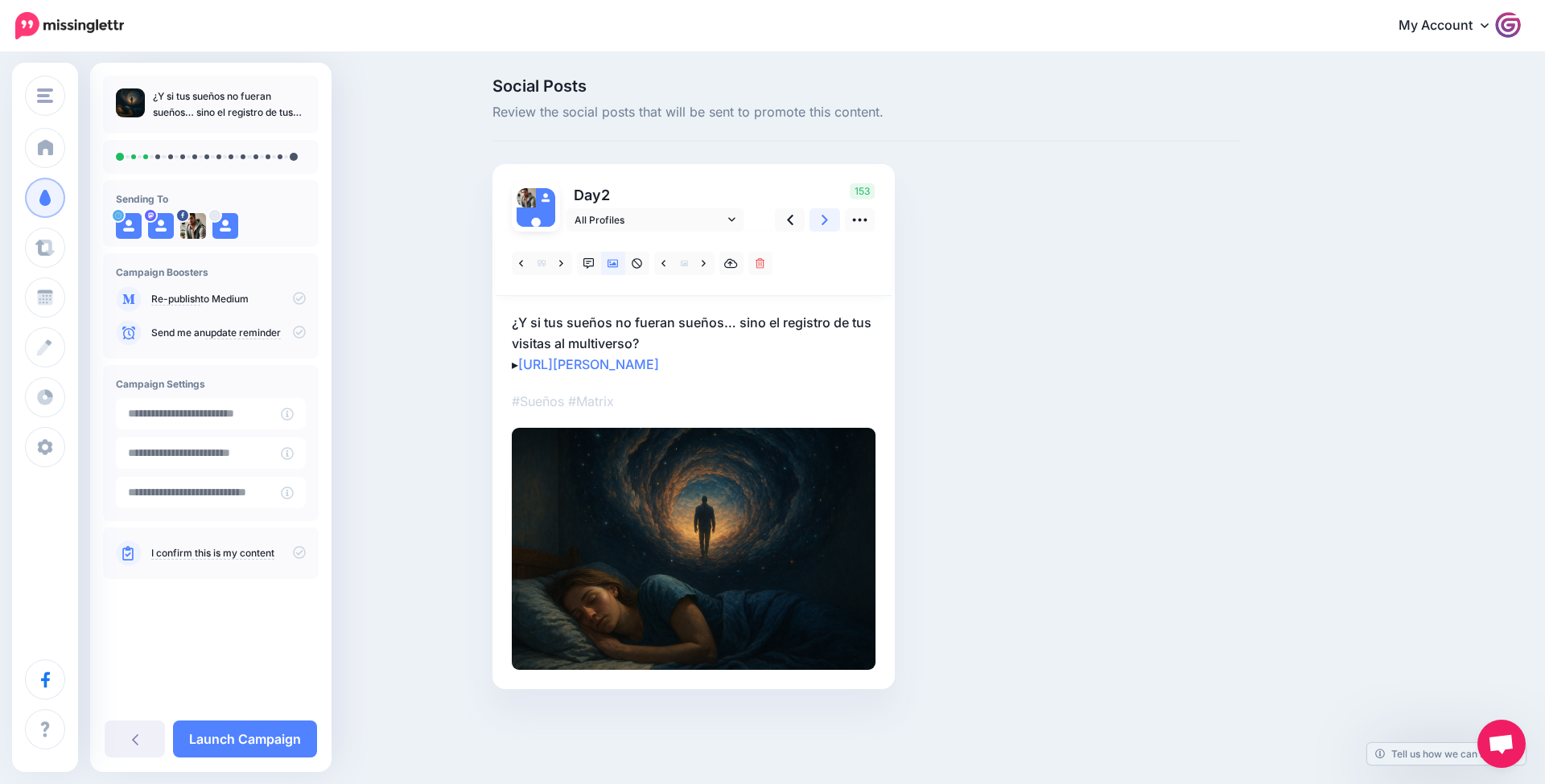
click at [820, 220] on link at bounding box center [825, 220] width 31 height 24
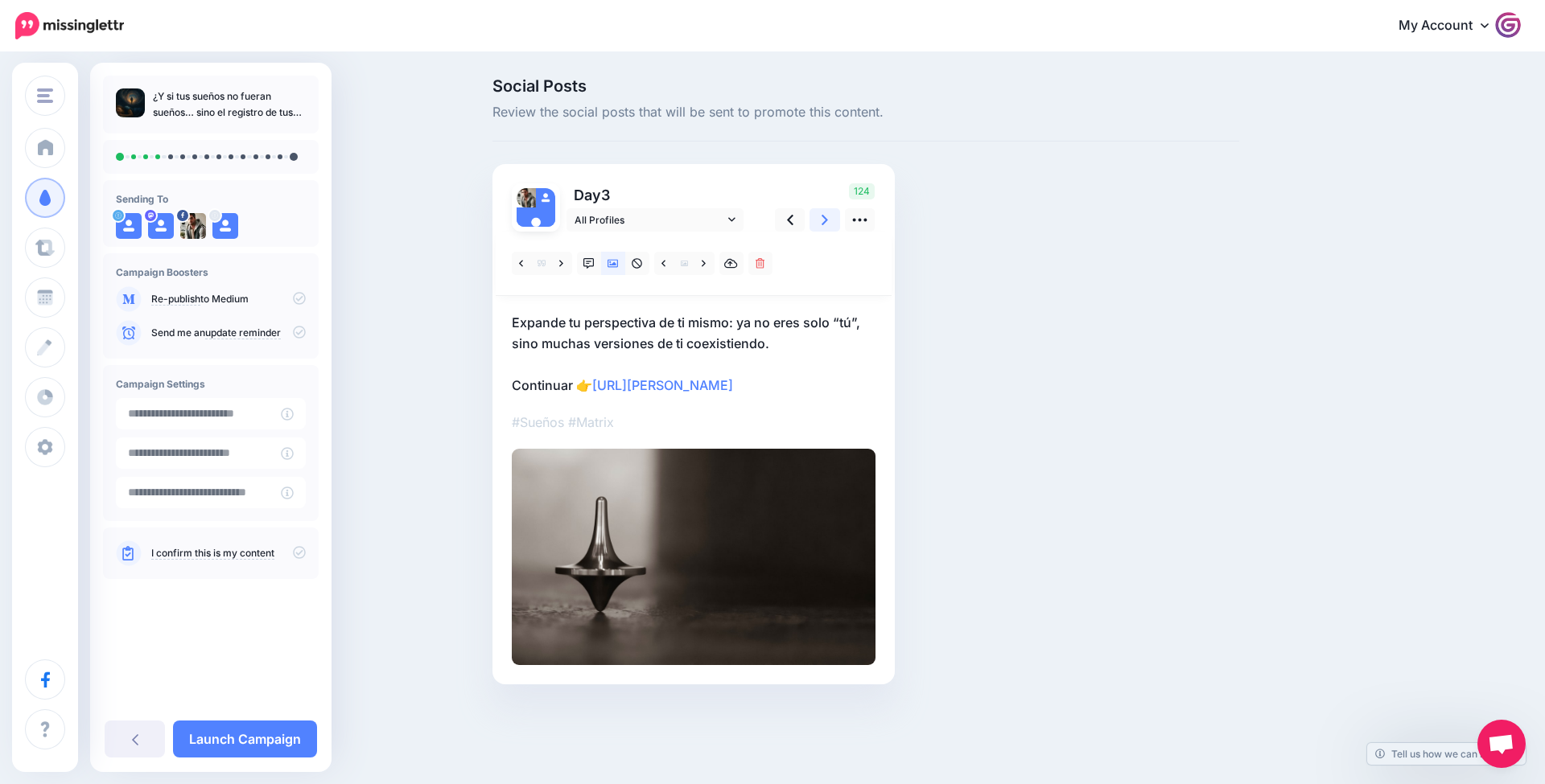
scroll to position [0, 1]
click at [820, 220] on link at bounding box center [825, 220] width 31 height 24
click at [821, 221] on link at bounding box center [825, 220] width 31 height 24
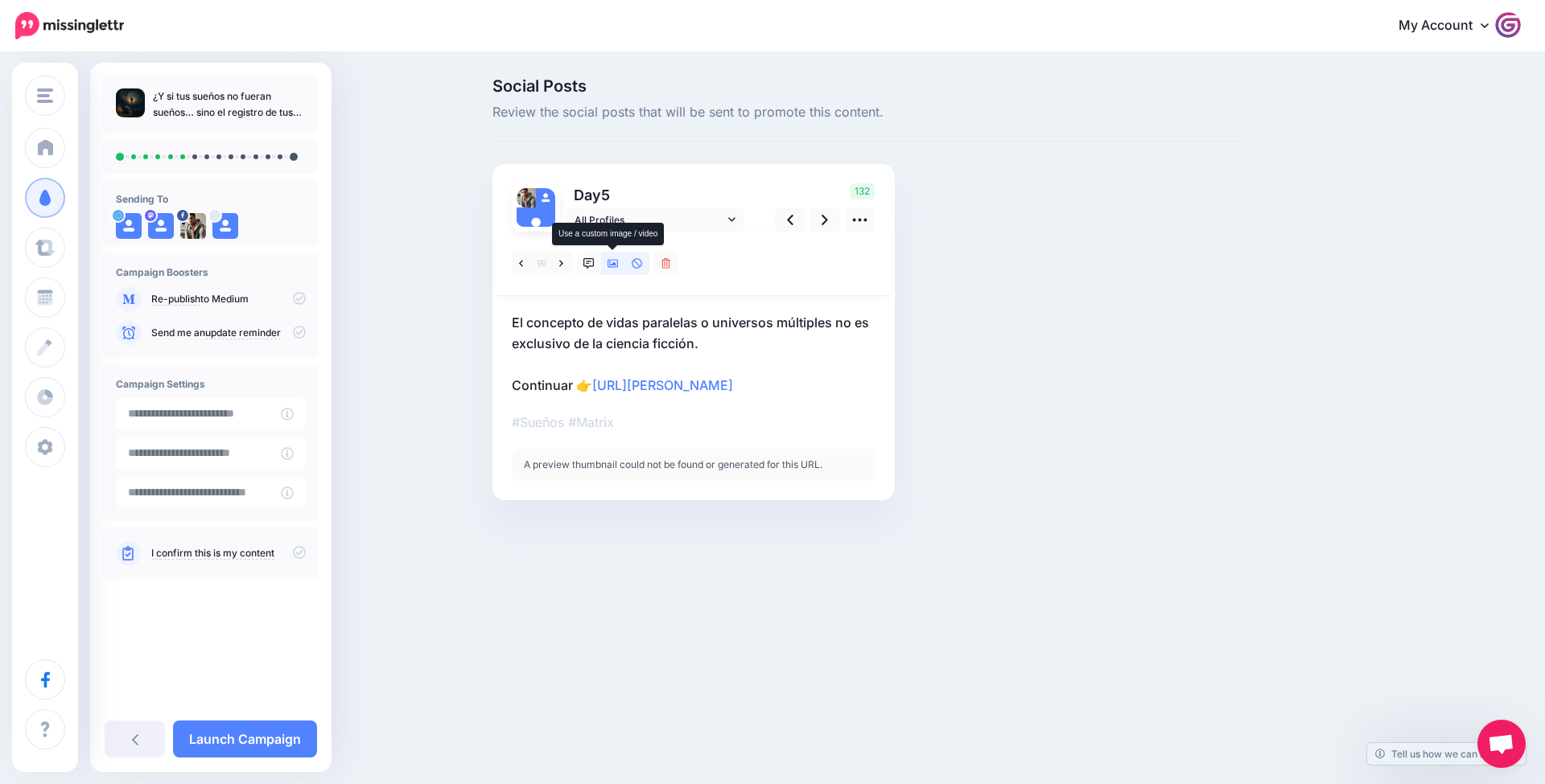
click at [605, 264] on link at bounding box center [613, 263] width 24 height 24
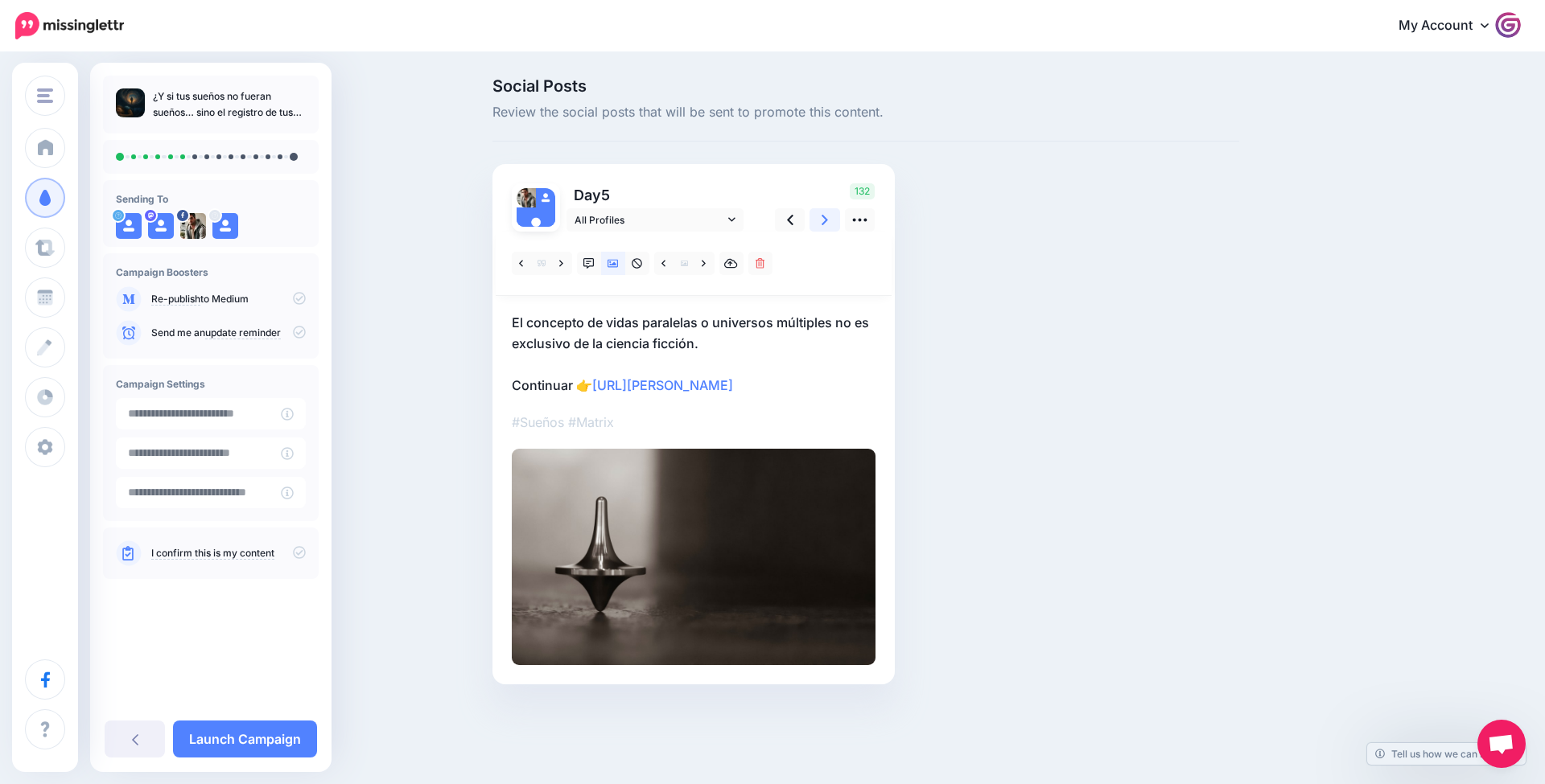
click at [821, 223] on link at bounding box center [825, 220] width 31 height 24
click at [822, 223] on icon at bounding box center [825, 220] width 7 height 17
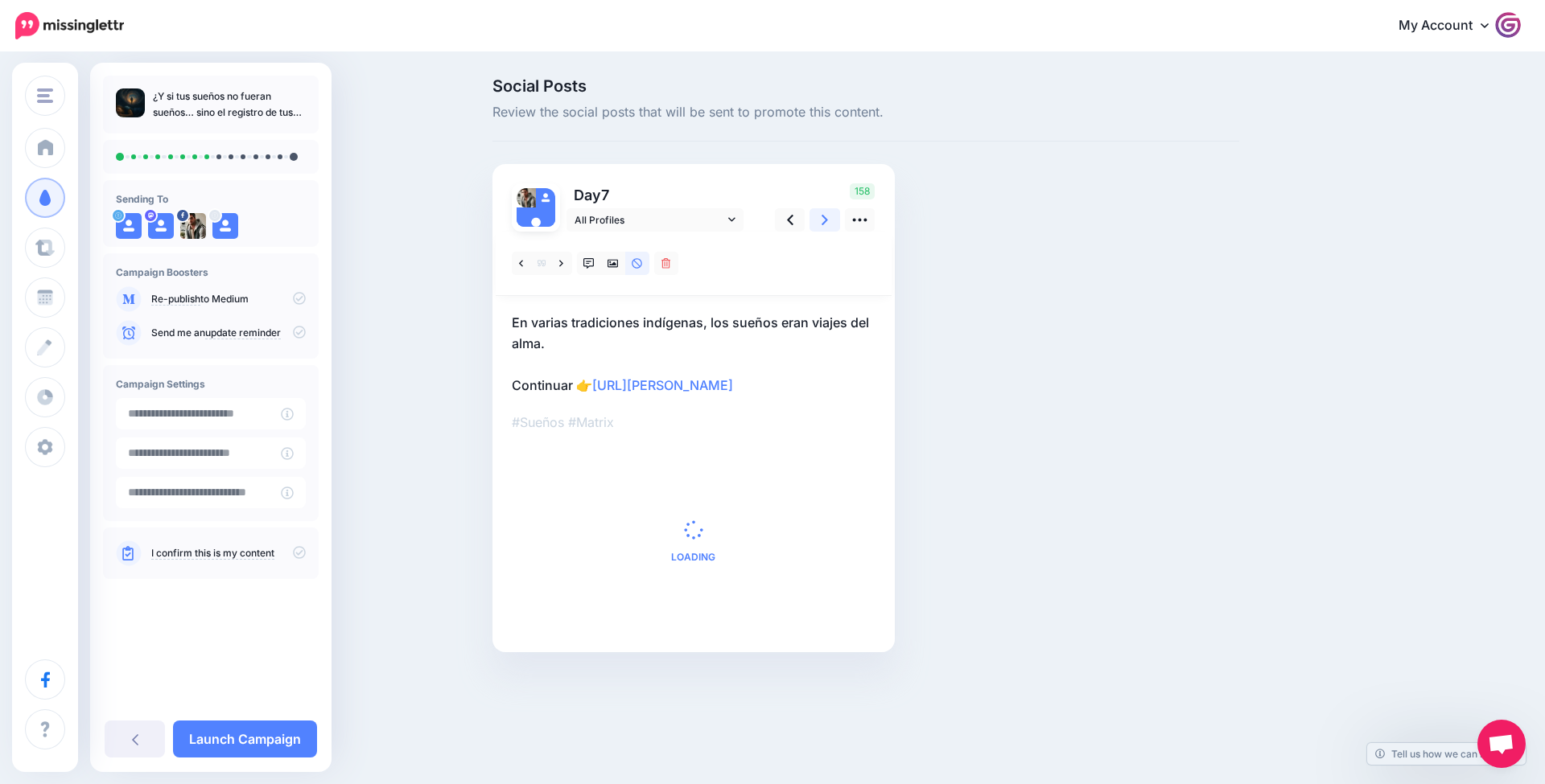
scroll to position [0, 0]
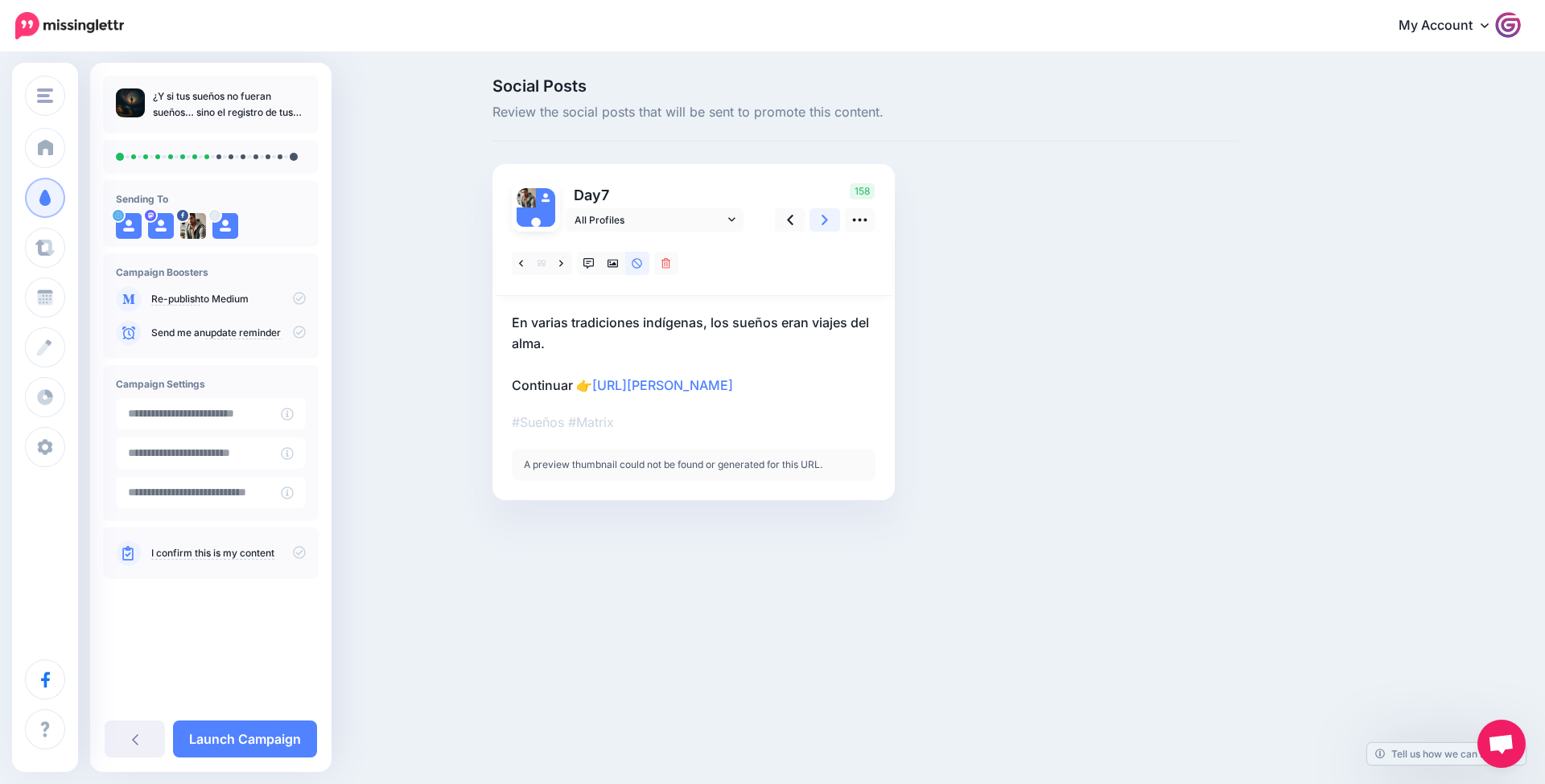
click at [821, 223] on link at bounding box center [825, 220] width 31 height 24
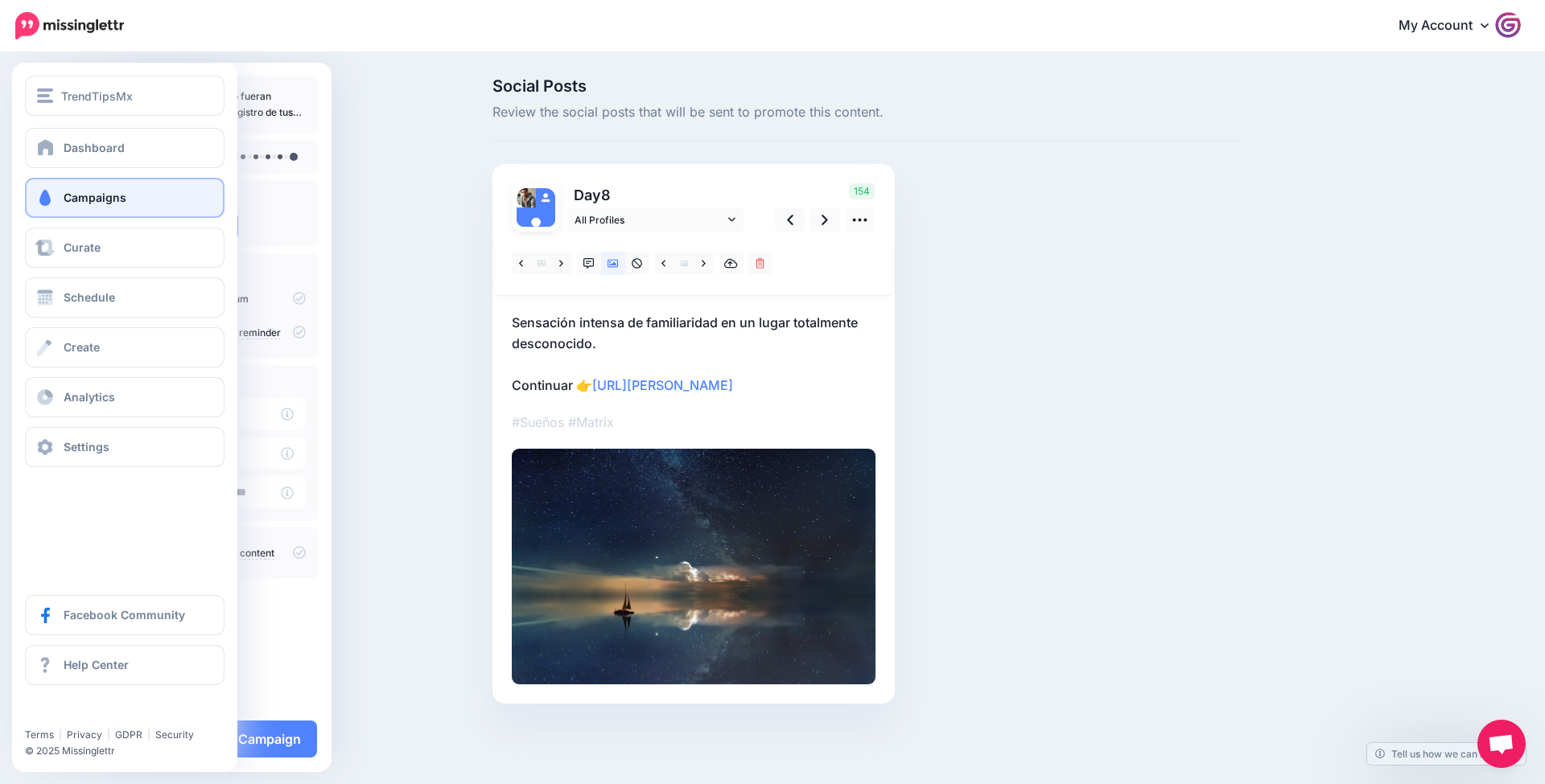
click at [138, 214] on link "Campaigns" at bounding box center [125, 197] width 199 height 40
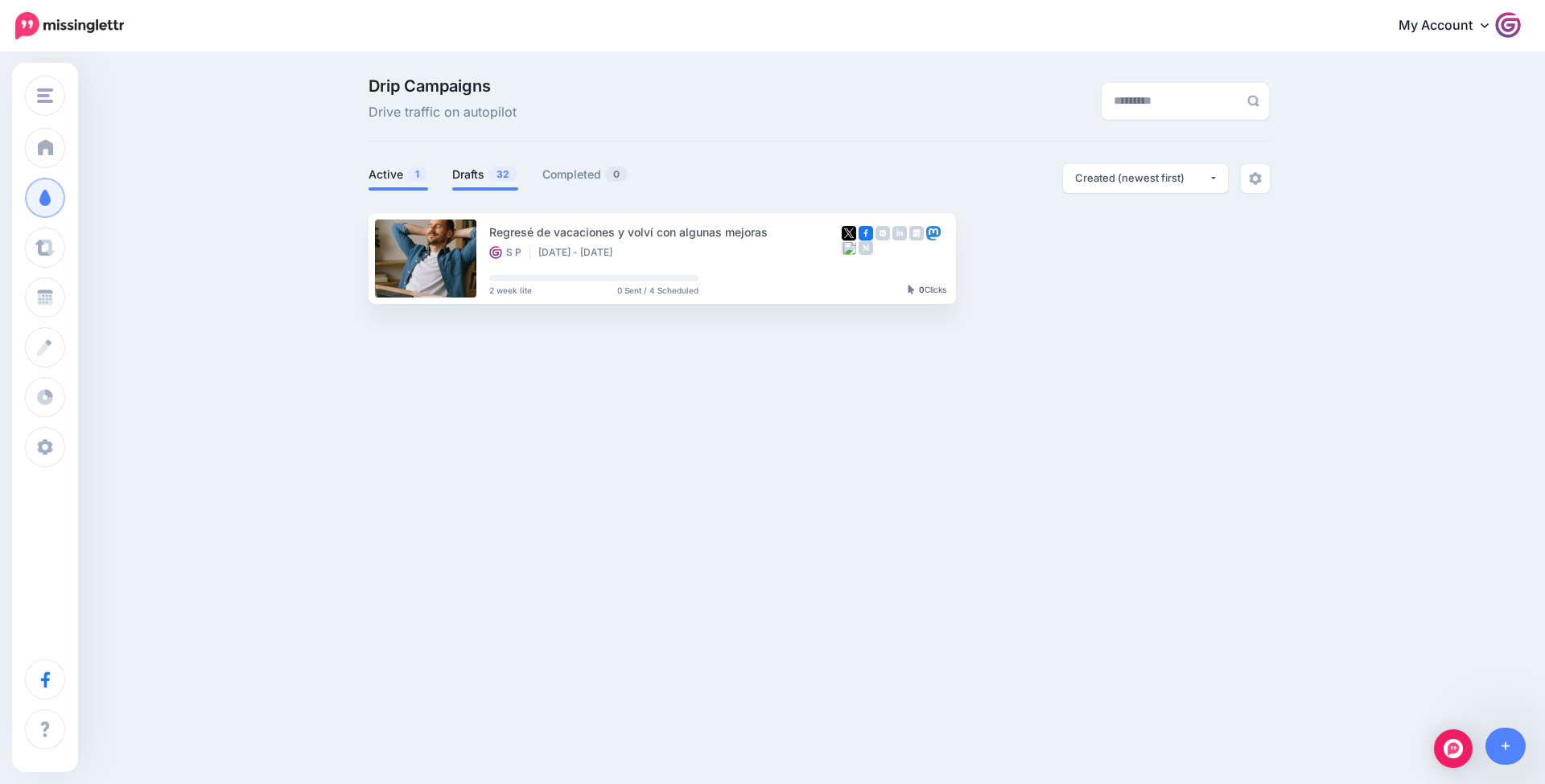
click at [484, 182] on link "Drafts 32" at bounding box center [485, 174] width 66 height 20
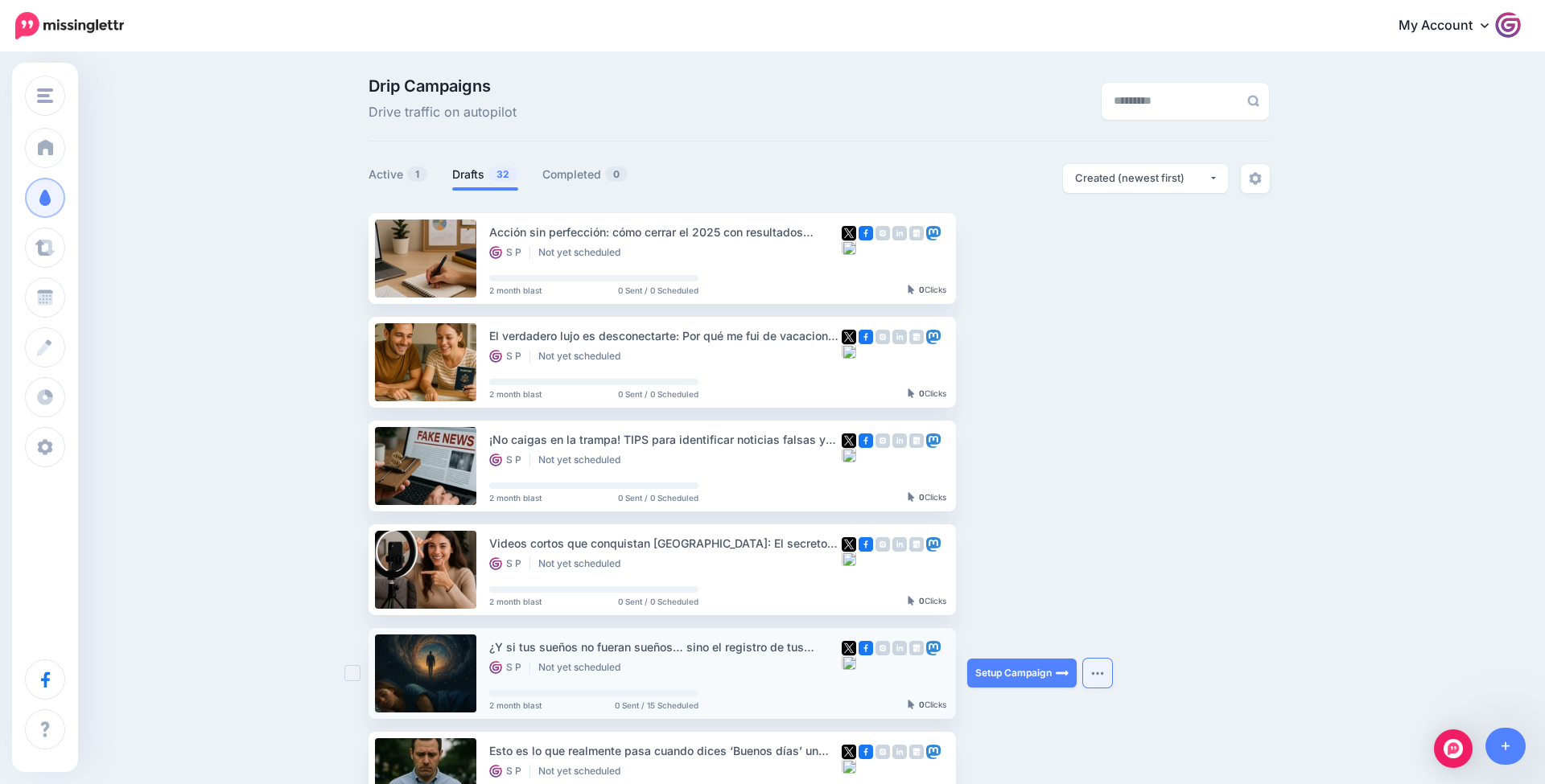
click at [1096, 671] on img "button" at bounding box center [1097, 673] width 13 height 5
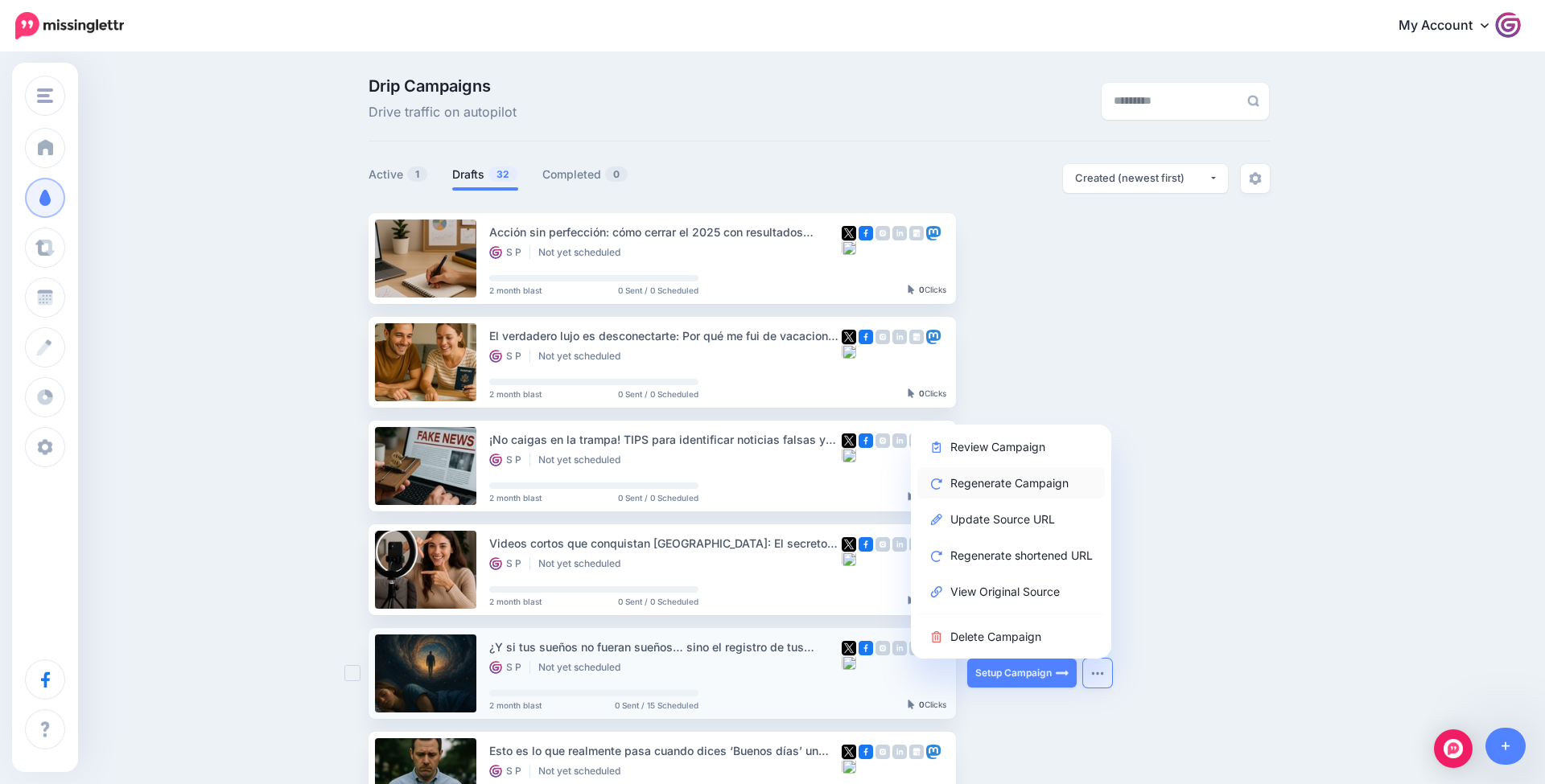
click at [1041, 476] on link "Regenerate Campaign" at bounding box center [1010, 482] width 187 height 31
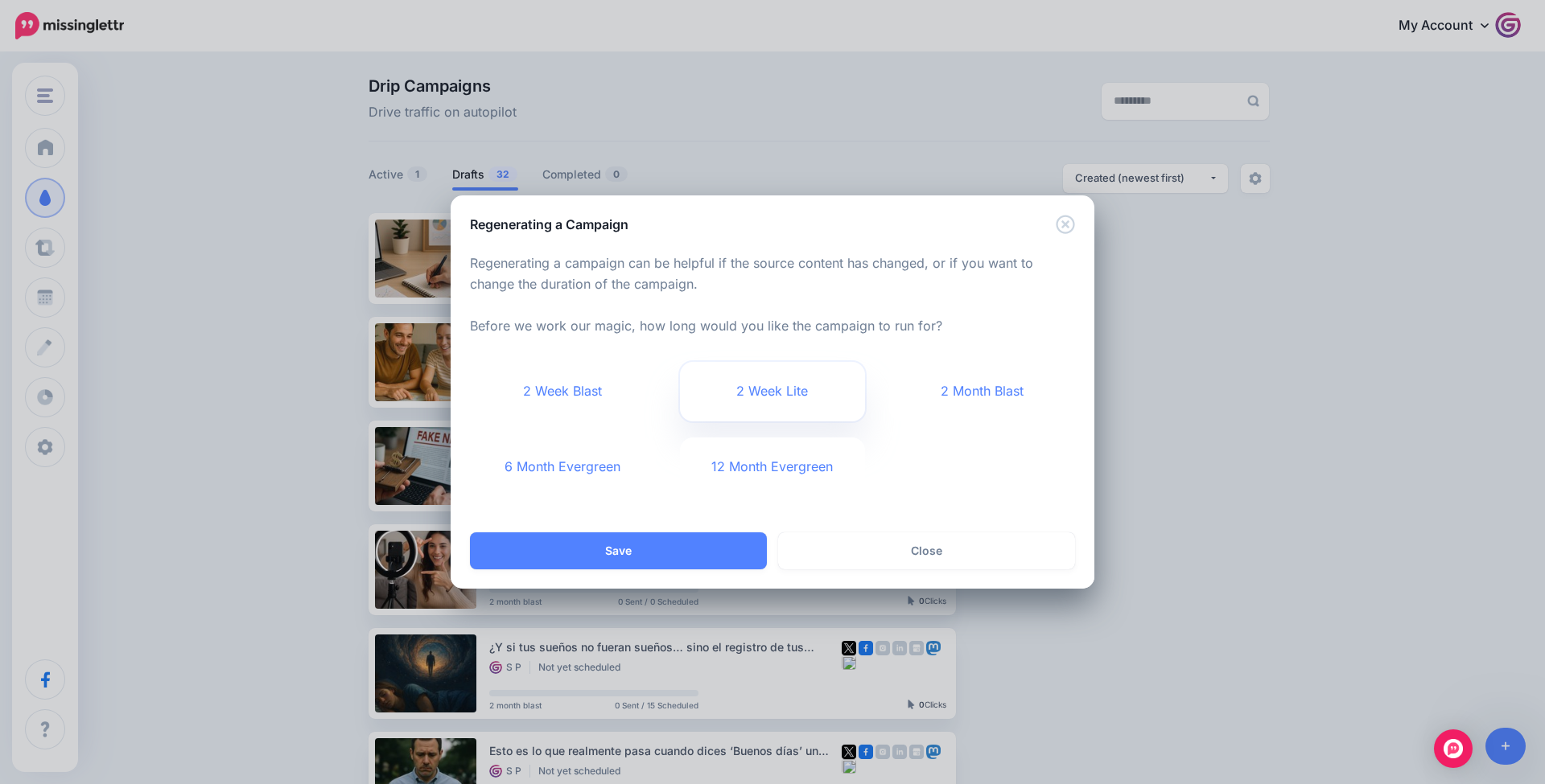
click at [775, 401] on link "2 Week Lite" at bounding box center [773, 391] width 186 height 59
click at [544, 460] on link "6 Month Evergreen" at bounding box center [563, 466] width 186 height 59
click at [783, 405] on link "2 Week Lite" at bounding box center [773, 391] width 186 height 59
click at [923, 499] on div "2 Week Blast 2 Week Lite 2 Month Blast 6 Month Evergreen 12 Month Evergreen" at bounding box center [772, 437] width 629 height 151
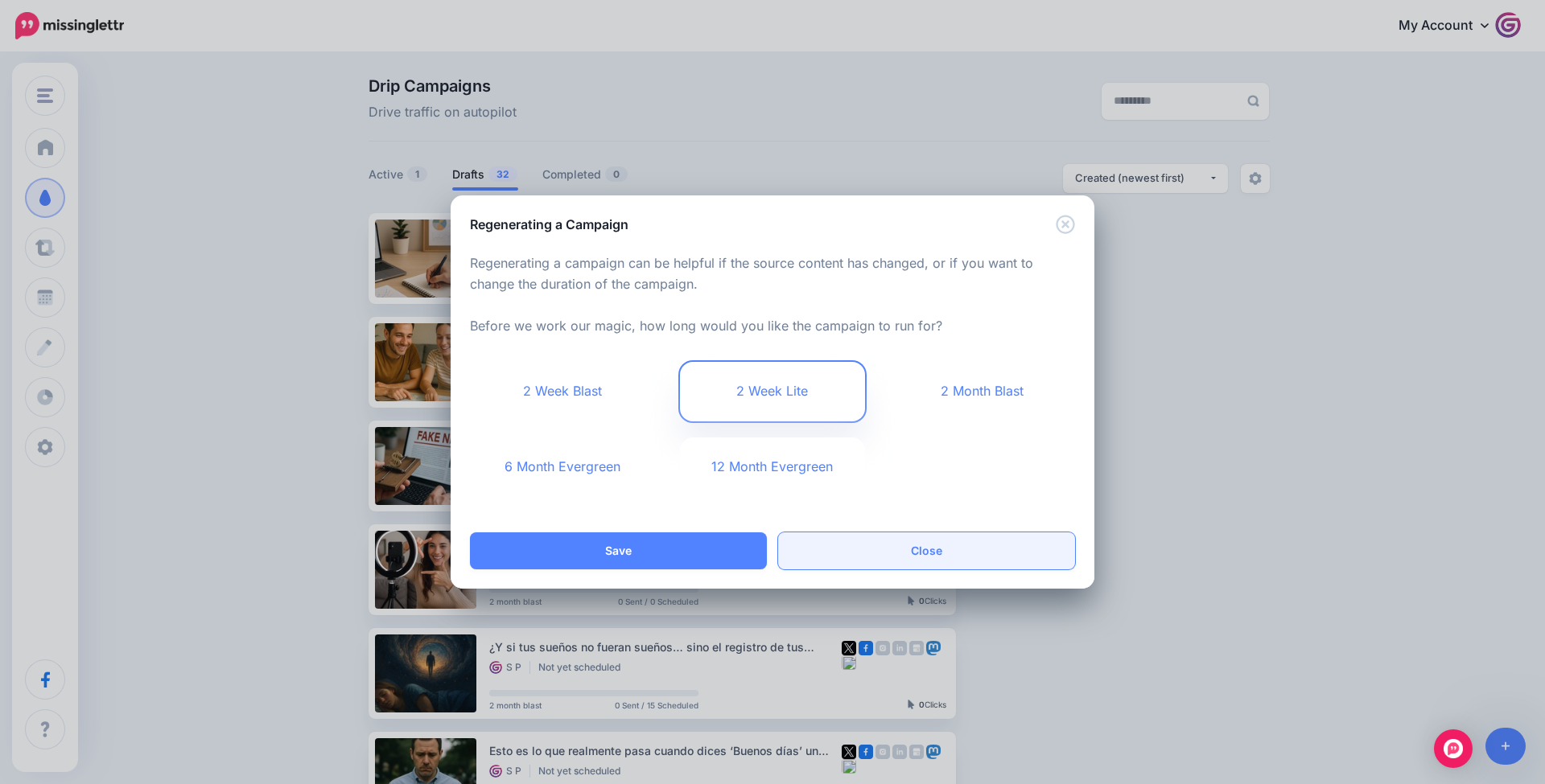
click at [931, 560] on link "Close" at bounding box center [926, 550] width 297 height 37
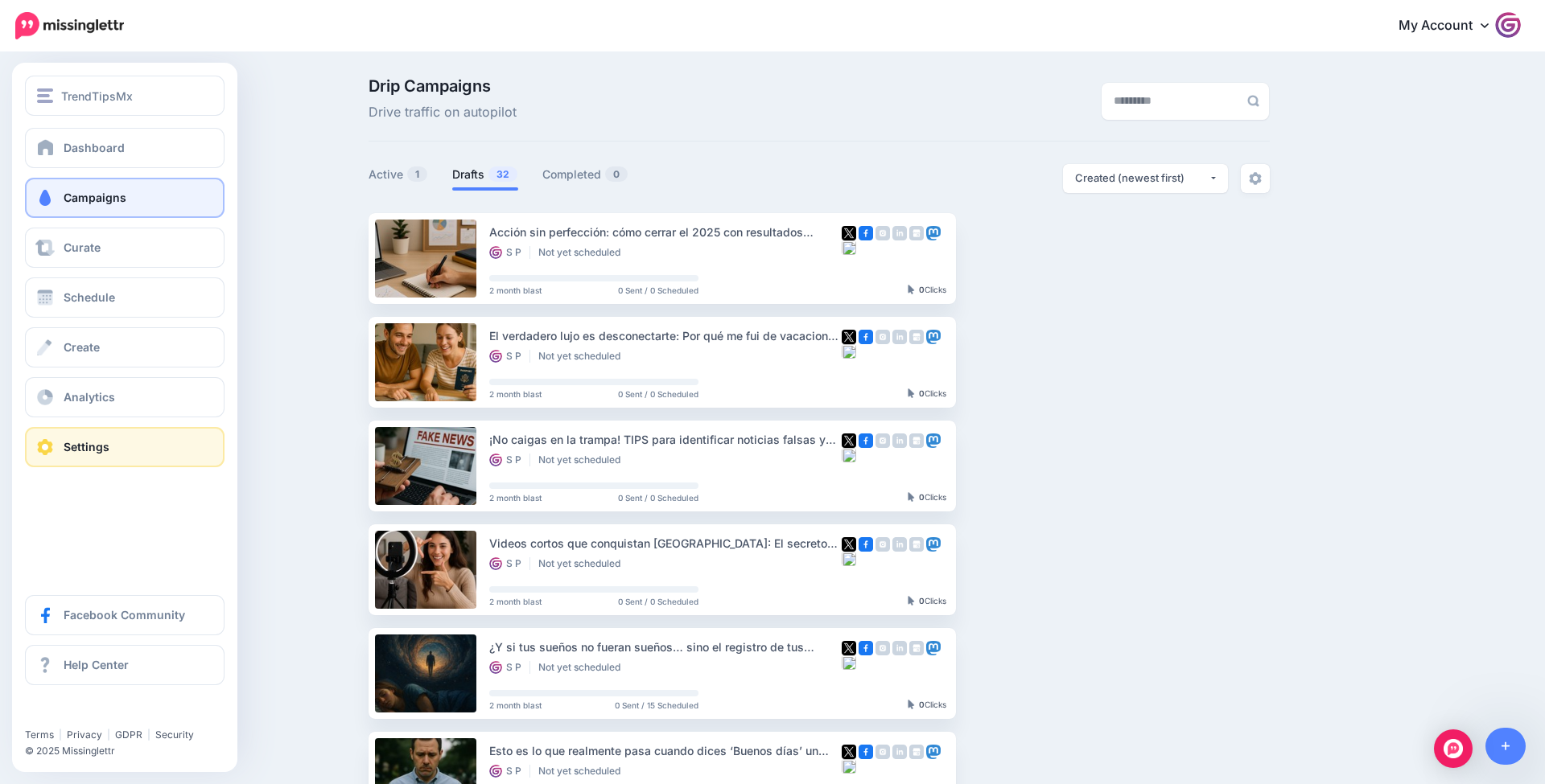
click at [148, 456] on link "Settings" at bounding box center [125, 447] width 199 height 40
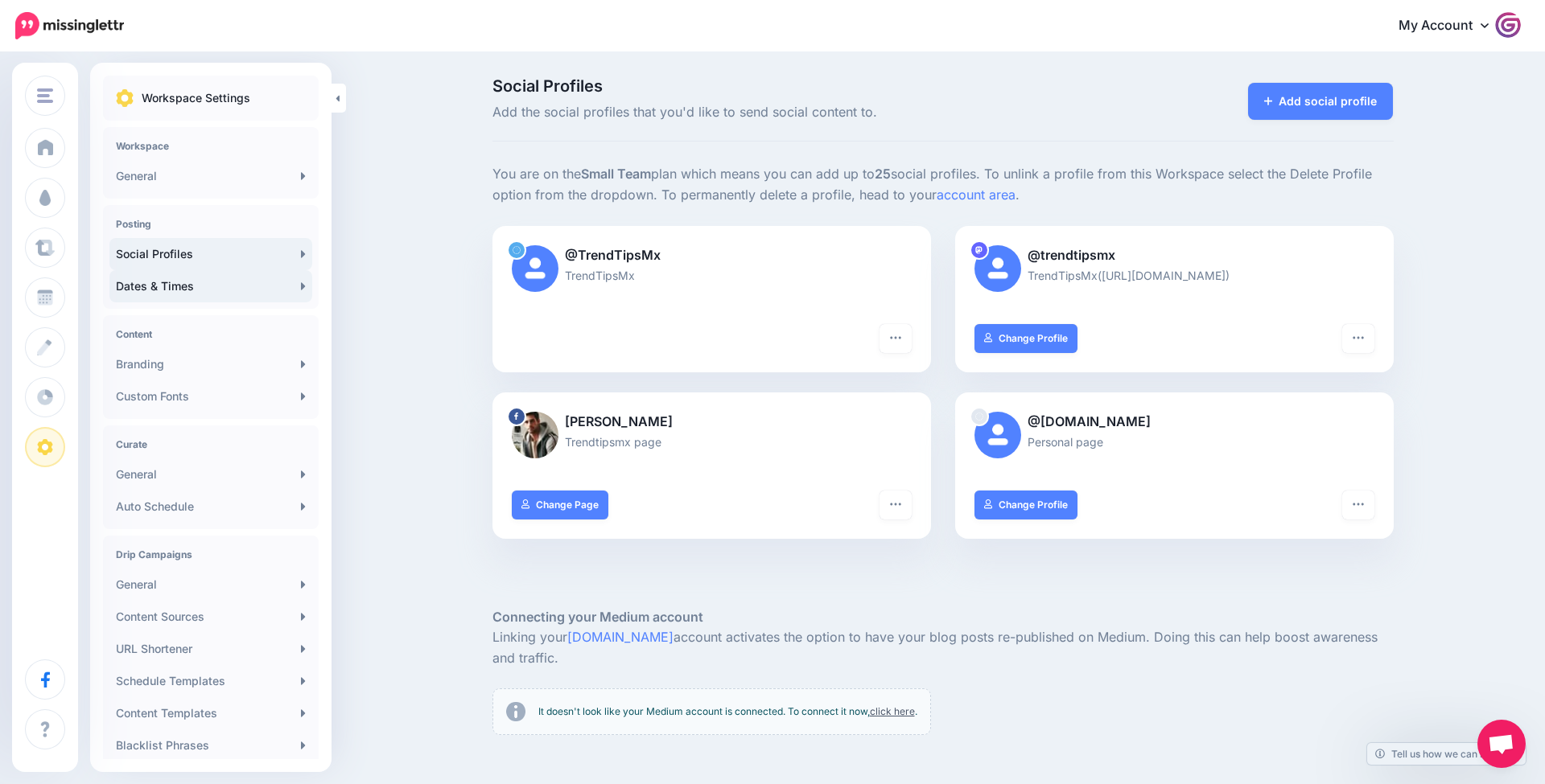
click at [231, 287] on link "Dates & Times" at bounding box center [211, 287] width 203 height 32
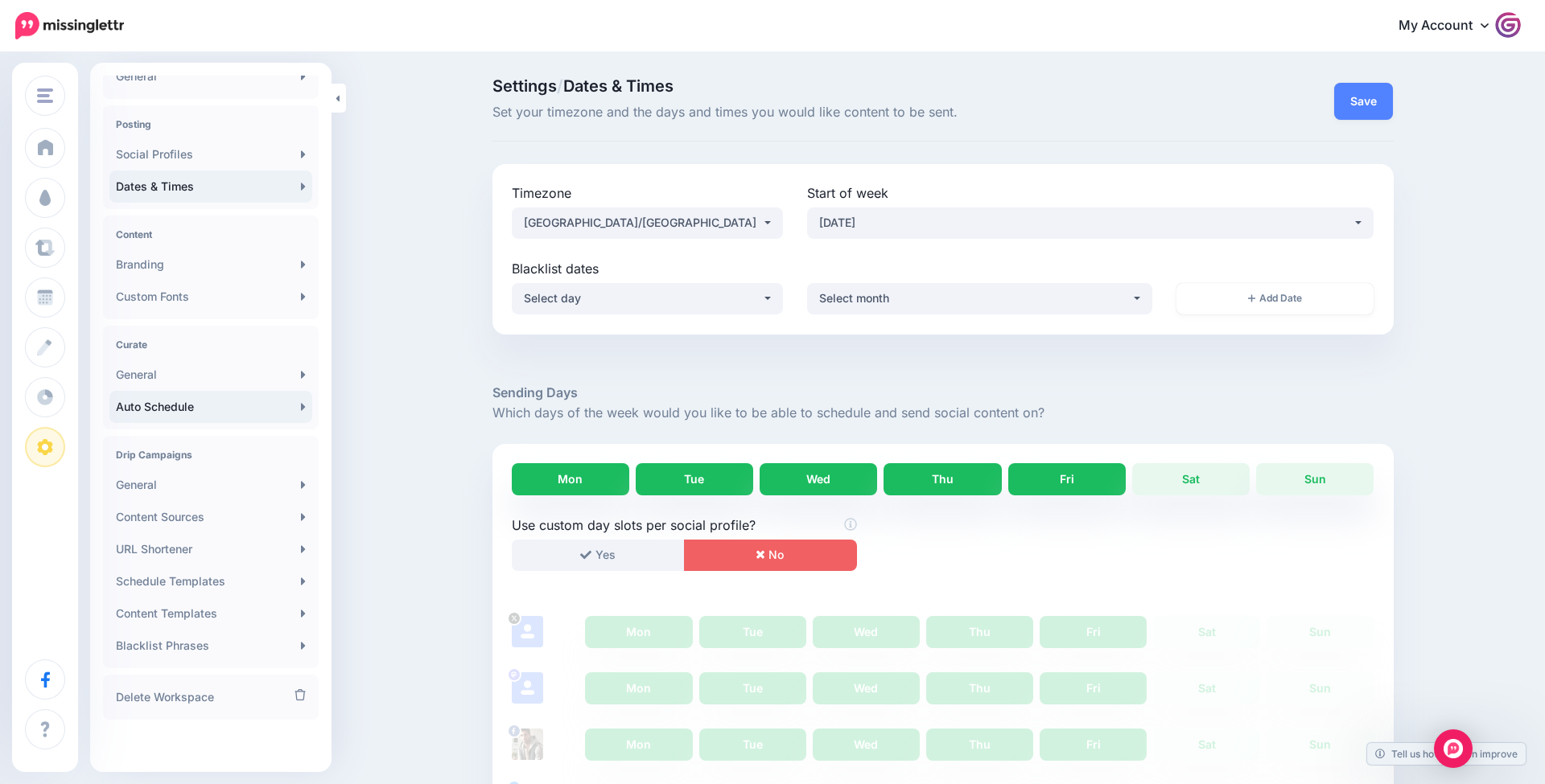
scroll to position [100, 0]
click at [248, 496] on link "General" at bounding box center [211, 485] width 203 height 32
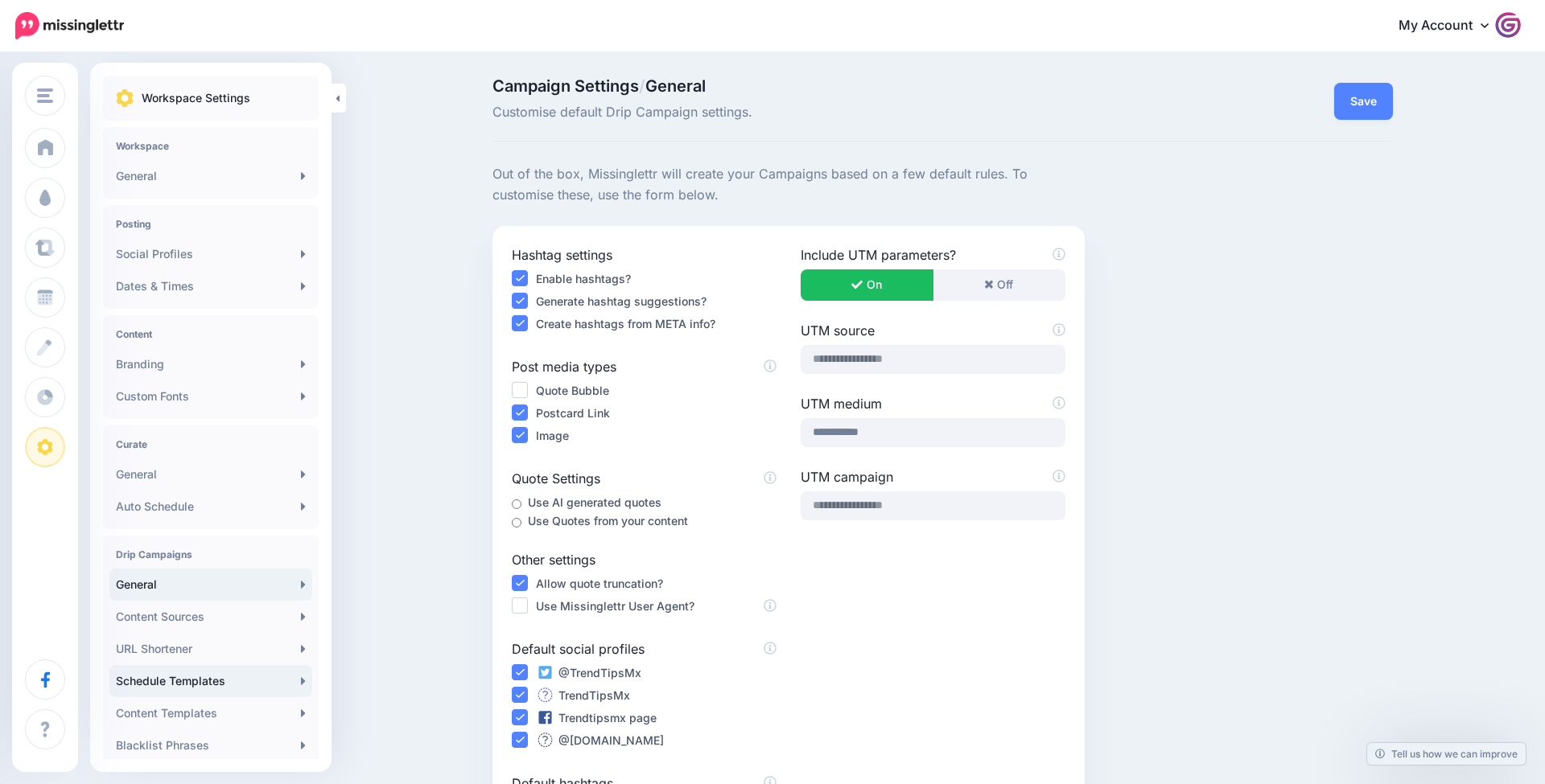
scroll to position [217, 0]
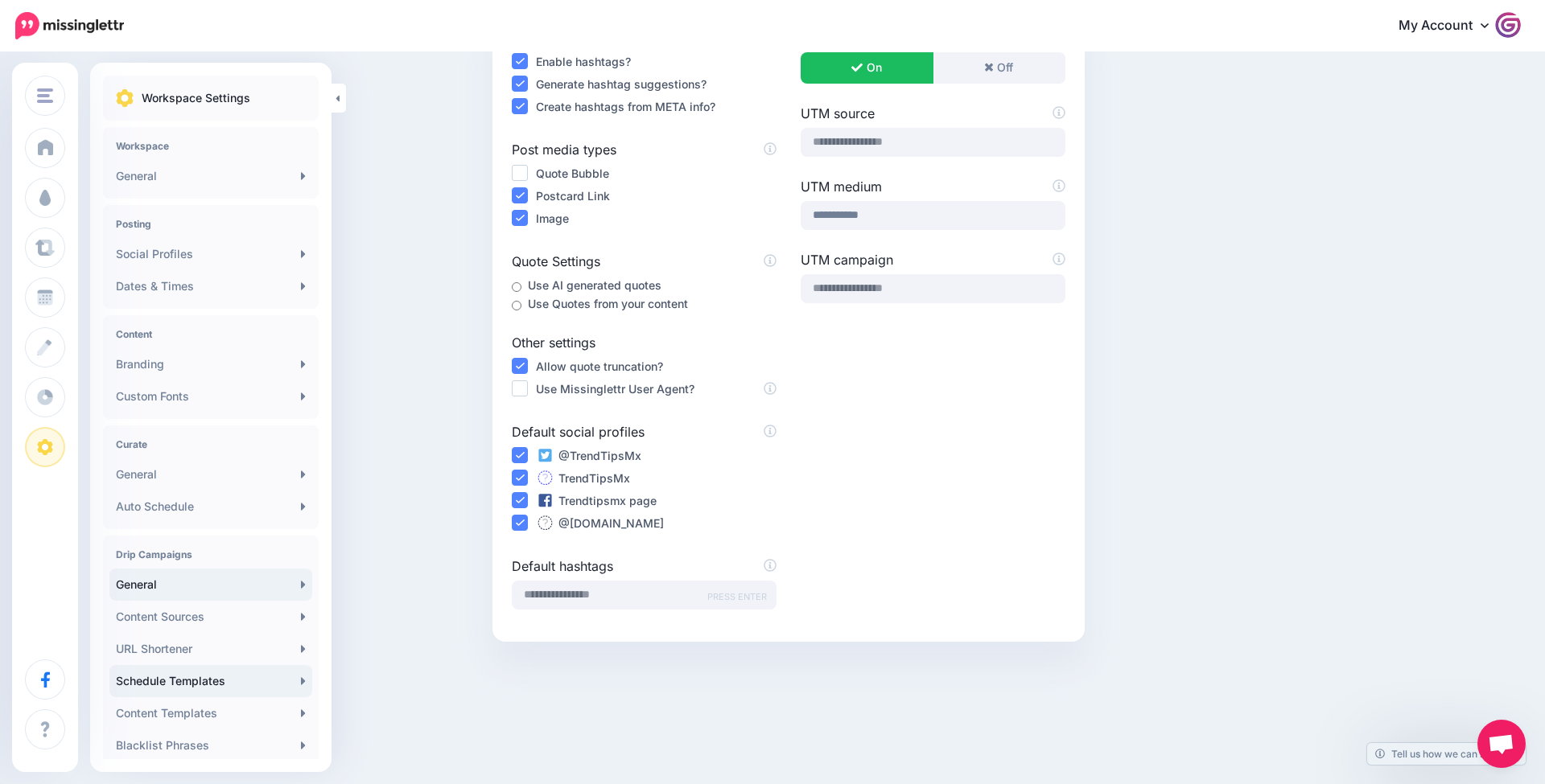
click at [205, 688] on link "Schedule Templates" at bounding box center [211, 682] width 203 height 32
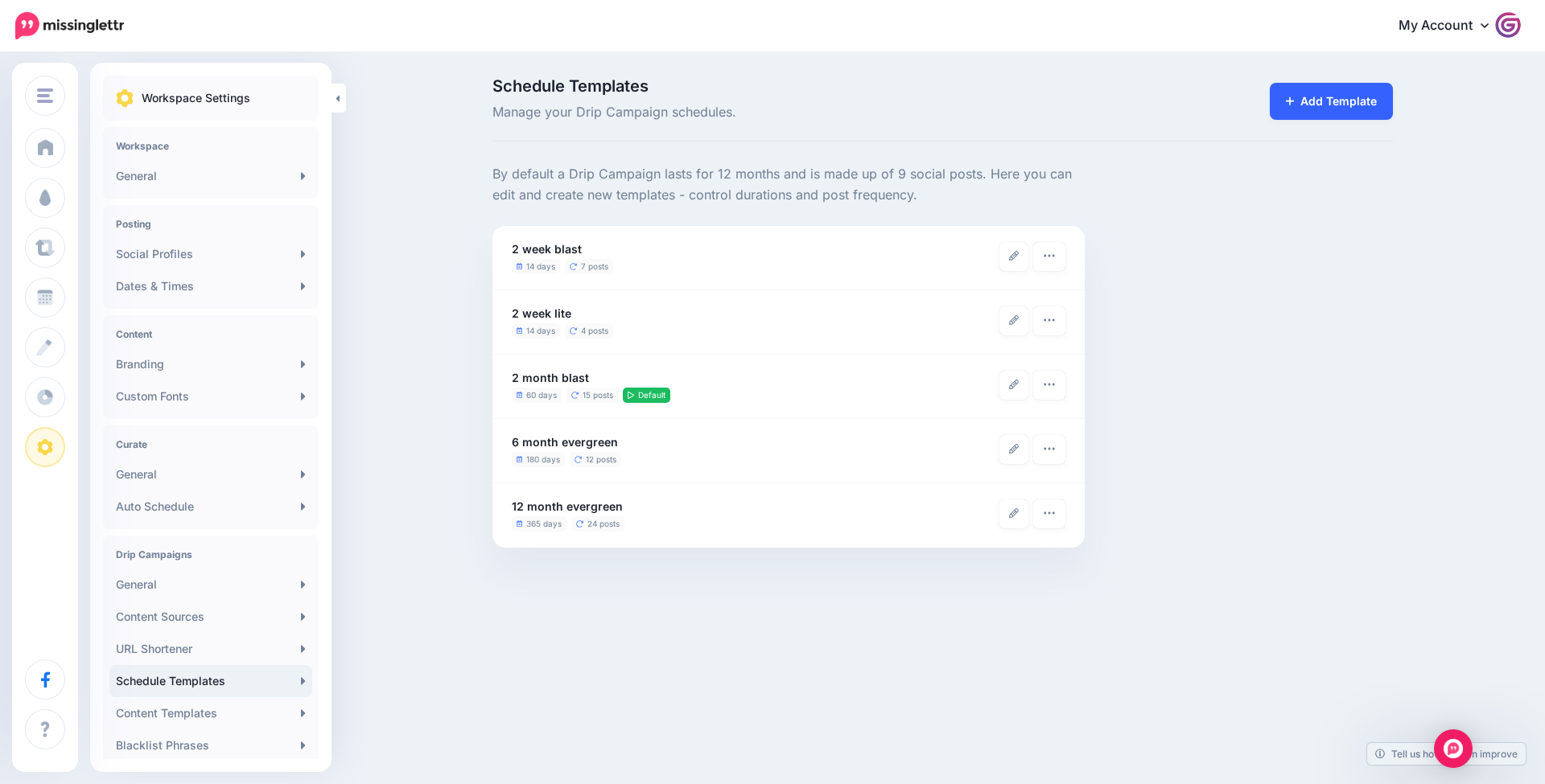
click at [1364, 98] on link "Add Template" at bounding box center [1332, 101] width 124 height 37
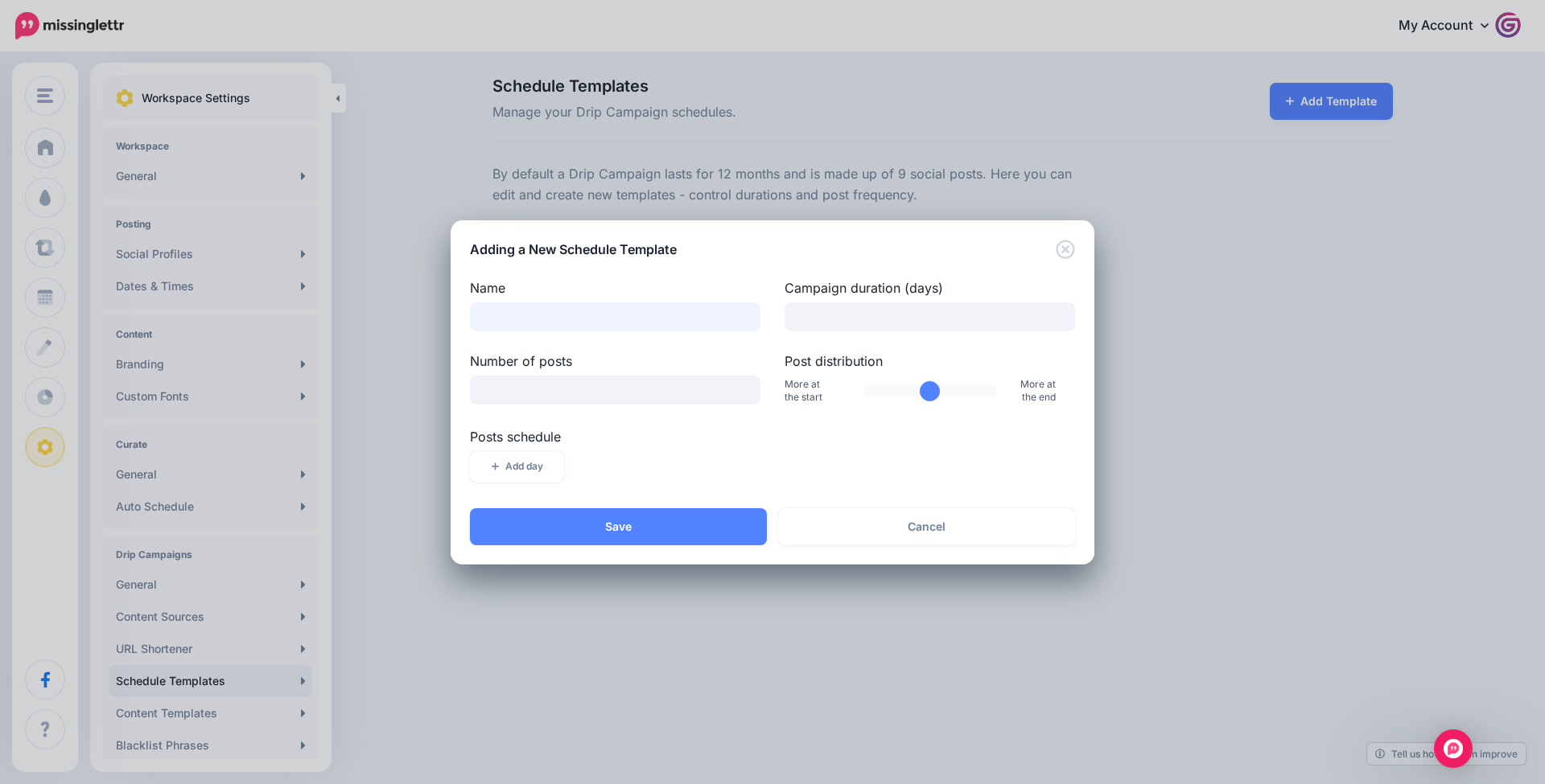
click at [605, 321] on input "Name" at bounding box center [615, 317] width 291 height 29
type input "*"
type input "**********"
click at [1006, 322] on input "Campaign duration (days)" at bounding box center [929, 317] width 291 height 29
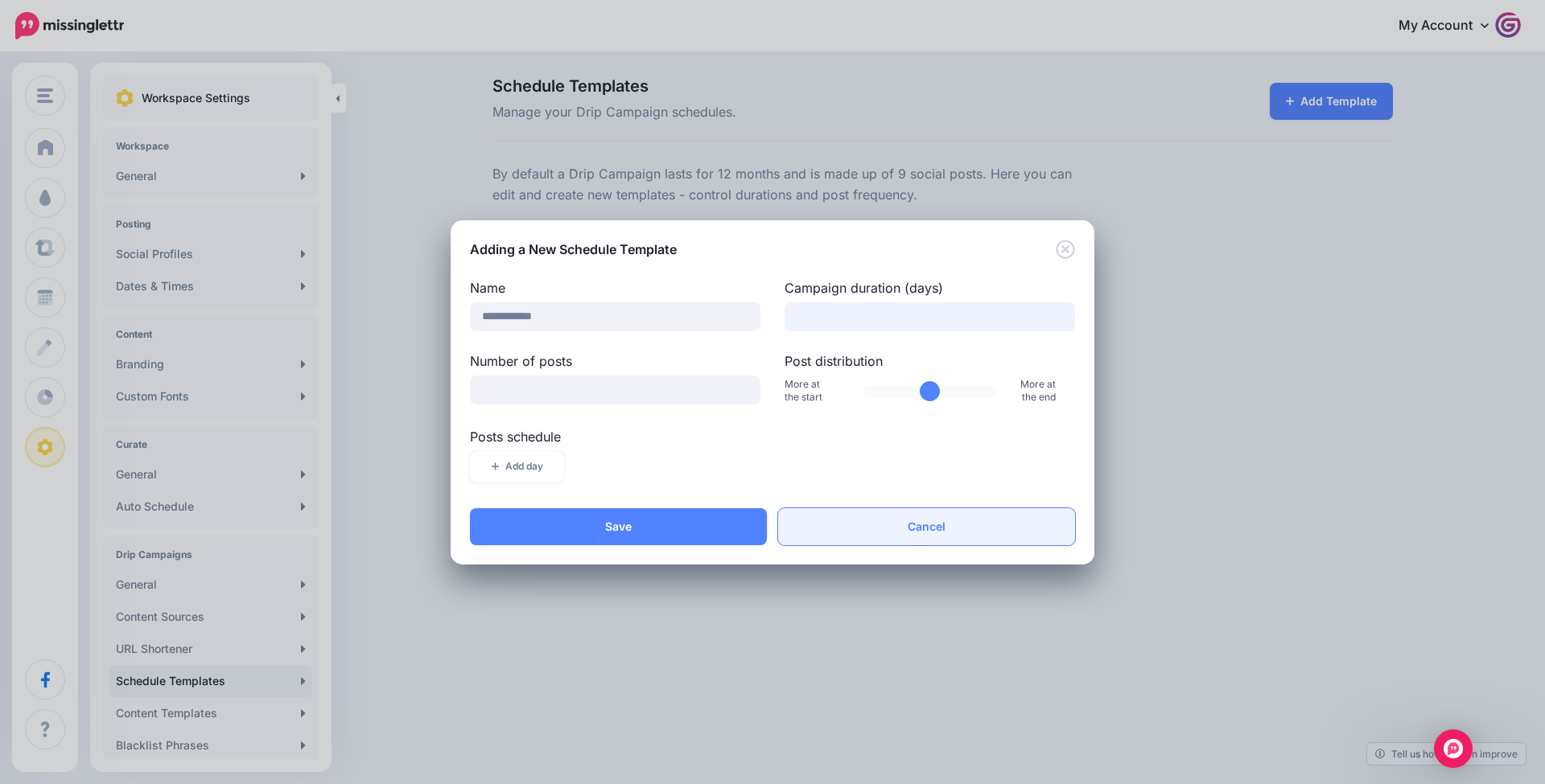
type input "**"
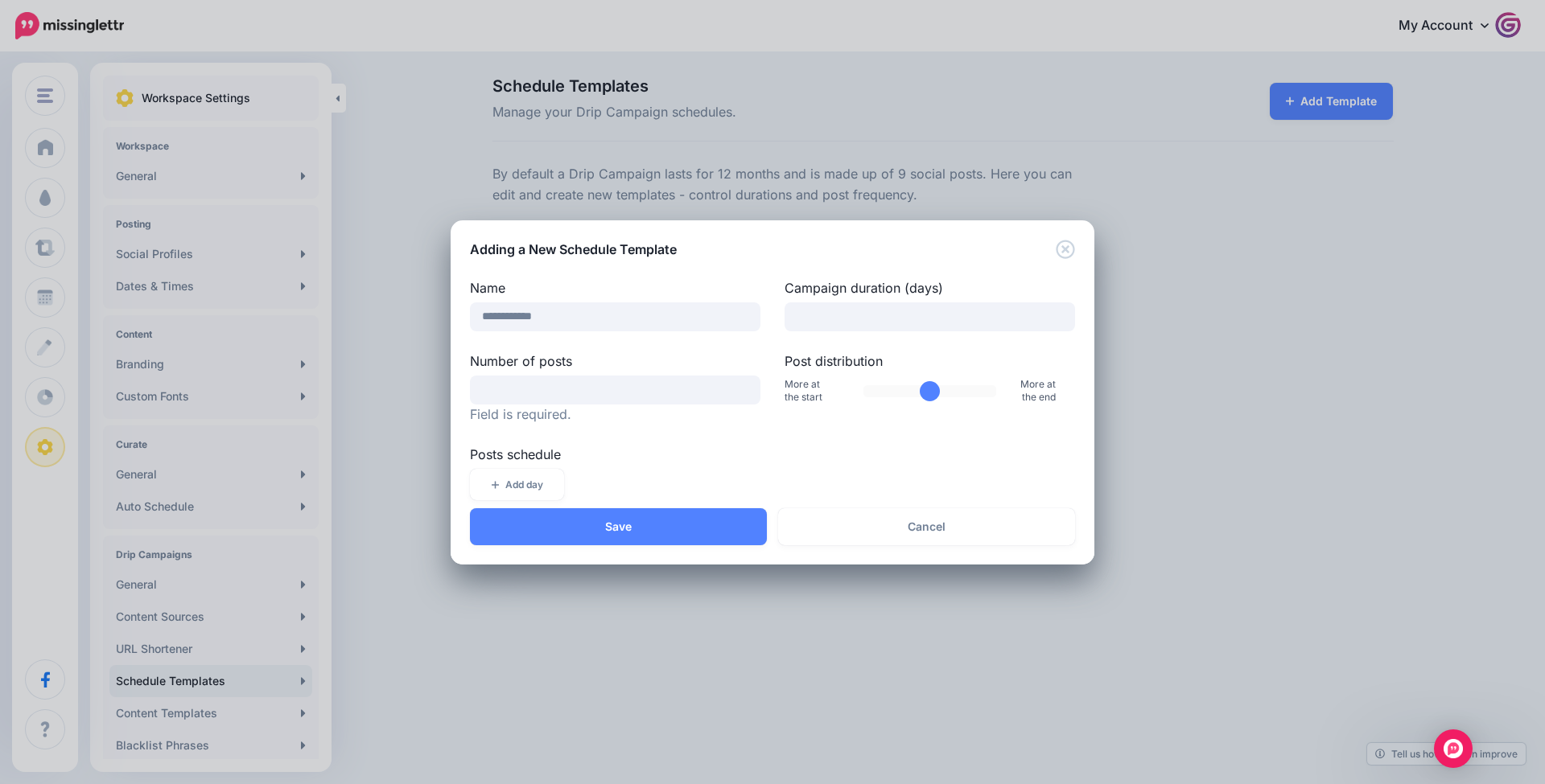
click at [998, 510] on link "Cancel" at bounding box center [926, 526] width 297 height 37
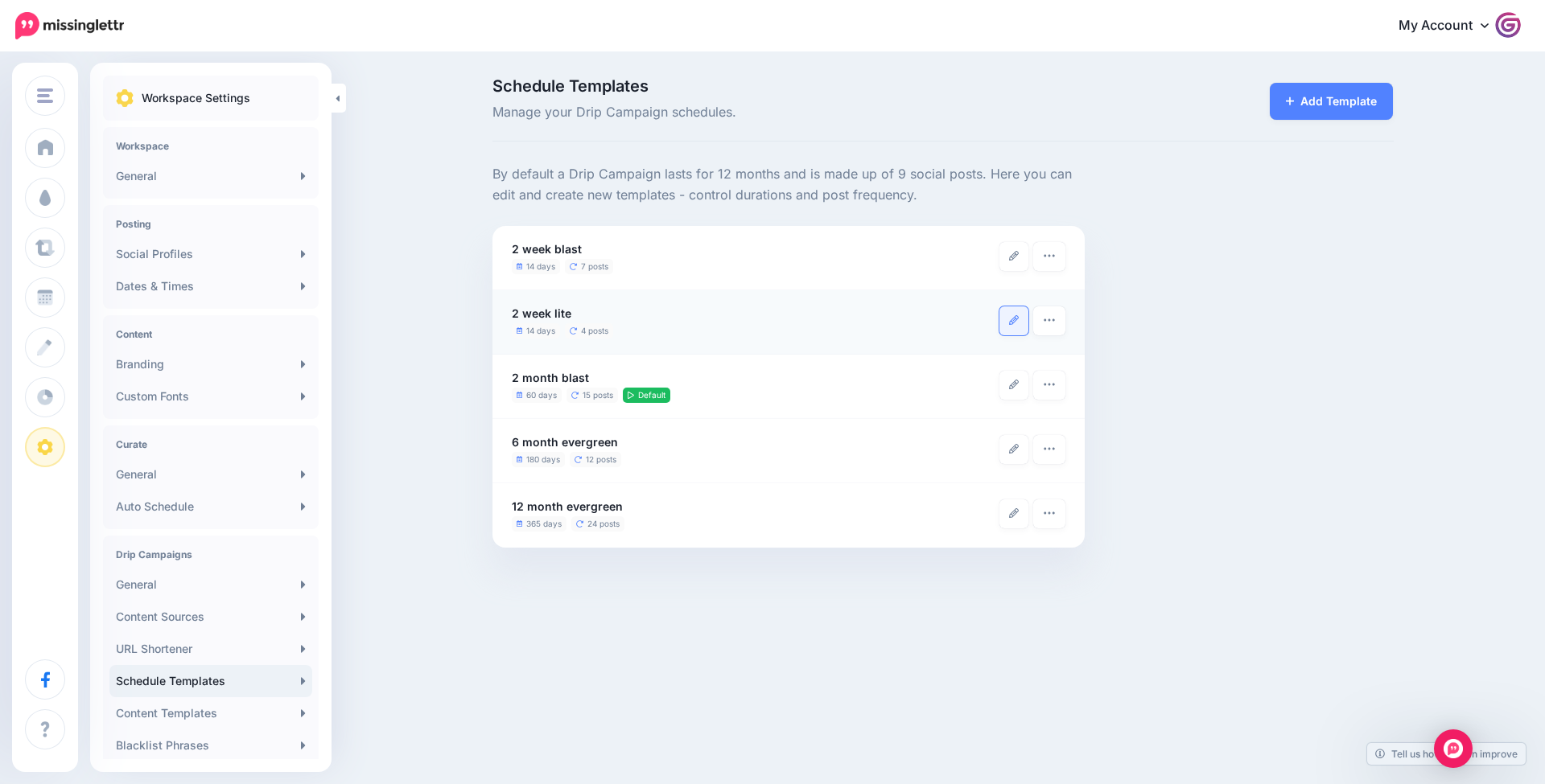
click at [1006, 313] on link at bounding box center [1014, 321] width 29 height 29
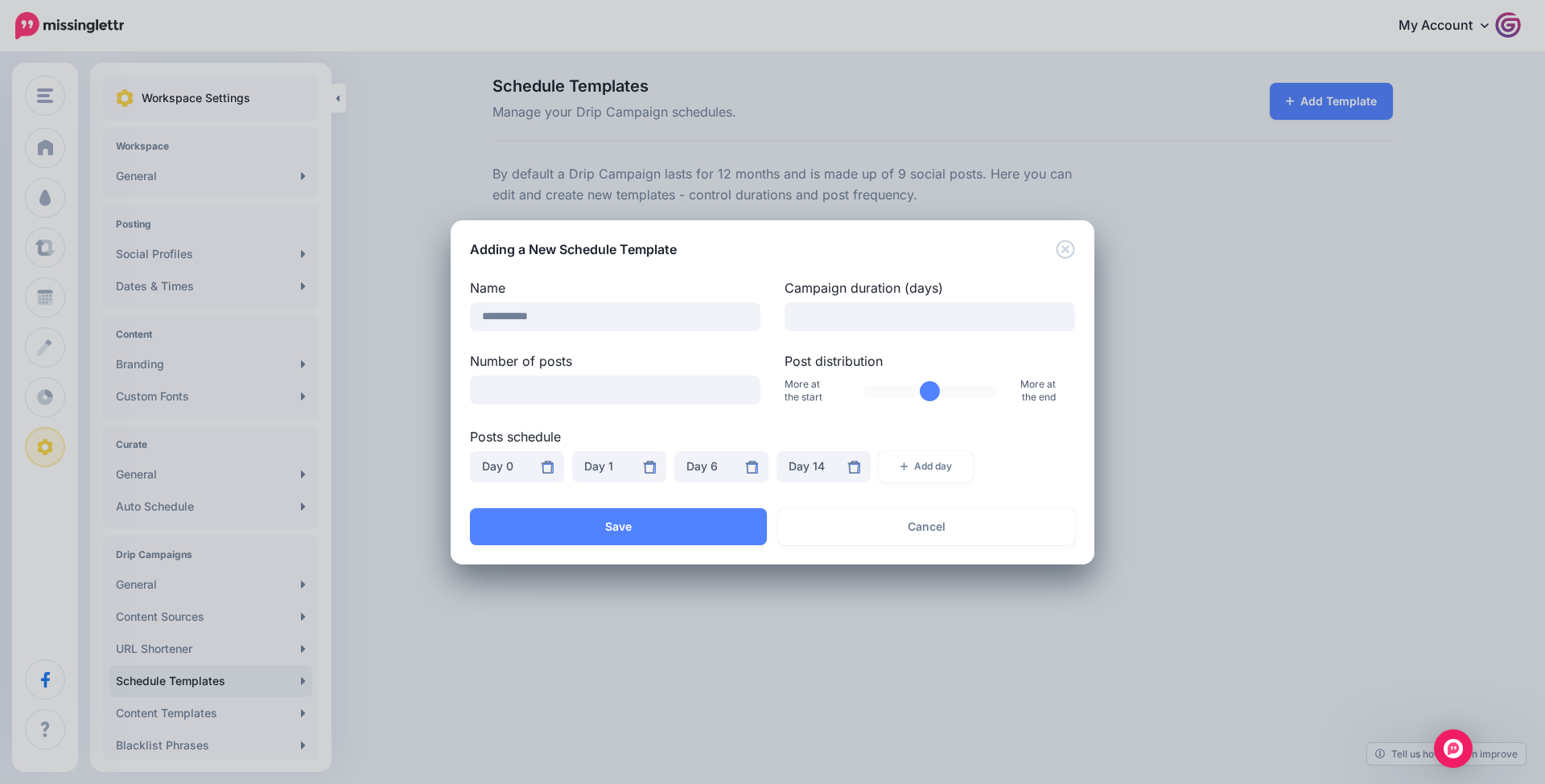
click at [1064, 252] on icon "Close" at bounding box center [1065, 249] width 20 height 20
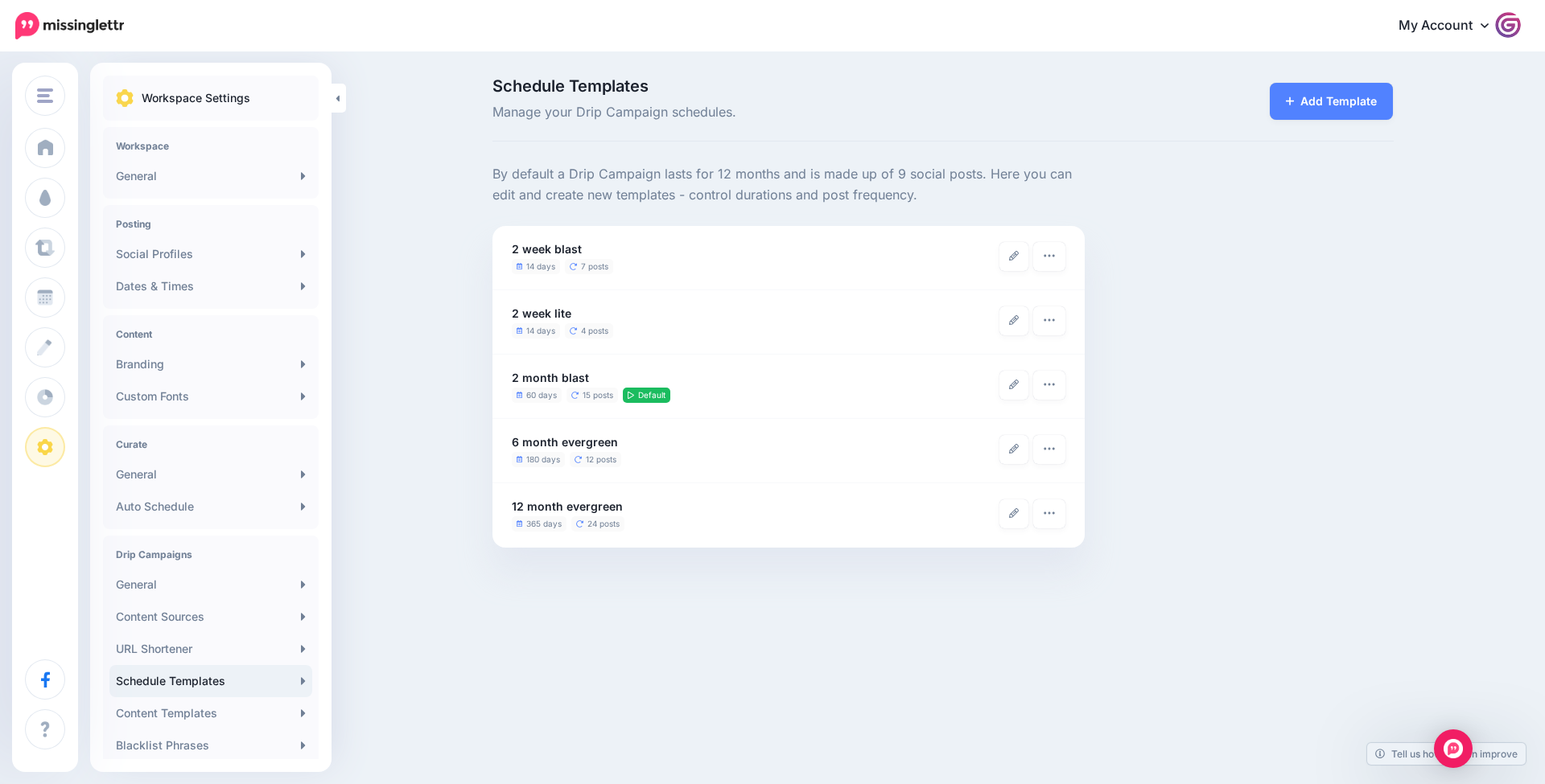
click at [1396, 109] on div "Add Template" at bounding box center [1251, 101] width 308 height 45
click at [1334, 104] on link "Add Template" at bounding box center [1332, 101] width 124 height 37
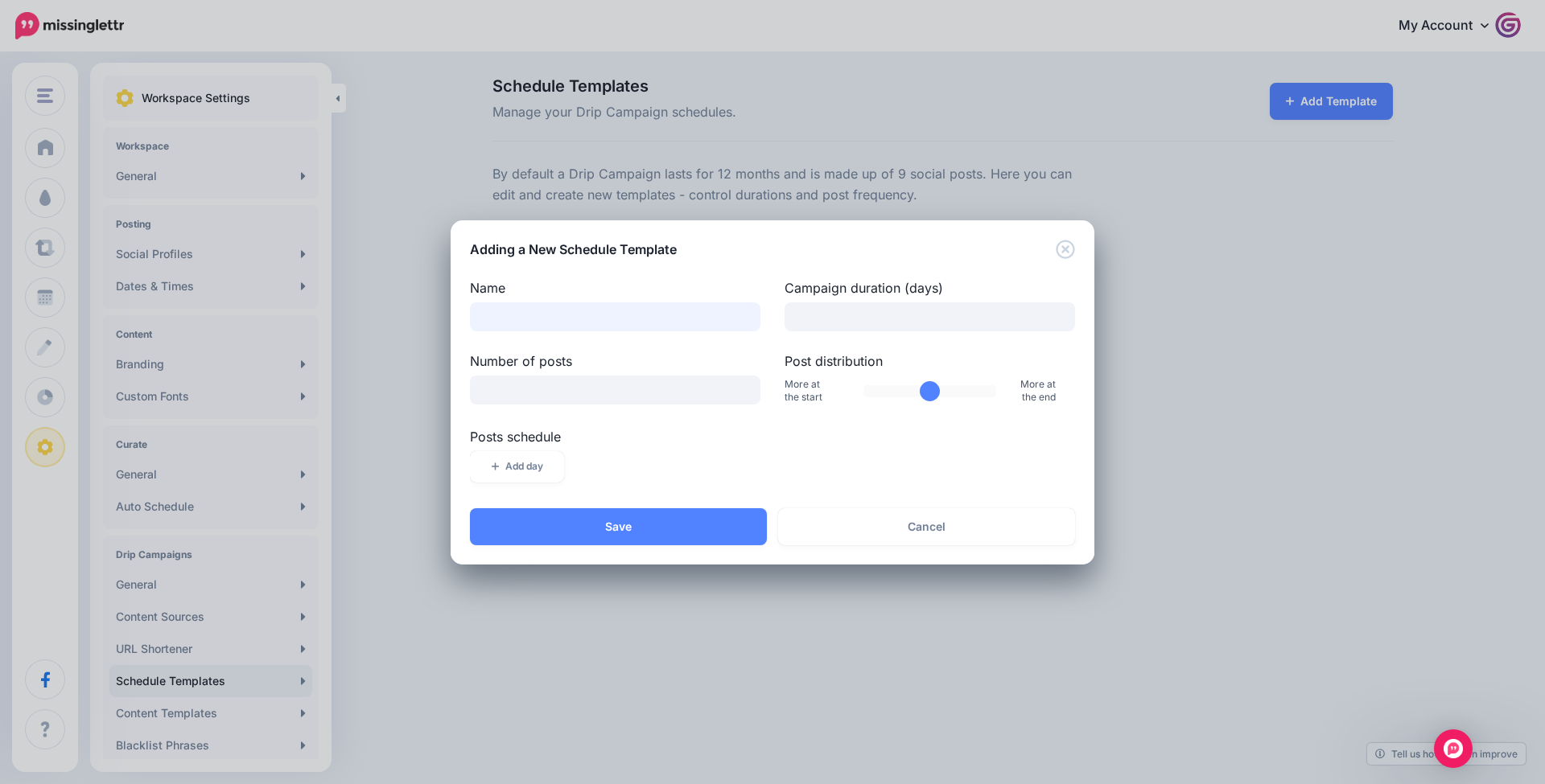
click at [731, 322] on input "Name" at bounding box center [615, 317] width 291 height 29
type input "**********"
type input "**"
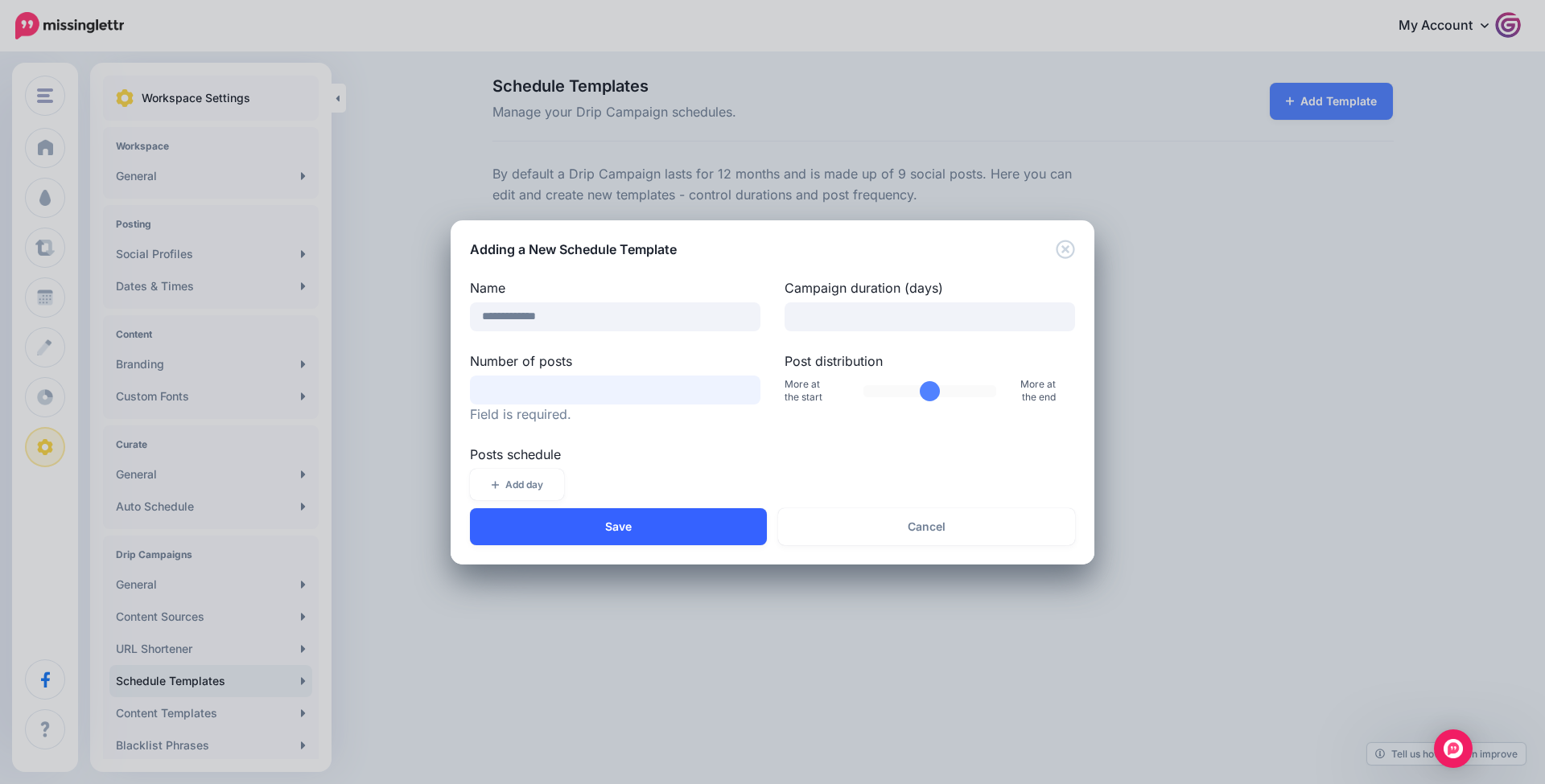
type input "**"
click at [647, 541] on button "Save" at bounding box center [619, 526] width 297 height 37
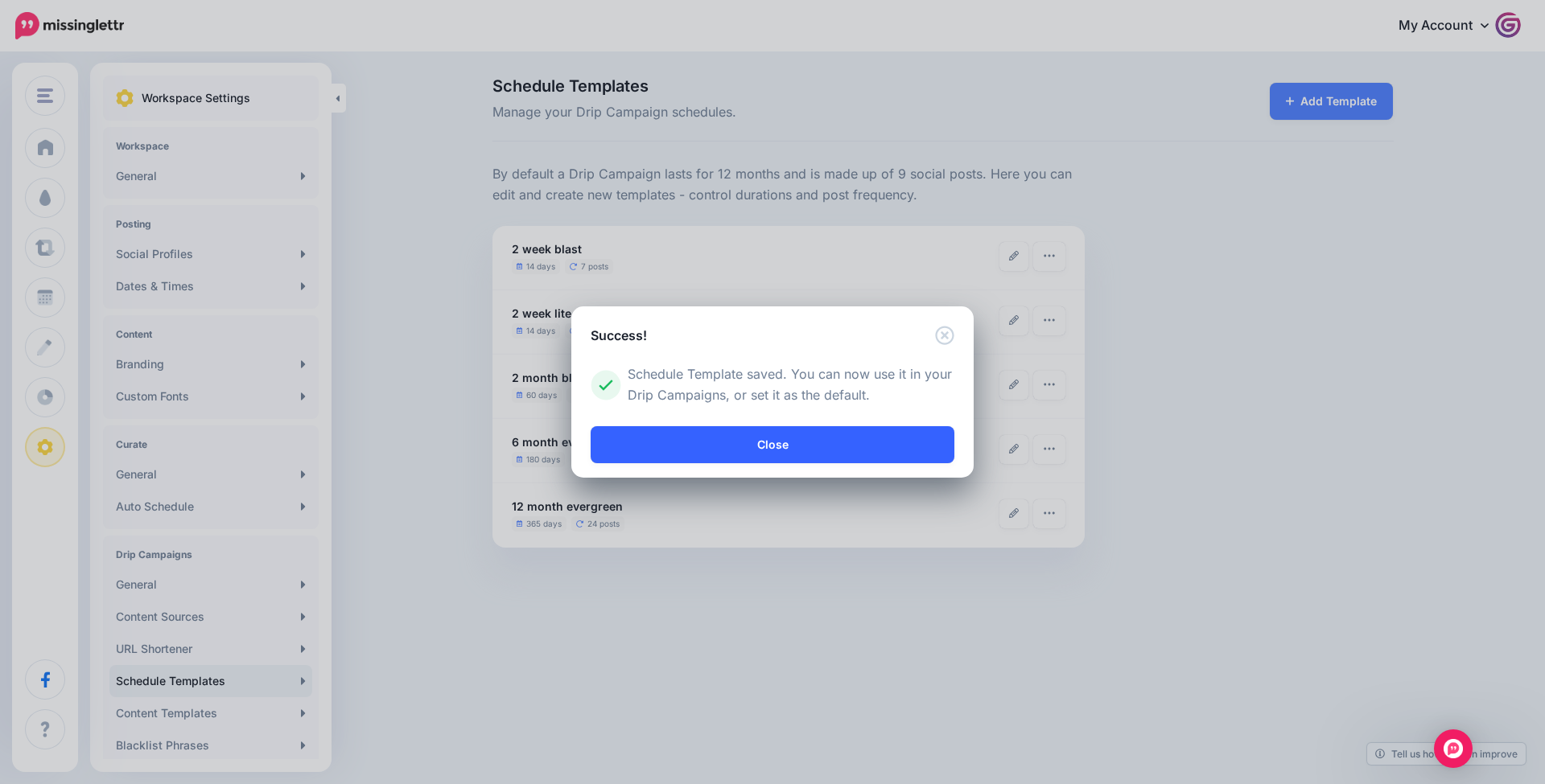
click at [691, 450] on link "Close" at bounding box center [772, 445] width 364 height 37
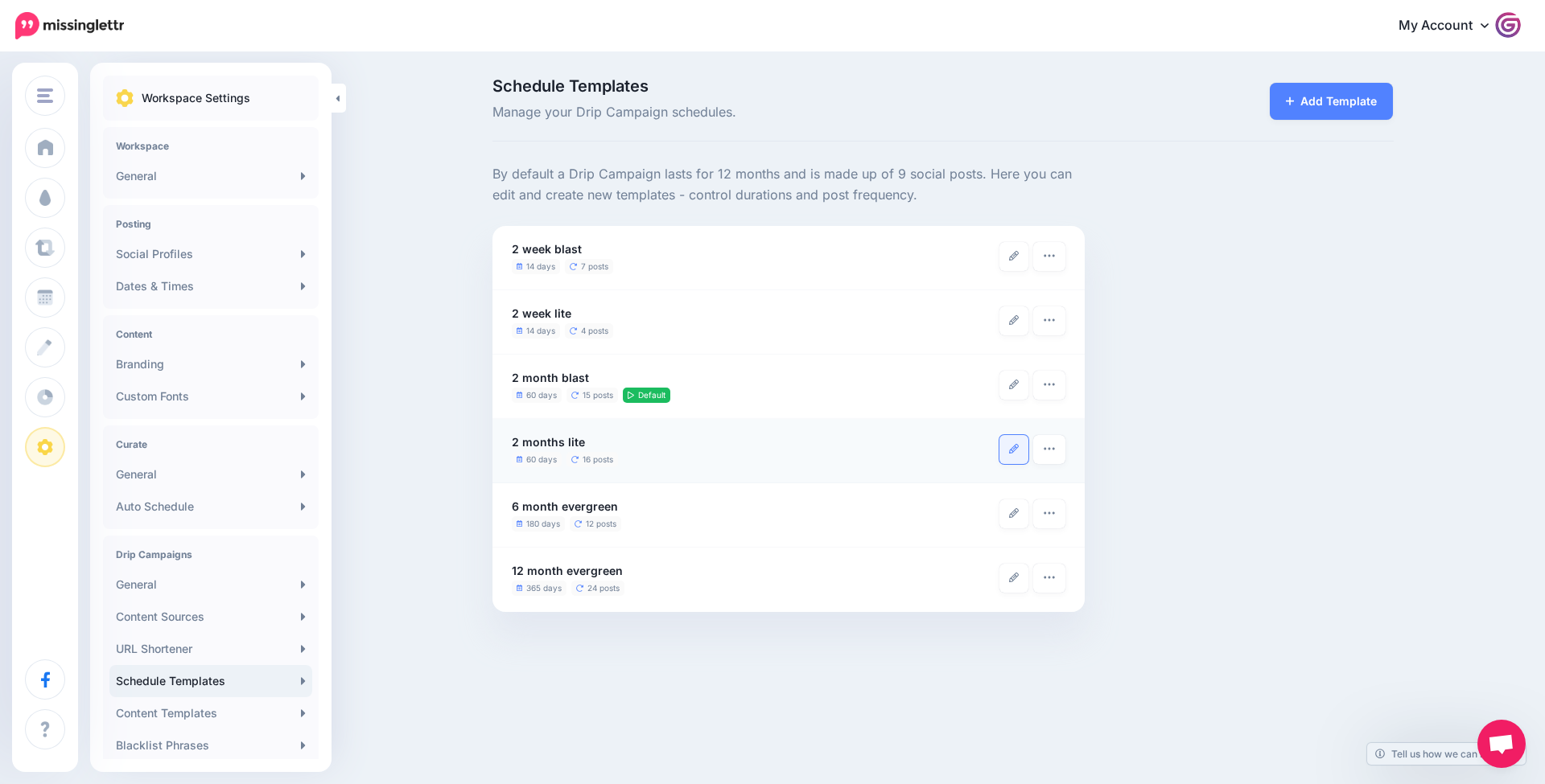
click at [1008, 454] on link at bounding box center [1014, 449] width 29 height 29
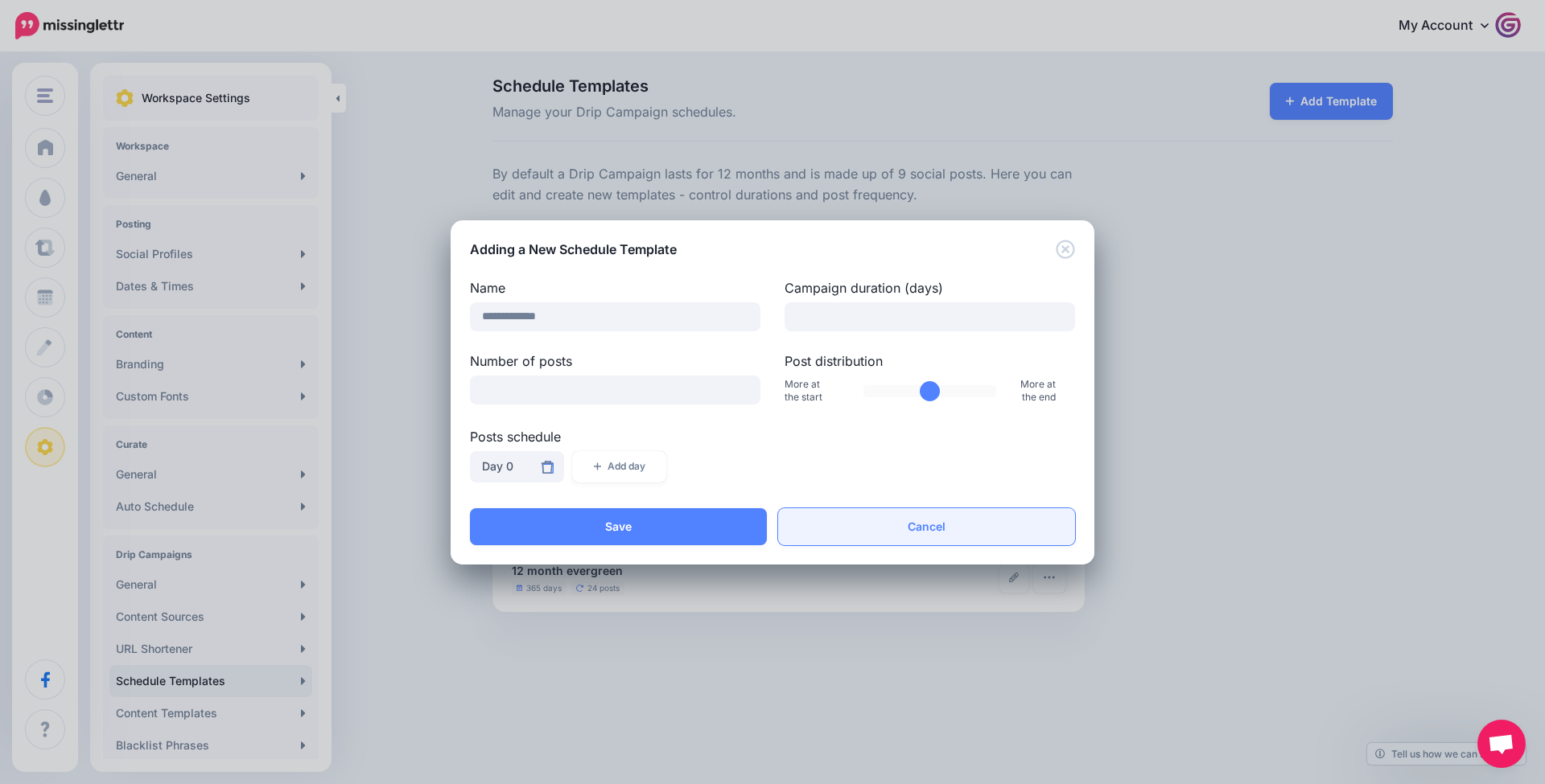
click at [963, 512] on link "Cancel" at bounding box center [926, 526] width 297 height 37
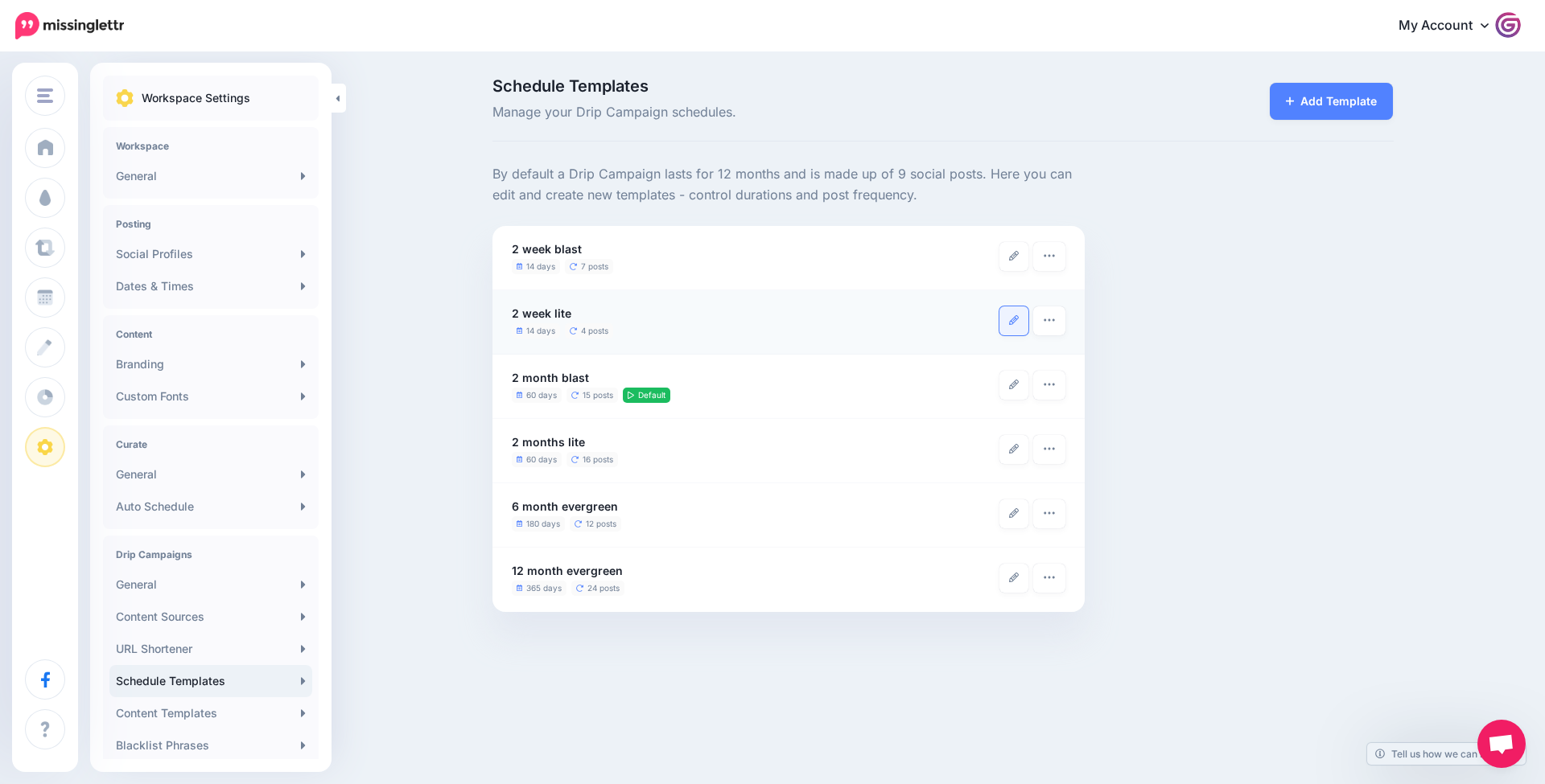
click at [1009, 319] on icon at bounding box center [1014, 320] width 9 height 9
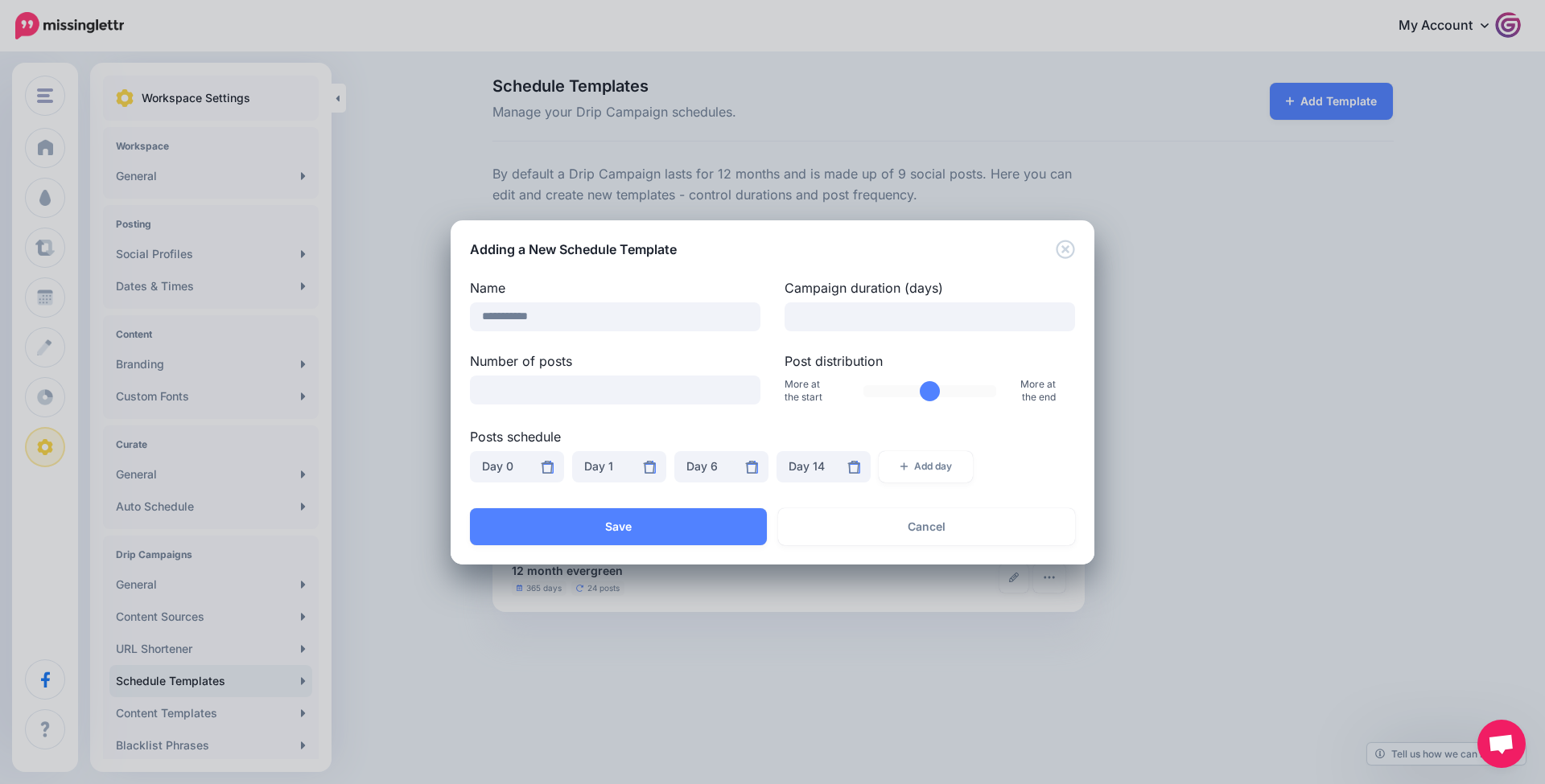
click at [1069, 248] on icon "Close" at bounding box center [1065, 249] width 20 height 20
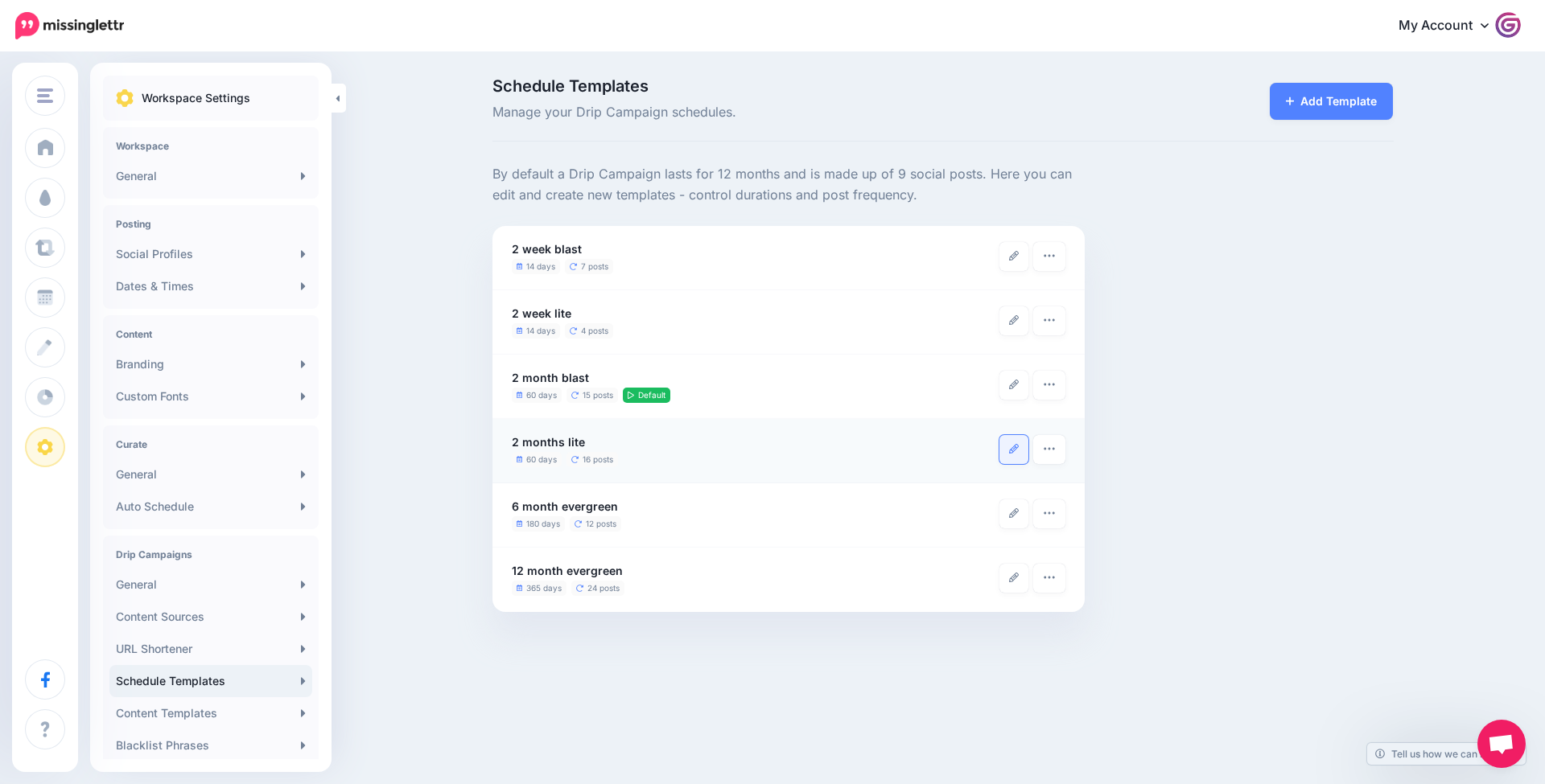
click at [1006, 445] on link at bounding box center [1014, 449] width 29 height 29
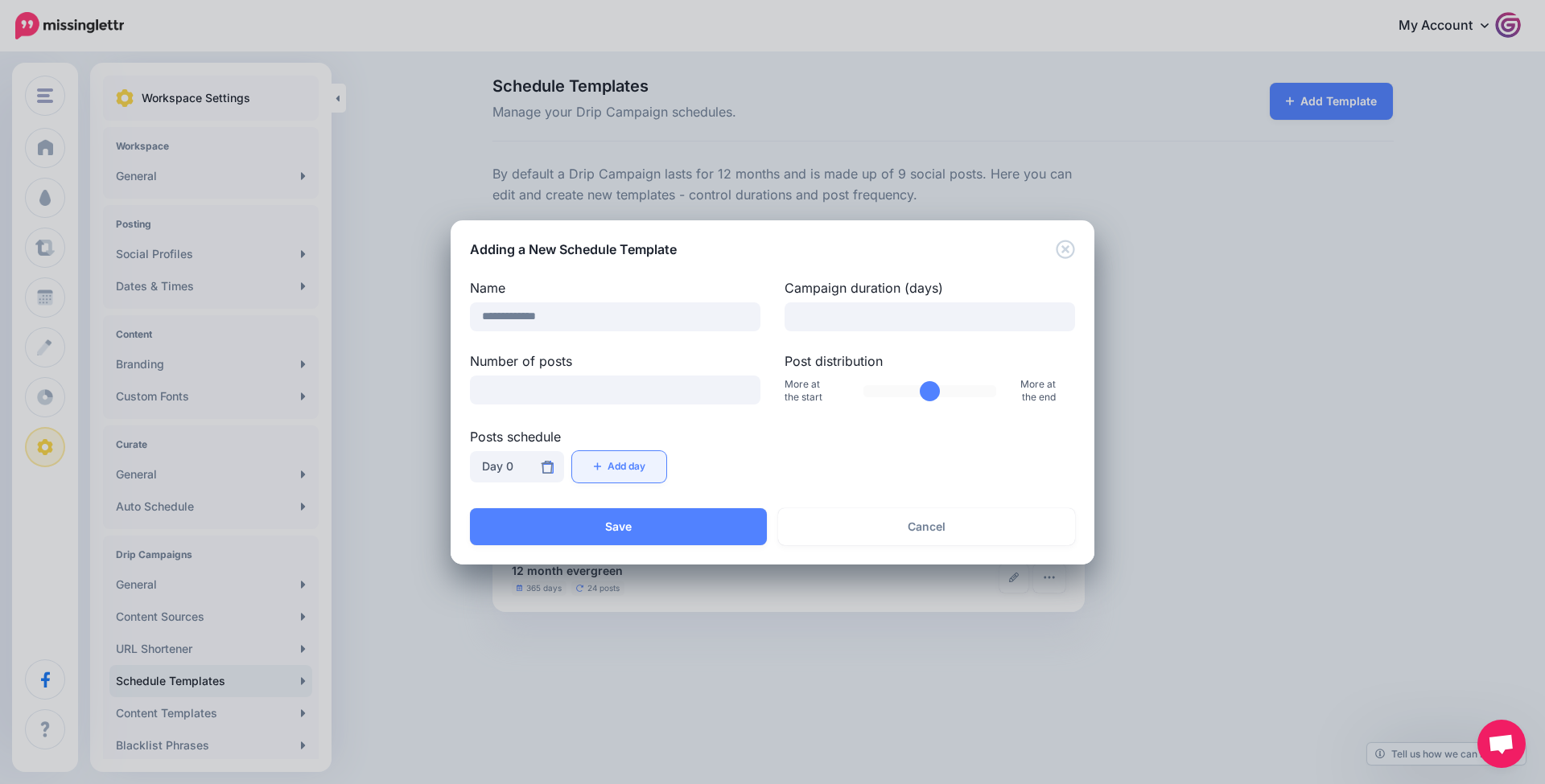
click at [658, 460] on button "Add day" at bounding box center [619, 466] width 94 height 31
click at [717, 461] on button "Add day" at bounding box center [721, 466] width 94 height 31
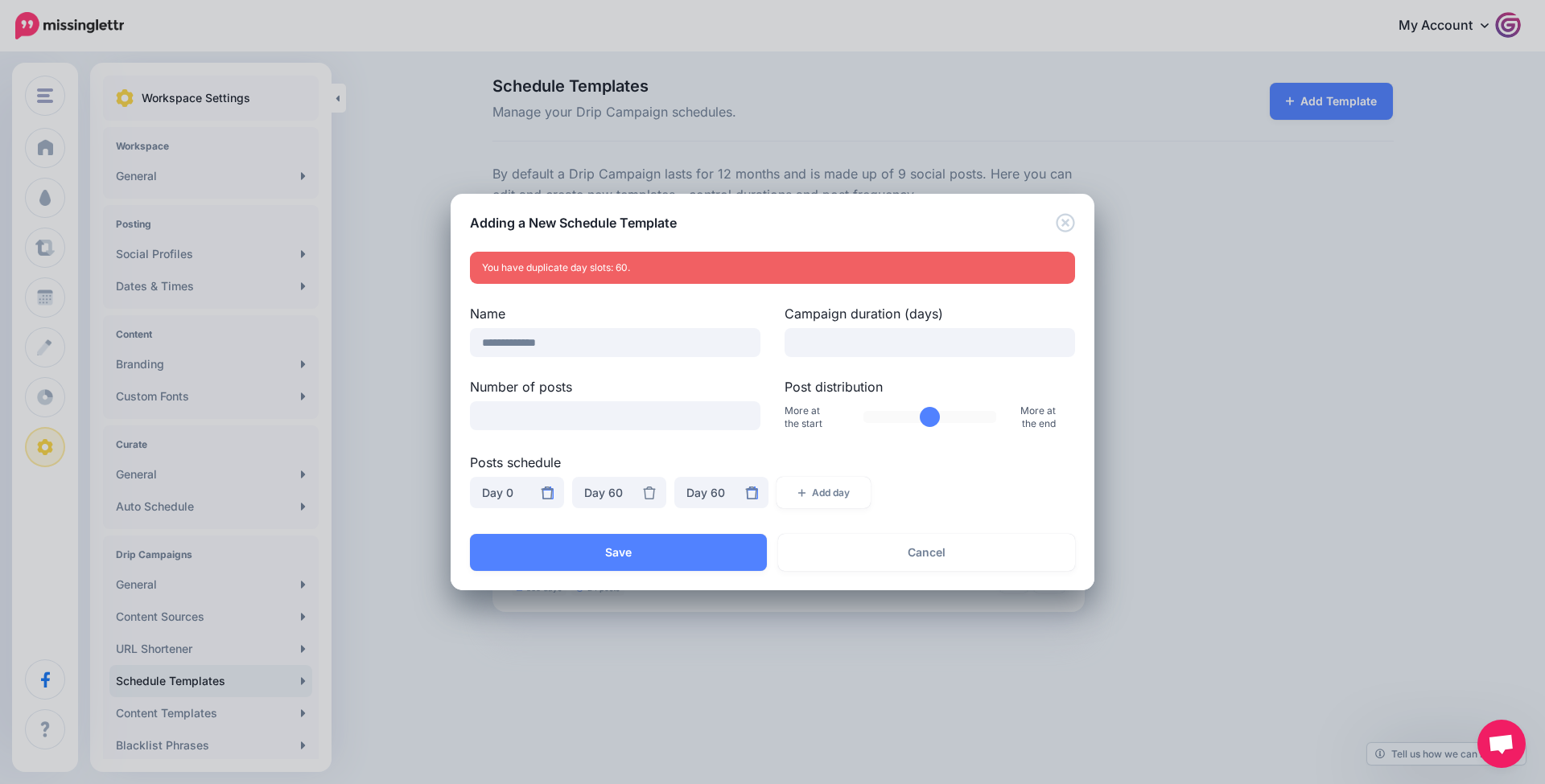
click at [653, 489] on icon at bounding box center [650, 494] width 12 height 13
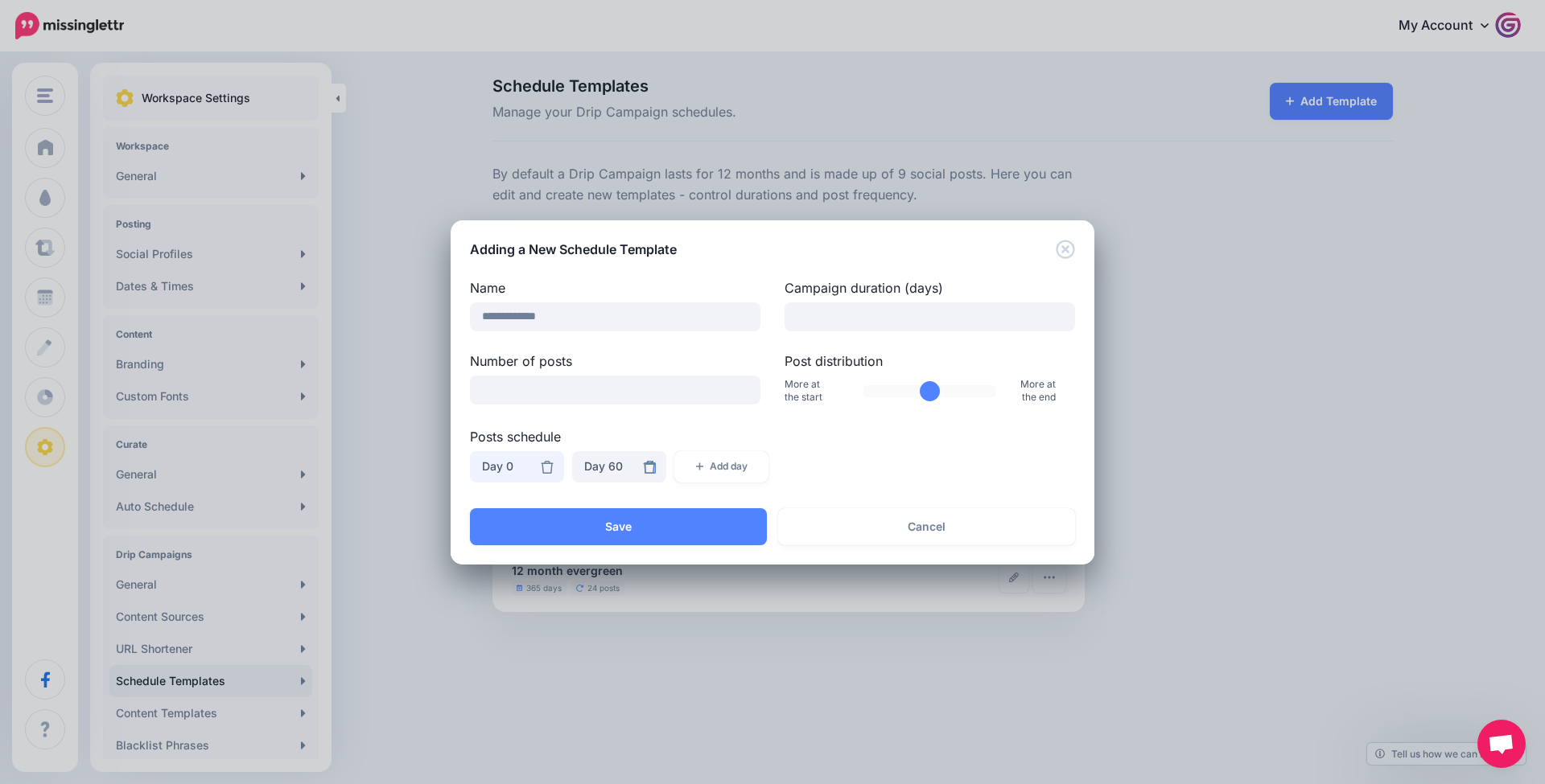
click at [515, 465] on div "Day 0" at bounding box center [517, 466] width 70 height 20
click at [622, 467] on div "Day 60" at bounding box center [619, 466] width 70 height 20
click at [622, 320] on link "Day 2" at bounding box center [619, 328] width 81 height 31
click at [605, 474] on div "Day 2" at bounding box center [619, 466] width 70 height 20
click at [616, 390] on link "Day 4" at bounding box center [619, 400] width 81 height 31
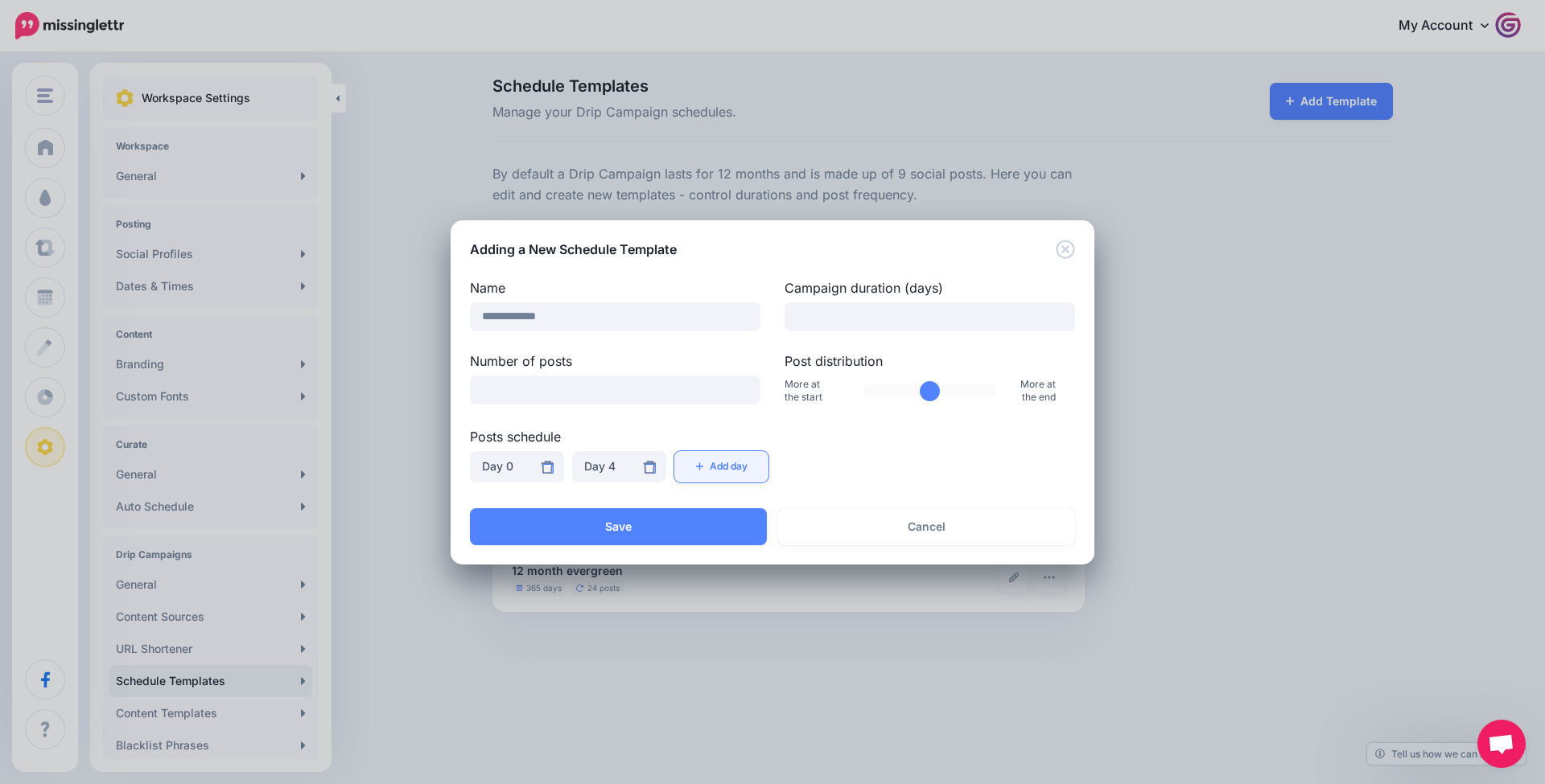
click at [724, 463] on button "Add day" at bounding box center [721, 466] width 94 height 31
click at [722, 463] on div "Day 60" at bounding box center [721, 466] width 70 height 20
click at [694, 399] on span "Day 8" at bounding box center [708, 401] width 31 height 20
click at [791, 477] on button "Add day" at bounding box center [824, 466] width 94 height 31
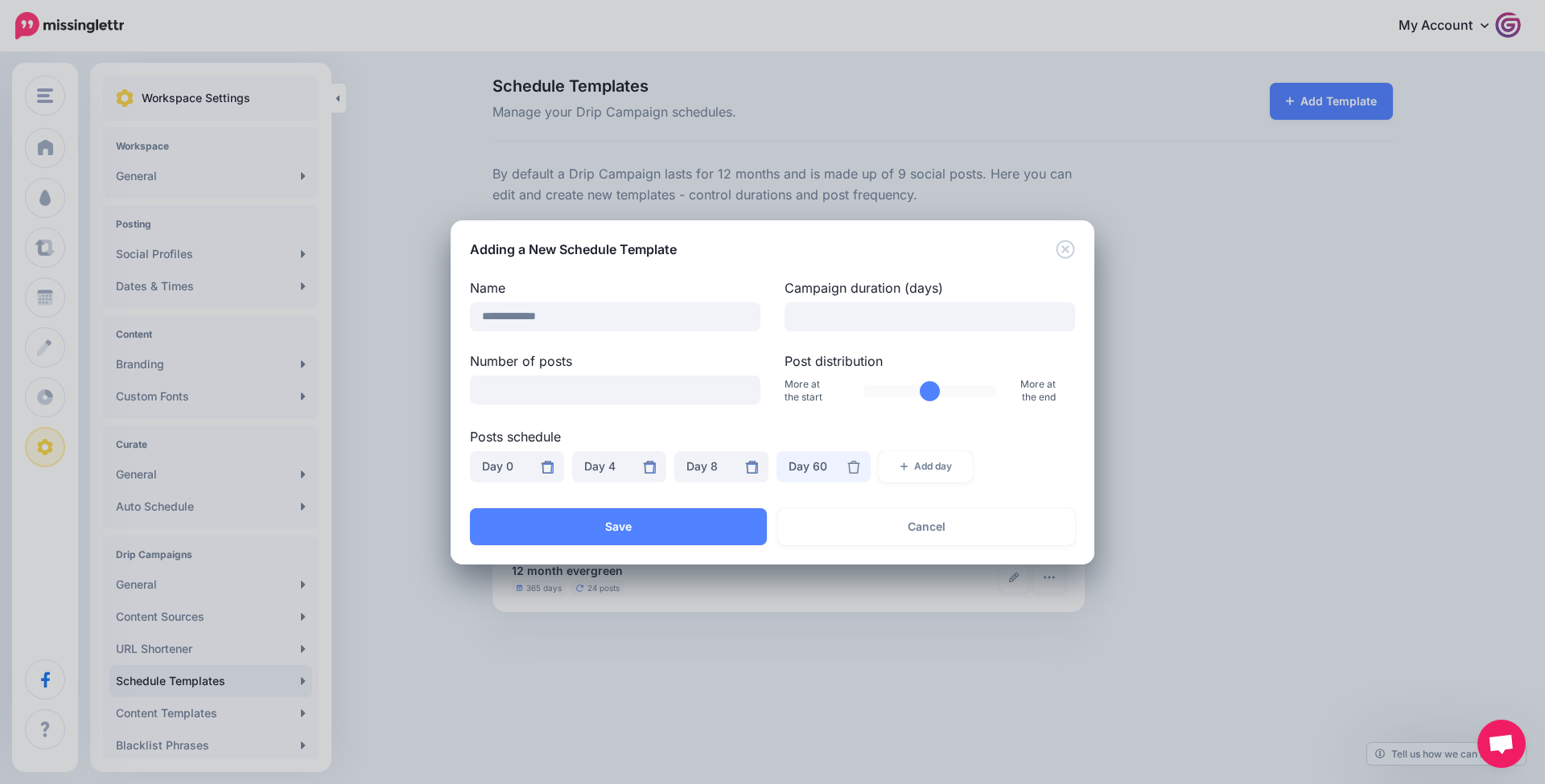
click at [796, 458] on div "Day 60" at bounding box center [824, 466] width 70 height 20
click at [793, 368] on link "Day 12" at bounding box center [824, 373] width 81 height 31
drag, startPoint x: 508, startPoint y: 384, endPoint x: 436, endPoint y: 384, distance: 72.0
click at [436, 384] on div "**********" at bounding box center [772, 392] width 1545 height 784
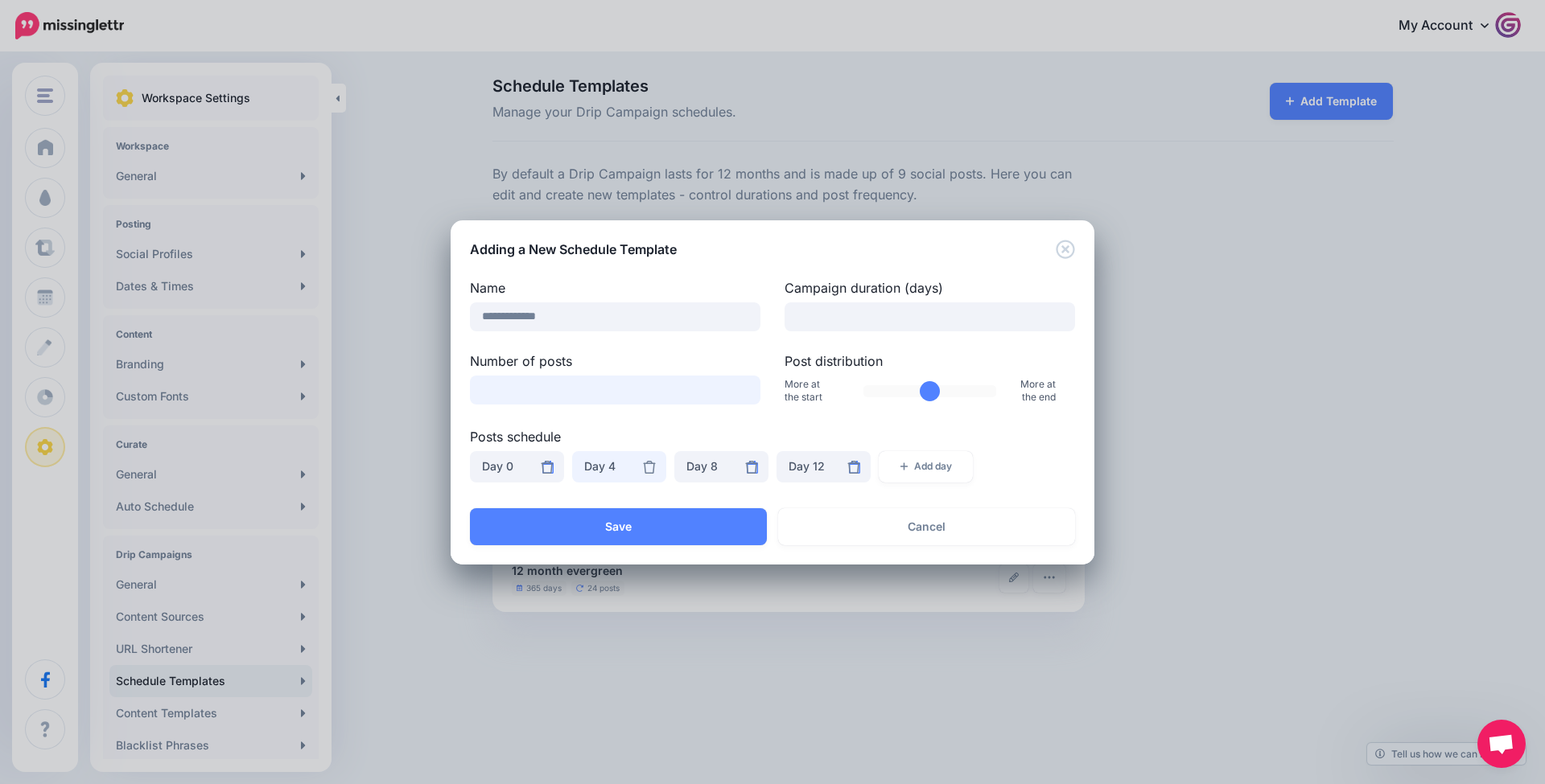
type input "*"
click at [639, 470] on div "Day 4" at bounding box center [619, 466] width 70 height 20
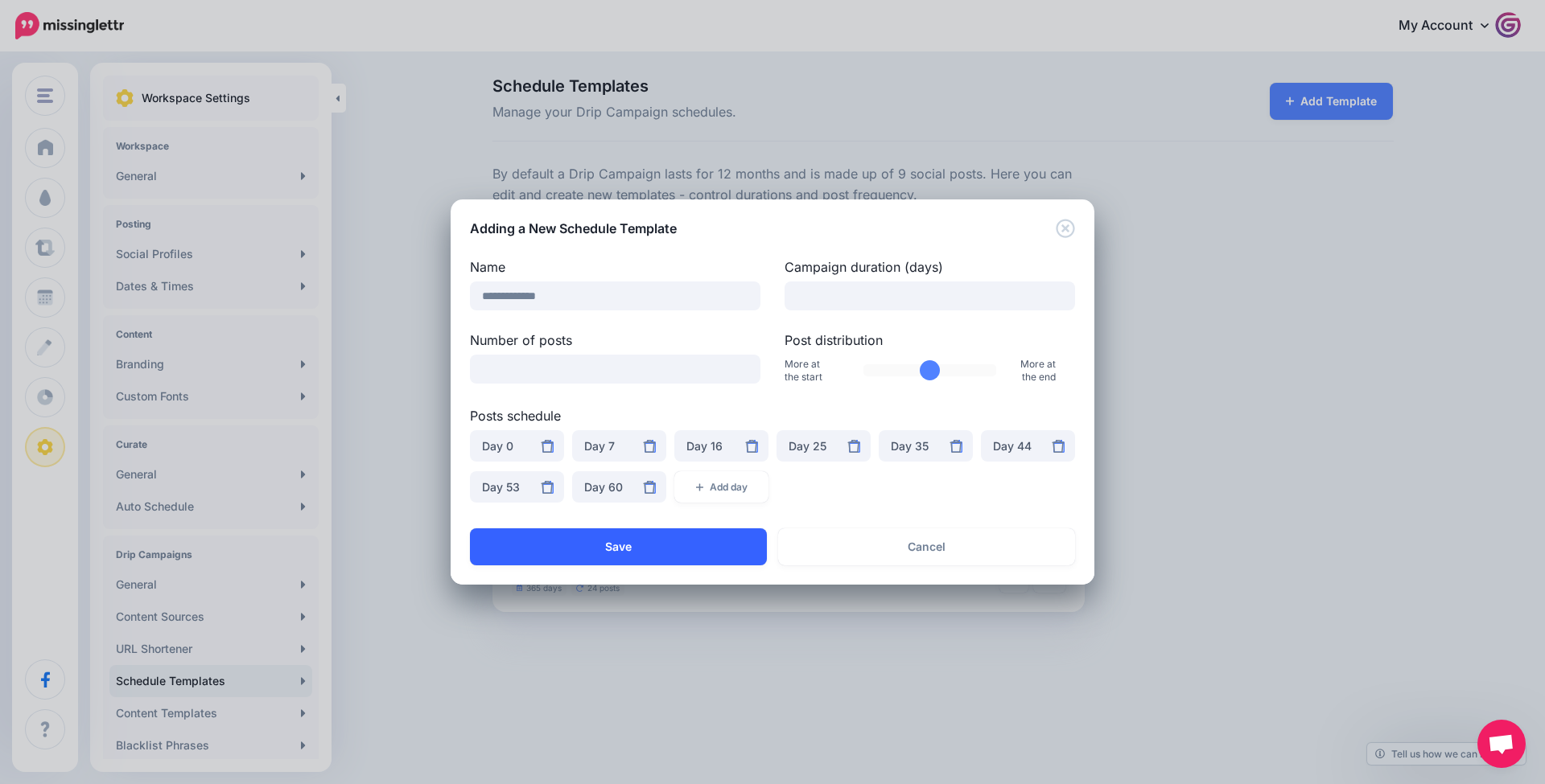
click at [683, 544] on button "Save" at bounding box center [619, 546] width 297 height 37
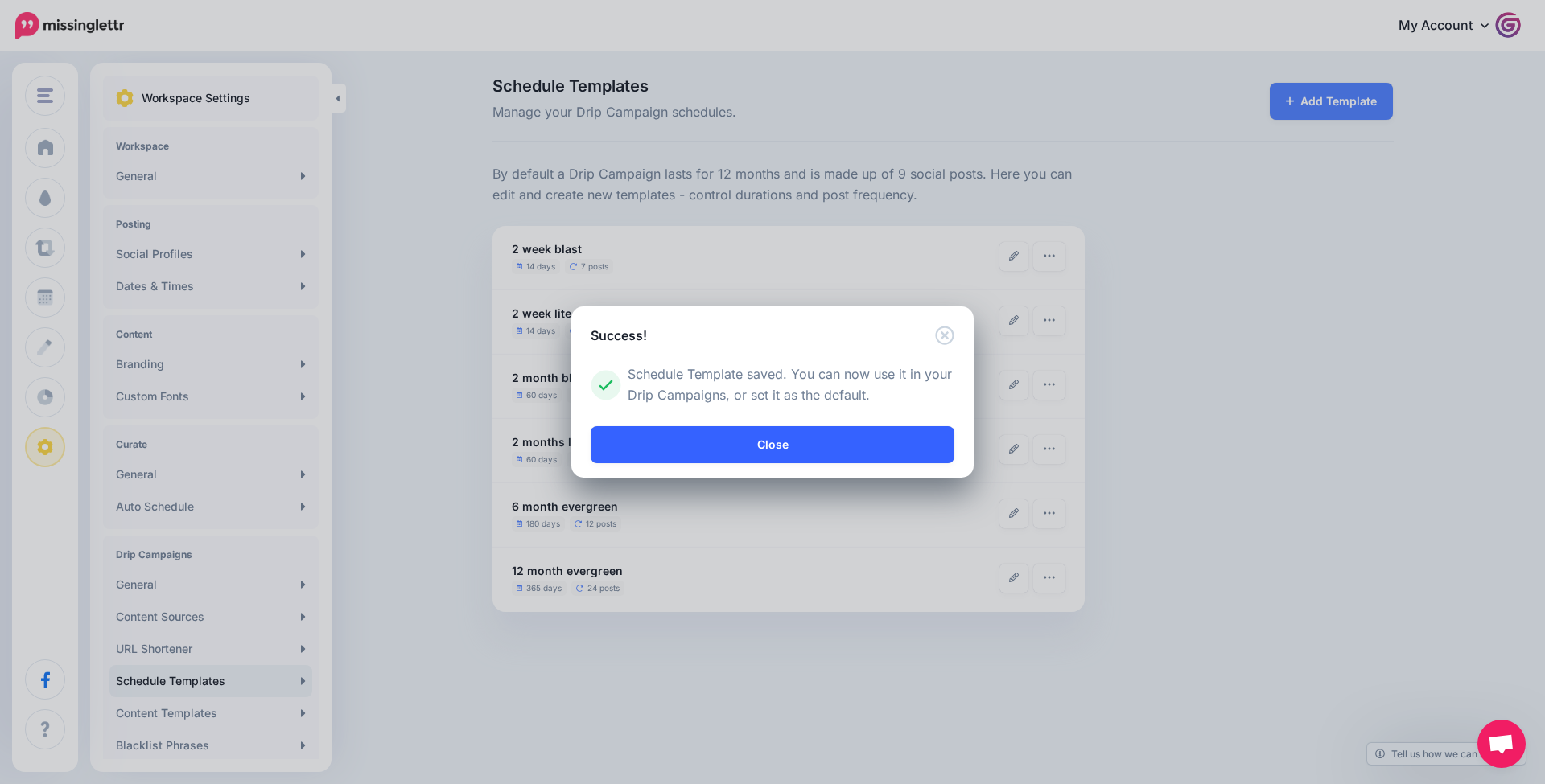
click at [715, 442] on link "Close" at bounding box center [772, 445] width 364 height 37
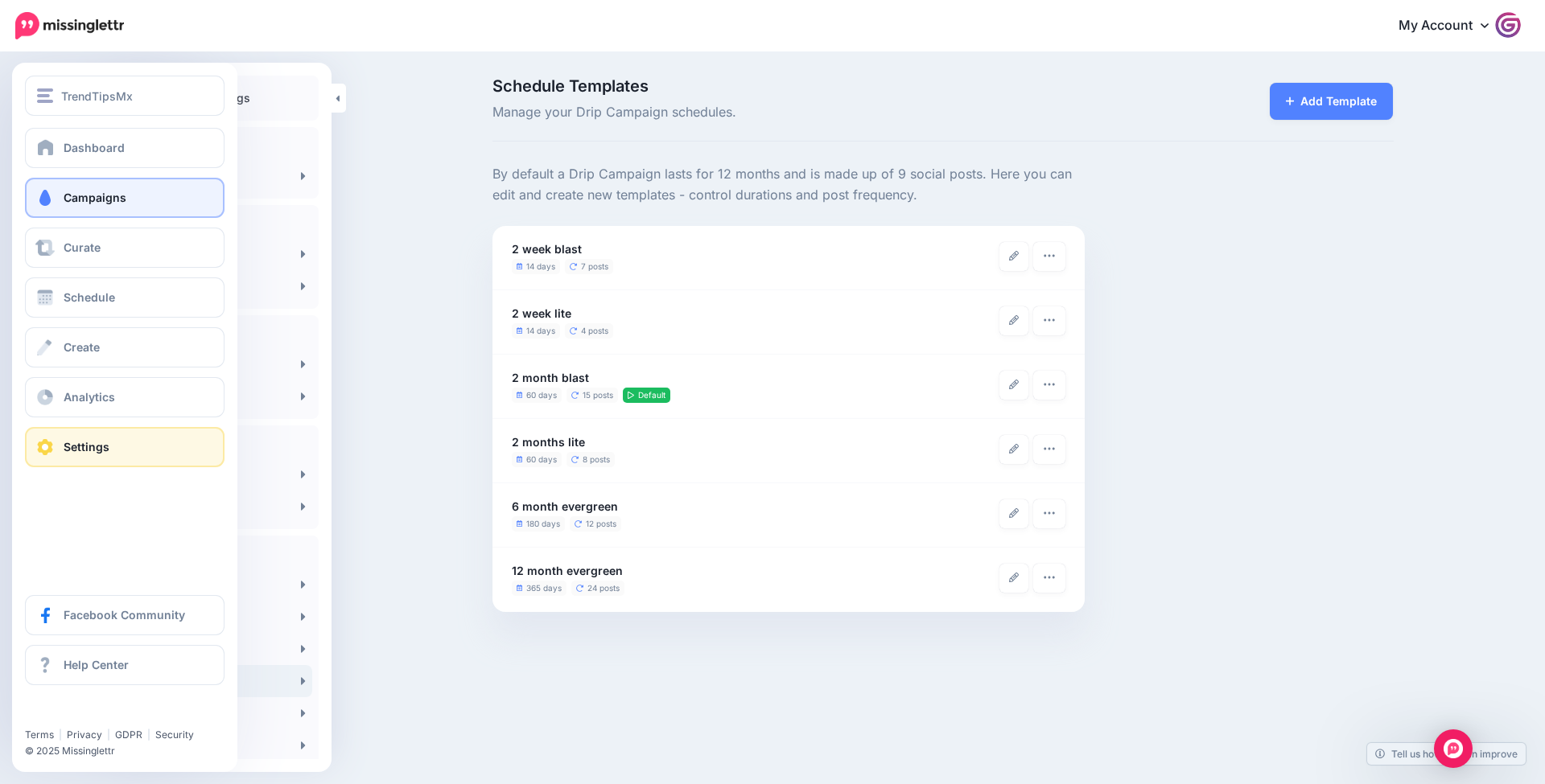
click at [65, 197] on span "Campaigns" at bounding box center [95, 197] width 63 height 14
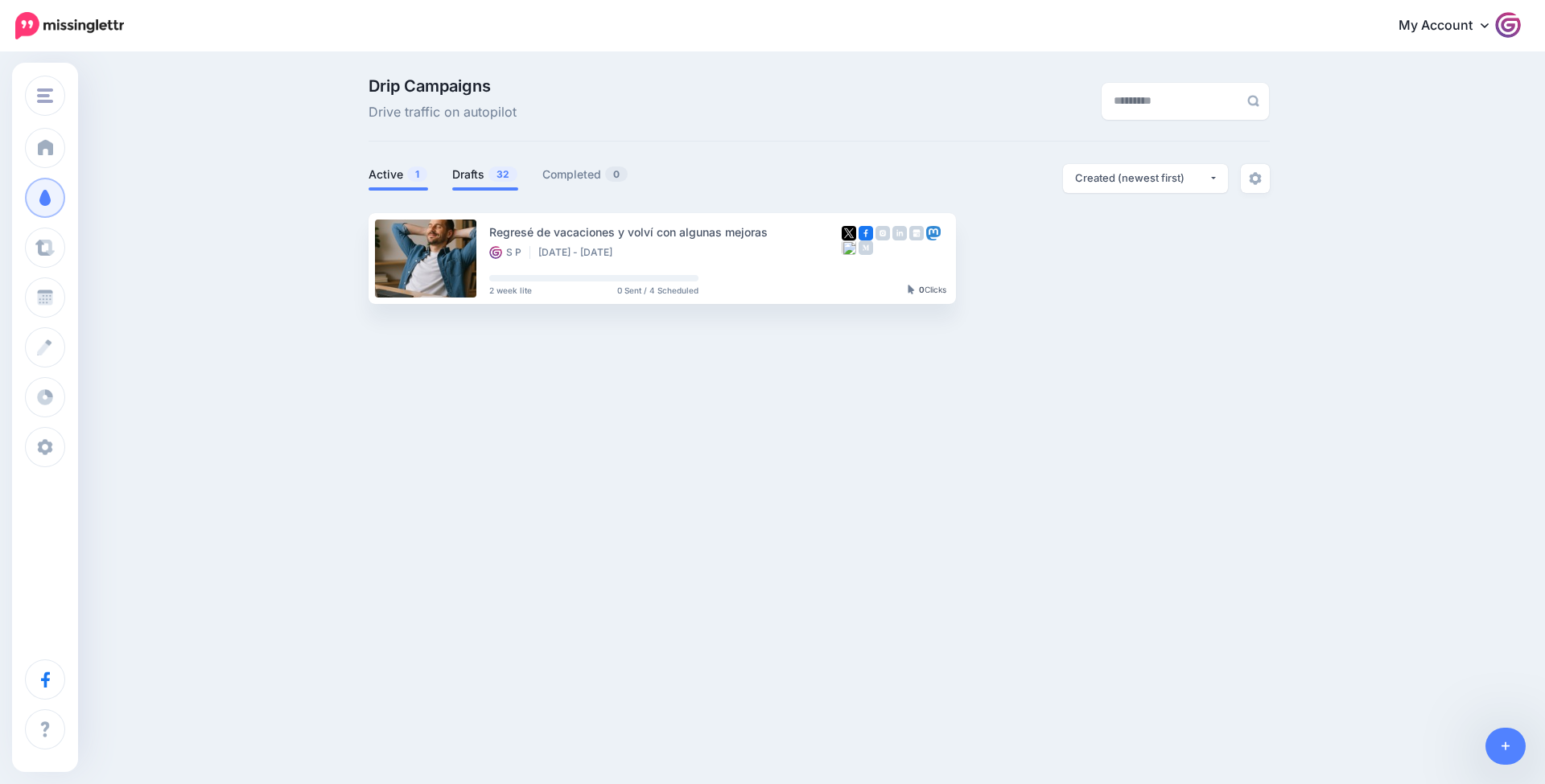
click at [453, 170] on link "Drafts 32" at bounding box center [485, 174] width 66 height 20
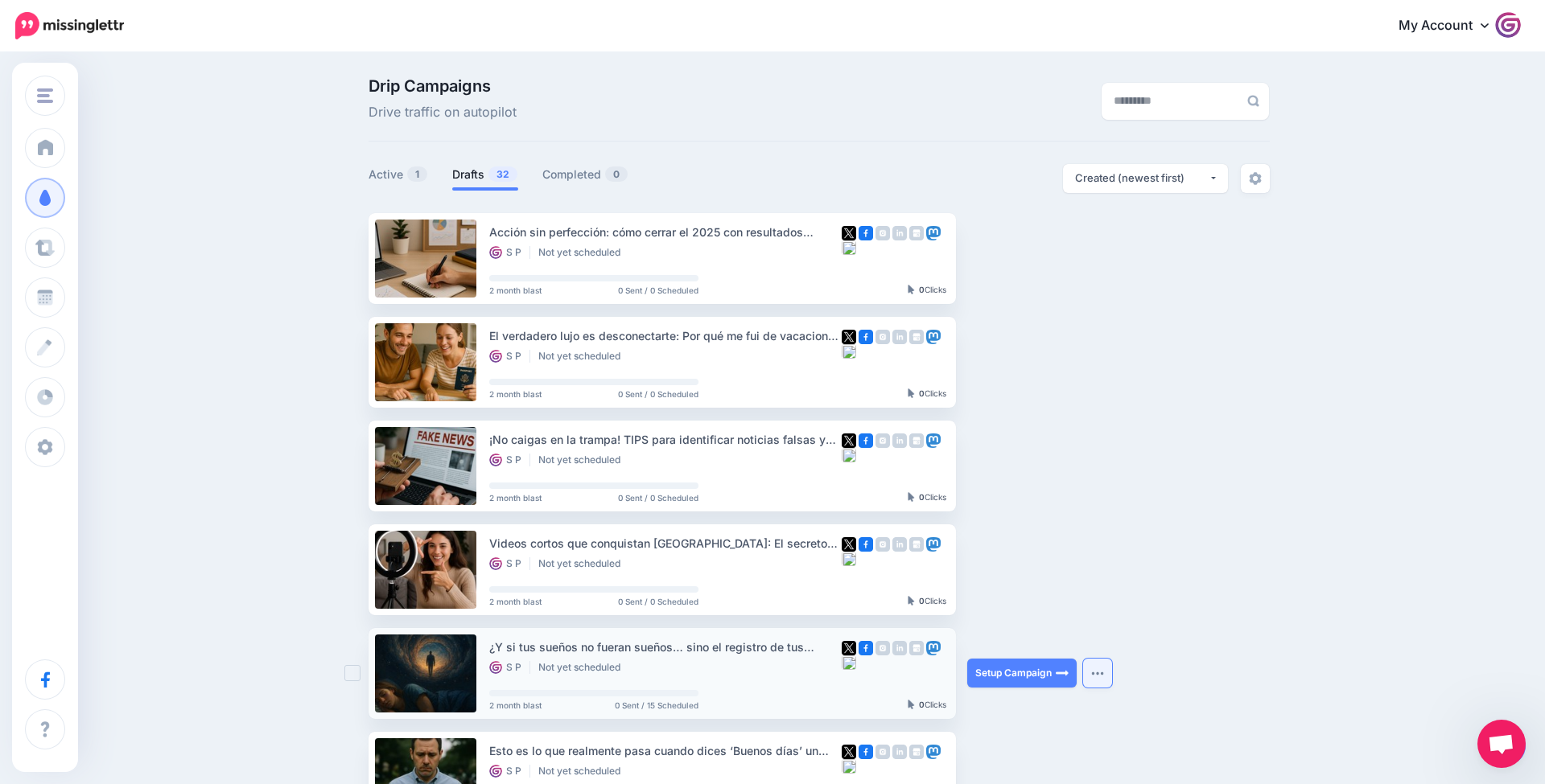
click at [1096, 671] on img "button" at bounding box center [1097, 673] width 13 height 5
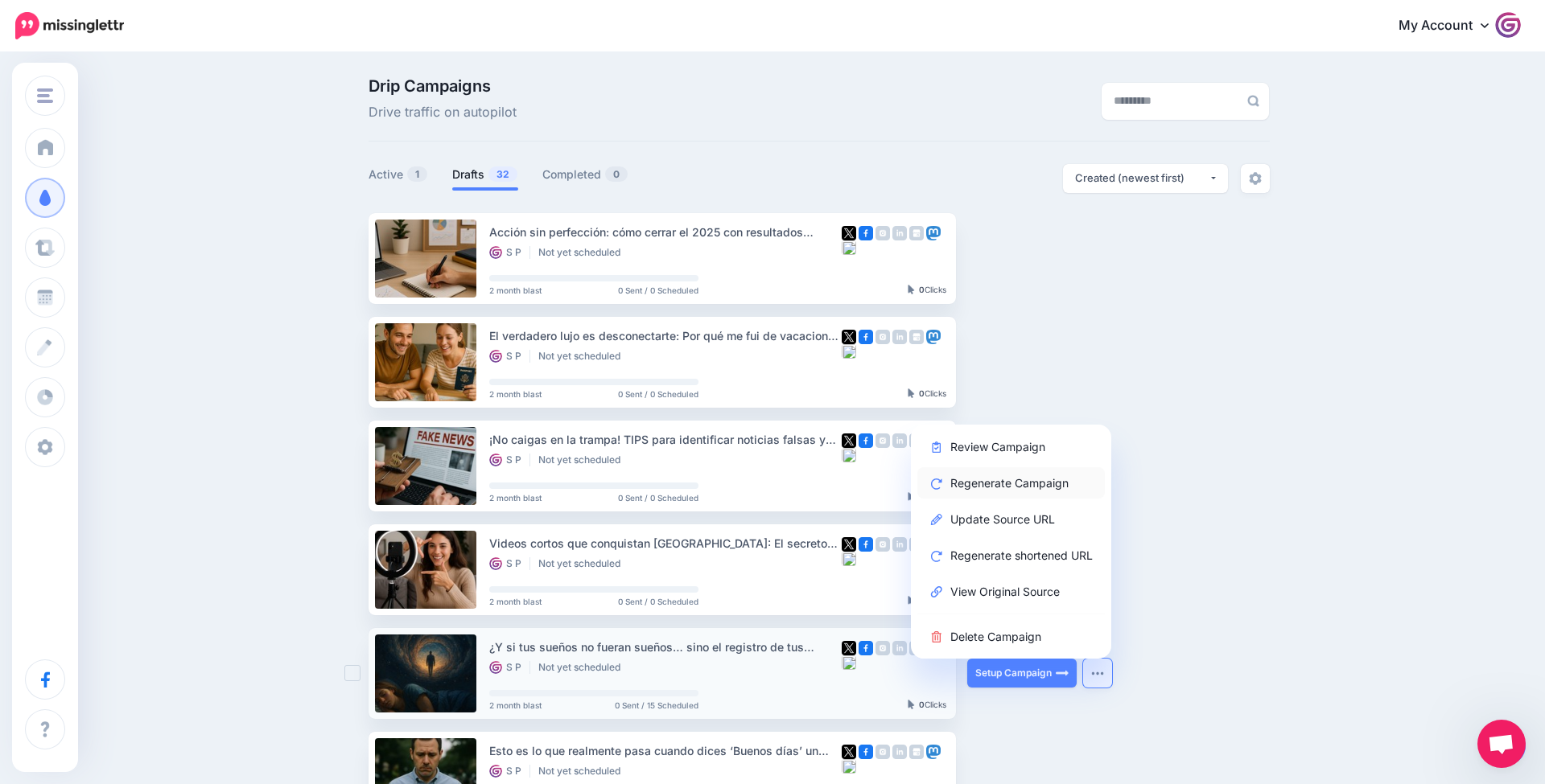
click at [1047, 476] on link "Regenerate Campaign" at bounding box center [1010, 482] width 187 height 31
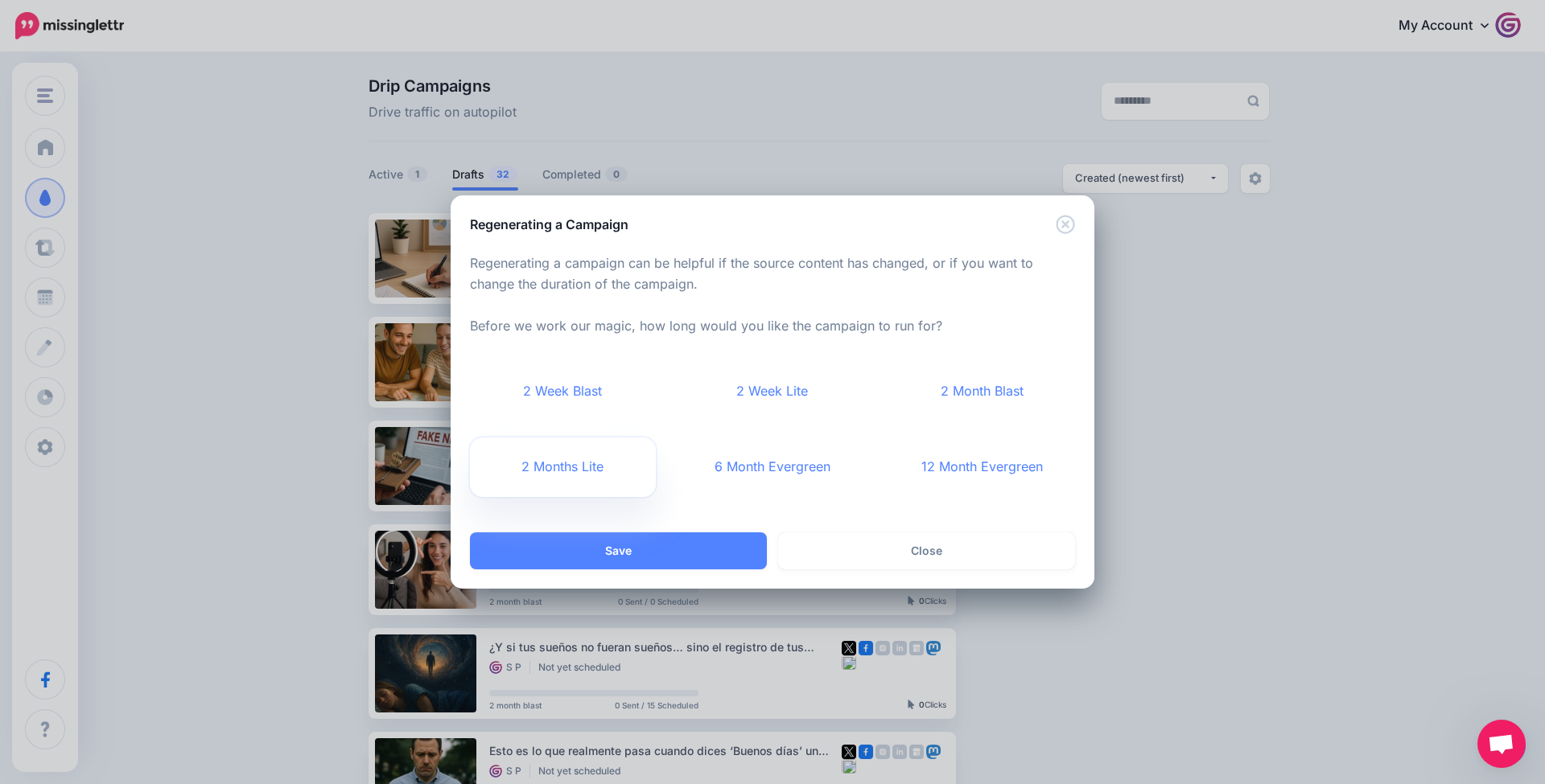
click at [570, 472] on link "2 Months Lite" at bounding box center [563, 466] width 186 height 59
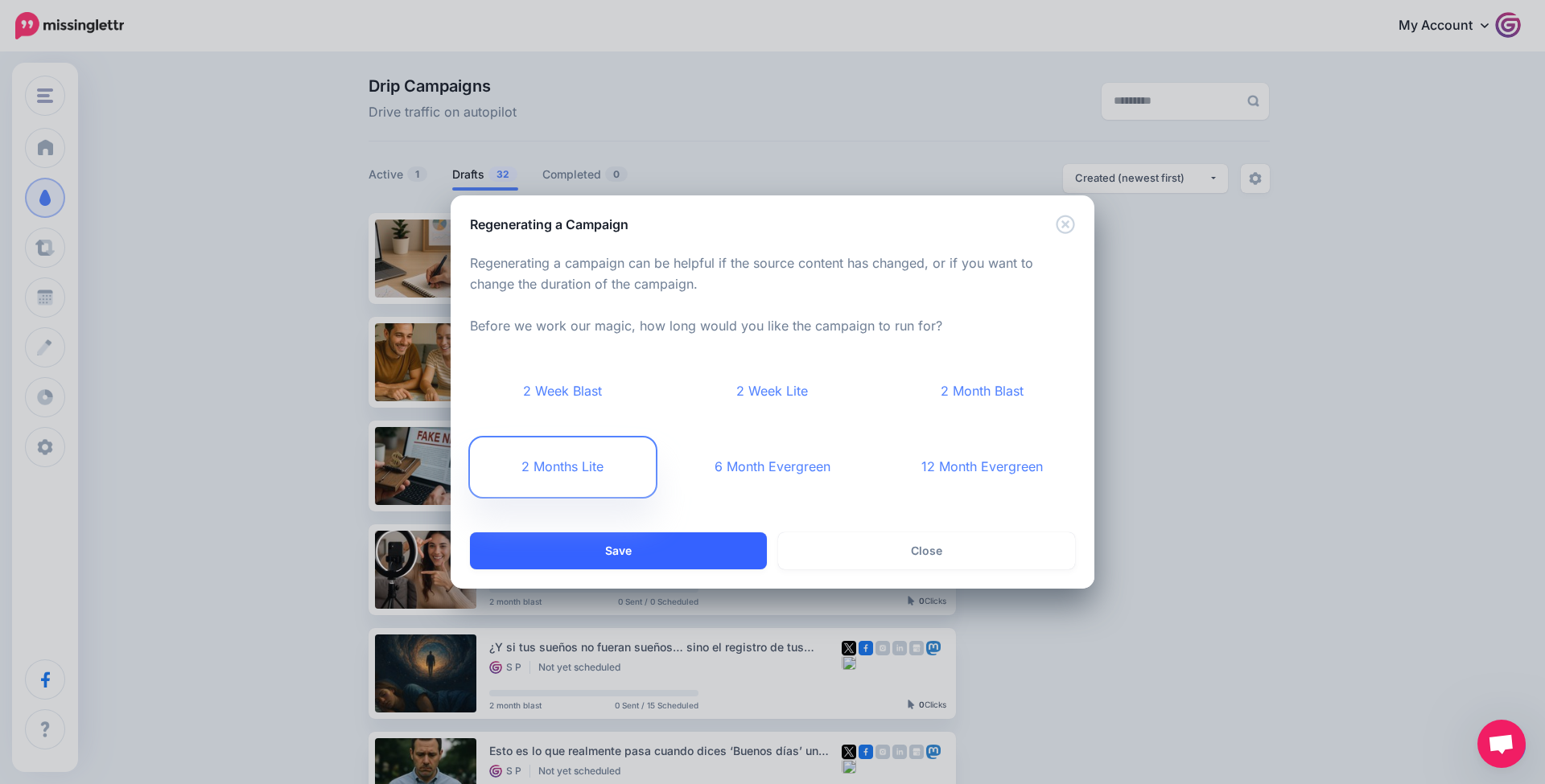
click at [599, 535] on button "Save" at bounding box center [619, 550] width 297 height 37
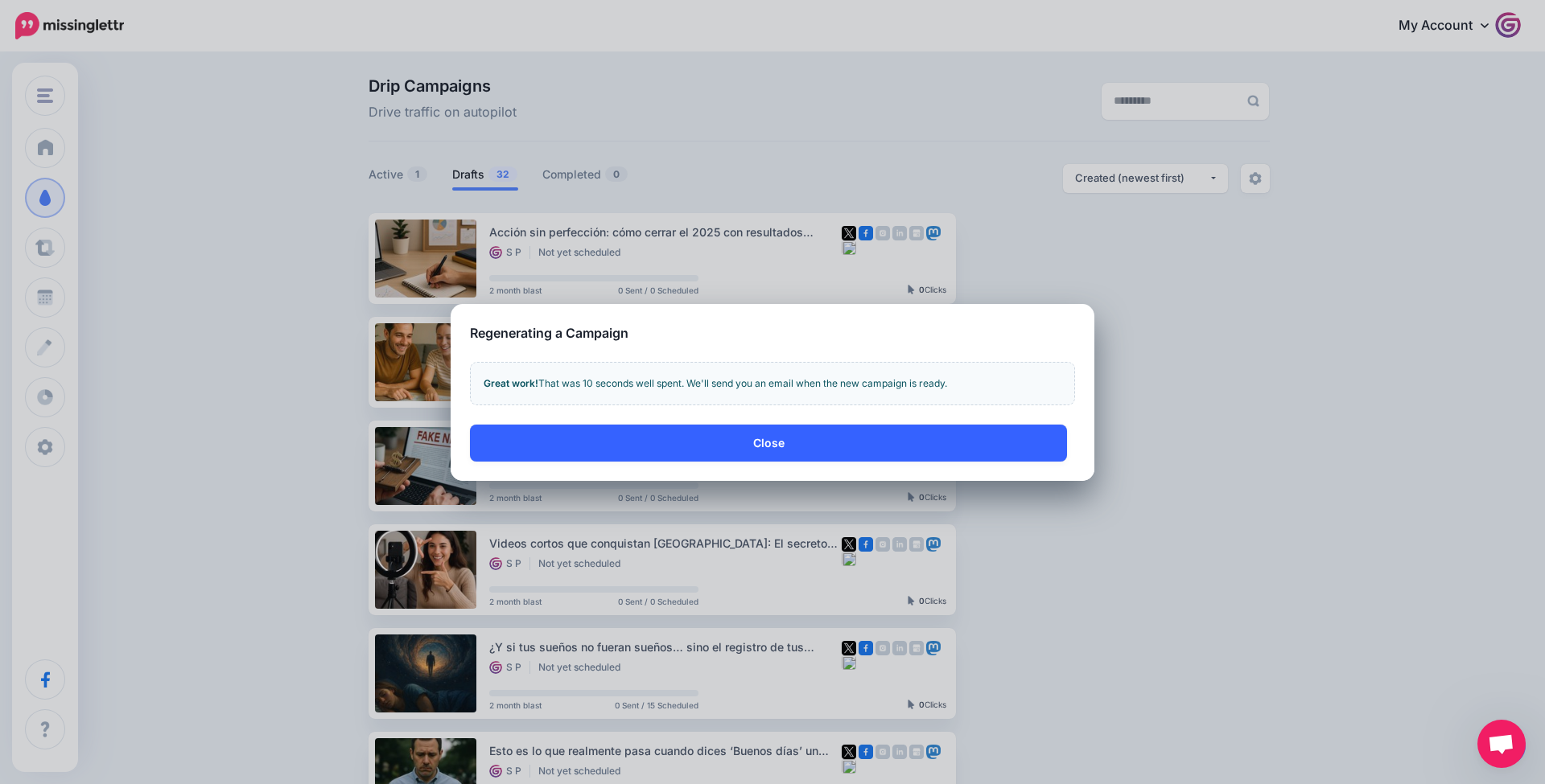
click at [702, 452] on button "Close" at bounding box center [768, 443] width 597 height 37
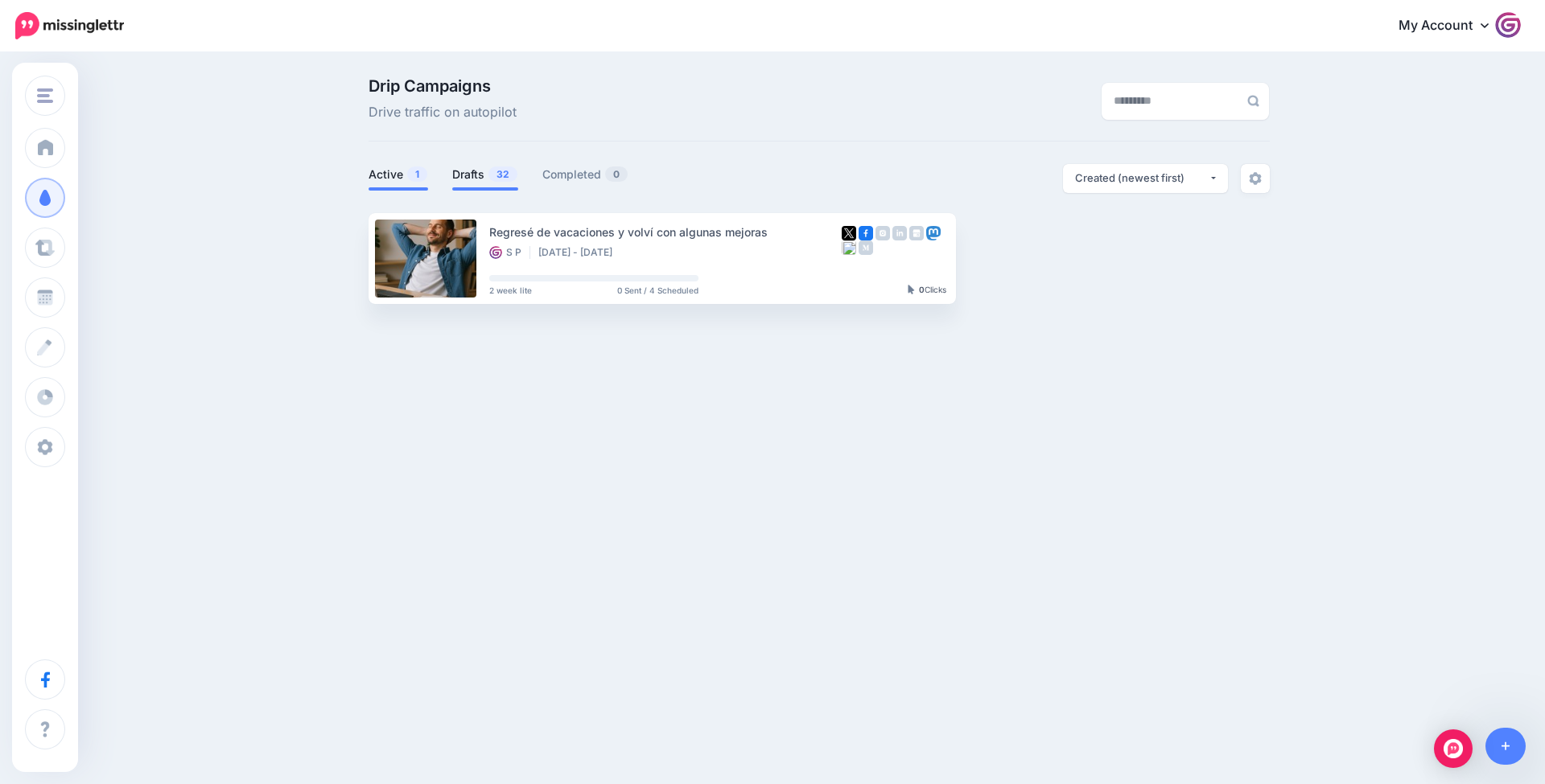
click at [476, 171] on link "Drafts 32" at bounding box center [485, 174] width 66 height 20
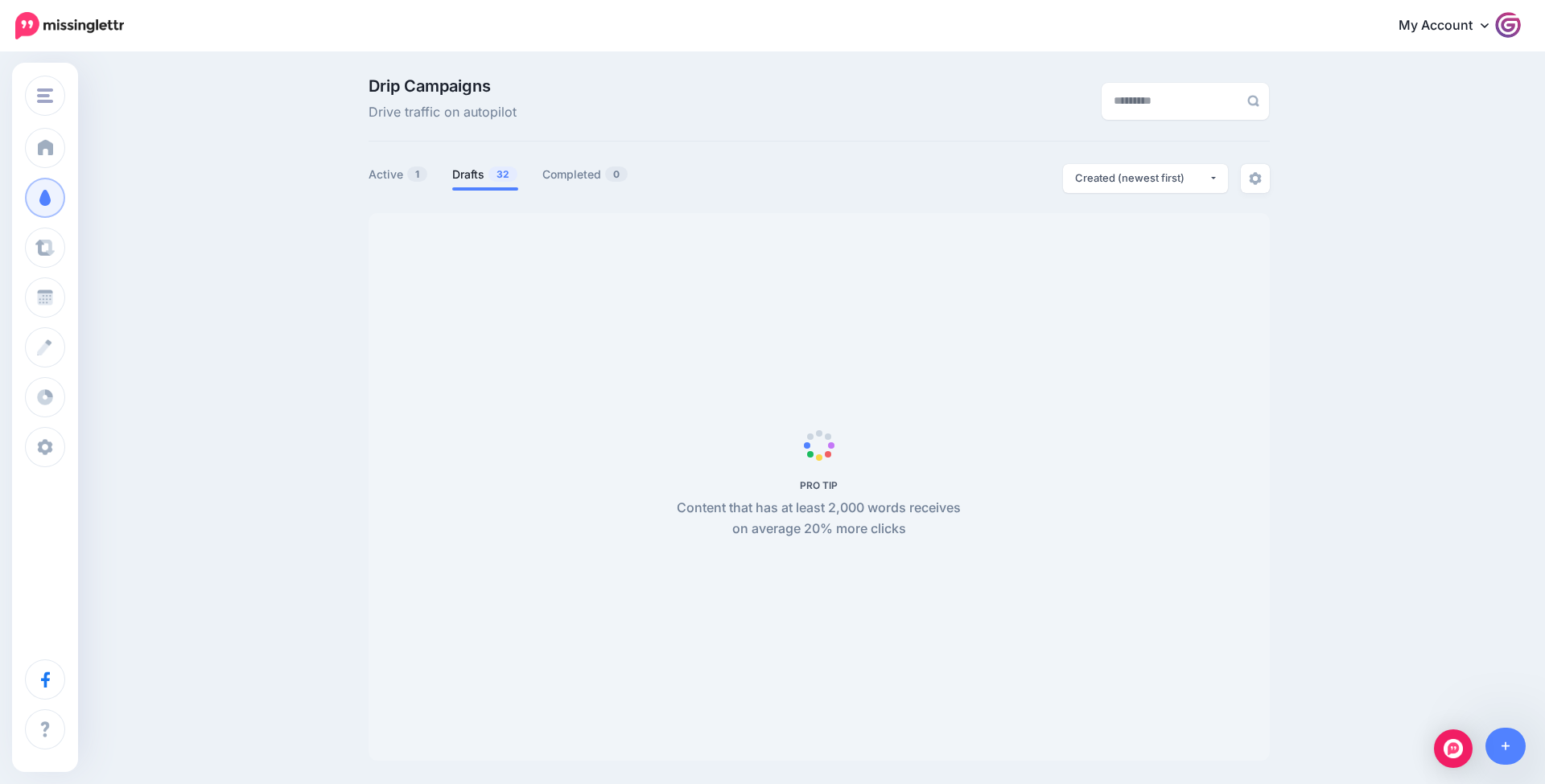
click at [477, 178] on link "Drafts 32" at bounding box center [485, 174] width 66 height 20
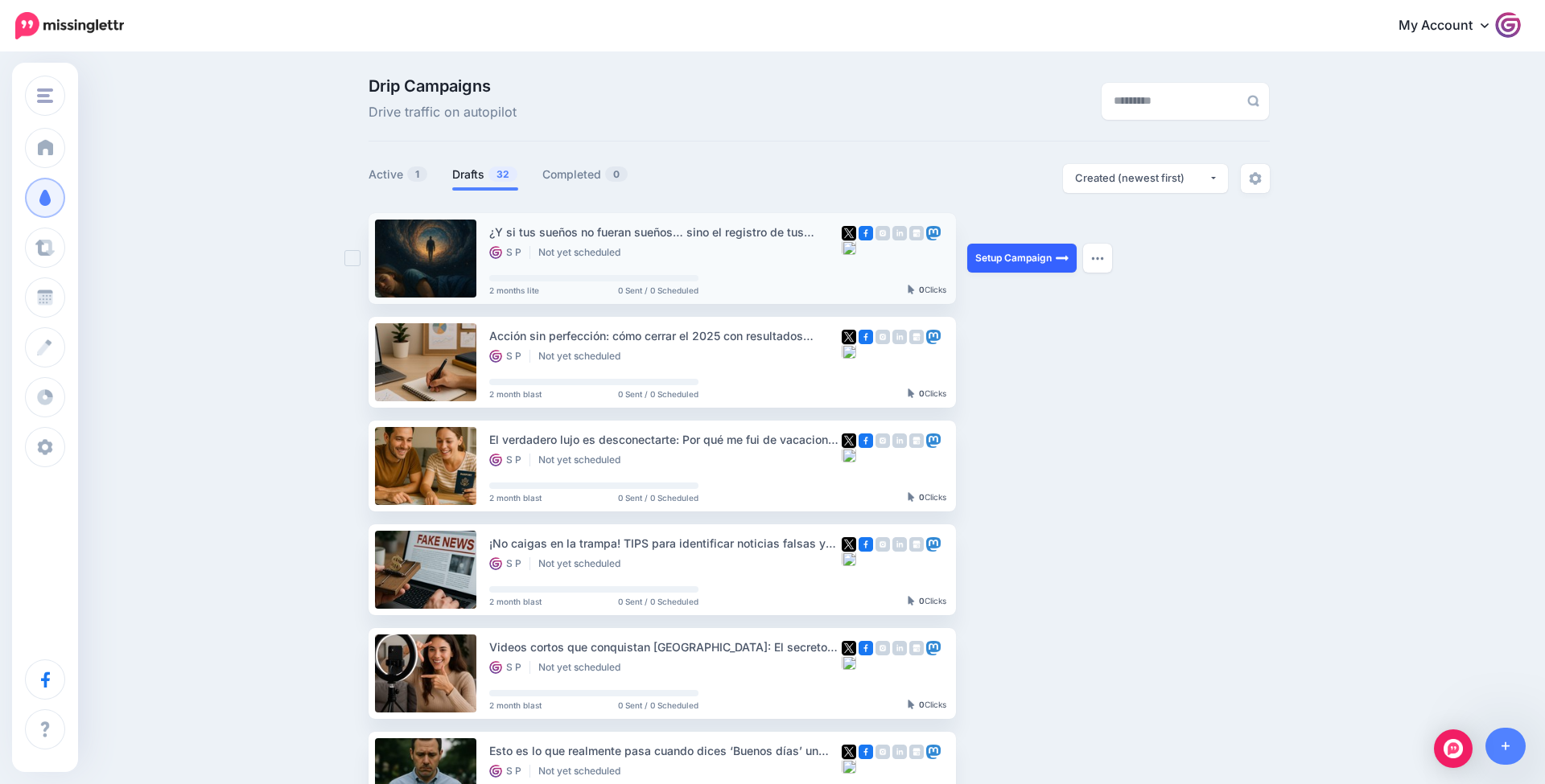
click at [1036, 262] on link "Setup Campaign" at bounding box center [1022, 258] width 109 height 29
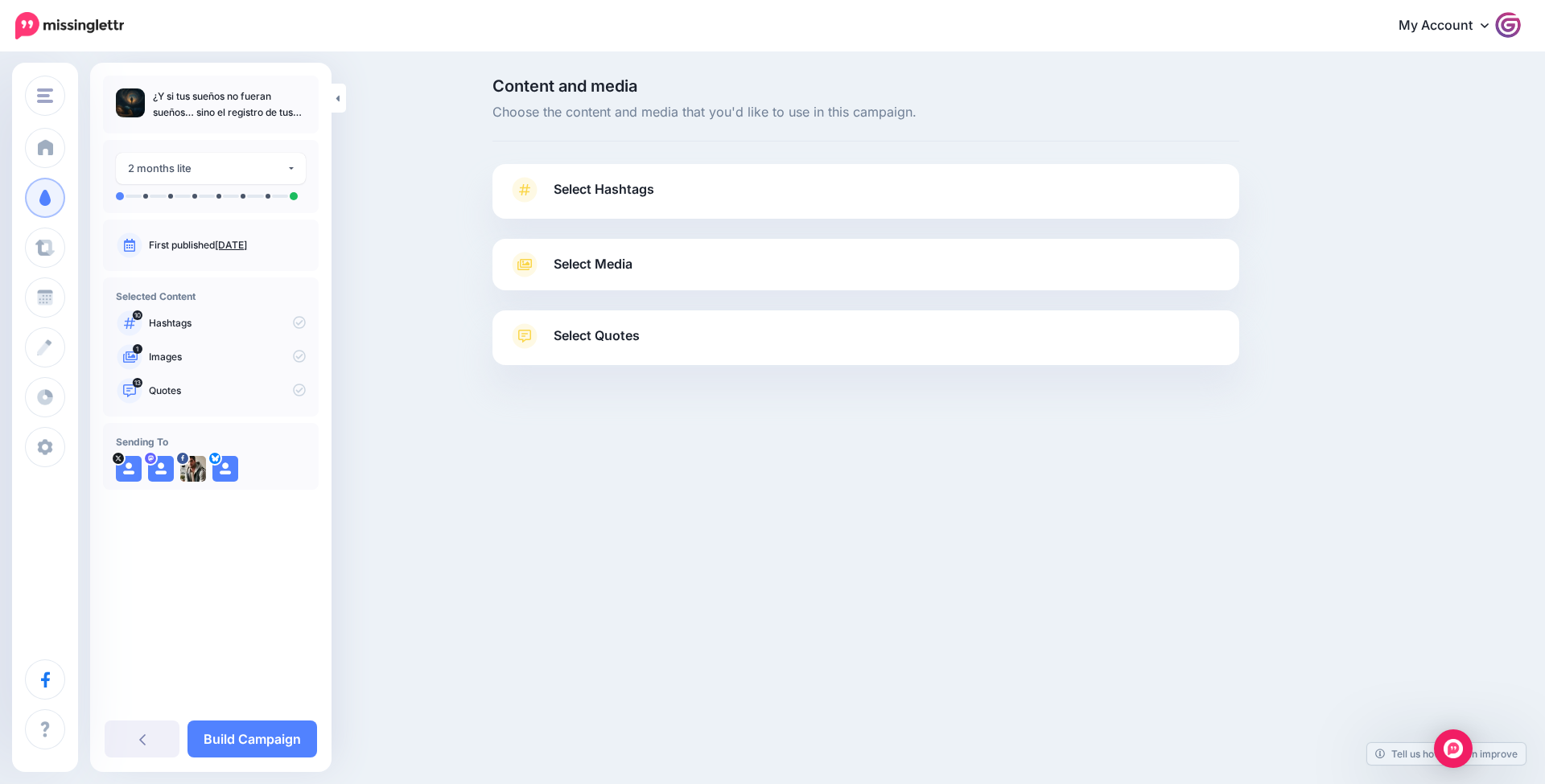
click at [800, 209] on link "Select Hashtags" at bounding box center [866, 197] width 715 height 41
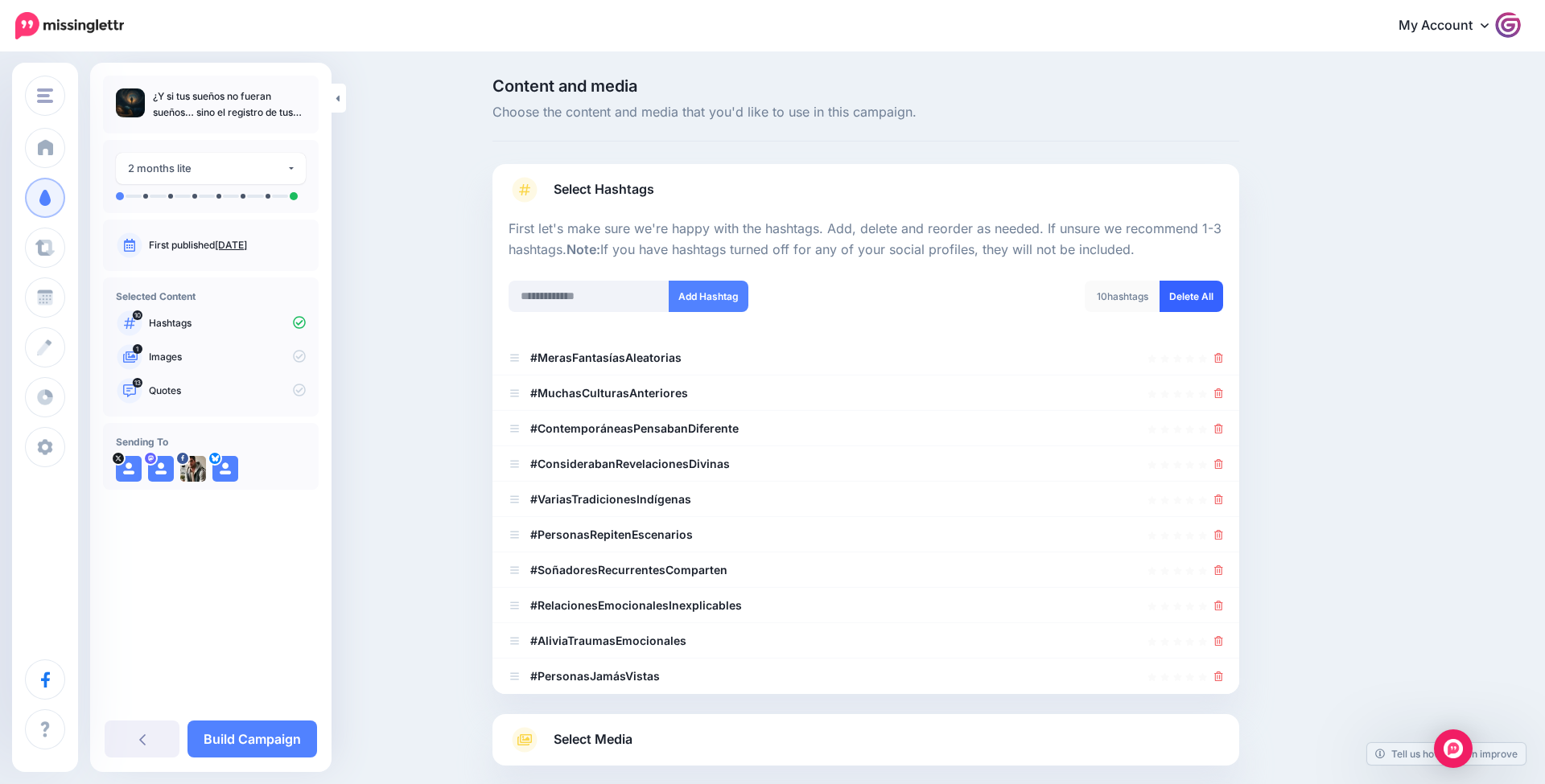
click at [1206, 303] on link "Delete All" at bounding box center [1191, 296] width 64 height 31
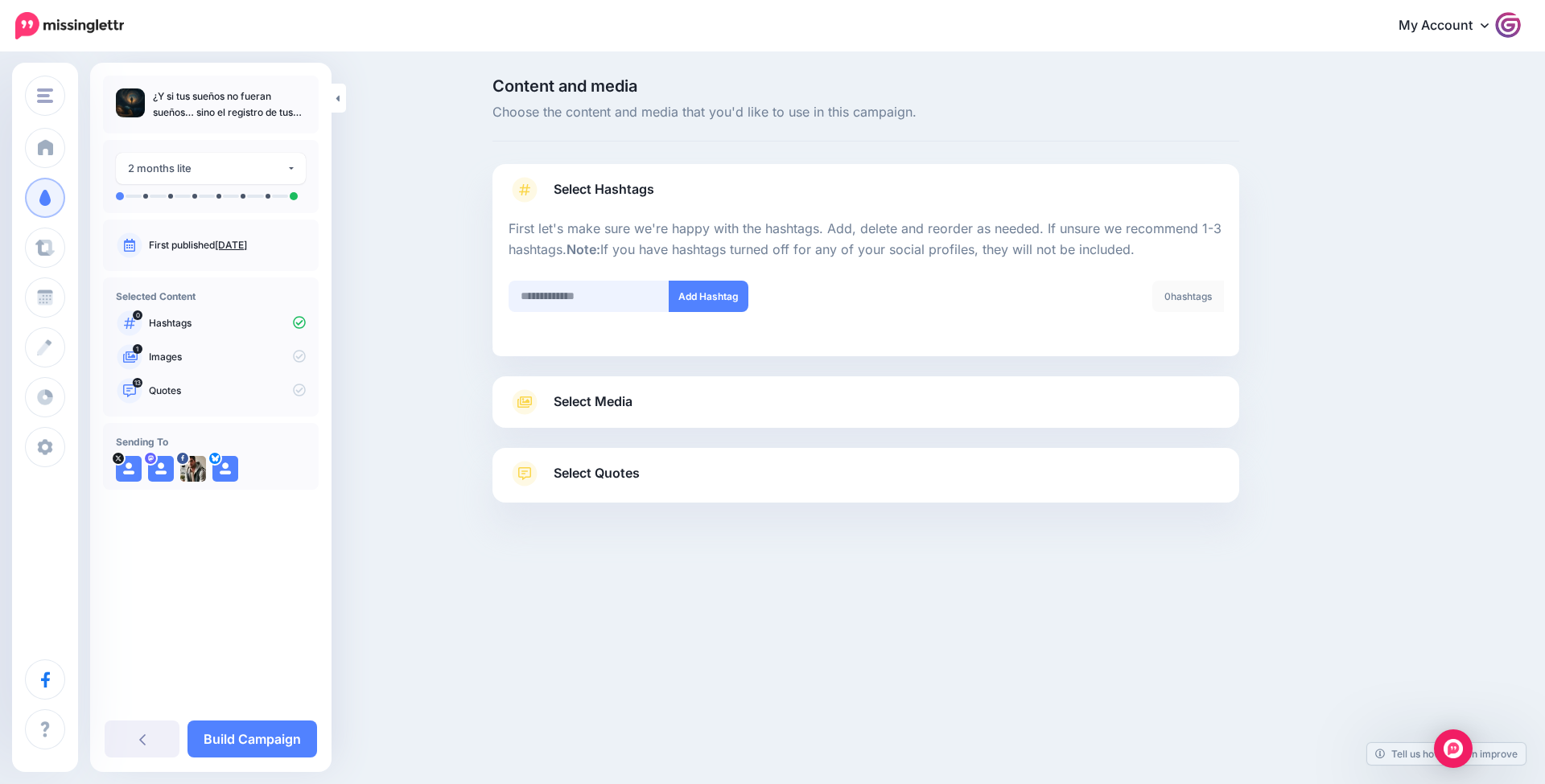
click at [627, 291] on input "text" at bounding box center [589, 296] width 161 height 31
type input "******"
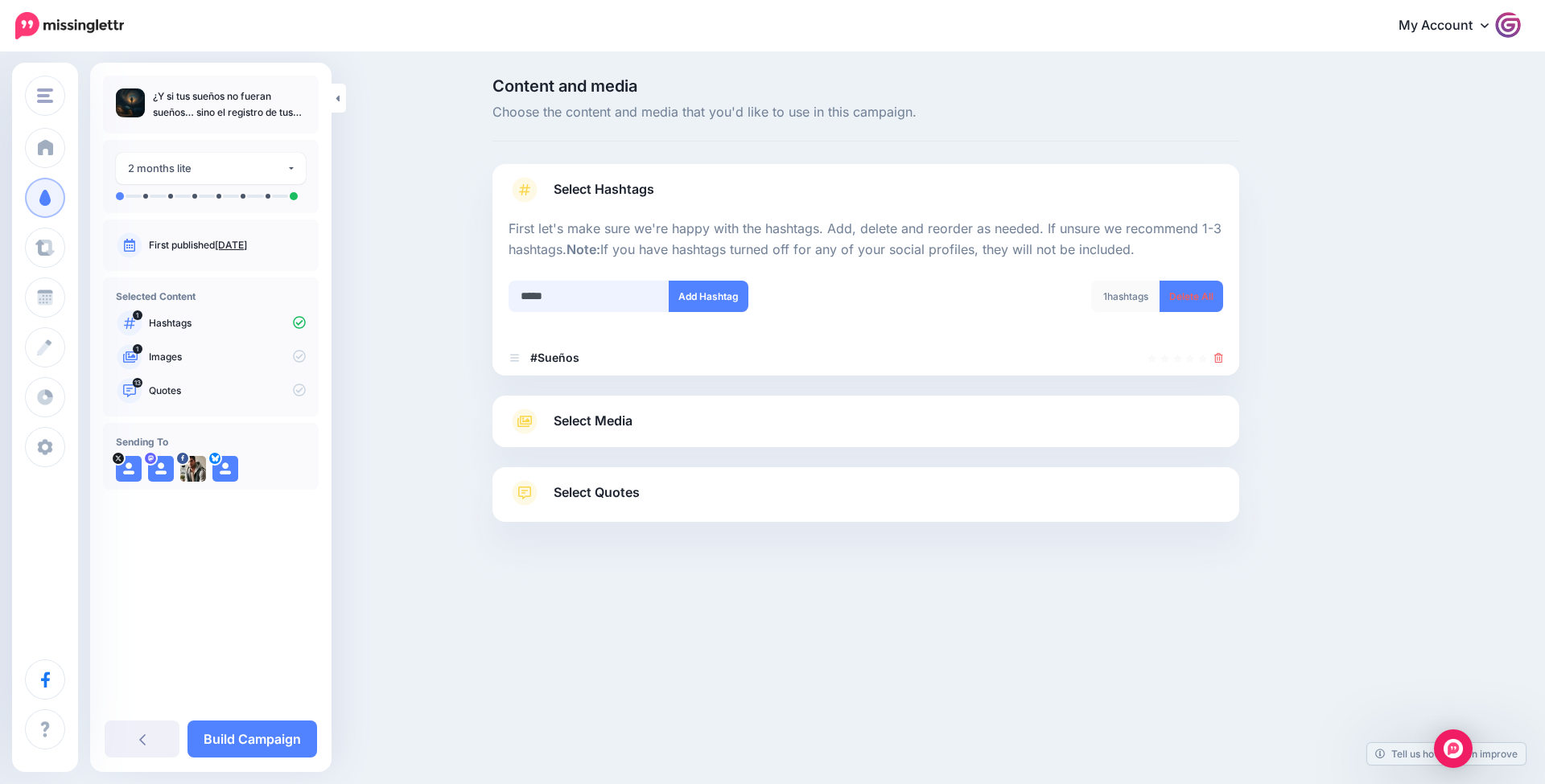
type input "******"
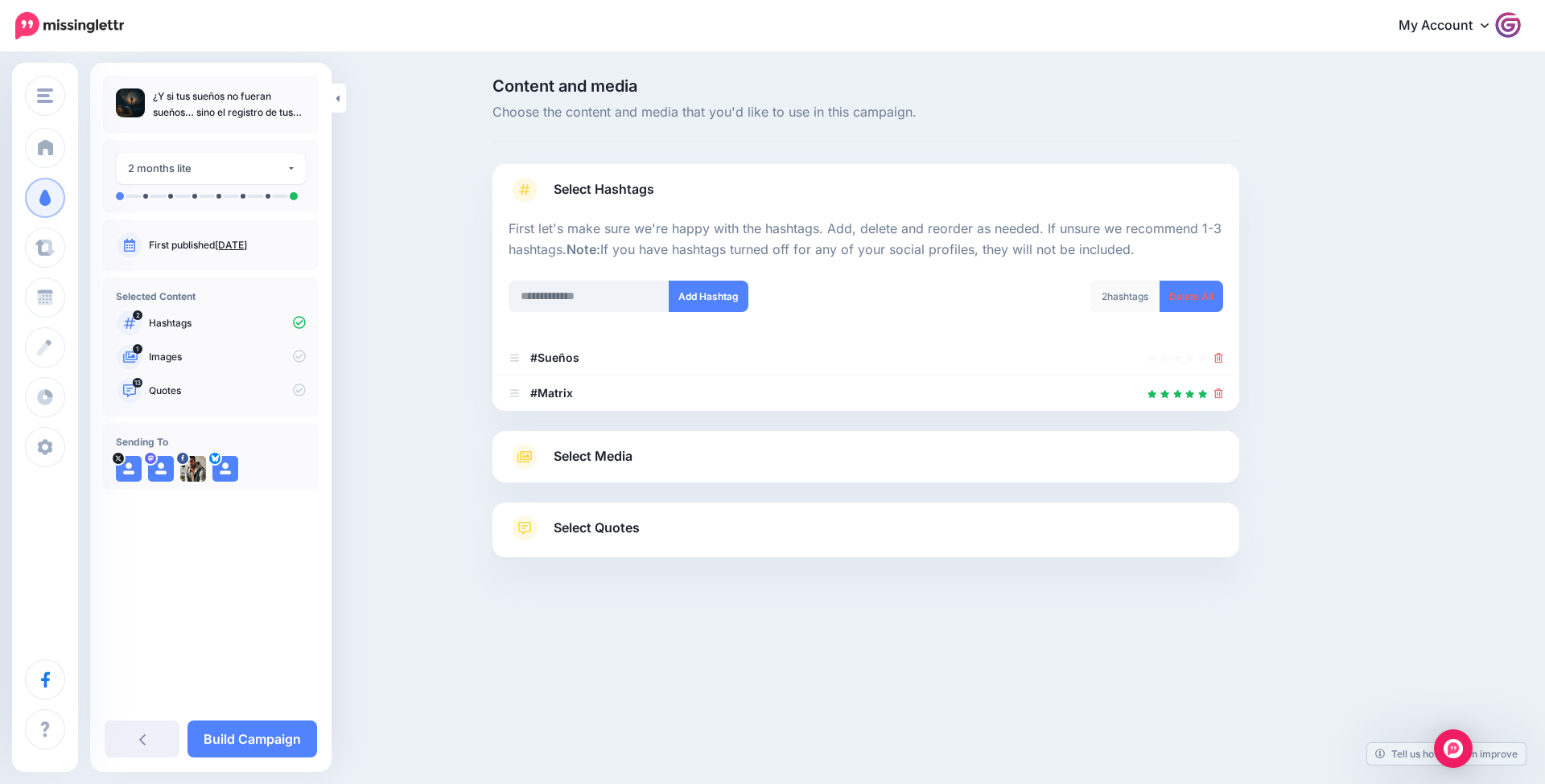
click at [658, 454] on link "Select Media" at bounding box center [866, 456] width 715 height 25
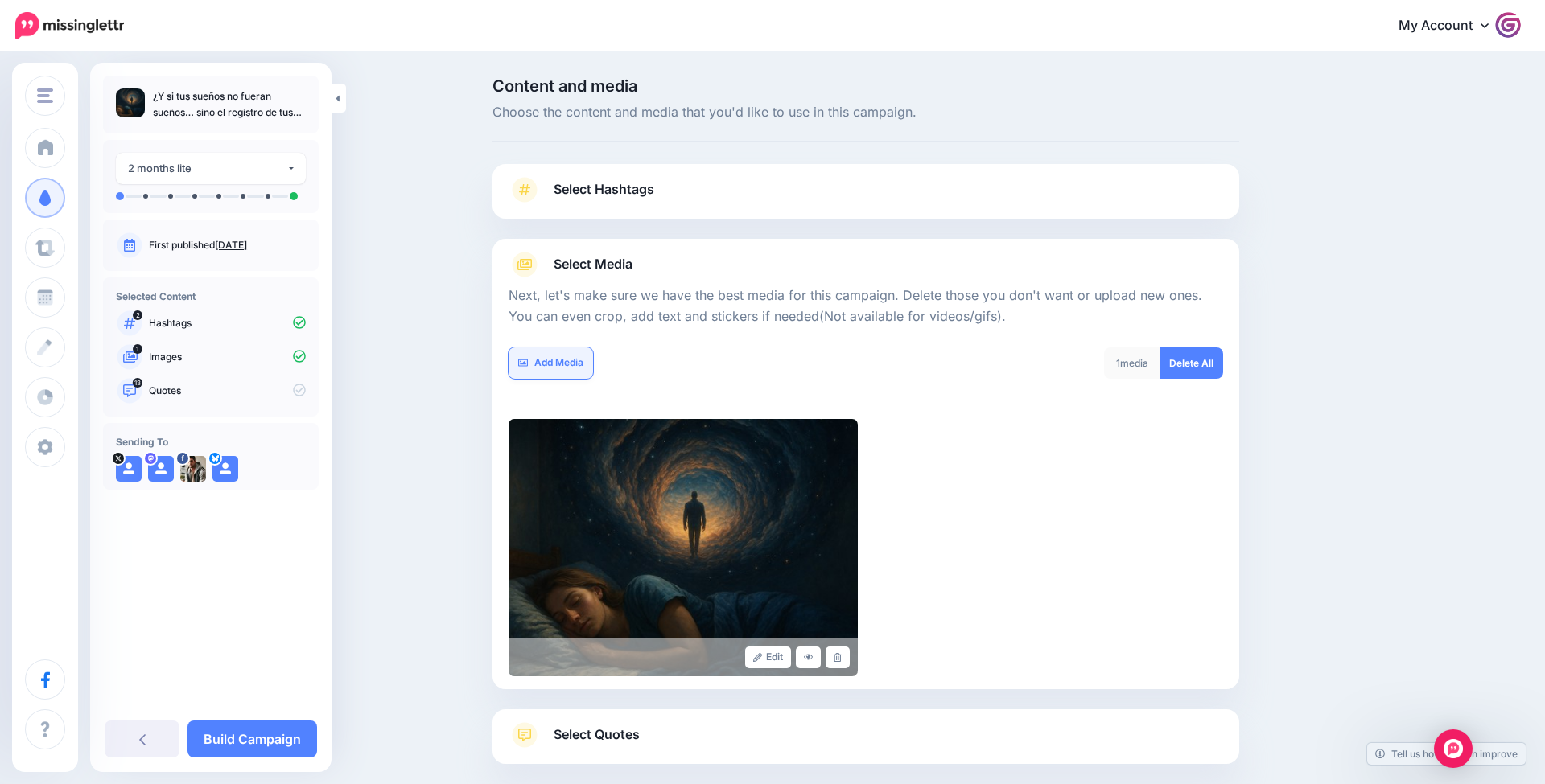
click at [575, 367] on link "Add Media" at bounding box center [551, 363] width 85 height 31
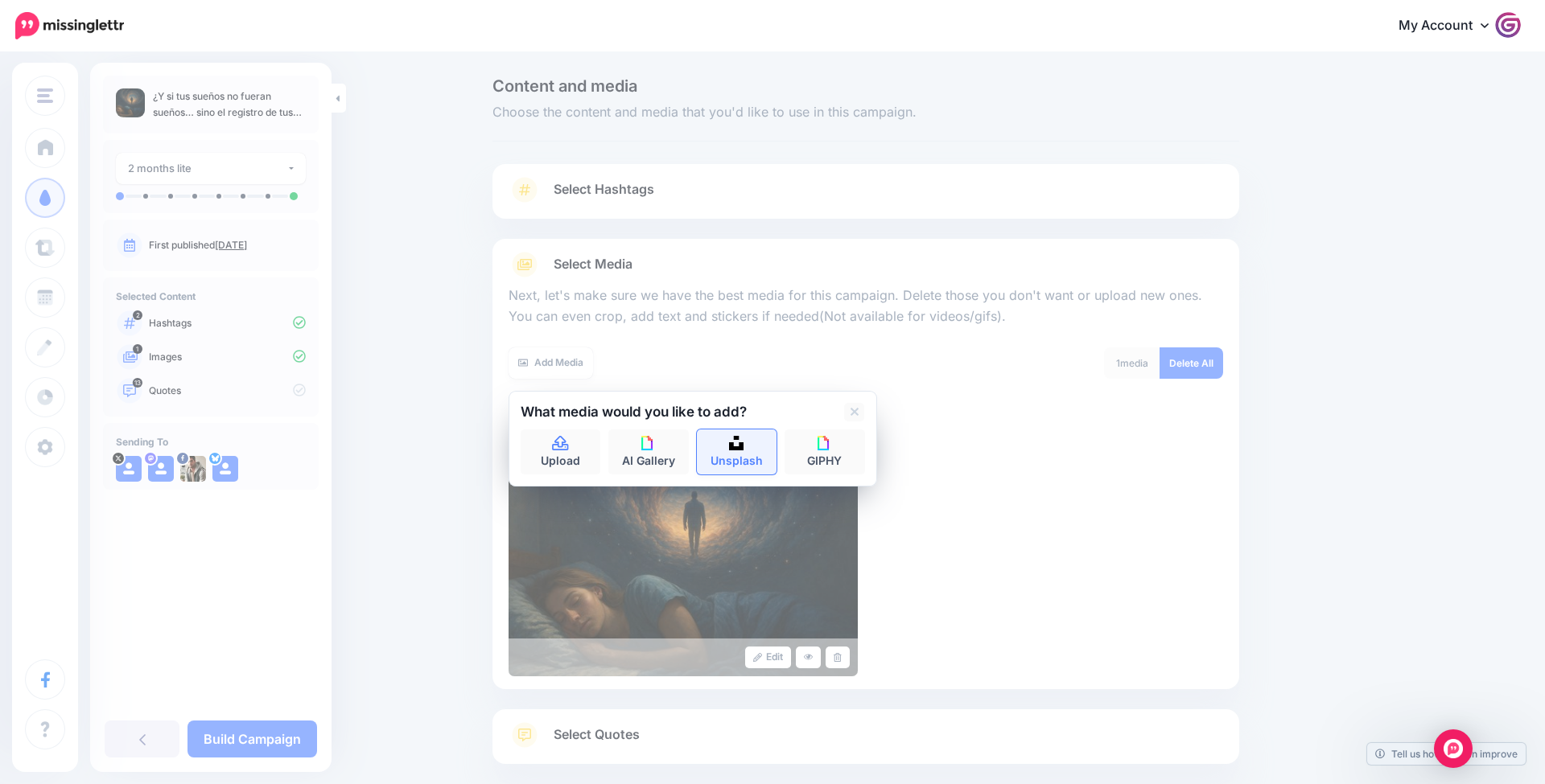
click at [731, 449] on link "Unsplash" at bounding box center [737, 452] width 81 height 45
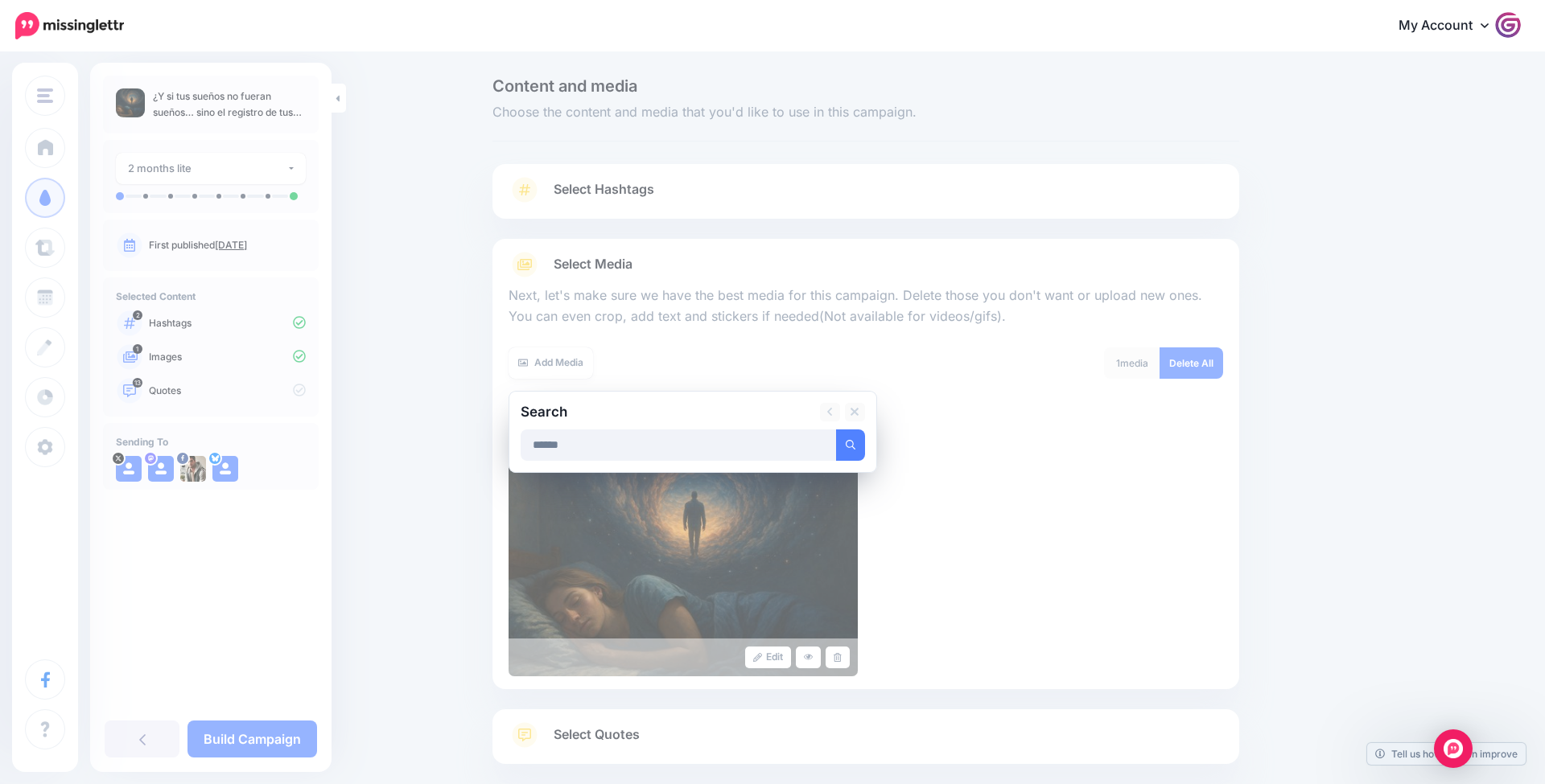
type input "******"
click at [850, 443] on button "submit" at bounding box center [850, 445] width 29 height 31
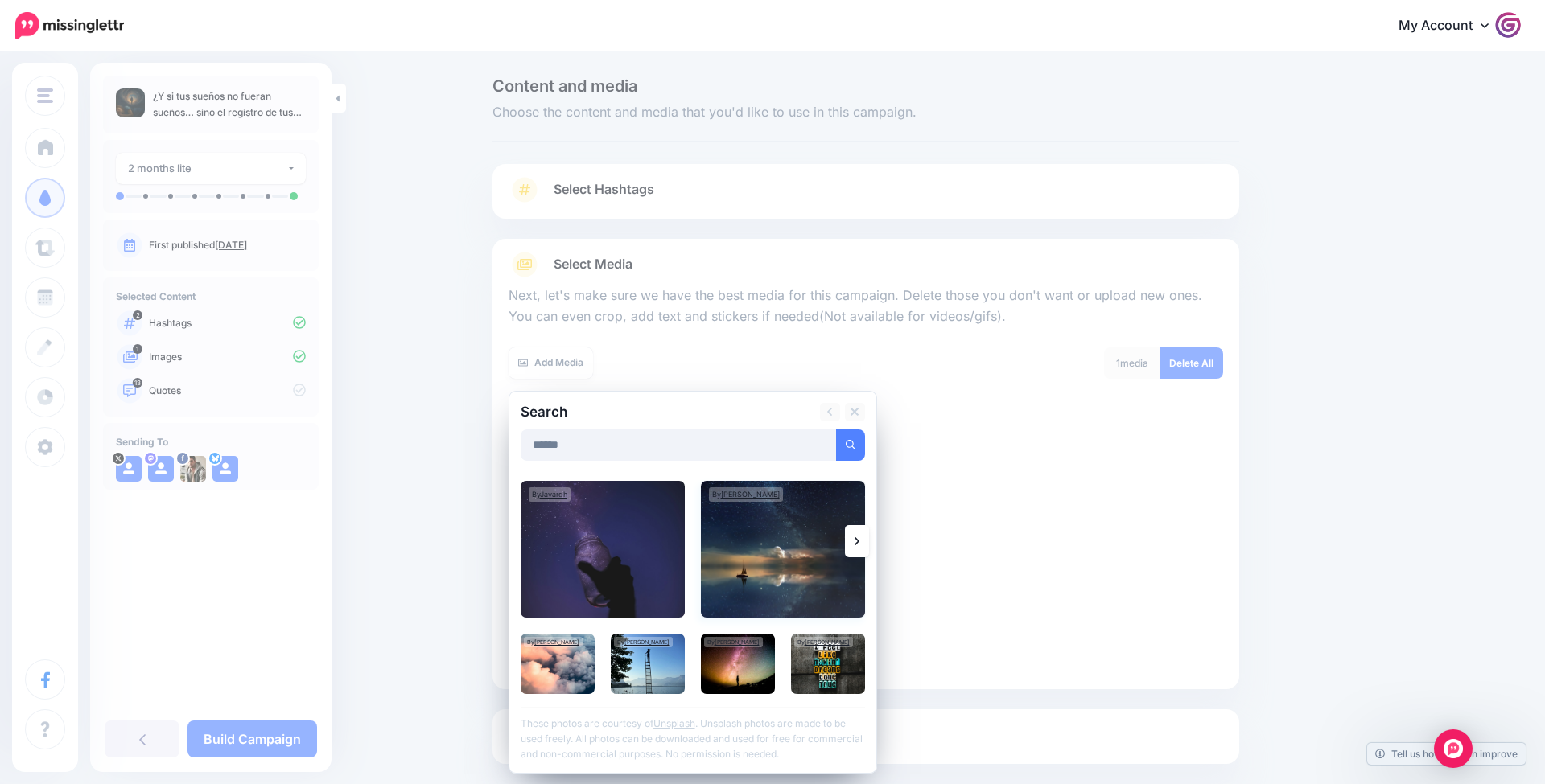
click at [795, 544] on img at bounding box center [782, 549] width 165 height 136
click at [833, 446] on link "Add Media" at bounding box center [830, 445] width 69 height 31
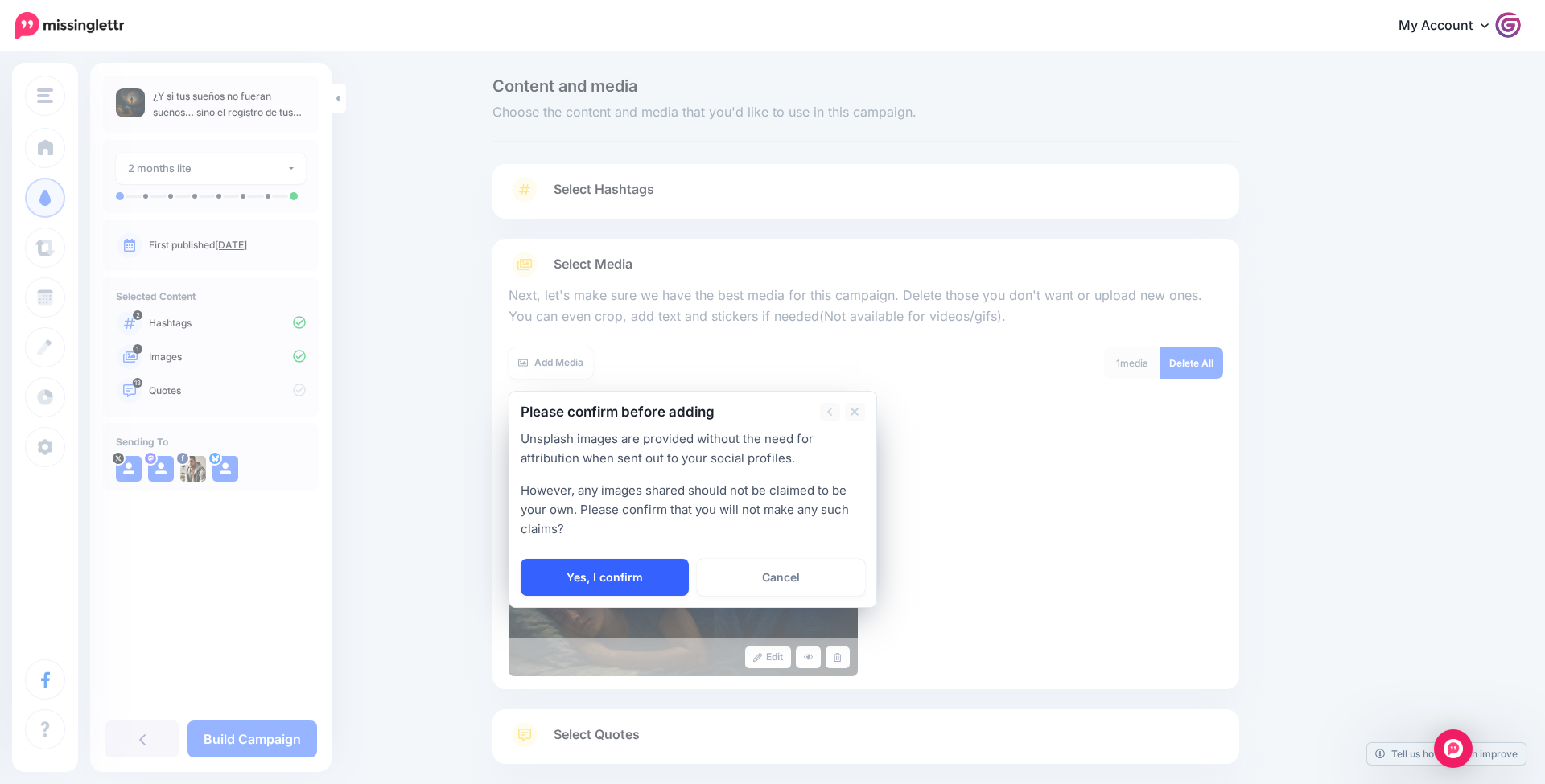
click at [664, 563] on link "Yes, I confirm" at bounding box center [605, 577] width 168 height 37
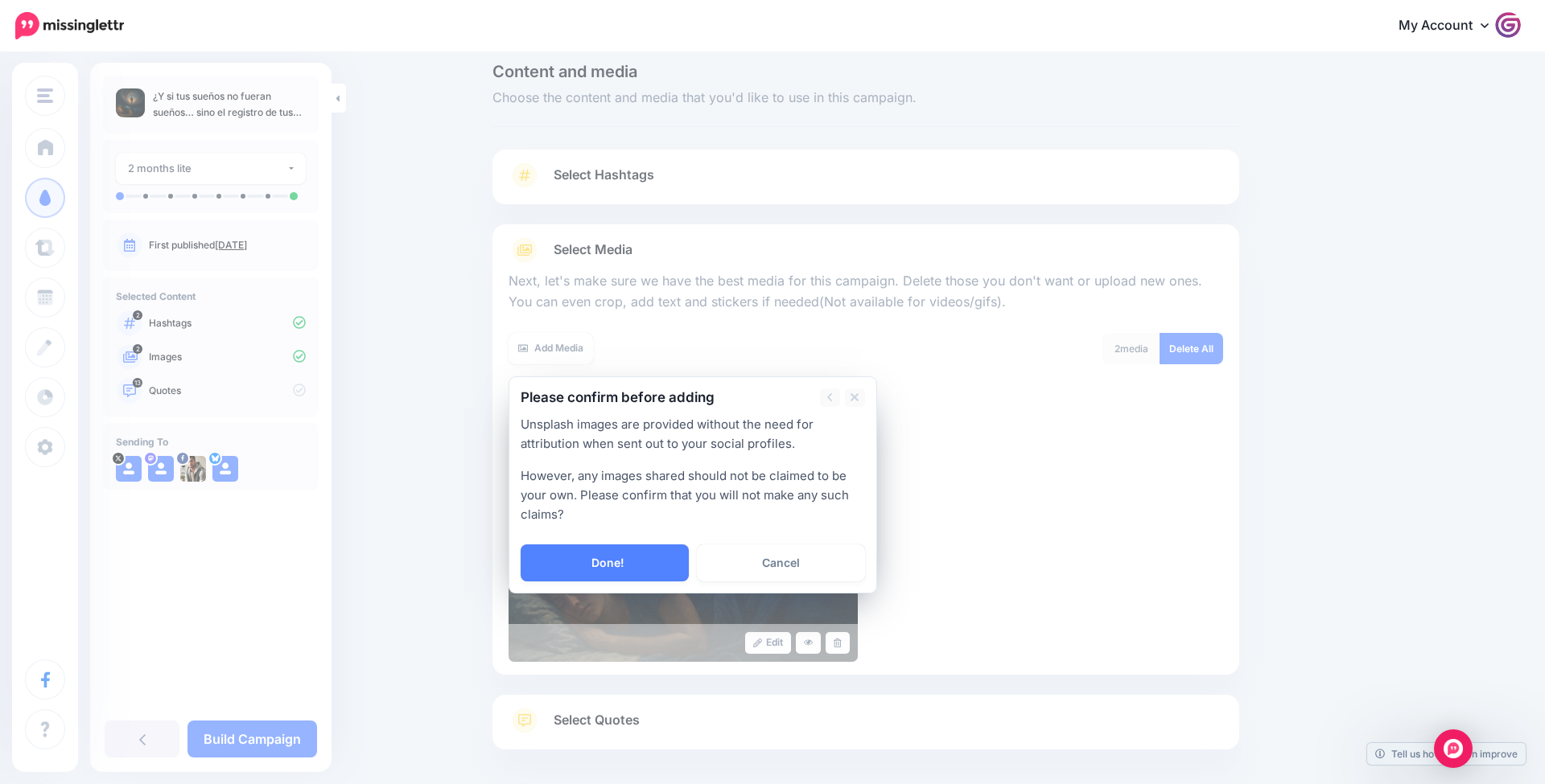
scroll to position [15, 0]
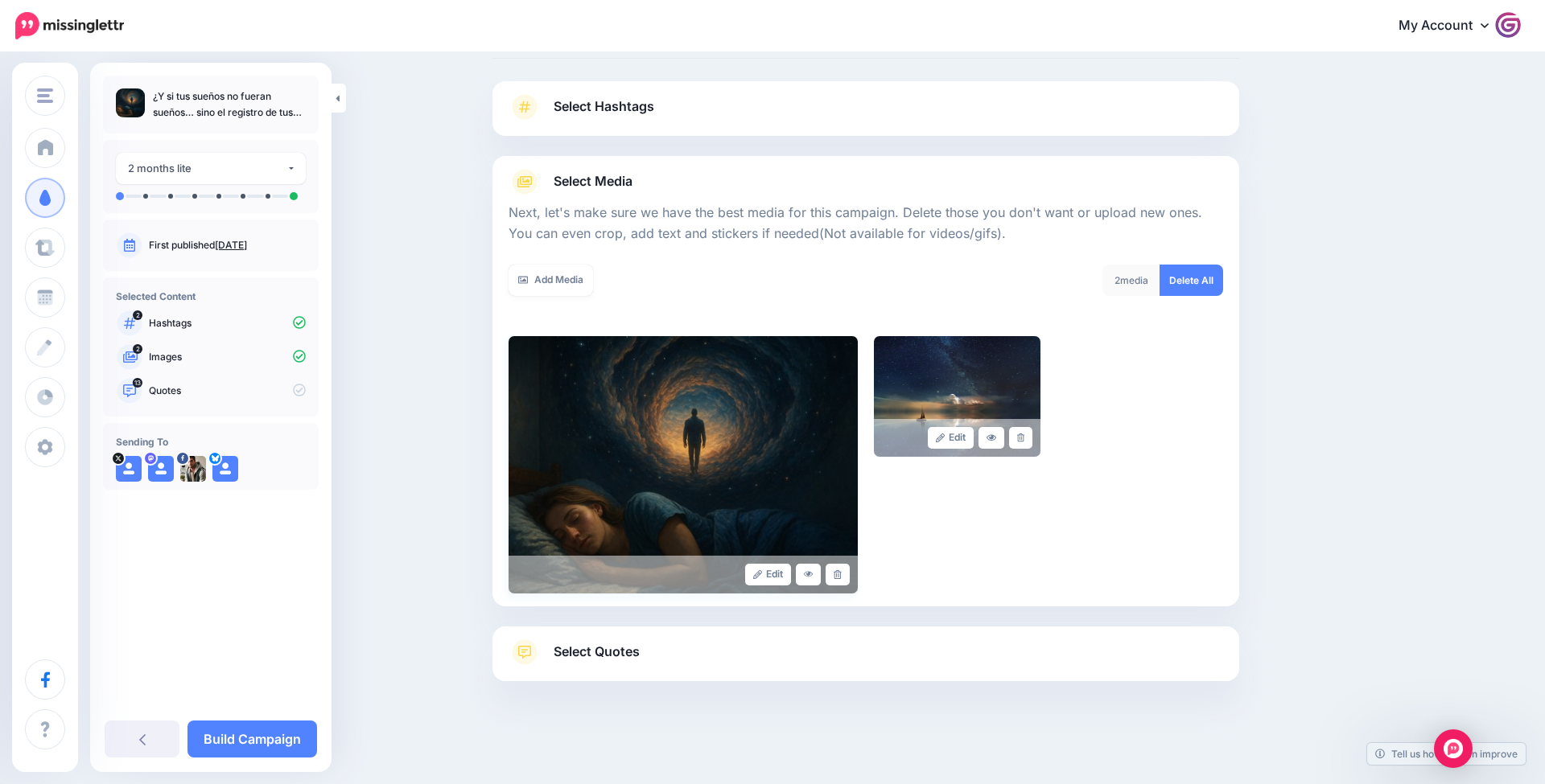
click at [549, 338] on img at bounding box center [683, 465] width 349 height 258
click at [563, 281] on link "Add Media" at bounding box center [551, 280] width 85 height 31
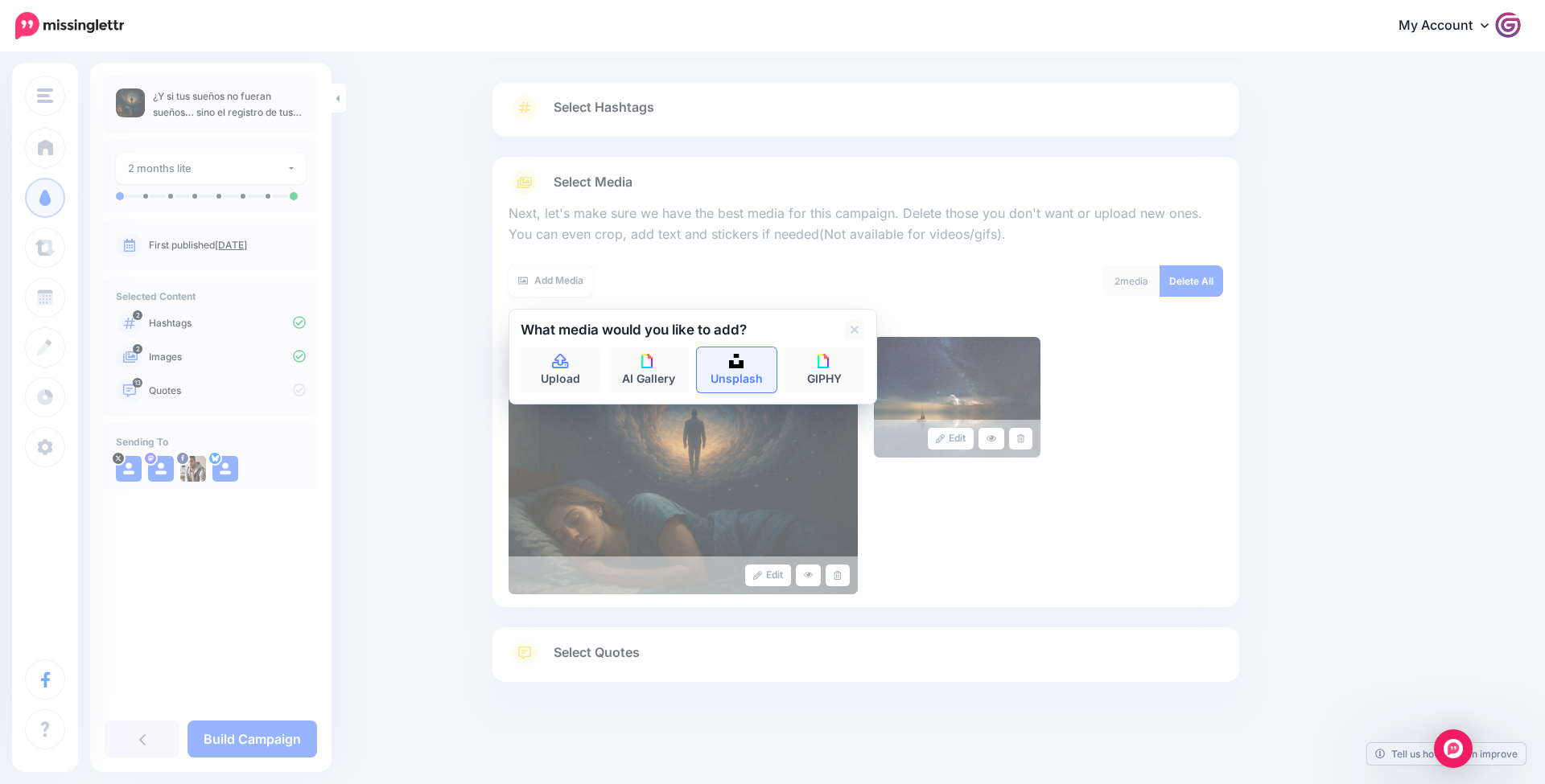
click at [739, 369] on link "Unsplash" at bounding box center [737, 370] width 81 height 45
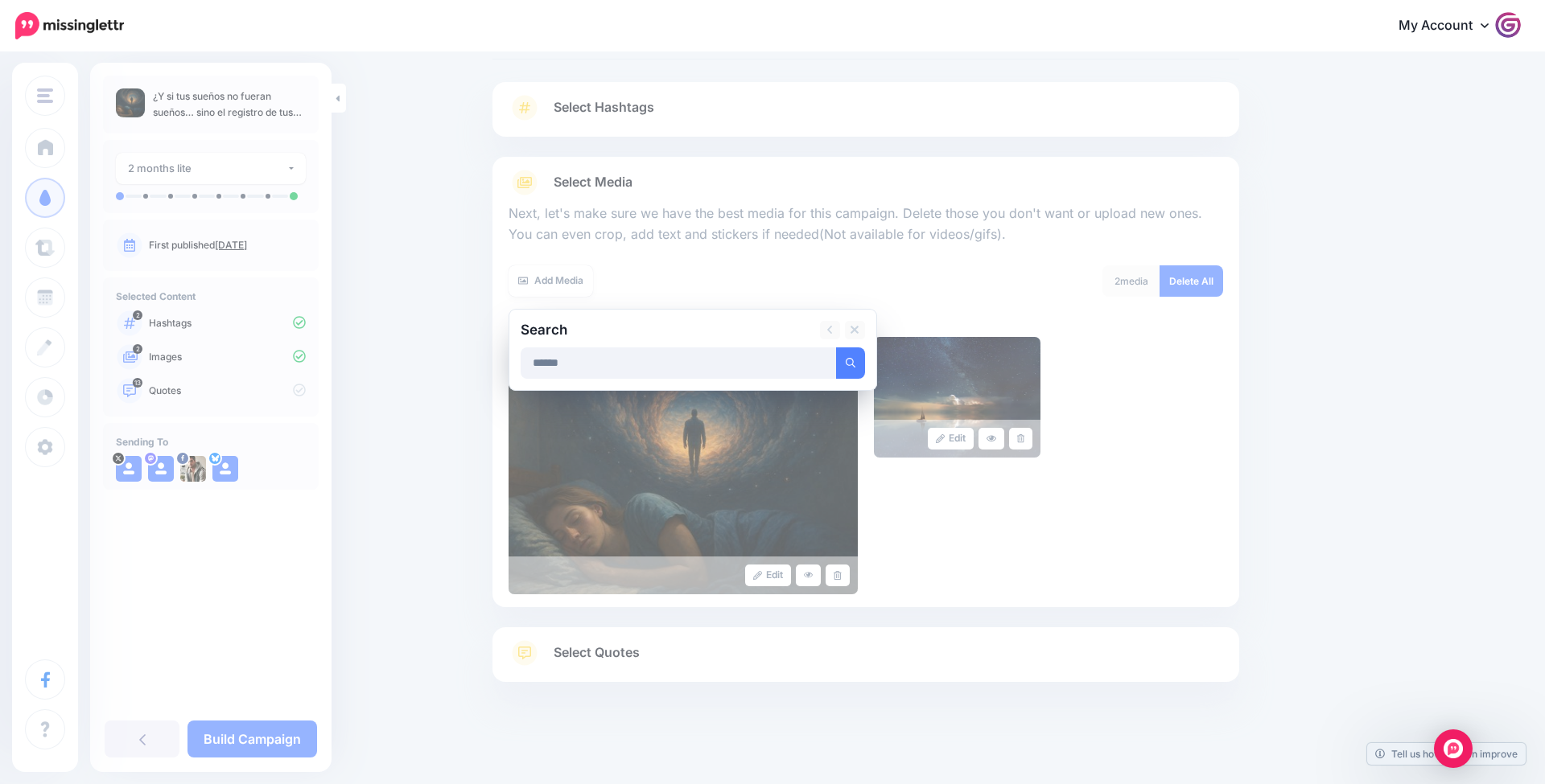
type input "******"
click at [850, 360] on button "submit" at bounding box center [850, 363] width 29 height 31
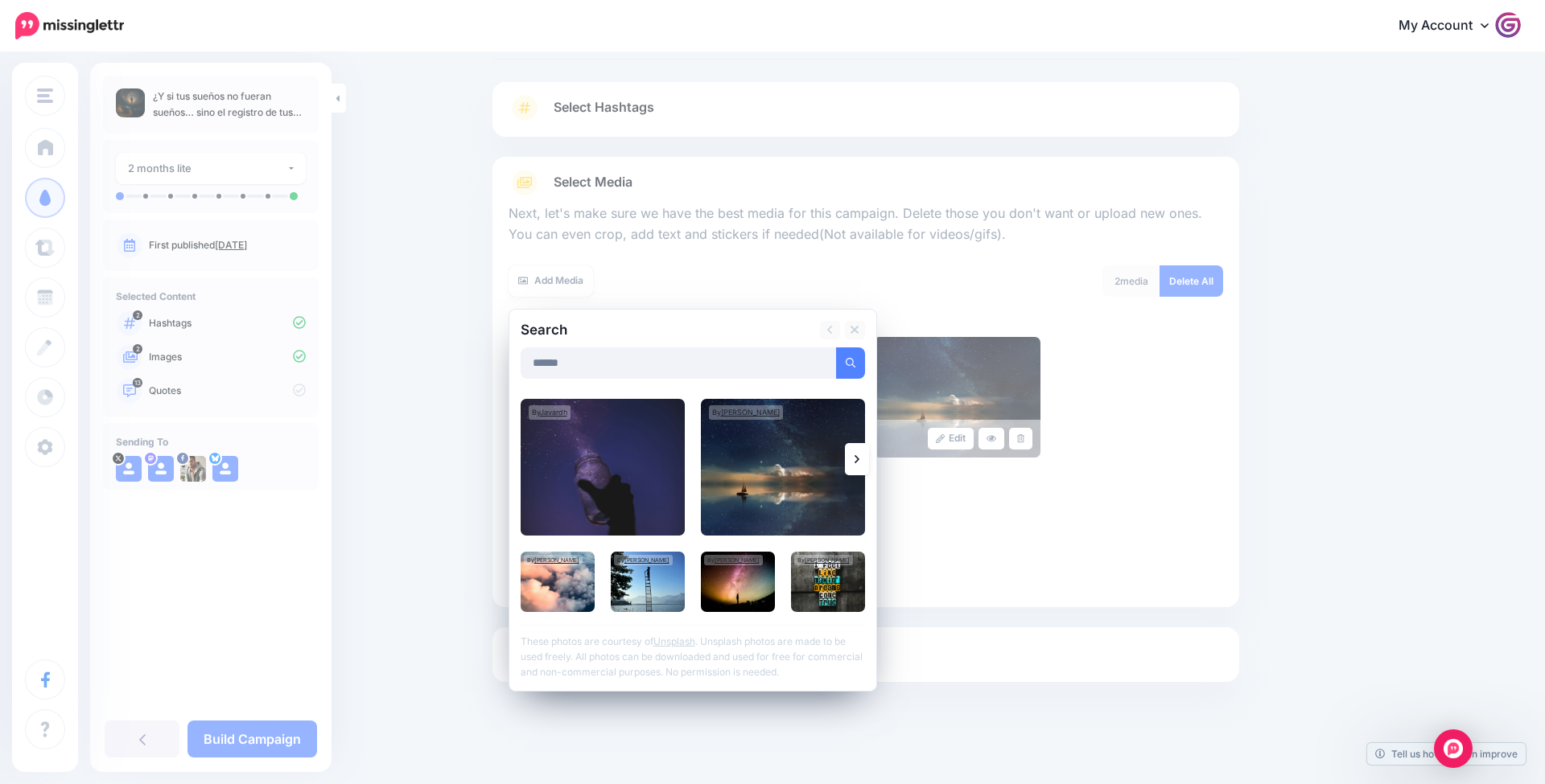
click at [859, 456] on icon at bounding box center [857, 460] width 5 height 13
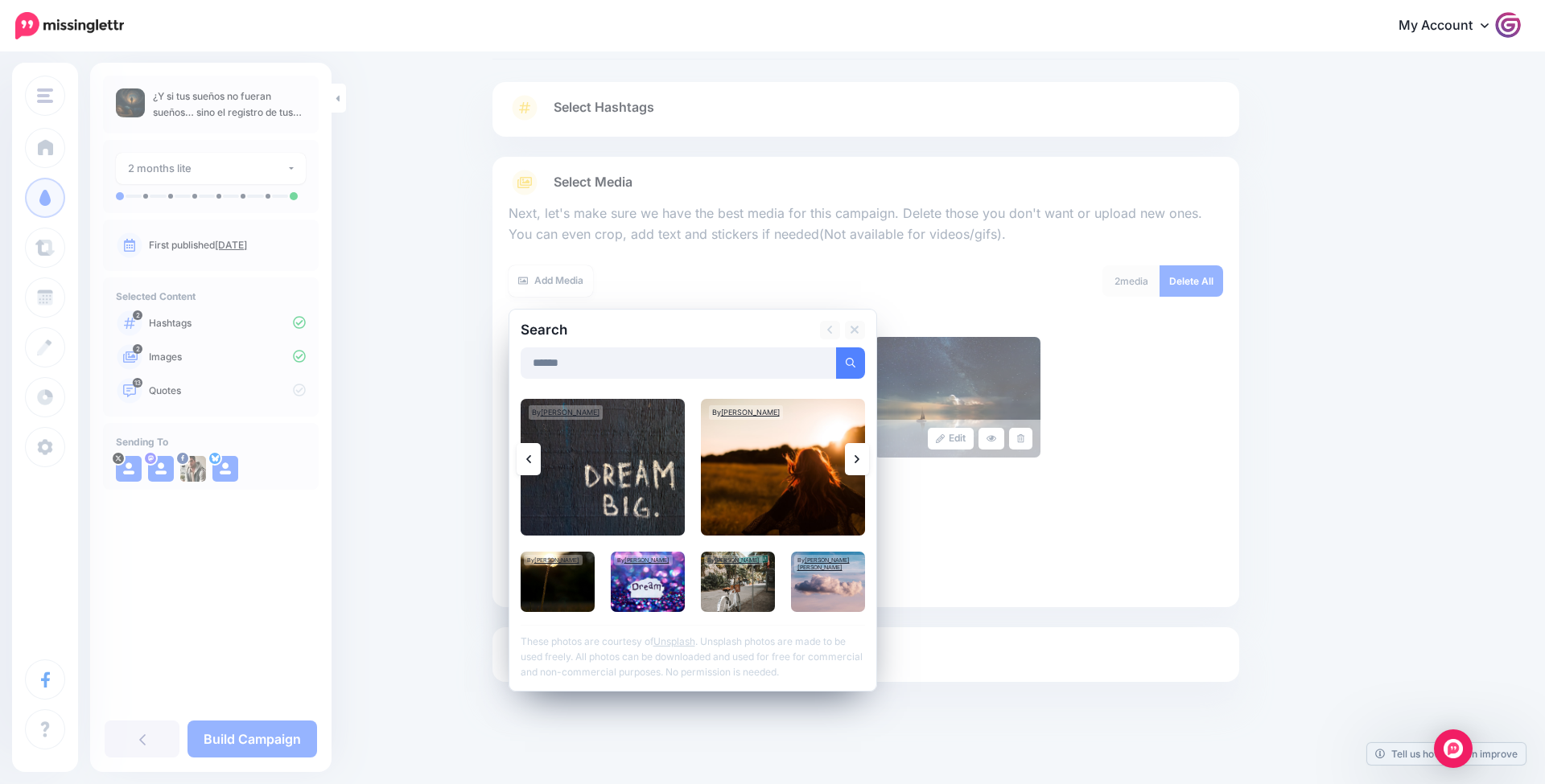
click at [858, 456] on icon at bounding box center [857, 460] width 5 height 13
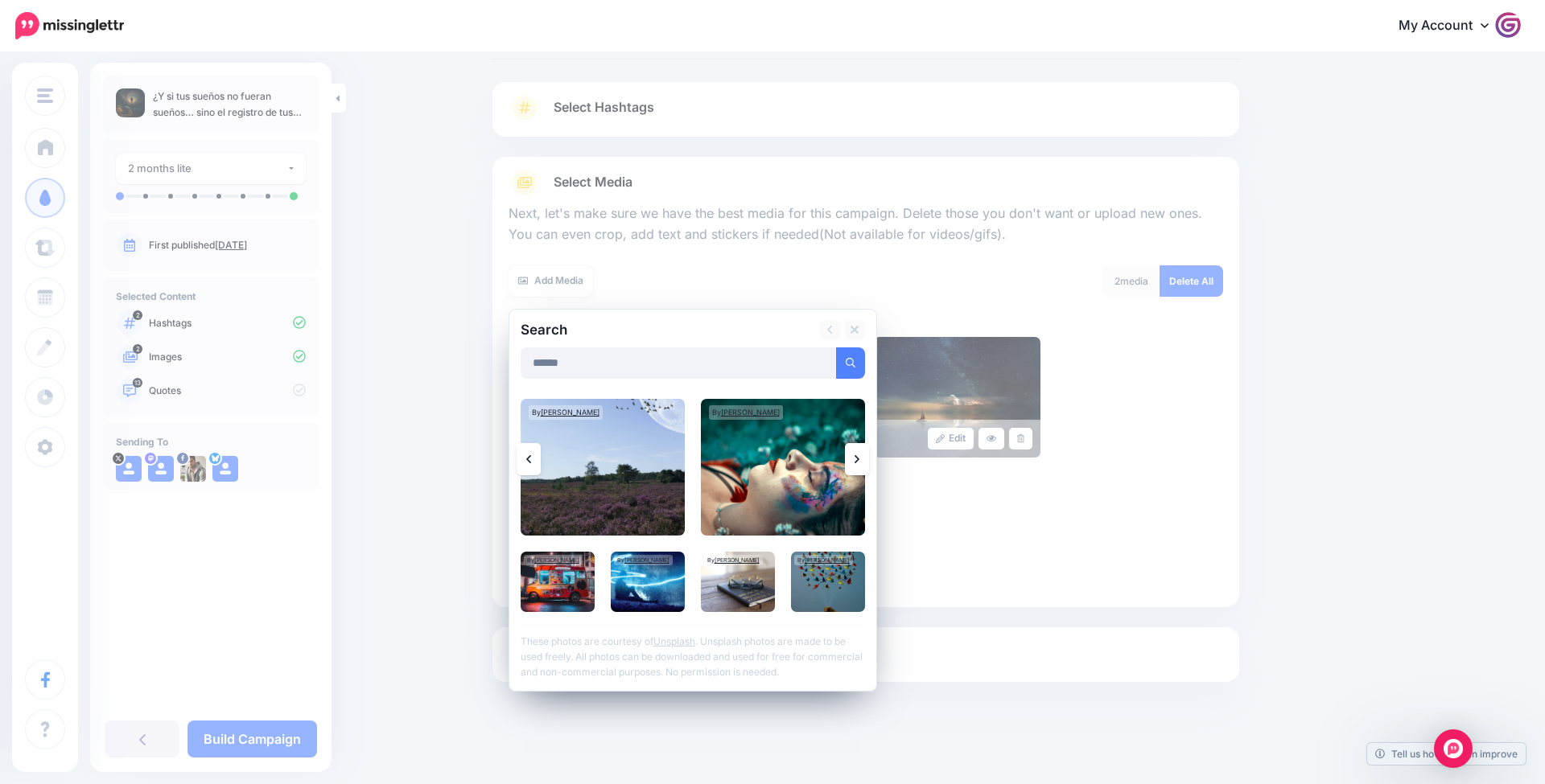
click at [858, 456] on icon at bounding box center [857, 459] width 5 height 8
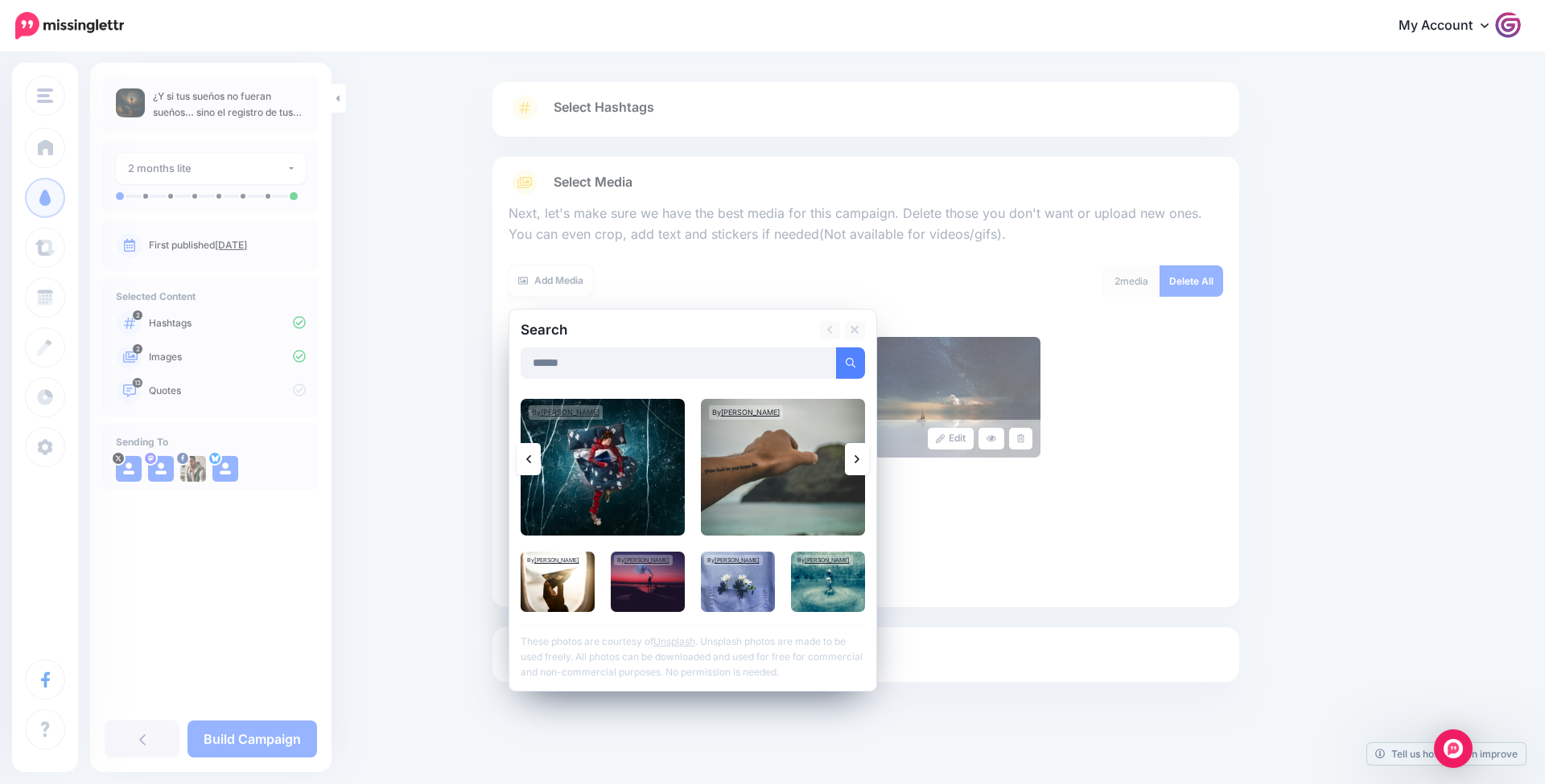
click at [858, 456] on icon at bounding box center [857, 459] width 5 height 8
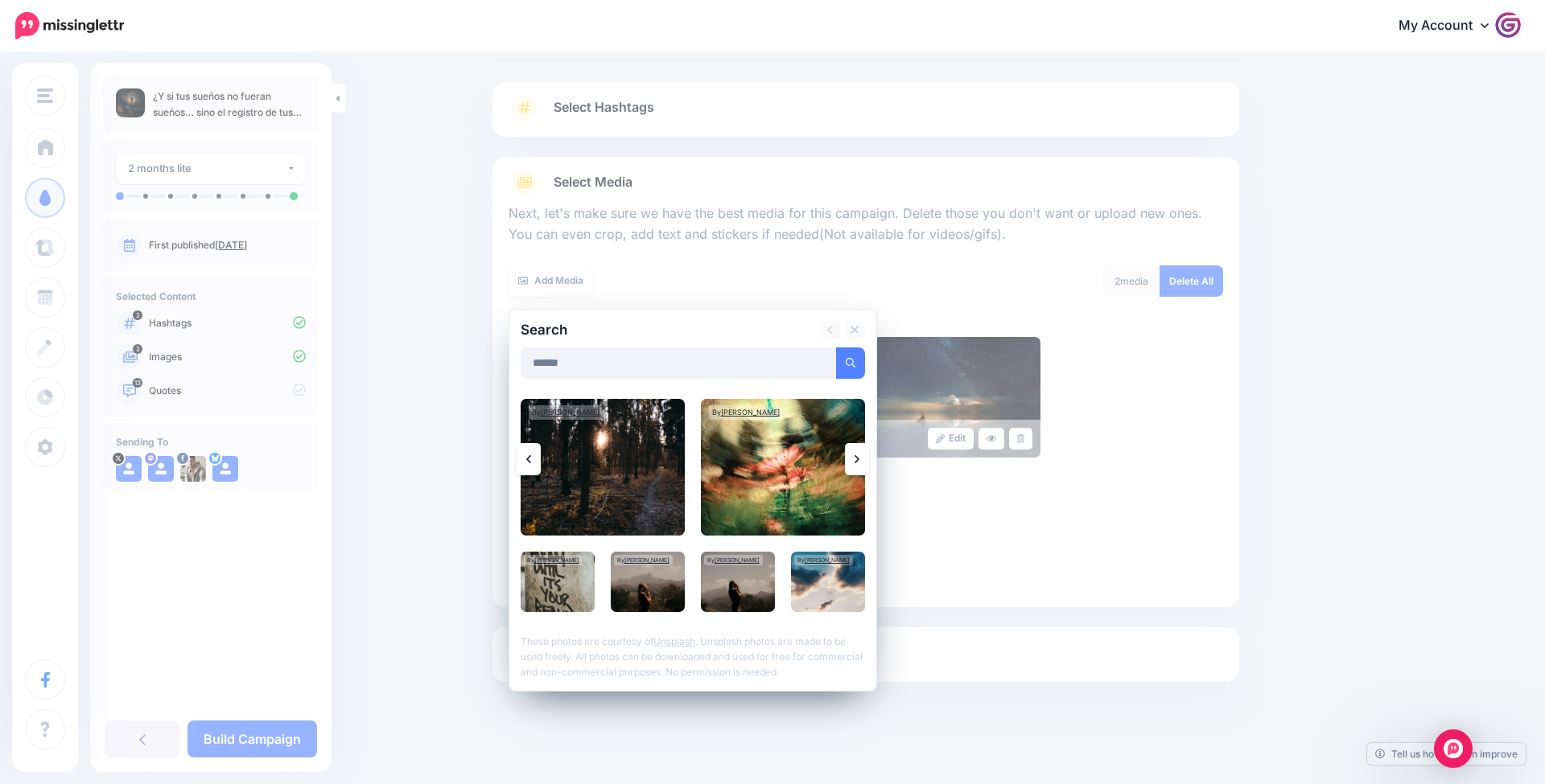
click at [859, 456] on icon at bounding box center [857, 460] width 5 height 13
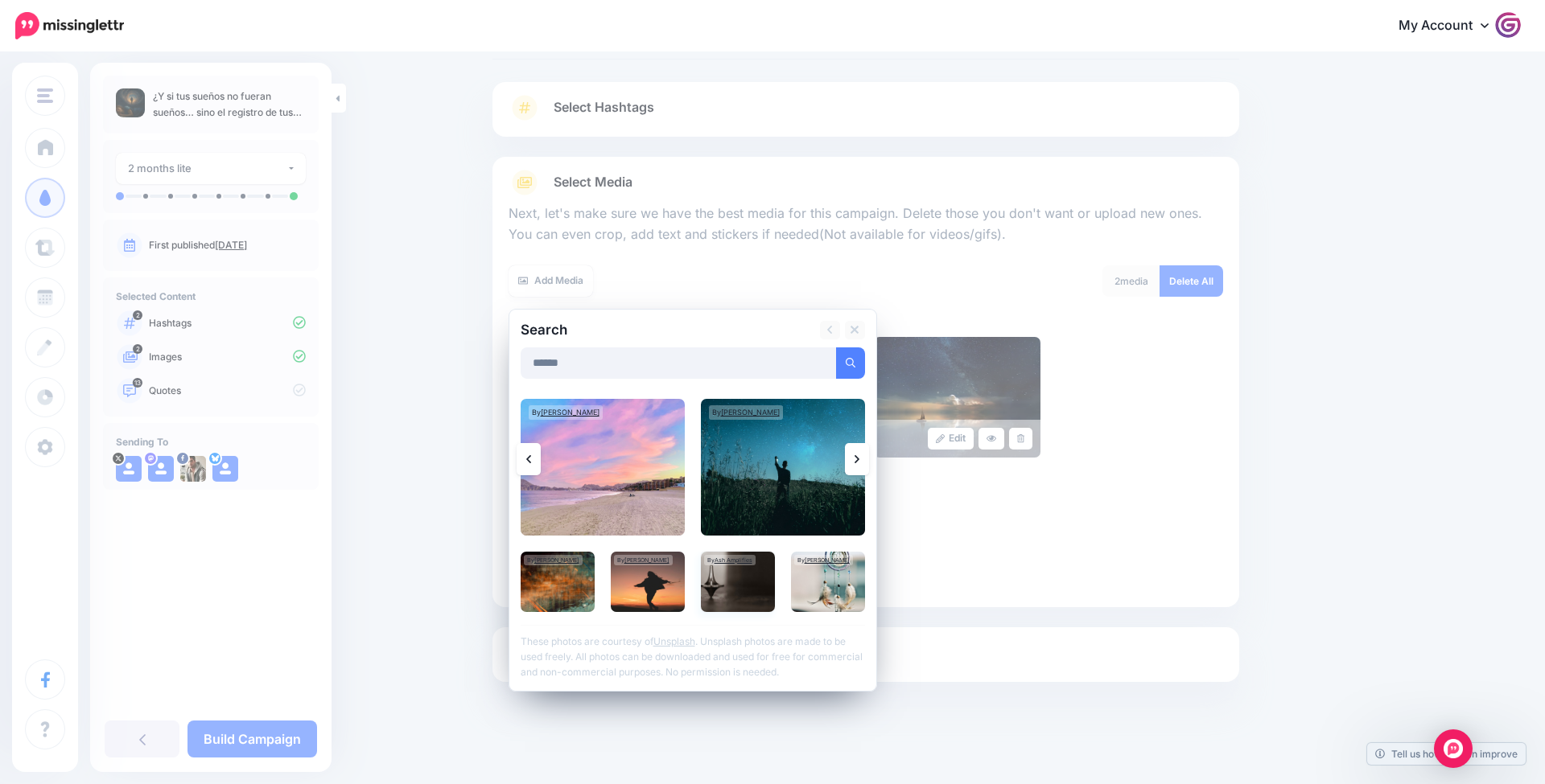
click at [749, 585] on img at bounding box center [737, 582] width 74 height 60
click at [847, 354] on link "Add Media" at bounding box center [830, 363] width 69 height 31
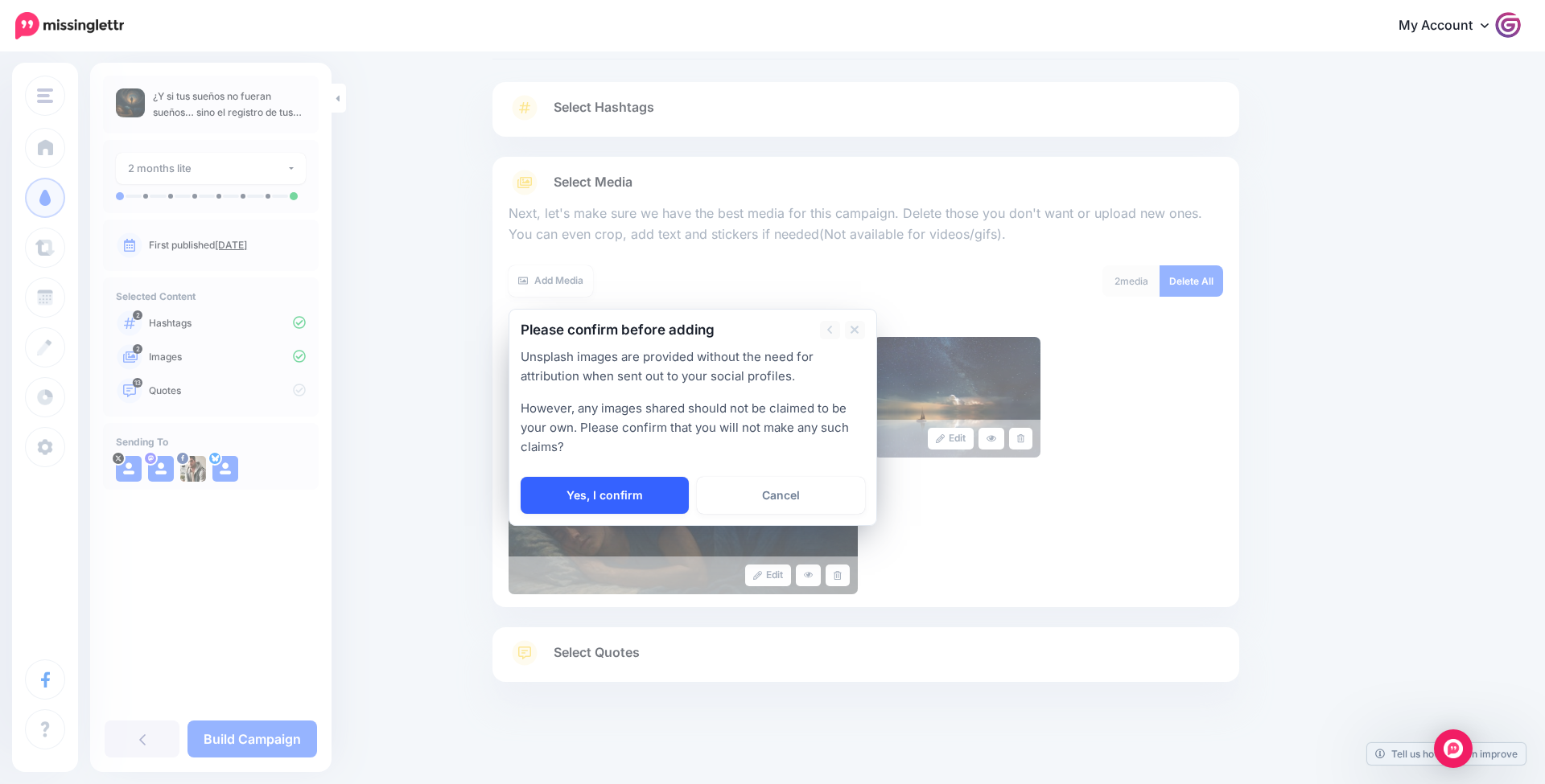
click at [556, 488] on link "Yes, I confirm" at bounding box center [605, 494] width 168 height 37
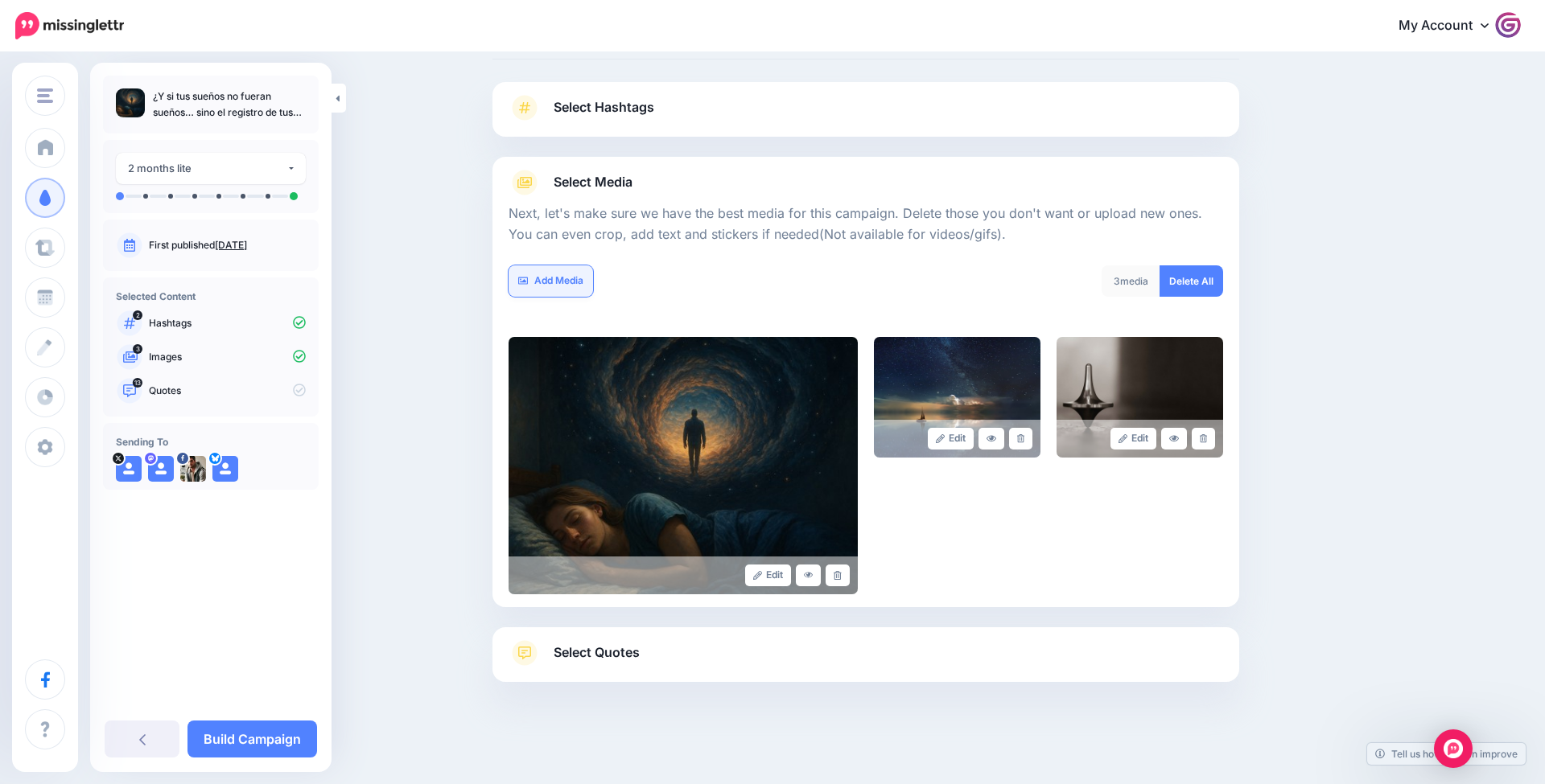
click at [566, 277] on link "Add Media" at bounding box center [551, 280] width 85 height 31
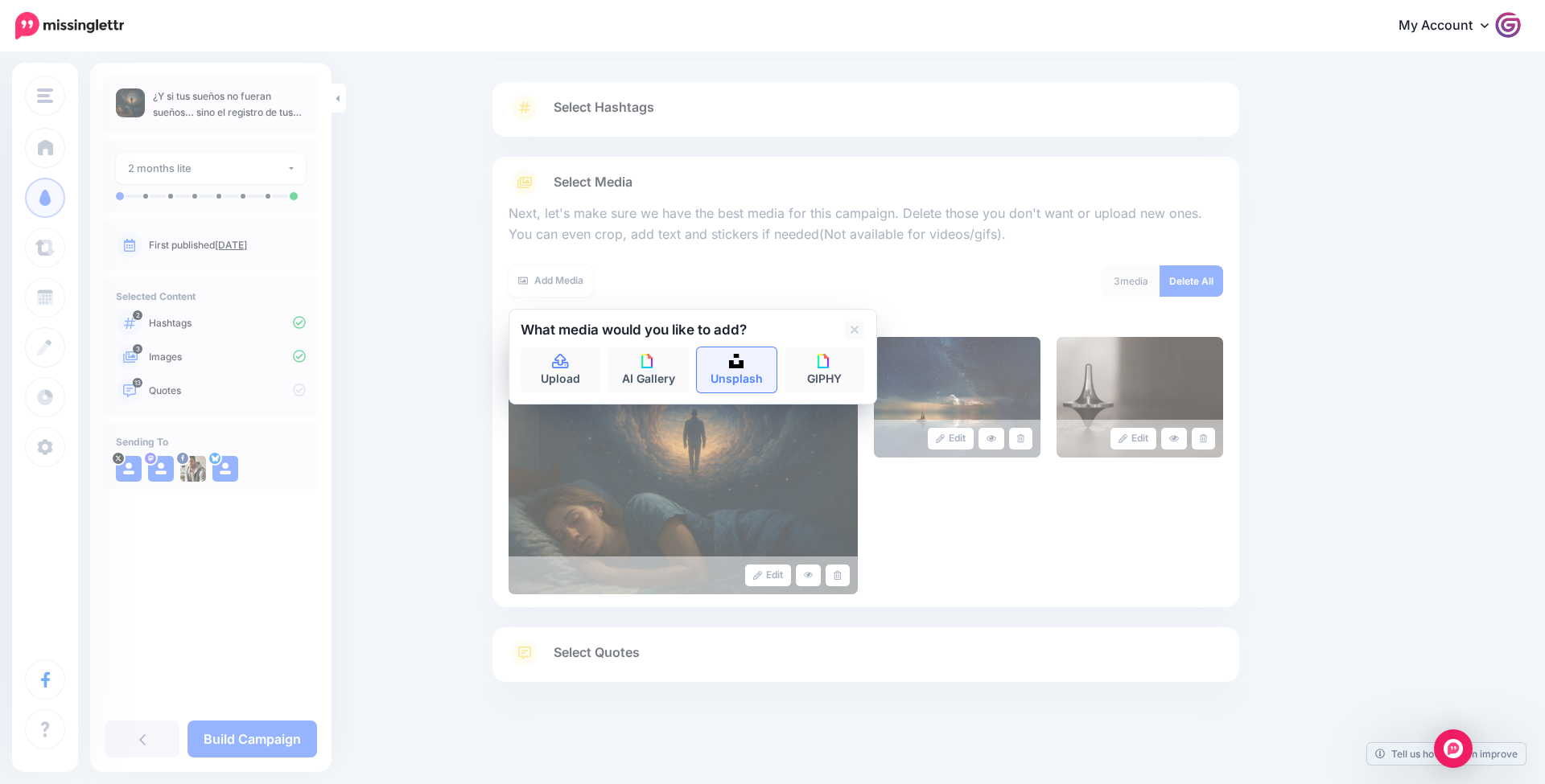
click at [752, 376] on link "Unsplash" at bounding box center [737, 370] width 81 height 45
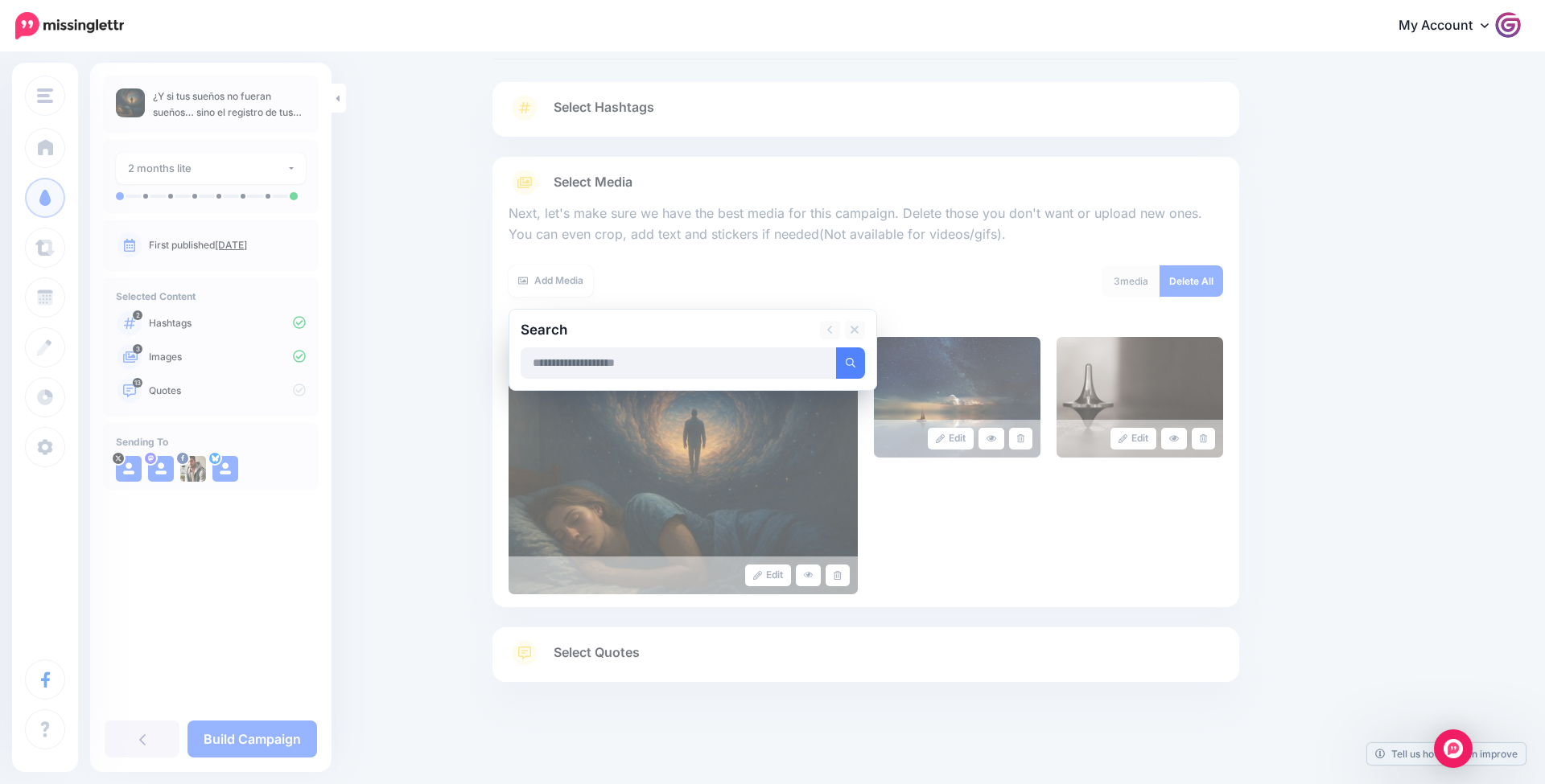
click at [752, 376] on input "text" at bounding box center [679, 363] width 316 height 31
type input "******"
click at [850, 360] on button "submit" at bounding box center [850, 363] width 29 height 31
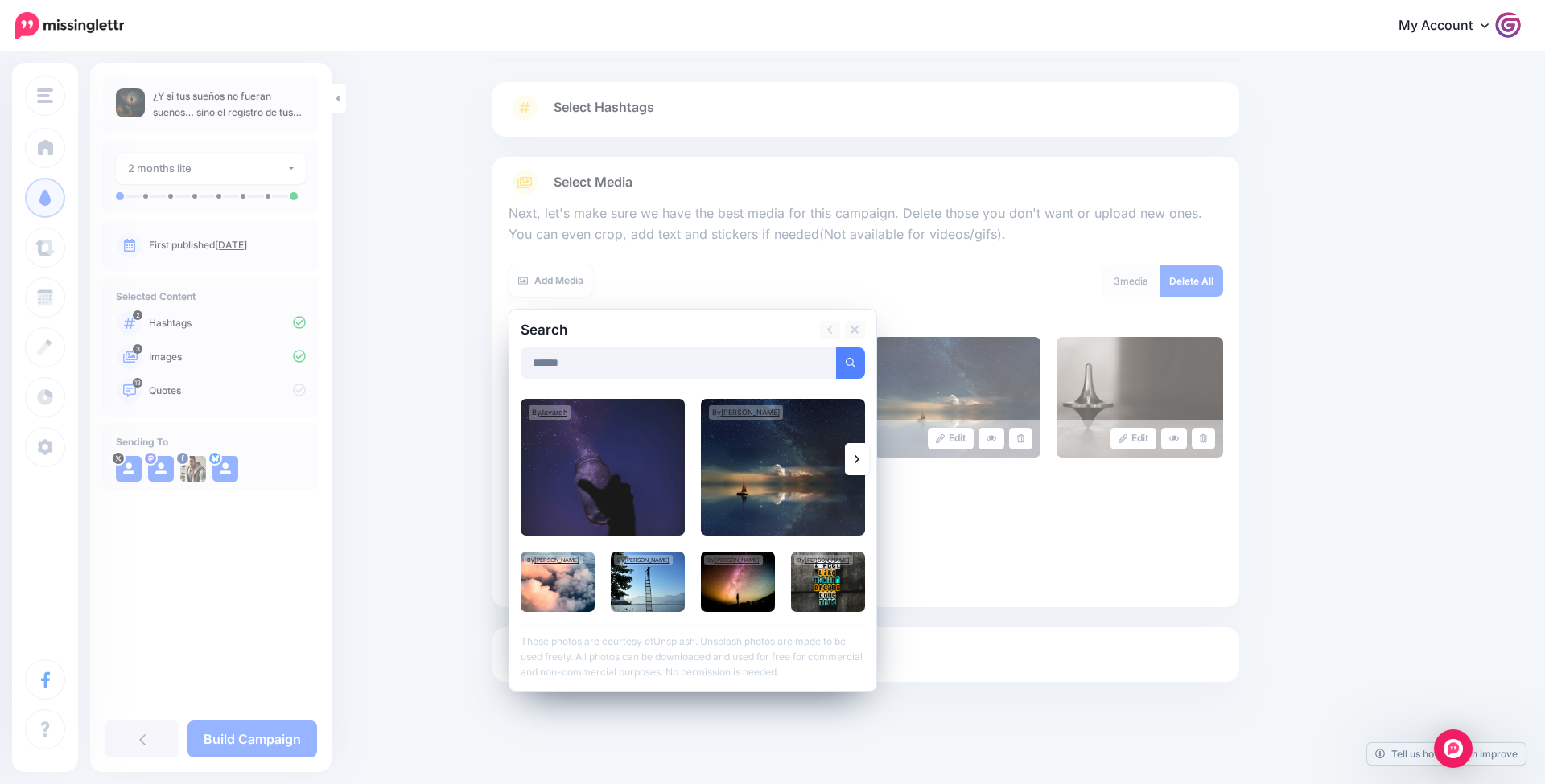
click at [858, 458] on icon at bounding box center [857, 459] width 5 height 8
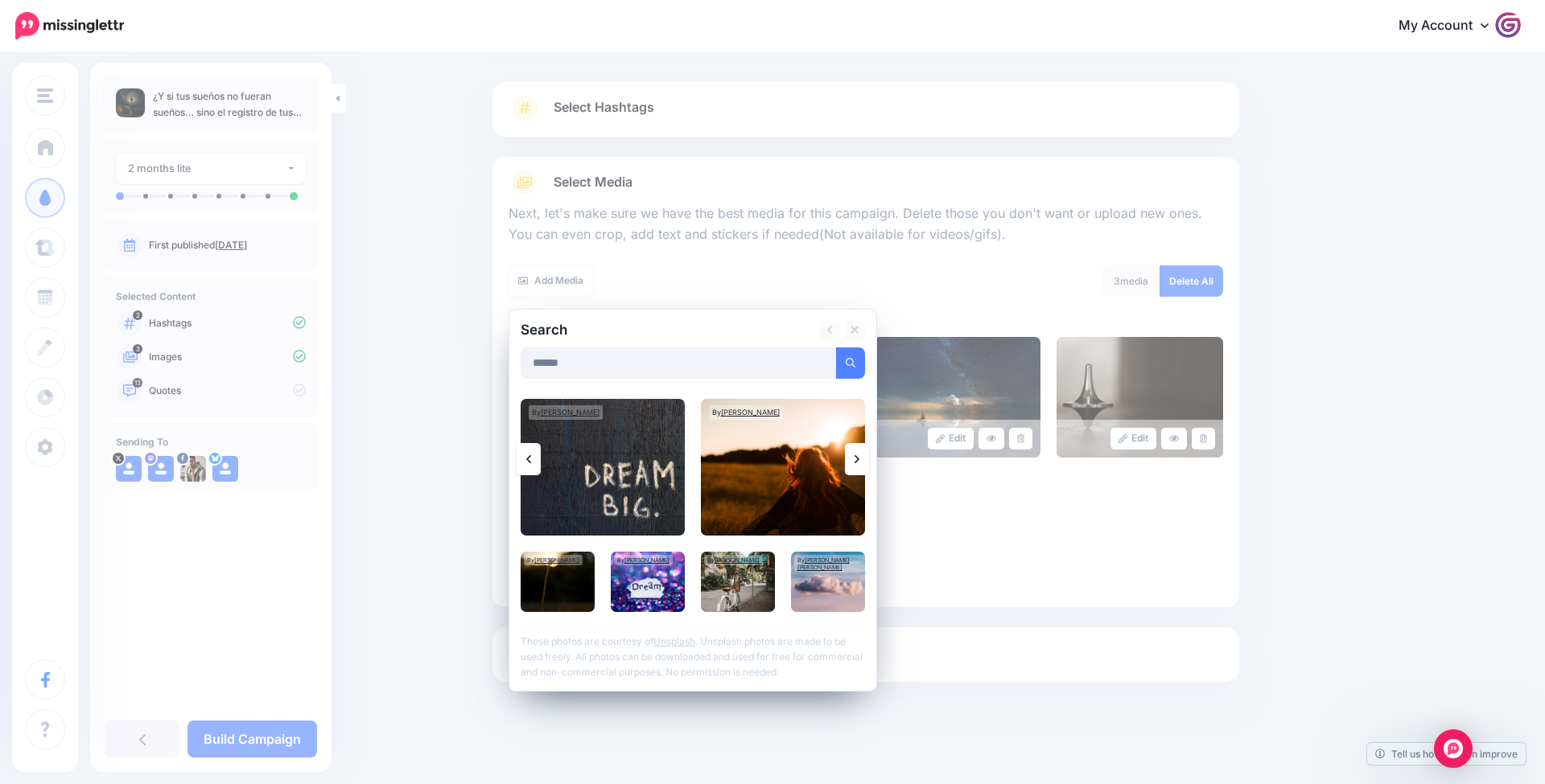
click at [857, 458] on icon at bounding box center [857, 459] width 5 height 8
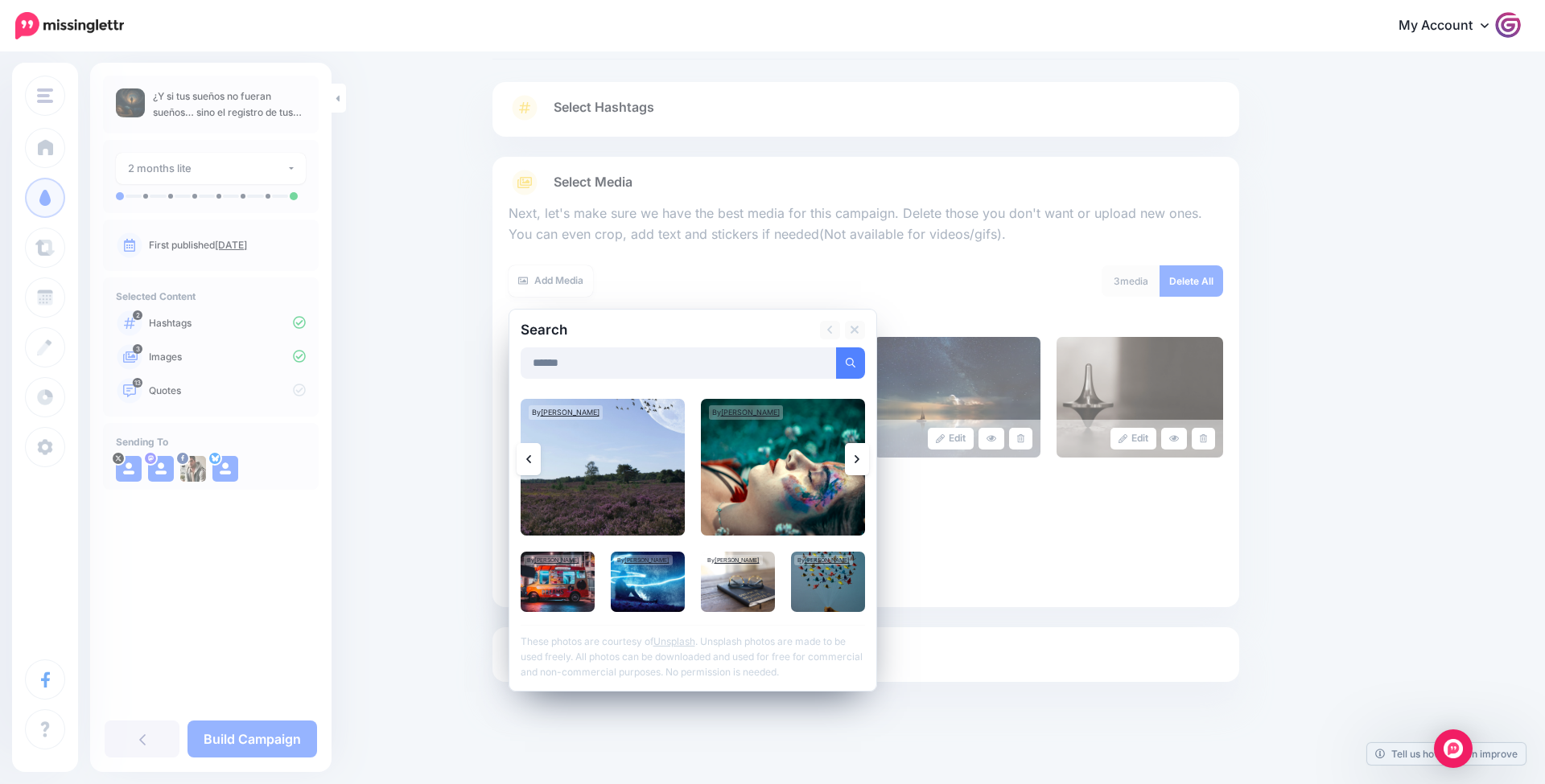
click at [857, 458] on icon at bounding box center [857, 459] width 5 height 8
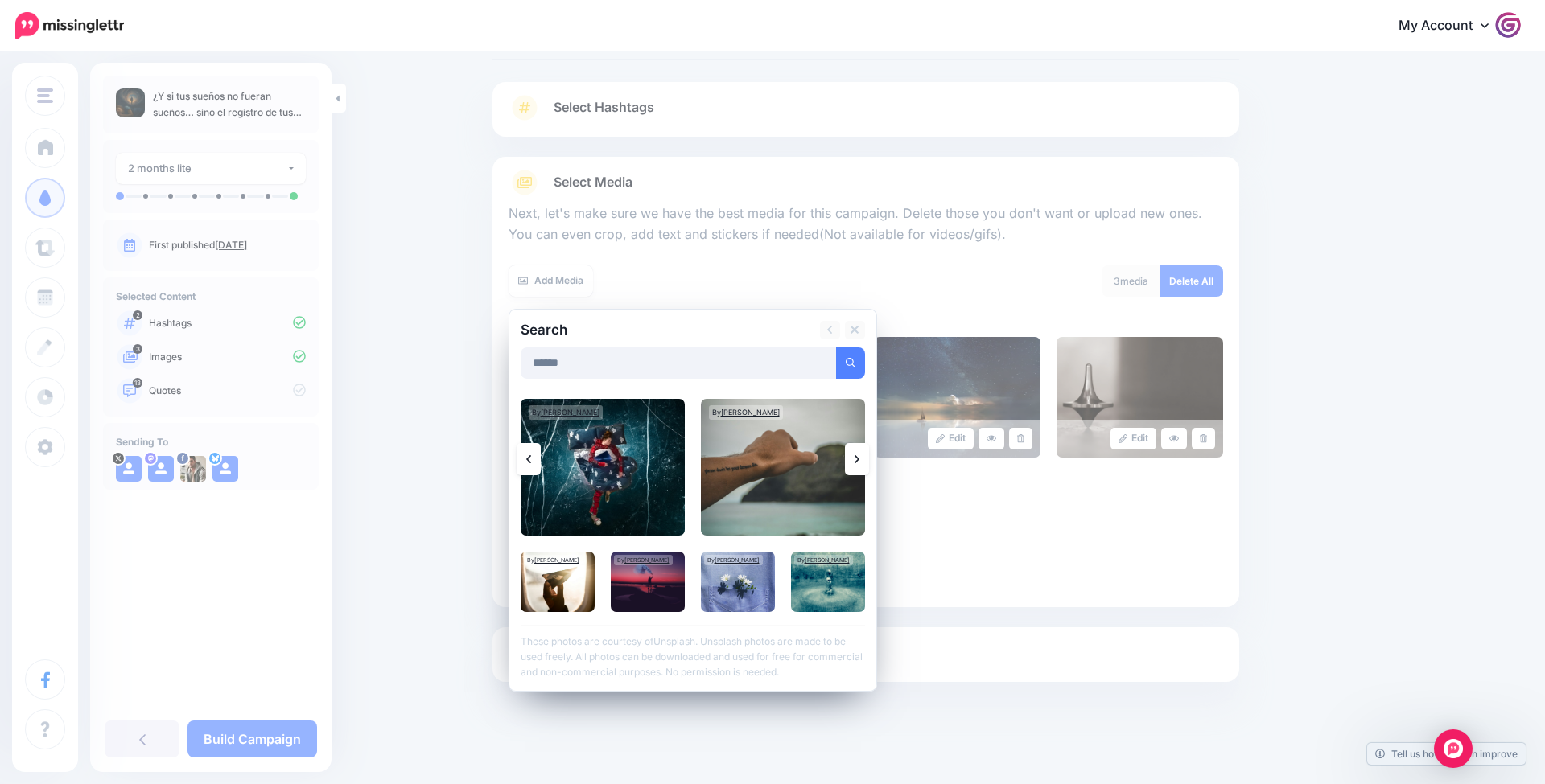
click at [857, 458] on icon at bounding box center [857, 459] width 5 height 8
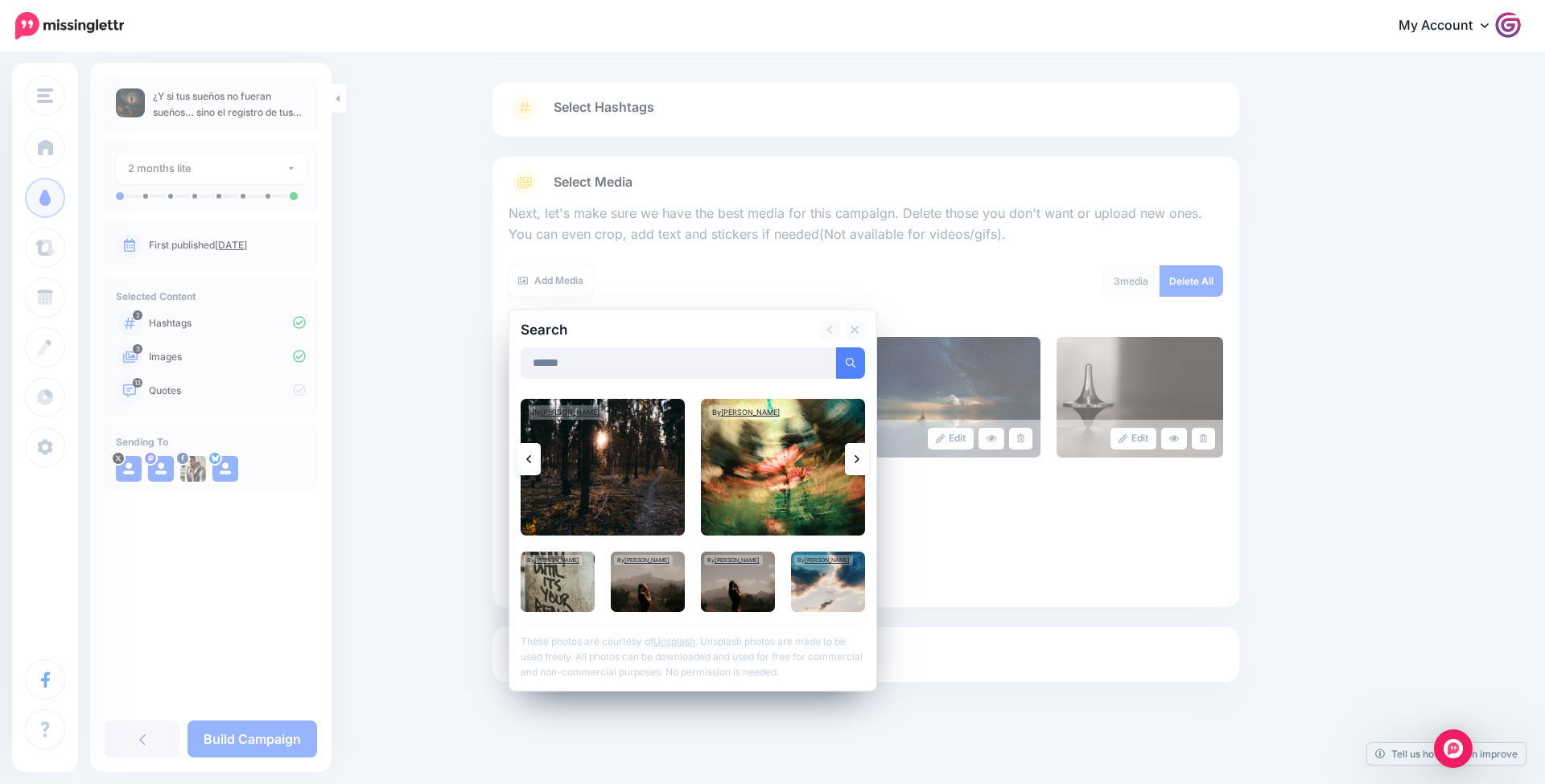
click at [857, 458] on icon at bounding box center [857, 459] width 5 height 8
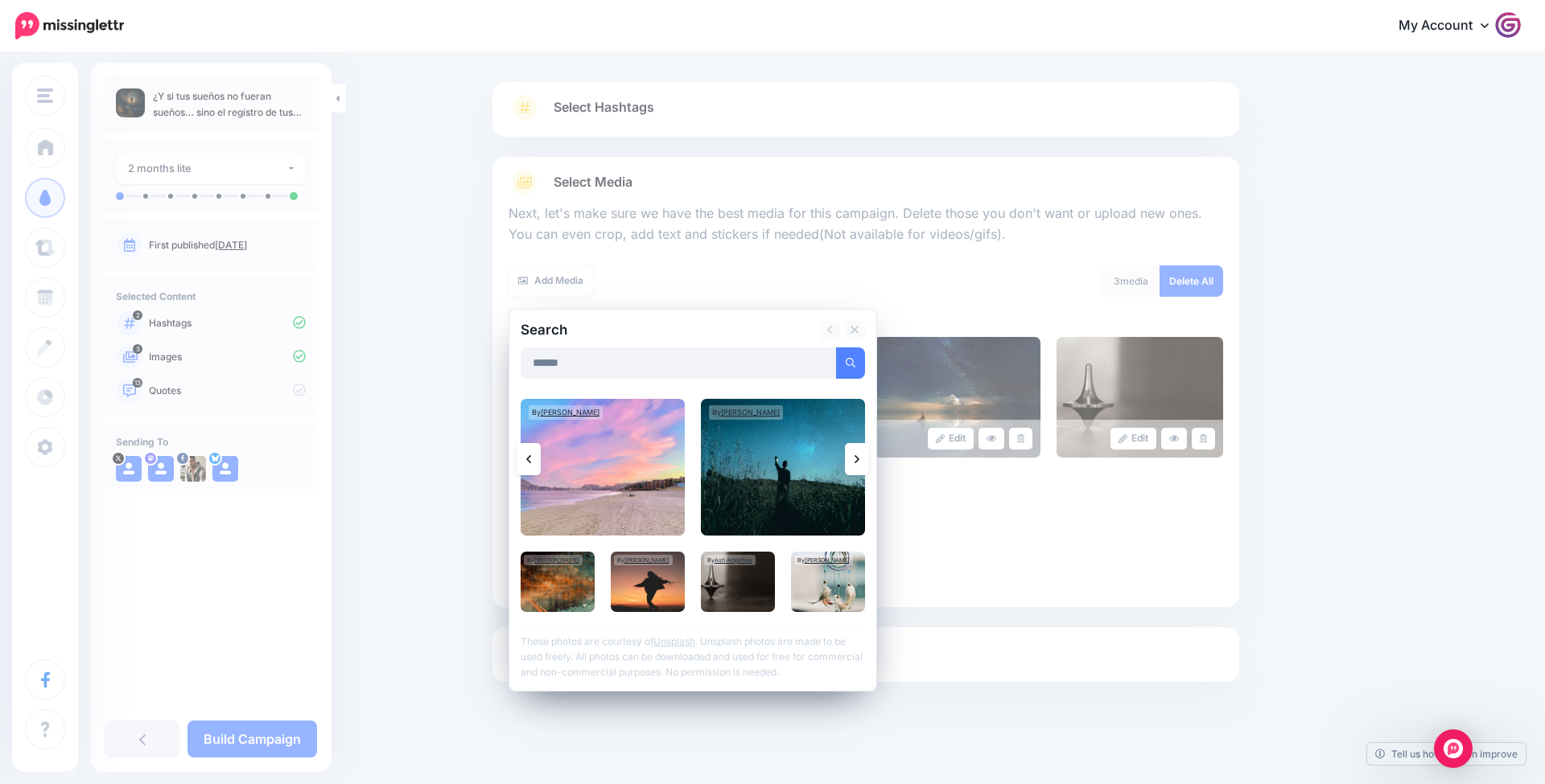
click at [857, 458] on icon at bounding box center [857, 459] width 5 height 8
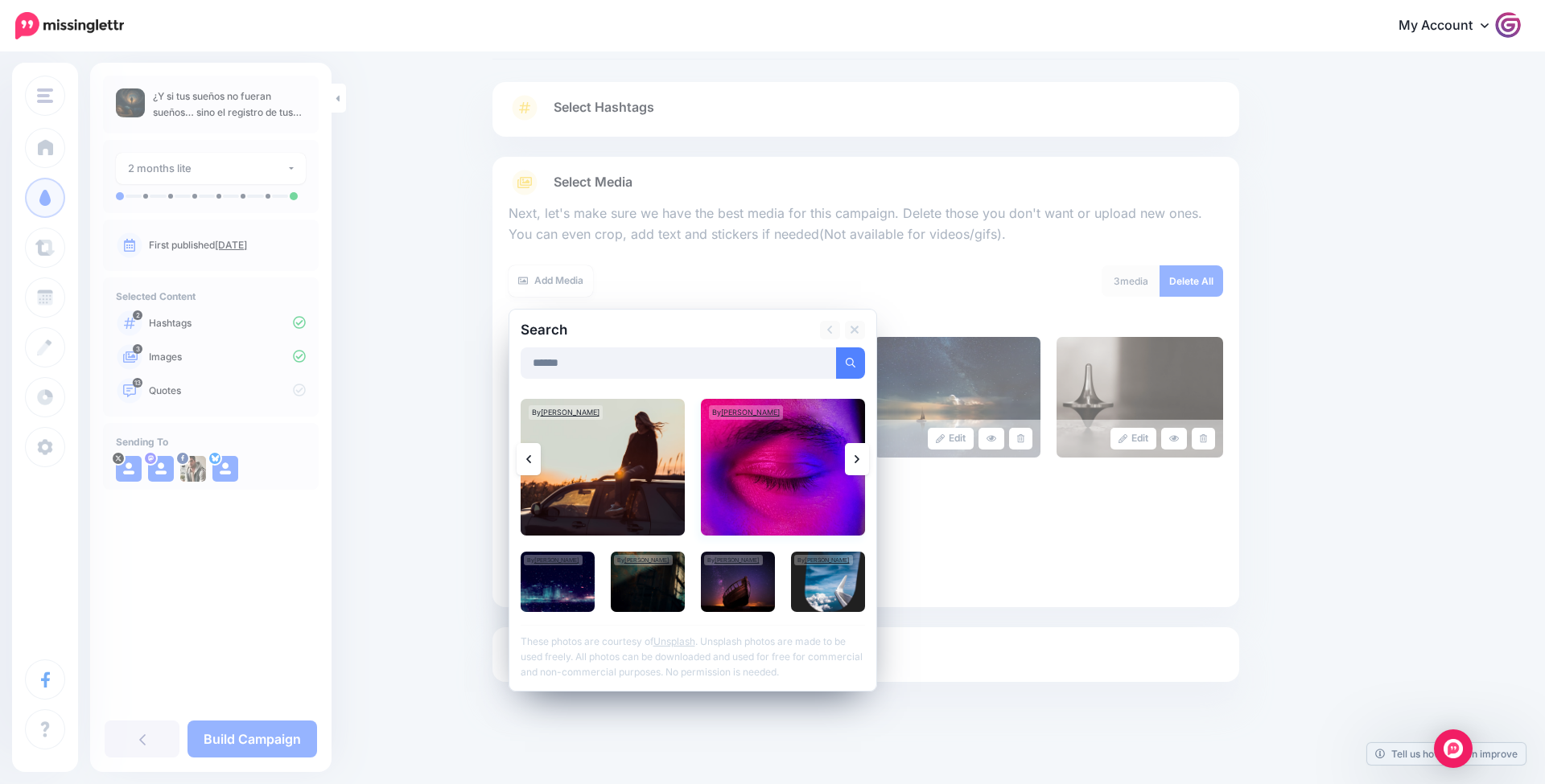
click at [778, 465] on img at bounding box center [782, 466] width 165 height 136
click at [830, 365] on link "Add Media" at bounding box center [830, 363] width 69 height 31
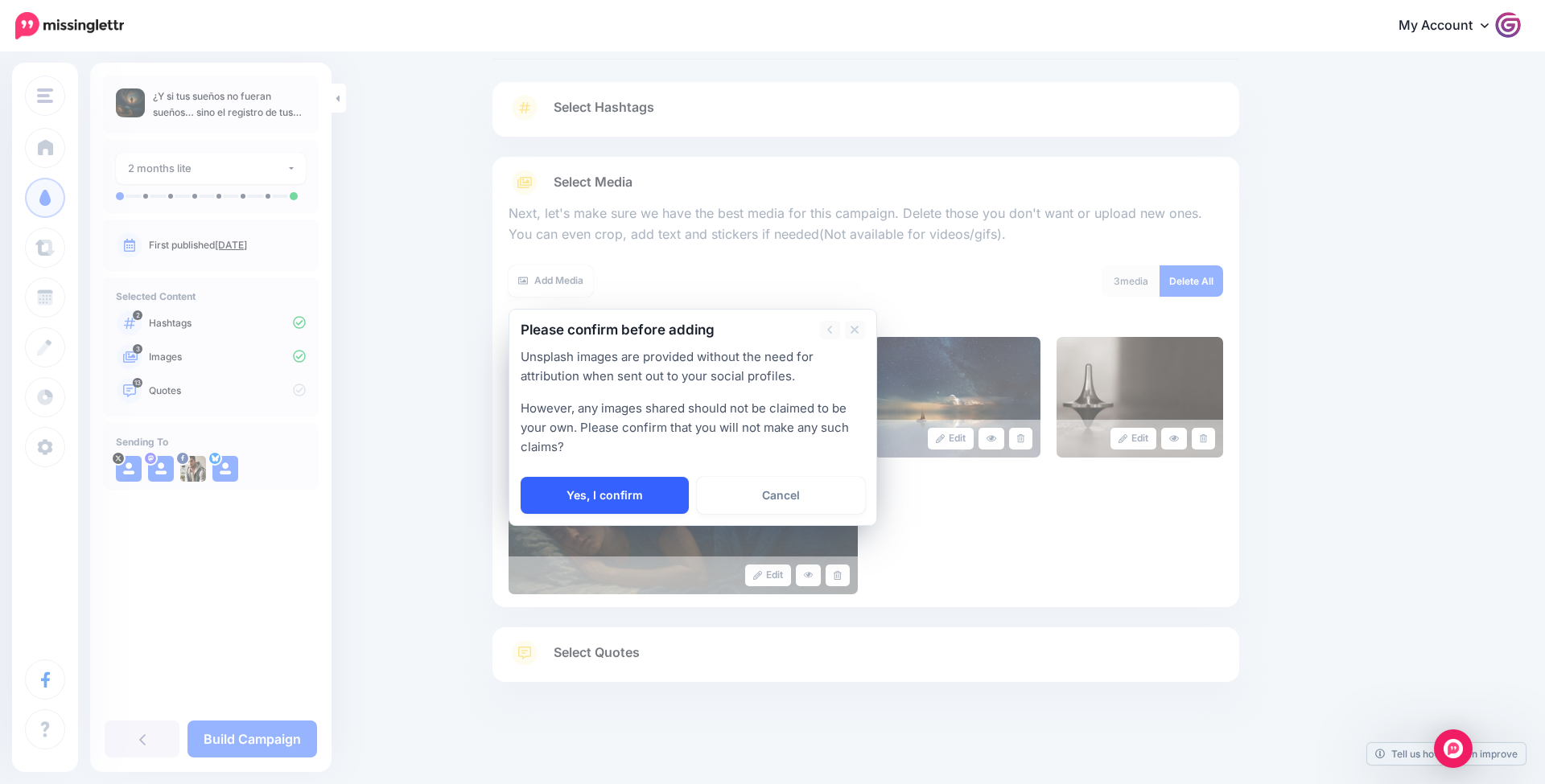
click at [654, 479] on link "Yes, I confirm" at bounding box center [605, 494] width 168 height 37
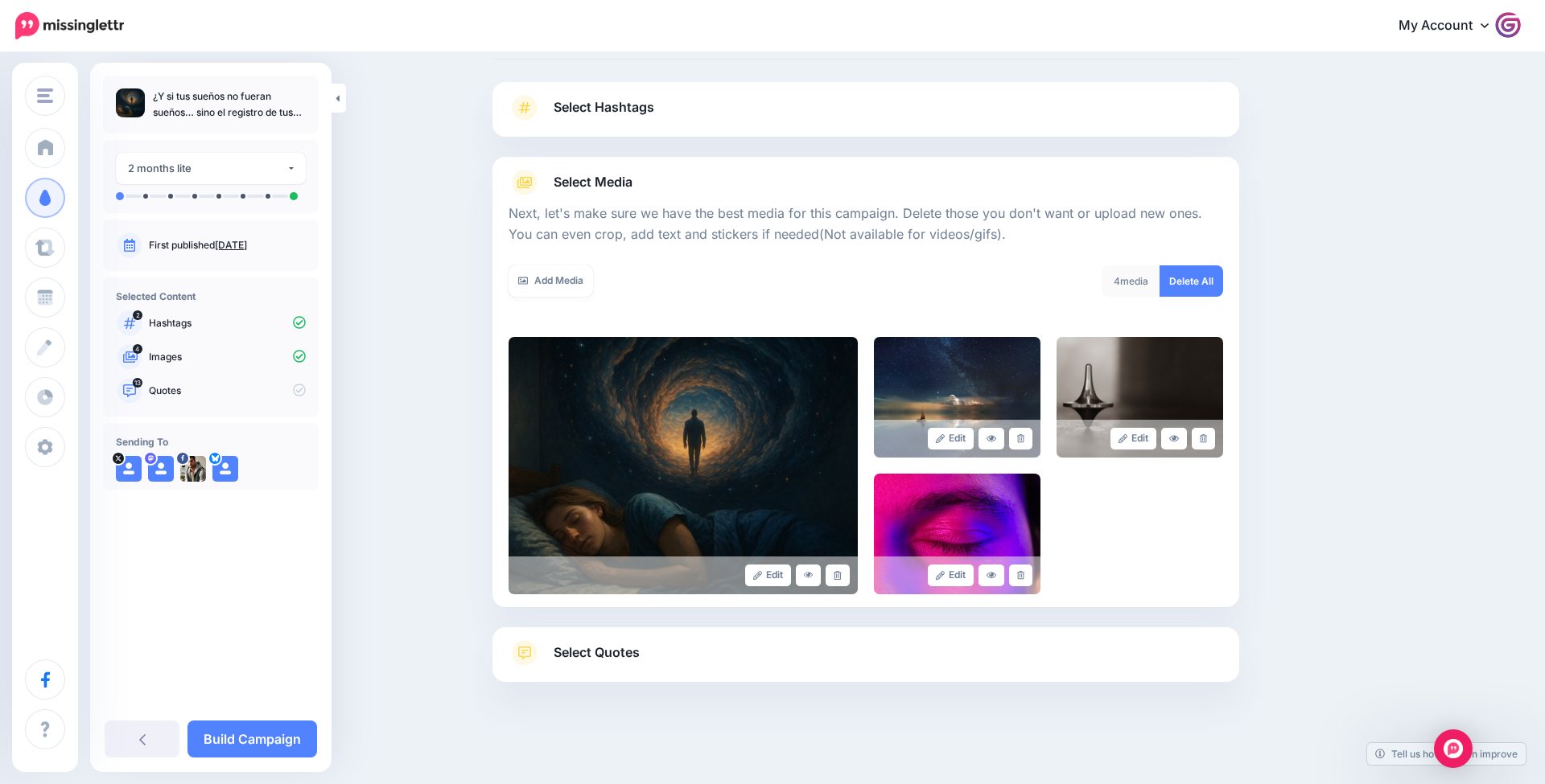
click at [677, 655] on link "Select Quotes" at bounding box center [866, 661] width 715 height 41
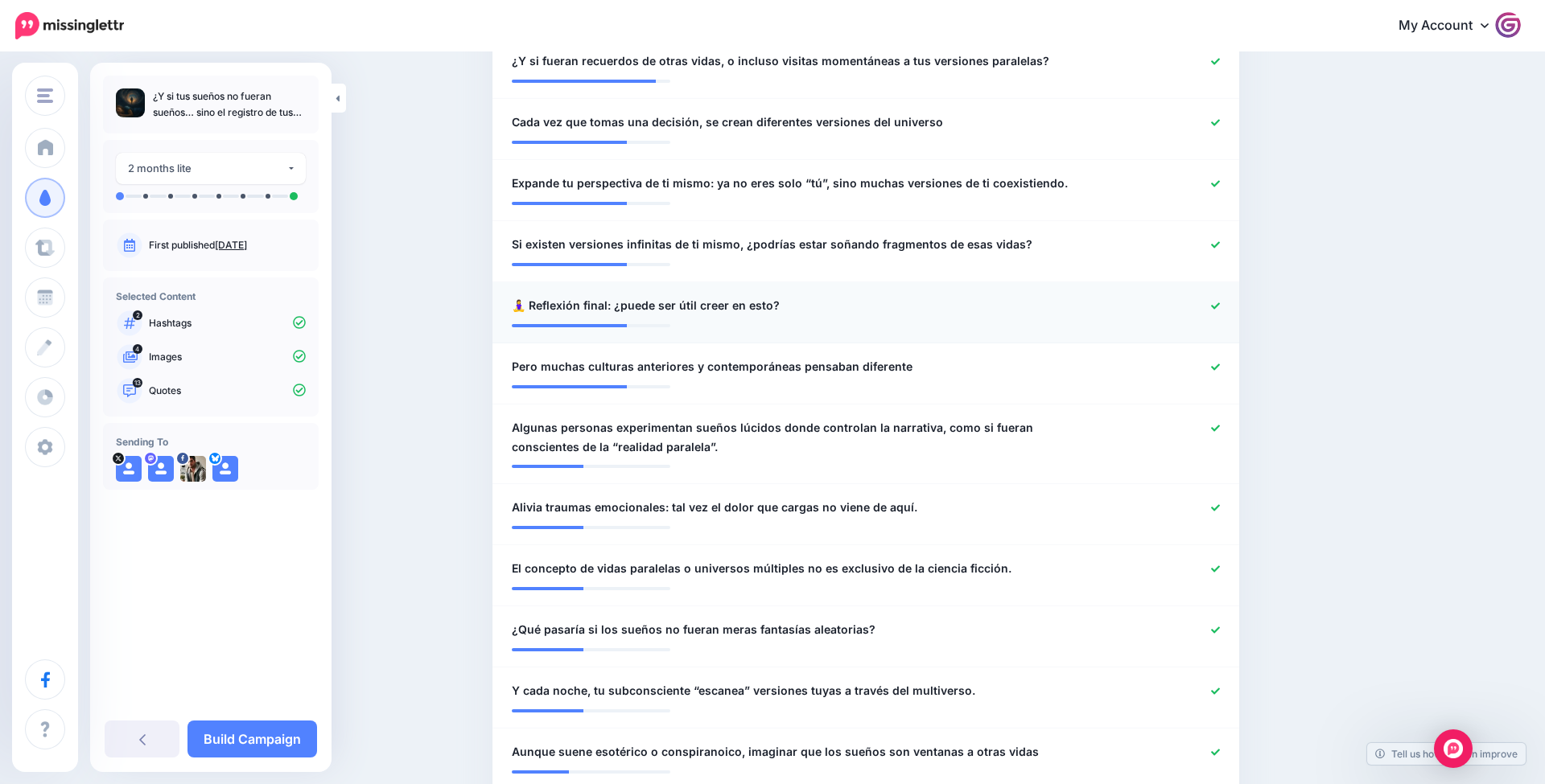
scroll to position [587, 0]
click at [1215, 423] on icon at bounding box center [1215, 427] width 8 height 8
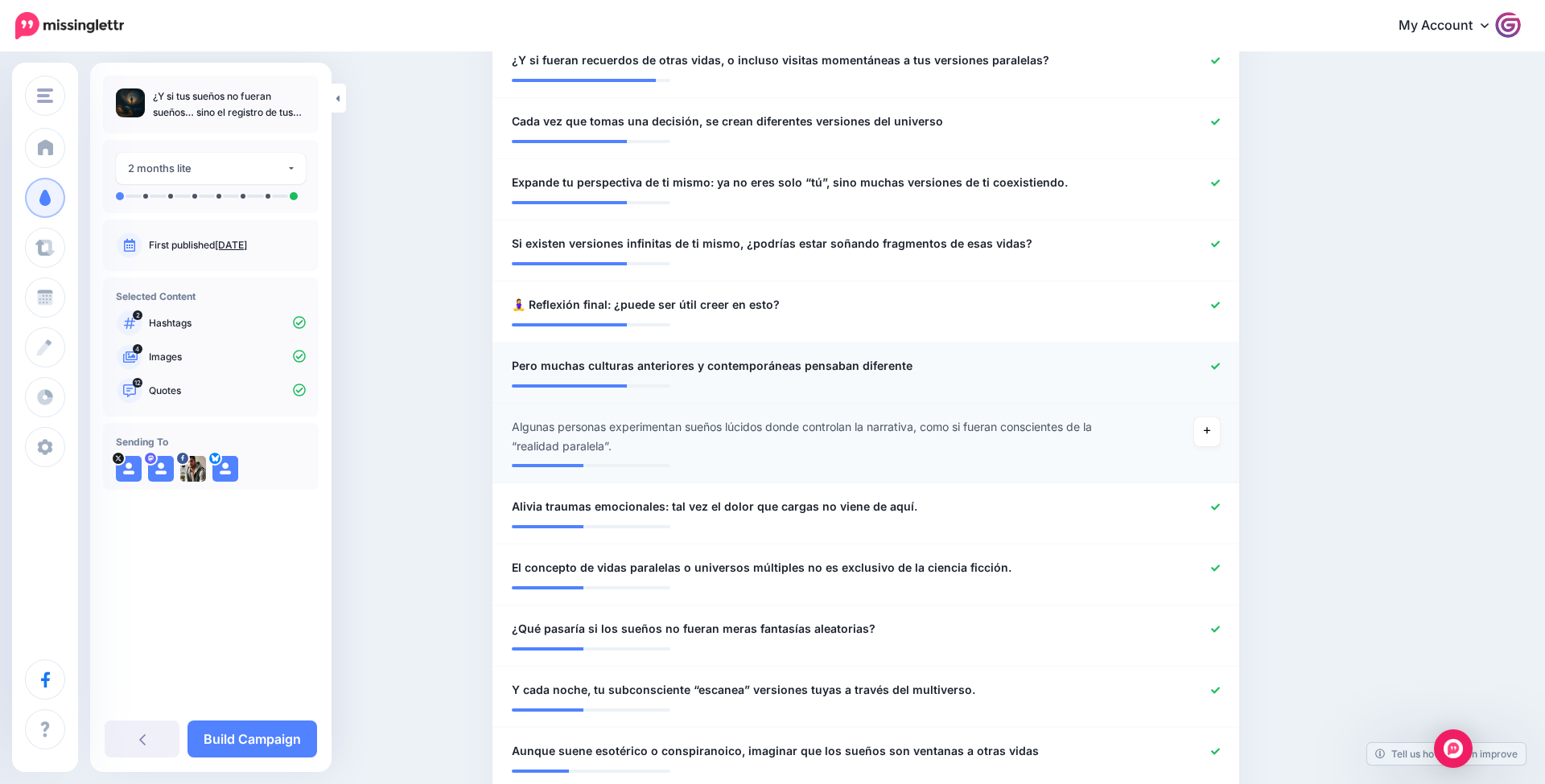
click at [1218, 365] on icon at bounding box center [1215, 366] width 8 height 8
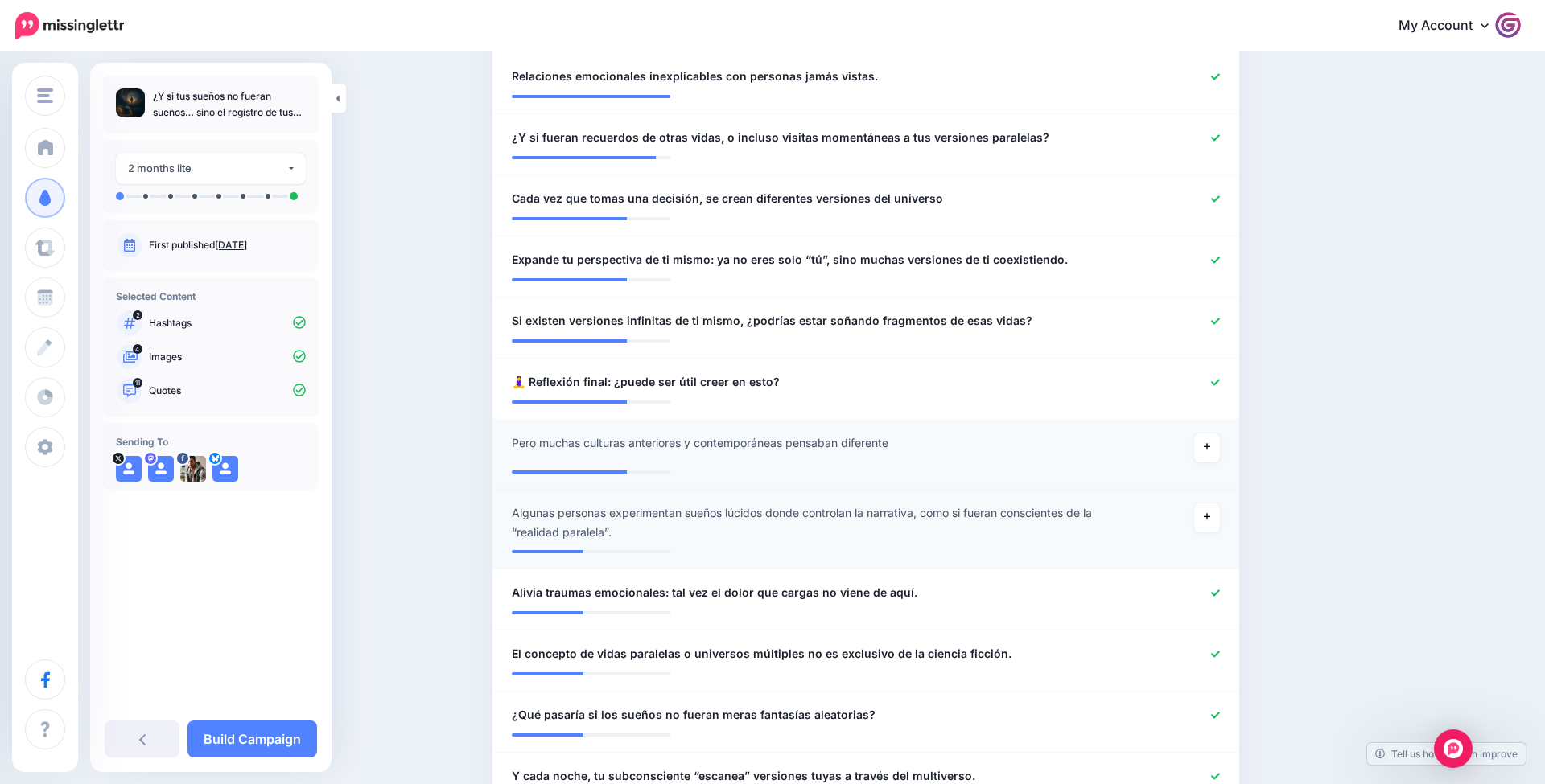
scroll to position [507, 0]
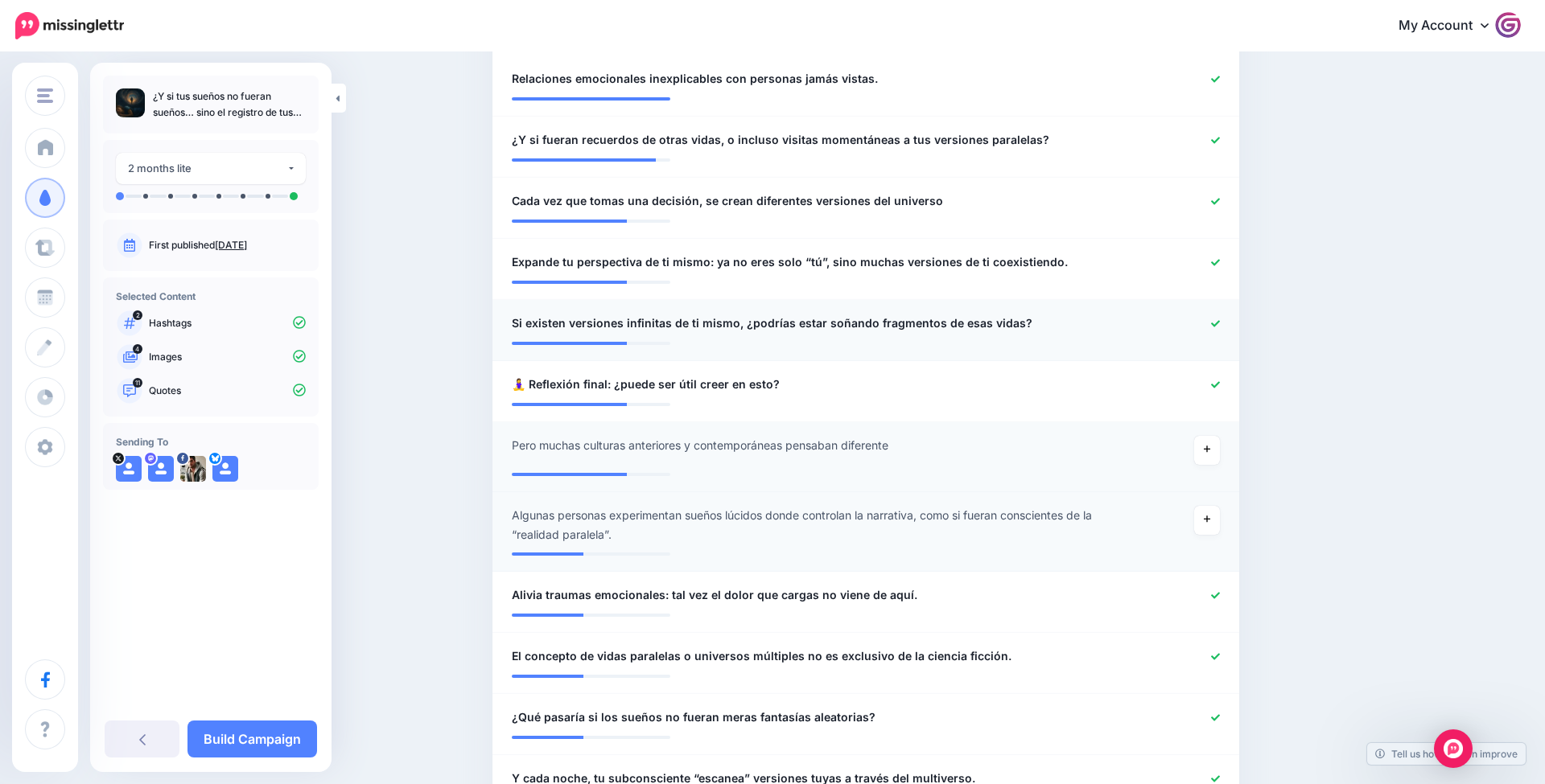
click at [1214, 361] on li "**********" at bounding box center [866, 330] width 747 height 61
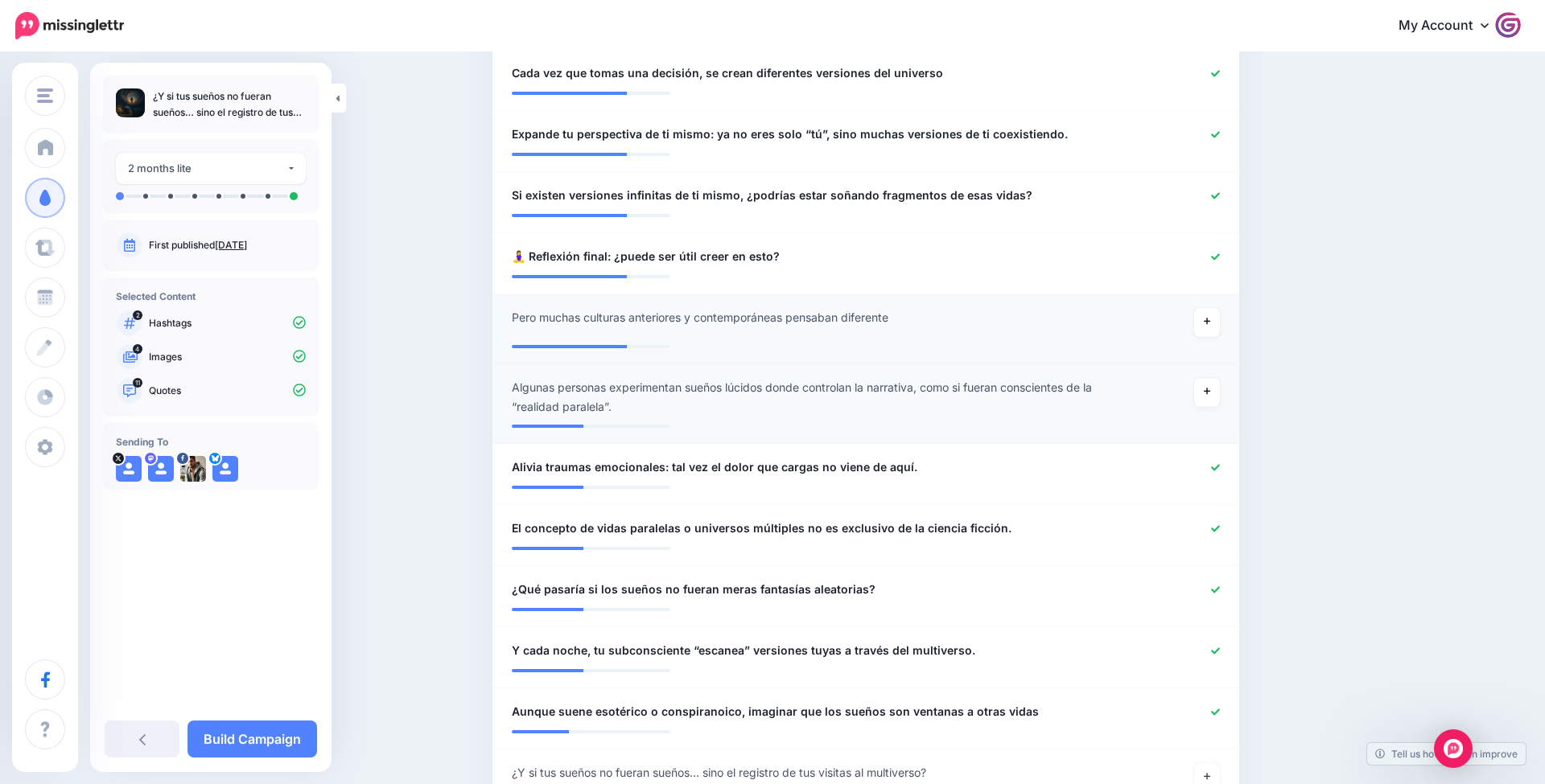
scroll to position [749, 0]
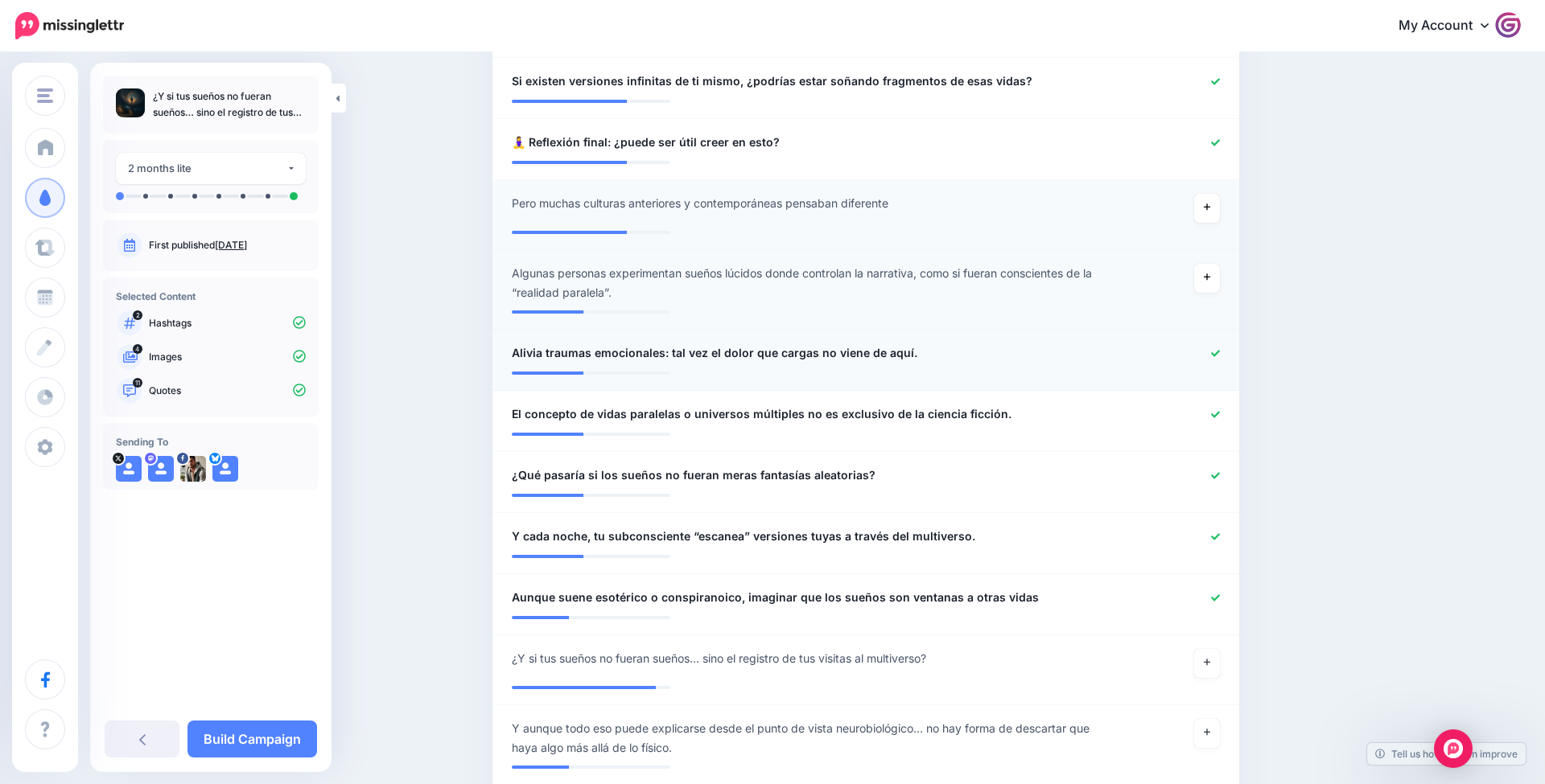
click at [1218, 350] on icon at bounding box center [1215, 353] width 8 height 7
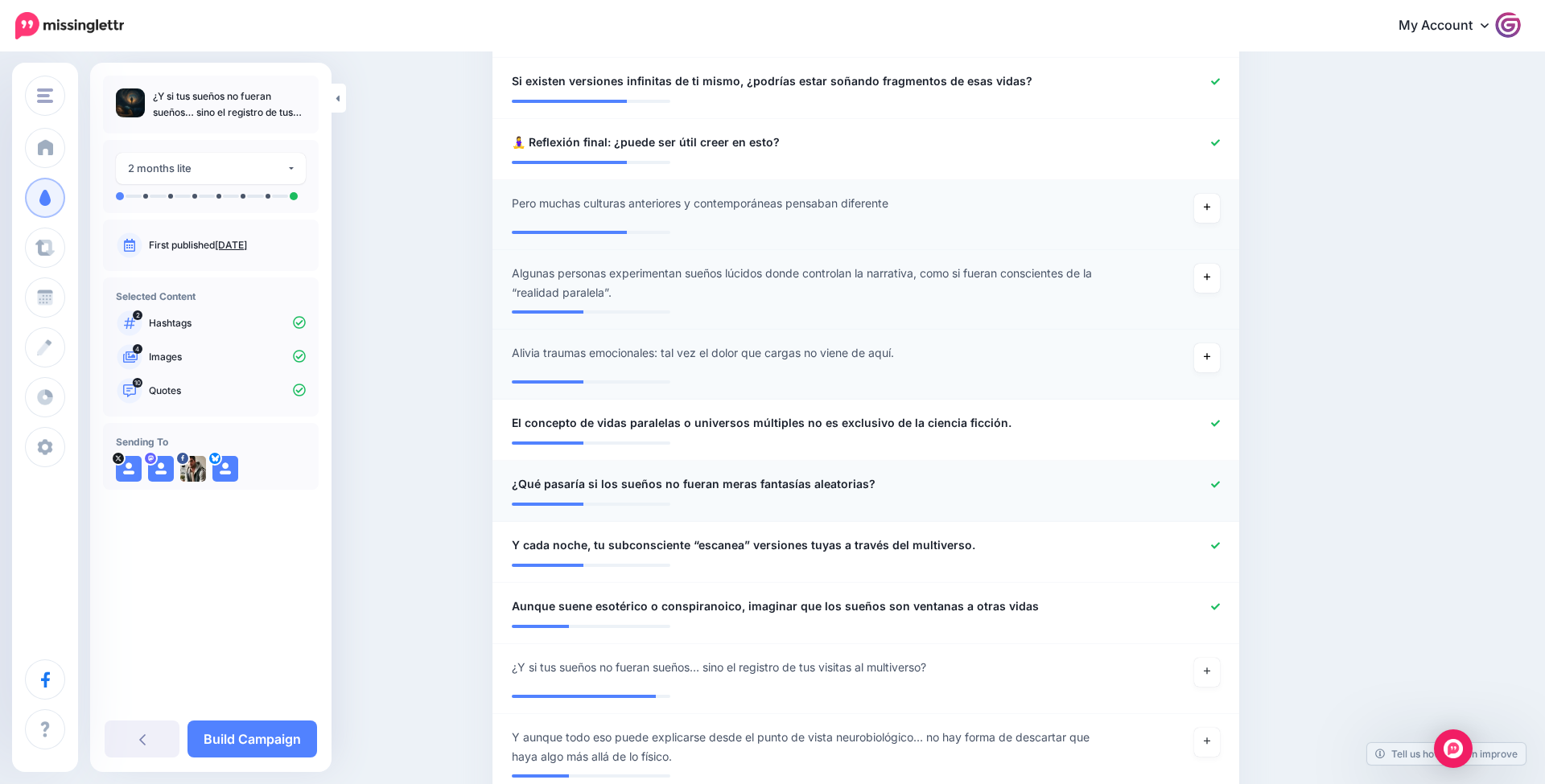
click at [1211, 480] on icon at bounding box center [1215, 484] width 8 height 8
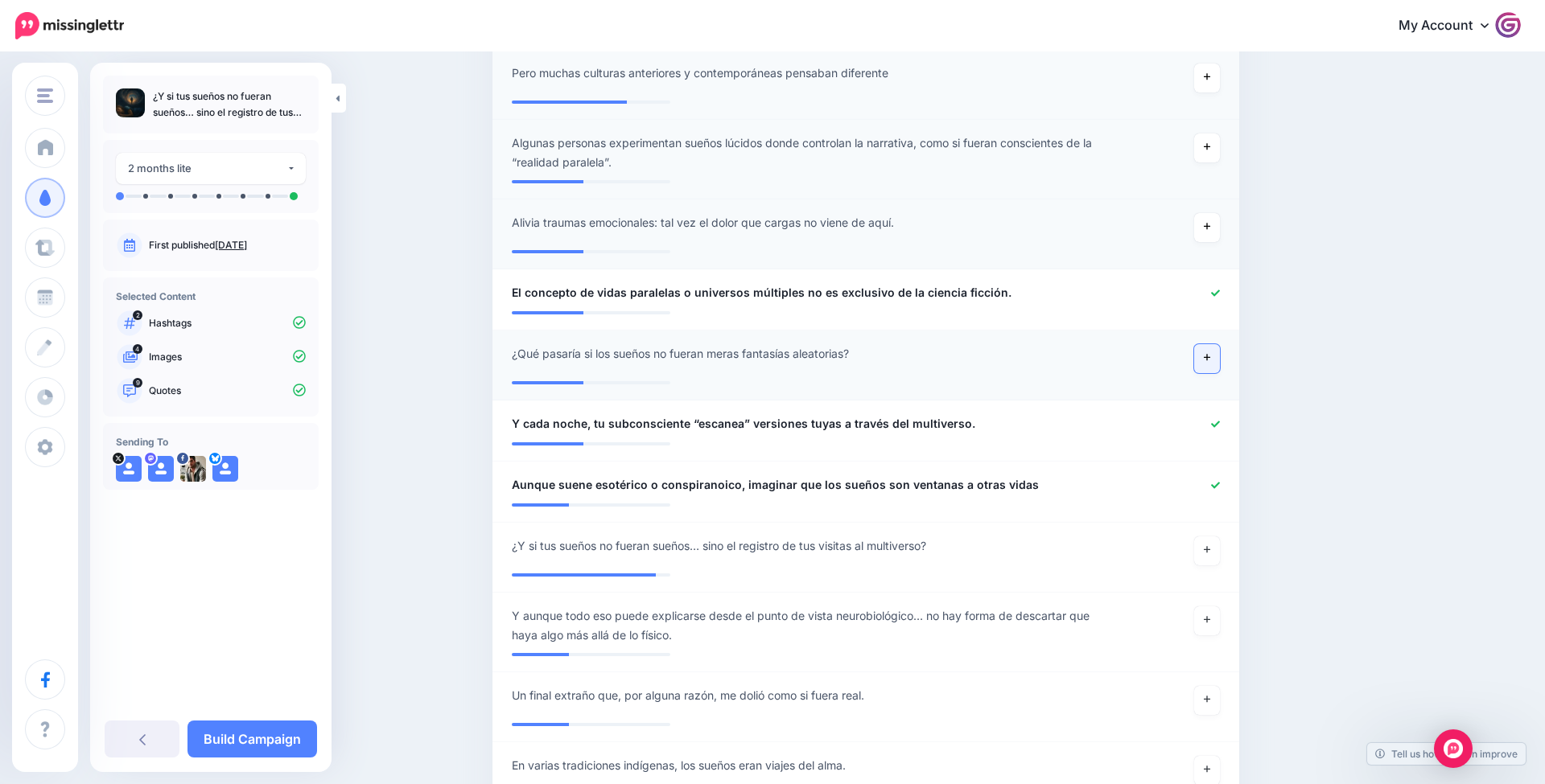
scroll to position [882, 0]
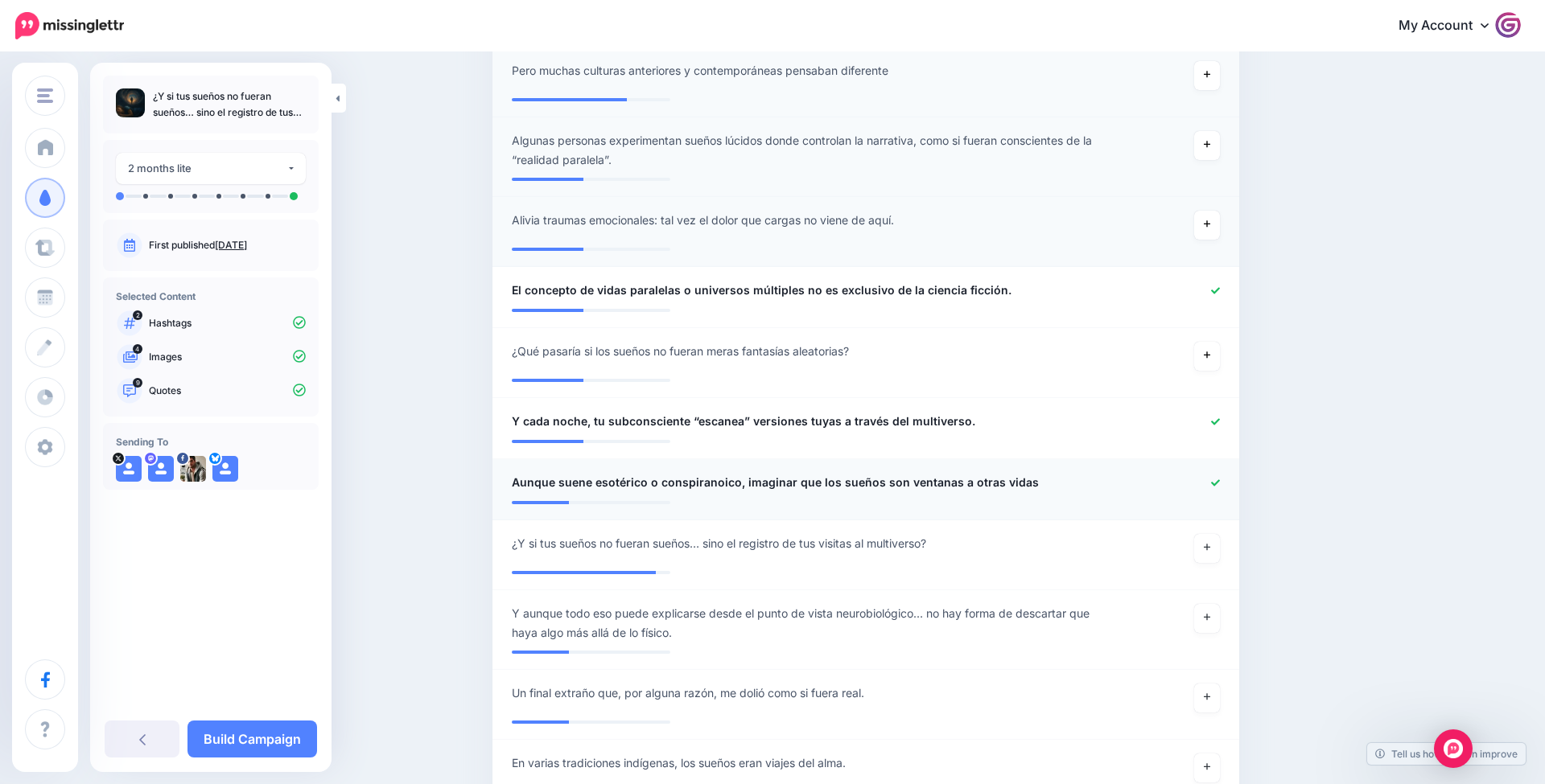
click at [1211, 478] on link at bounding box center [1215, 483] width 8 height 11
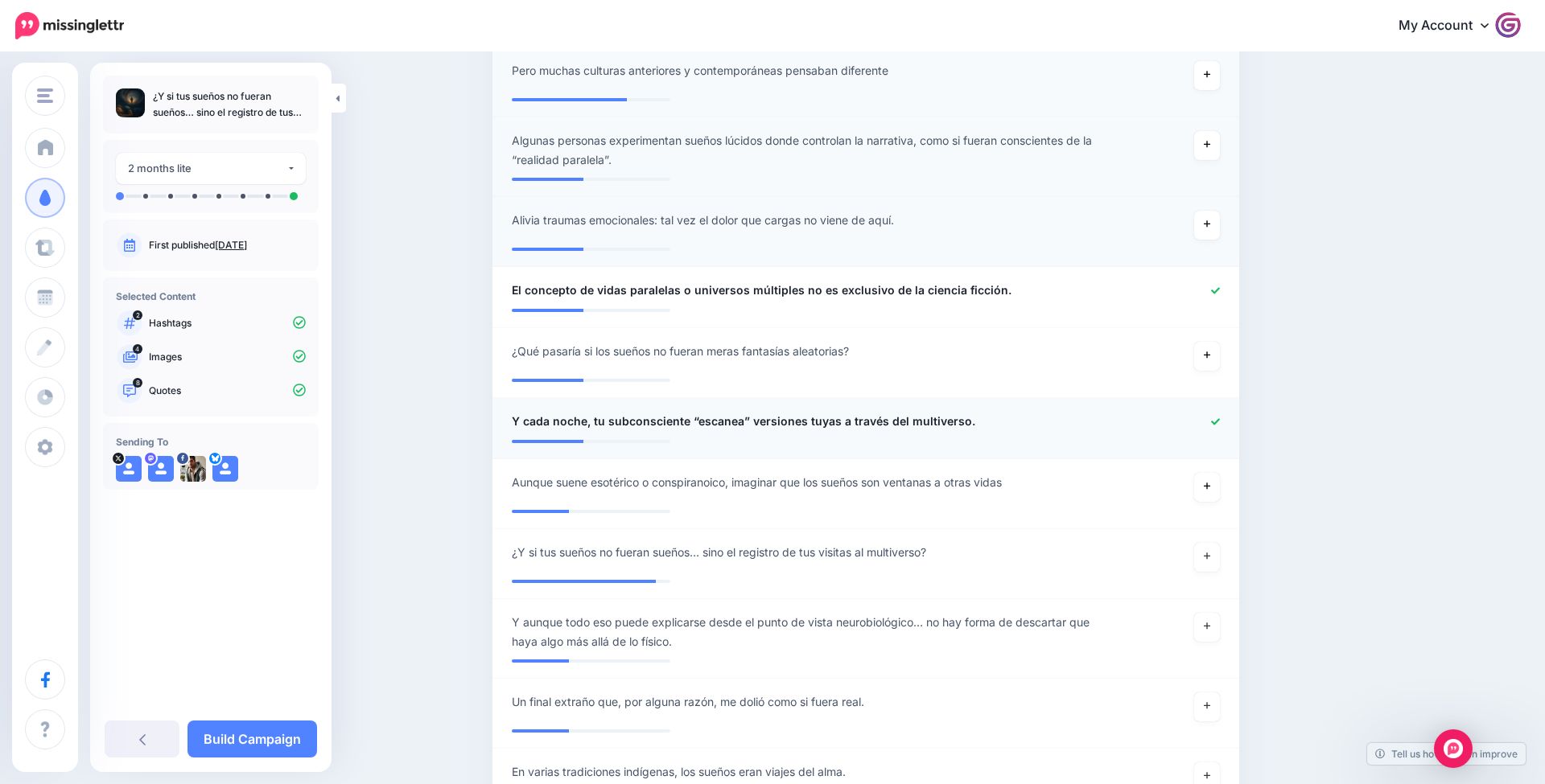
click at [1211, 417] on icon at bounding box center [1215, 421] width 8 height 8
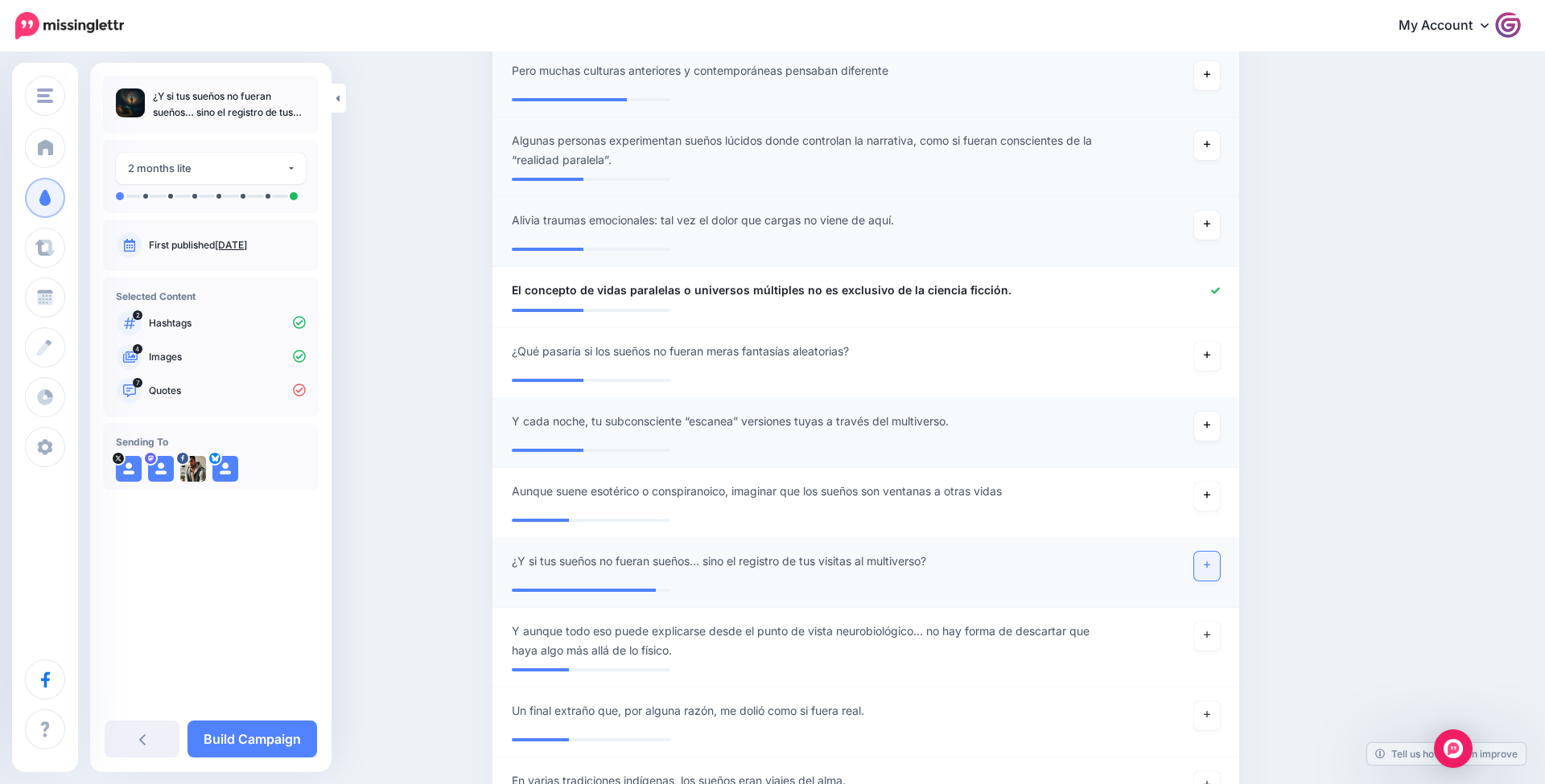
click at [1211, 566] on link at bounding box center [1206, 566] width 25 height 29
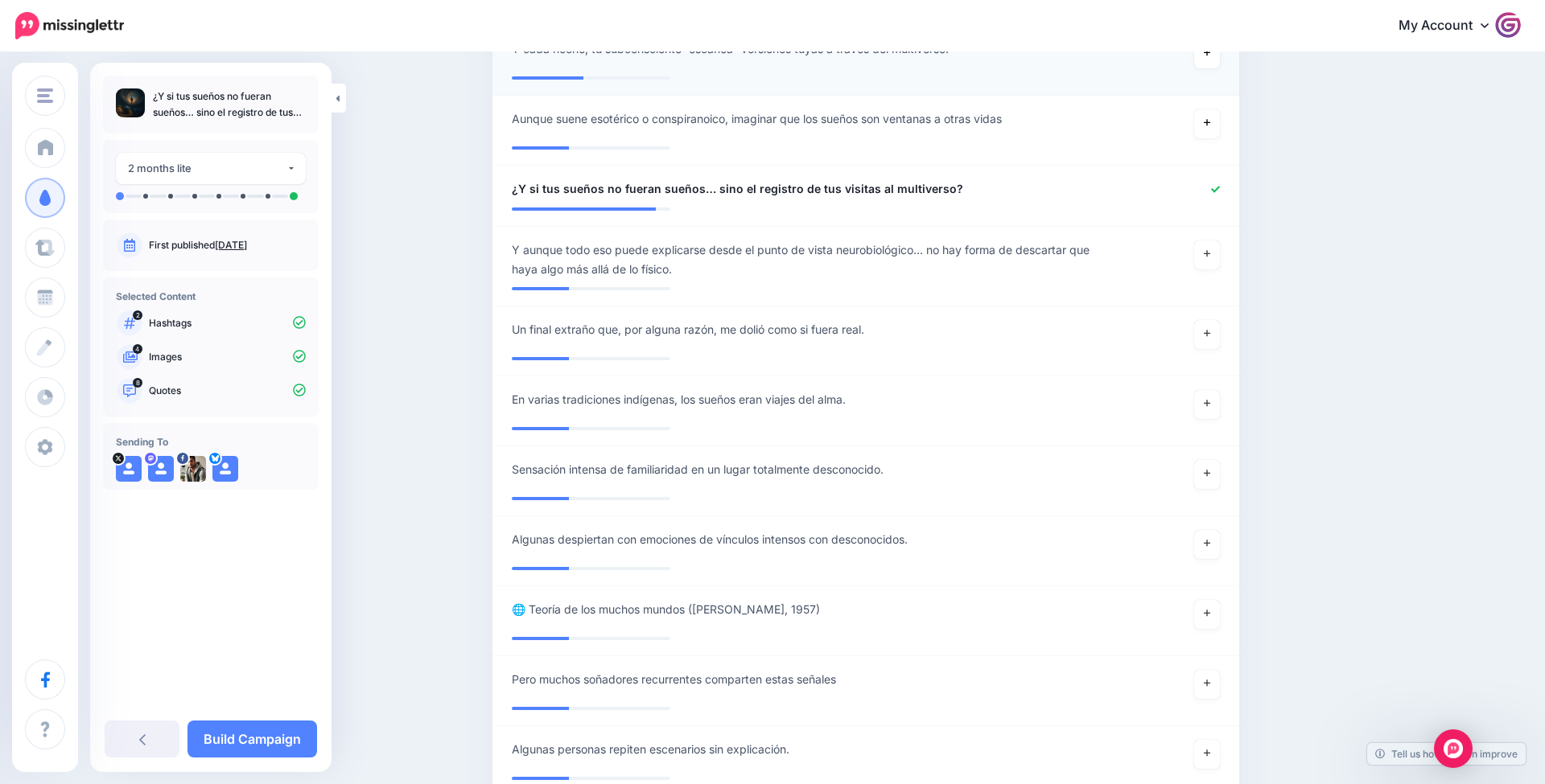
scroll to position [1454, 0]
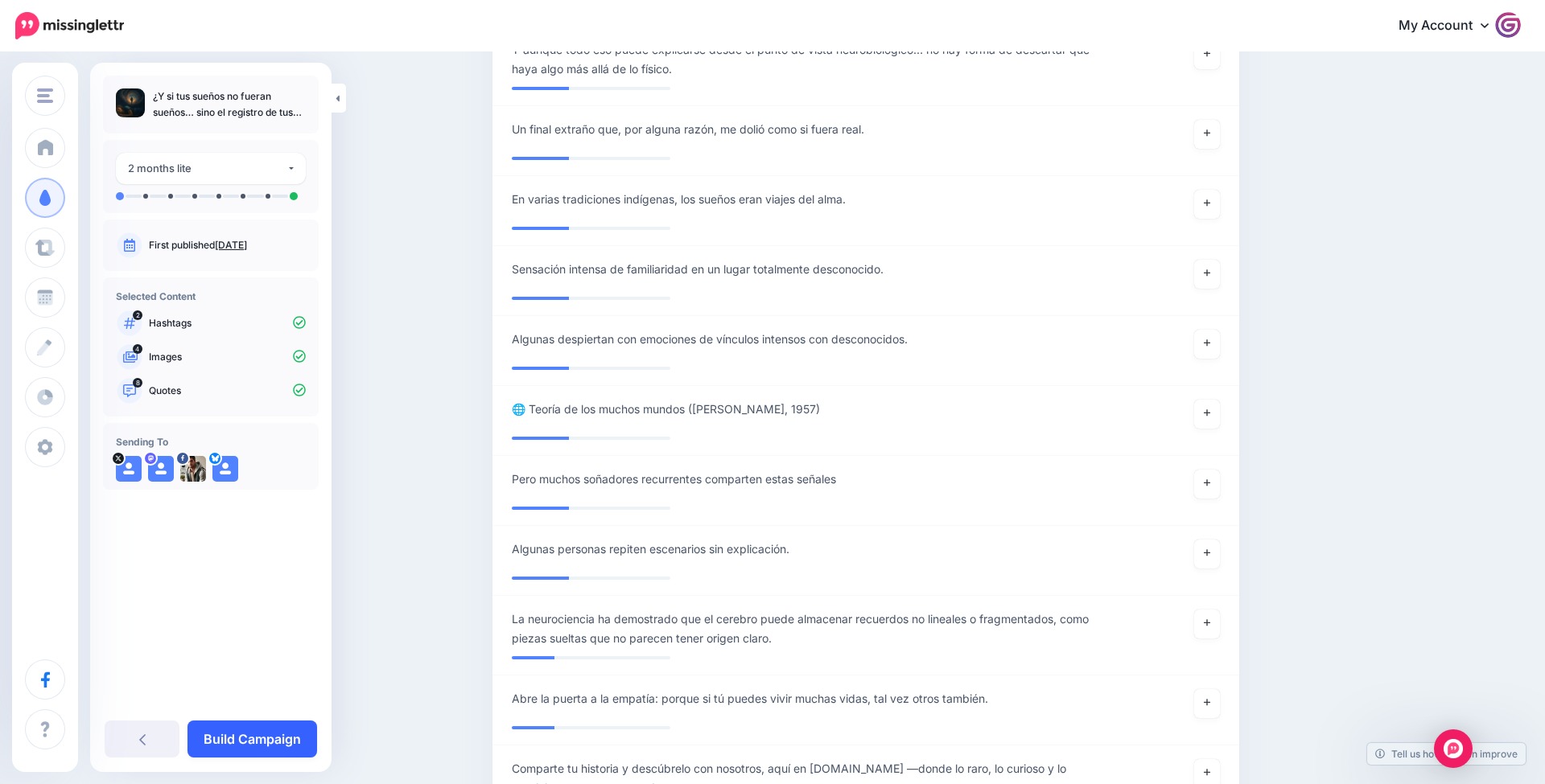
click at [246, 733] on link "Build Campaign" at bounding box center [252, 739] width 130 height 37
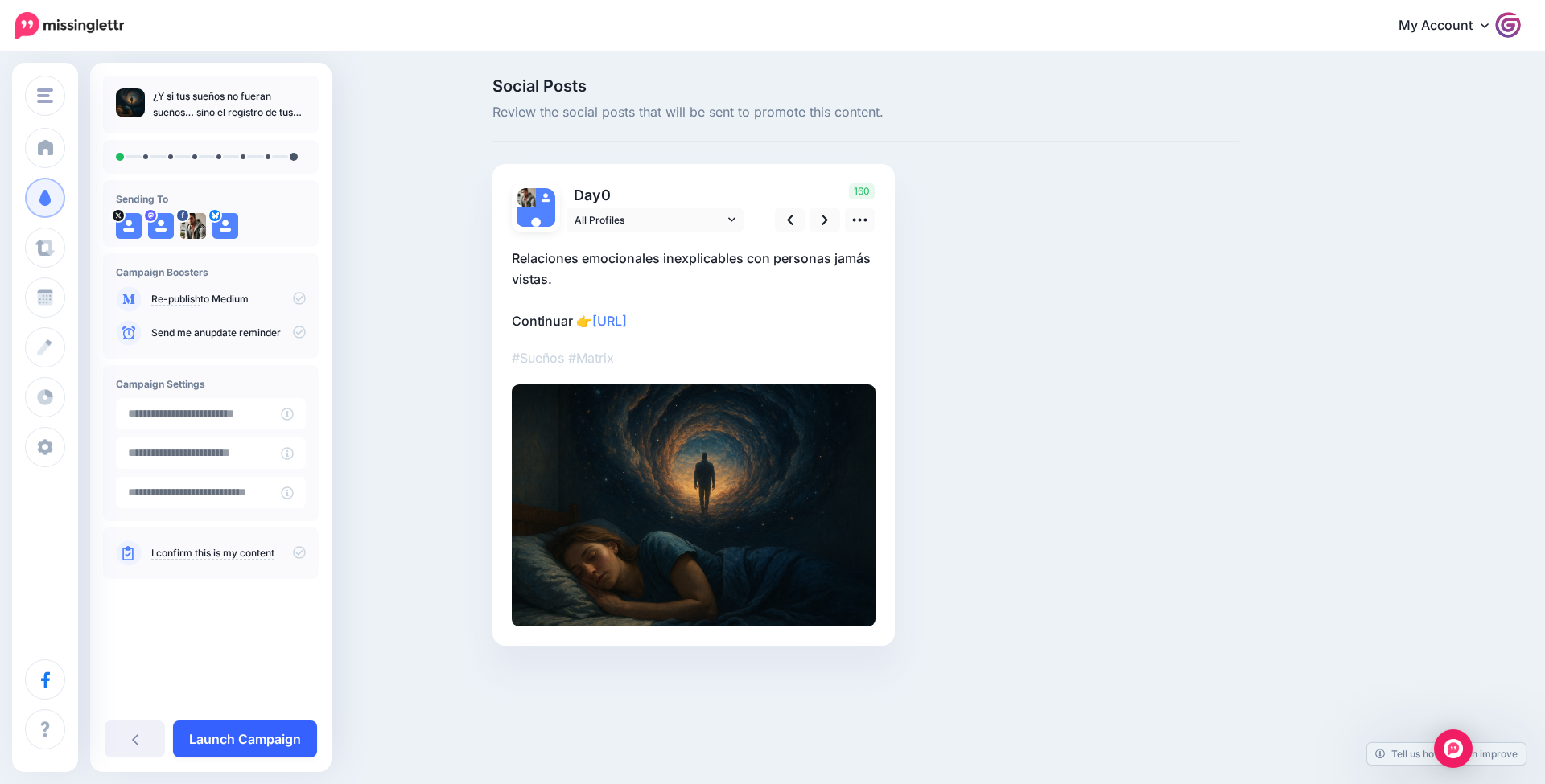
click at [254, 745] on link "Launch Campaign" at bounding box center [244, 739] width 144 height 37
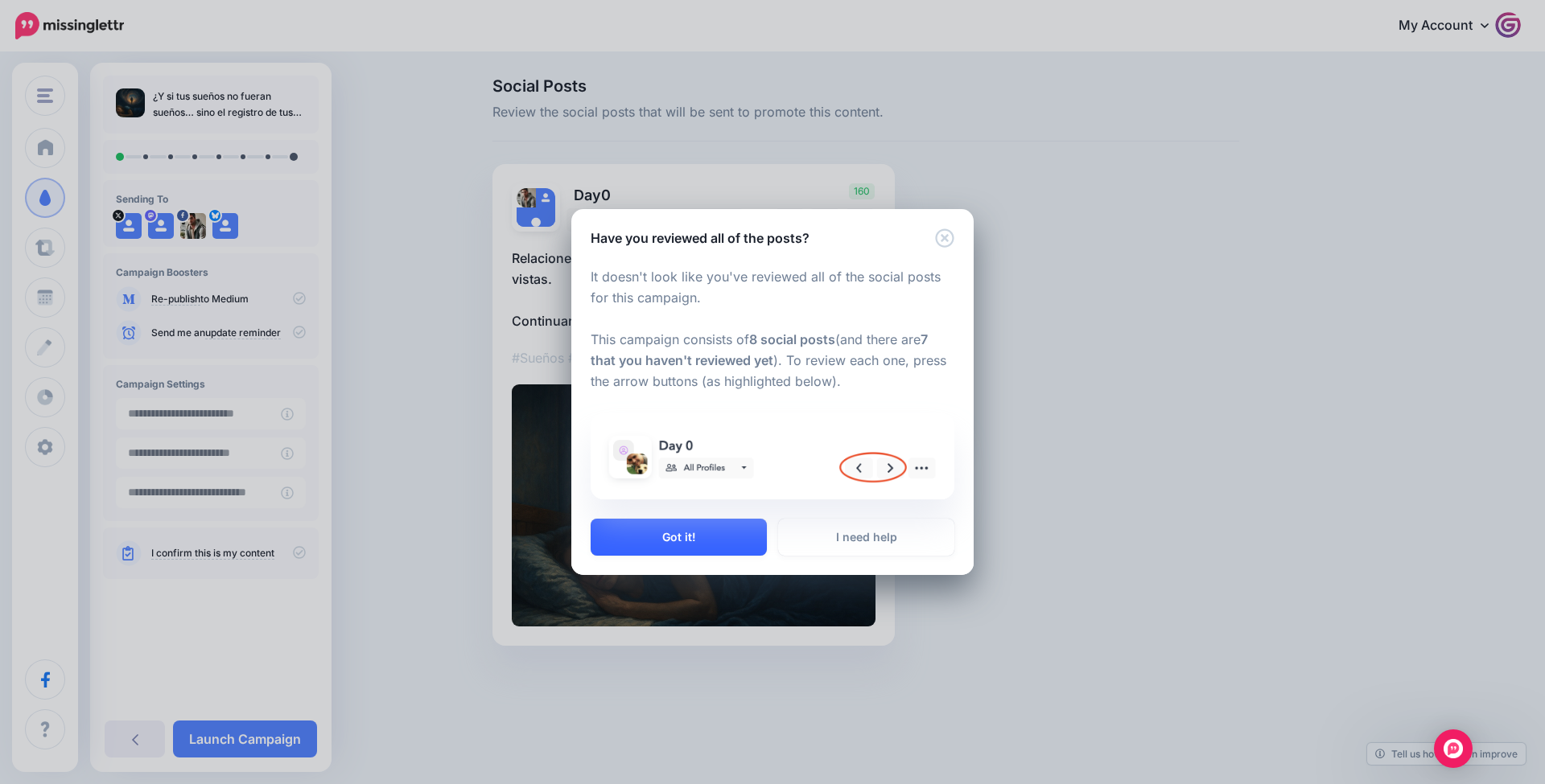
click at [697, 526] on button "Got it!" at bounding box center [678, 537] width 176 height 37
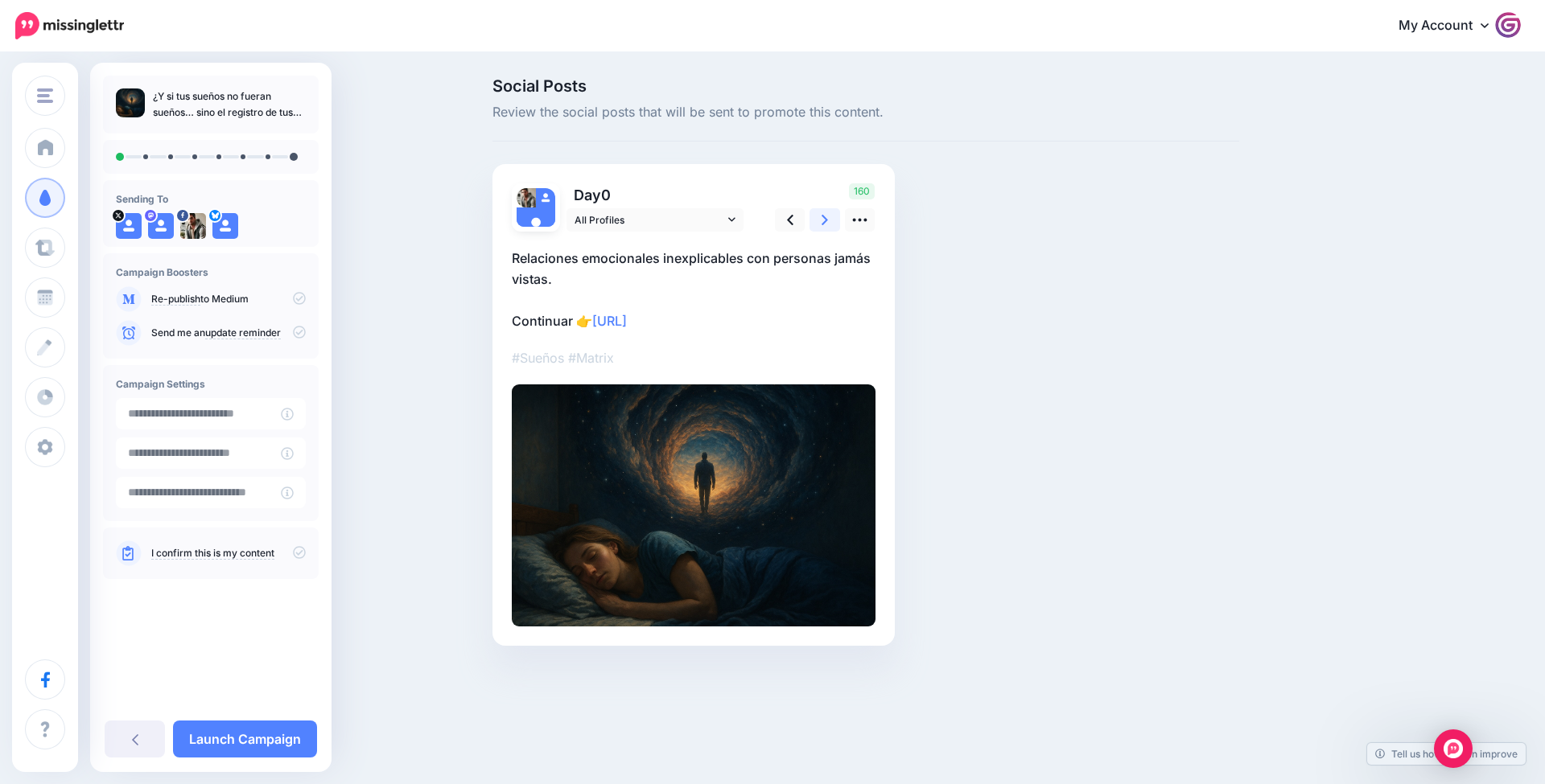
click at [824, 214] on icon at bounding box center [825, 220] width 7 height 17
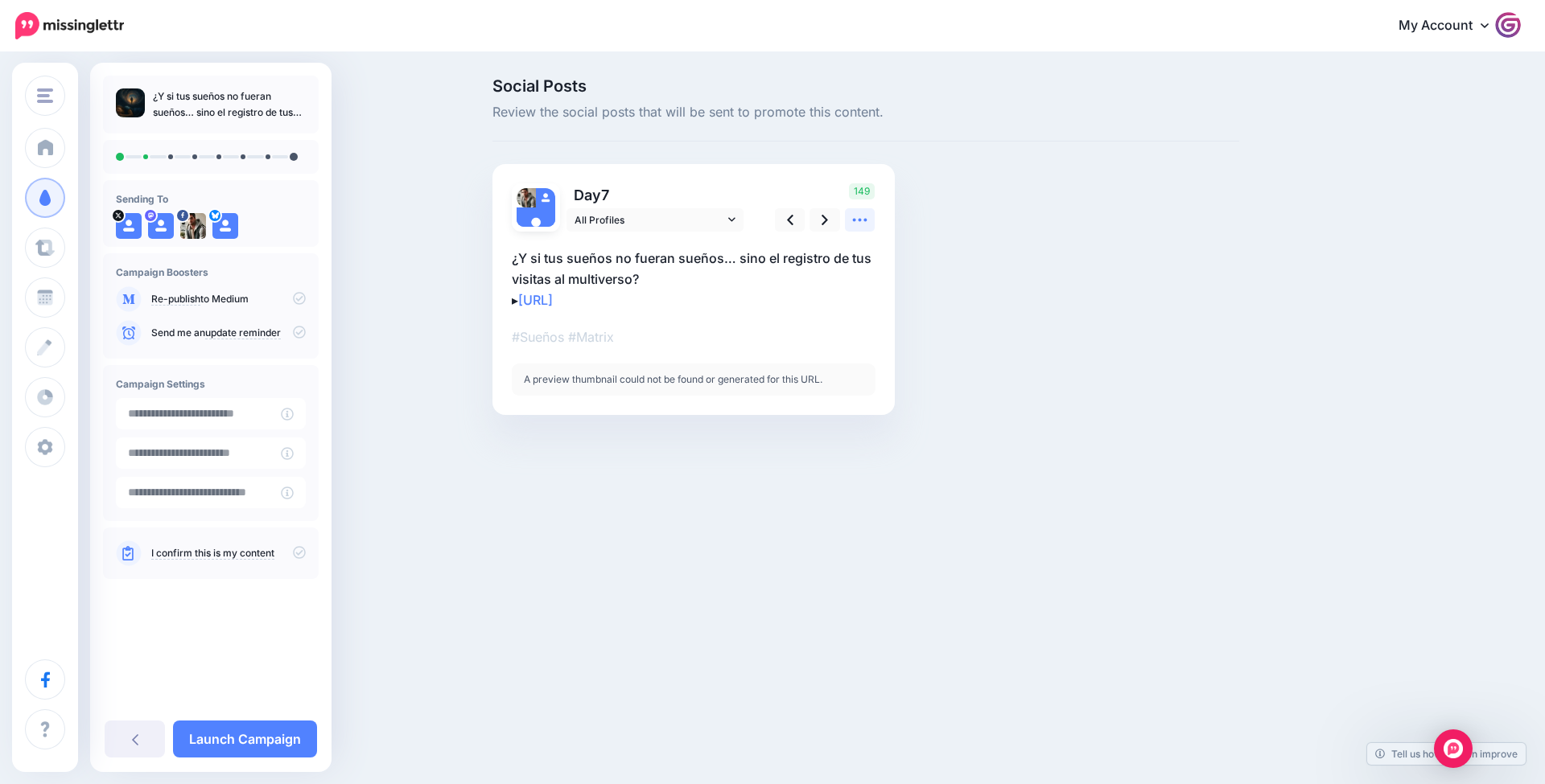
click at [874, 214] on link at bounding box center [859, 220] width 31 height 24
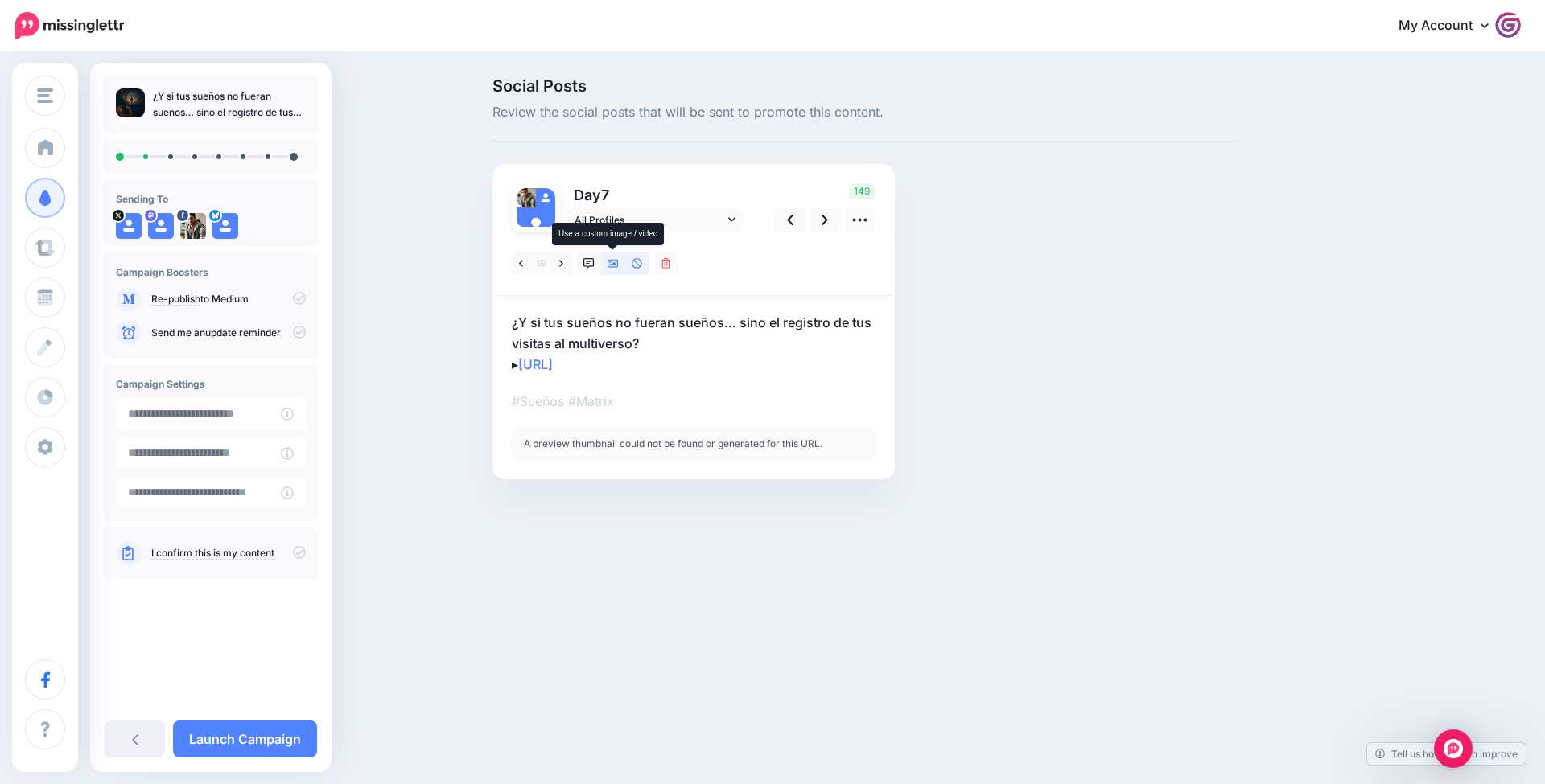
click at [616, 263] on icon at bounding box center [613, 264] width 11 height 11
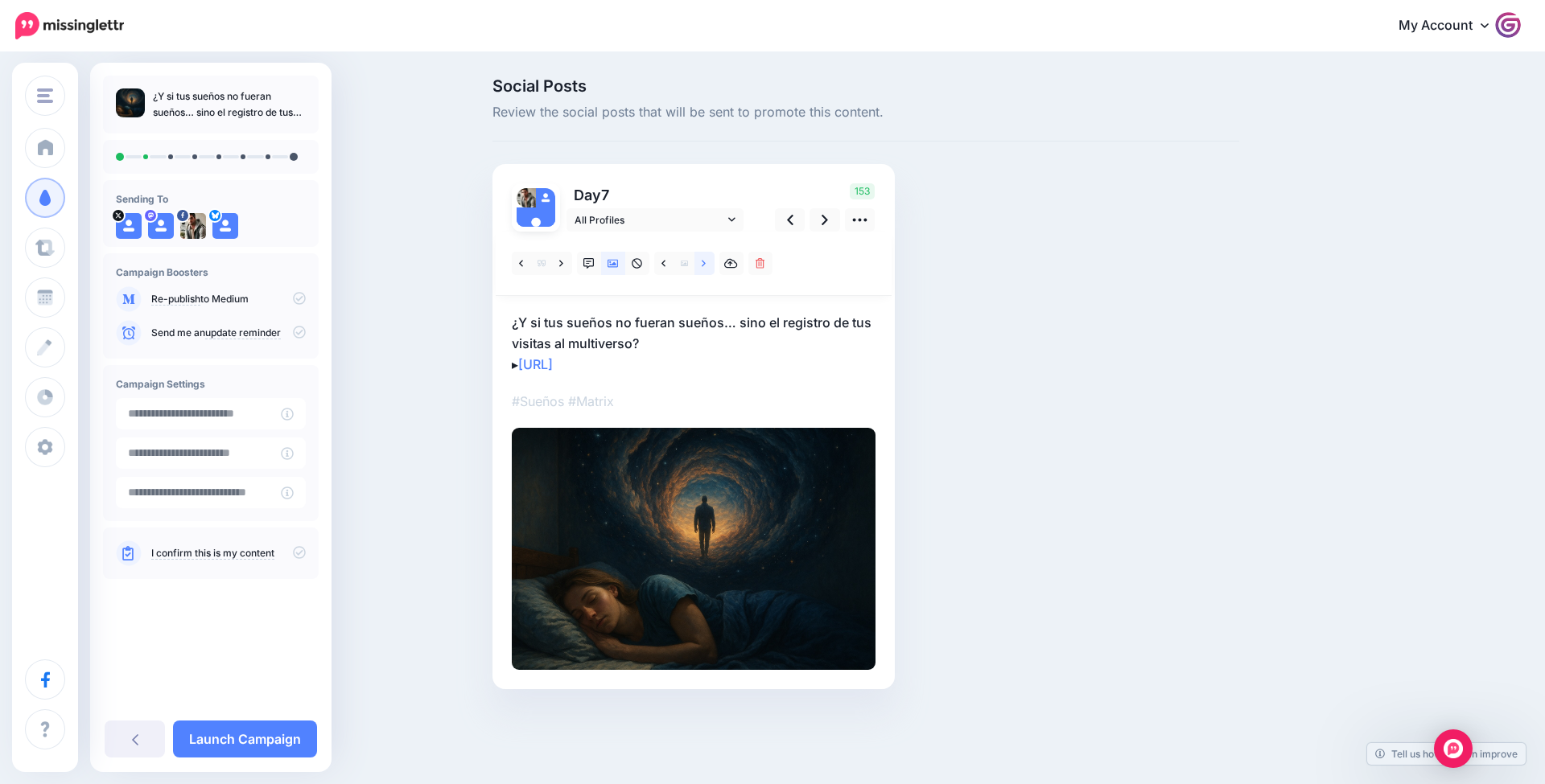
click at [702, 269] on link at bounding box center [703, 263] width 20 height 24
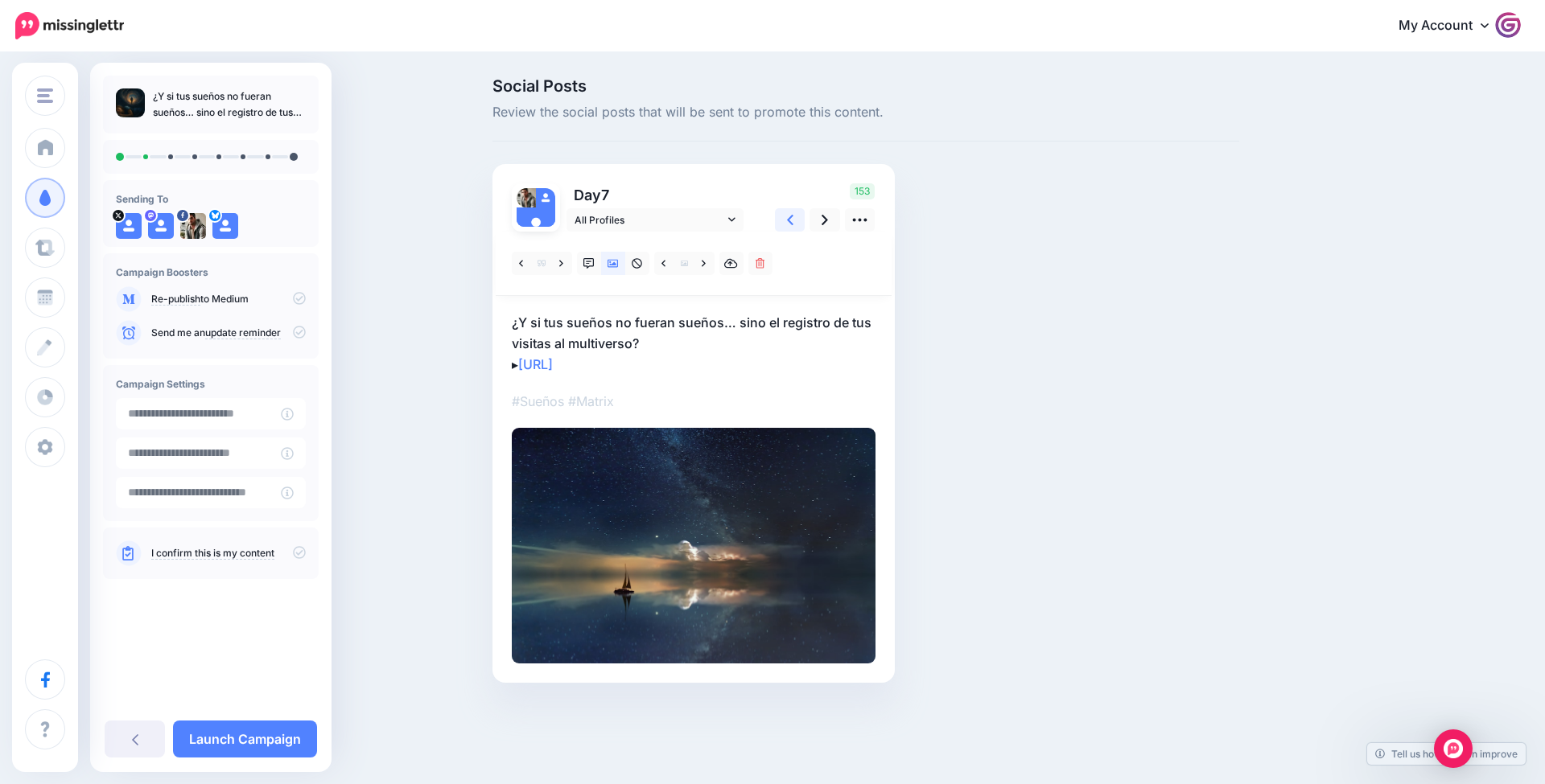
click at [783, 219] on link at bounding box center [790, 220] width 31 height 24
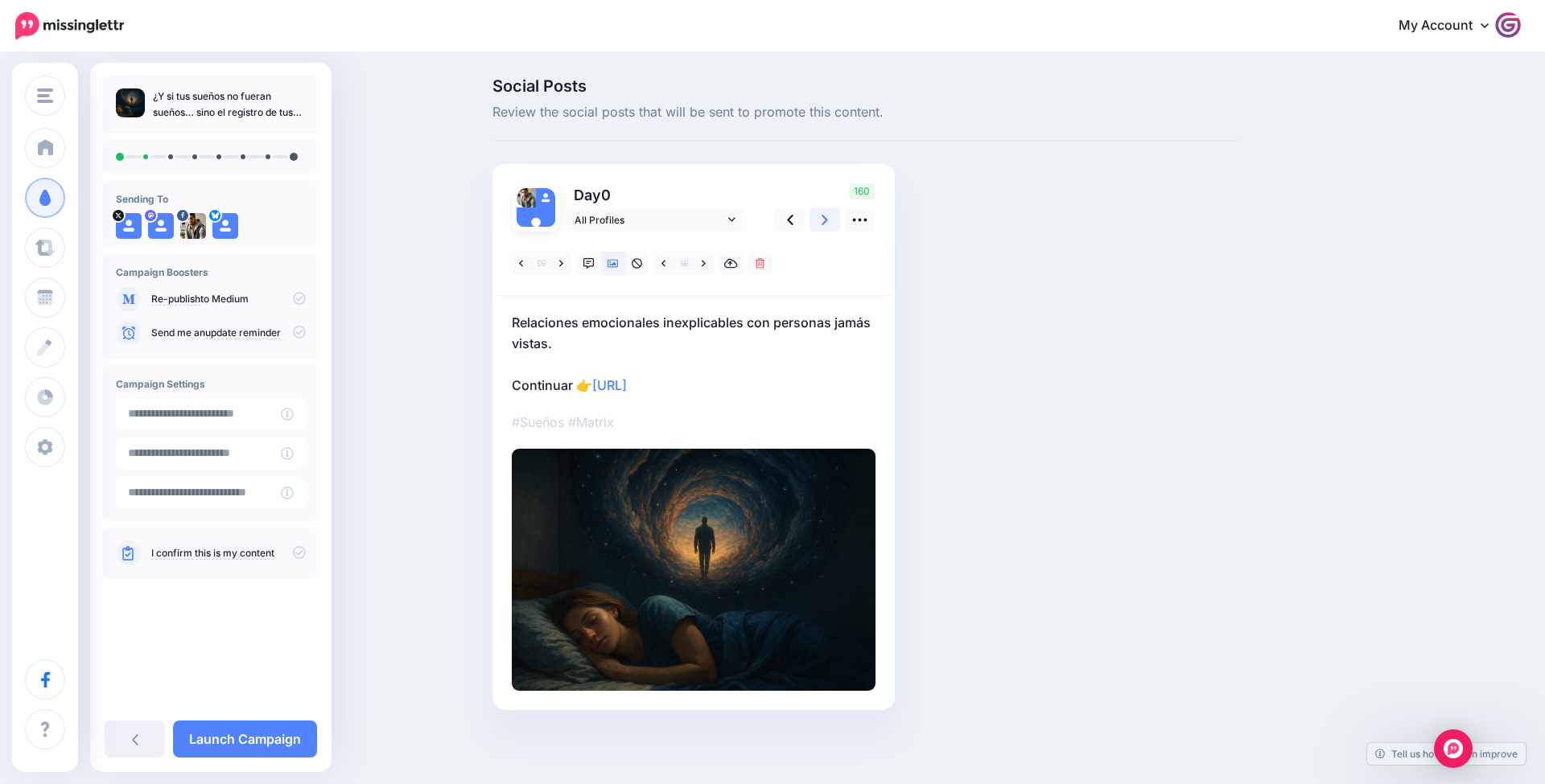
click at [823, 220] on icon at bounding box center [825, 220] width 7 height 17
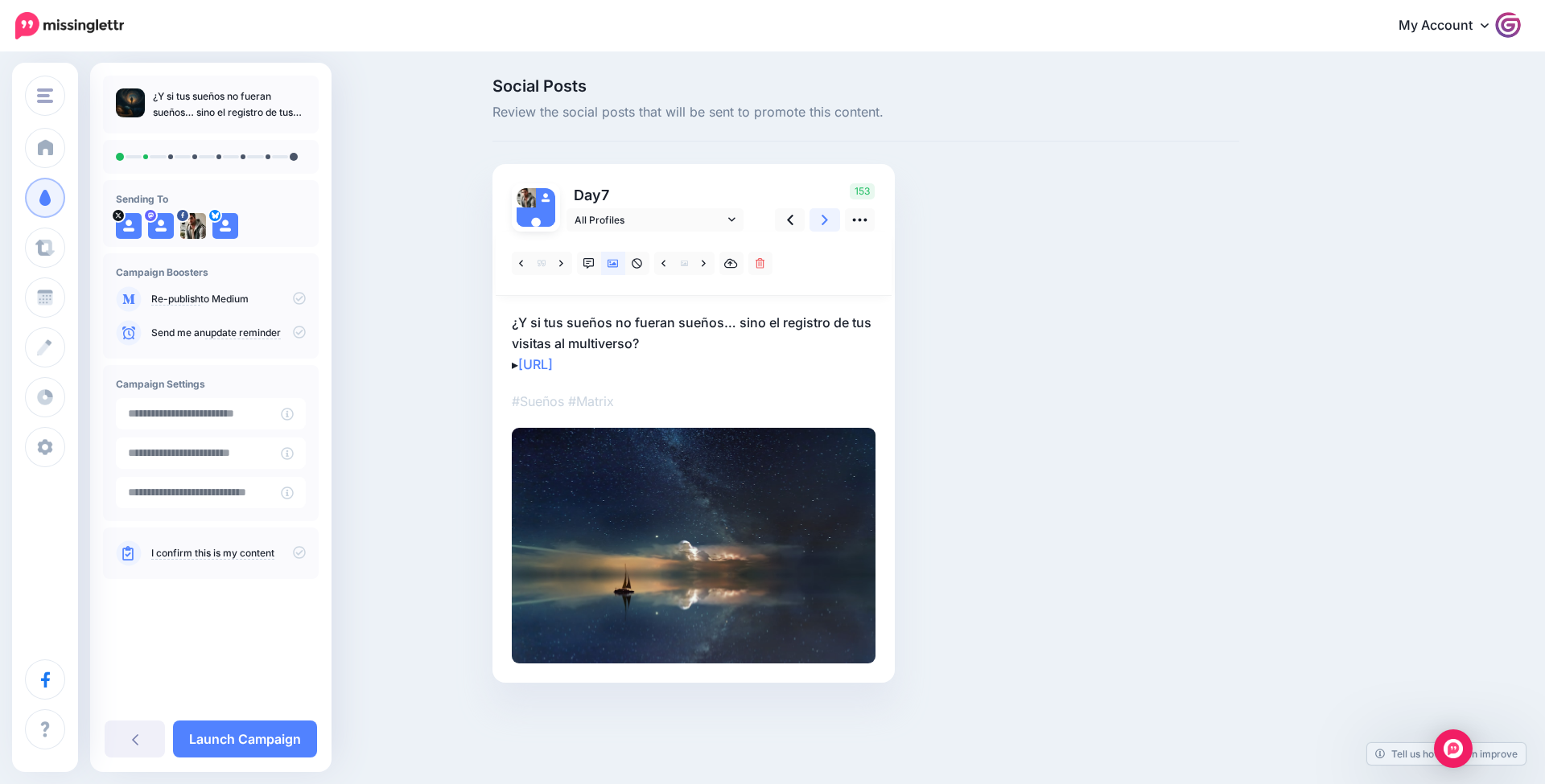
click at [823, 220] on icon at bounding box center [825, 220] width 7 height 17
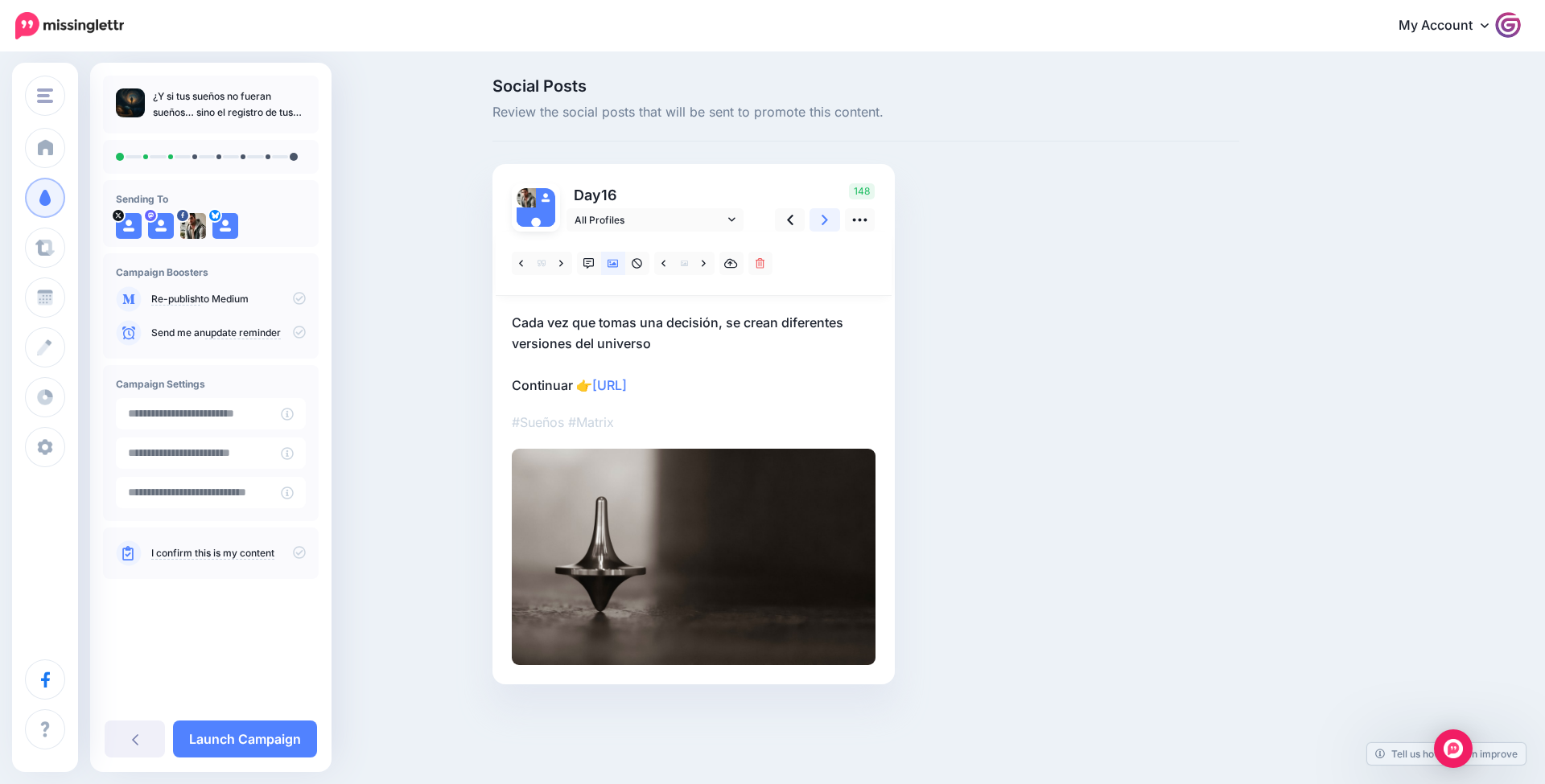
click at [823, 220] on icon at bounding box center [825, 220] width 7 height 17
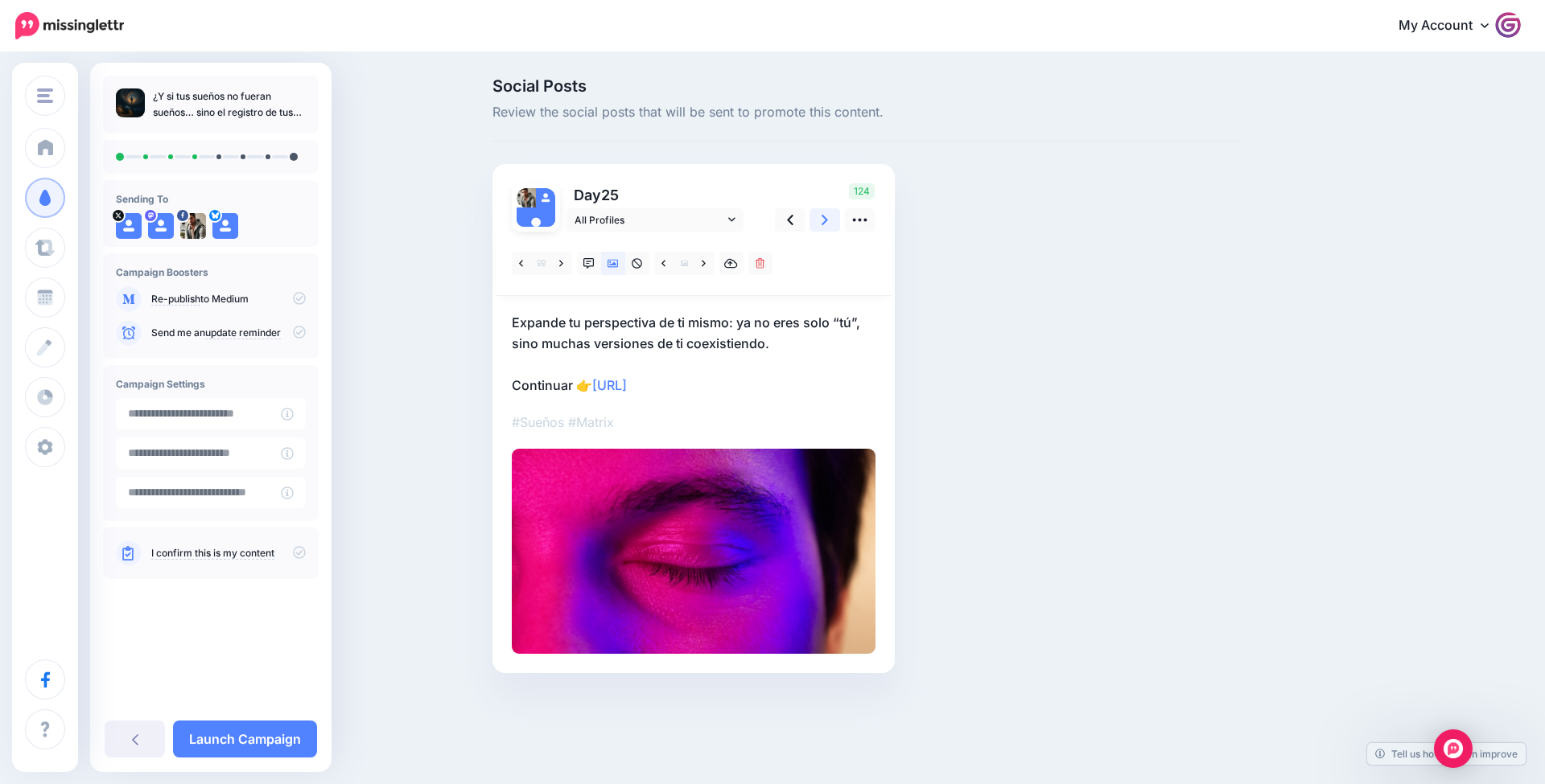
click at [823, 220] on icon at bounding box center [825, 220] width 7 height 17
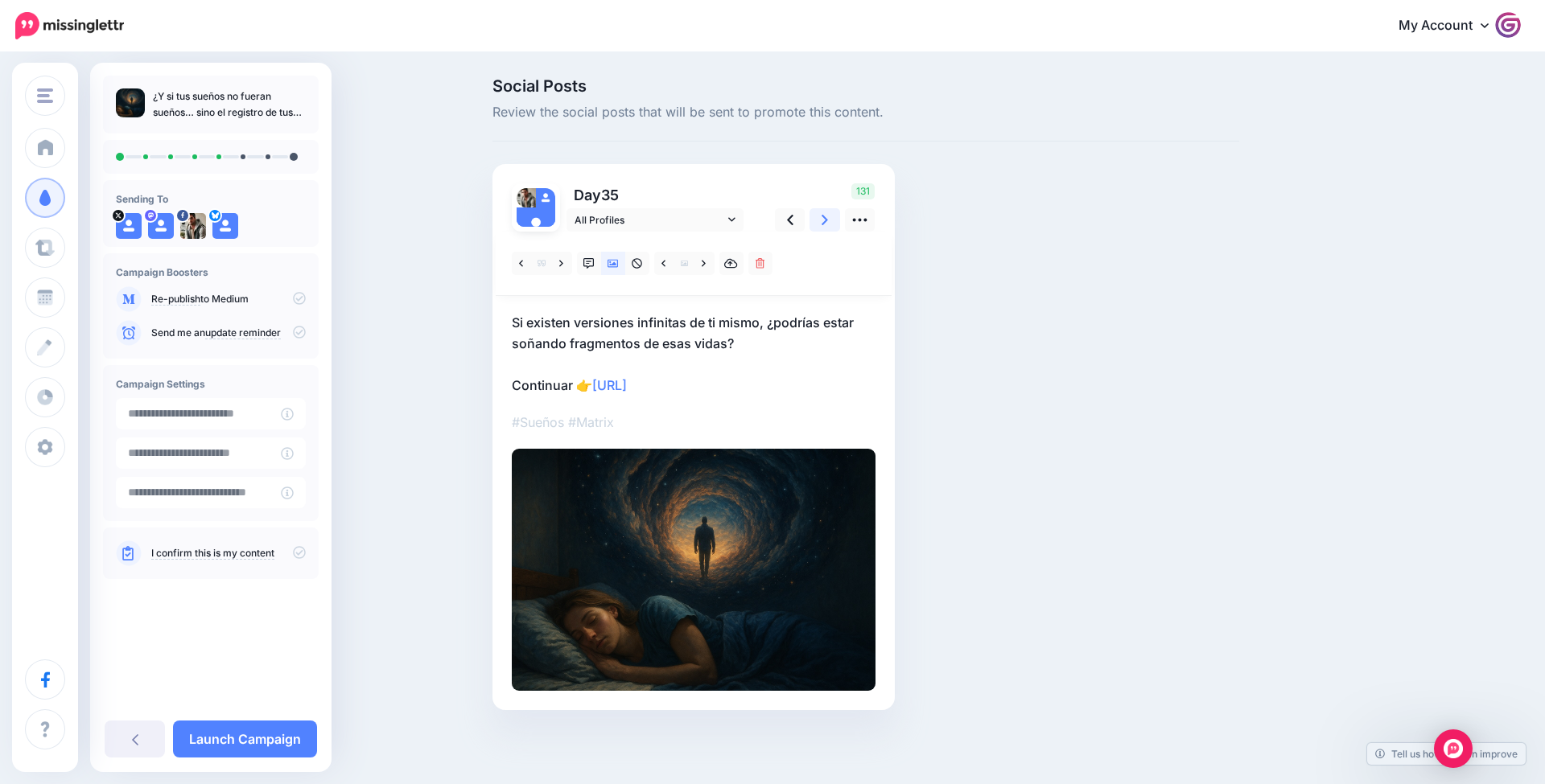
click at [823, 220] on icon at bounding box center [825, 220] width 7 height 17
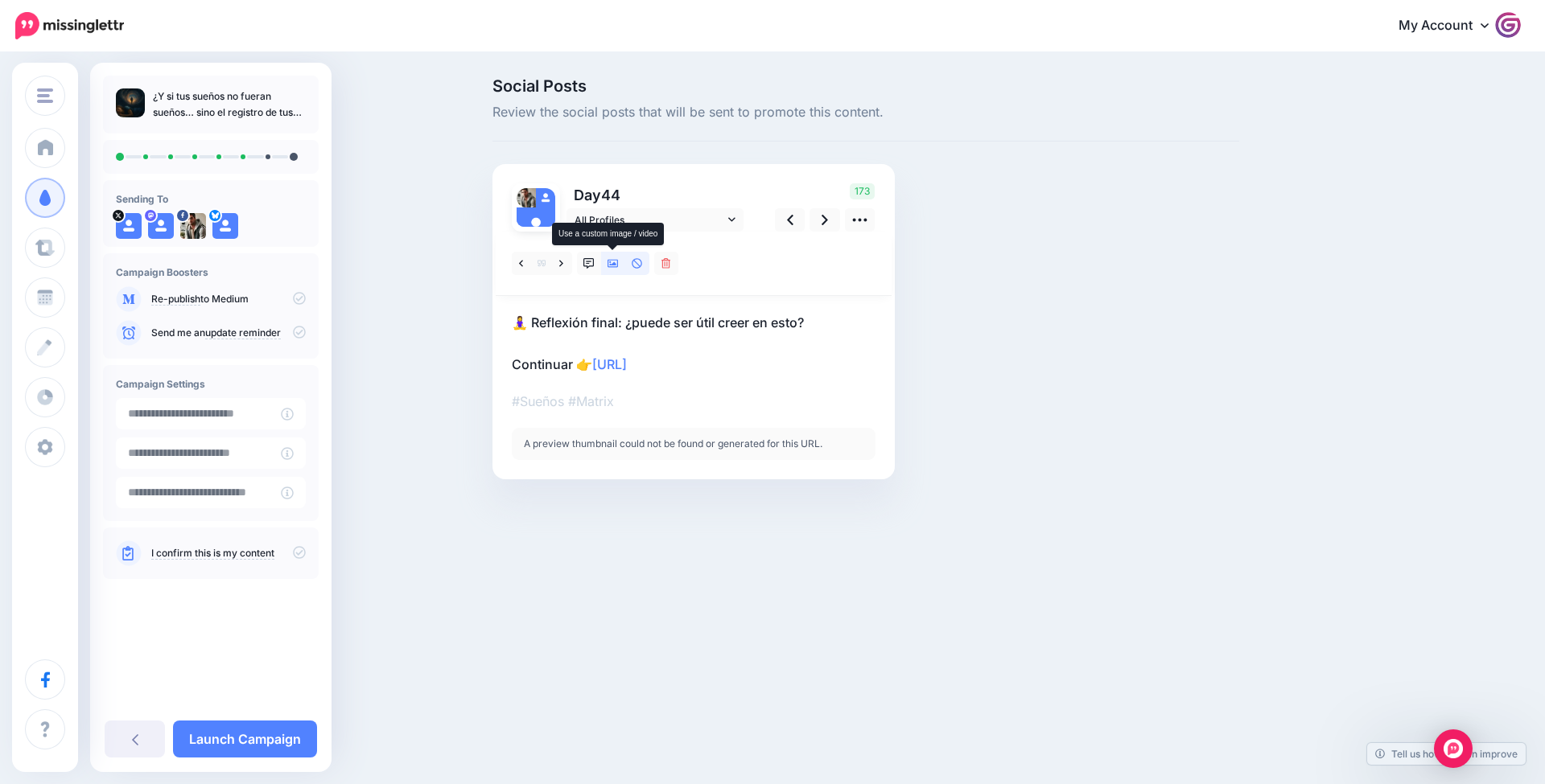
click at [621, 261] on link at bounding box center [613, 263] width 24 height 24
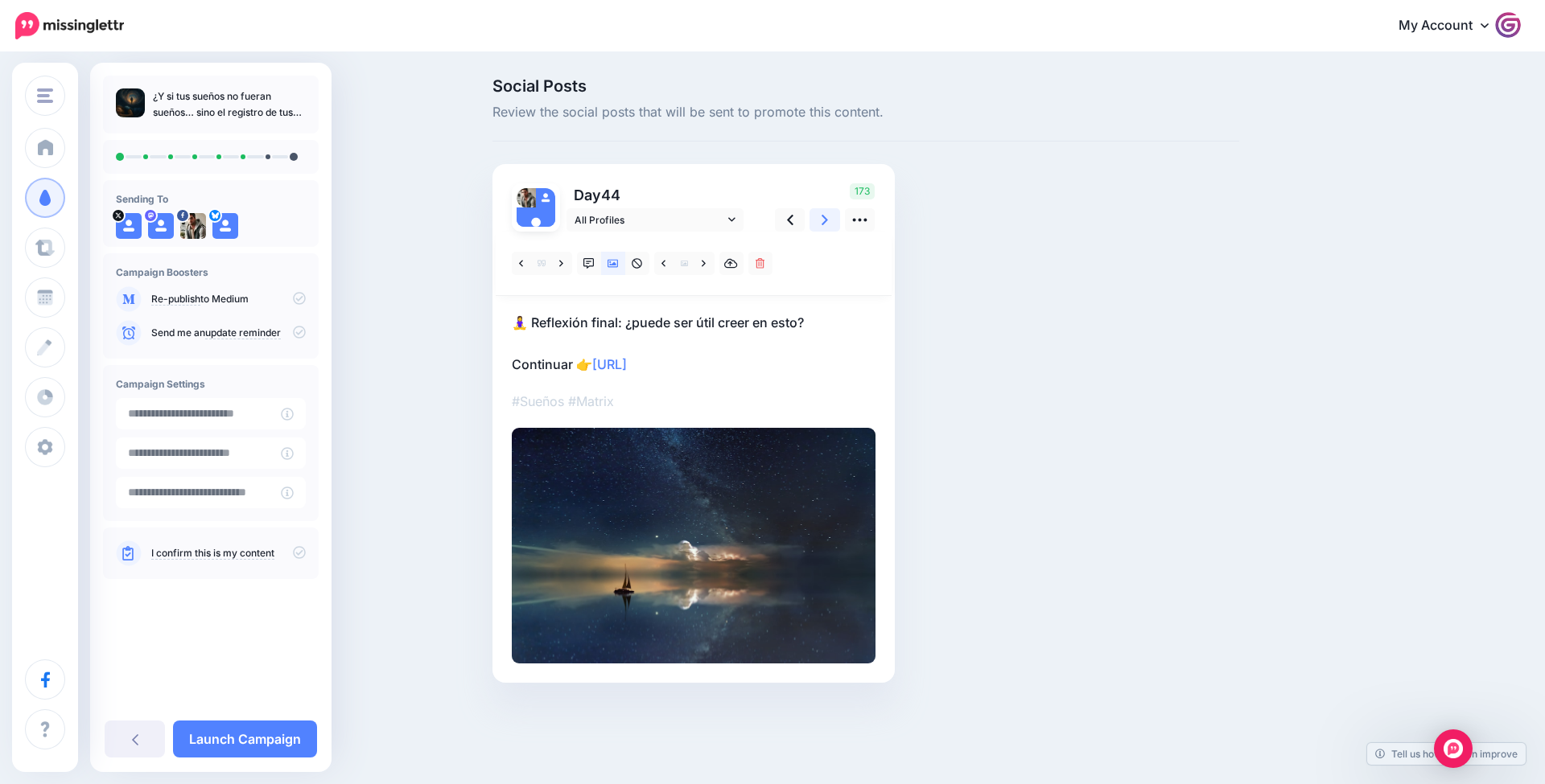
click at [824, 215] on icon at bounding box center [825, 219] width 7 height 10
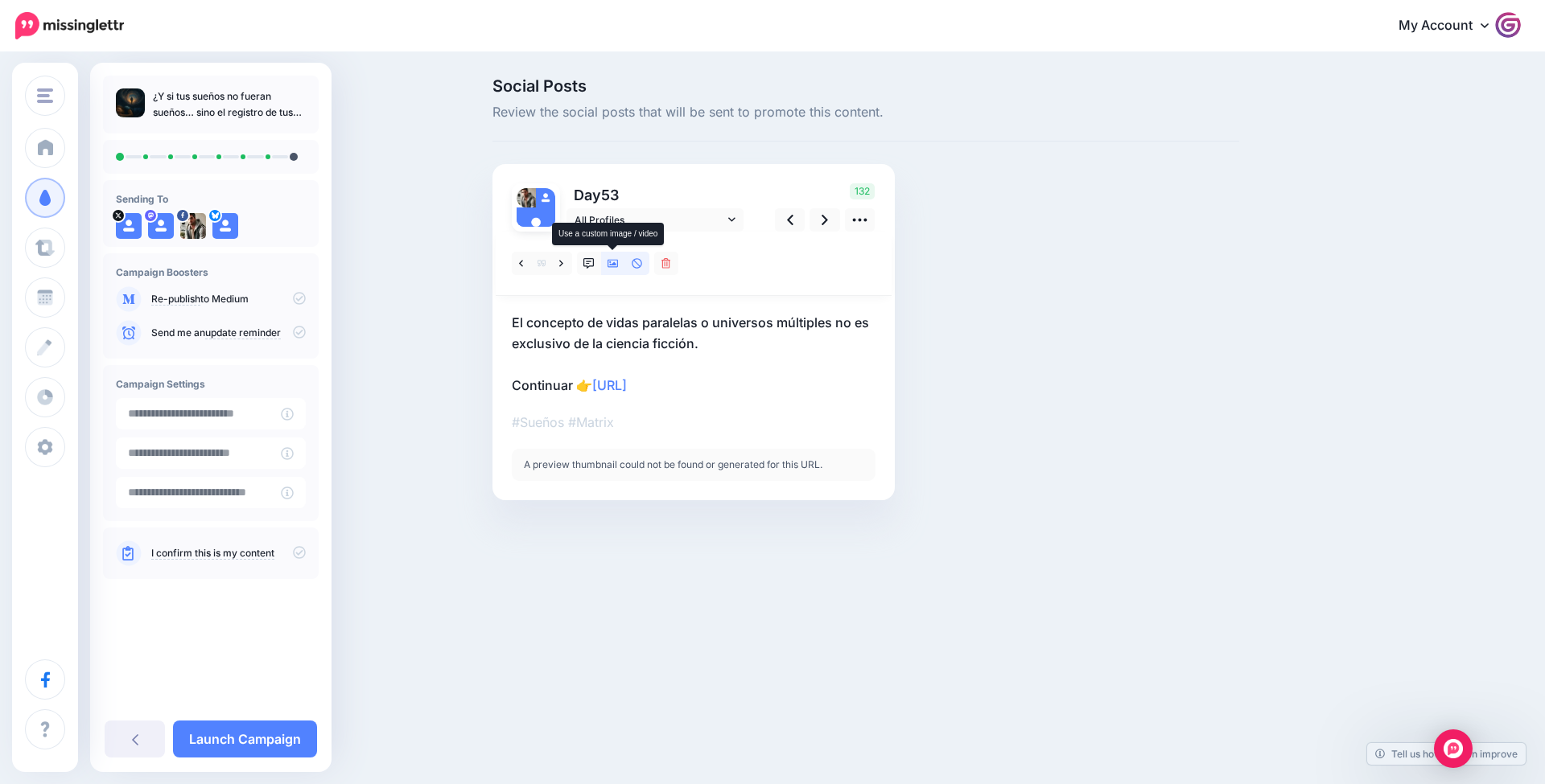
click at [620, 266] on link at bounding box center [613, 263] width 24 height 24
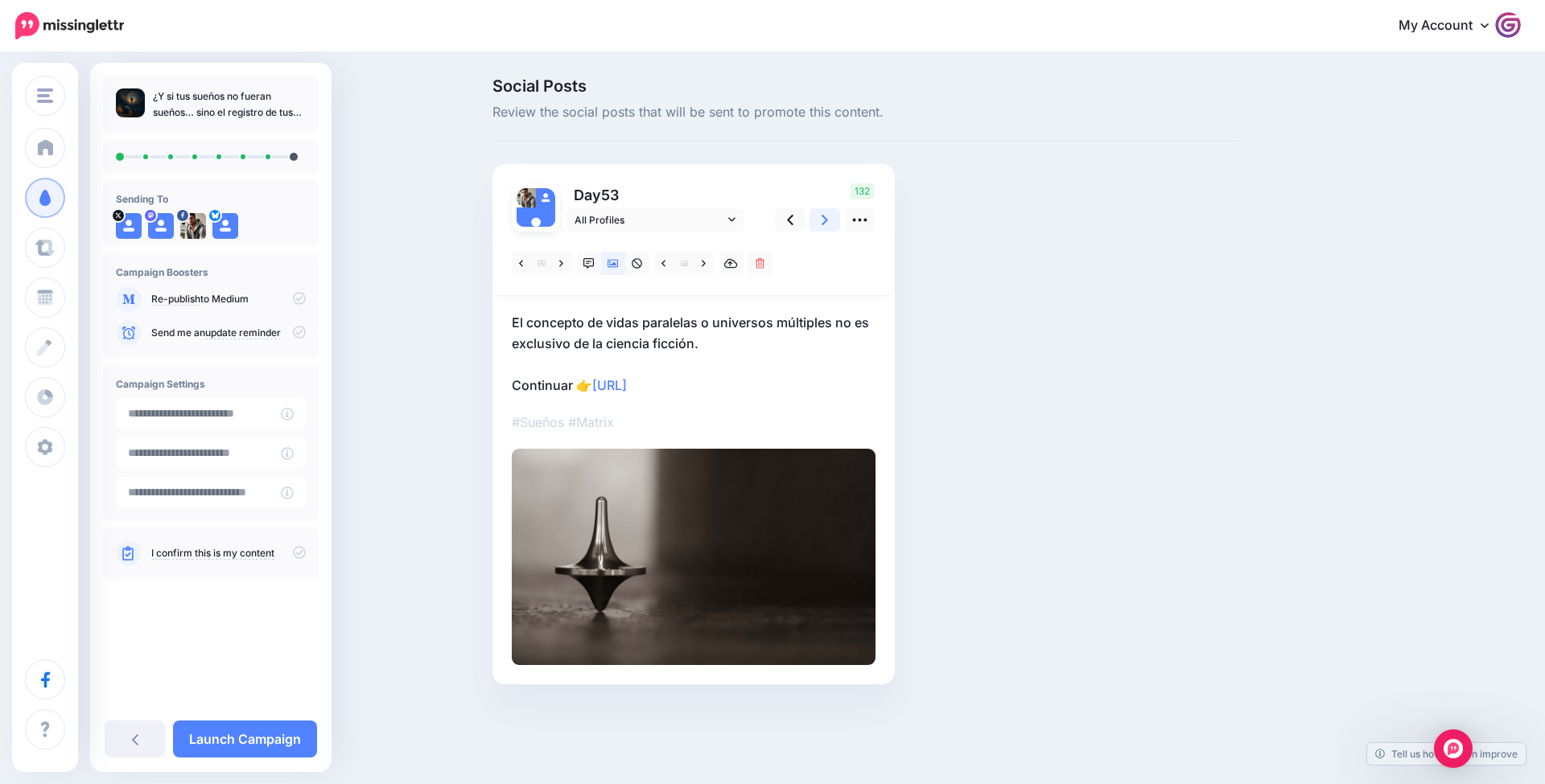
click at [821, 218] on link at bounding box center [825, 220] width 31 height 24
click at [700, 260] on link at bounding box center [703, 263] width 20 height 24
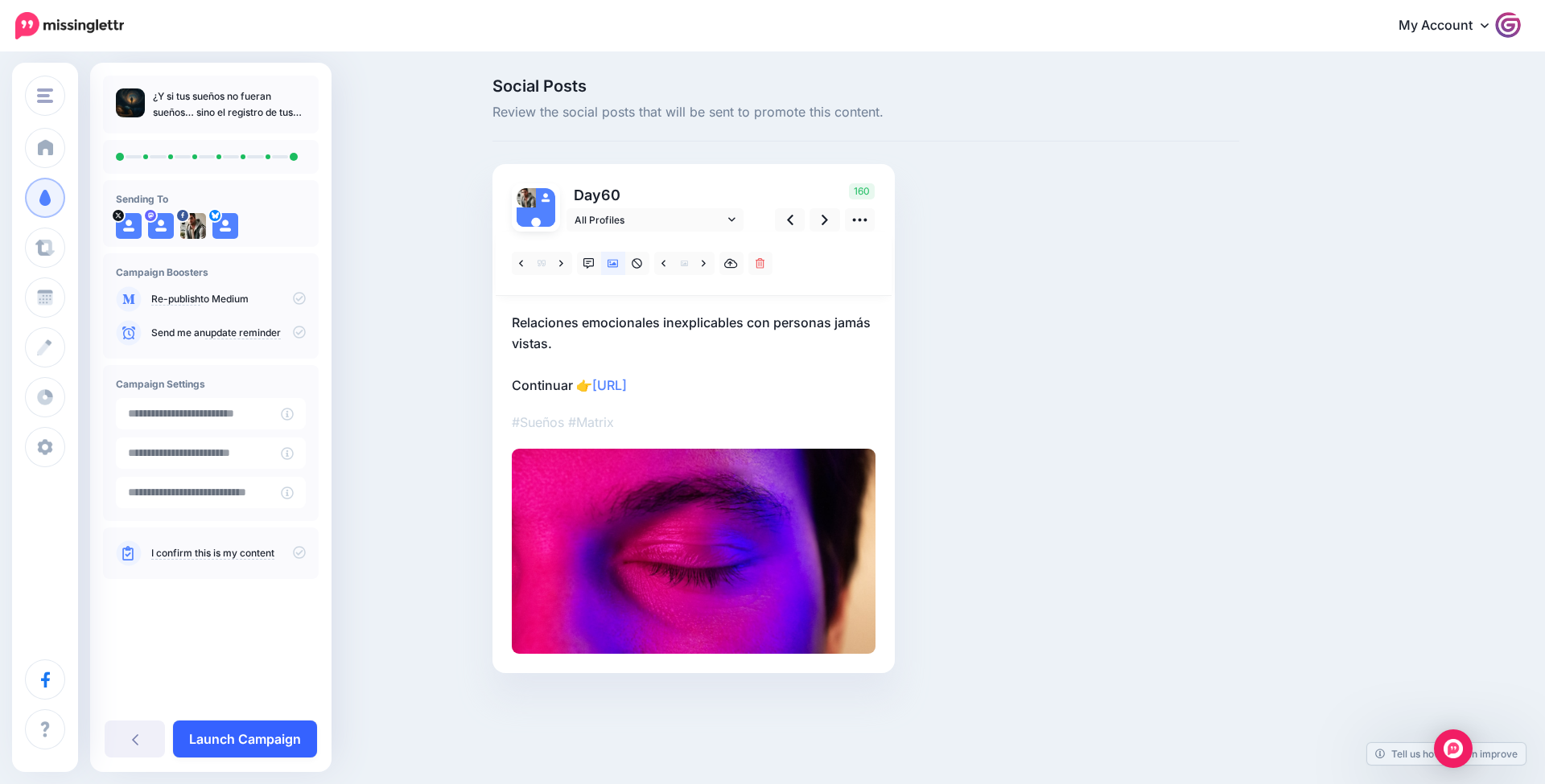
click at [302, 739] on link "Launch Campaign" at bounding box center [244, 739] width 144 height 37
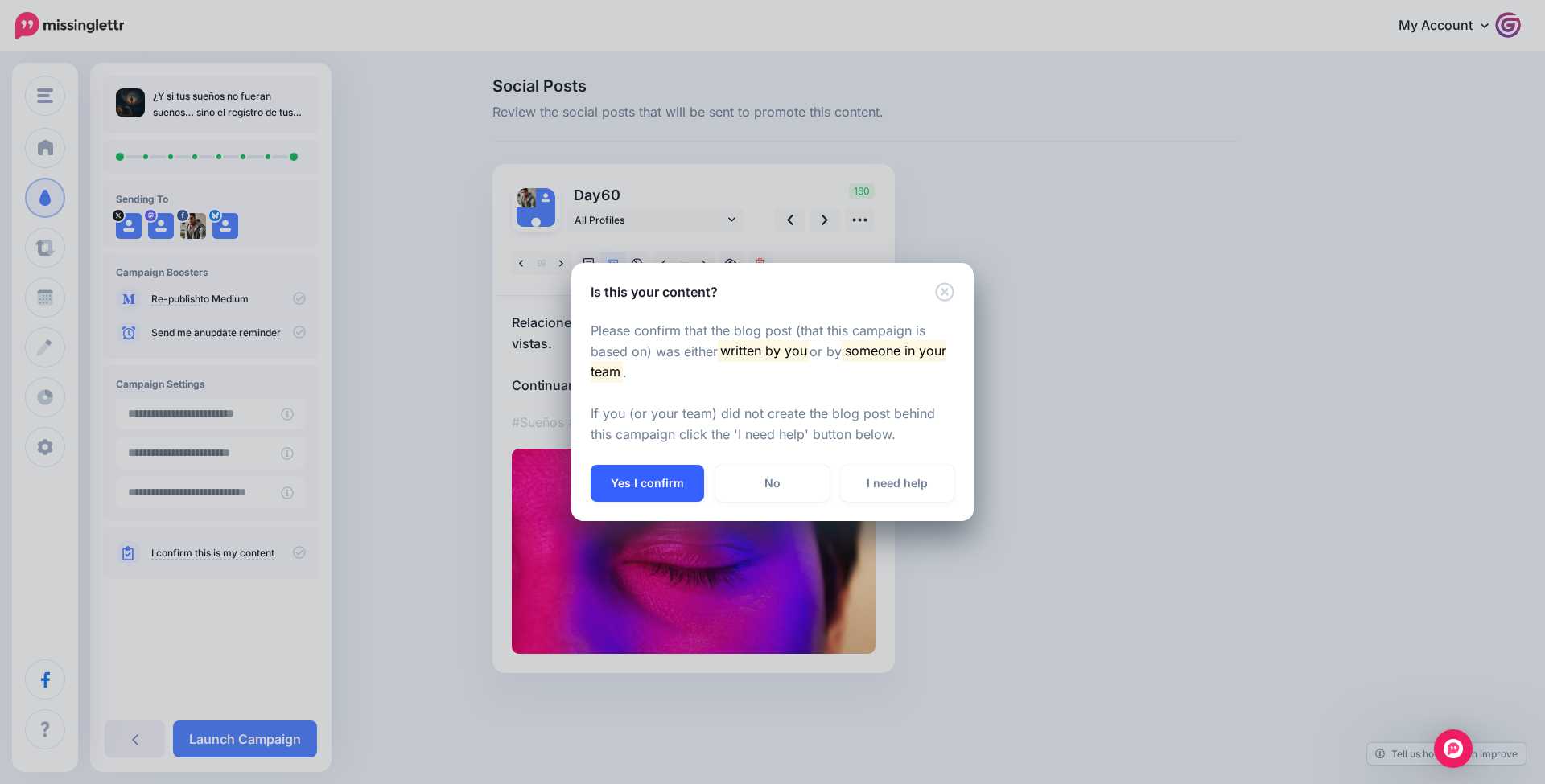
click at [670, 487] on button "Yes I confirm" at bounding box center [647, 483] width 114 height 37
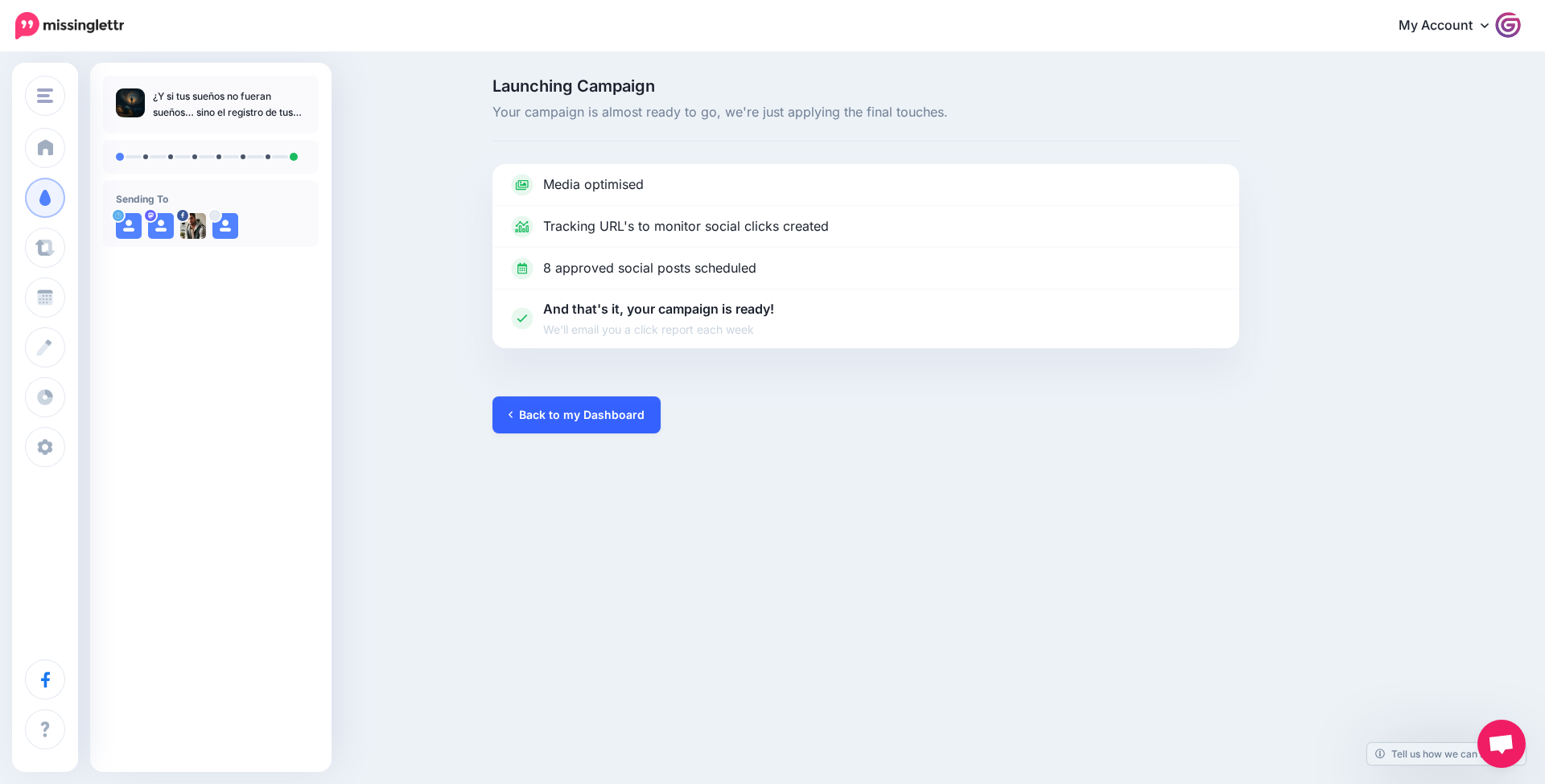
click at [570, 427] on link "Back to my Dashboard" at bounding box center [576, 415] width 168 height 37
